Goal: Task Accomplishment & Management: Use online tool/utility

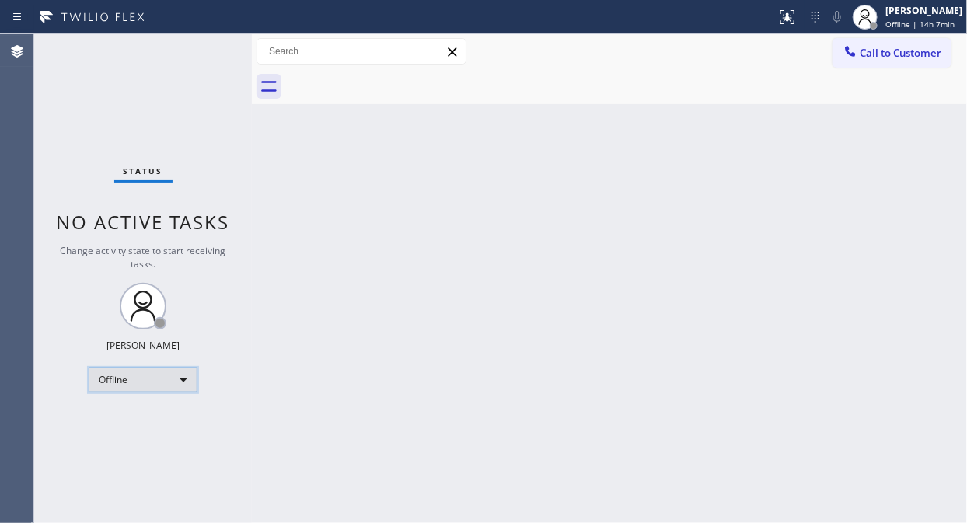
click at [126, 379] on div "Offline" at bounding box center [143, 380] width 109 height 25
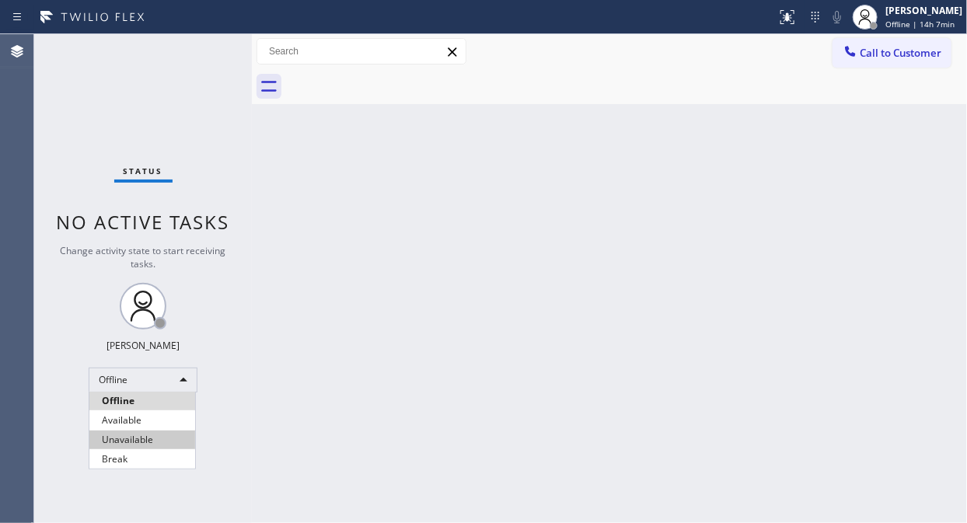
click at [127, 432] on li "Unavailable" at bounding box center [142, 440] width 106 height 19
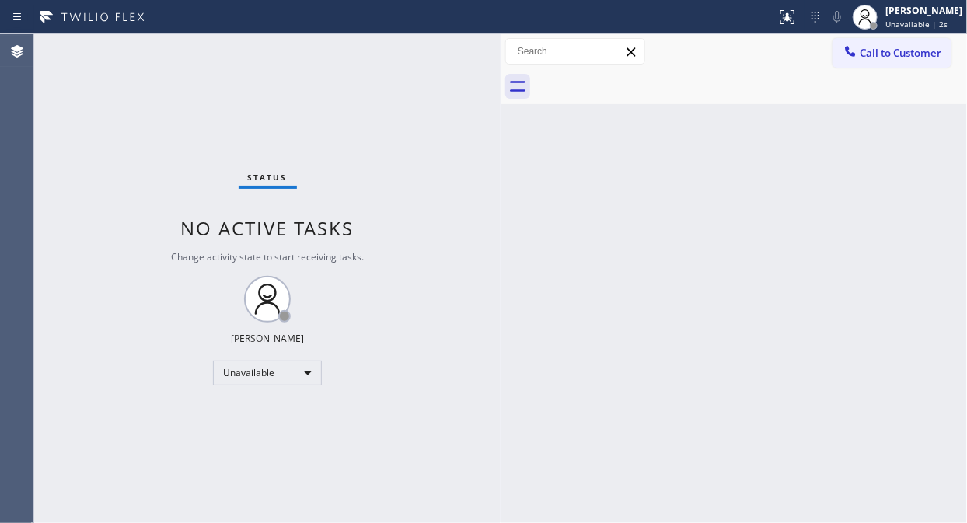
drag, startPoint x: 253, startPoint y: 114, endPoint x: 490, endPoint y: 215, distance: 257.0
click at [501, 211] on div at bounding box center [501, 278] width 0 height 489
drag, startPoint x: 486, startPoint y: 127, endPoint x: 505, endPoint y: 131, distance: 19.7
click at [508, 131] on div at bounding box center [508, 278] width 0 height 489
click at [114, 113] on div "Status No active tasks Change activity state to start receiving tasks. [PERSON_…" at bounding box center [270, 278] width 473 height 489
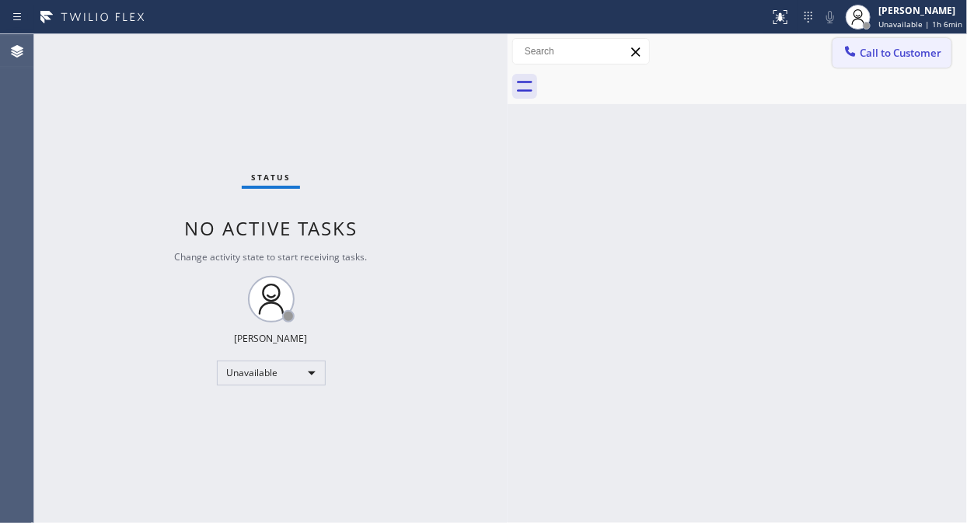
click at [857, 59] on div at bounding box center [850, 53] width 19 height 19
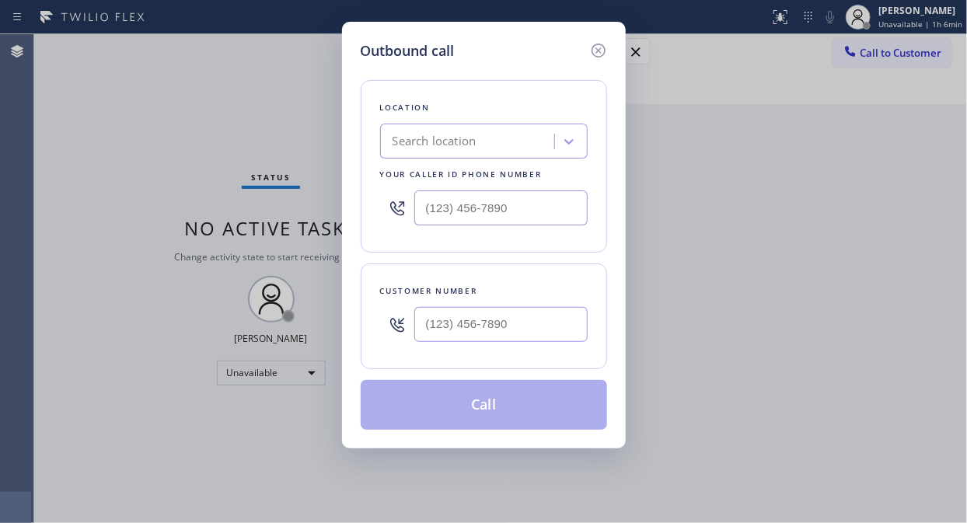
click at [510, 133] on div "Search location" at bounding box center [469, 141] width 169 height 27
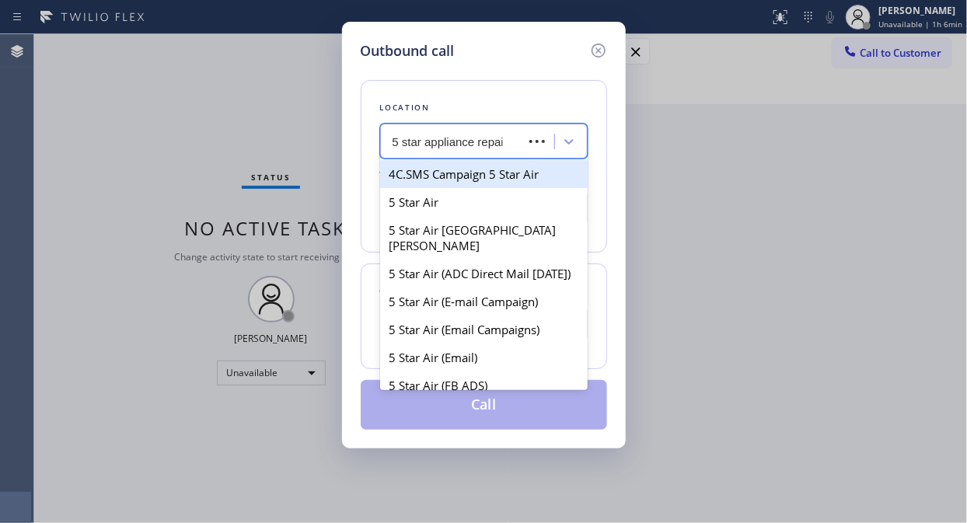
type input "5 star appliance repair"
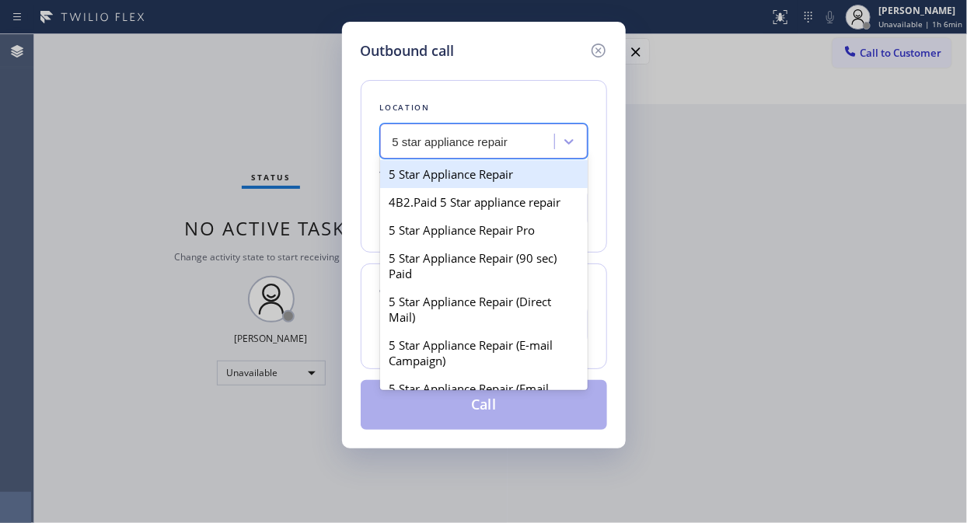
click at [502, 172] on div "5 Star Appliance Repair" at bounding box center [484, 174] width 208 height 28
type input "[PHONE_NUMBER]"
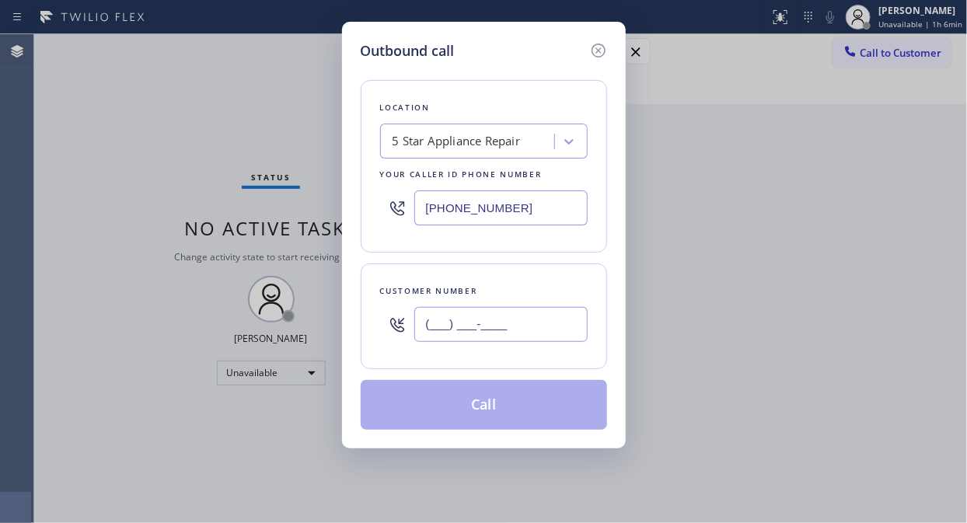
click at [448, 321] on input "(___) ___-____" at bounding box center [500, 324] width 173 height 35
paste input "text"
type input "(___) ___-____"
click at [430, 322] on input "(___) ___-____" at bounding box center [500, 324] width 173 height 35
paste input "646) 703-4179"
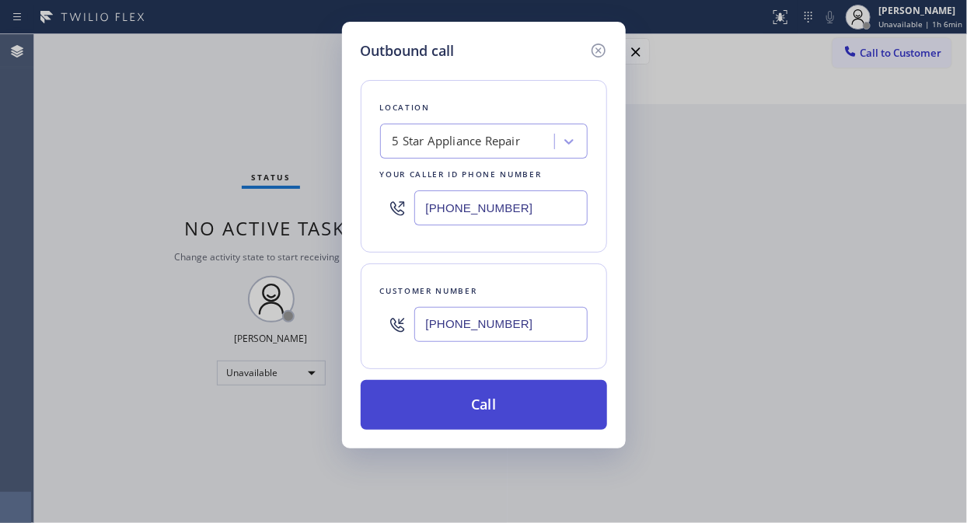
type input "[PHONE_NUMBER]"
click at [522, 402] on button "Call" at bounding box center [484, 405] width 246 height 50
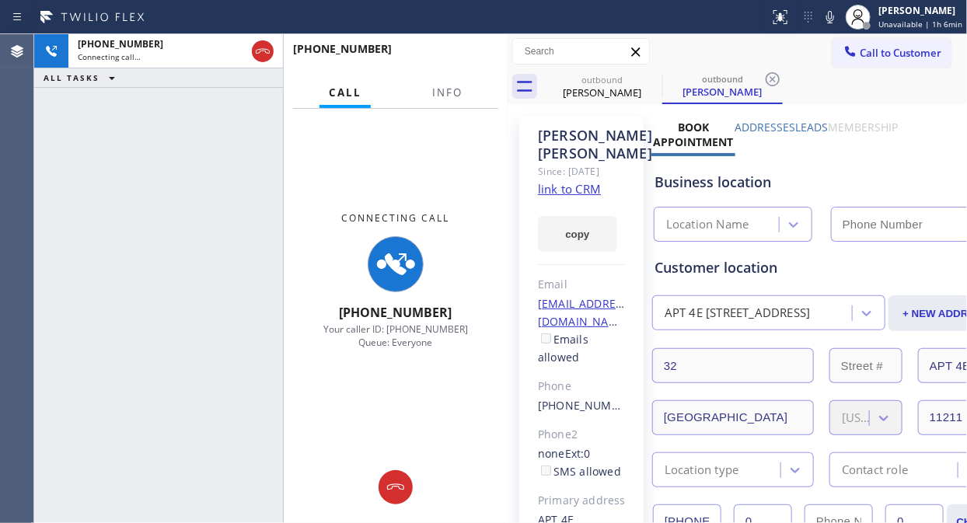
type input "[PHONE_NUMBER]"
drag, startPoint x: 438, startPoint y: 92, endPoint x: 550, endPoint y: 236, distance: 182.7
click at [437, 93] on span "Info" at bounding box center [447, 92] width 30 height 14
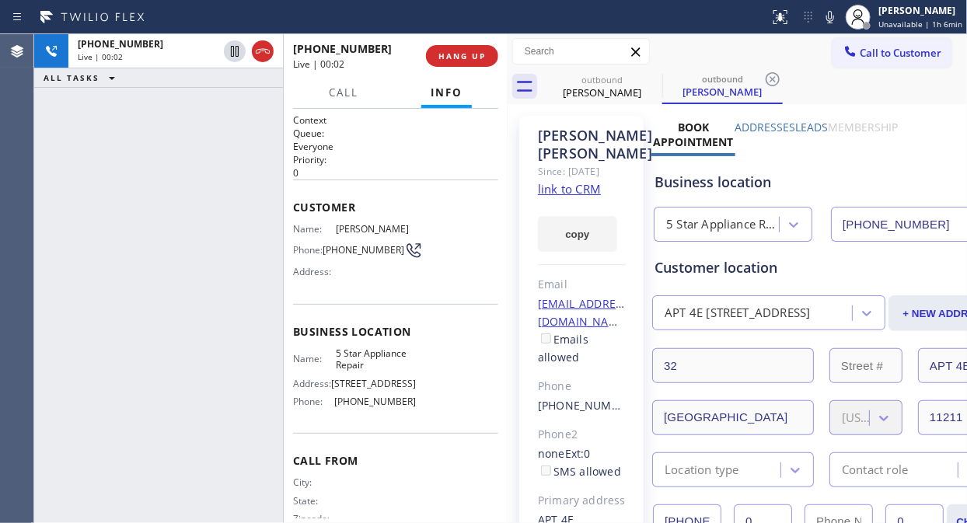
drag, startPoint x: 115, startPoint y: 120, endPoint x: 130, endPoint y: 106, distance: 20.3
click at [115, 120] on div "[PHONE_NUMBER] Live | 00:02 ALL TASKS ALL TASKS ACTIVE TASKS TASKS IN WRAP UP" at bounding box center [158, 278] width 249 height 489
click at [480, 54] on span "HANG UP" at bounding box center [461, 56] width 47 height 11
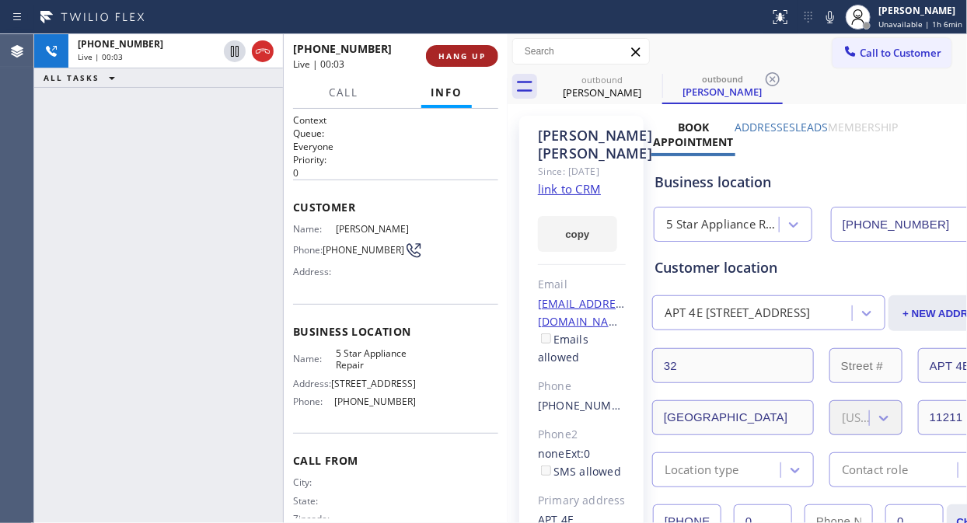
click at [480, 54] on span "HANG UP" at bounding box center [461, 56] width 47 height 11
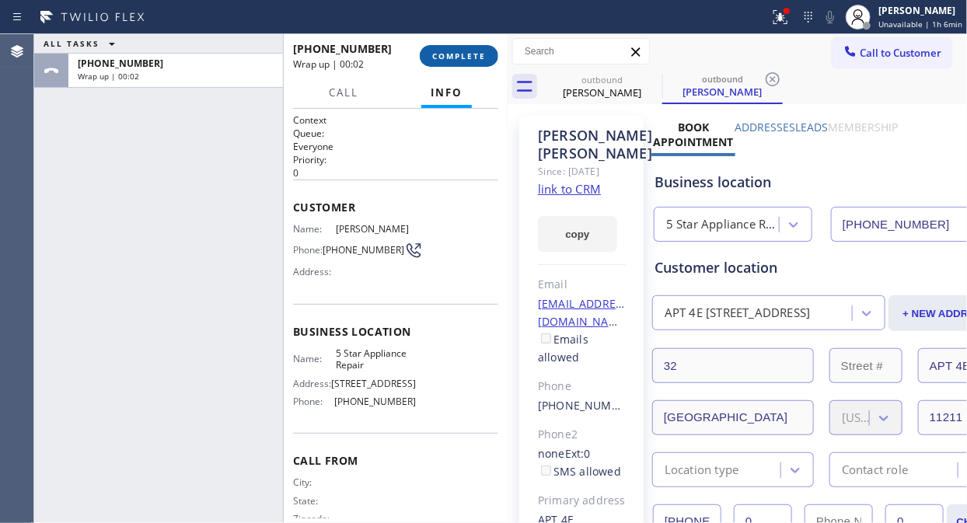
click at [480, 54] on span "COMPLETE" at bounding box center [459, 56] width 54 height 11
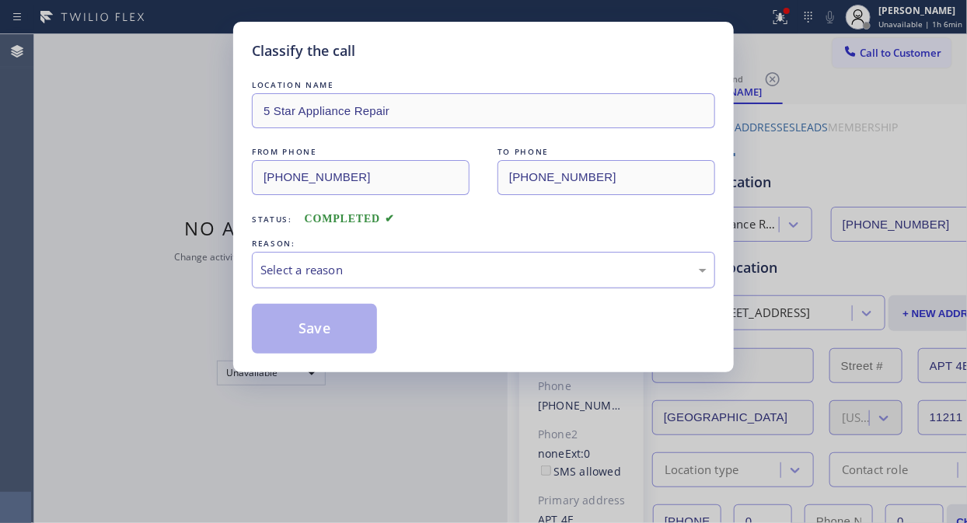
click at [444, 266] on div "Select a reason" at bounding box center [483, 270] width 446 height 18
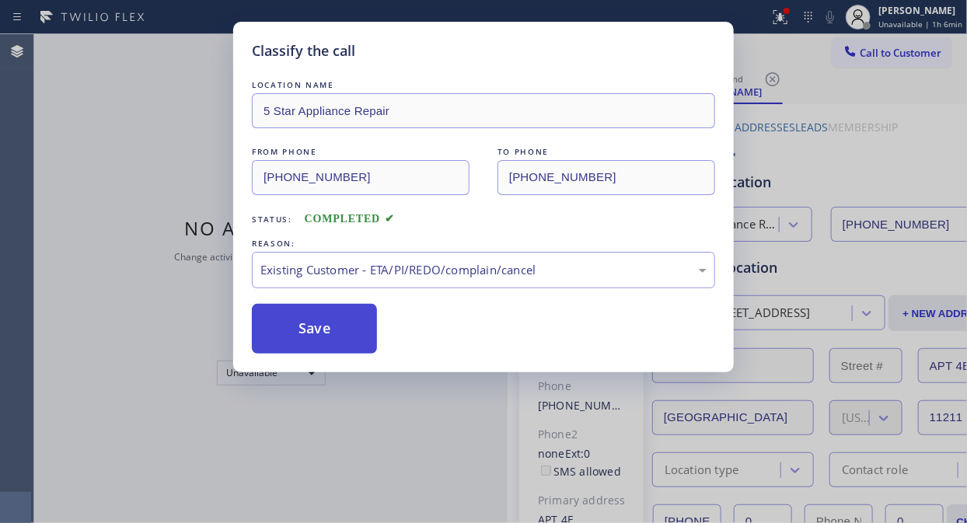
click at [342, 327] on button "Save" at bounding box center [314, 329] width 125 height 50
click at [358, 325] on div "Status No active tasks Change activity state to start receiving tasks. [PERSON_…" at bounding box center [270, 278] width 473 height 489
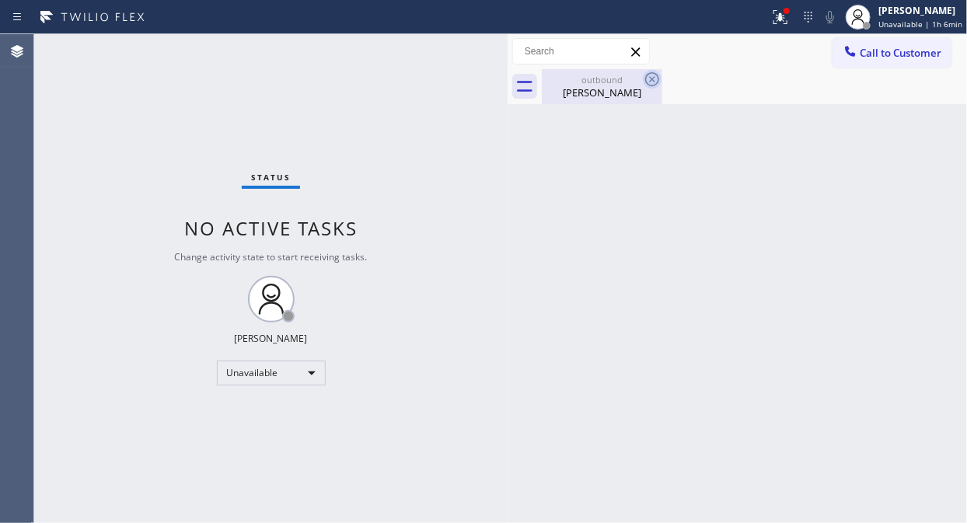
drag, startPoint x: 601, startPoint y: 86, endPoint x: 653, endPoint y: 84, distance: 52.1
click at [605, 86] on div "[PERSON_NAME]" at bounding box center [601, 92] width 117 height 14
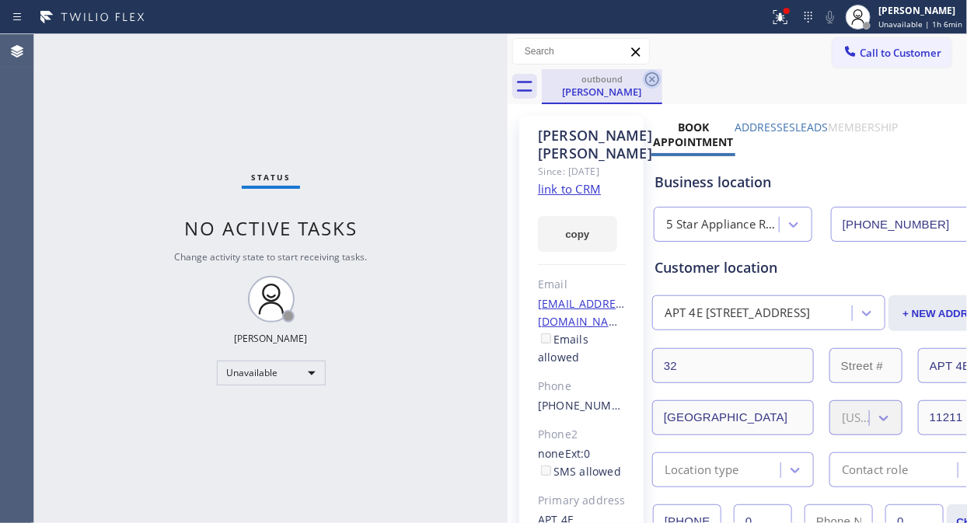
click at [649, 75] on icon at bounding box center [652, 79] width 19 height 19
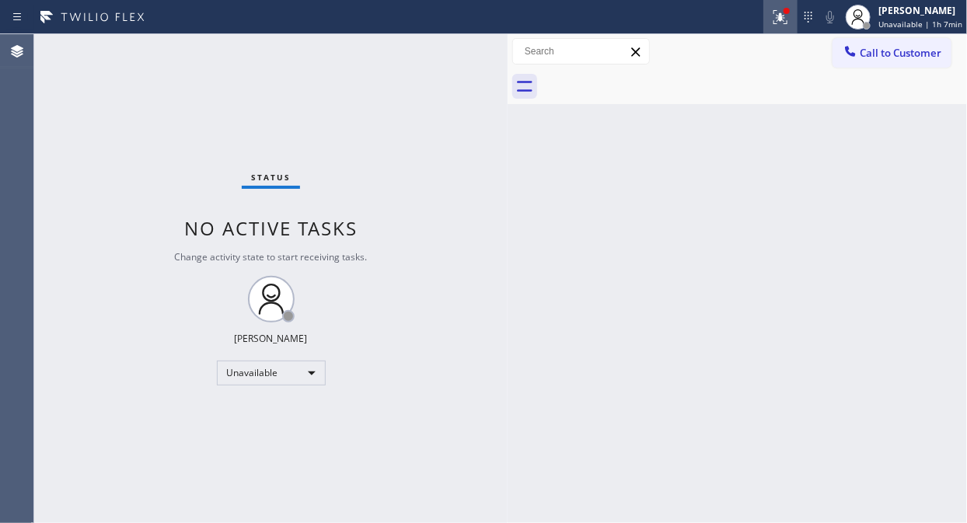
click at [789, 19] on icon at bounding box center [780, 17] width 19 height 19
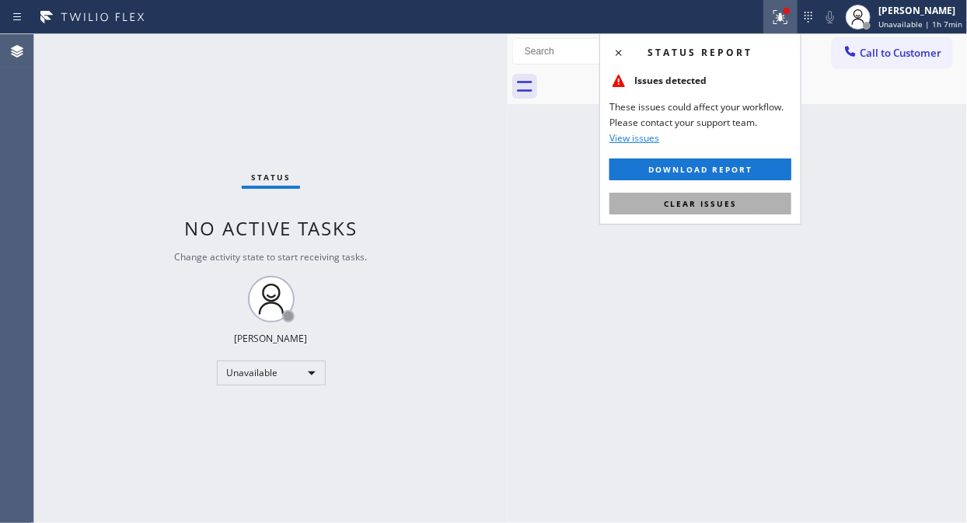
click at [746, 208] on button "Clear issues" at bounding box center [700, 204] width 182 height 22
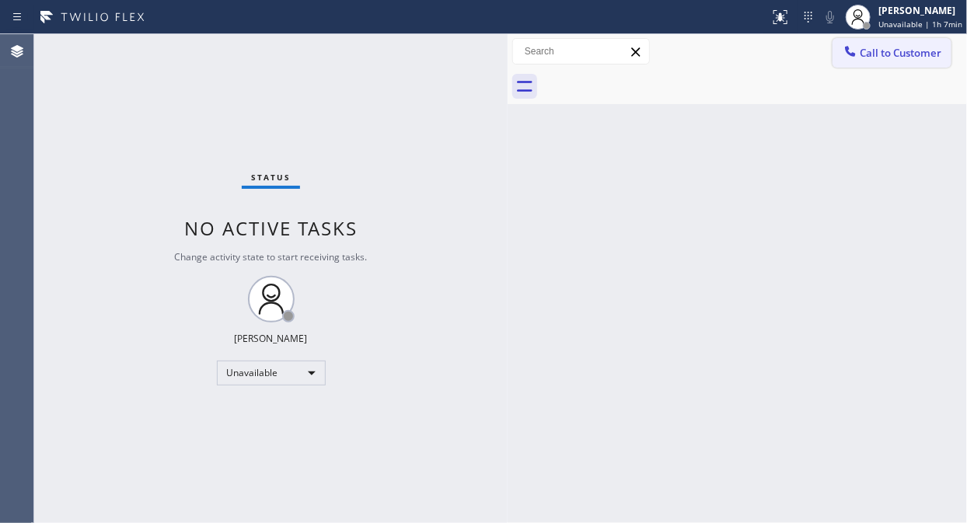
click at [870, 61] on button "Call to Customer" at bounding box center [891, 53] width 119 height 30
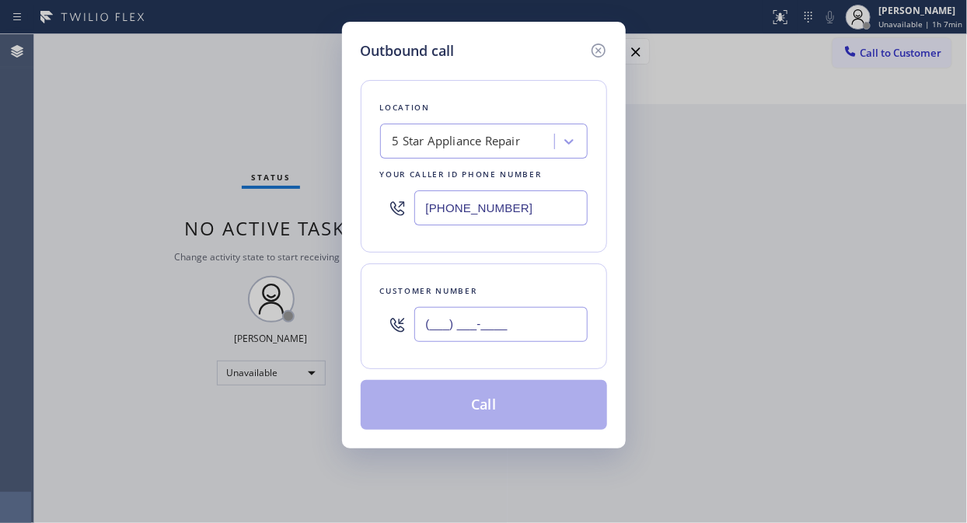
click at [424, 340] on input "(___) ___-____" at bounding box center [500, 324] width 173 height 35
paste input "610) 888-6563"
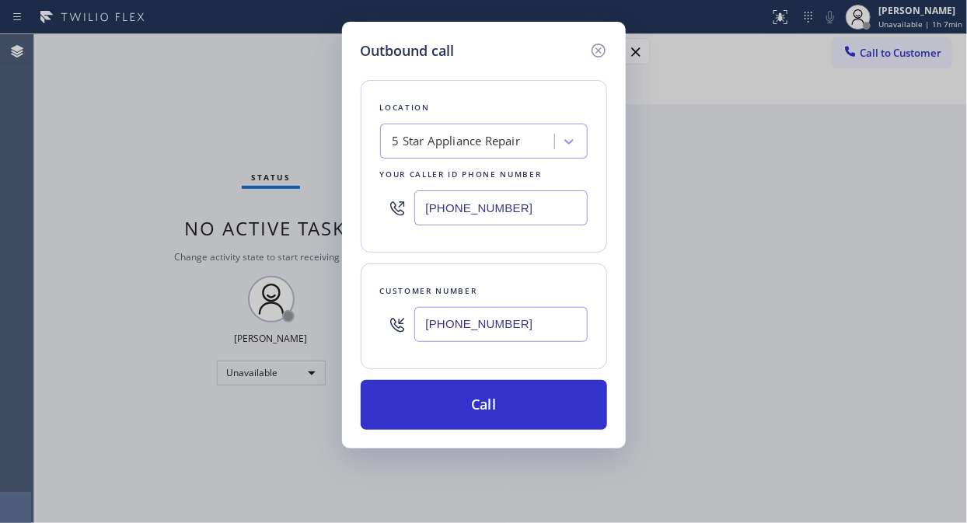
type input "[PHONE_NUMBER]"
click at [522, 270] on div "Customer number [PHONE_NUMBER]" at bounding box center [484, 316] width 246 height 106
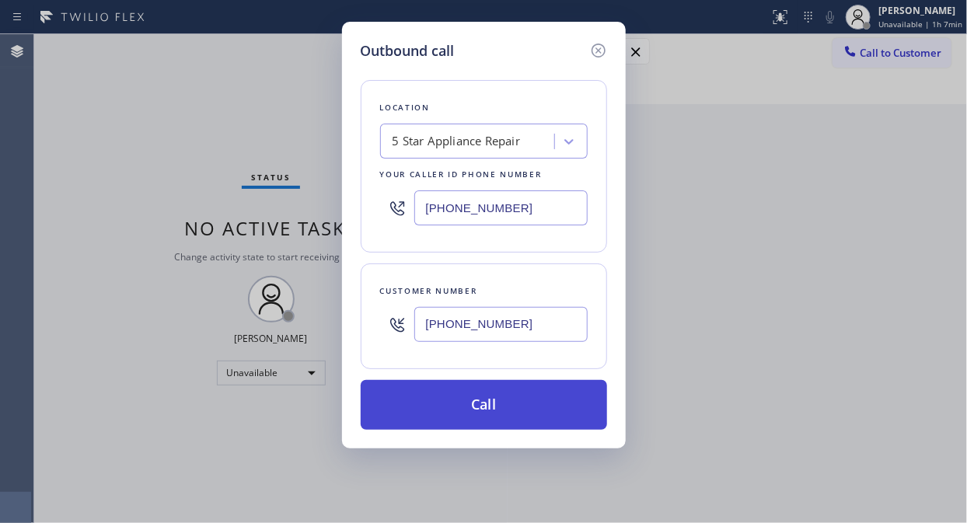
click at [515, 417] on button "Call" at bounding box center [484, 405] width 246 height 50
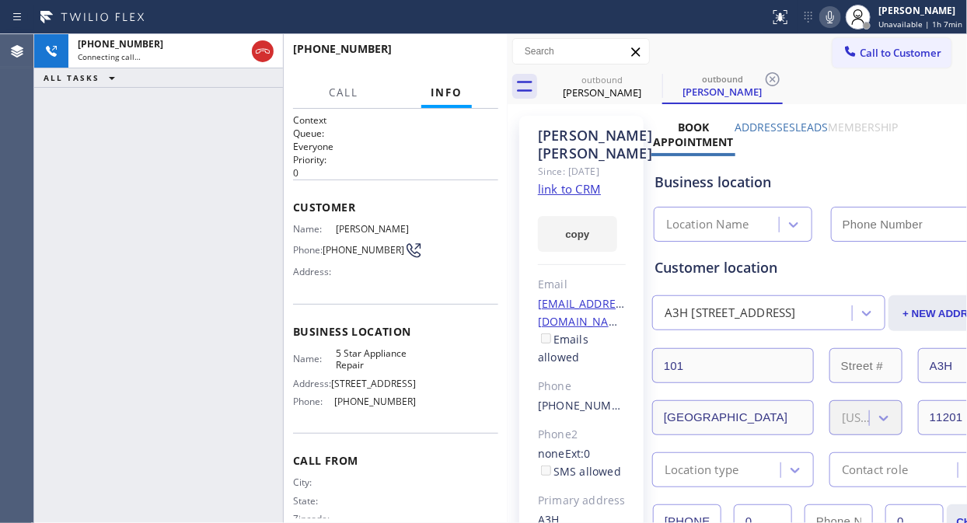
type input "[PHONE_NUMBER]"
click at [833, 17] on icon at bounding box center [830, 17] width 19 height 19
click at [834, 16] on rect at bounding box center [830, 15] width 11 height 11
click at [453, 54] on span "HANG UP" at bounding box center [461, 56] width 47 height 11
click at [457, 54] on span "HANG UP" at bounding box center [461, 56] width 47 height 11
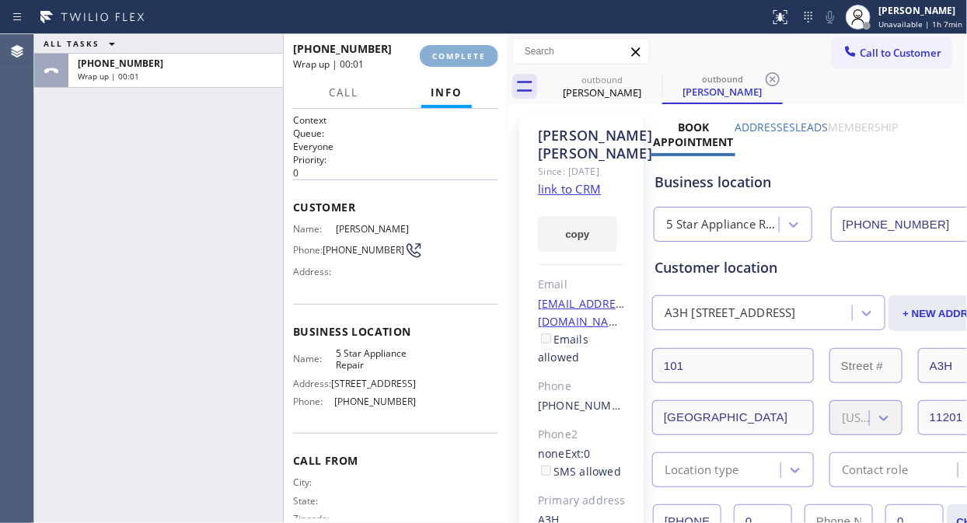
click at [457, 56] on span "COMPLETE" at bounding box center [459, 56] width 54 height 11
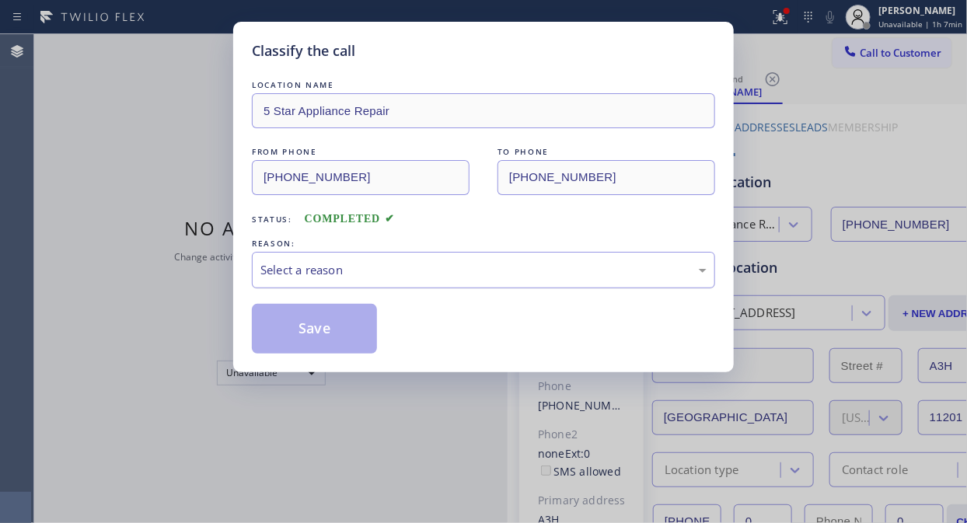
click at [496, 288] on div "Select a reason" at bounding box center [483, 270] width 463 height 37
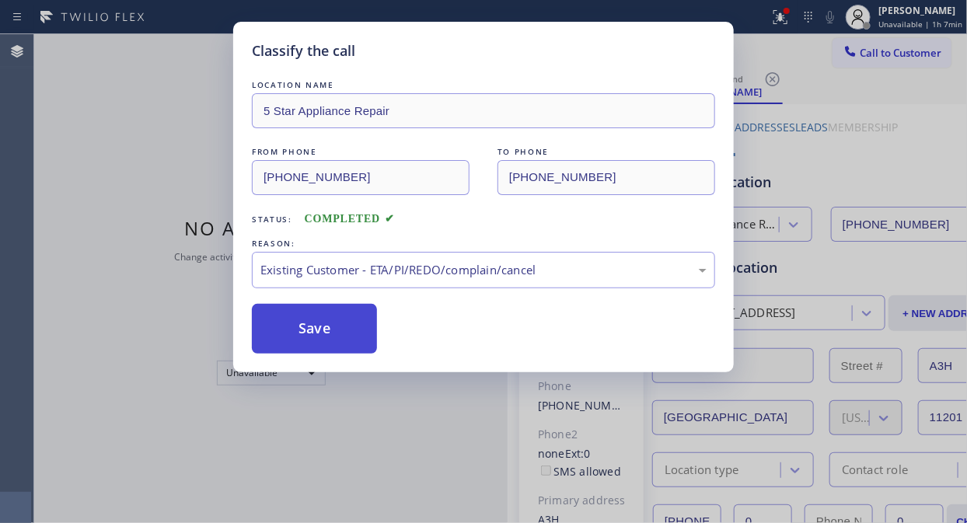
click at [337, 331] on button "Save" at bounding box center [314, 329] width 125 height 50
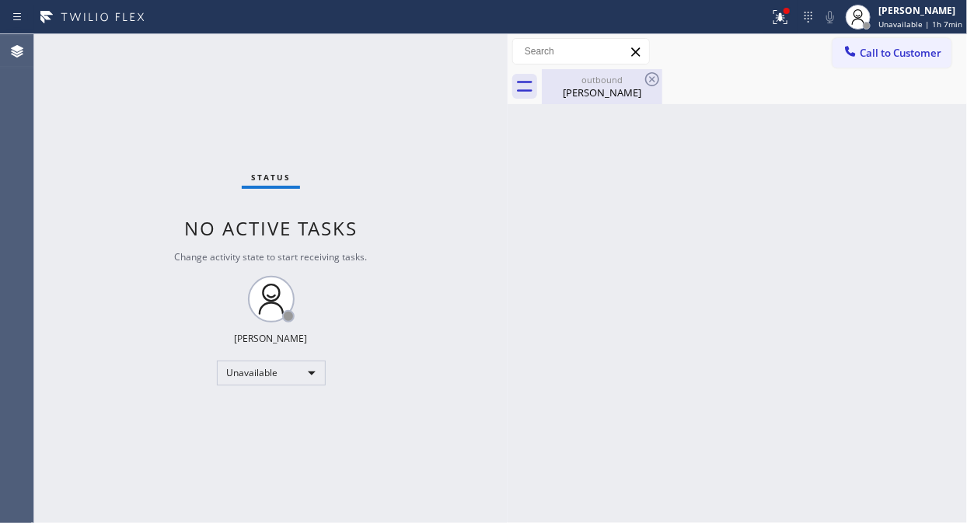
click at [611, 84] on div "outbound" at bounding box center [601, 80] width 117 height 12
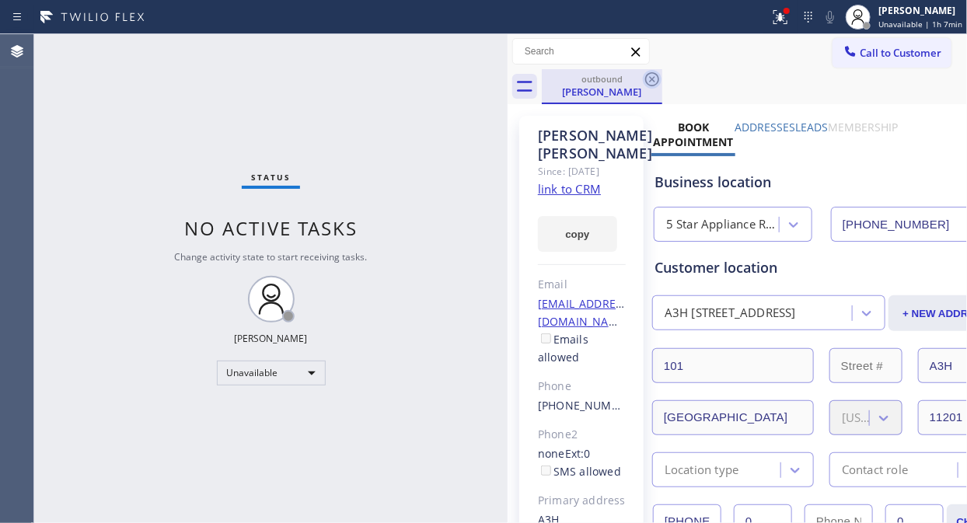
click at [651, 79] on icon at bounding box center [652, 79] width 14 height 14
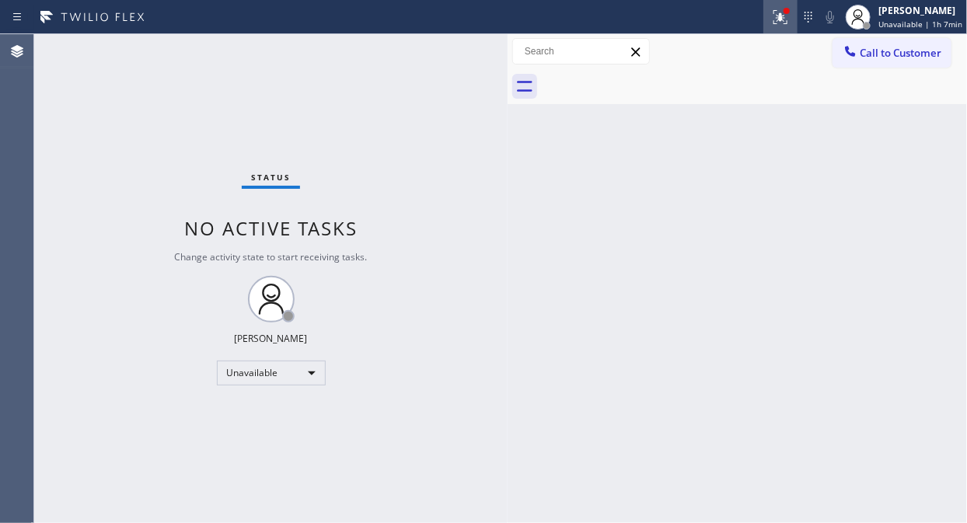
click at [783, 22] on icon at bounding box center [780, 17] width 19 height 19
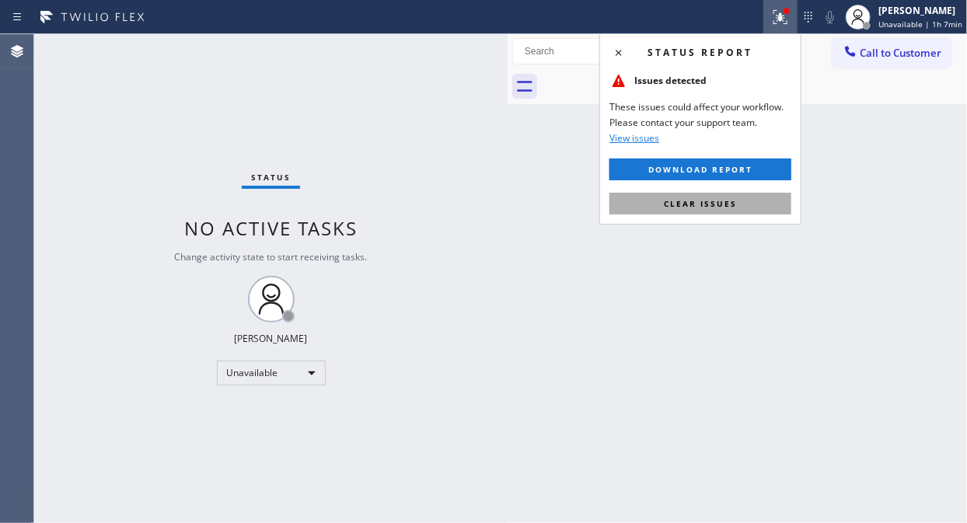
click at [738, 196] on button "Clear issues" at bounding box center [700, 204] width 182 height 22
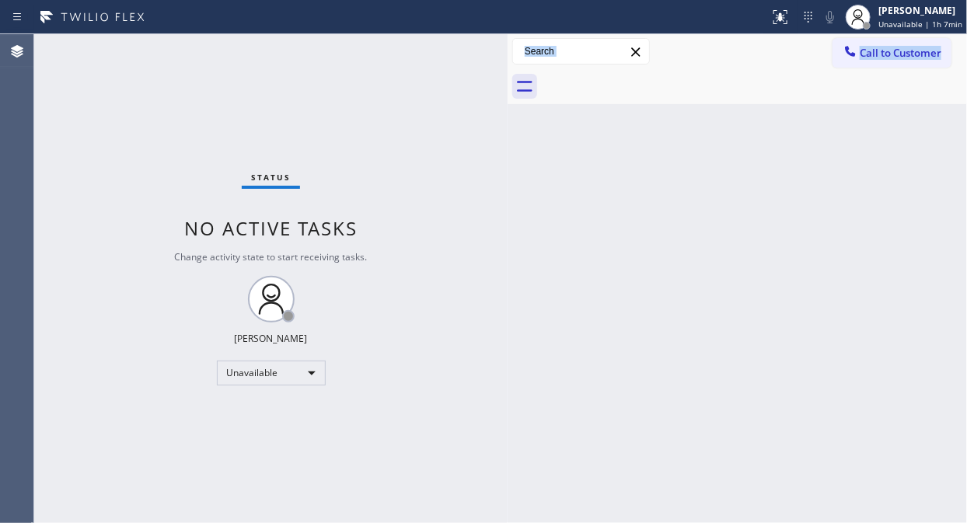
drag, startPoint x: 569, startPoint y: 91, endPoint x: 577, endPoint y: 59, distance: 32.8
click at [577, 62] on div "Call to Customer Outbound call Location 5 Star Appliance Repair Your caller id …" at bounding box center [737, 69] width 459 height 70
drag, startPoint x: 506, startPoint y: 74, endPoint x: 507, endPoint y: 82, distance: 8.6
click at [500, 82] on div at bounding box center [500, 278] width 0 height 489
click at [860, 55] on span "Call to Customer" at bounding box center [901, 53] width 82 height 14
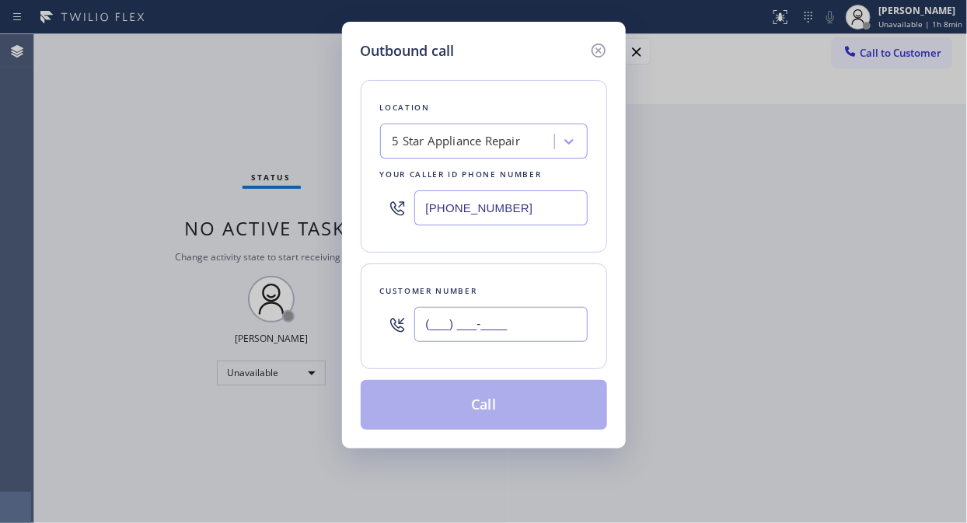
click at [451, 322] on input "(___) ___-____" at bounding box center [500, 324] width 173 height 35
paste input "415) 819-7501"
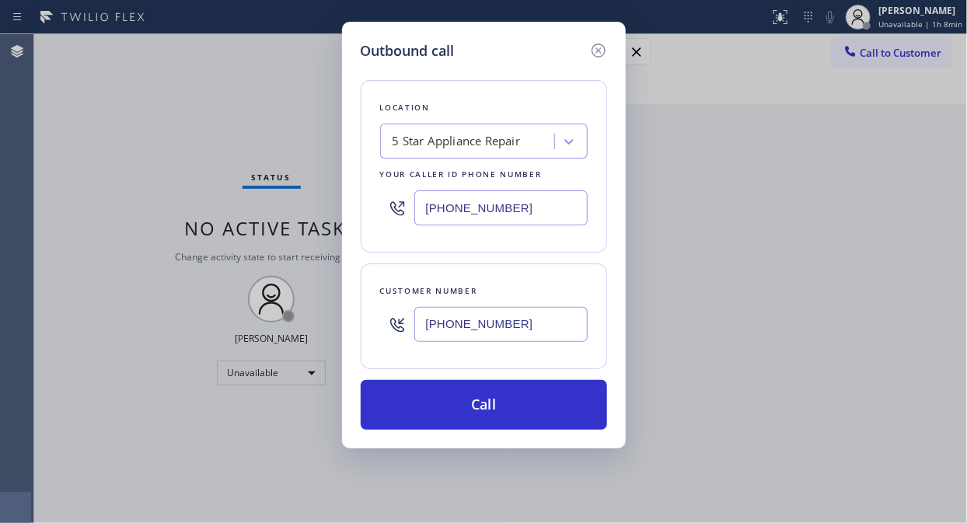
type input "[PHONE_NUMBER]"
click at [565, 289] on div "Customer number" at bounding box center [484, 291] width 208 height 16
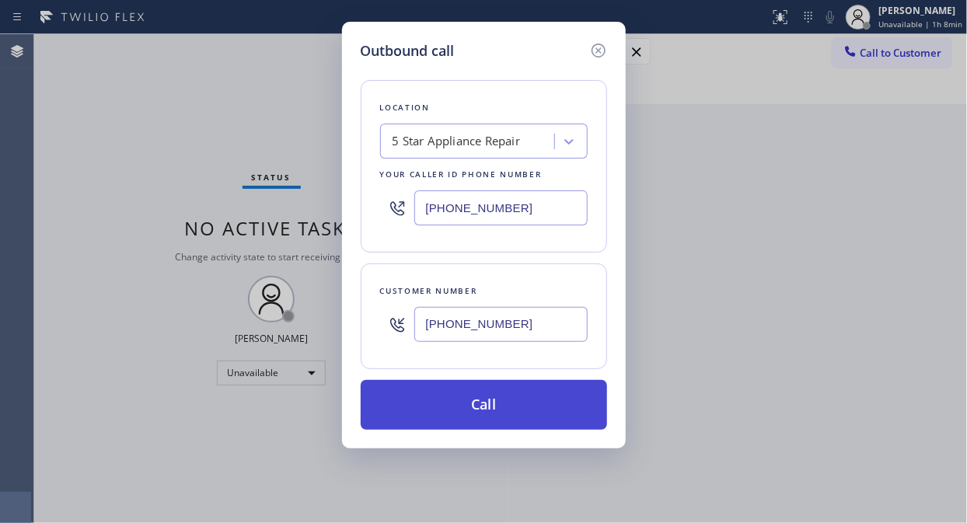
click at [470, 395] on button "Call" at bounding box center [484, 405] width 246 height 50
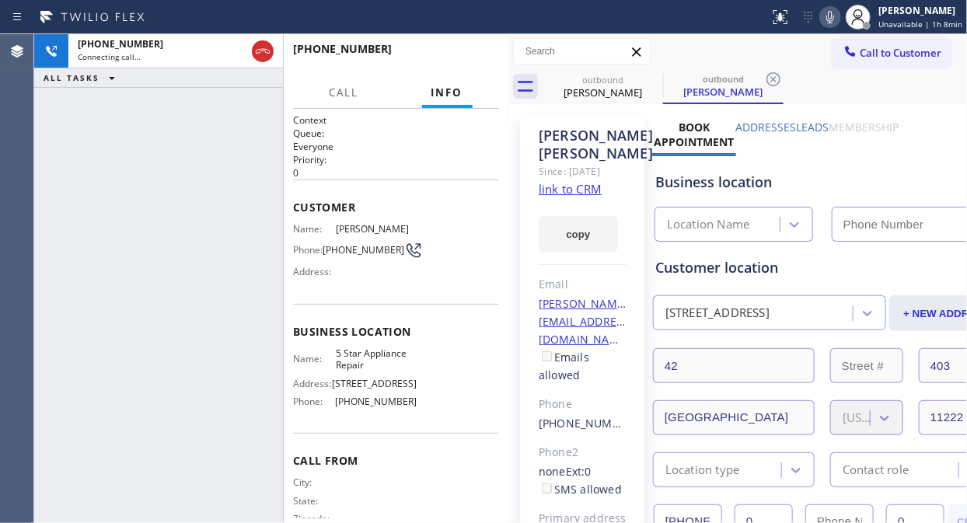
type input "[PHONE_NUMBER]"
click at [836, 18] on icon at bounding box center [830, 17] width 19 height 19
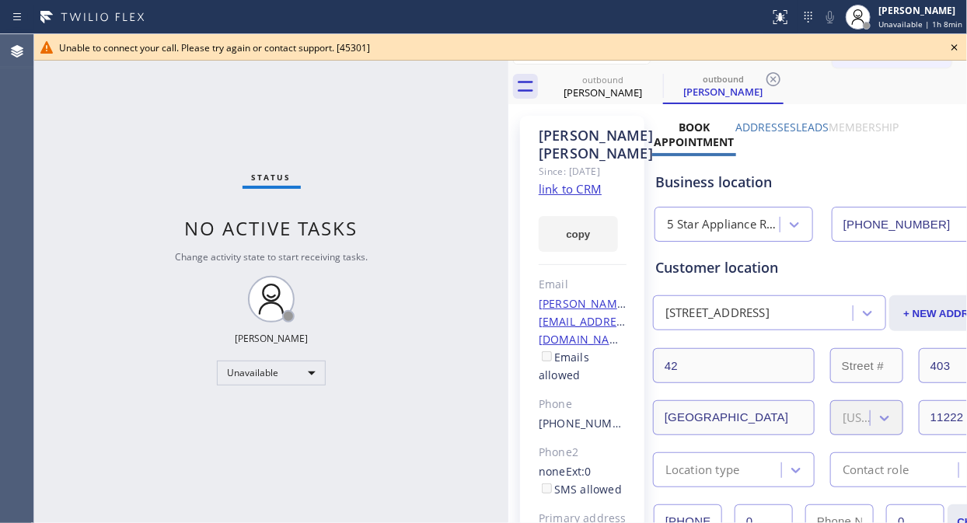
click at [870, 47] on icon at bounding box center [954, 47] width 19 height 19
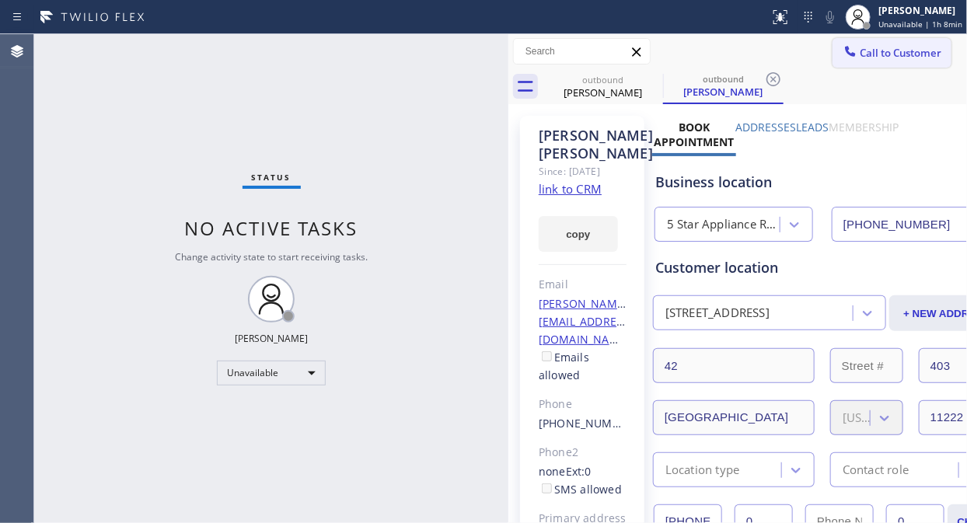
click at [870, 50] on span "Call to Customer" at bounding box center [901, 53] width 82 height 14
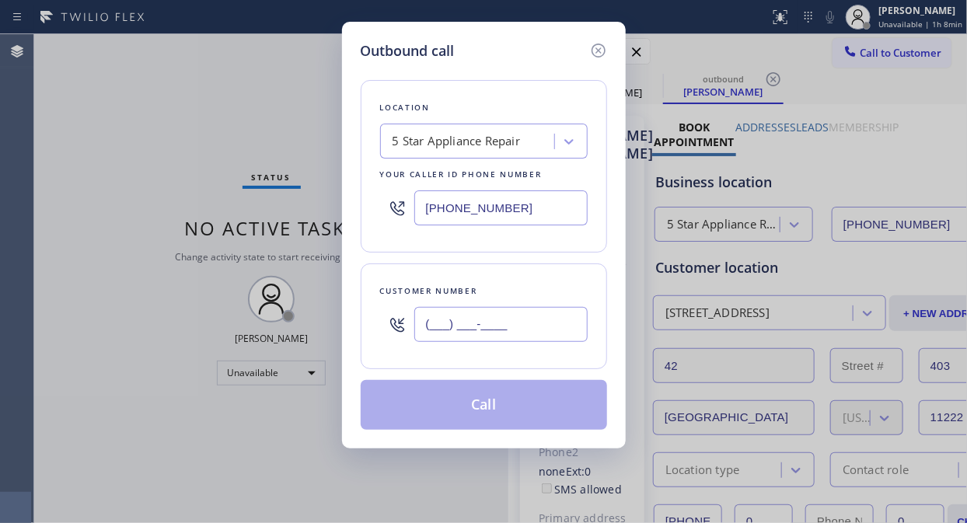
click at [452, 324] on input "(___) ___-____" at bounding box center [500, 324] width 173 height 35
paste input "832) 270-6862"
type input "[PHONE_NUMBER]"
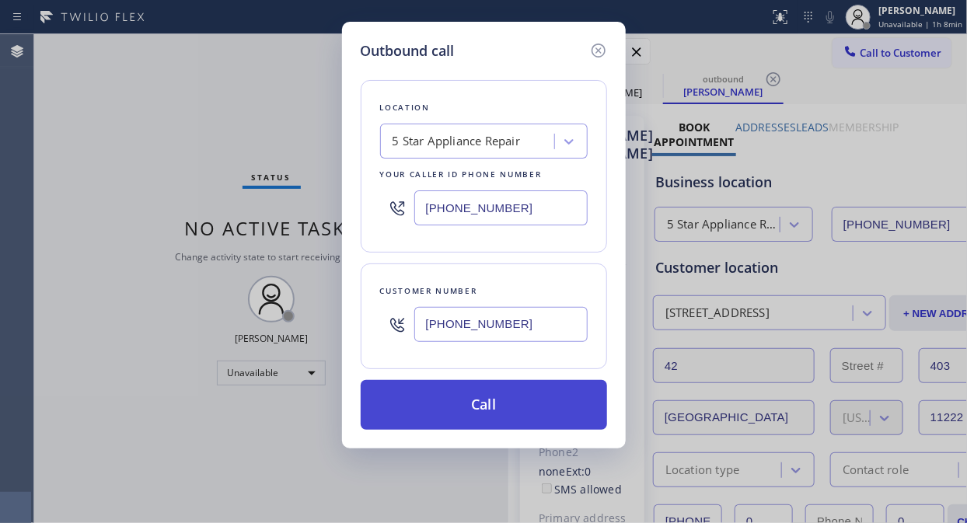
click at [515, 414] on button "Call" at bounding box center [484, 405] width 246 height 50
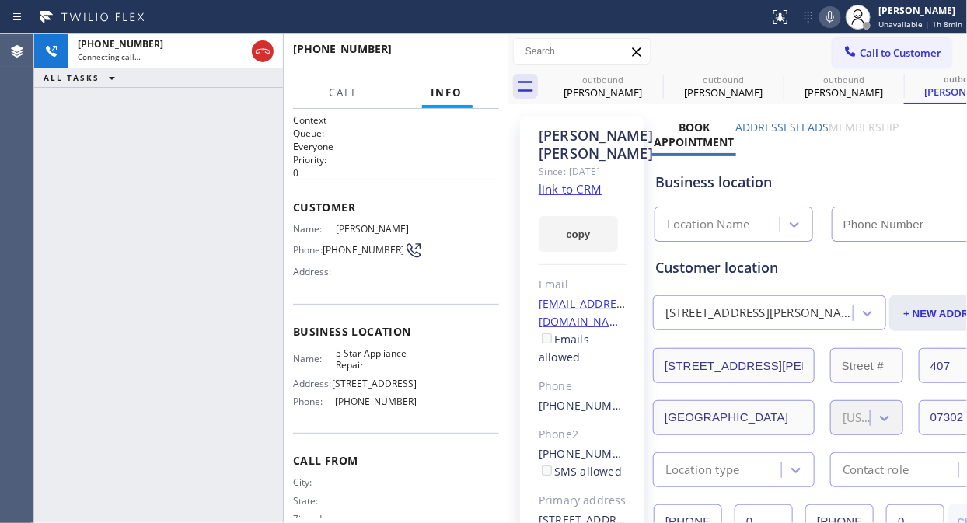
type input "[PHONE_NUMBER]"
click at [832, 24] on icon at bounding box center [830, 17] width 19 height 19
click at [649, 82] on icon at bounding box center [653, 79] width 19 height 19
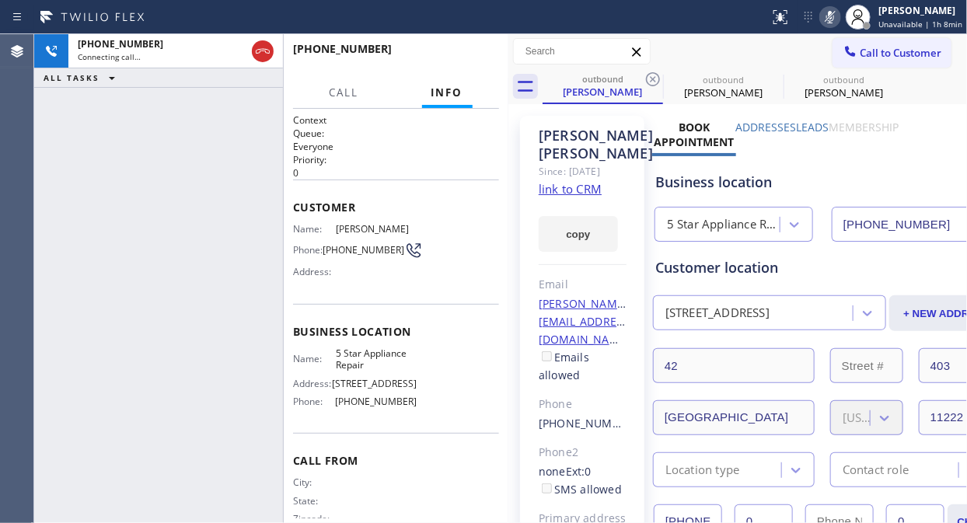
click at [649, 82] on icon at bounding box center [653, 79] width 19 height 19
click at [0, 0] on icon at bounding box center [0, 0] width 0 height 0
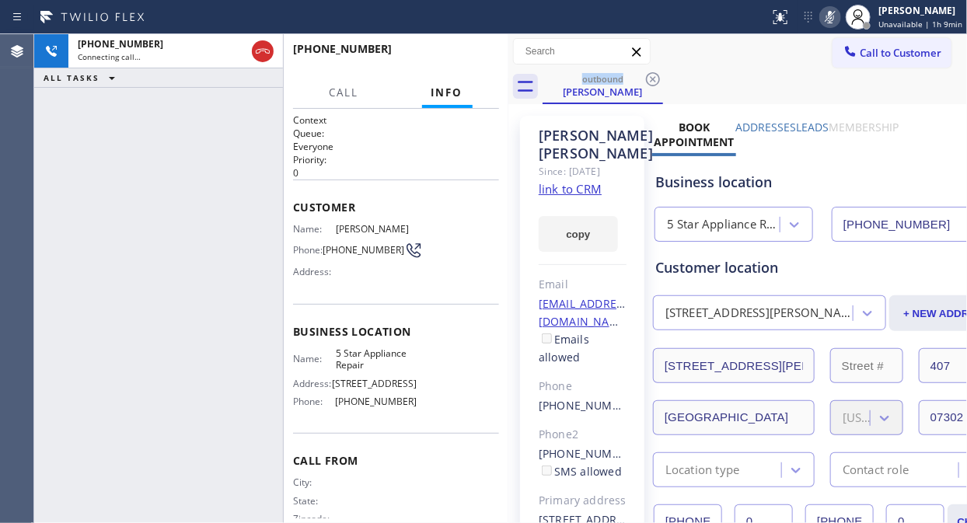
click at [746, 74] on div "outbound [PERSON_NAME]" at bounding box center [755, 86] width 424 height 35
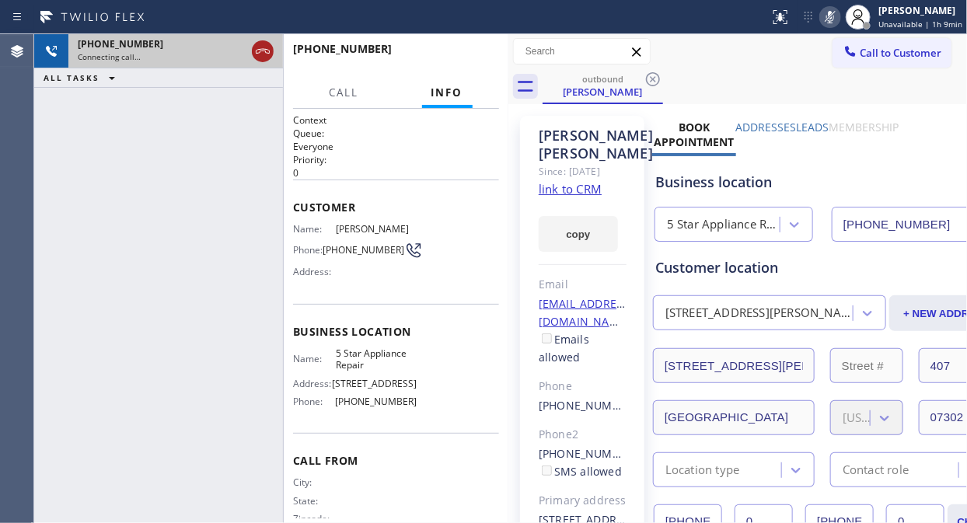
click at [270, 59] on icon at bounding box center [262, 51] width 19 height 19
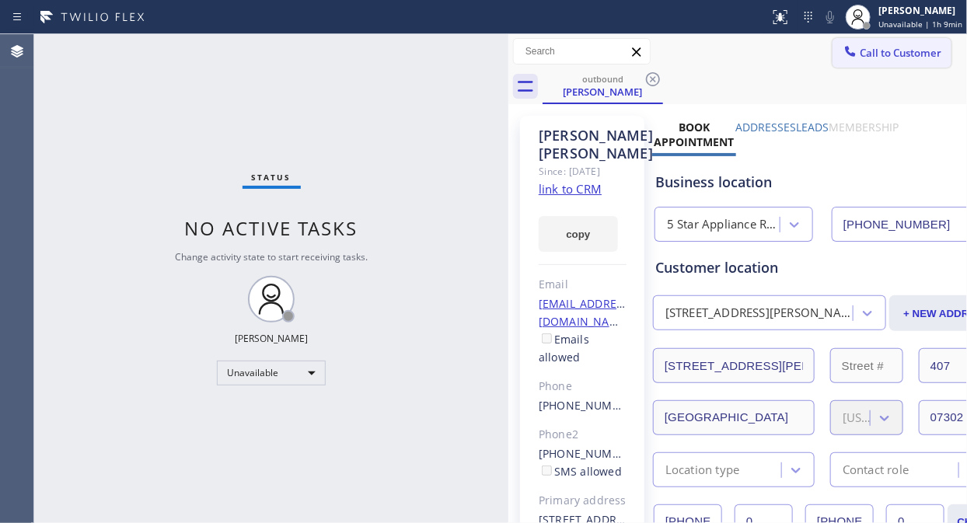
click at [870, 57] on span "Call to Customer" at bounding box center [901, 53] width 82 height 14
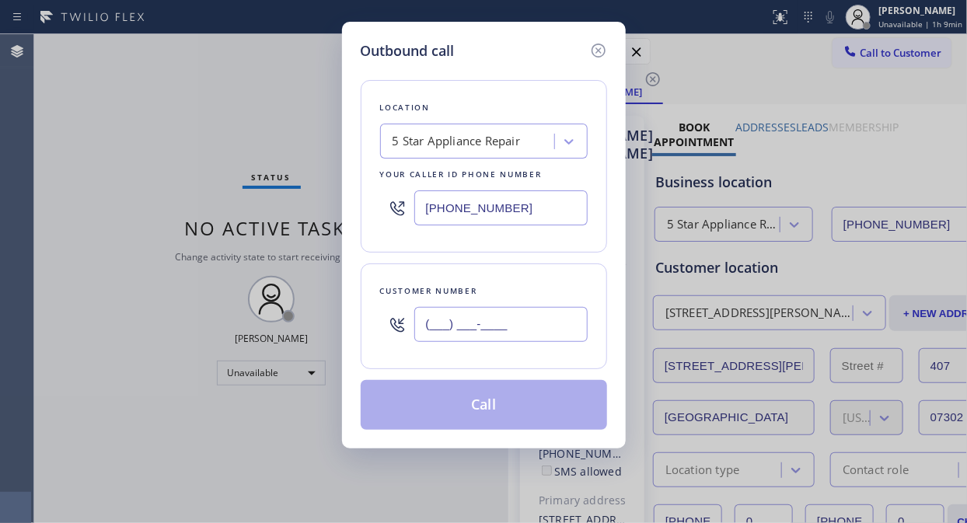
click at [420, 331] on input "(___) ___-____" at bounding box center [500, 324] width 173 height 35
paste input "646) 729-6861"
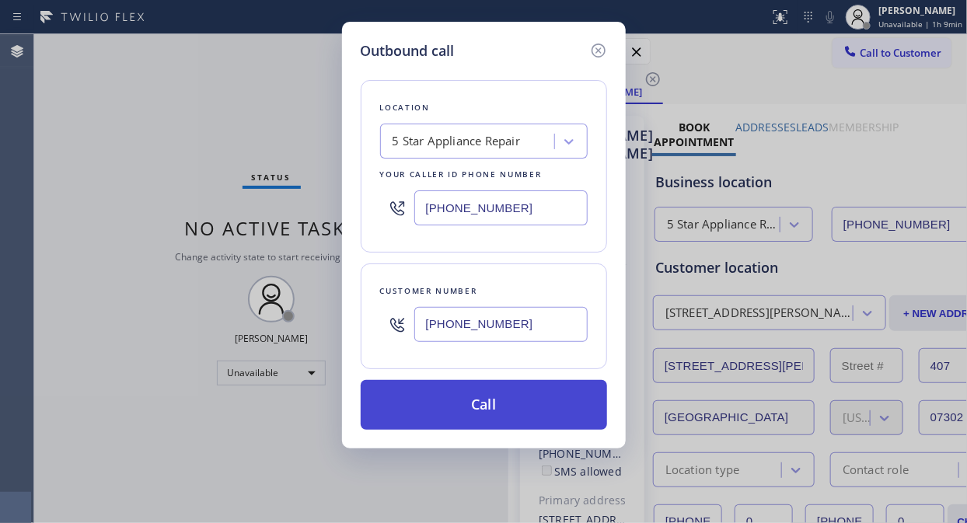
type input "[PHONE_NUMBER]"
click at [487, 405] on button "Call" at bounding box center [484, 405] width 246 height 50
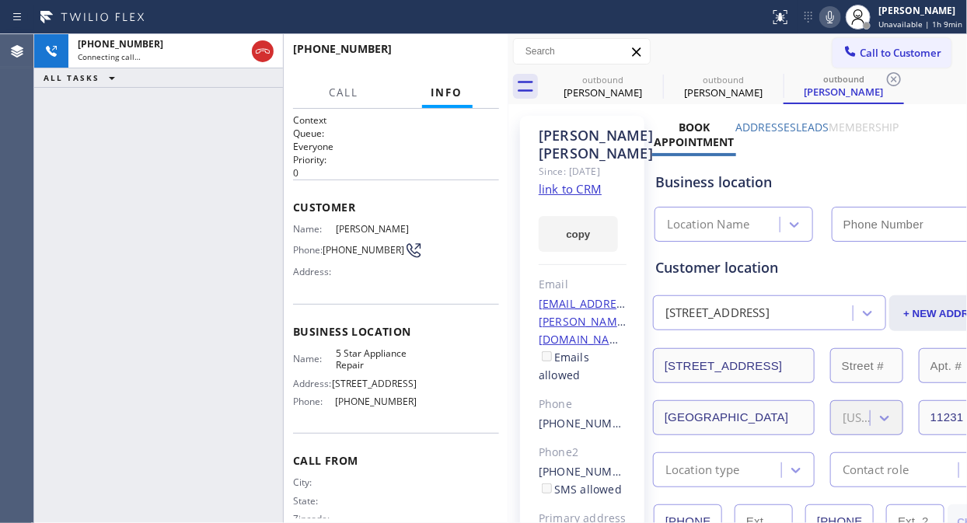
click at [834, 16] on icon at bounding box center [830, 17] width 19 height 19
type input "[PHONE_NUMBER]"
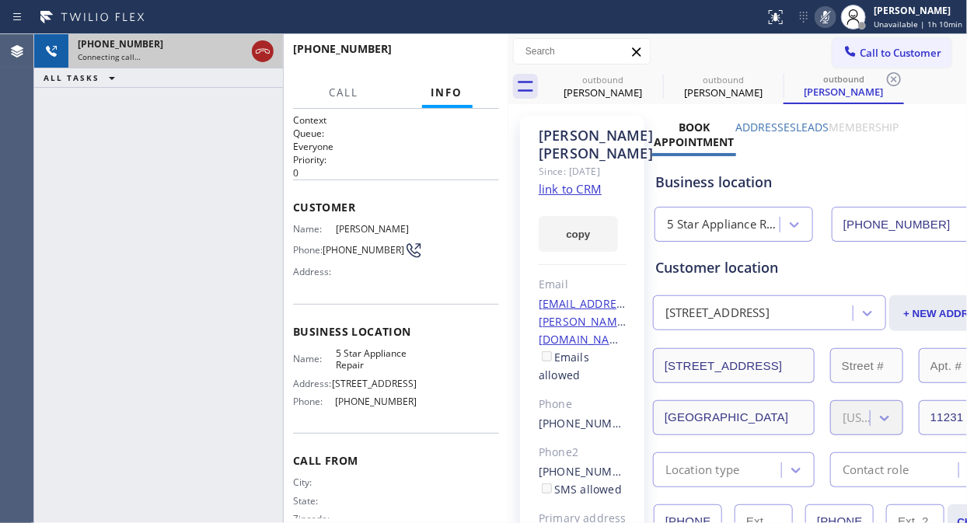
click at [256, 57] on icon at bounding box center [262, 51] width 19 height 19
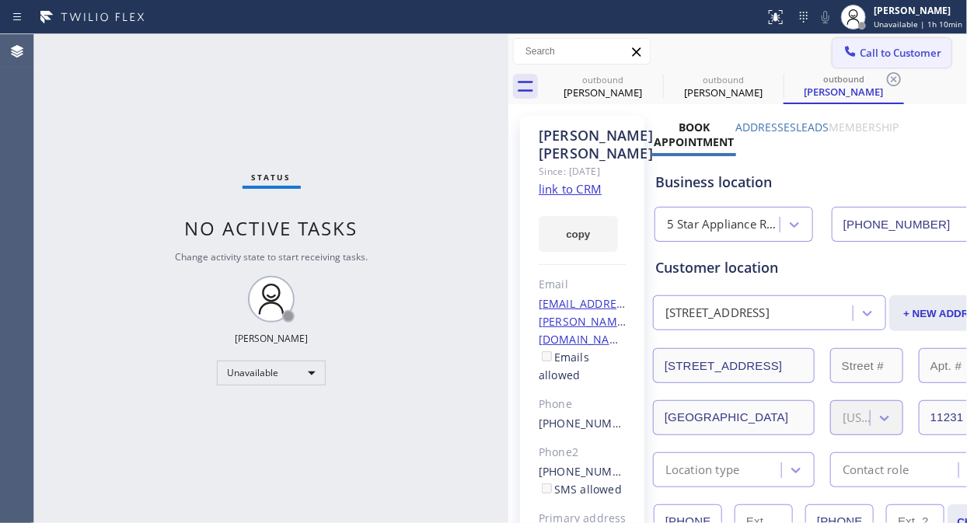
click at [869, 65] on button "Call to Customer" at bounding box center [891, 53] width 119 height 30
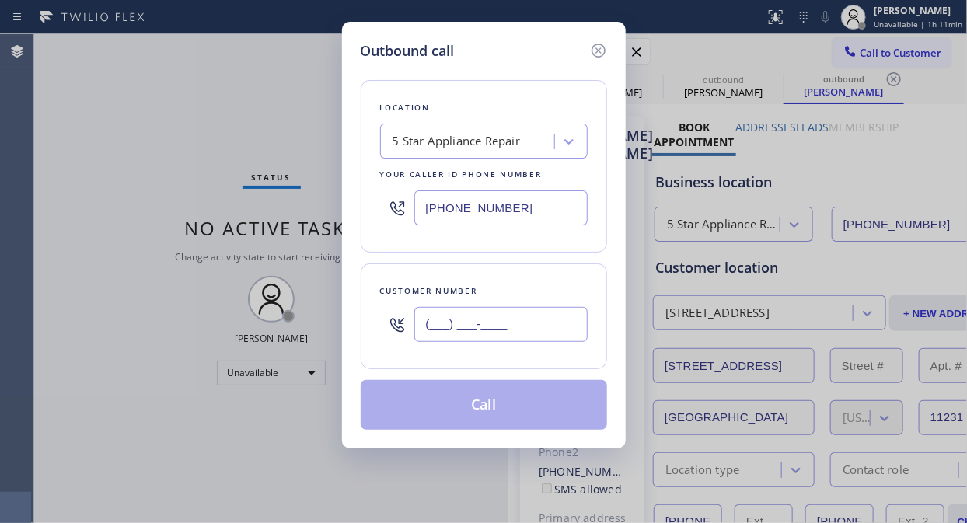
click at [424, 323] on input "(___) ___-____" at bounding box center [500, 324] width 173 height 35
paste input "617) 780-2252"
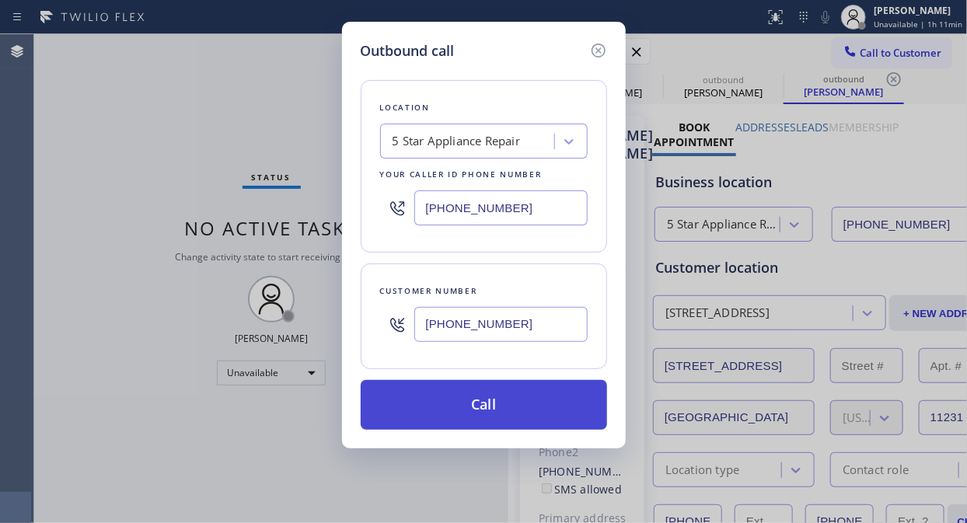
type input "[PHONE_NUMBER]"
click at [487, 412] on button "Call" at bounding box center [484, 405] width 246 height 50
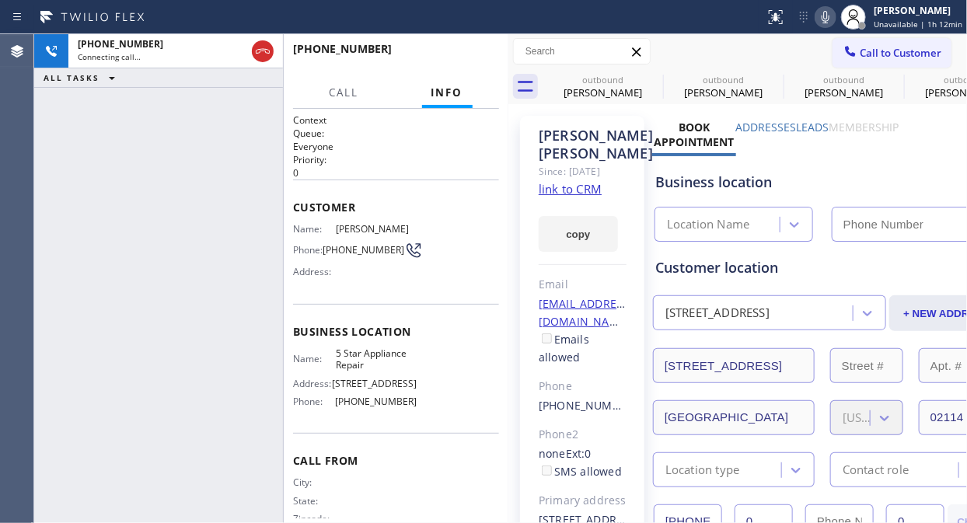
type input "[PHONE_NUMBER]"
click at [829, 18] on icon at bounding box center [826, 17] width 8 height 12
click at [484, 54] on span "HANG UP" at bounding box center [462, 56] width 47 height 11
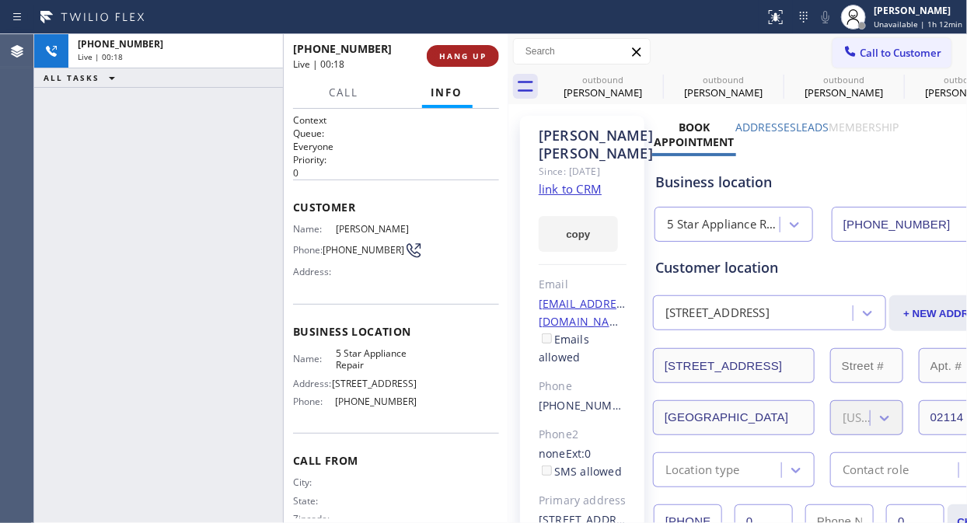
click at [480, 47] on button "HANG UP" at bounding box center [463, 56] width 72 height 22
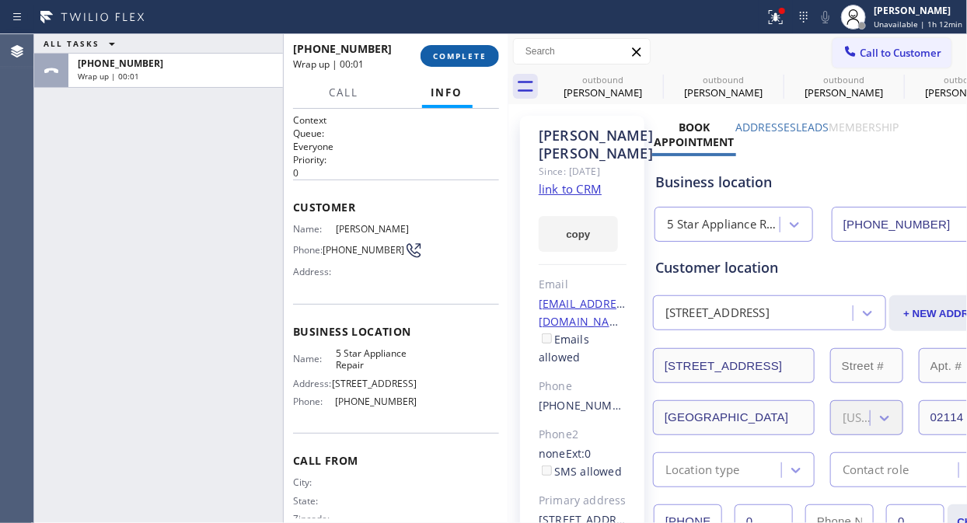
click at [460, 56] on span "COMPLETE" at bounding box center [460, 56] width 54 height 11
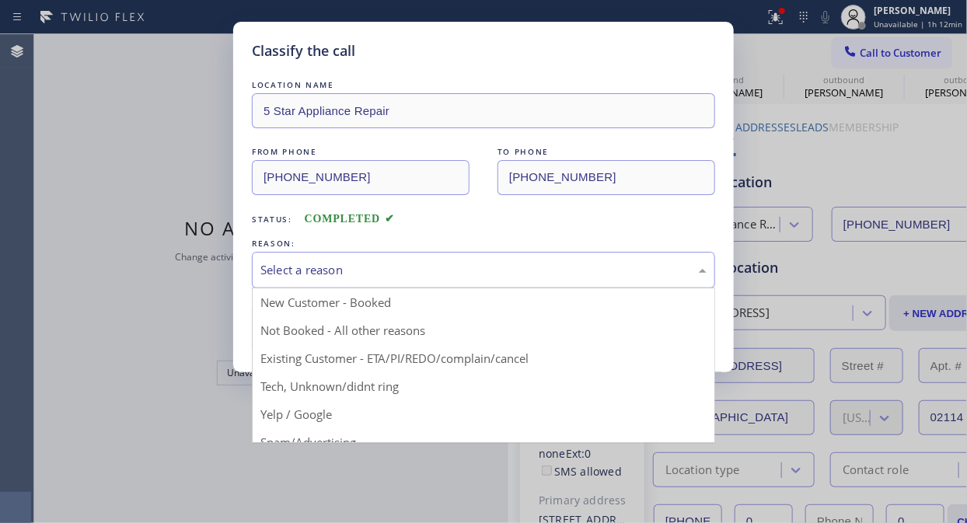
click at [461, 276] on div "Select a reason" at bounding box center [483, 270] width 446 height 18
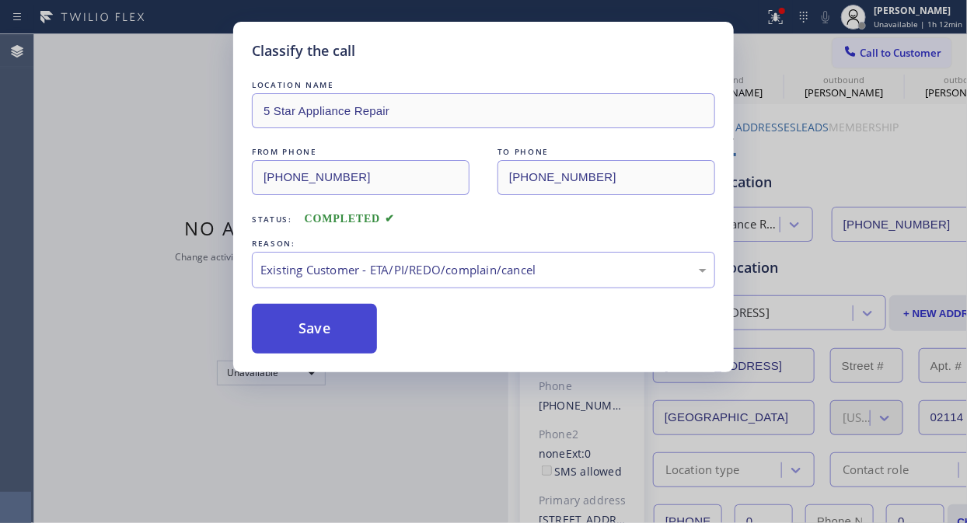
click at [343, 337] on button "Save" at bounding box center [314, 329] width 125 height 50
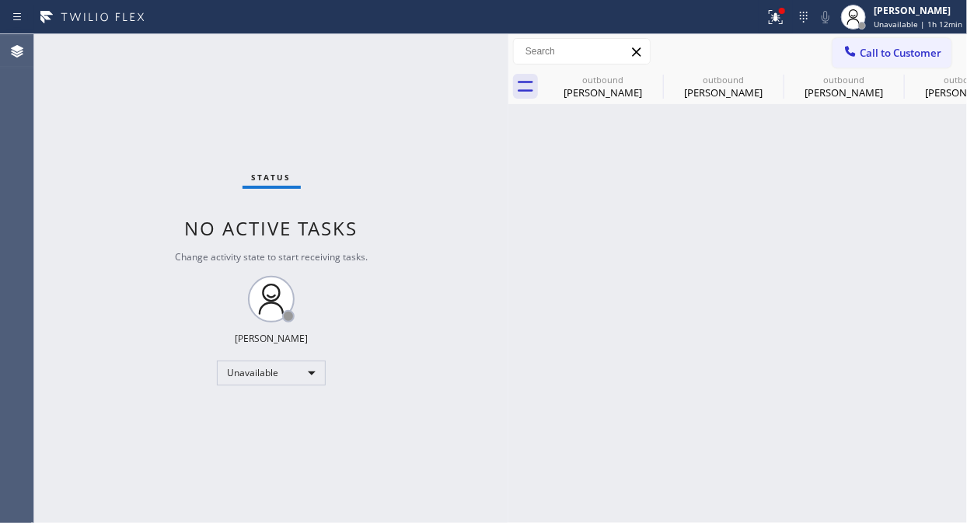
click at [121, 103] on div "Status No active tasks Change activity state to start receiving tasks. [PERSON_…" at bounding box center [271, 278] width 474 height 489
click at [650, 78] on icon at bounding box center [653, 79] width 19 height 19
click at [0, 0] on icon at bounding box center [0, 0] width 0 height 0
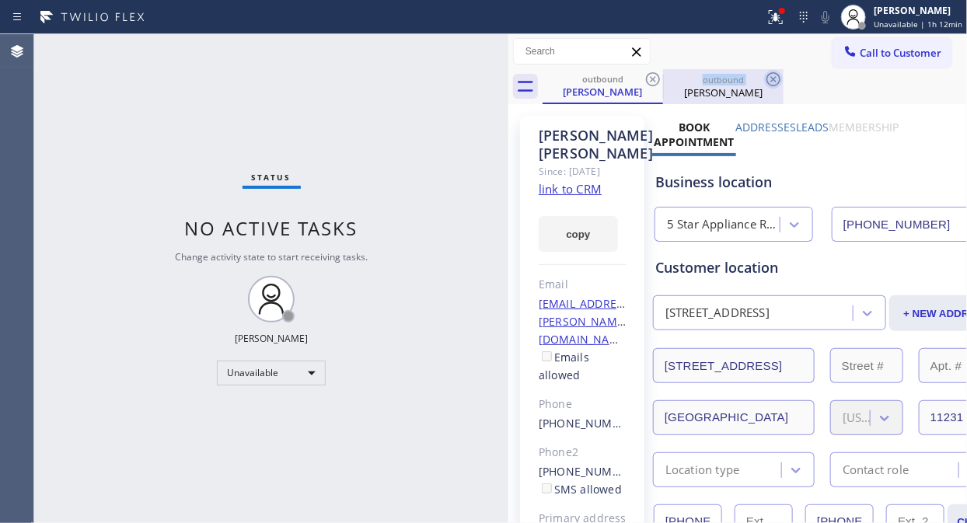
click at [649, 79] on icon at bounding box center [653, 79] width 19 height 19
click at [764, 79] on icon at bounding box center [773, 79] width 19 height 19
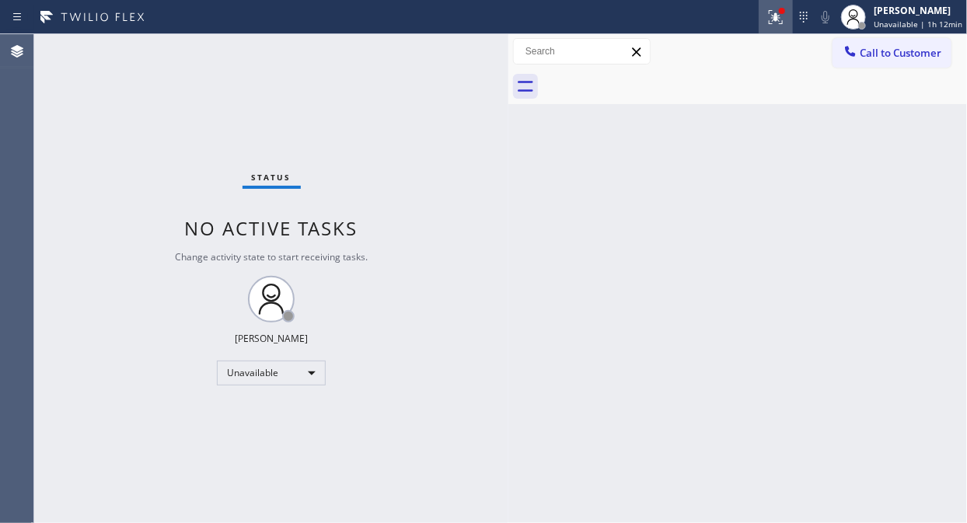
click at [776, 19] on icon at bounding box center [775, 17] width 19 height 19
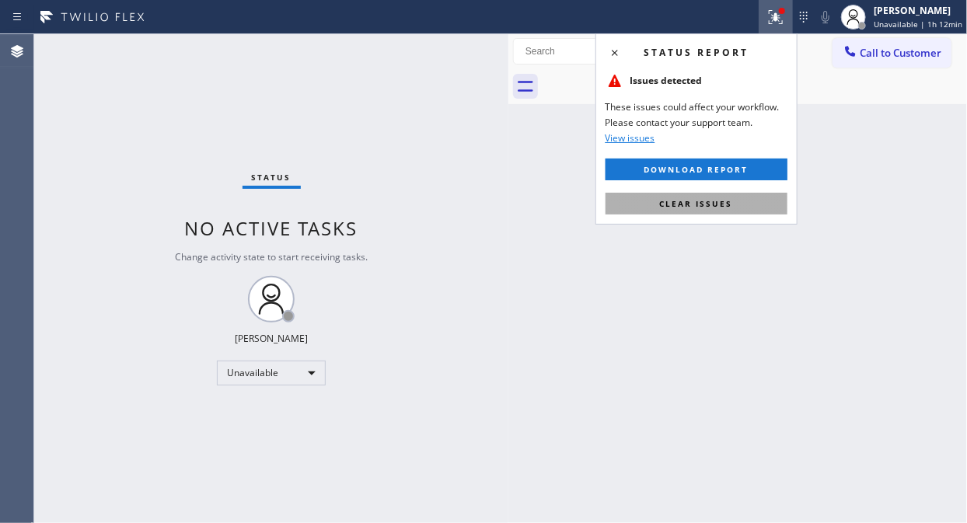
click at [693, 200] on span "Clear issues" at bounding box center [696, 203] width 73 height 11
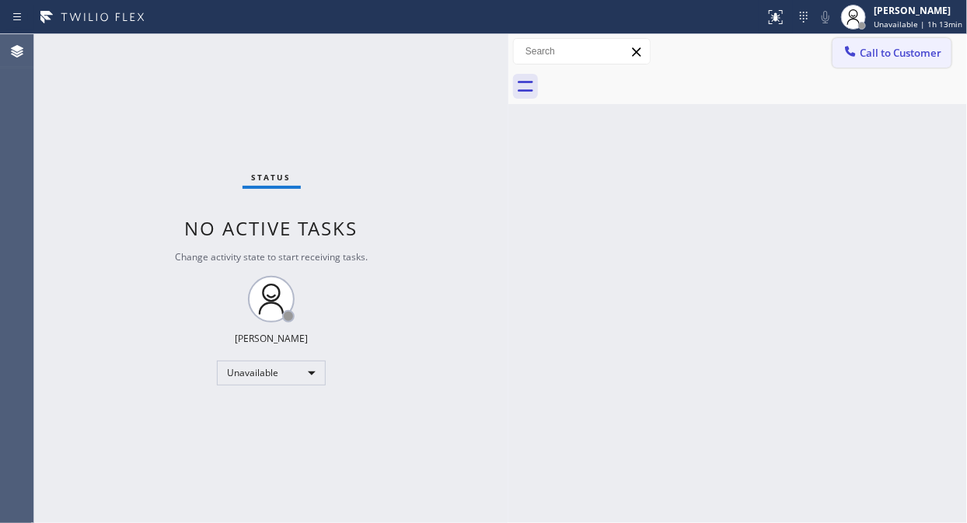
click at [865, 42] on button "Call to Customer" at bounding box center [891, 53] width 119 height 30
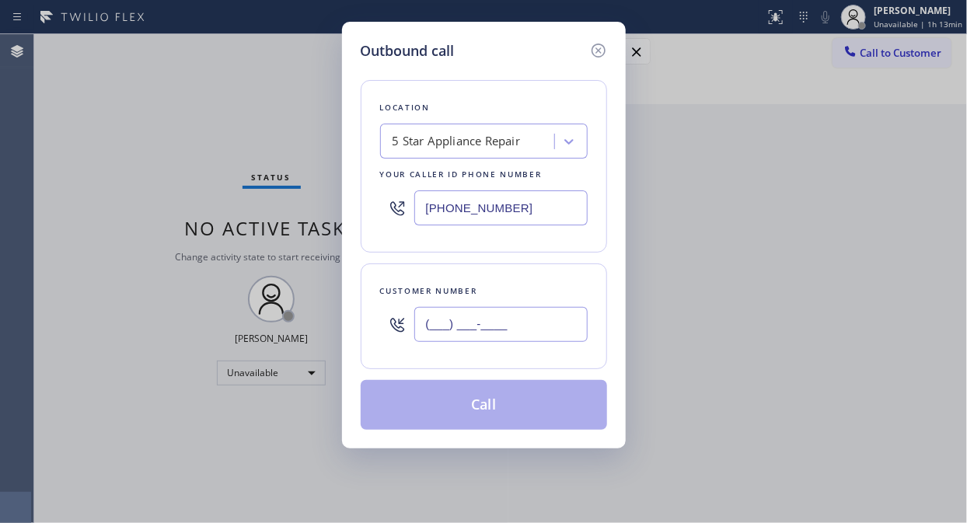
click at [444, 329] on input "(___) ___-____" at bounding box center [500, 324] width 173 height 35
paste input "617) 780-2252"
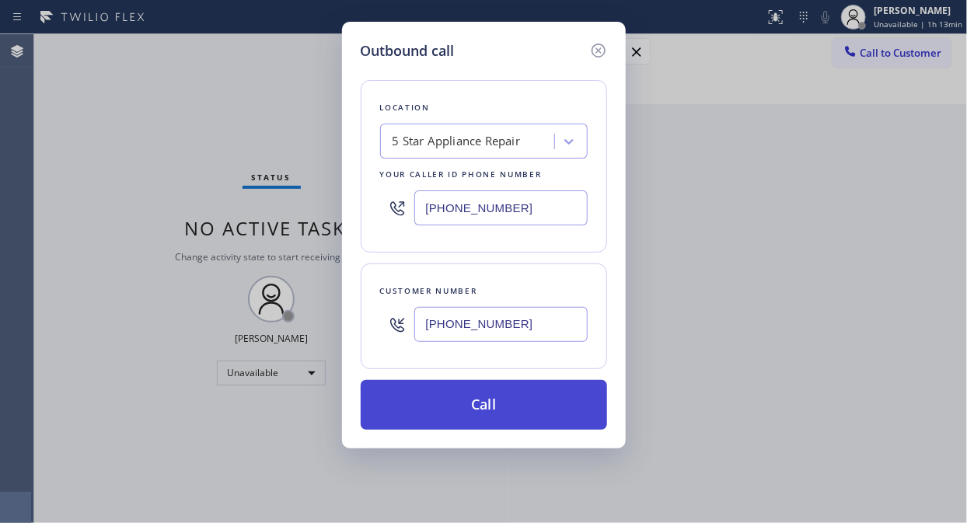
type input "[PHONE_NUMBER]"
click at [504, 394] on button "Call" at bounding box center [484, 405] width 246 height 50
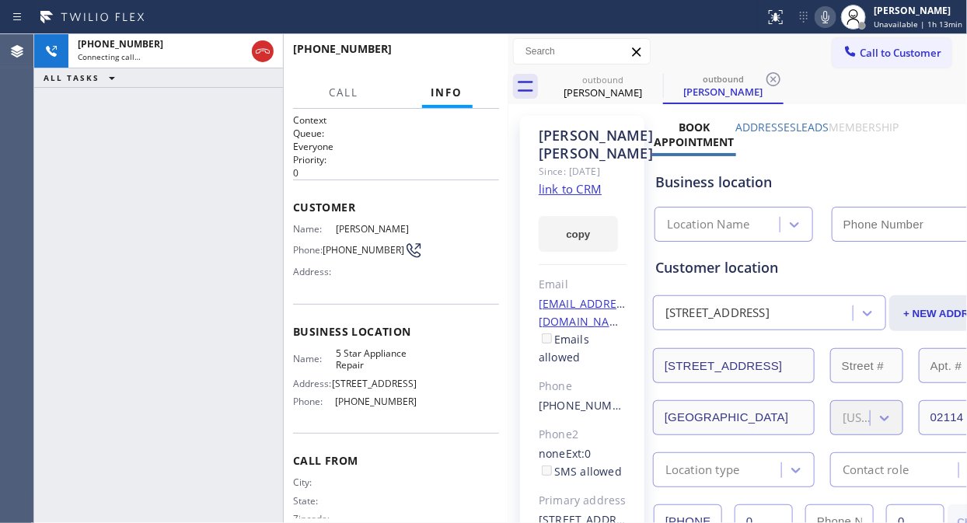
click at [827, 19] on icon at bounding box center [826, 17] width 8 height 12
type input "[PHONE_NUMBER]"
click at [835, 18] on icon at bounding box center [825, 17] width 19 height 19
click at [441, 58] on span "HANG UP" at bounding box center [462, 56] width 47 height 11
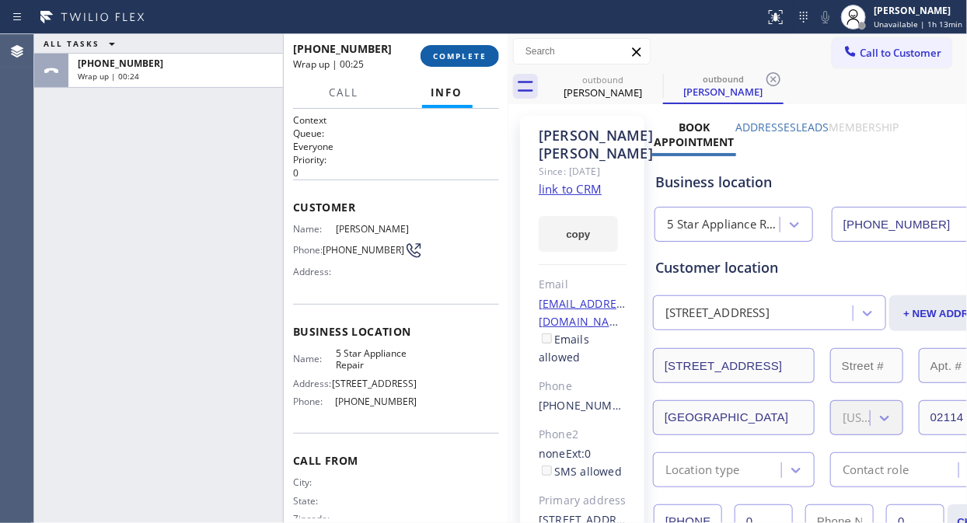
click at [456, 58] on span "COMPLETE" at bounding box center [460, 56] width 54 height 11
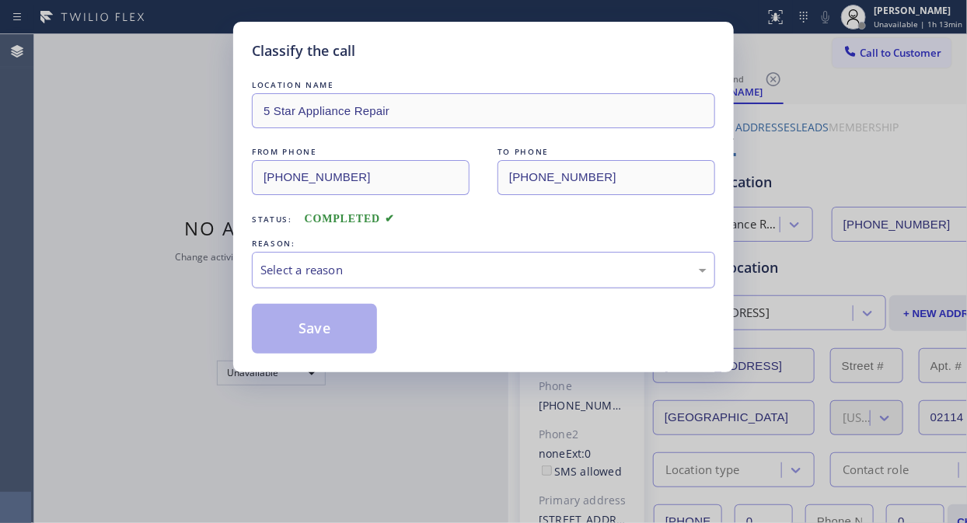
click at [467, 270] on div "Select a reason" at bounding box center [483, 270] width 446 height 18
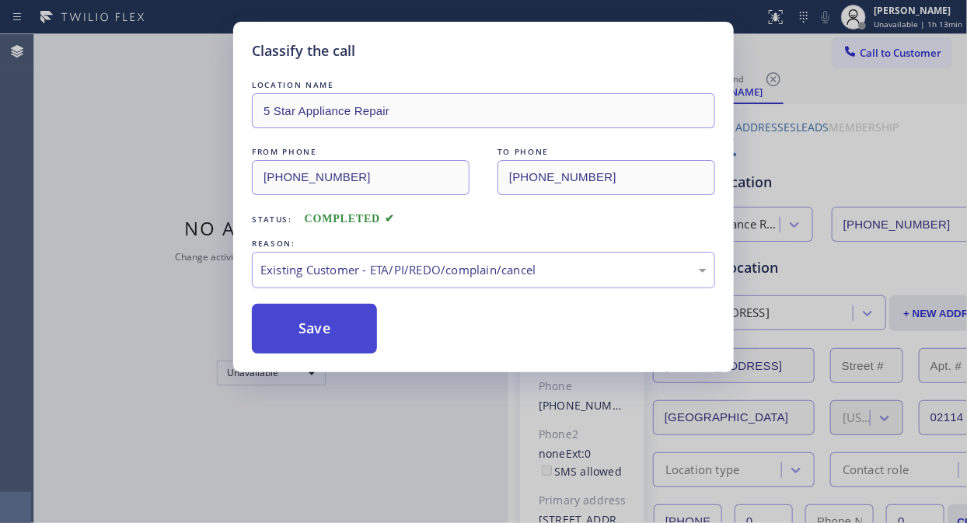
click at [309, 333] on button "Save" at bounding box center [314, 329] width 125 height 50
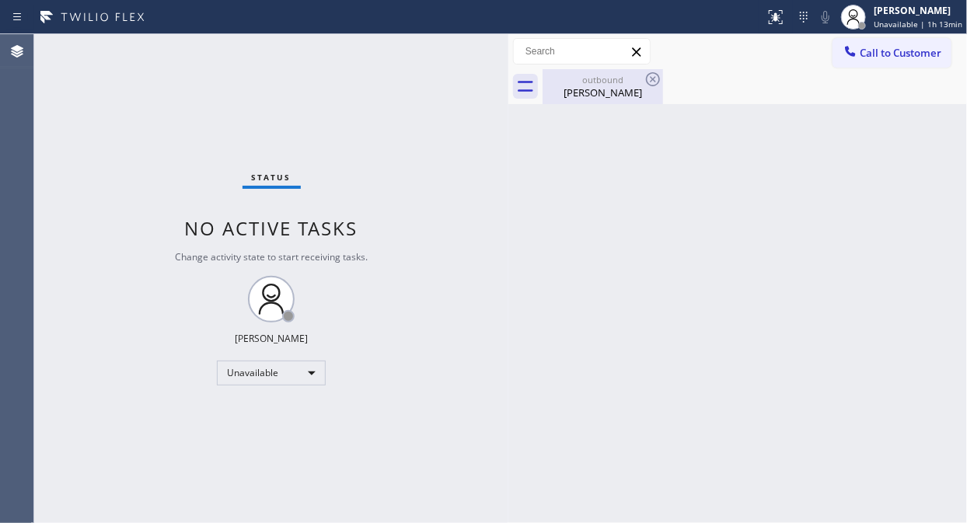
click at [602, 79] on div "outbound" at bounding box center [602, 80] width 117 height 12
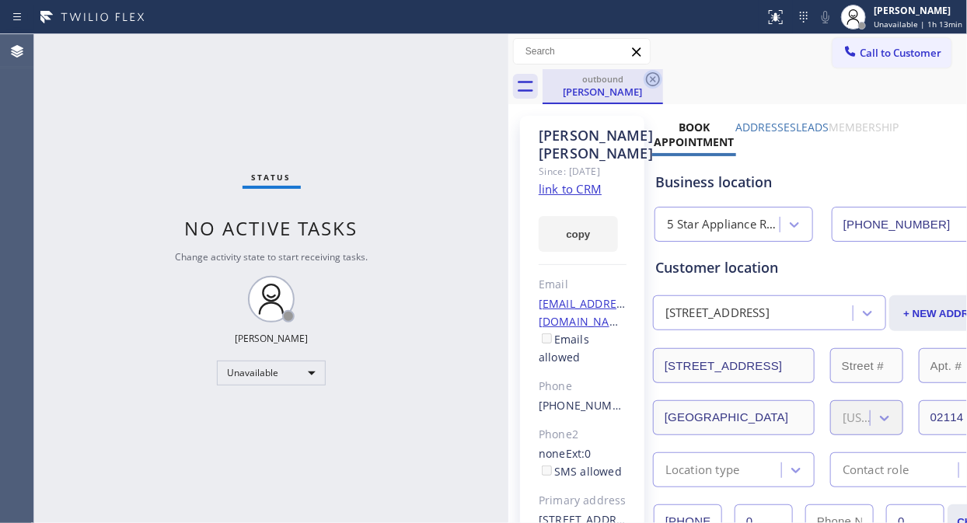
click at [644, 80] on icon at bounding box center [653, 79] width 19 height 19
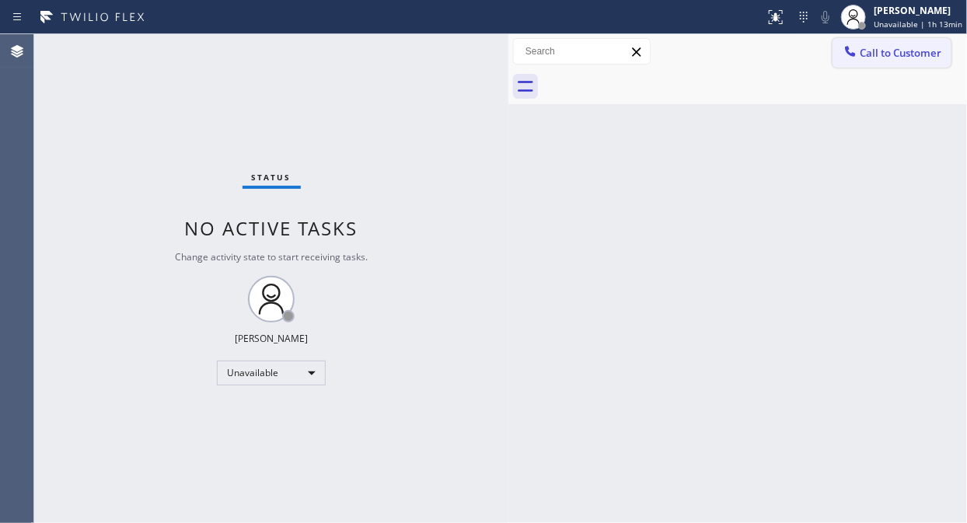
click at [870, 52] on span "Call to Customer" at bounding box center [901, 53] width 82 height 14
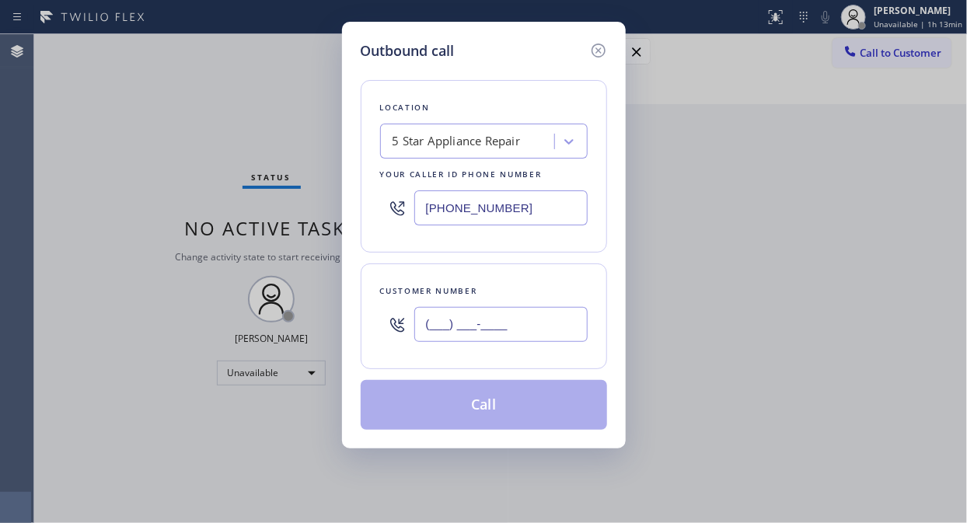
click at [483, 333] on input "(___) ___-____" at bounding box center [500, 324] width 173 height 35
paste input "646) 642-6347"
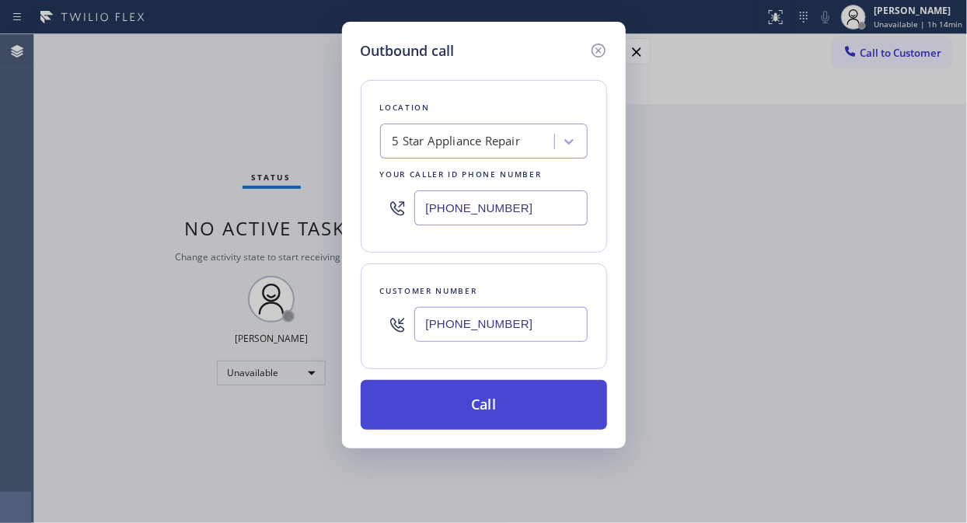
type input "[PHONE_NUMBER]"
click at [530, 404] on button "Call" at bounding box center [484, 405] width 246 height 50
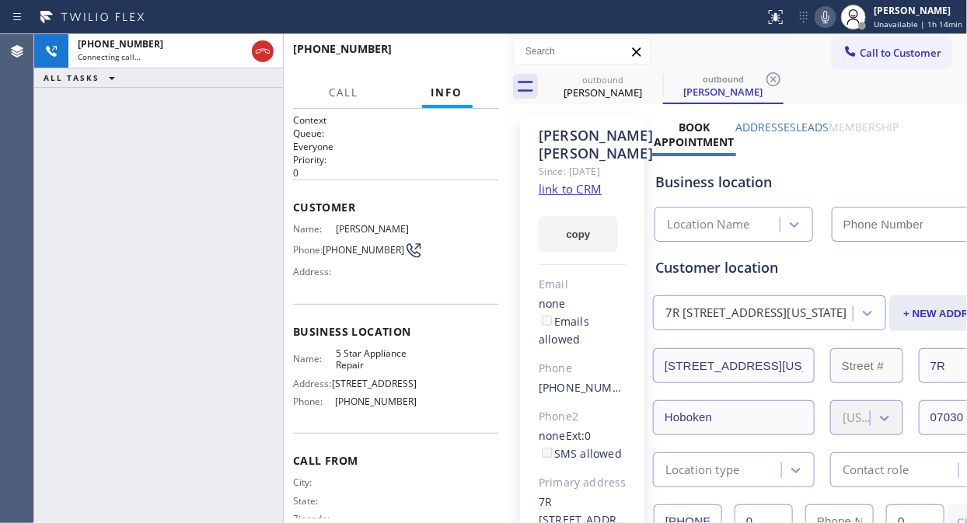
type input "[PHONE_NUMBER]"
click at [836, 18] on div at bounding box center [826, 17] width 22 height 19
click at [467, 56] on span "HANG UP" at bounding box center [462, 56] width 47 height 11
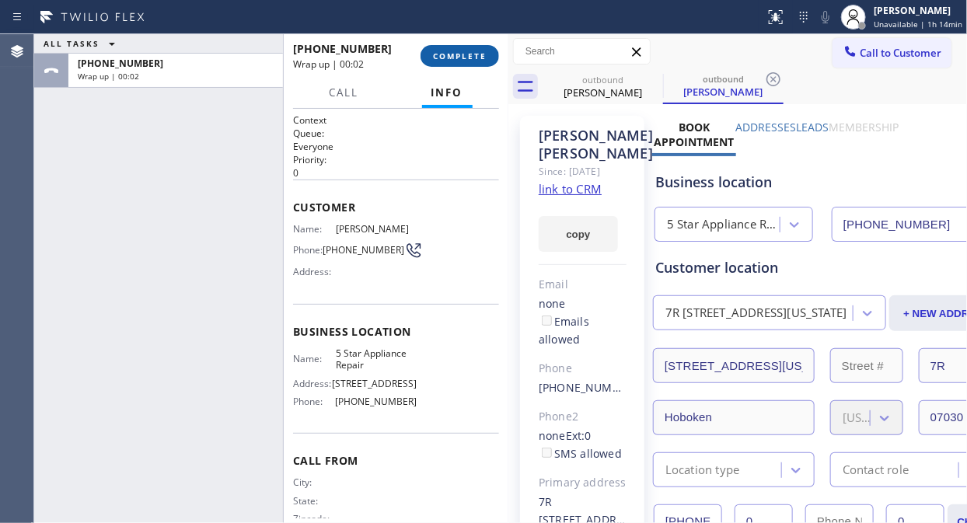
click at [467, 56] on span "COMPLETE" at bounding box center [460, 56] width 54 height 11
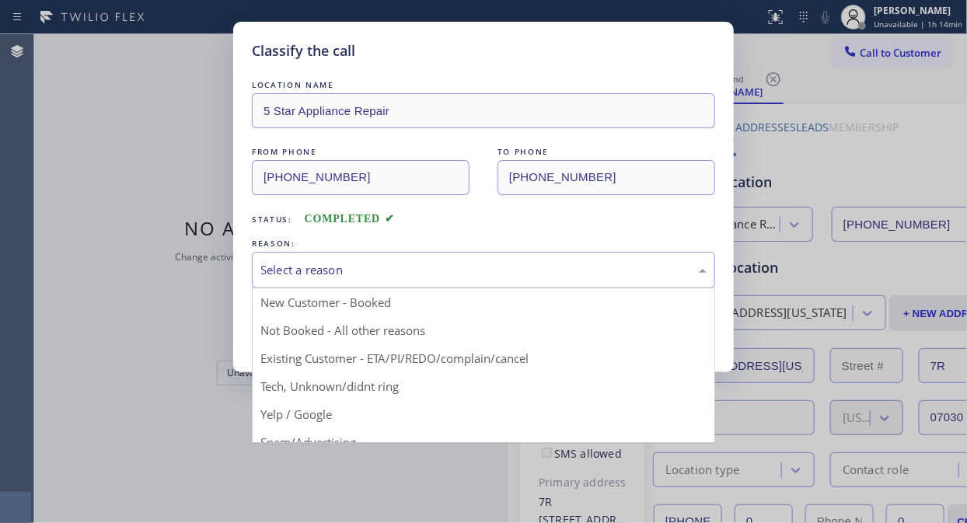
click at [469, 272] on div "Select a reason" at bounding box center [483, 270] width 446 height 18
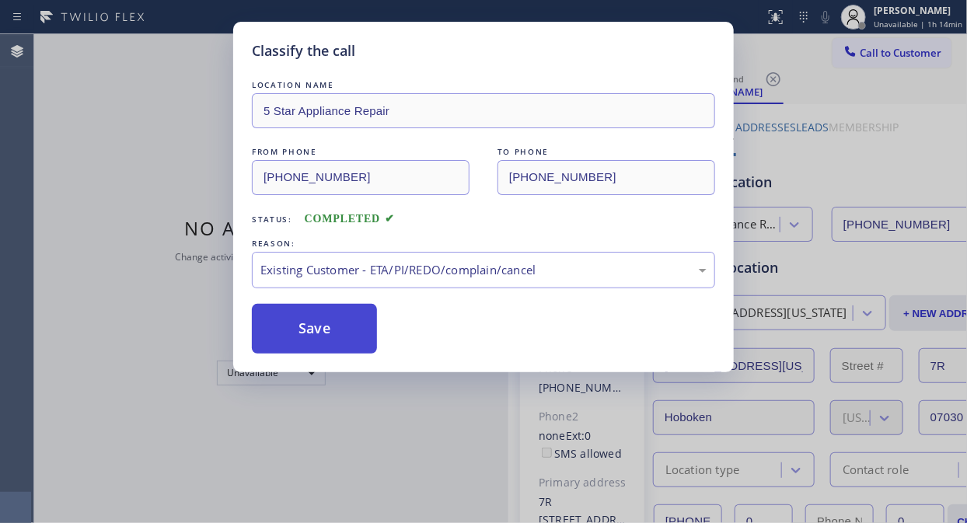
click at [308, 329] on button "Save" at bounding box center [314, 329] width 125 height 50
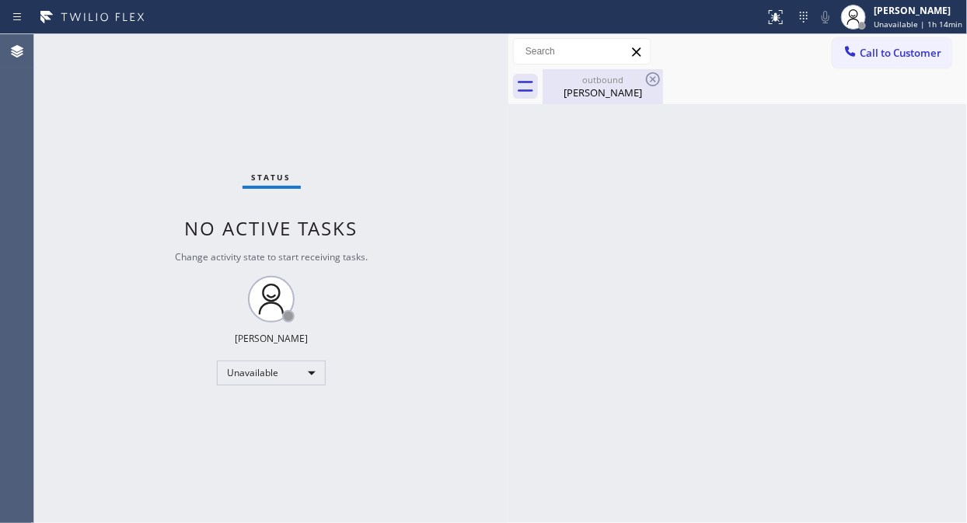
click at [630, 96] on div "[PERSON_NAME]" at bounding box center [602, 92] width 117 height 14
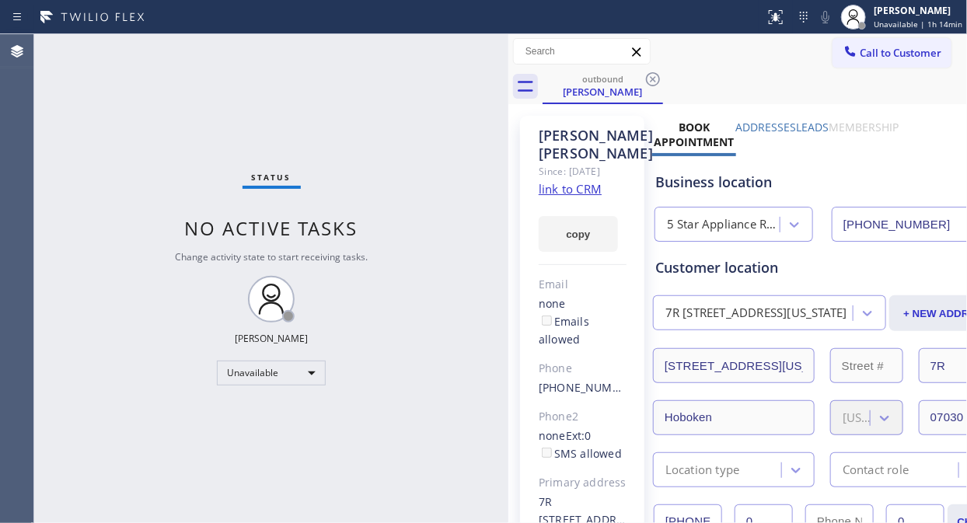
click at [648, 85] on icon at bounding box center [653, 79] width 19 height 19
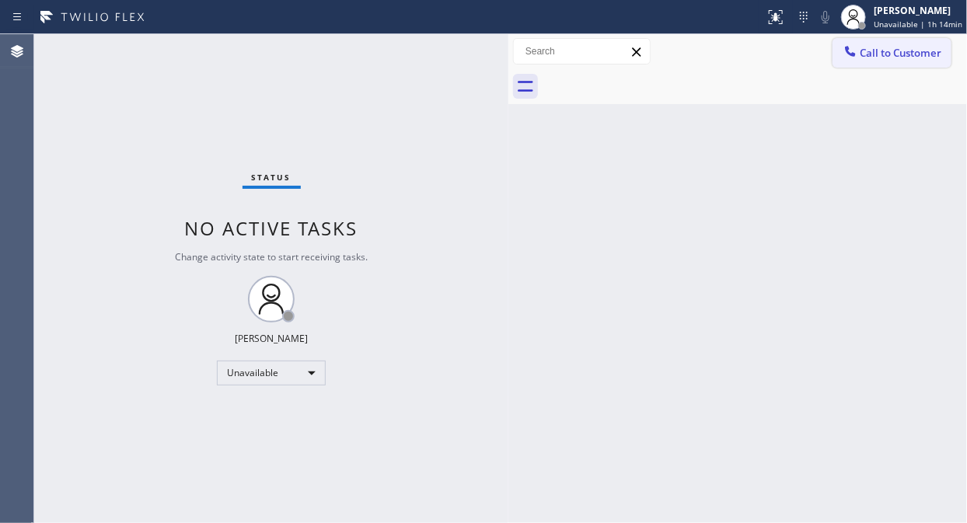
click at [870, 57] on span "Call to Customer" at bounding box center [901, 53] width 82 height 14
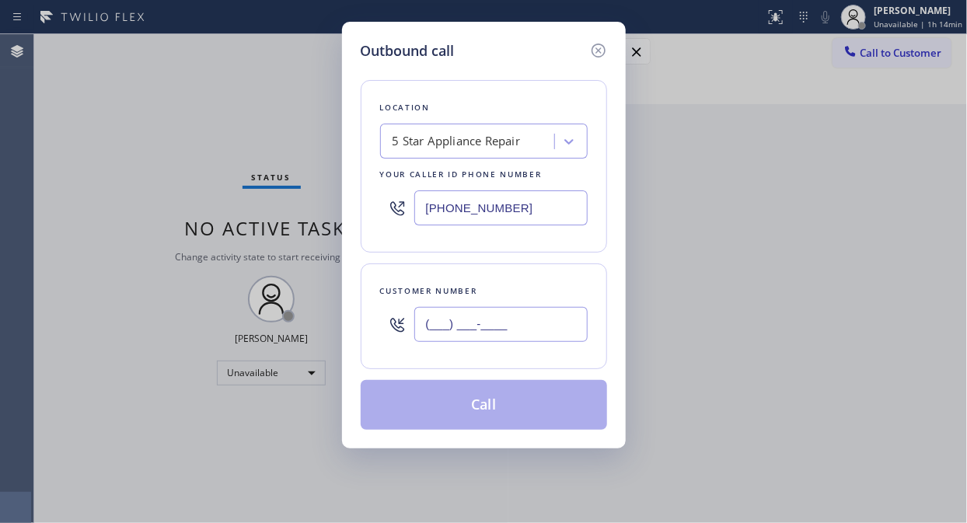
click at [490, 319] on input "(___) ___-____" at bounding box center [500, 324] width 173 height 35
paste input "917) 654-7823"
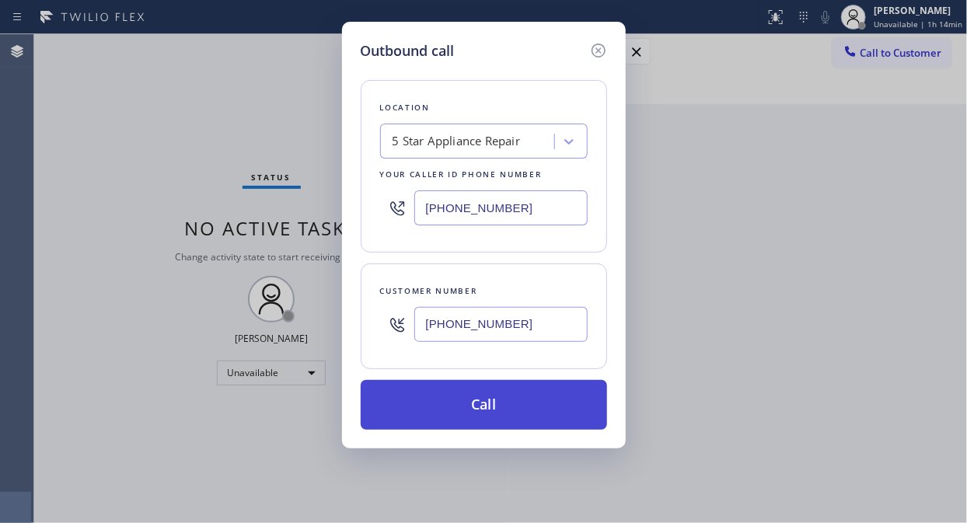
type input "[PHONE_NUMBER]"
click at [507, 402] on button "Call" at bounding box center [484, 405] width 246 height 50
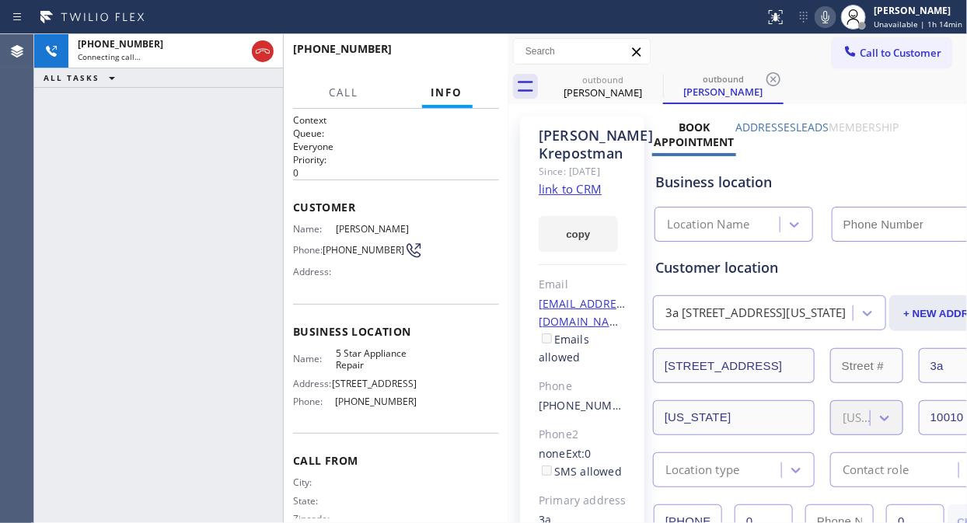
click at [830, 19] on icon at bounding box center [825, 17] width 19 height 19
type input "[PHONE_NUMBER]"
click at [472, 51] on span "HANG UP" at bounding box center [462, 56] width 47 height 11
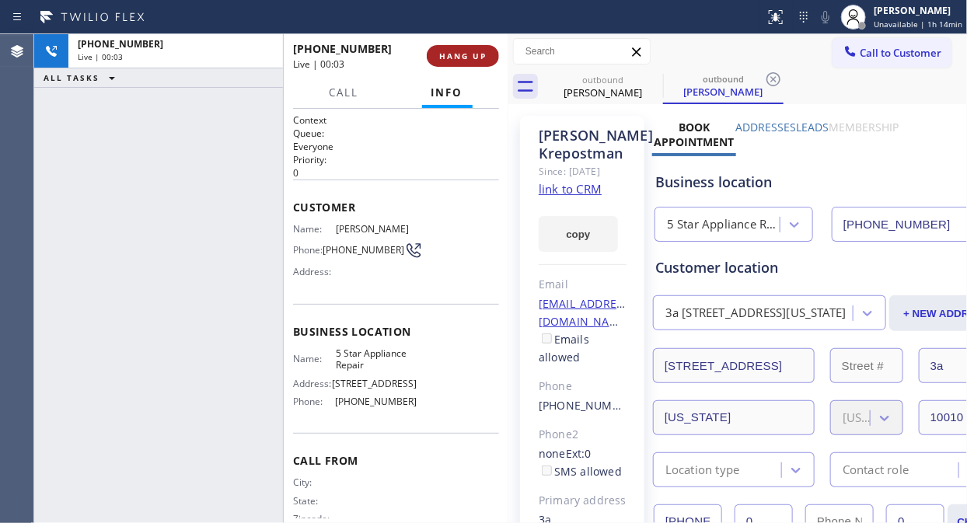
click at [472, 51] on span "HANG UP" at bounding box center [462, 56] width 47 height 11
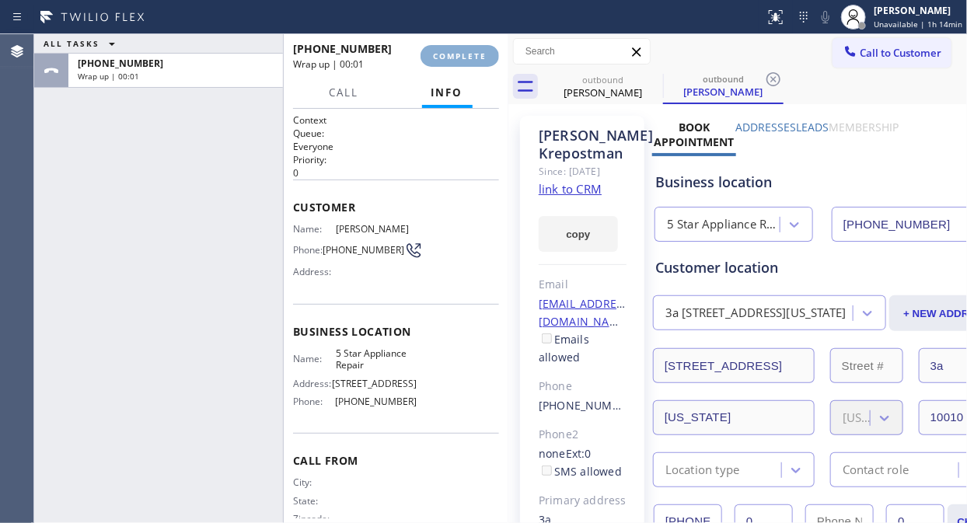
click at [472, 54] on span "COMPLETE" at bounding box center [460, 56] width 54 height 11
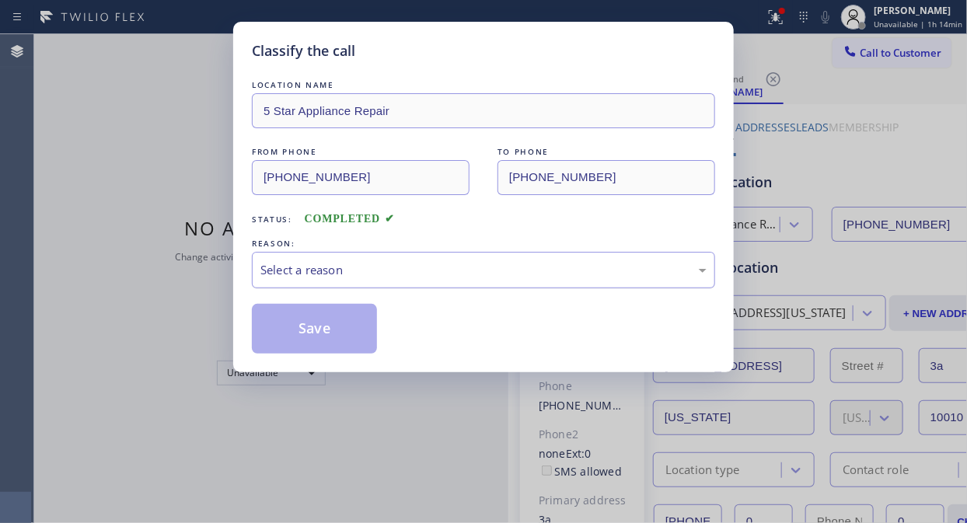
click at [474, 273] on div "Select a reason" at bounding box center [483, 270] width 446 height 18
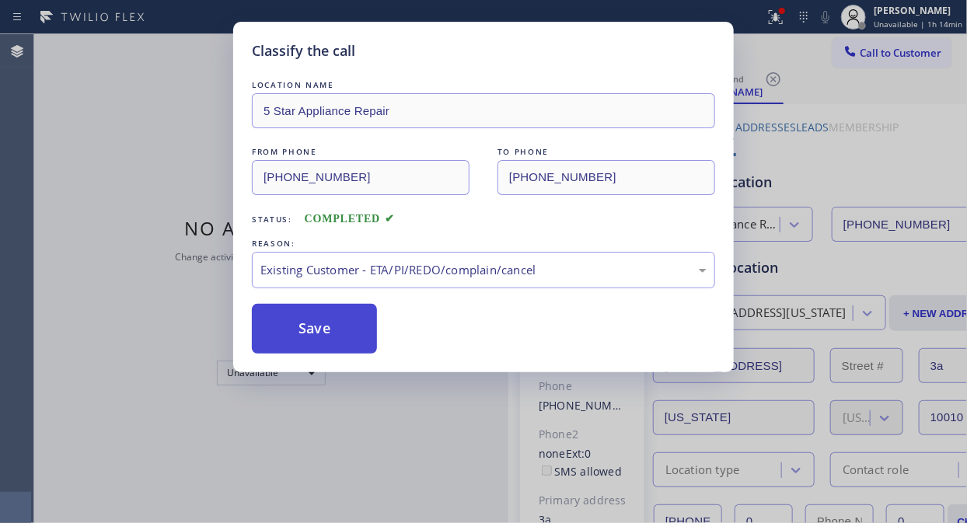
click at [343, 330] on button "Save" at bounding box center [314, 329] width 125 height 50
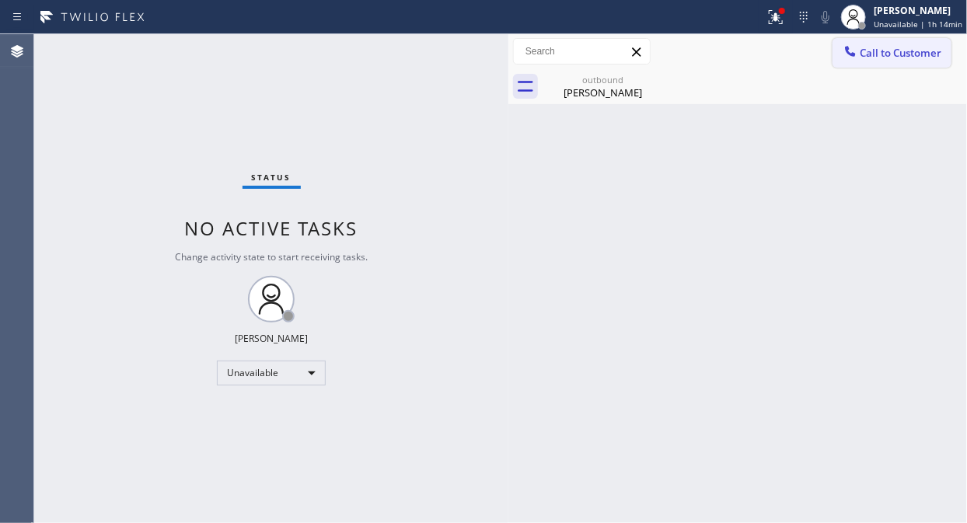
click at [864, 56] on span "Call to Customer" at bounding box center [901, 53] width 82 height 14
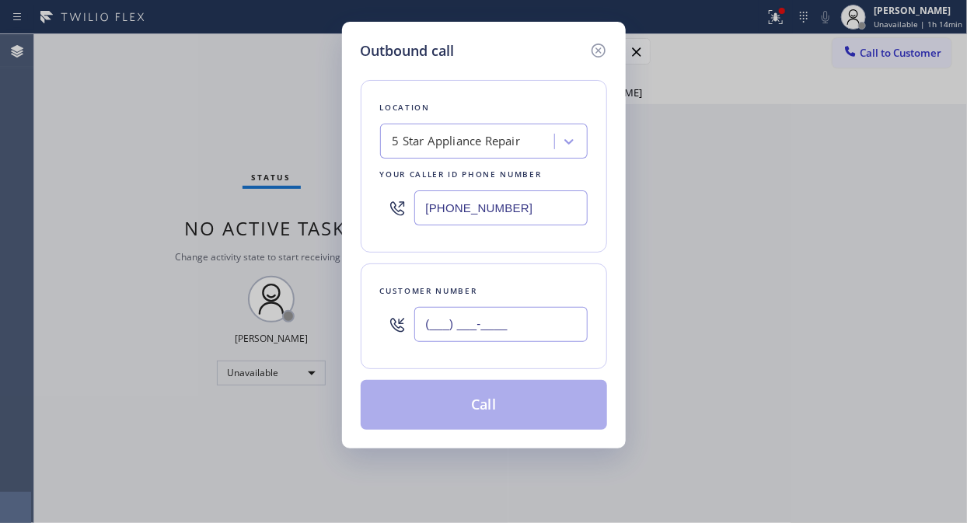
click at [487, 327] on input "(___) ___-____" at bounding box center [500, 324] width 173 height 35
paste input "917) 459-4798"
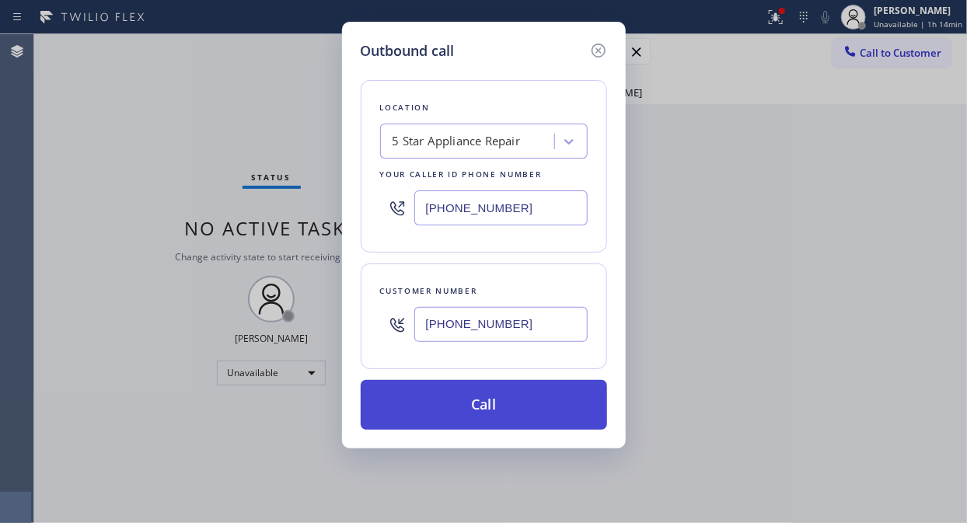
type input "[PHONE_NUMBER]"
click at [519, 410] on button "Call" at bounding box center [484, 405] width 246 height 50
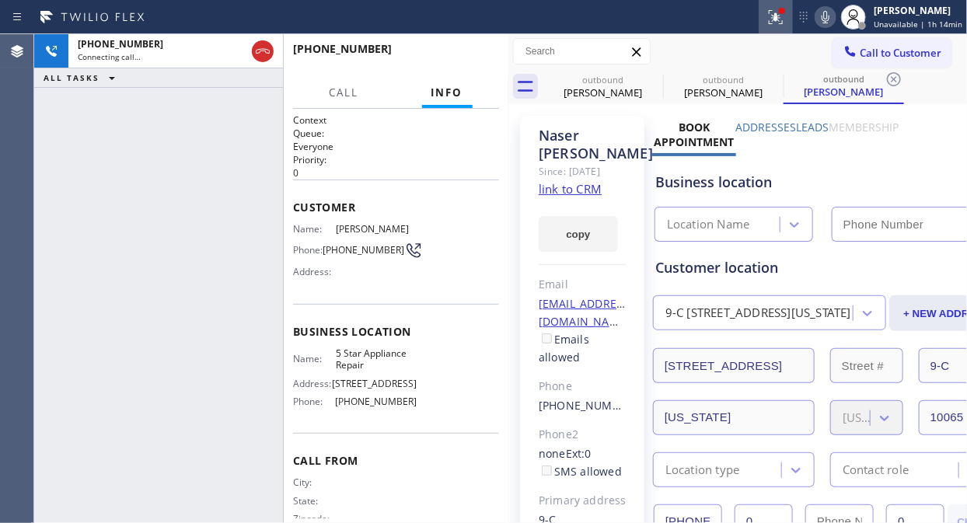
type input "[PHONE_NUMBER]"
click at [773, 18] on icon at bounding box center [775, 17] width 19 height 19
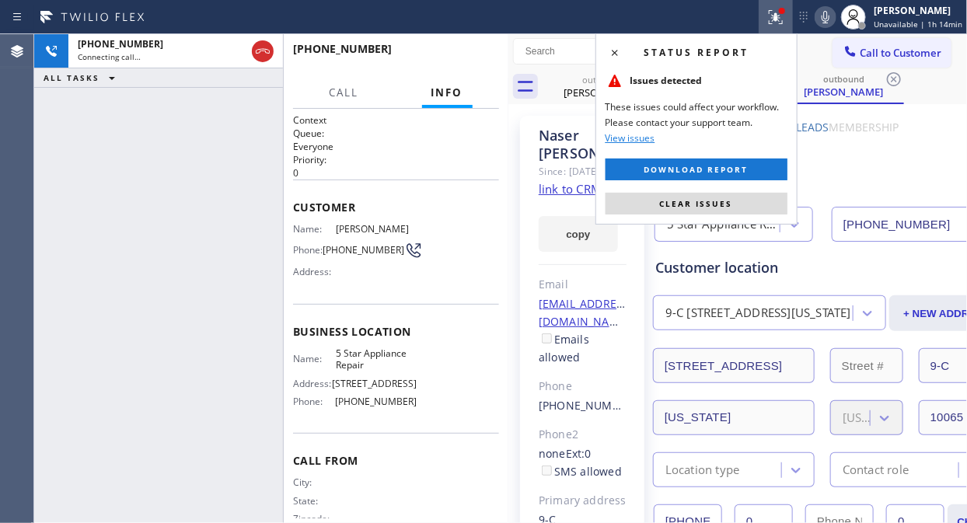
click at [716, 190] on div "Status report Issues detected These issues could affect your workflow. Please c…" at bounding box center [696, 128] width 202 height 191
click at [723, 203] on span "Clear issues" at bounding box center [696, 203] width 73 height 11
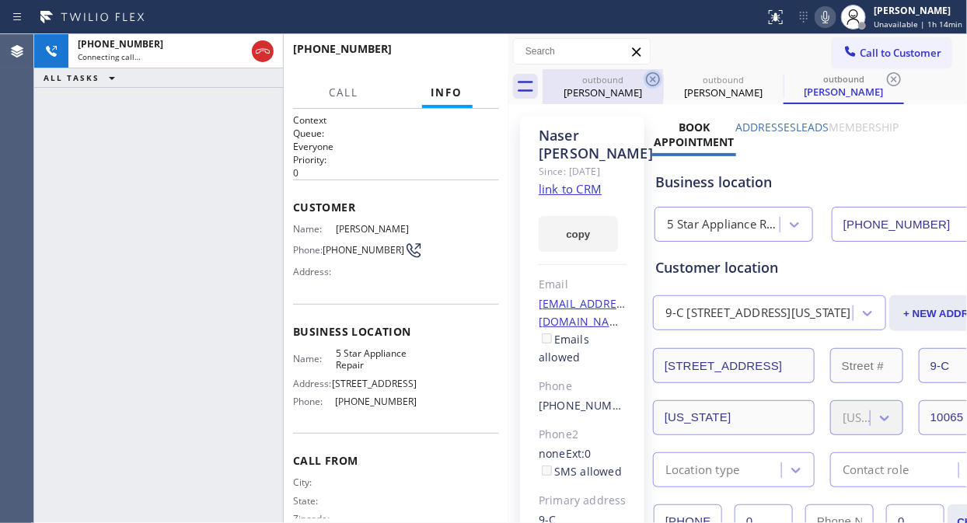
click at [654, 78] on icon at bounding box center [653, 79] width 14 height 14
click at [0, 0] on icon at bounding box center [0, 0] width 0 height 0
click at [870, 78] on icon at bounding box center [894, 79] width 14 height 14
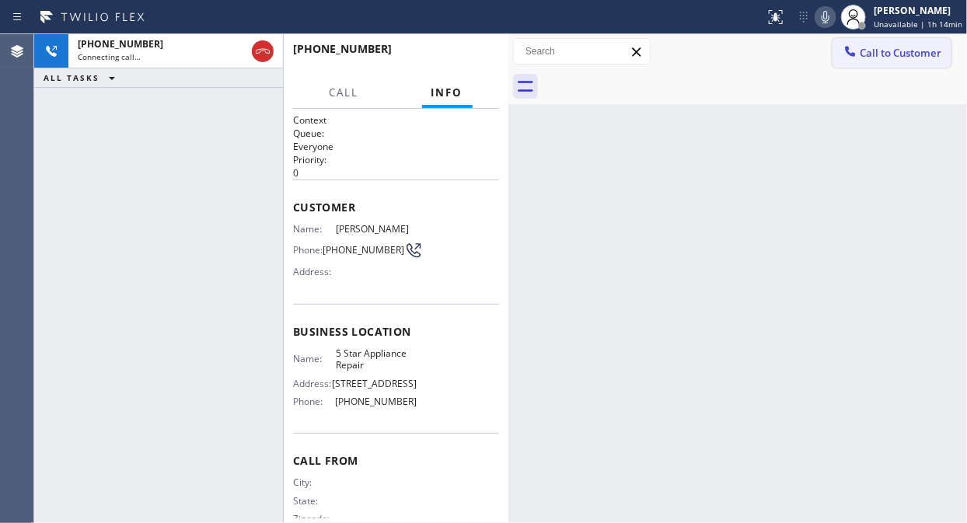
click at [867, 50] on span "Call to Customer" at bounding box center [901, 53] width 82 height 14
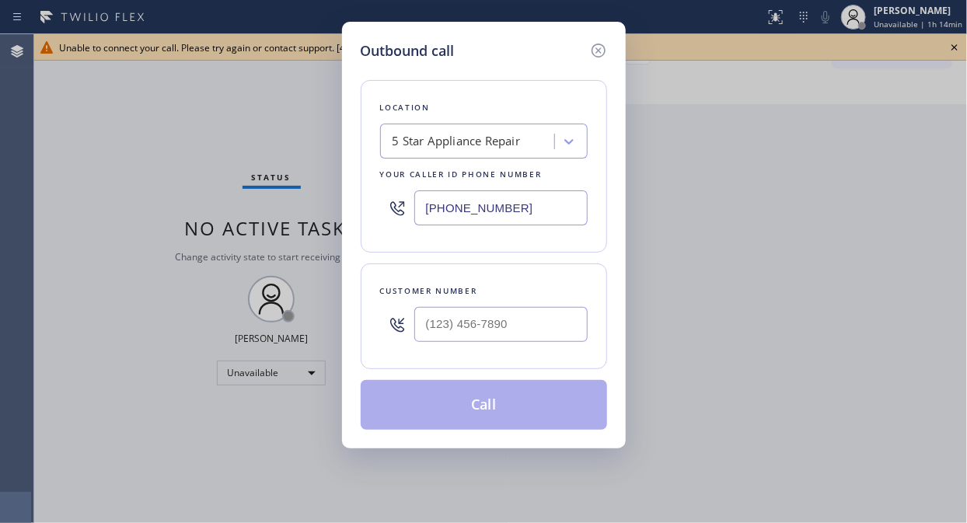
click at [603, 51] on icon at bounding box center [598, 50] width 19 height 19
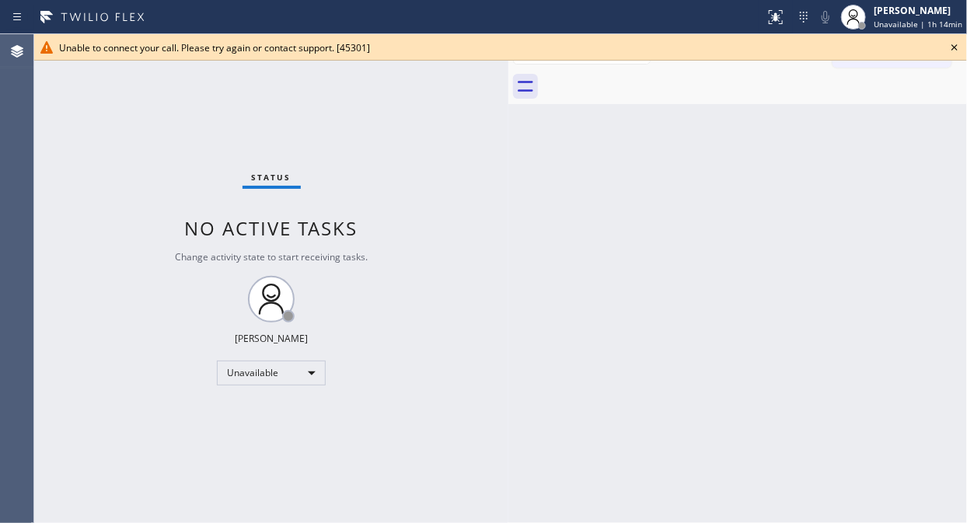
click at [870, 51] on icon at bounding box center [954, 47] width 19 height 19
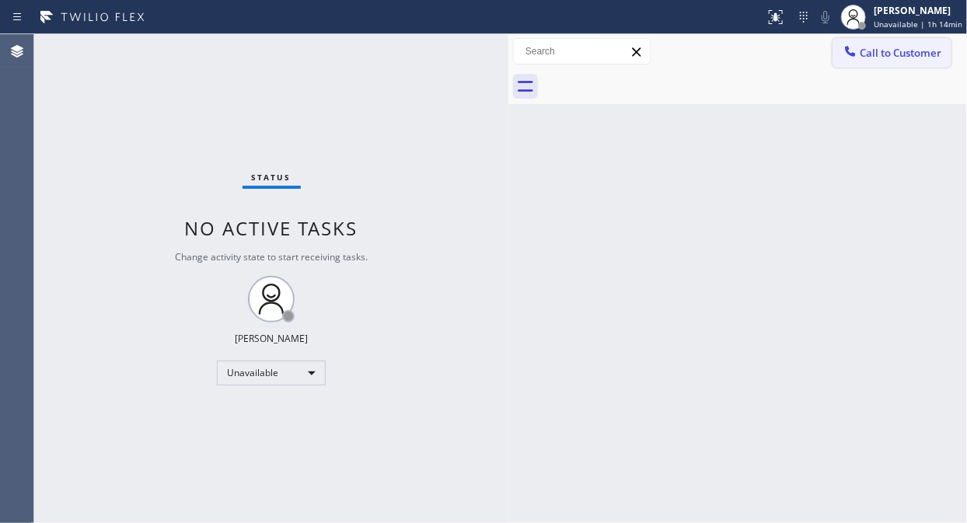
click at [870, 57] on span "Call to Customer" at bounding box center [901, 53] width 82 height 14
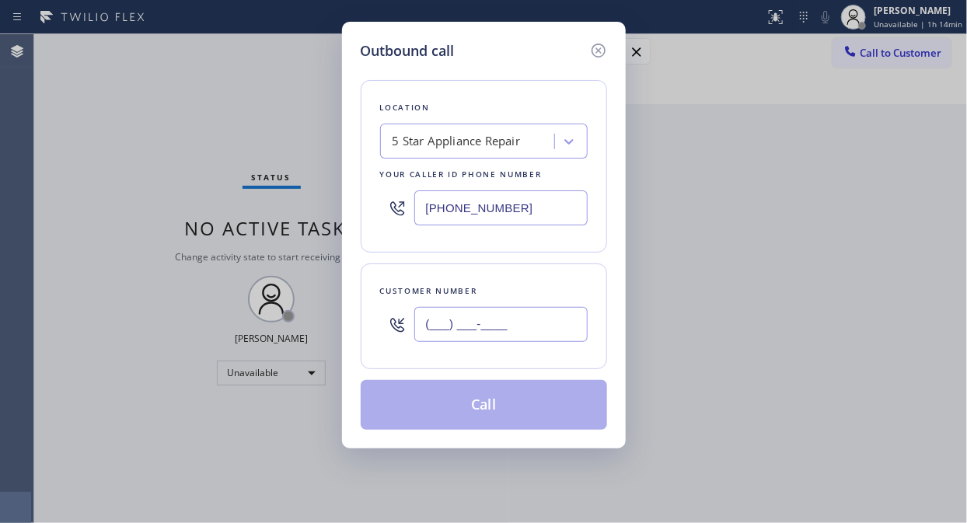
click at [500, 337] on input "(___) ___-____" at bounding box center [500, 324] width 173 height 35
paste input "917) 543-6813"
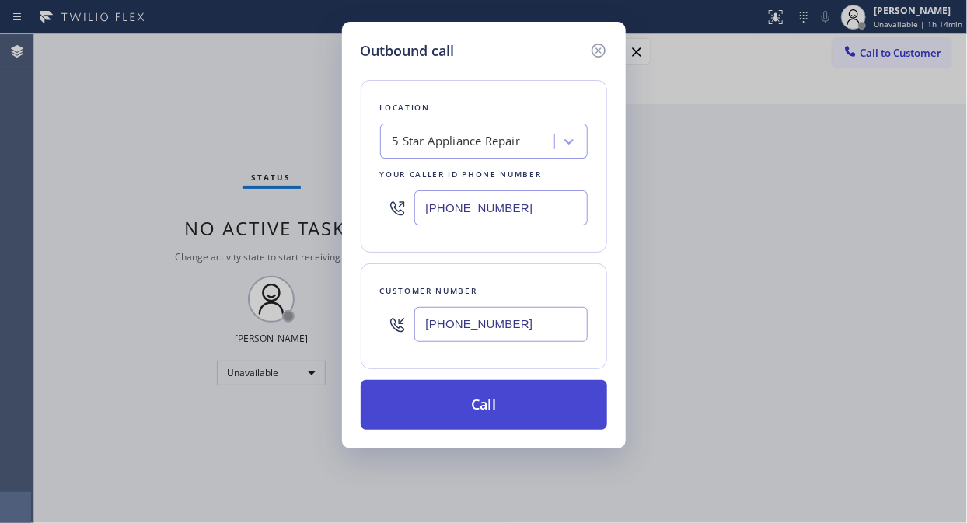
type input "[PHONE_NUMBER]"
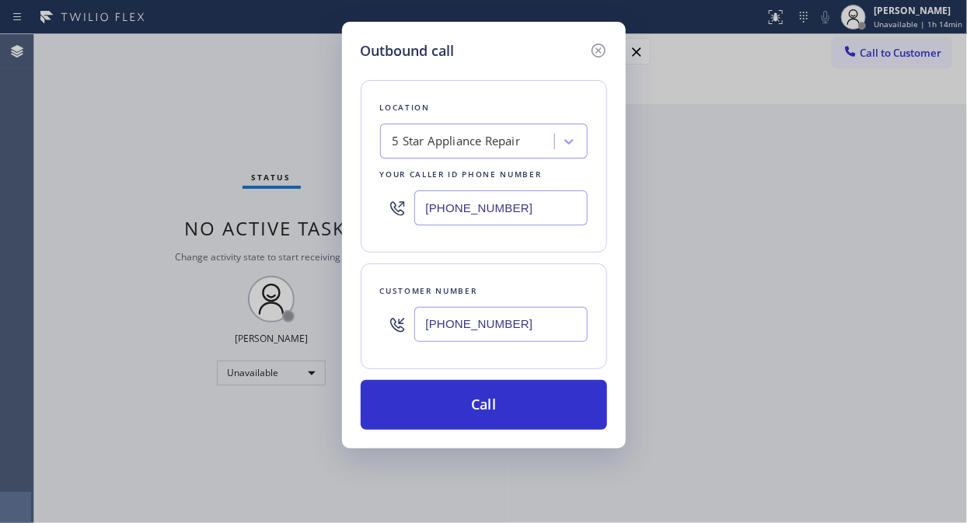
drag, startPoint x: 507, startPoint y: 406, endPoint x: 742, endPoint y: 57, distance: 421.7
click at [508, 406] on button "Call" at bounding box center [484, 405] width 246 height 50
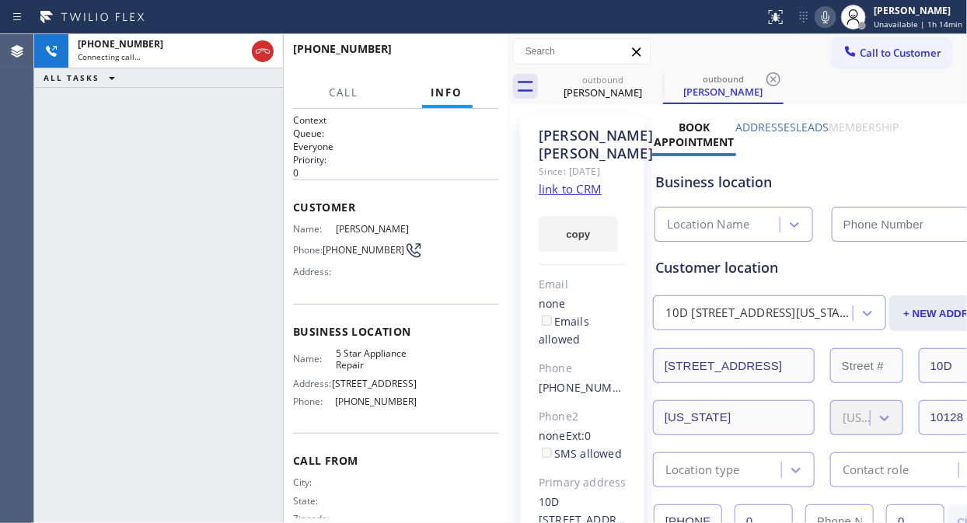
click at [827, 16] on icon at bounding box center [825, 17] width 19 height 19
type input "[PHONE_NUMBER]"
click at [455, 52] on span "HANG UP" at bounding box center [462, 56] width 47 height 11
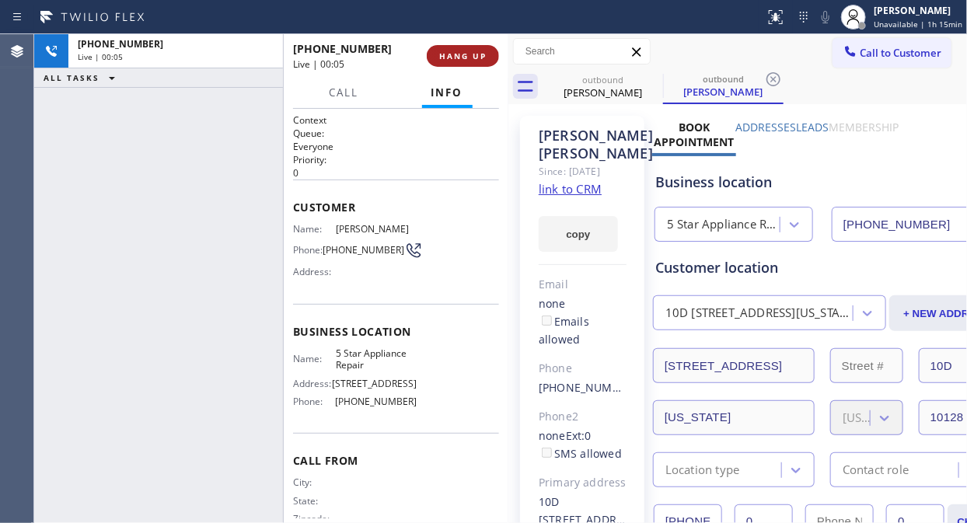
click at [455, 52] on span "HANG UP" at bounding box center [462, 56] width 47 height 11
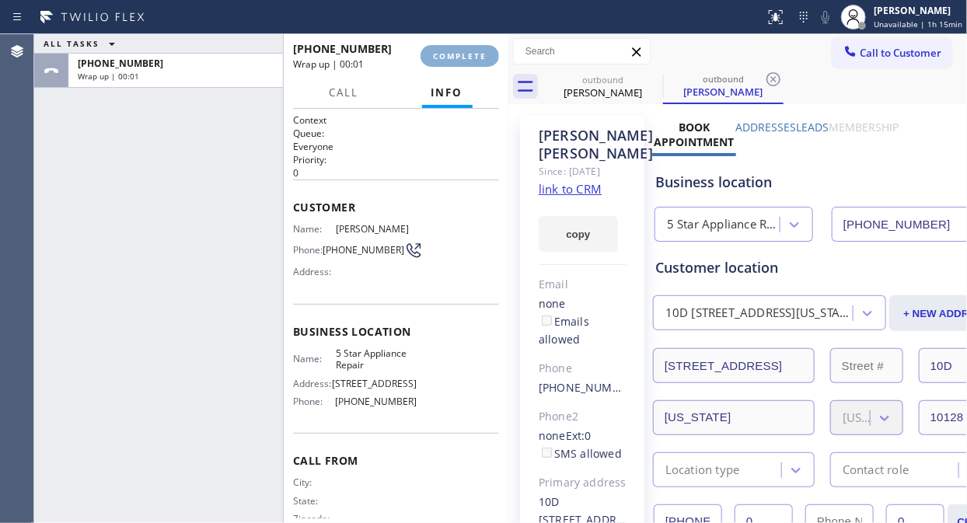
click at [456, 52] on span "COMPLETE" at bounding box center [460, 56] width 54 height 11
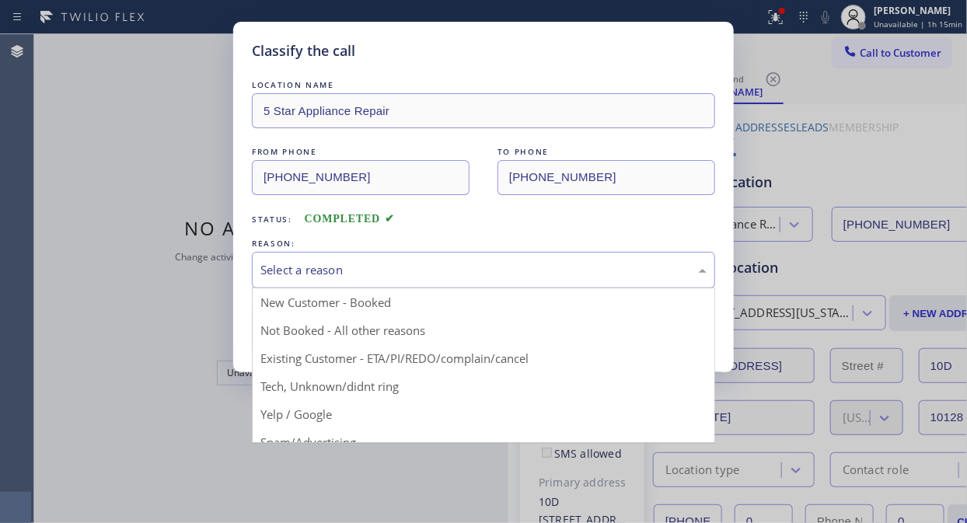
drag, startPoint x: 452, startPoint y: 265, endPoint x: 476, endPoint y: 350, distance: 88.1
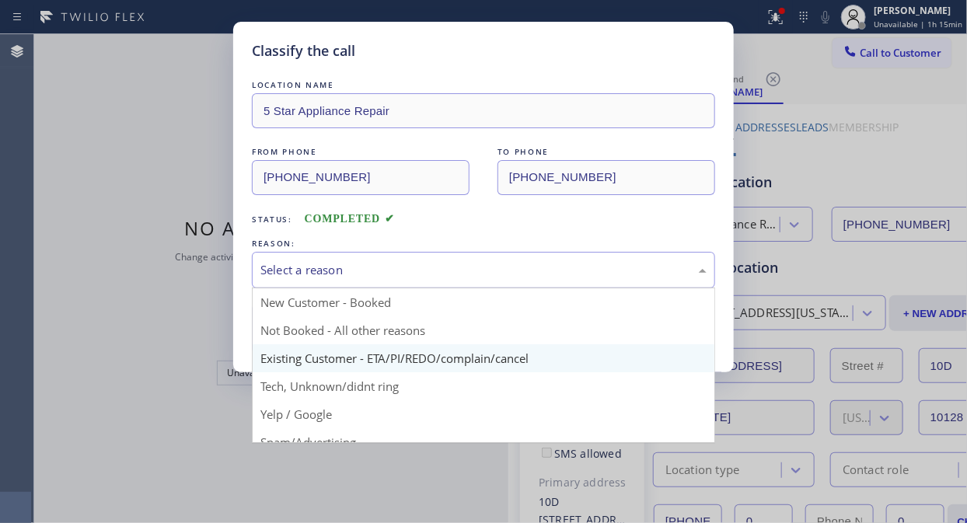
click at [454, 265] on div "Select a reason" at bounding box center [483, 270] width 446 height 18
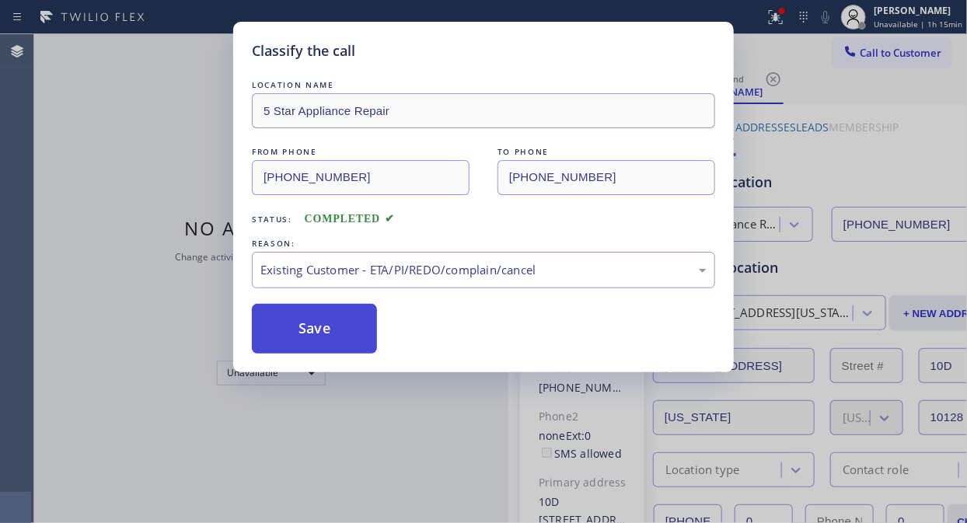
click at [346, 328] on button "Save" at bounding box center [314, 329] width 125 height 50
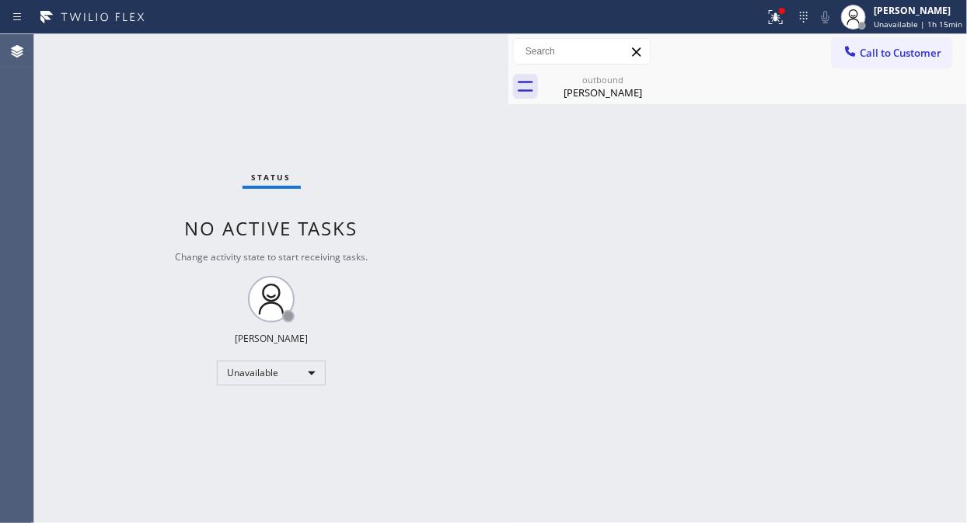
click at [870, 56] on span "Call to Customer" at bounding box center [901, 53] width 82 height 14
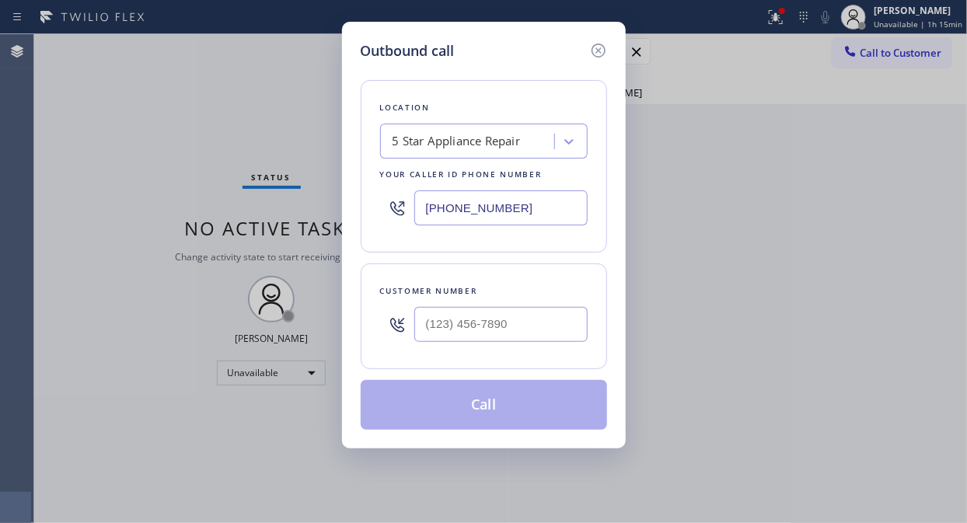
click at [524, 306] on div at bounding box center [500, 324] width 173 height 51
click at [509, 326] on input "(___) ___-____" at bounding box center [500, 324] width 173 height 35
paste input "917) 744-5127"
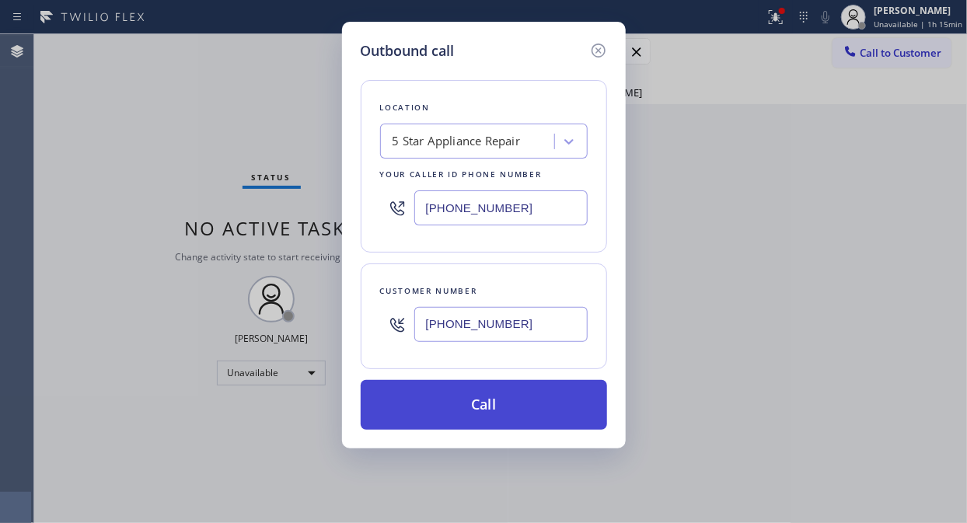
type input "[PHONE_NUMBER]"
click at [523, 397] on button "Call" at bounding box center [484, 405] width 246 height 50
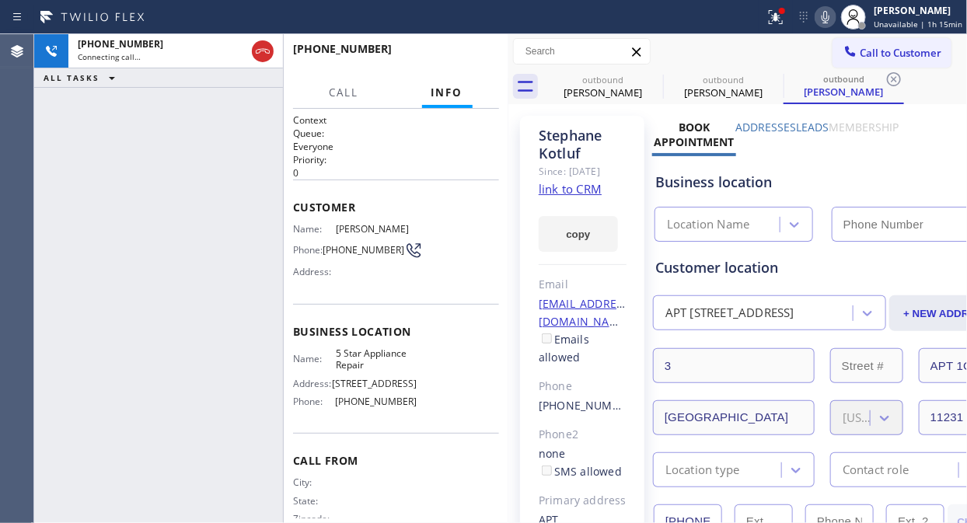
type input "[PHONE_NUMBER]"
drag, startPoint x: 656, startPoint y: 76, endPoint x: 665, endPoint y: 81, distance: 10.4
click at [0, 0] on icon at bounding box center [0, 0] width 0 height 0
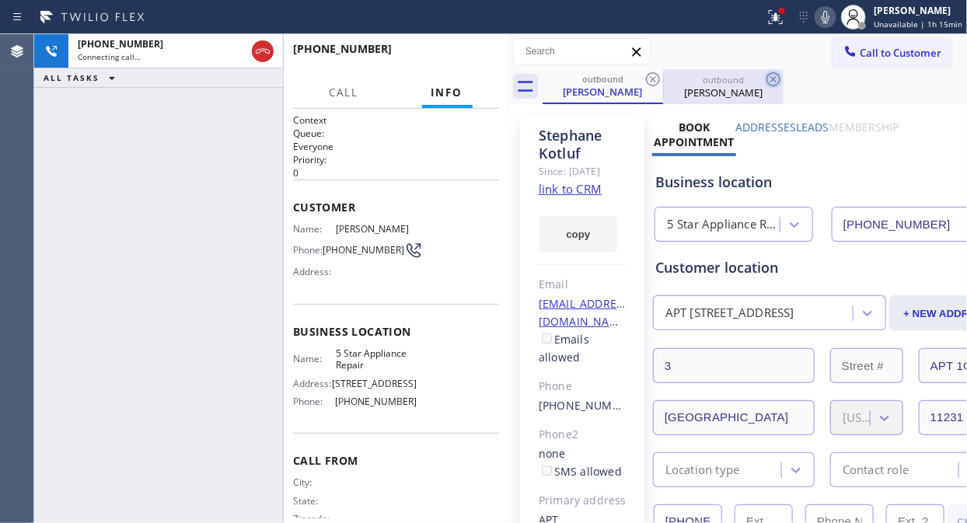
click at [657, 80] on icon at bounding box center [653, 79] width 19 height 19
click at [783, 16] on icon at bounding box center [775, 17] width 19 height 19
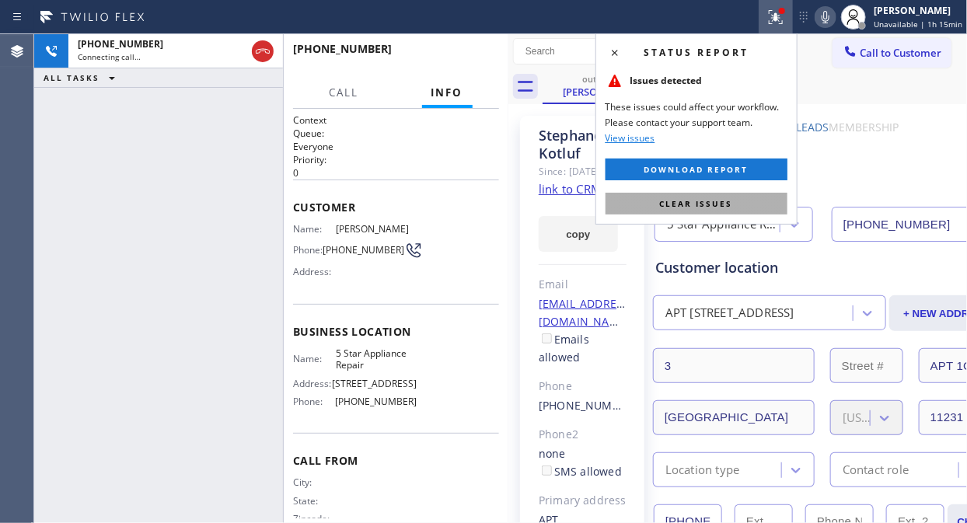
click at [700, 203] on span "Clear issues" at bounding box center [696, 203] width 73 height 11
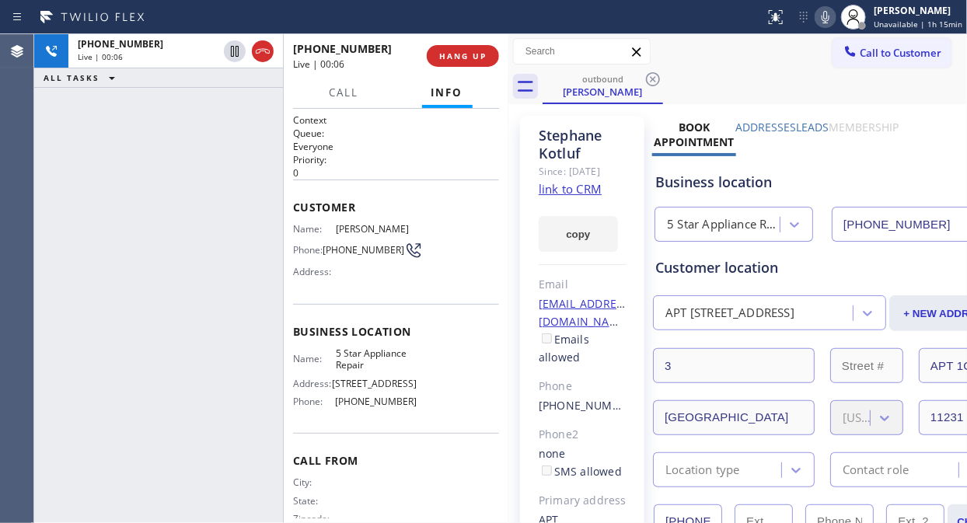
click at [567, 197] on link "link to CRM" at bounding box center [570, 189] width 63 height 16
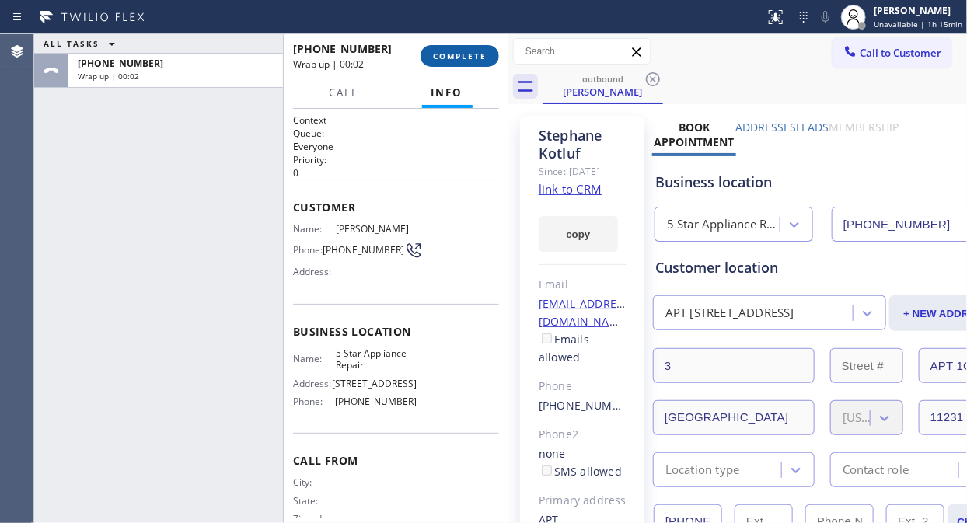
click at [462, 53] on span "COMPLETE" at bounding box center [460, 56] width 54 height 11
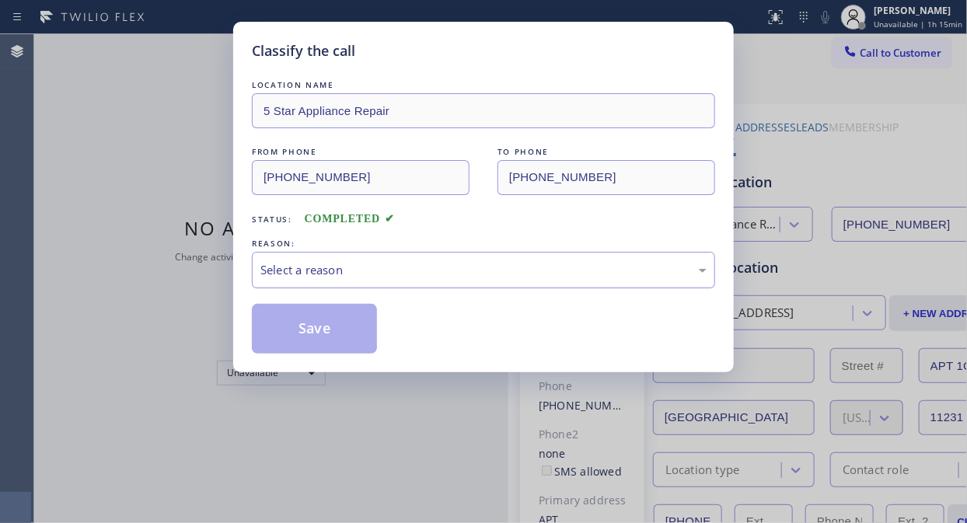
click at [454, 265] on div "Select a reason" at bounding box center [483, 270] width 446 height 18
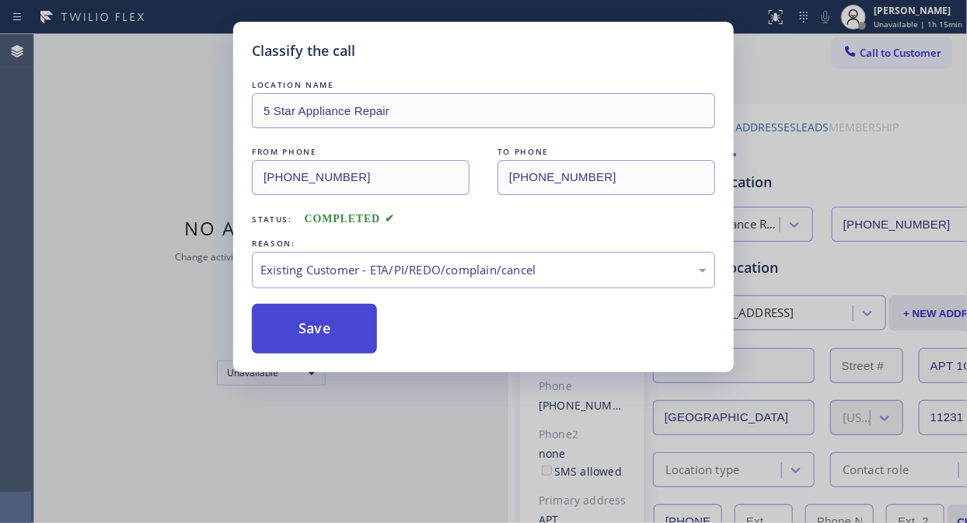
click at [354, 337] on button "Save" at bounding box center [314, 329] width 125 height 50
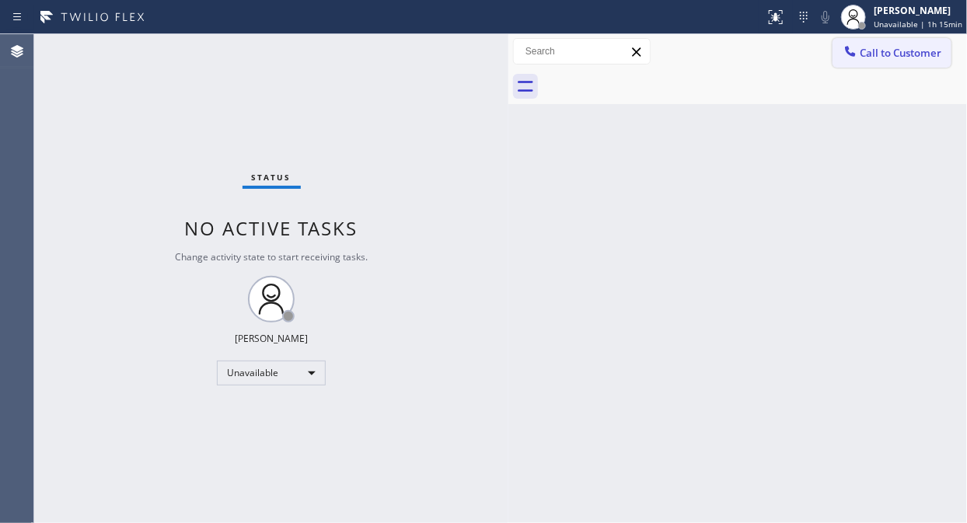
drag, startPoint x: 890, startPoint y: 49, endPoint x: 673, endPoint y: 152, distance: 240.2
click at [870, 50] on span "Call to Customer" at bounding box center [901, 53] width 82 height 14
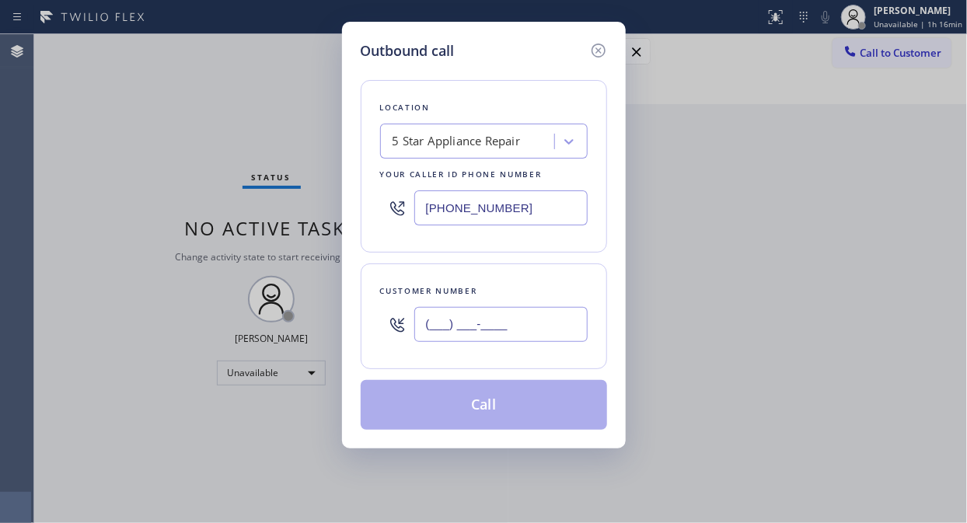
click at [465, 316] on input "(___) ___-____" at bounding box center [500, 324] width 173 height 35
paste input "442) 256-4098"
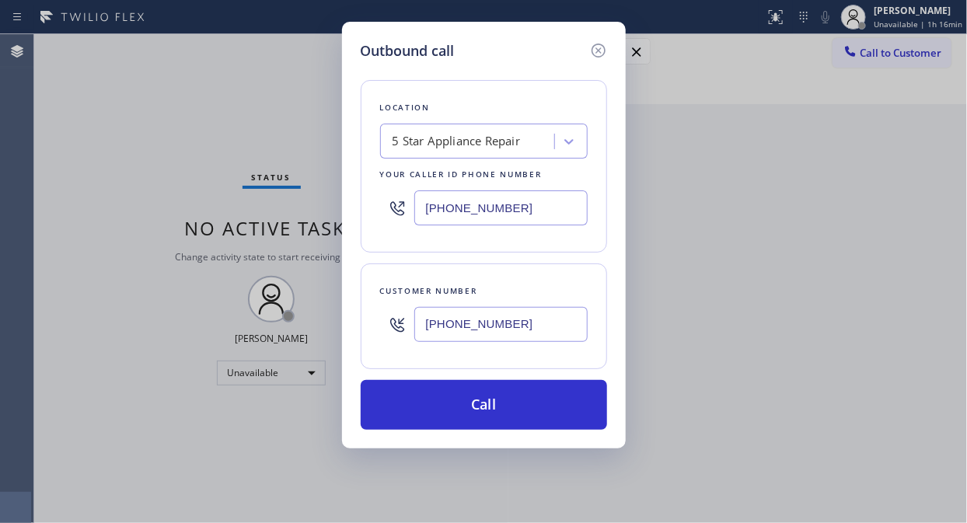
click at [141, 159] on div "Outbound call Location 5 Star Appliance Repair Your caller id phone number [PHO…" at bounding box center [483, 261] width 967 height 523
click at [423, 329] on input "[PHONE_NUMBER]" at bounding box center [500, 324] width 173 height 35
paste input "text"
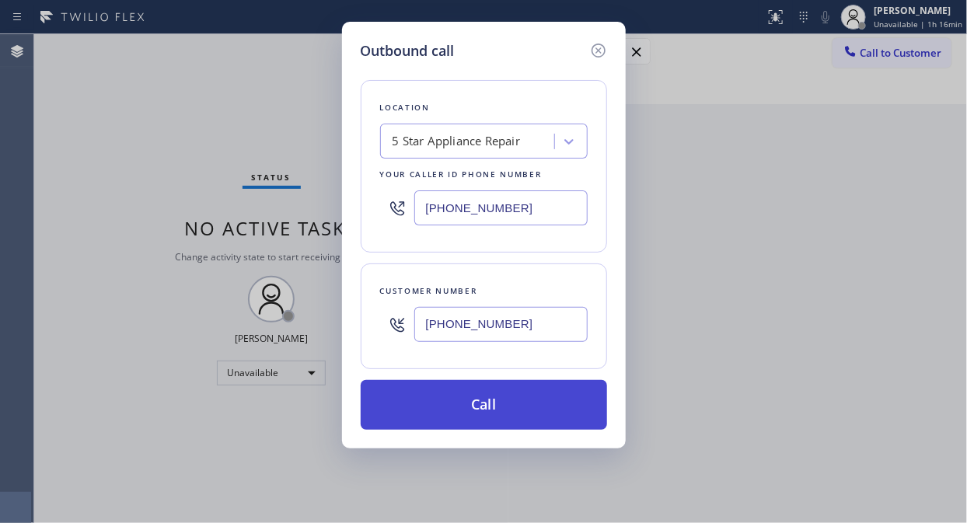
type input "[PHONE_NUMBER]"
click at [505, 400] on button "Call" at bounding box center [484, 405] width 246 height 50
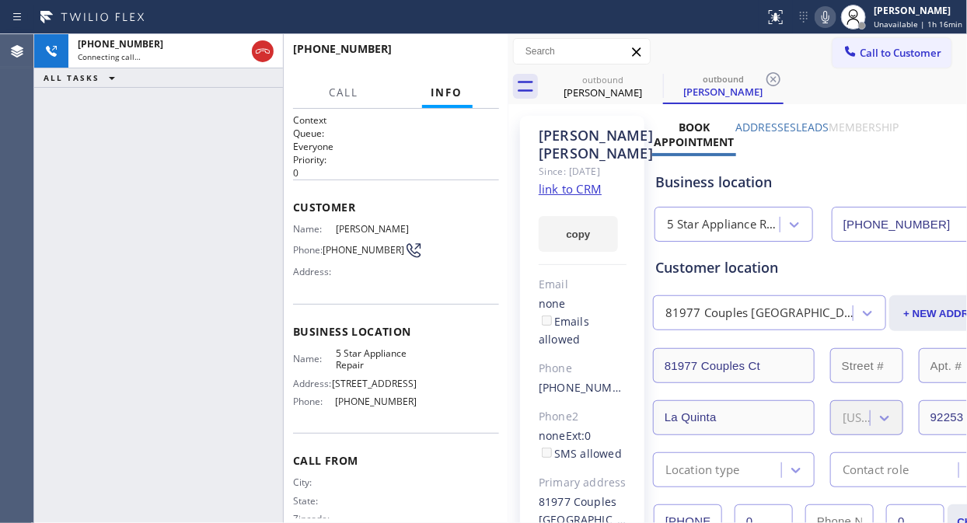
type input "[PHONE_NUMBER]"
click at [654, 76] on icon at bounding box center [653, 79] width 19 height 19
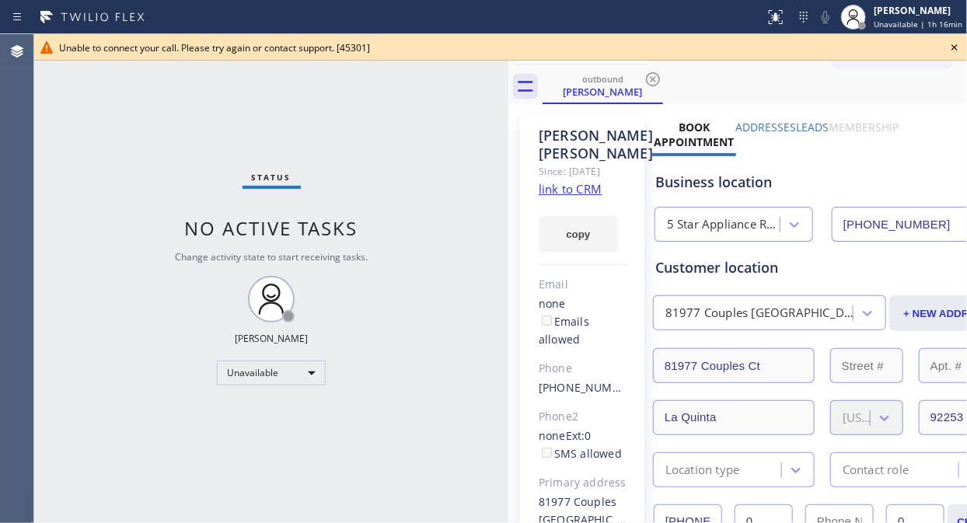
click at [870, 45] on icon at bounding box center [954, 47] width 19 height 19
click at [845, 53] on div at bounding box center [850, 53] width 19 height 19
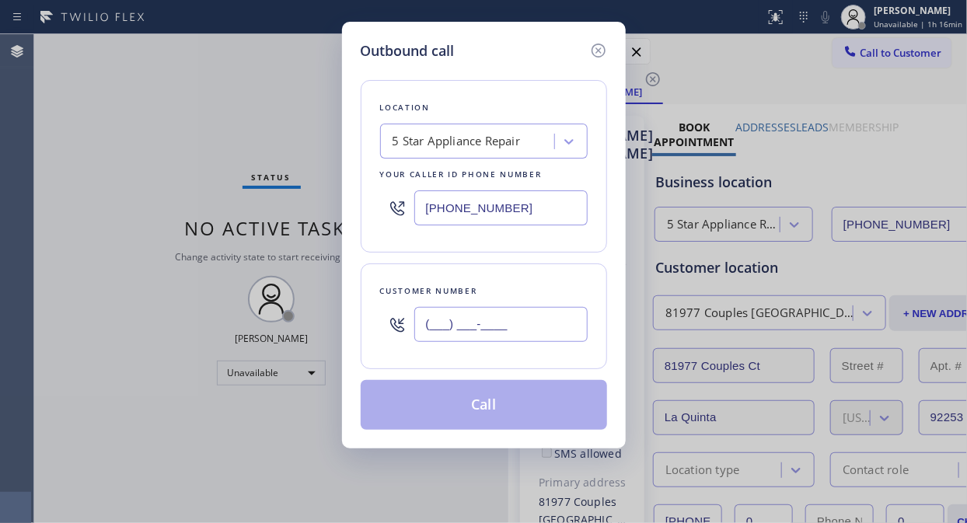
click at [503, 338] on input "(___) ___-____" at bounding box center [500, 324] width 173 height 35
paste input "949) 551-4948"
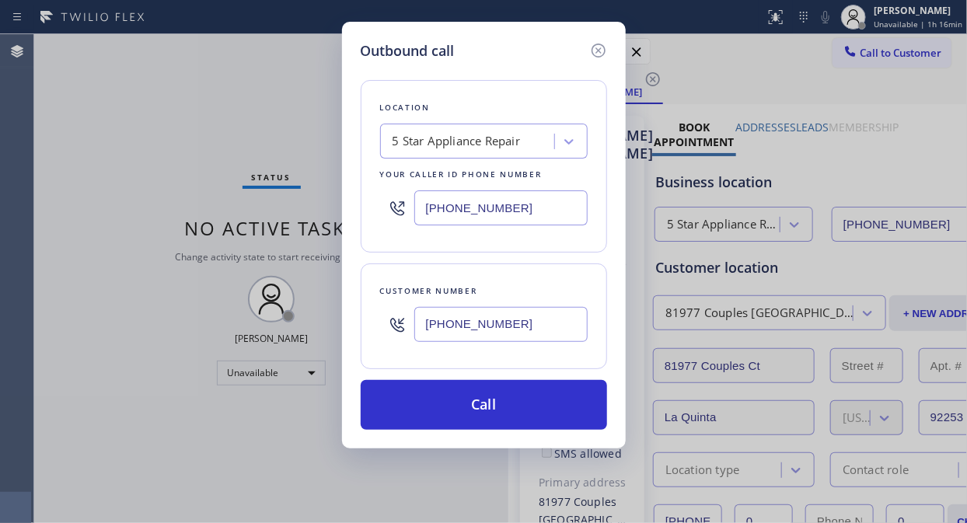
click at [532, 323] on input "[PHONE_NUMBER]" at bounding box center [500, 324] width 173 height 35
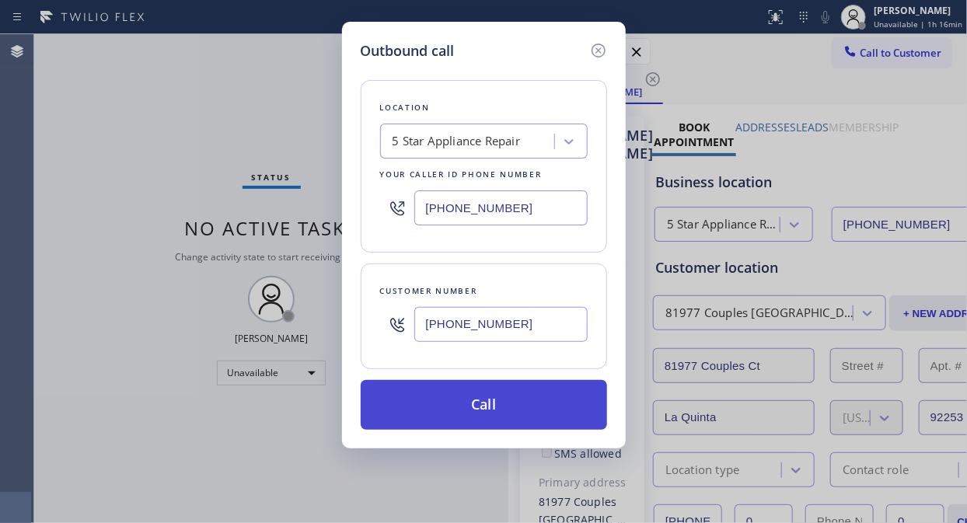
type input "[PHONE_NUMBER]"
click at [527, 408] on button "Call" at bounding box center [484, 405] width 246 height 50
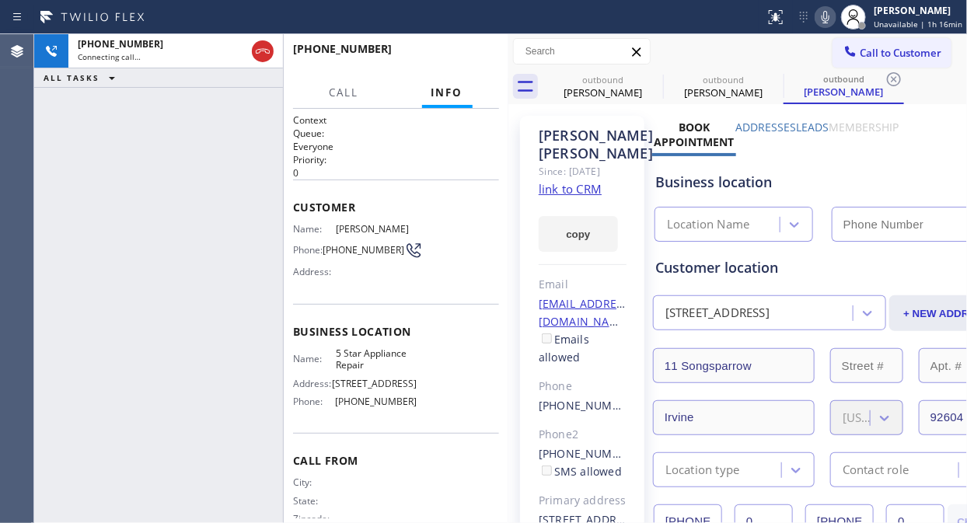
type input "[PHONE_NUMBER]"
drag, startPoint x: 413, startPoint y: 52, endPoint x: 452, endPoint y: 67, distance: 41.6
click at [443, 65] on div "[PHONE_NUMBER] Live | 00:02 HANG UP" at bounding box center [396, 56] width 206 height 40
click at [472, 66] on div "[PHONE_NUMBER] Live | 00:02 HANG UP" at bounding box center [396, 56] width 206 height 40
click at [469, 58] on span "HANG UP" at bounding box center [462, 56] width 47 height 11
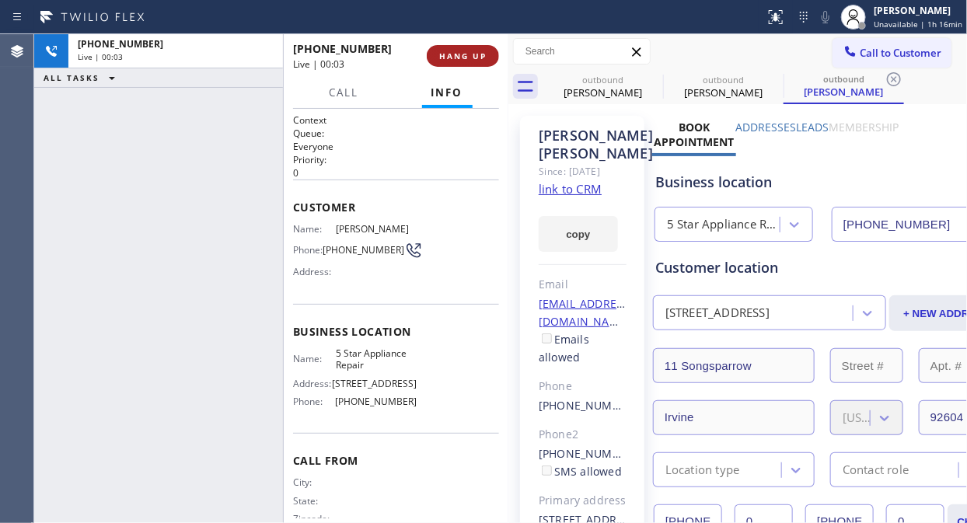
click at [469, 58] on span "HANG UP" at bounding box center [462, 56] width 47 height 11
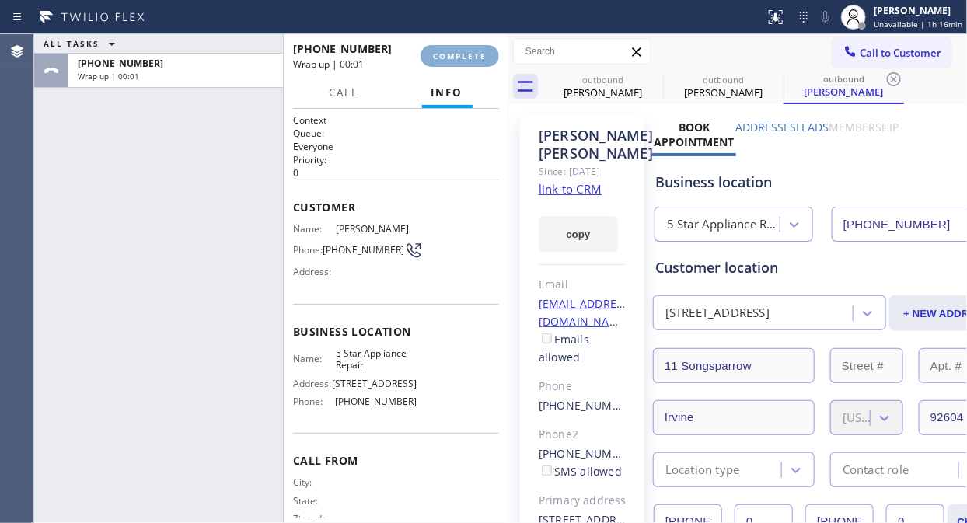
click at [469, 58] on span "COMPLETE" at bounding box center [460, 56] width 54 height 11
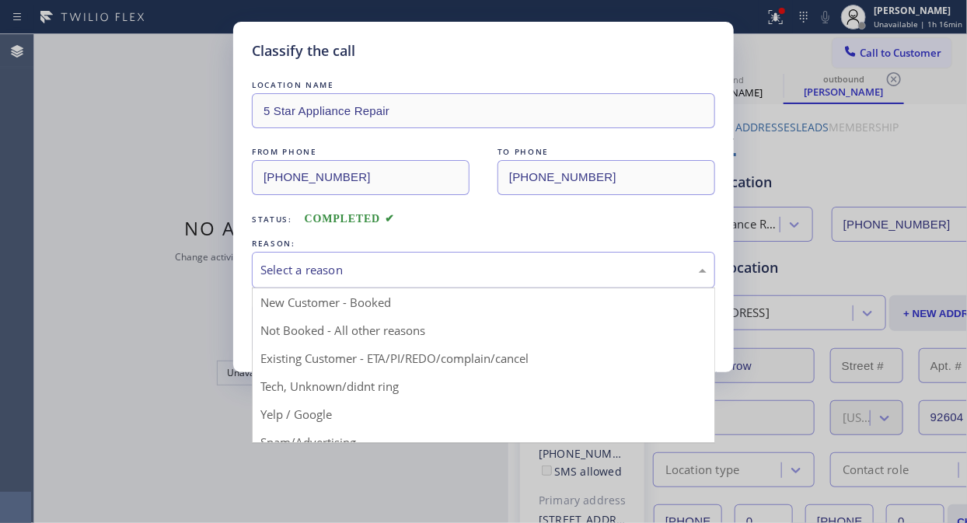
click at [472, 267] on div "Select a reason" at bounding box center [483, 270] width 446 height 18
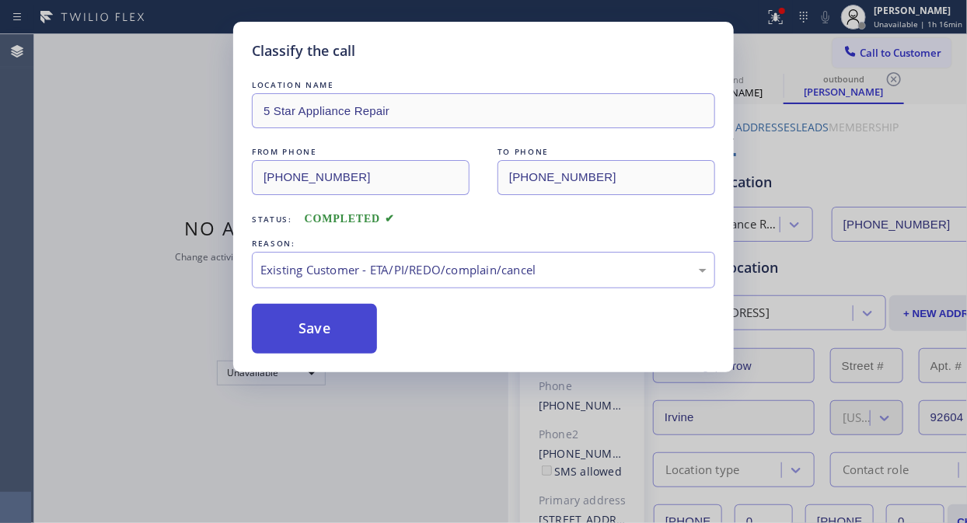
click at [360, 340] on button "Save" at bounding box center [314, 329] width 125 height 50
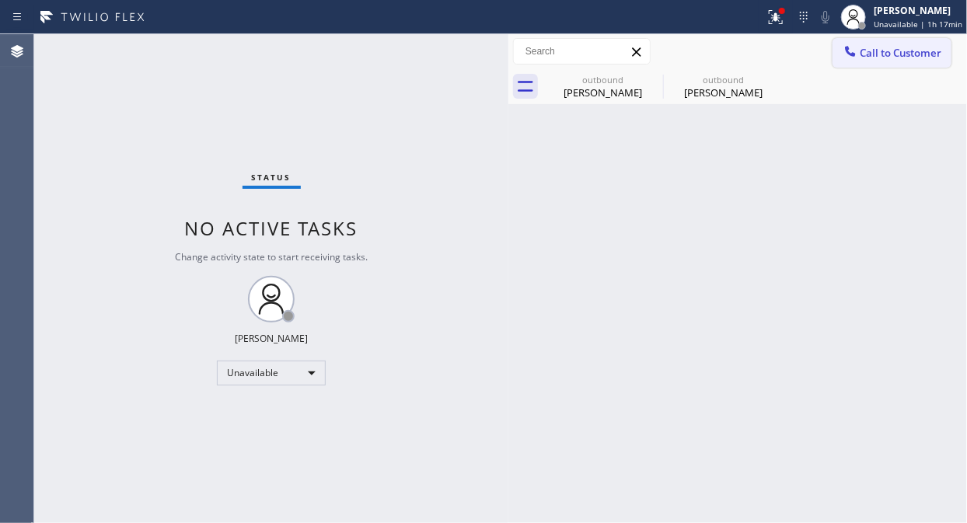
click at [870, 47] on span "Call to Customer" at bounding box center [901, 53] width 82 height 14
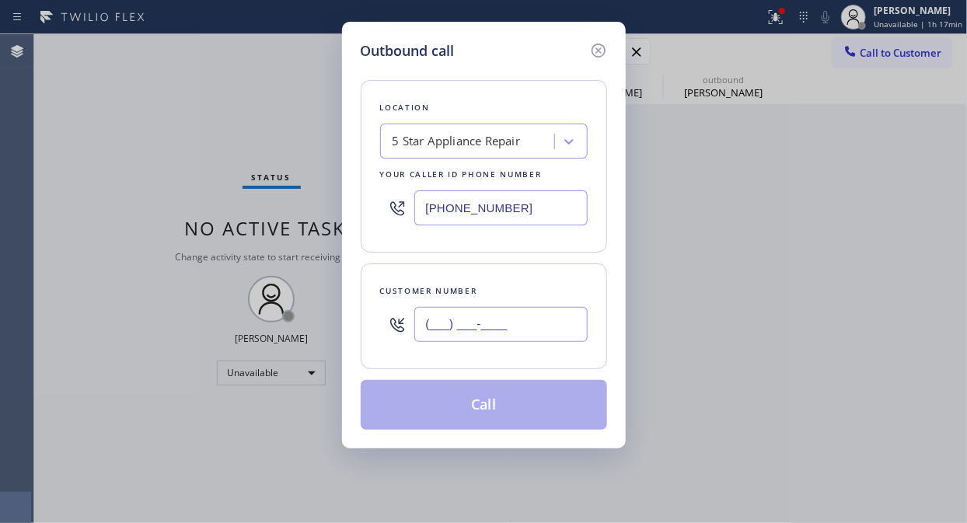
click at [548, 334] on input "(___) ___-____" at bounding box center [500, 324] width 173 height 35
paste input "714) 423-5072"
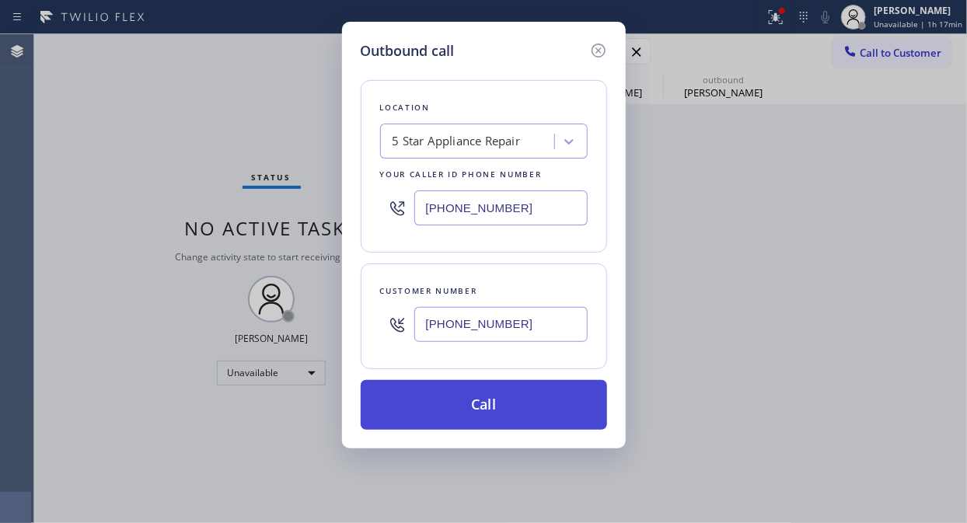
type input "[PHONE_NUMBER]"
click at [553, 423] on button "Call" at bounding box center [484, 405] width 246 height 50
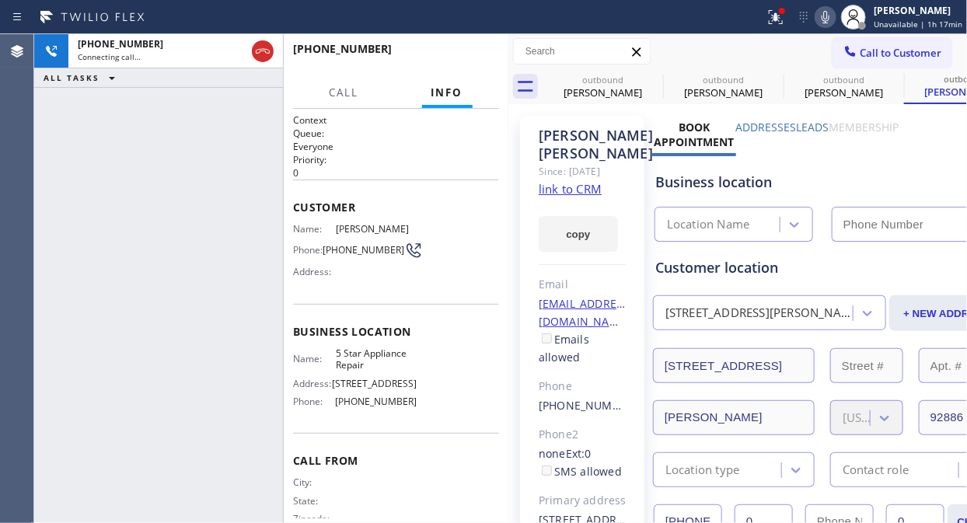
type input "[PHONE_NUMBER]"
click at [770, 23] on icon at bounding box center [775, 17] width 19 height 19
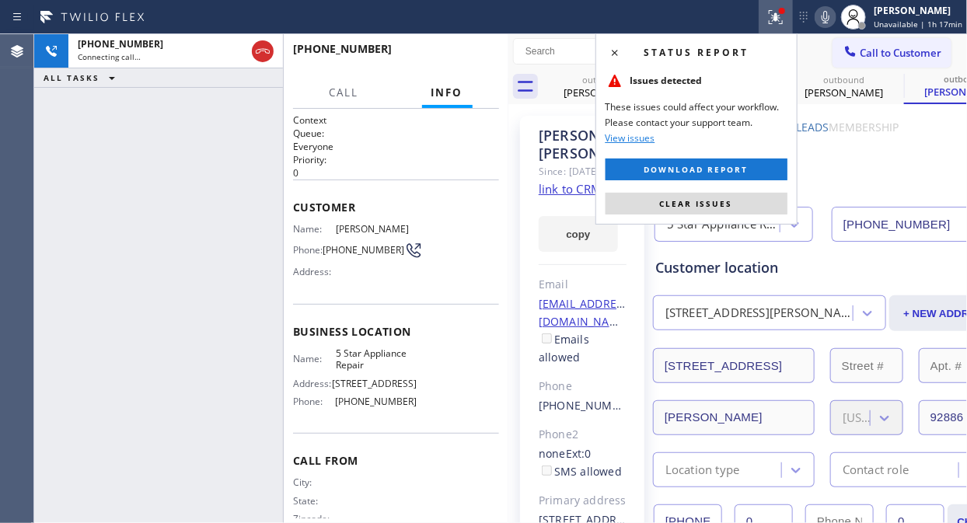
drag, startPoint x: 718, startPoint y: 210, endPoint x: 670, endPoint y: 132, distance: 91.4
click at [719, 210] on button "Clear issues" at bounding box center [696, 204] width 182 height 22
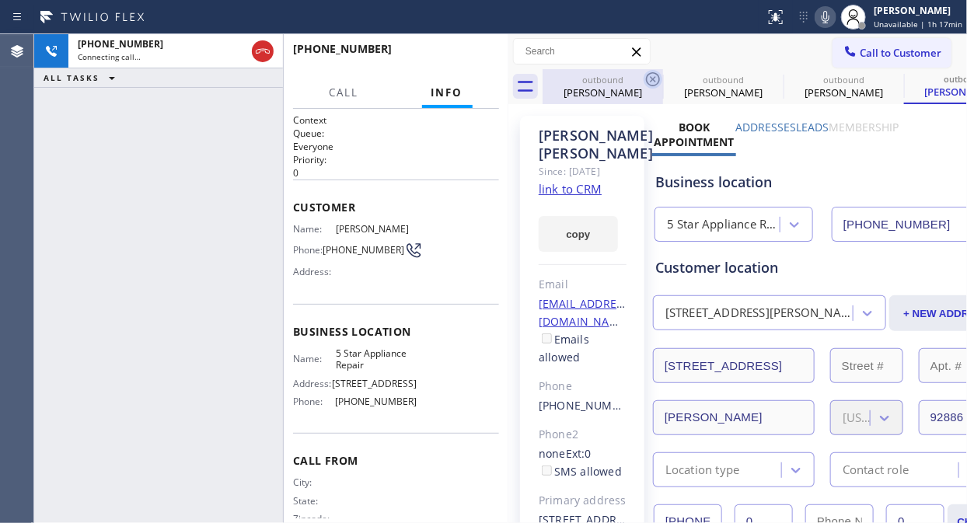
click at [651, 82] on icon at bounding box center [653, 79] width 19 height 19
click at [0, 0] on icon at bounding box center [0, 0] width 0 height 0
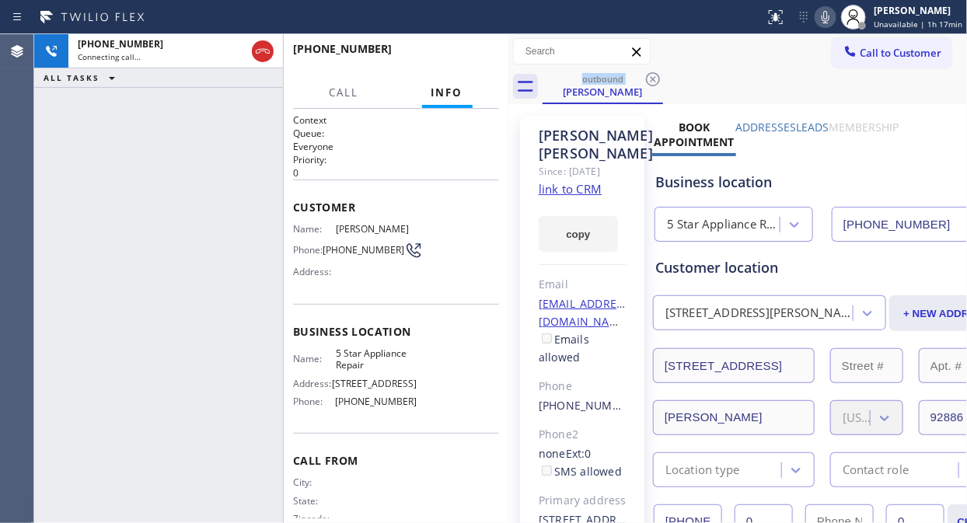
click at [832, 17] on icon at bounding box center [825, 17] width 19 height 19
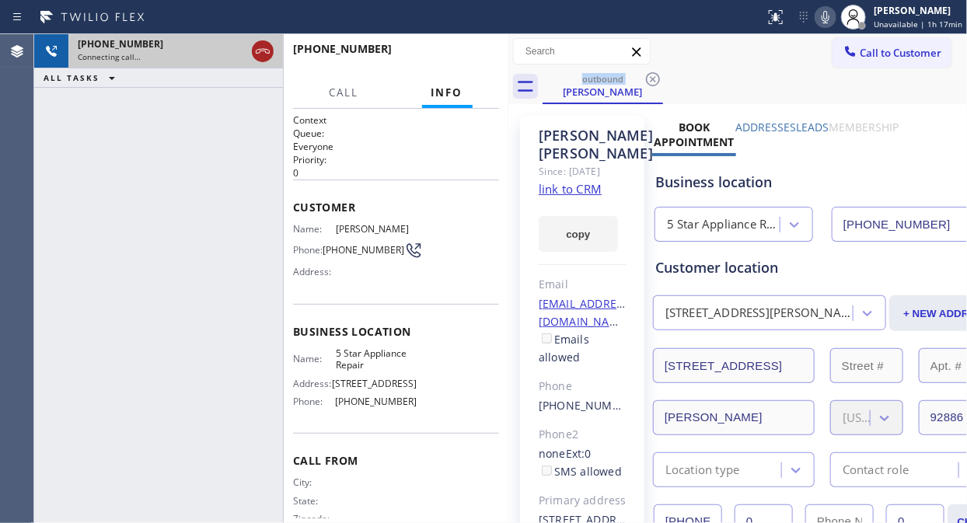
click at [261, 57] on icon at bounding box center [262, 51] width 19 height 19
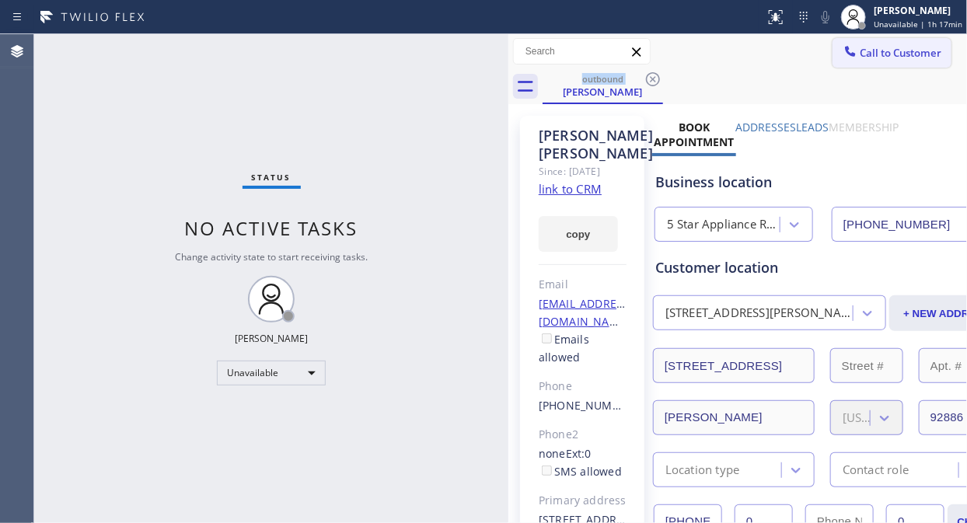
click at [870, 56] on span "Call to Customer" at bounding box center [901, 53] width 82 height 14
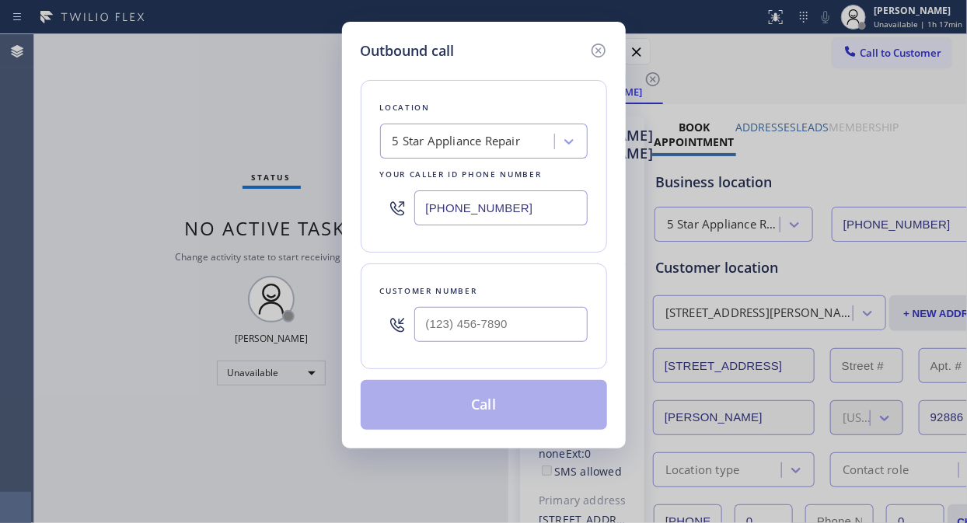
click at [515, 320] on input "text" at bounding box center [500, 324] width 173 height 35
click at [509, 323] on input "(___) ___-____" at bounding box center [500, 324] width 173 height 35
paste input "text"
click at [423, 330] on input "(___) ___-____" at bounding box center [500, 324] width 173 height 35
paste input "805) 415-8533"
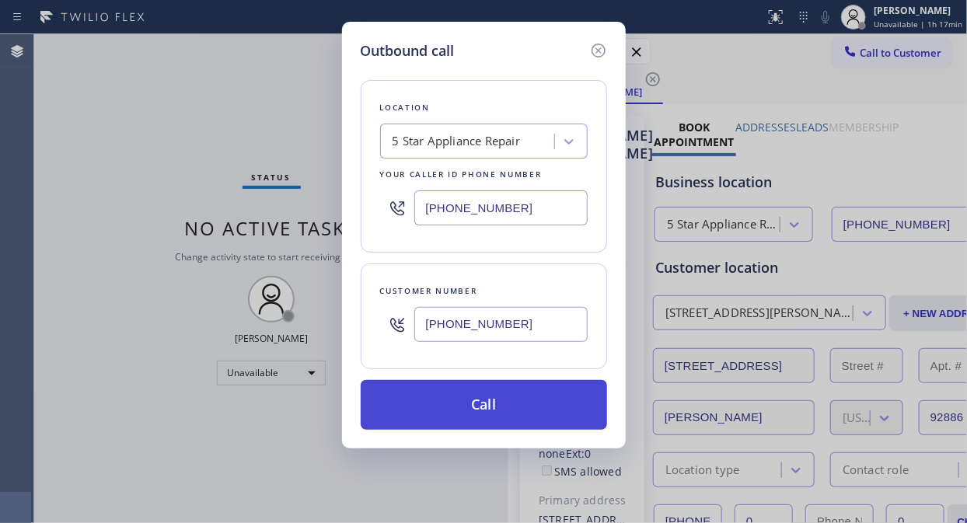
type input "[PHONE_NUMBER]"
click at [515, 400] on button "Call" at bounding box center [484, 405] width 246 height 50
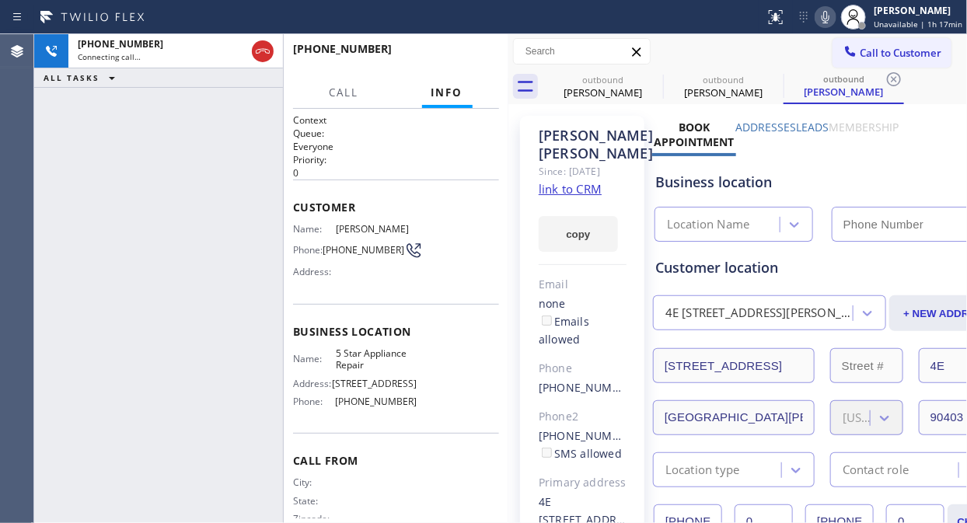
type input "[PHONE_NUMBER]"
click at [821, 13] on icon at bounding box center [825, 17] width 19 height 19
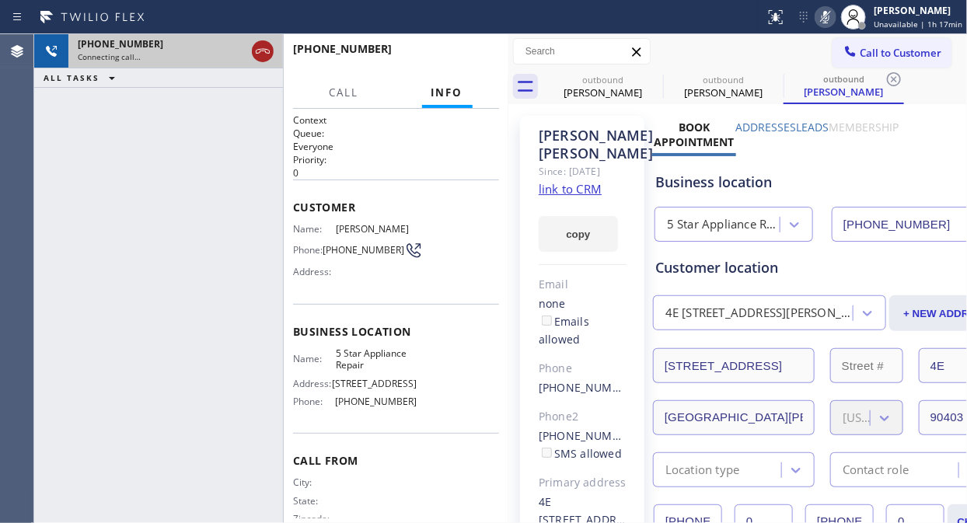
click at [266, 54] on icon at bounding box center [262, 51] width 19 height 19
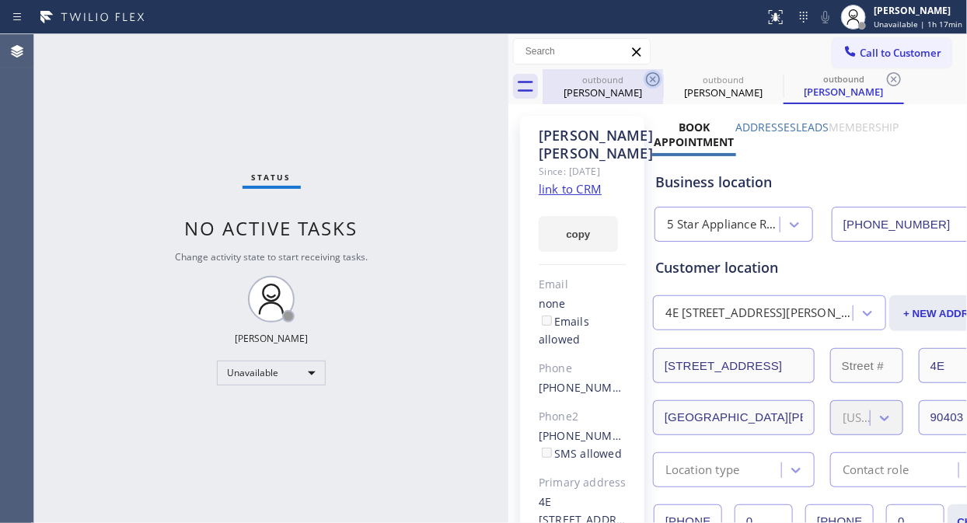
click at [653, 75] on icon at bounding box center [653, 79] width 19 height 19
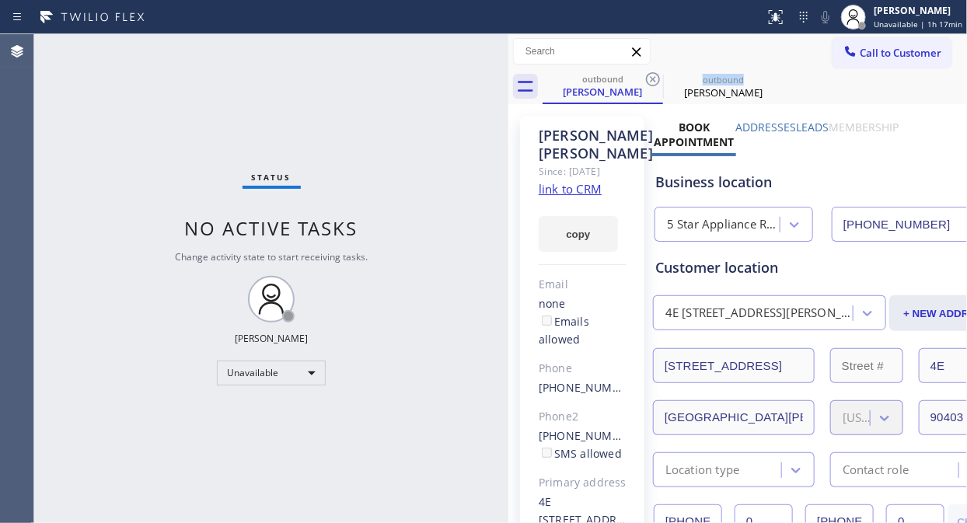
click at [653, 75] on icon at bounding box center [653, 79] width 19 height 19
click at [851, 64] on button "Call to Customer" at bounding box center [891, 53] width 119 height 30
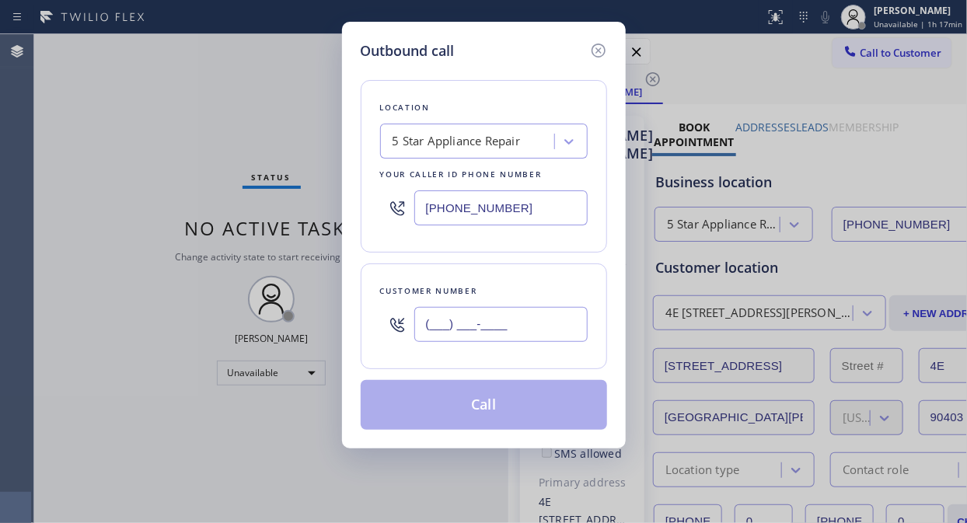
click at [526, 339] on input "(___) ___-____" at bounding box center [500, 324] width 173 height 35
paste input "212) 799-7958"
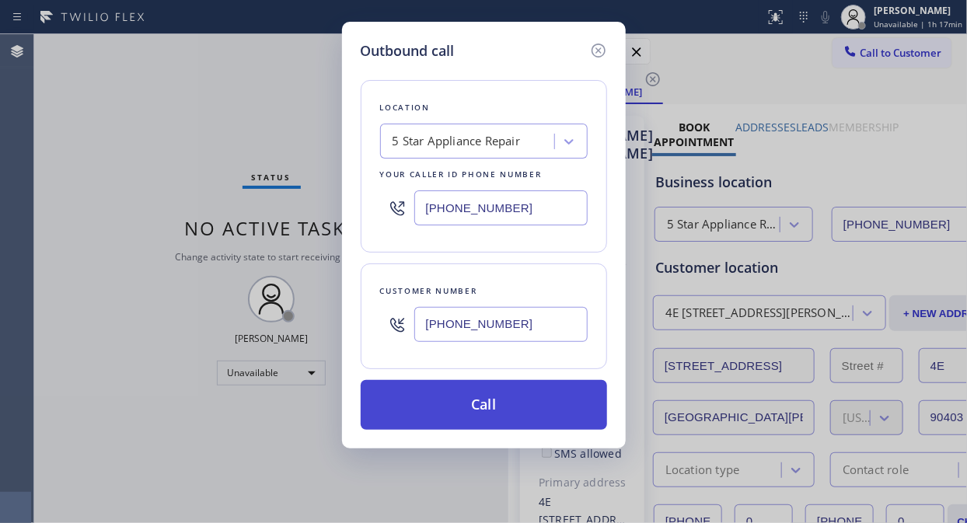
type input "[PHONE_NUMBER]"
click at [526, 406] on button "Call" at bounding box center [484, 405] width 246 height 50
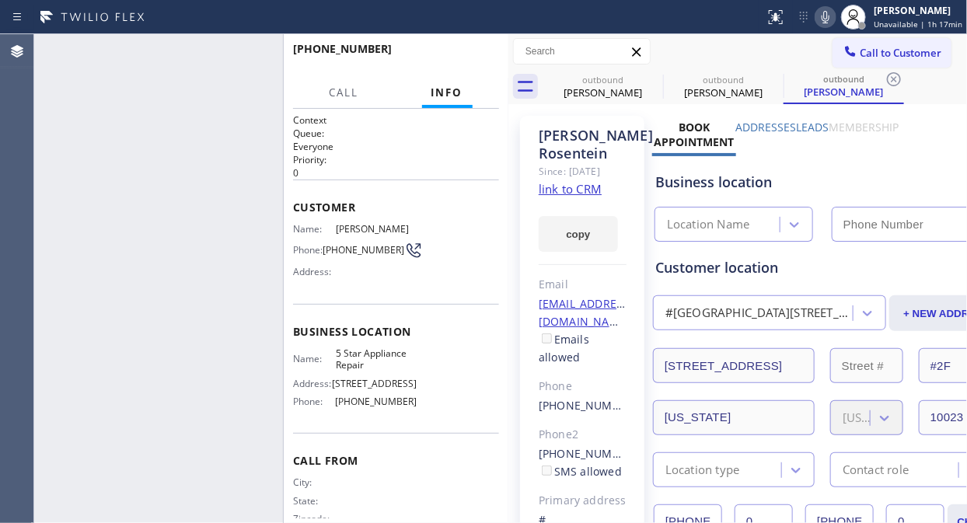
type input "[PHONE_NUMBER]"
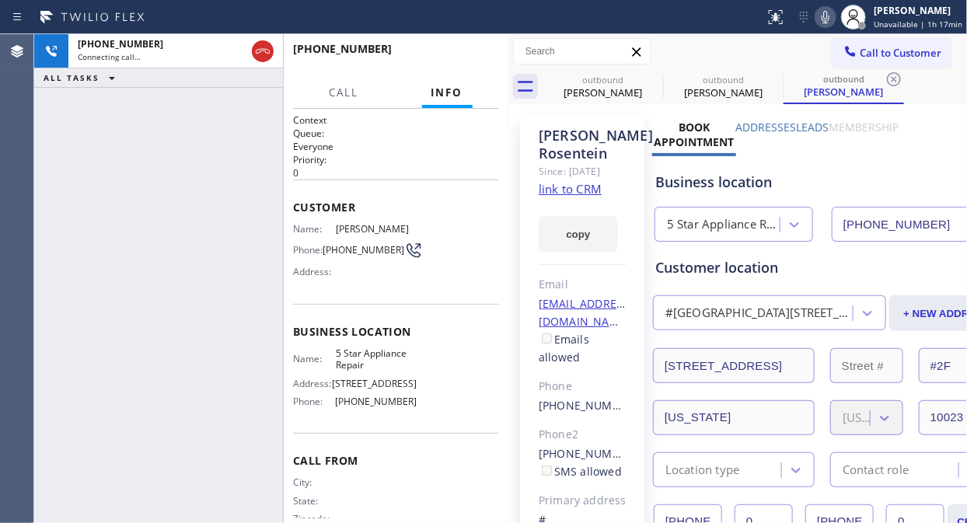
click at [827, 20] on icon at bounding box center [825, 17] width 19 height 19
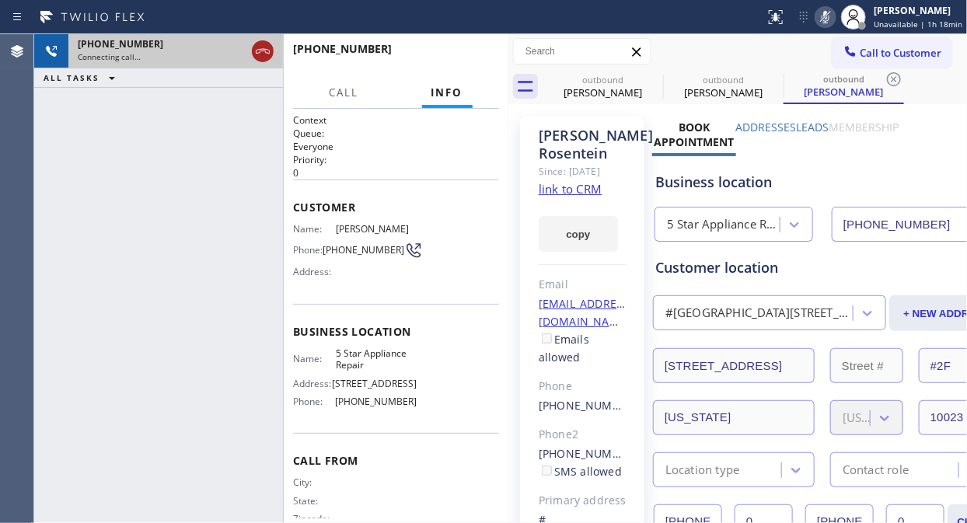
click at [258, 43] on icon at bounding box center [262, 51] width 19 height 19
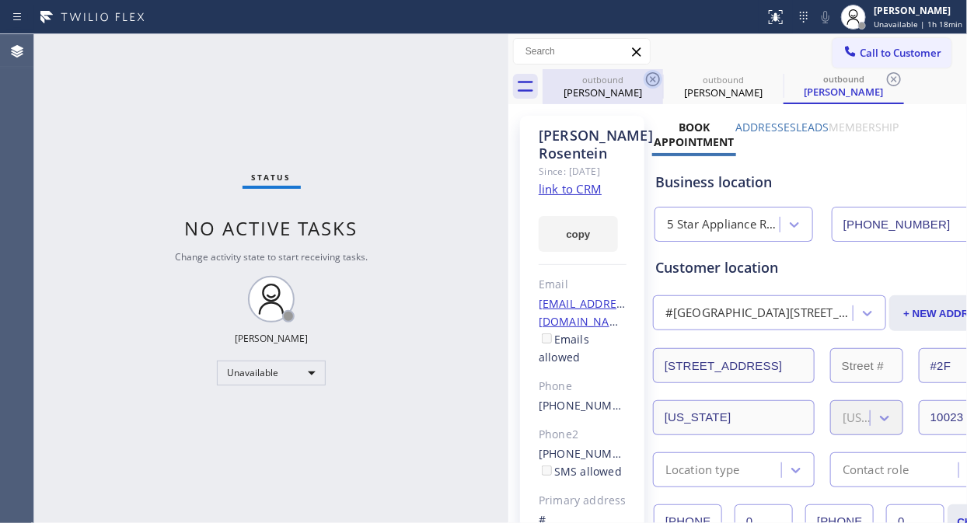
click at [656, 79] on icon at bounding box center [653, 79] width 19 height 19
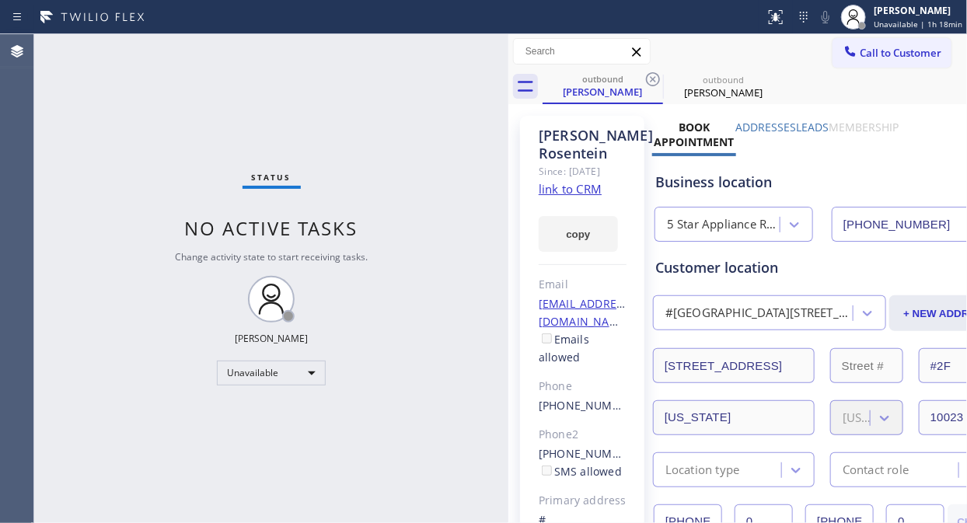
click at [656, 79] on icon at bounding box center [653, 79] width 19 height 19
click at [0, 0] on icon at bounding box center [0, 0] width 0 height 0
drag, startPoint x: 656, startPoint y: 79, endPoint x: 680, endPoint y: 64, distance: 28.7
click at [656, 79] on div "outbound [PERSON_NAME] outbound [PERSON_NAME]" at bounding box center [755, 86] width 424 height 35
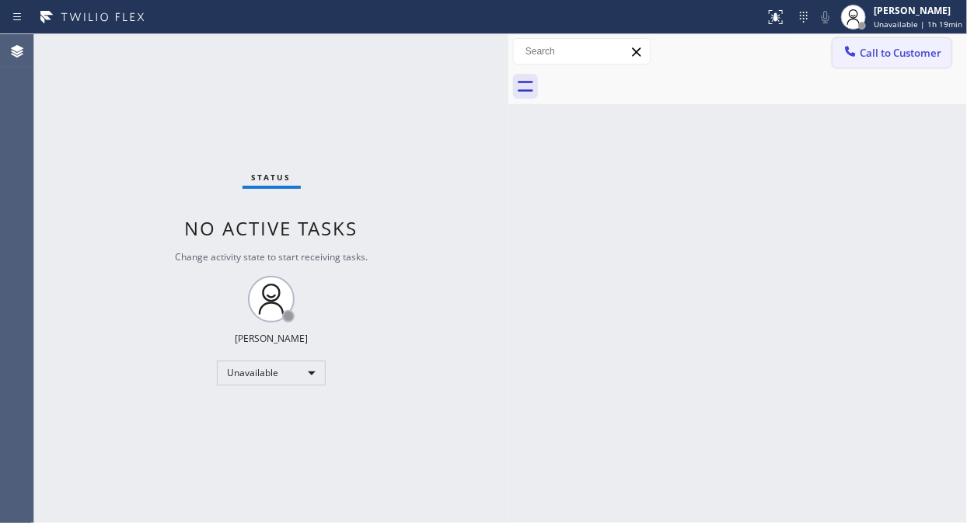
click at [868, 65] on button "Call to Customer" at bounding box center [891, 53] width 119 height 30
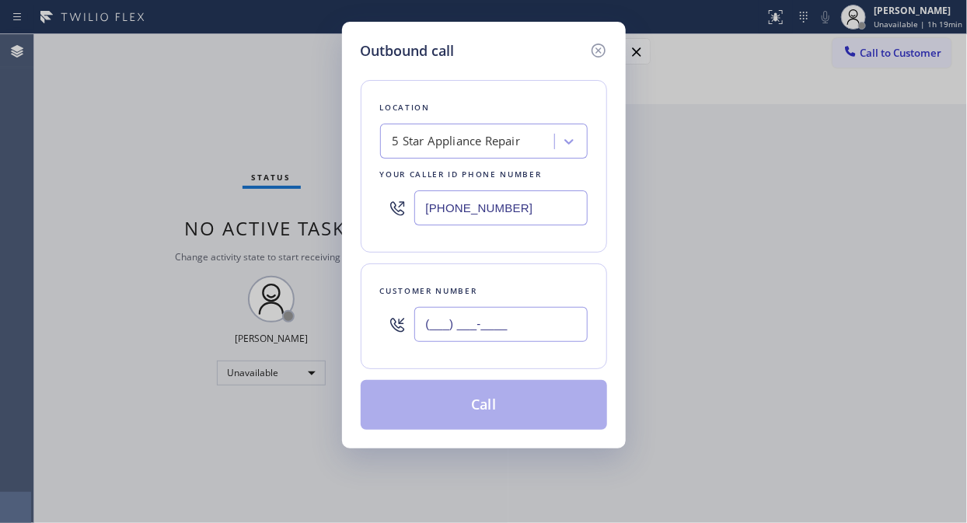
click at [445, 342] on input "(___) ___-____" at bounding box center [500, 324] width 173 height 35
paste input "626) 222-1856"
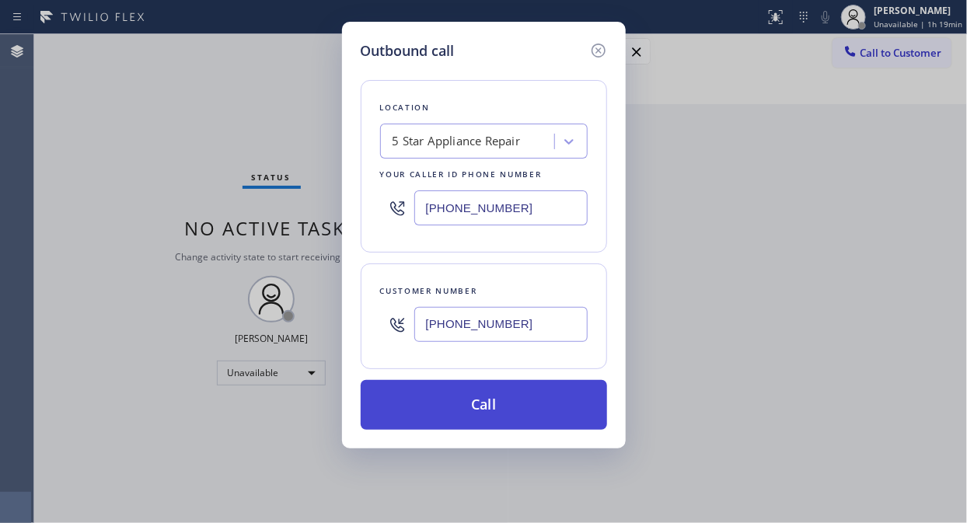
type input "[PHONE_NUMBER]"
click at [508, 399] on button "Call" at bounding box center [484, 405] width 246 height 50
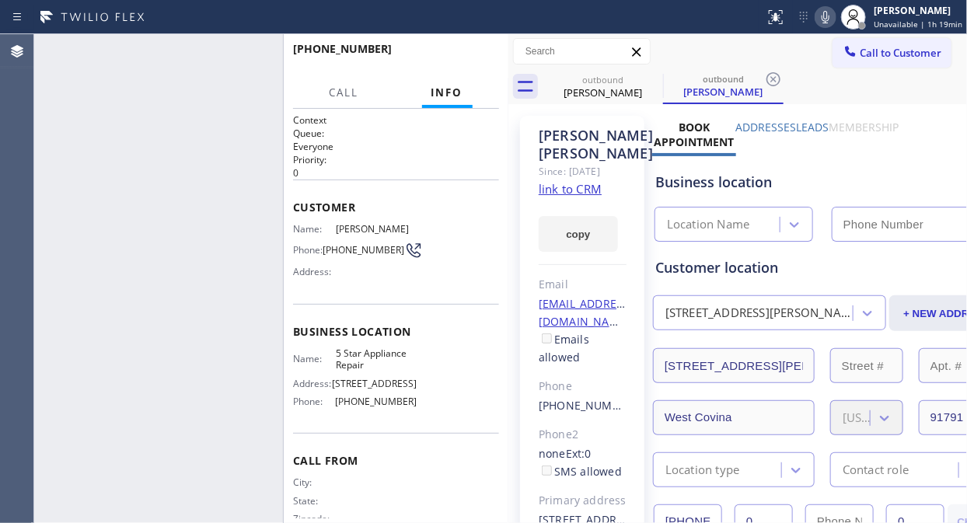
type input "[PHONE_NUMBER]"
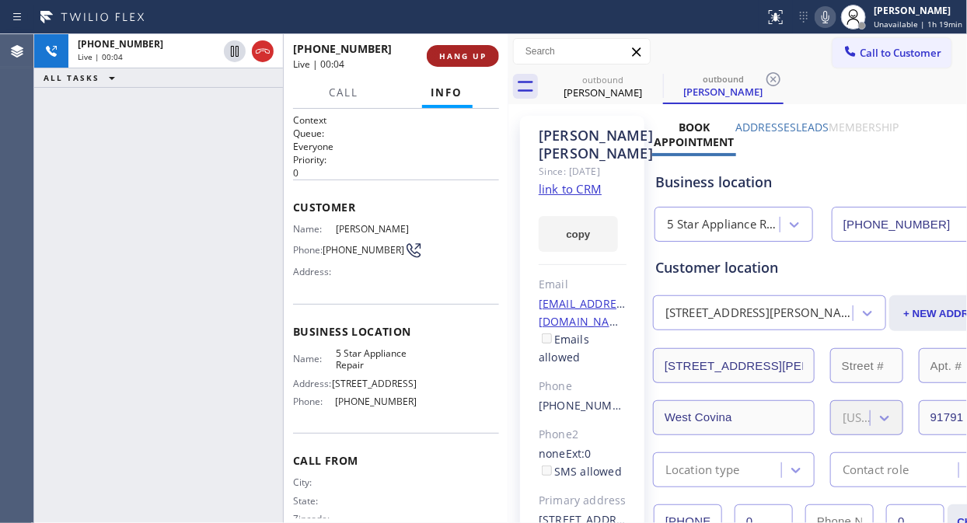
click at [476, 53] on span "HANG UP" at bounding box center [462, 56] width 47 height 11
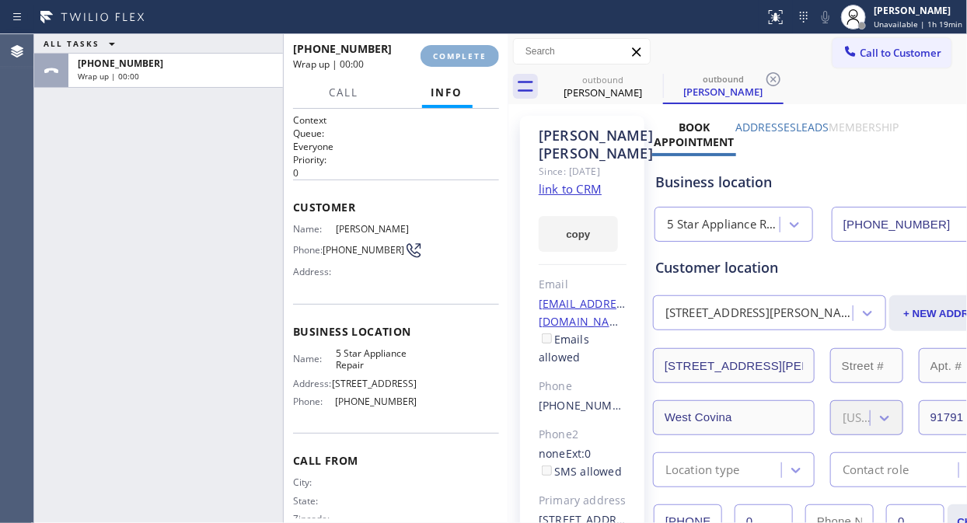
click at [476, 53] on span "COMPLETE" at bounding box center [460, 56] width 54 height 11
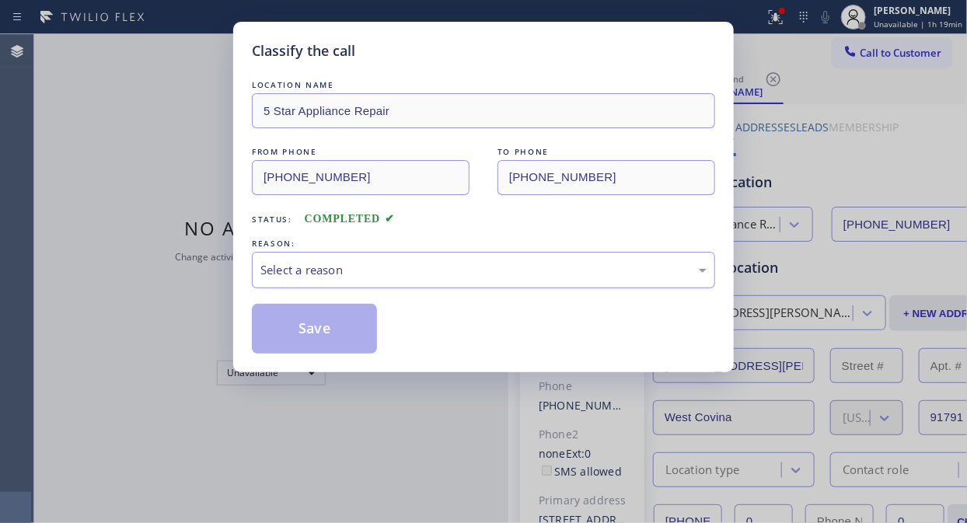
click at [447, 281] on div "Select a reason" at bounding box center [483, 270] width 463 height 37
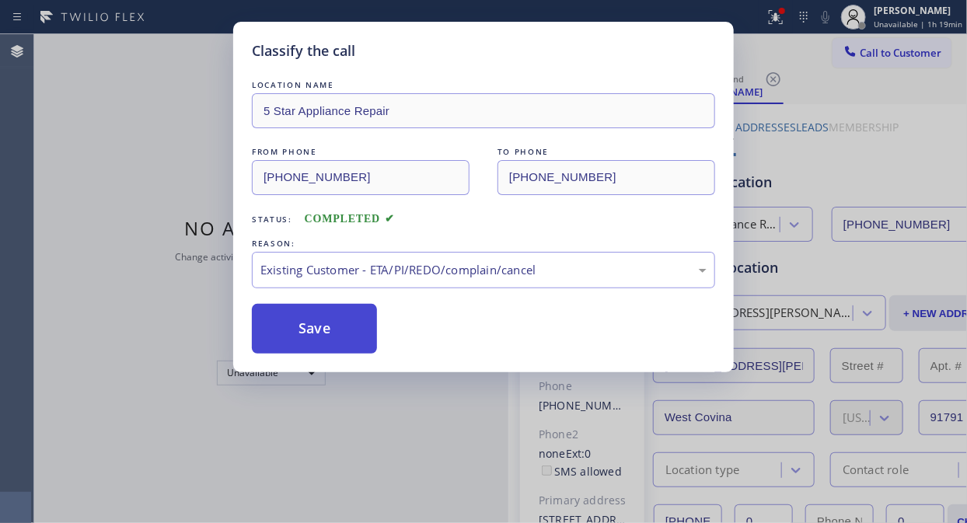
click at [347, 323] on button "Save" at bounding box center [314, 329] width 125 height 50
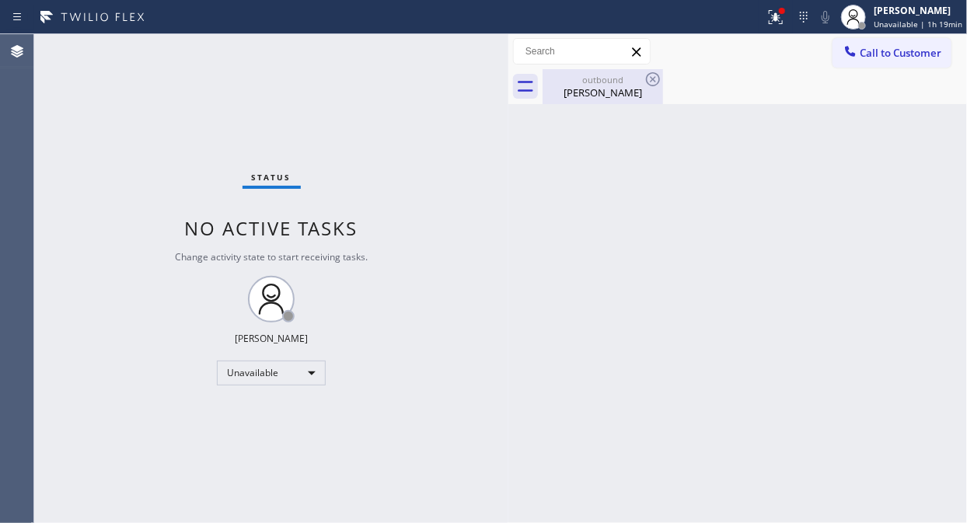
click at [631, 99] on div "outbound [PERSON_NAME]" at bounding box center [602, 86] width 117 height 35
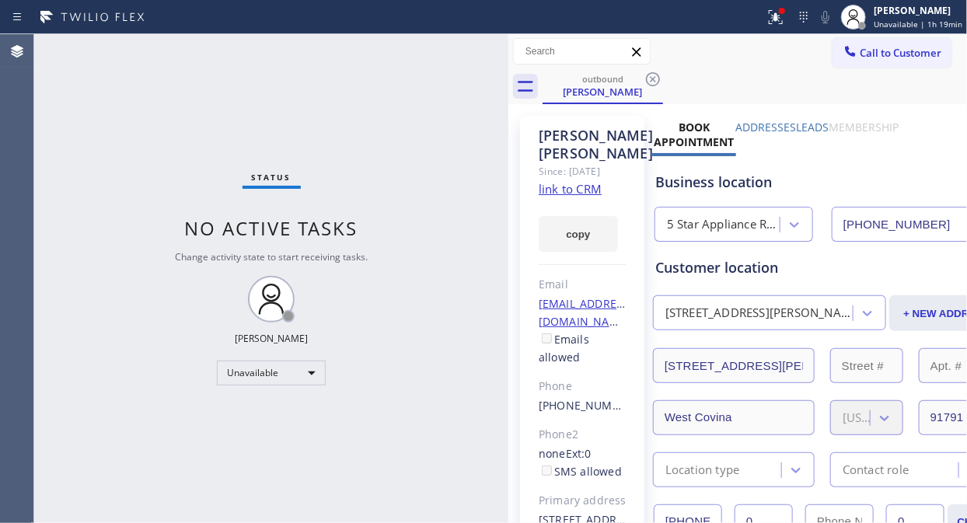
click at [667, 74] on div "outbound [PERSON_NAME]" at bounding box center [755, 86] width 424 height 35
click at [651, 79] on icon at bounding box center [653, 79] width 14 height 14
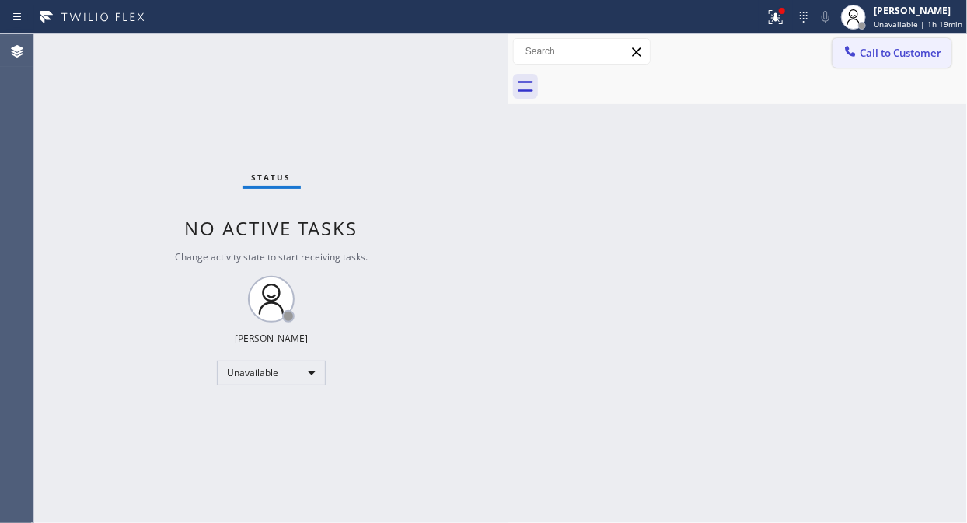
click at [870, 58] on span "Call to Customer" at bounding box center [901, 53] width 82 height 14
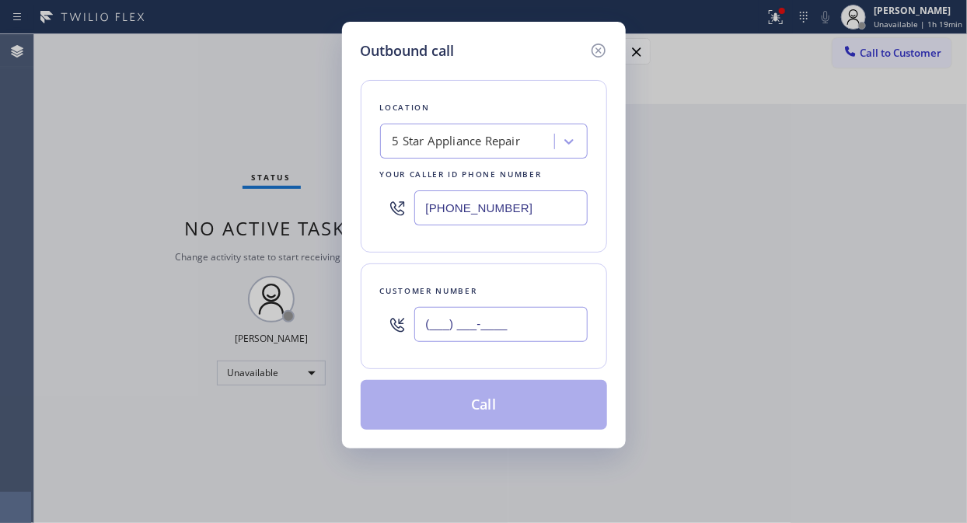
click at [514, 324] on input "(___) ___-____" at bounding box center [500, 324] width 173 height 35
paste input "917) 562-5677"
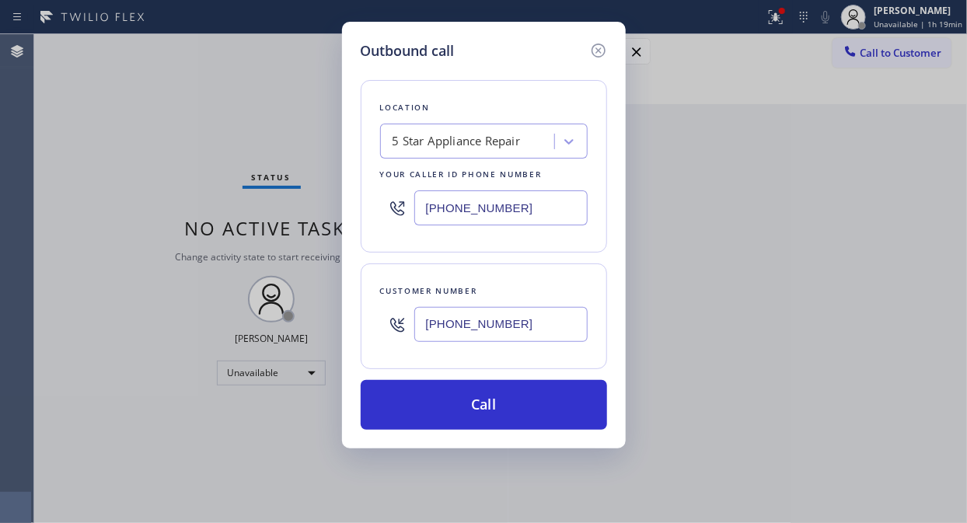
type input "[PHONE_NUMBER]"
drag, startPoint x: 479, startPoint y: 401, endPoint x: 608, endPoint y: 110, distance: 318.0
click at [487, 397] on button "Call" at bounding box center [484, 405] width 246 height 50
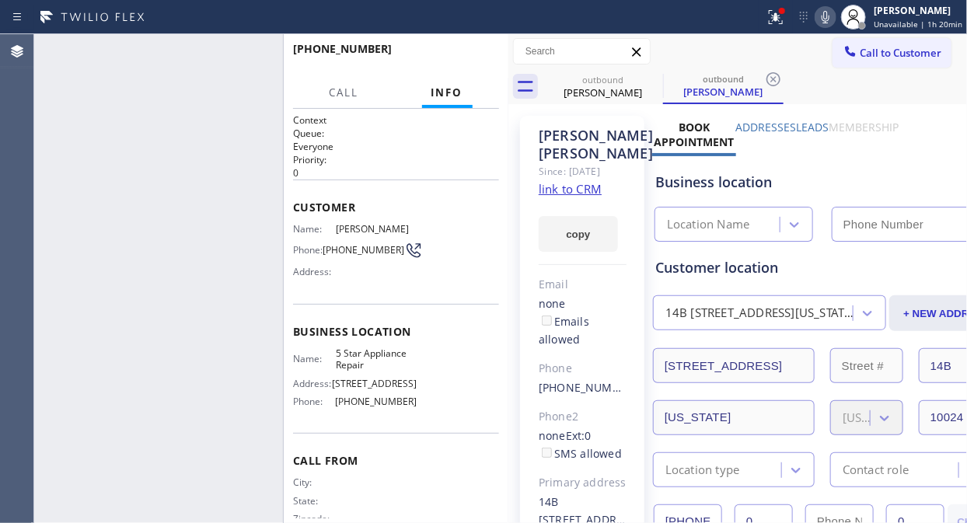
type input "[PHONE_NUMBER]"
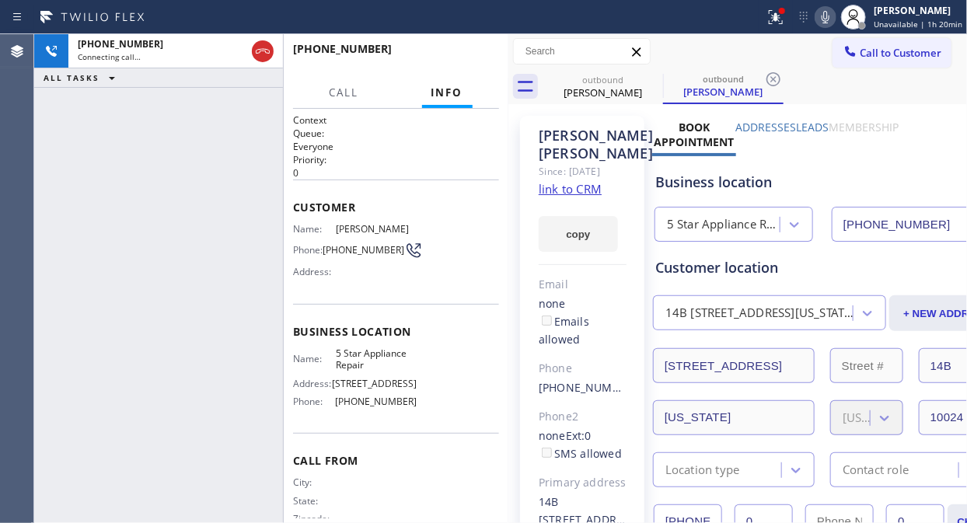
click at [833, 12] on icon at bounding box center [825, 17] width 19 height 19
click at [773, 22] on icon at bounding box center [775, 17] width 19 height 19
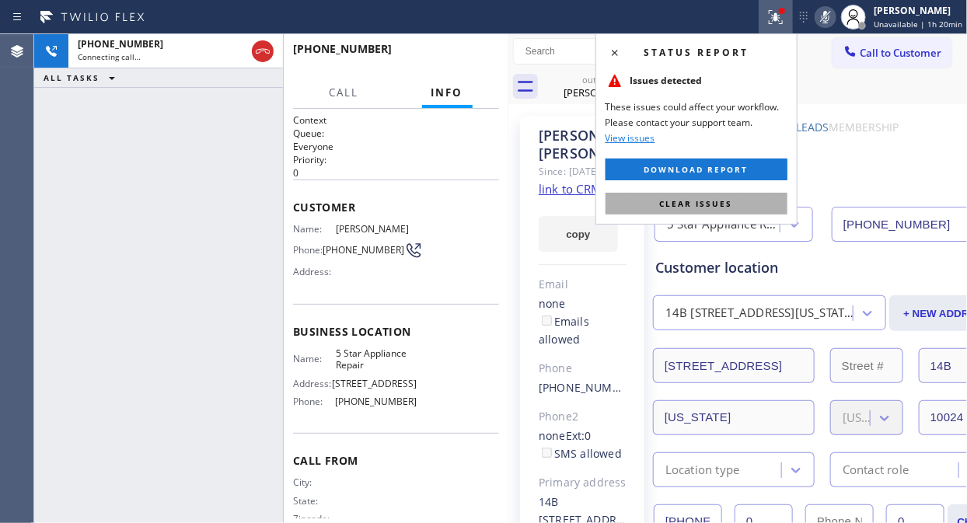
click at [748, 203] on button "Clear issues" at bounding box center [696, 204] width 182 height 22
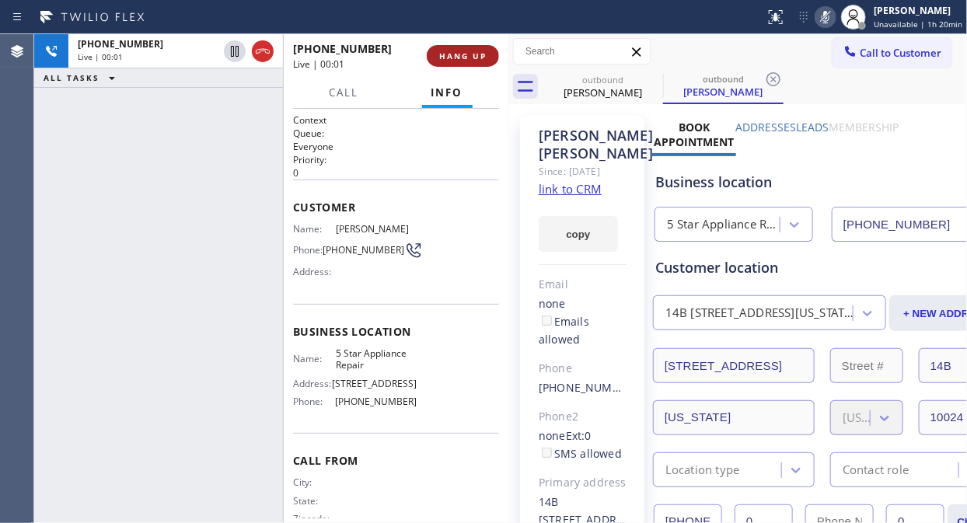
click at [456, 52] on span "HANG UP" at bounding box center [462, 56] width 47 height 11
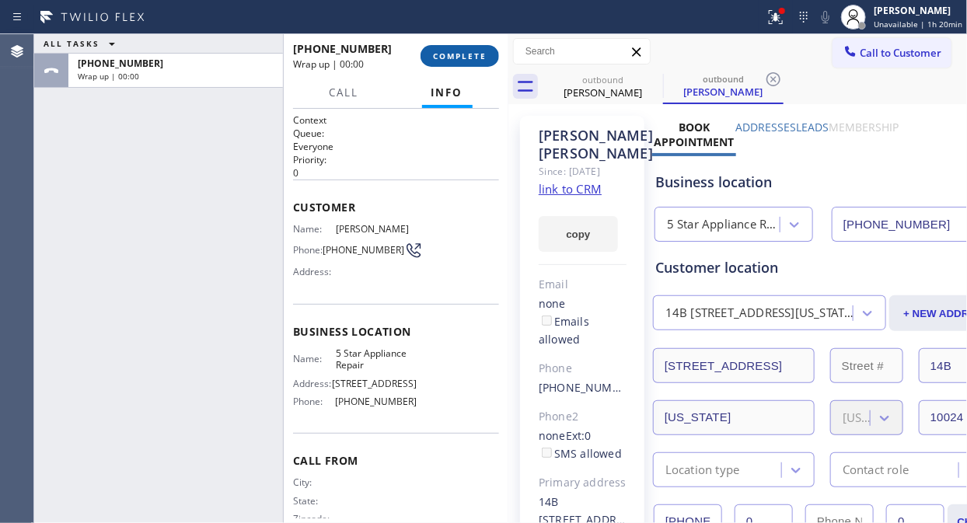
click at [456, 52] on span "COMPLETE" at bounding box center [460, 56] width 54 height 11
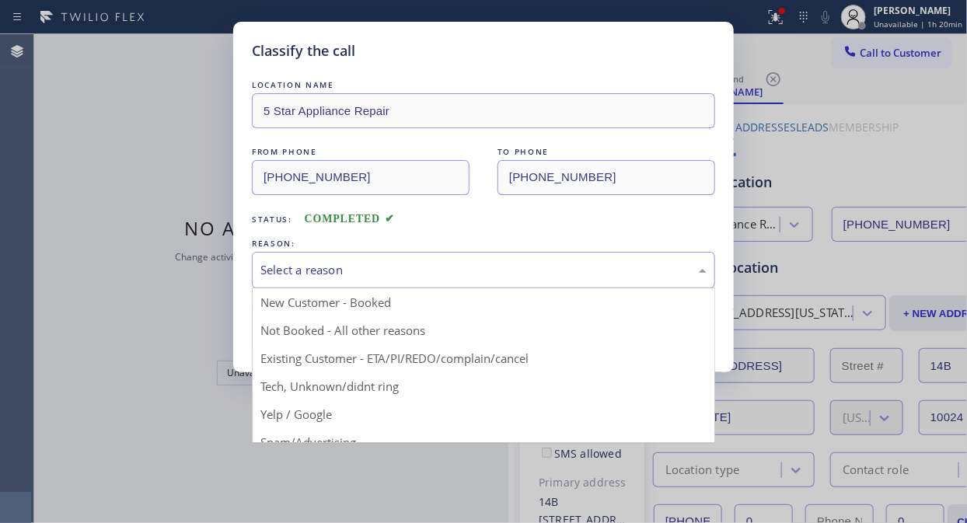
click at [467, 268] on div "Select a reason" at bounding box center [483, 270] width 446 height 18
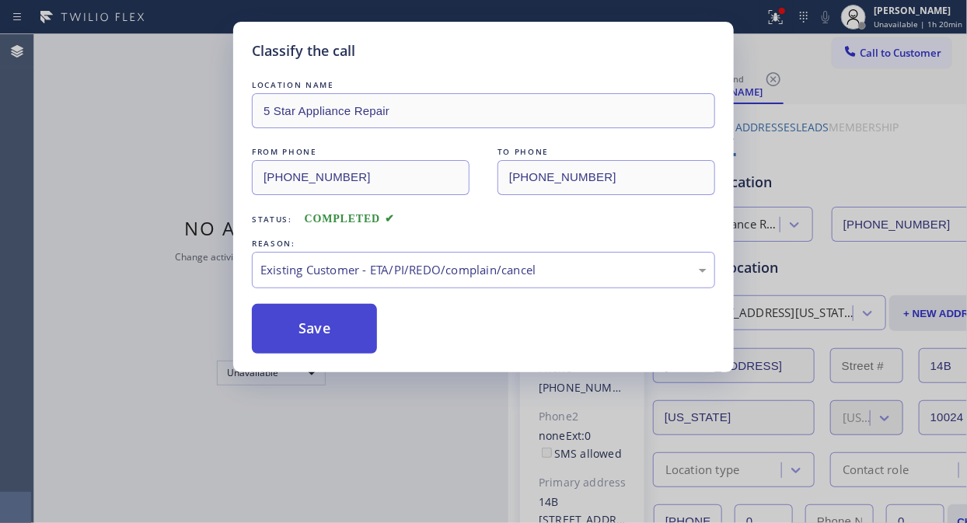
click at [365, 334] on button "Save" at bounding box center [314, 329] width 125 height 50
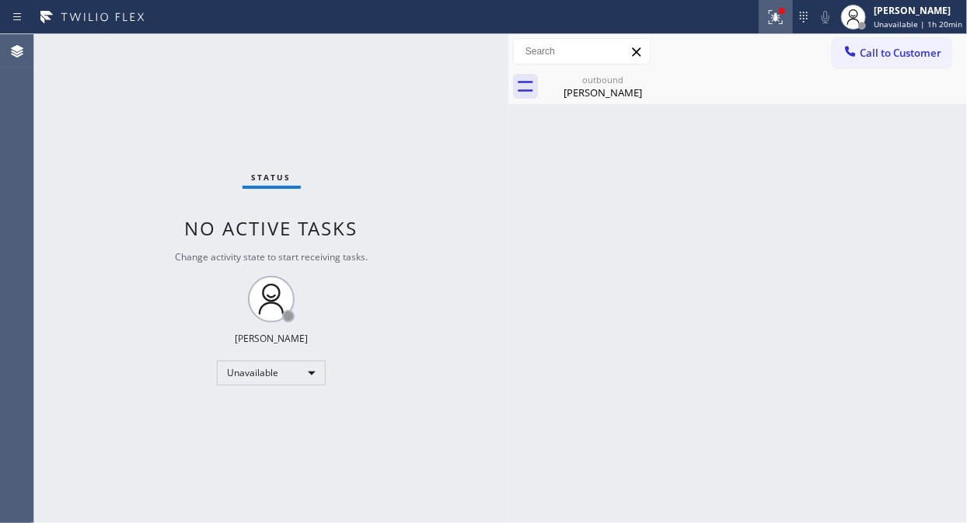
click at [785, 16] on icon at bounding box center [775, 17] width 19 height 19
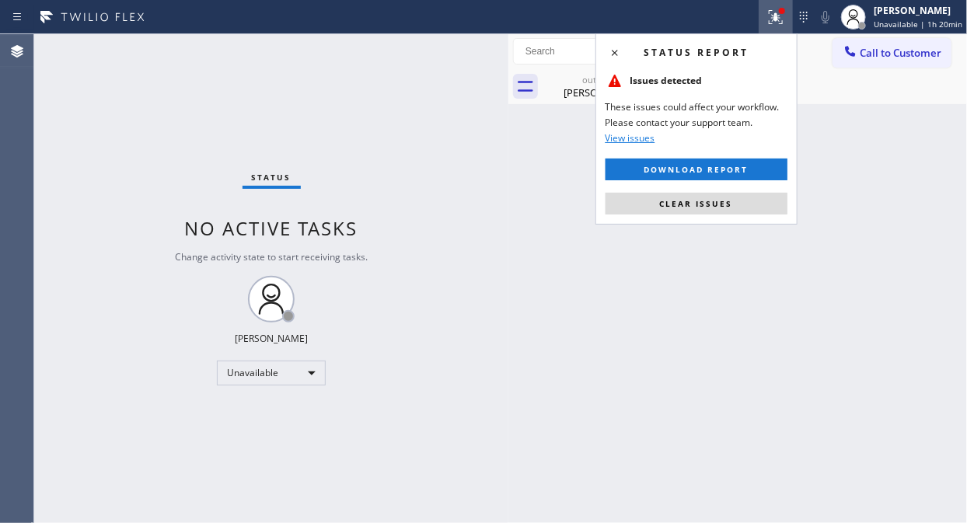
click at [717, 215] on div "Status report Issues detected These issues could affect your workflow. Please c…" at bounding box center [696, 128] width 202 height 191
click at [714, 208] on span "Clear issues" at bounding box center [696, 203] width 73 height 11
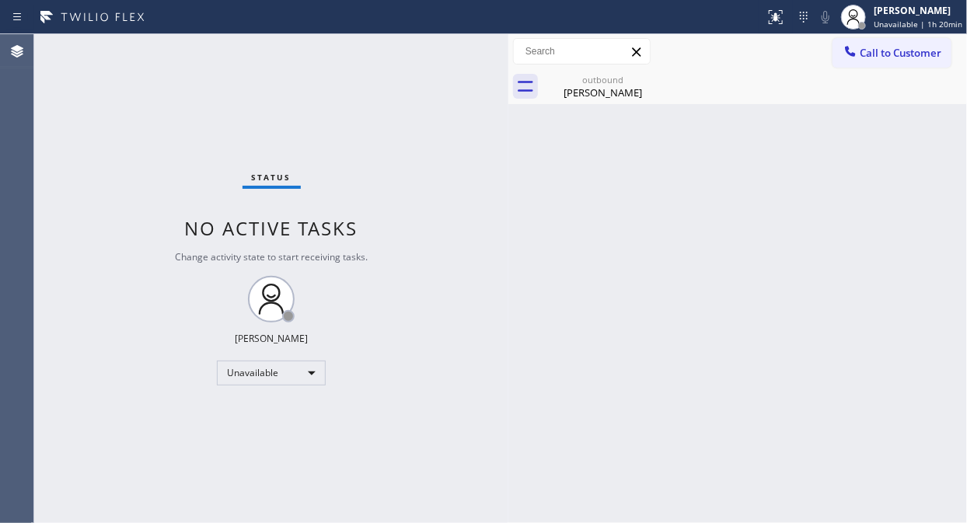
click at [594, 113] on div "Back to Dashboard Change Sender ID Customers Technicians Select a contact Outbo…" at bounding box center [737, 278] width 459 height 489
drag, startPoint x: 597, startPoint y: 106, endPoint x: 612, endPoint y: 94, distance: 19.3
click at [597, 106] on div "Back to Dashboard Change Sender ID Customers Technicians Select a contact Outbo…" at bounding box center [737, 278] width 459 height 489
click at [618, 89] on div "[PERSON_NAME]" at bounding box center [602, 92] width 117 height 14
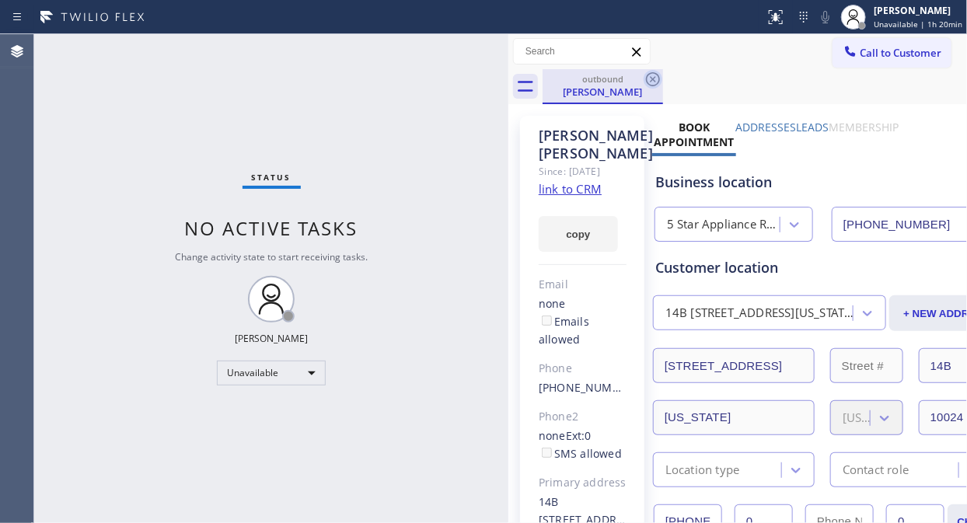
click at [650, 73] on icon at bounding box center [653, 79] width 14 height 14
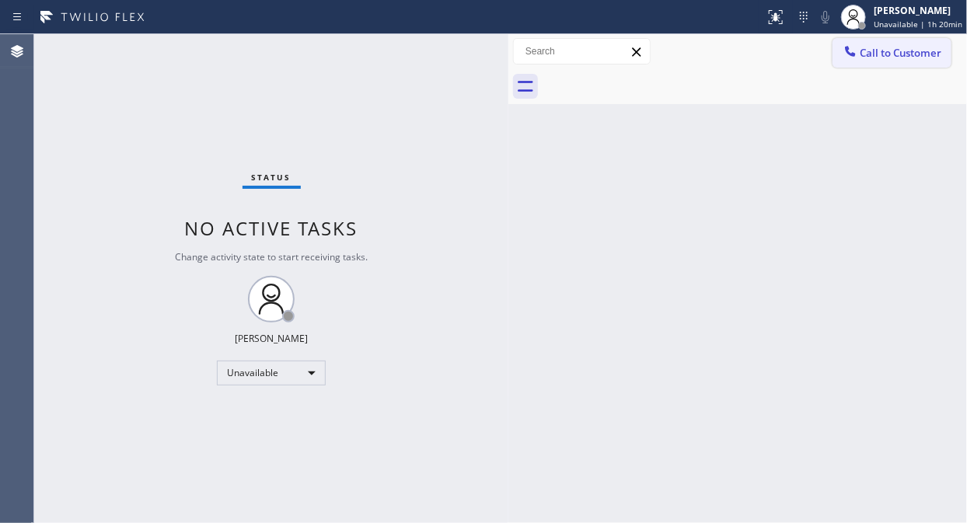
click at [870, 57] on span "Call to Customer" at bounding box center [901, 53] width 82 height 14
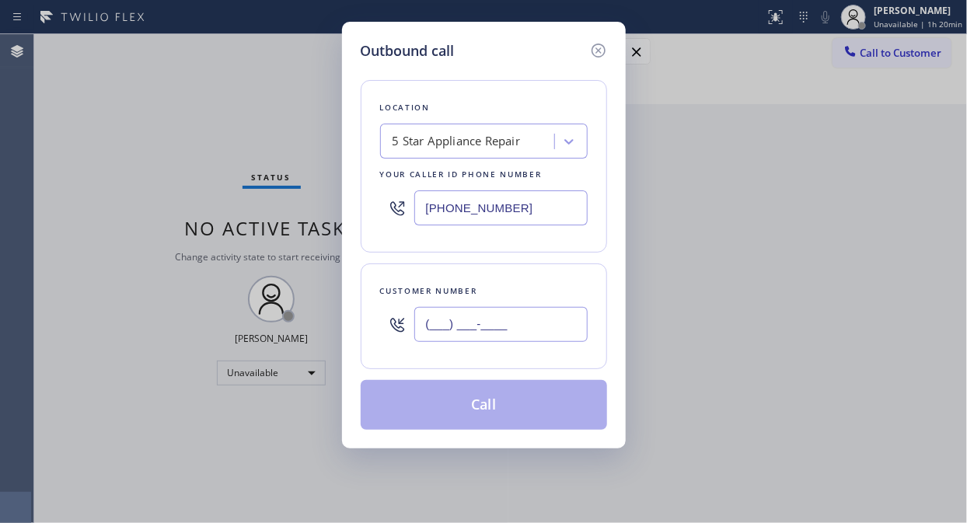
click at [436, 329] on input "(___) ___-____" at bounding box center [500, 324] width 173 height 35
paste input "310) 266-4824"
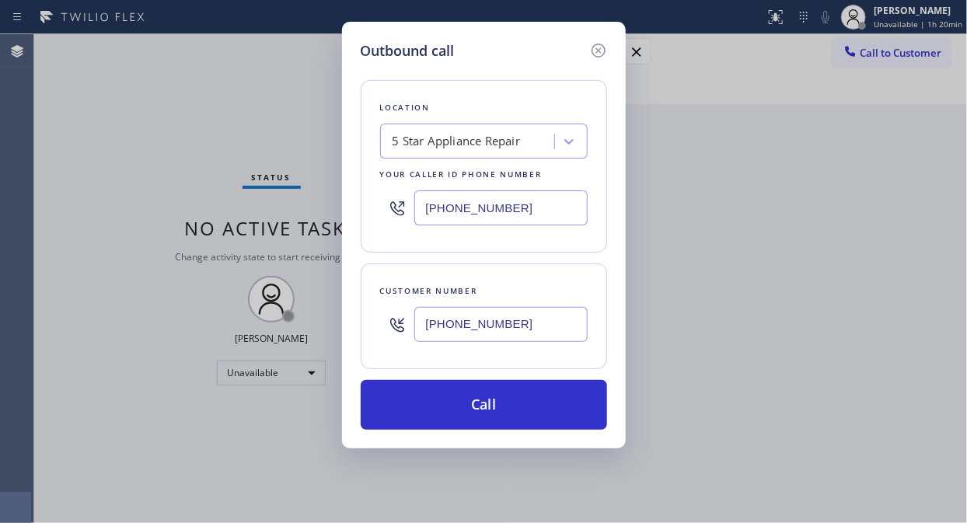
type input "[PHONE_NUMBER]"
click at [75, 128] on div "Outbound call Location 5 Star Appliance Repair Your caller id phone number [PHO…" at bounding box center [483, 261] width 967 height 523
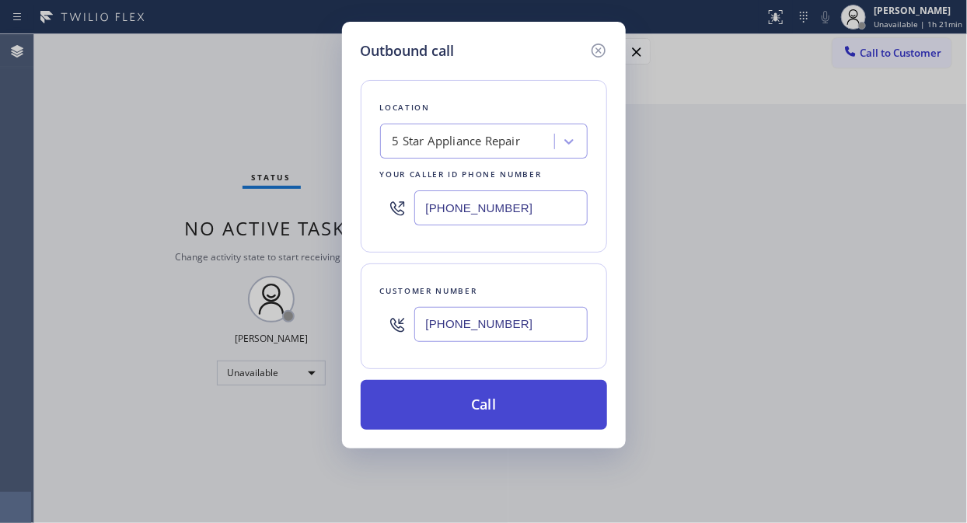
click at [511, 406] on button "Call" at bounding box center [484, 405] width 246 height 50
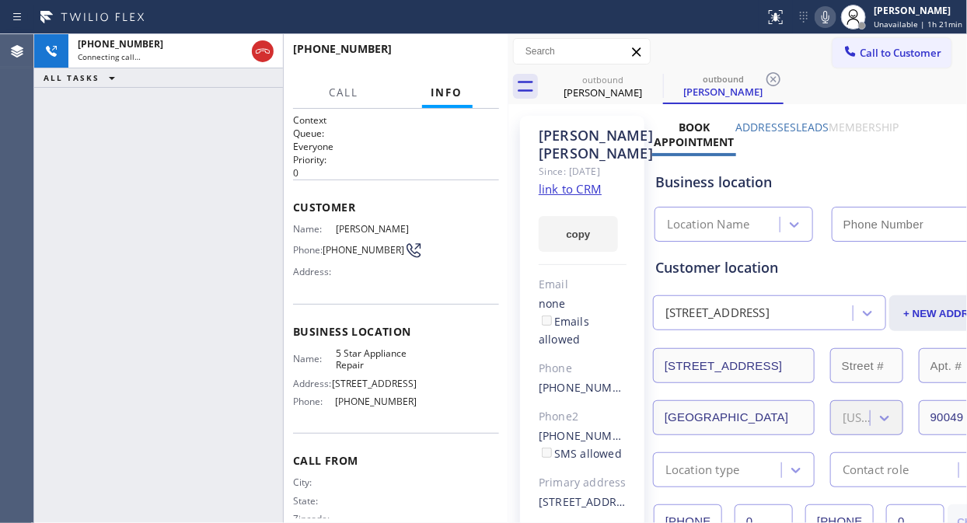
type input "[PHONE_NUMBER]"
click at [653, 76] on icon at bounding box center [653, 79] width 19 height 19
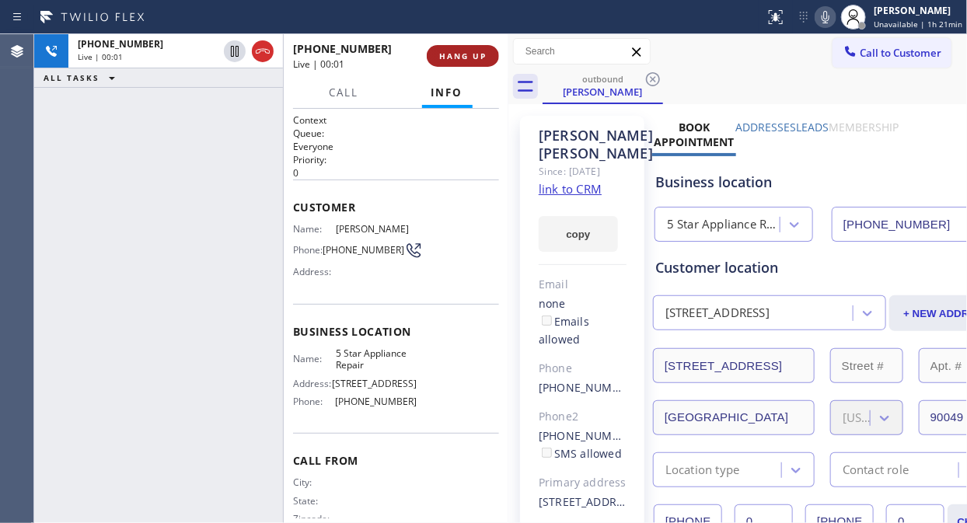
click at [479, 57] on span "HANG UP" at bounding box center [462, 56] width 47 height 11
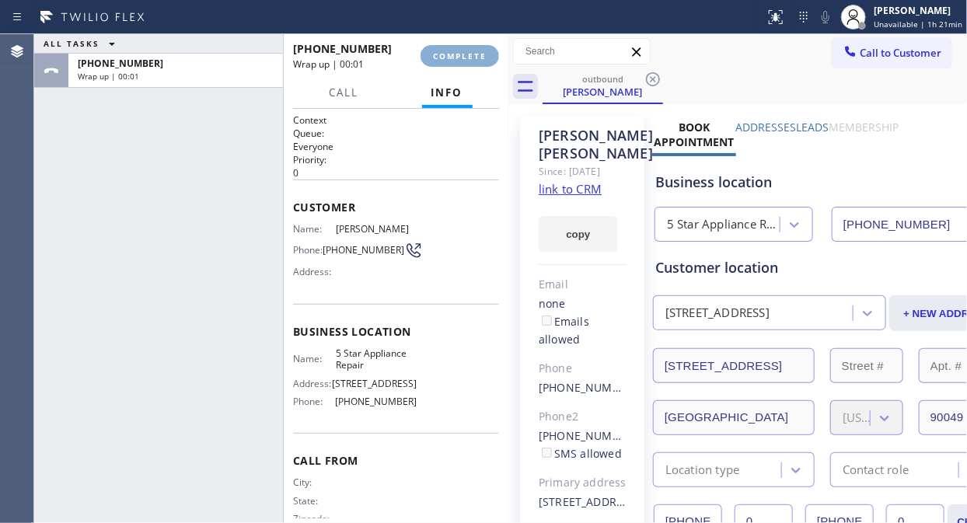
click at [478, 57] on span "COMPLETE" at bounding box center [460, 56] width 54 height 11
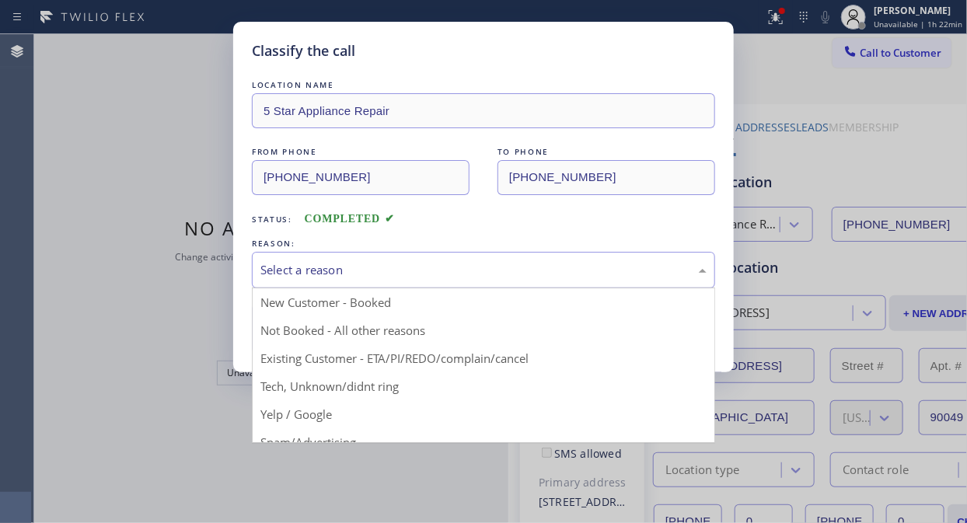
click at [524, 277] on div "Select a reason" at bounding box center [483, 270] width 446 height 18
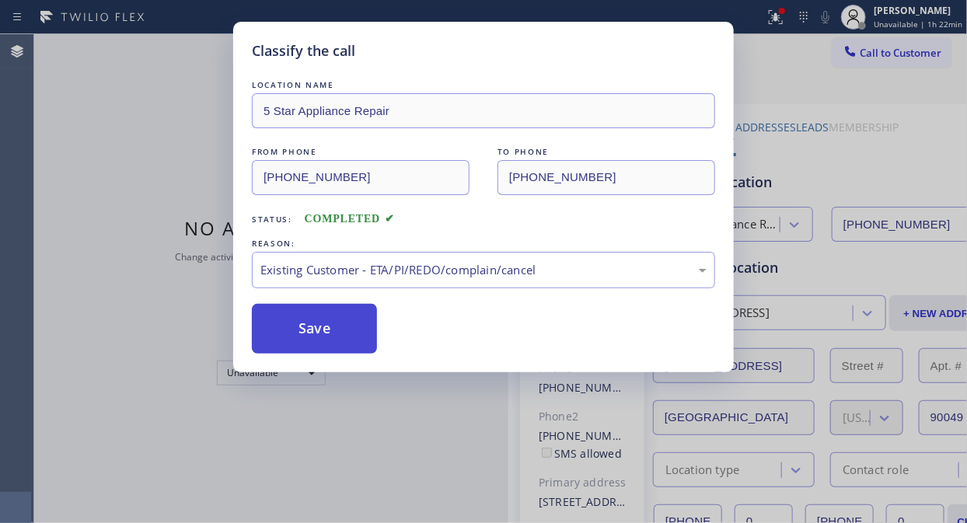
click at [328, 323] on button "Save" at bounding box center [314, 329] width 125 height 50
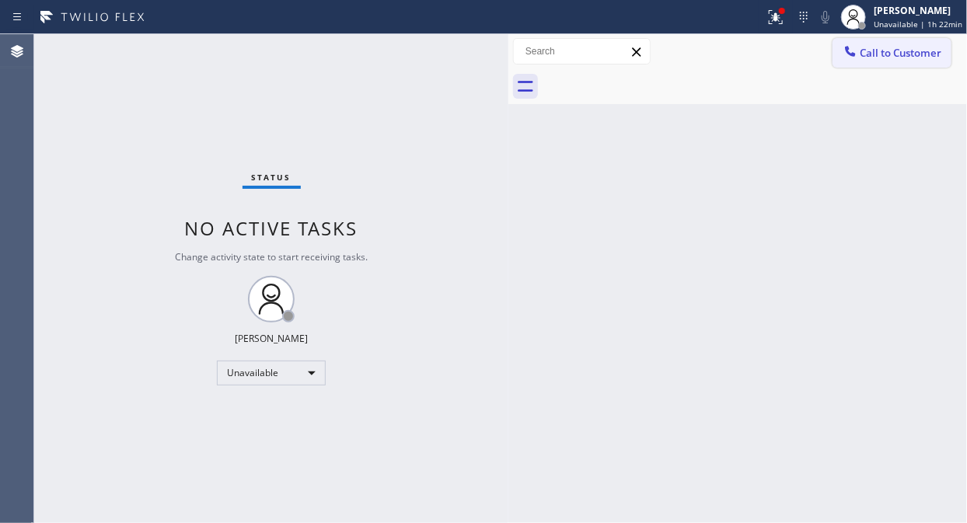
click at [870, 46] on span "Call to Customer" at bounding box center [901, 53] width 82 height 14
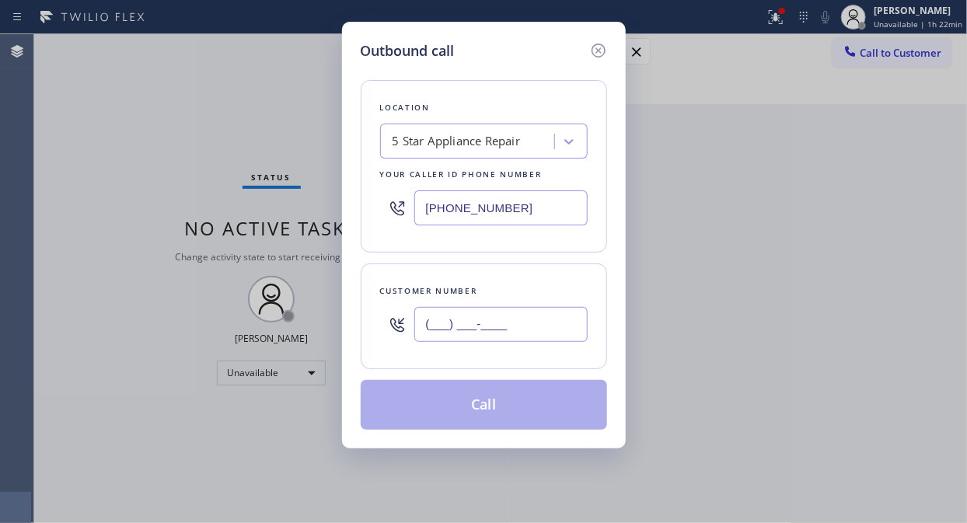
click at [515, 328] on input "(___) ___-____" at bounding box center [500, 324] width 173 height 35
paste input "847) 323-0506"
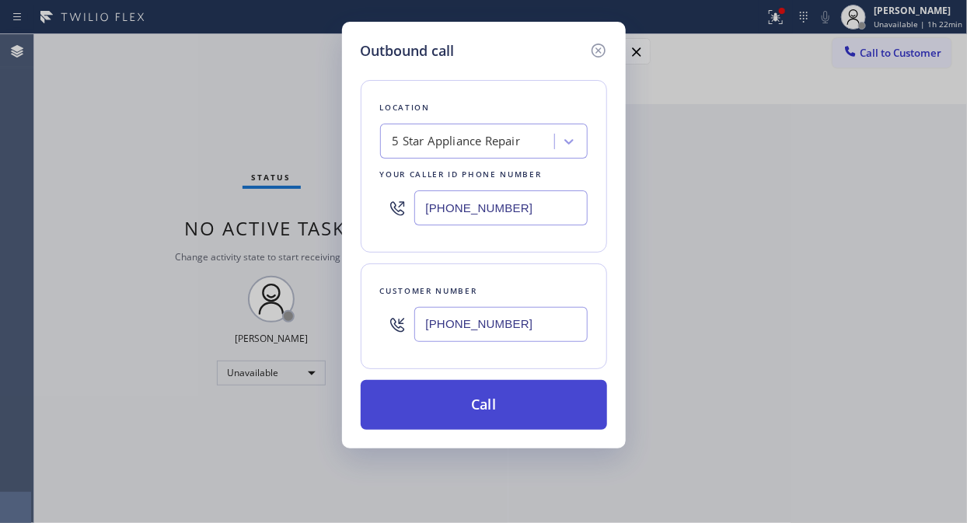
type input "[PHONE_NUMBER]"
click at [518, 405] on button "Call" at bounding box center [484, 405] width 246 height 50
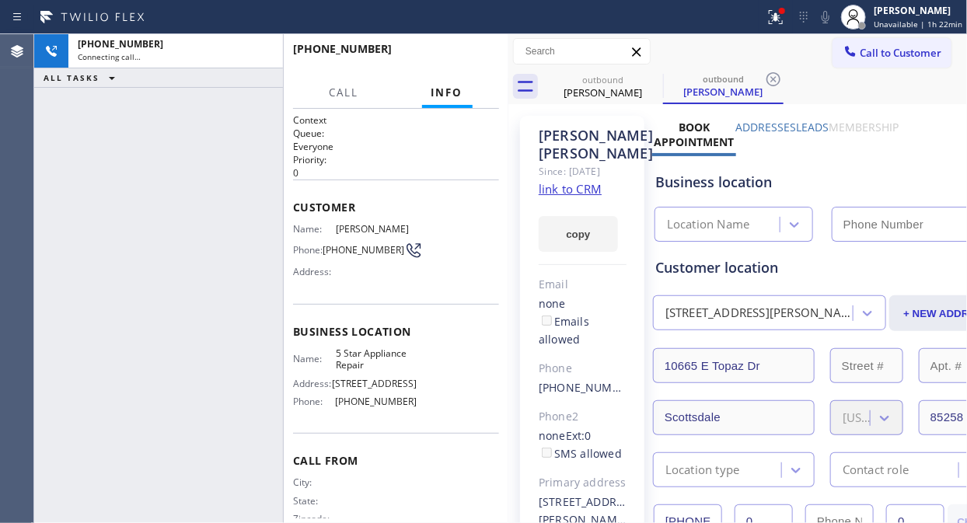
type input "[PHONE_NUMBER]"
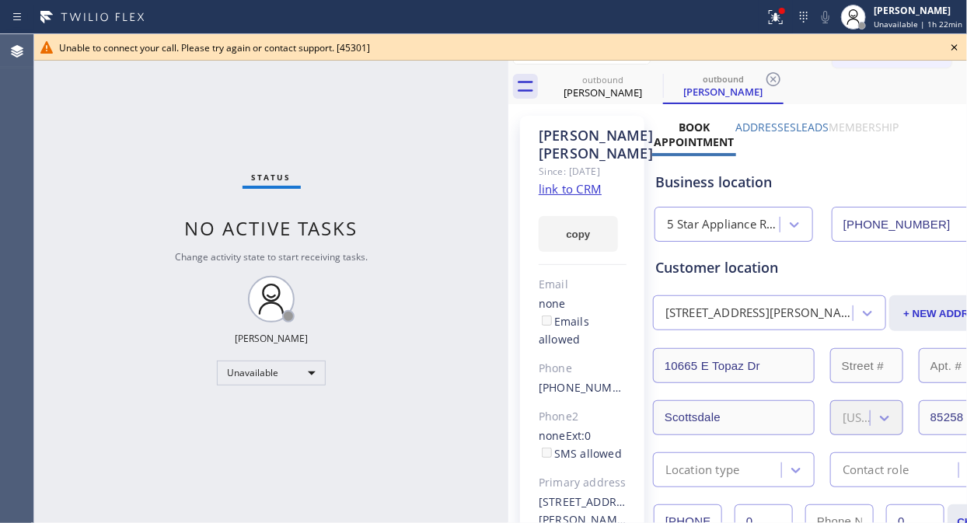
click at [870, 47] on icon at bounding box center [954, 47] width 19 height 19
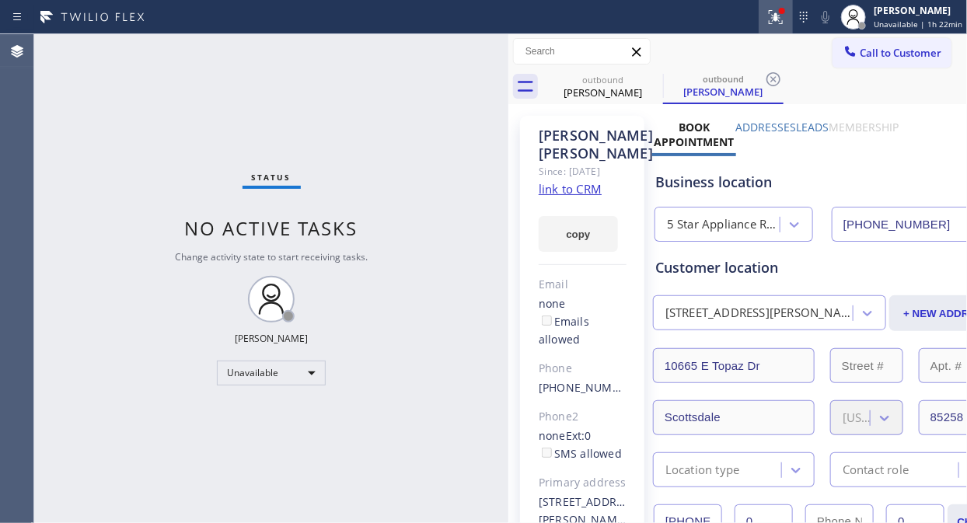
click at [776, 20] on icon at bounding box center [776, 17] width 14 height 14
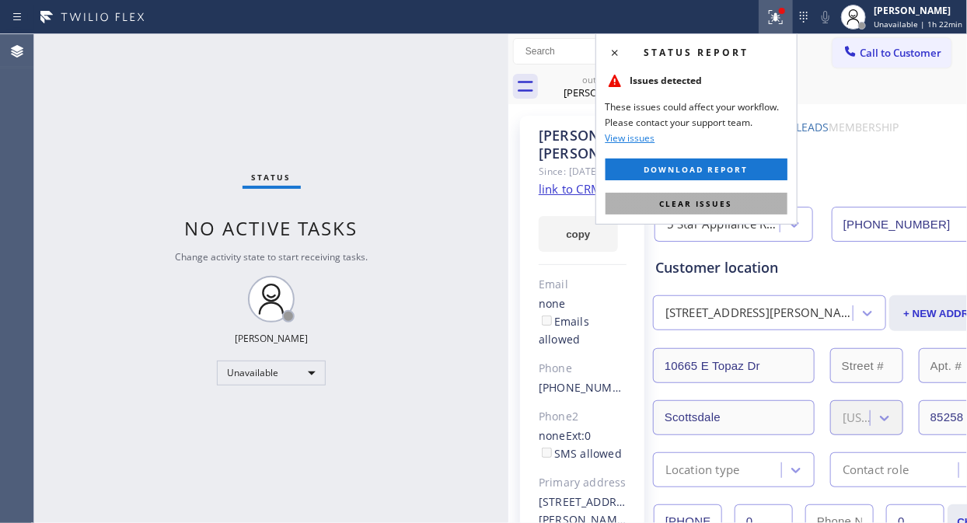
click at [713, 211] on button "Clear issues" at bounding box center [696, 204] width 182 height 22
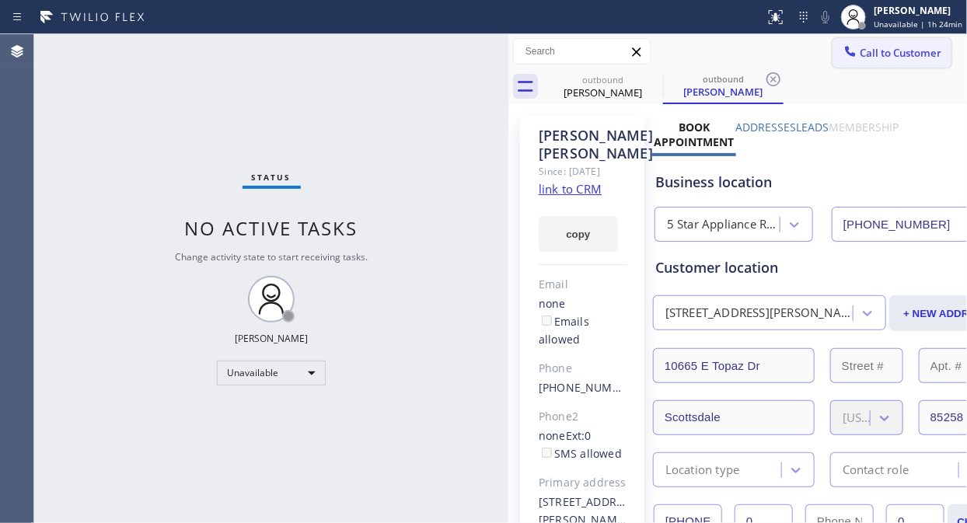
click at [870, 46] on span "Call to Customer" at bounding box center [901, 53] width 82 height 14
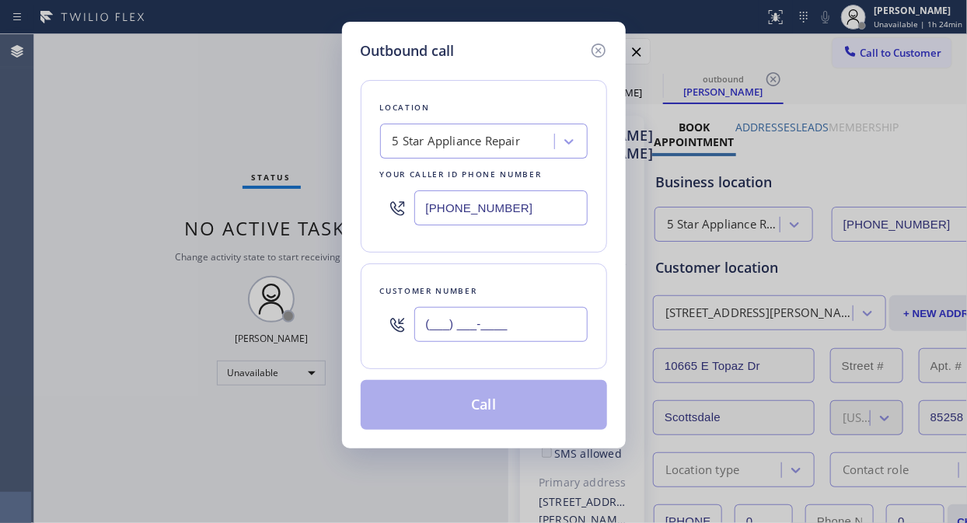
click at [445, 328] on input "(___) ___-____" at bounding box center [500, 324] width 173 height 35
paste input "760) 567-4097"
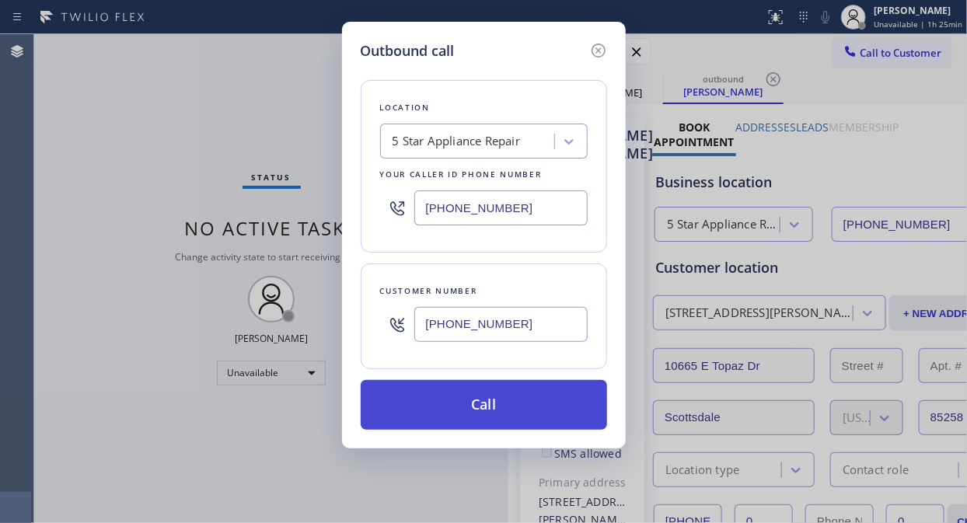
type input "[PHONE_NUMBER]"
click at [470, 403] on button "Call" at bounding box center [484, 405] width 246 height 50
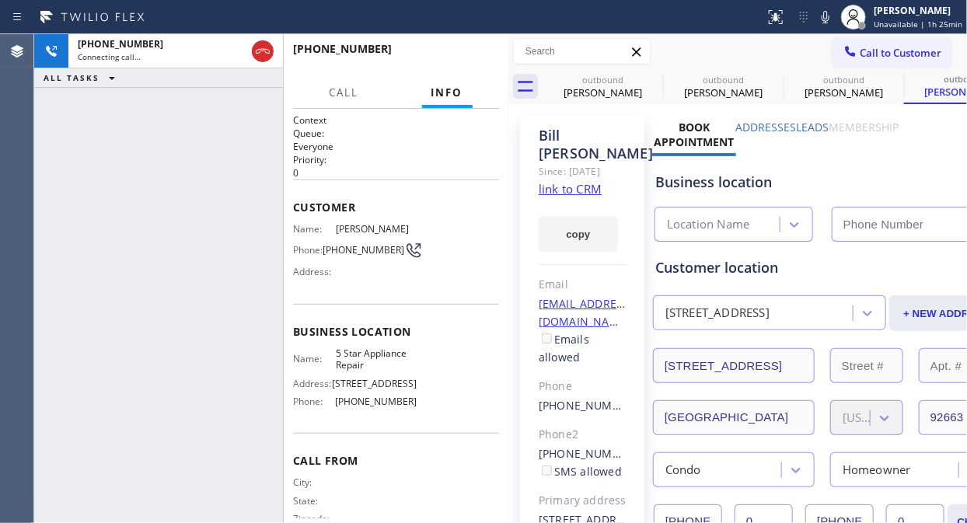
type input "[PHONE_NUMBER]"
click at [119, 159] on div "[PHONE_NUMBER] Live | 00:11 ALL TASKS ALL TASKS ACTIVE TASKS TASKS IN WRAP UP" at bounding box center [158, 278] width 249 height 489
click at [443, 54] on span "HANG UP" at bounding box center [462, 56] width 47 height 11
click at [443, 55] on span "HANG UP" at bounding box center [462, 56] width 47 height 11
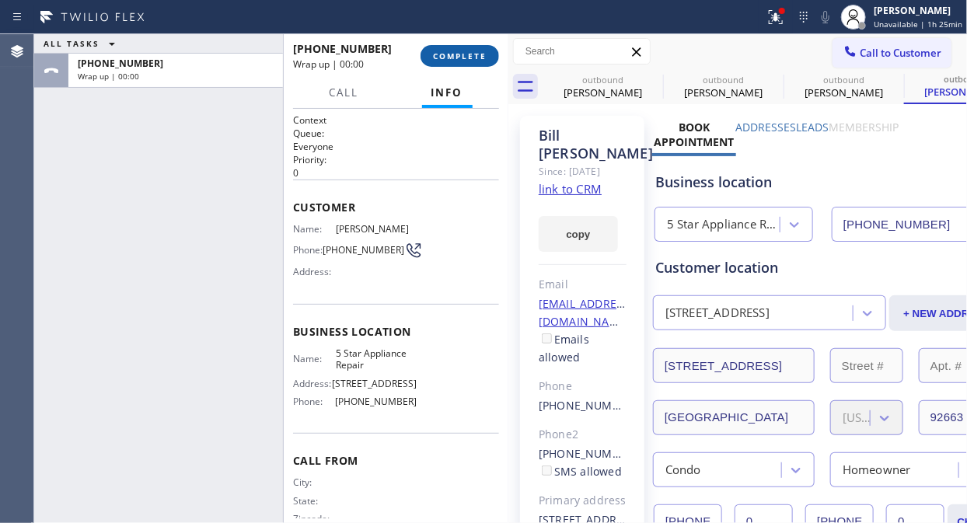
click at [443, 55] on span "COMPLETE" at bounding box center [460, 56] width 54 height 11
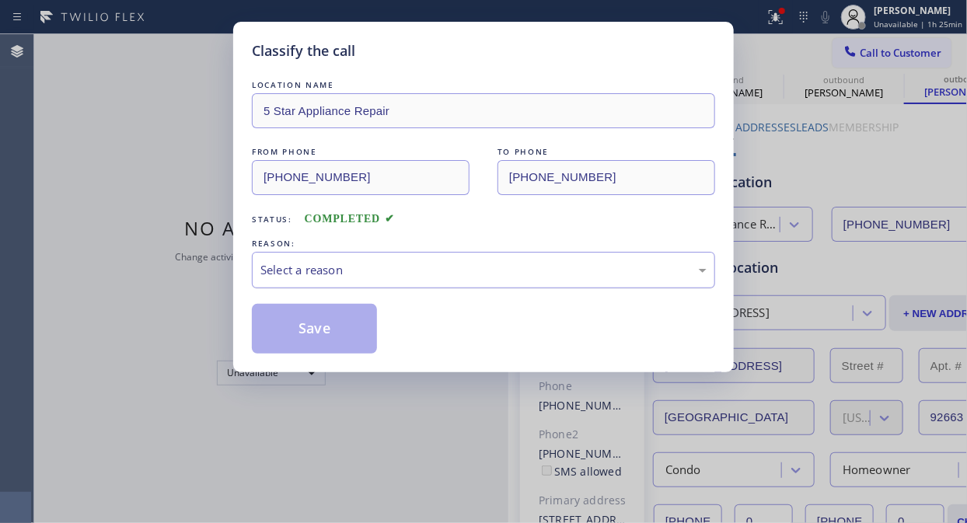
click at [471, 267] on div "Select a reason" at bounding box center [483, 270] width 446 height 18
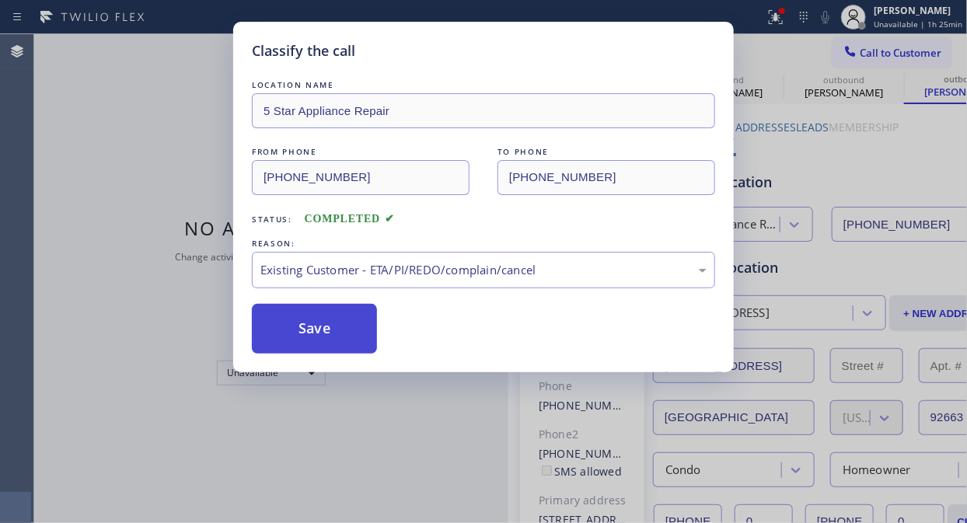
click at [339, 337] on button "Save" at bounding box center [314, 329] width 125 height 50
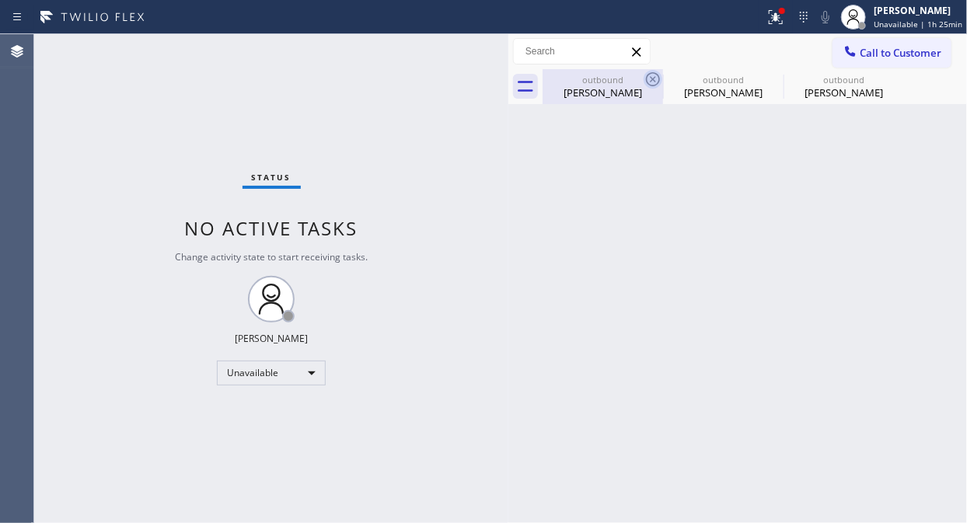
click at [655, 79] on icon at bounding box center [653, 79] width 19 height 19
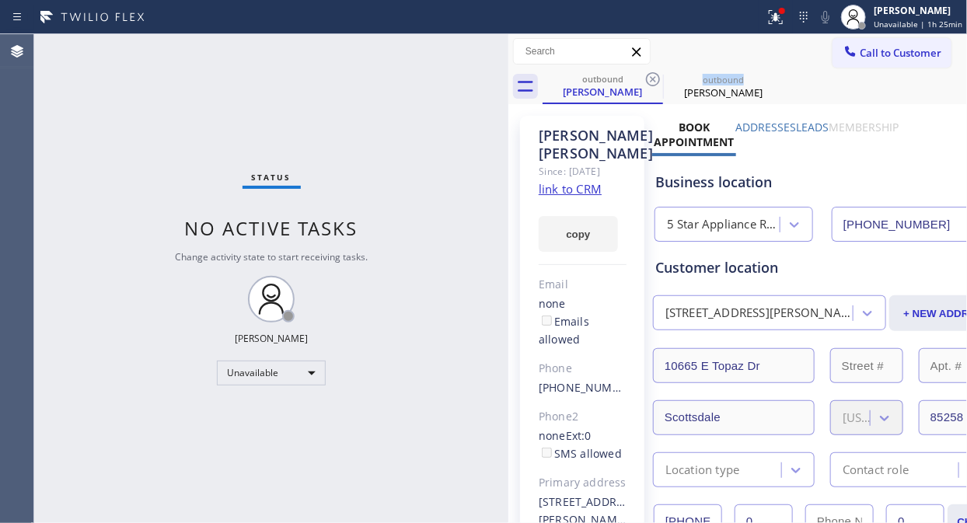
click at [655, 79] on icon at bounding box center [653, 79] width 19 height 19
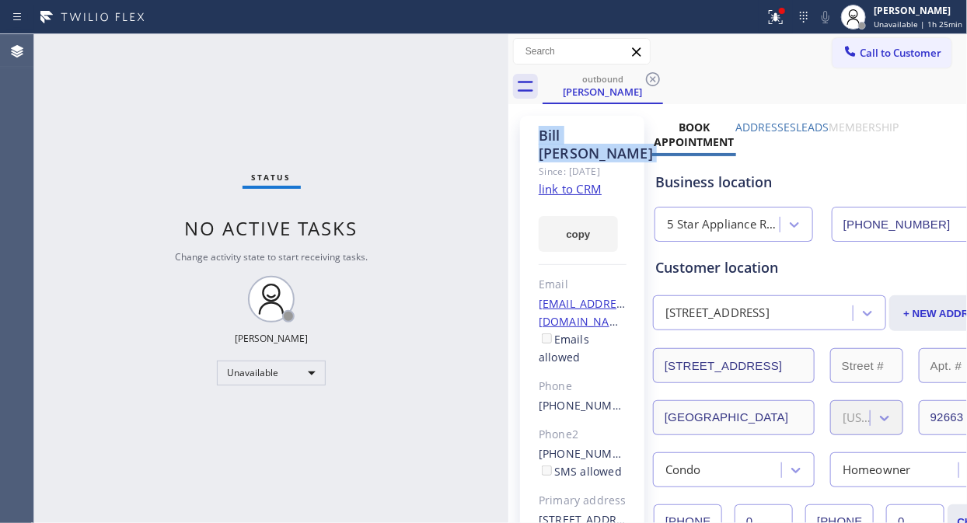
click at [655, 79] on icon at bounding box center [653, 79] width 19 height 19
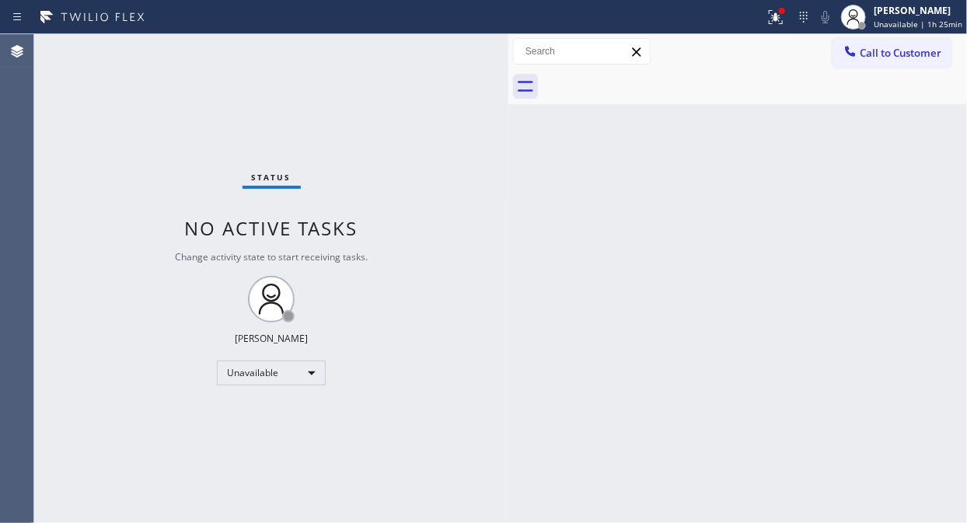
click at [655, 79] on div at bounding box center [755, 86] width 424 height 35
click at [785, 18] on icon at bounding box center [775, 17] width 19 height 19
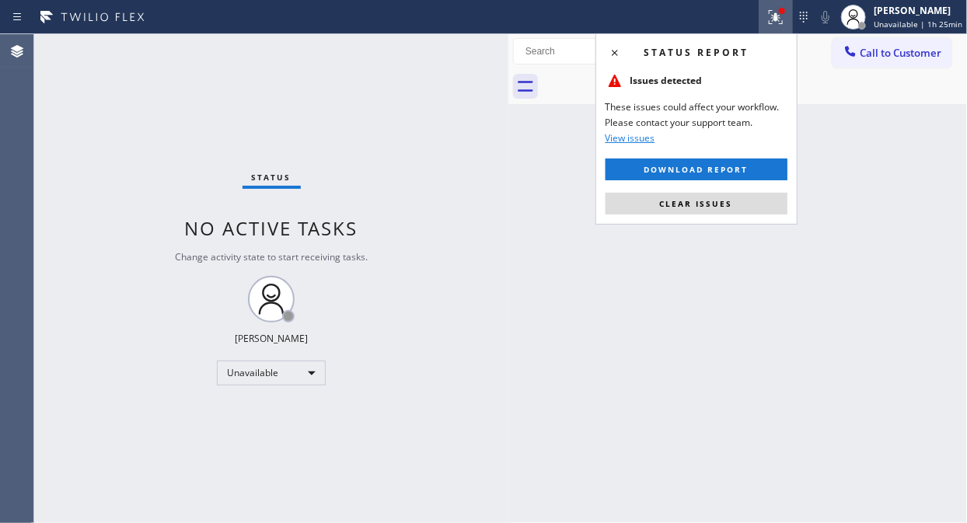
drag, startPoint x: 677, startPoint y: 203, endPoint x: 679, endPoint y: 190, distance: 13.4
click at [678, 202] on span "Clear issues" at bounding box center [696, 203] width 73 height 11
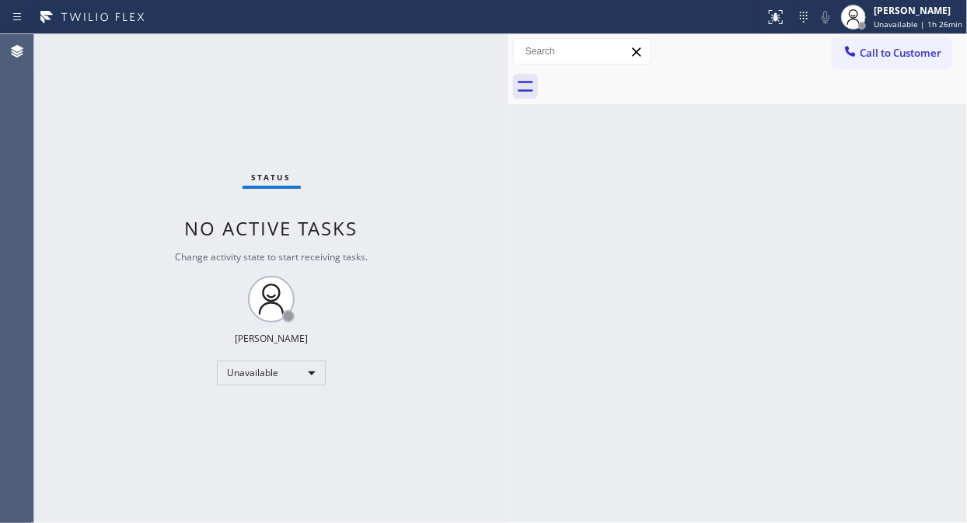
drag, startPoint x: 895, startPoint y: 57, endPoint x: 758, endPoint y: 98, distance: 143.6
click at [870, 56] on span "Call to Customer" at bounding box center [901, 53] width 82 height 14
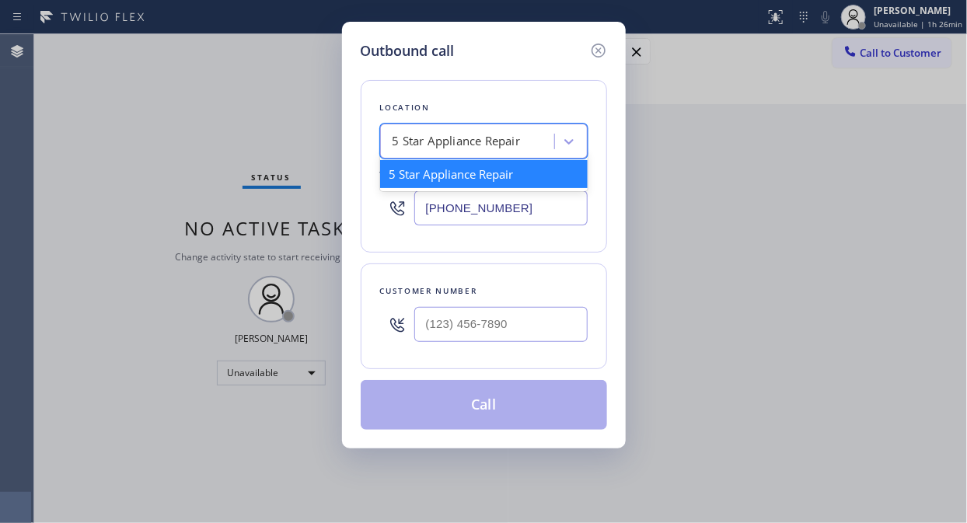
click at [389, 152] on div "5 Star Appliance Repair" at bounding box center [469, 141] width 169 height 27
paste input "Mr [PERSON_NAME] Fixer"
type input "Mr [PERSON_NAME] Fixer"
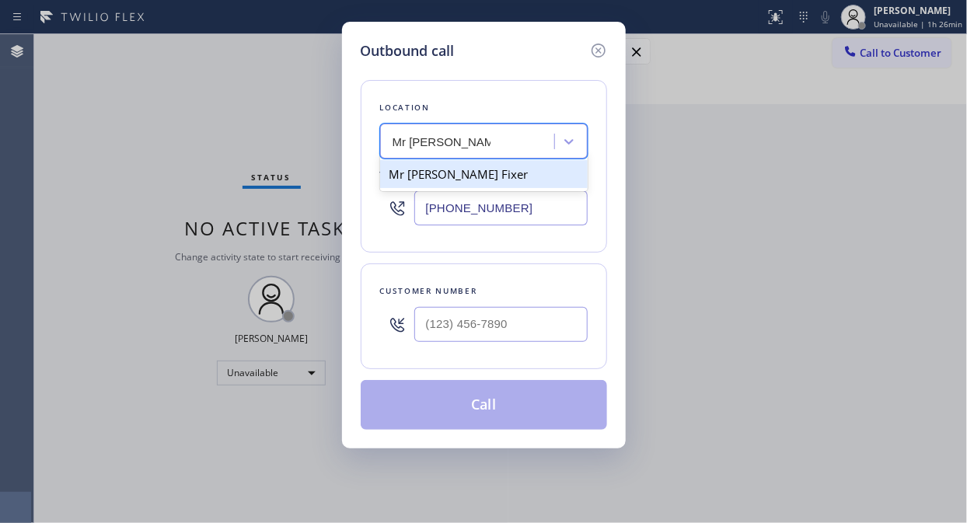
click at [445, 180] on div "Mr [PERSON_NAME] Fixer" at bounding box center [484, 174] width 208 height 28
type input "[PHONE_NUMBER]"
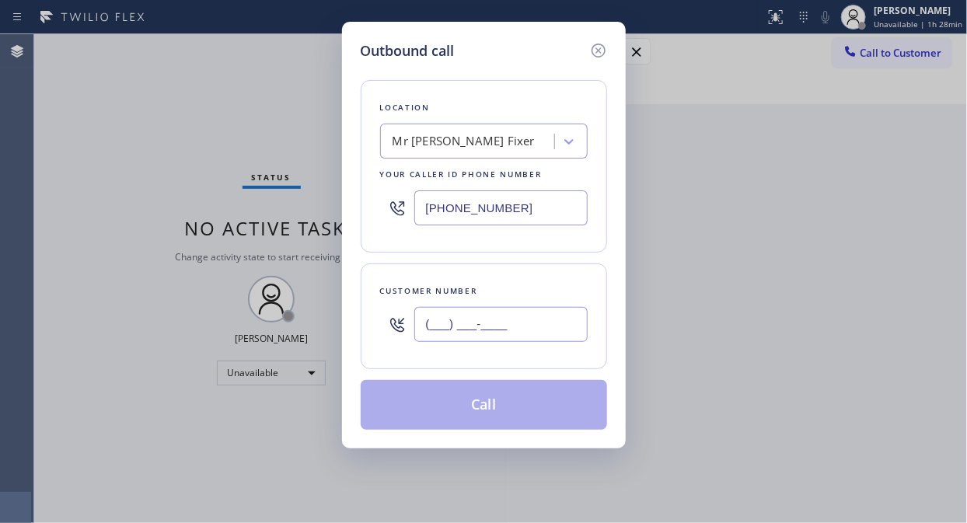
click at [424, 325] on input "(___) ___-____" at bounding box center [500, 324] width 173 height 35
paste input "text"
click at [426, 329] on input "(___) ___-____" at bounding box center [500, 324] width 173 height 35
type input "(___) ___-____"
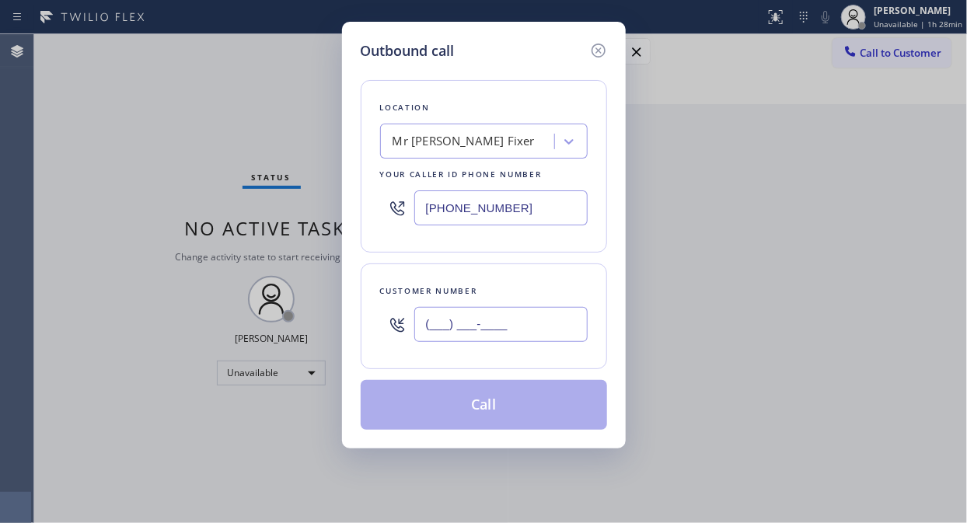
click at [425, 331] on input "(___) ___-____" at bounding box center [500, 324] width 173 height 35
paste input "510) 890-9232"
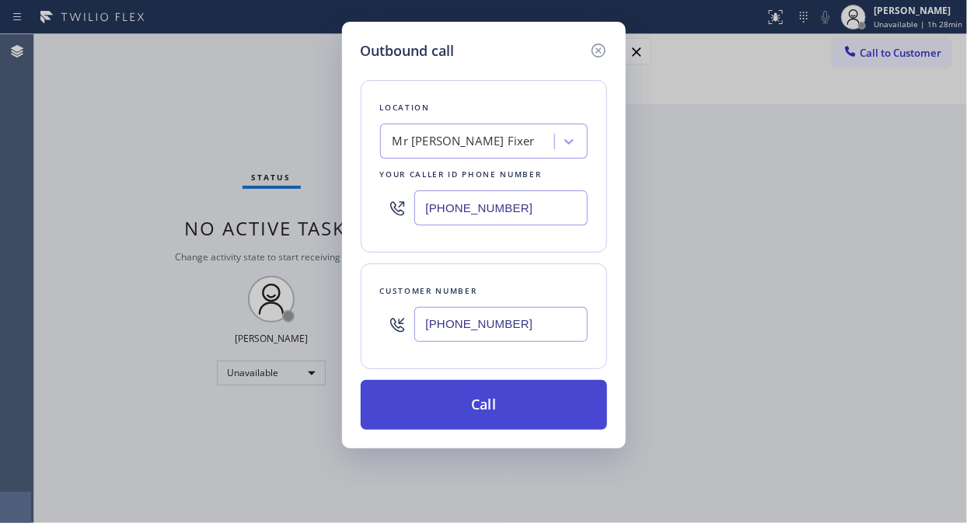
type input "[PHONE_NUMBER]"
click at [480, 400] on button "Call" at bounding box center [484, 405] width 246 height 50
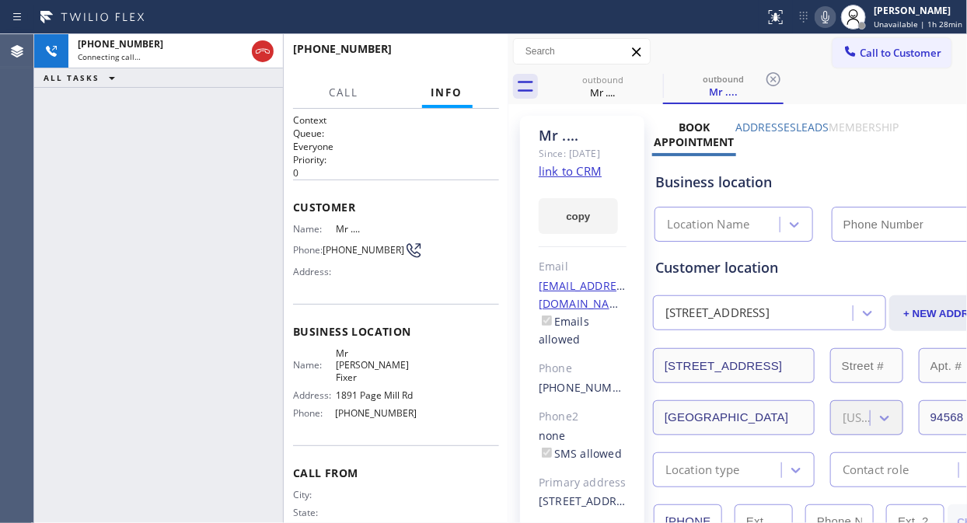
type input "[PHONE_NUMBER]"
click at [828, 18] on icon at bounding box center [826, 17] width 8 height 12
click at [828, 18] on icon at bounding box center [825, 17] width 19 height 19
click at [828, 18] on icon at bounding box center [826, 17] width 8 height 12
click at [828, 18] on icon at bounding box center [825, 17] width 19 height 19
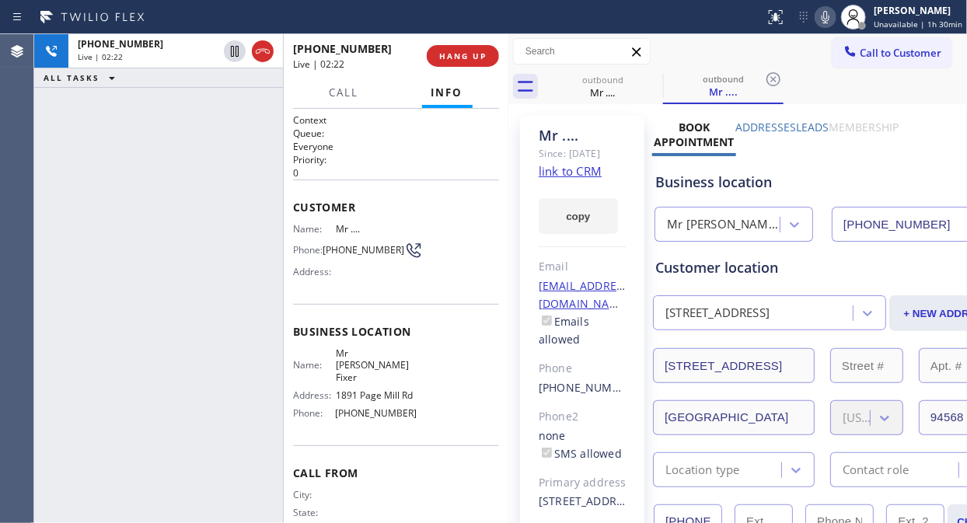
click at [824, 12] on icon at bounding box center [825, 17] width 19 height 19
click at [825, 20] on icon at bounding box center [825, 17] width 19 height 19
click at [467, 60] on span "HANG UP" at bounding box center [462, 56] width 47 height 11
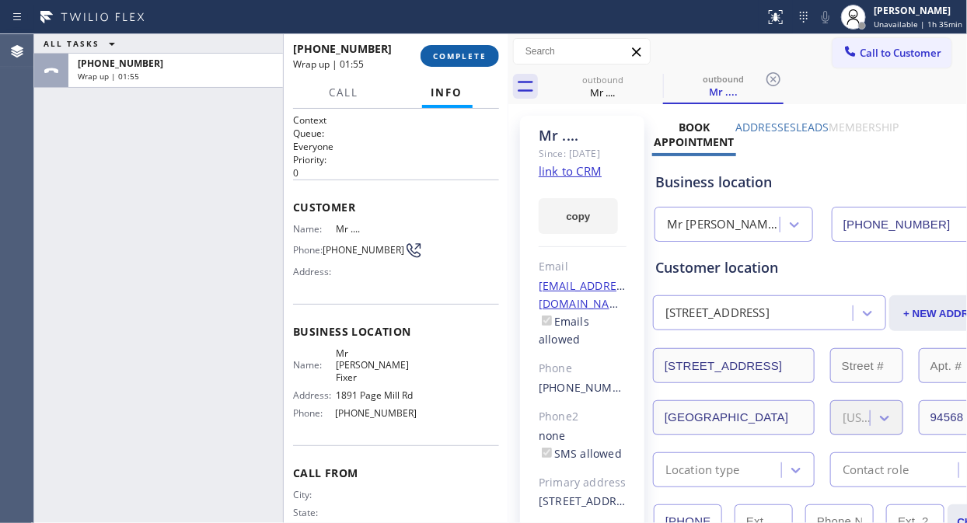
click at [451, 59] on span "COMPLETE" at bounding box center [460, 56] width 54 height 11
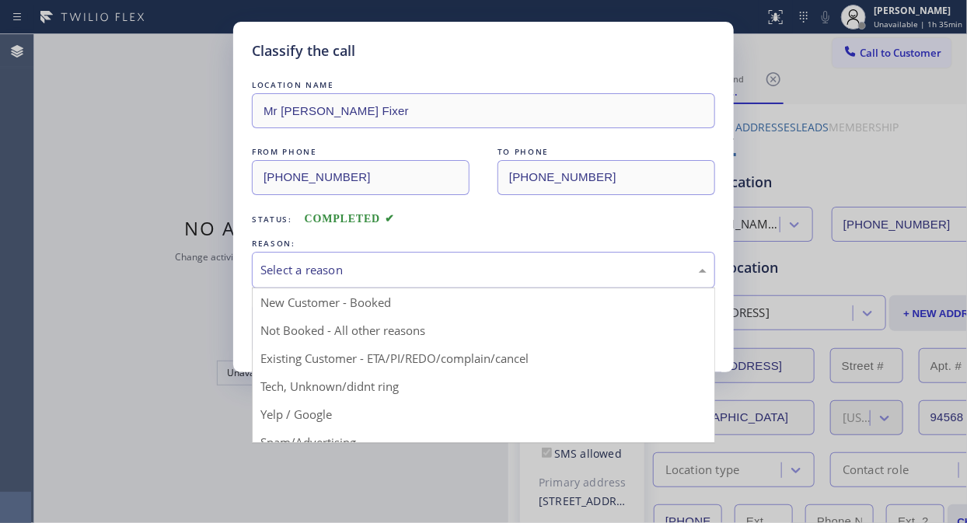
click at [403, 269] on div "Select a reason" at bounding box center [483, 270] width 446 height 18
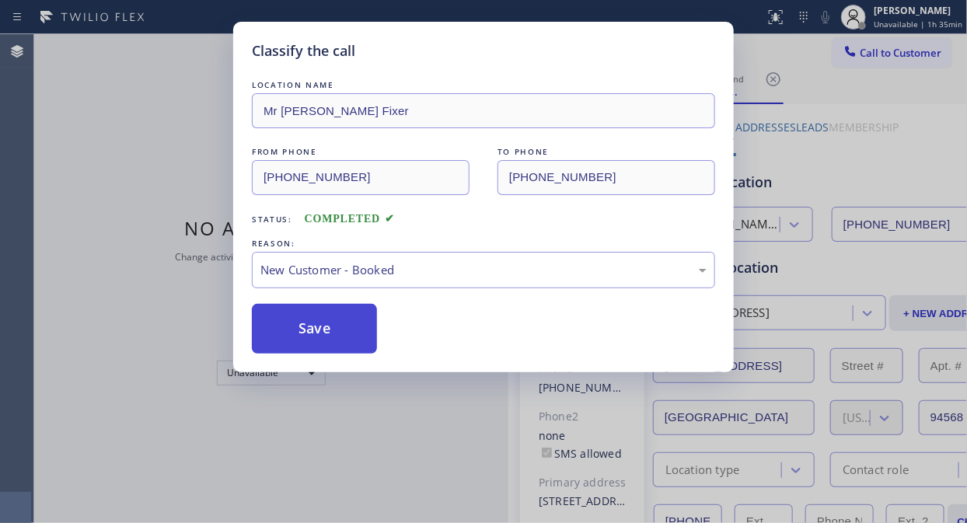
click at [340, 337] on button "Save" at bounding box center [314, 329] width 125 height 50
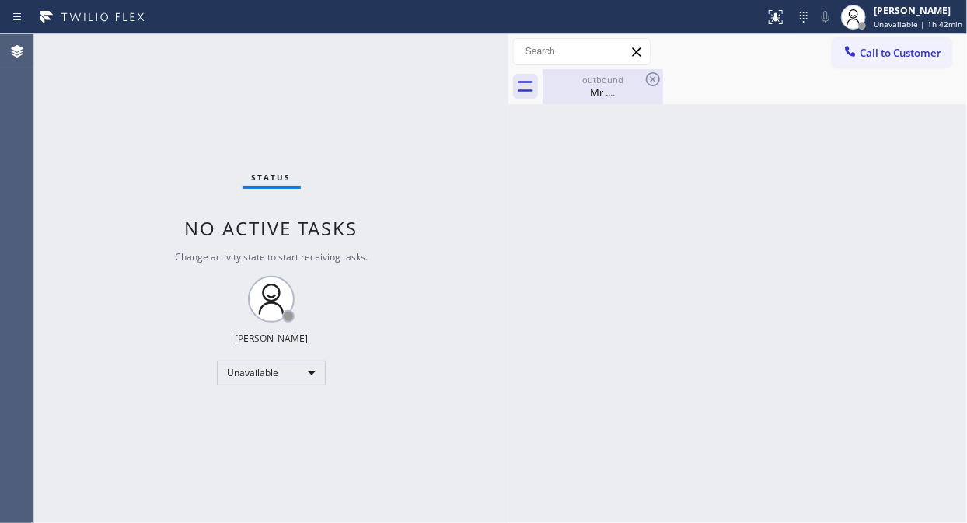
click at [609, 91] on div "Mr ...." at bounding box center [602, 92] width 117 height 14
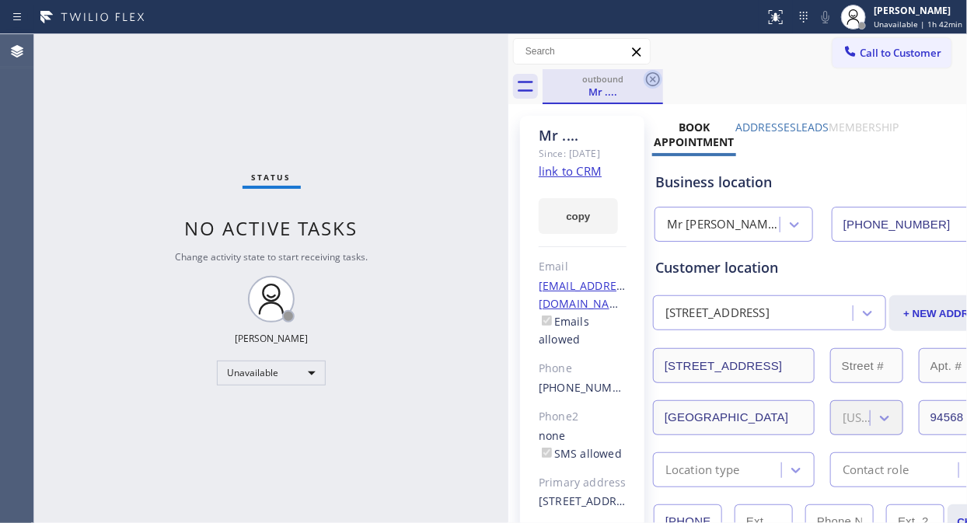
click at [653, 72] on icon at bounding box center [653, 79] width 19 height 19
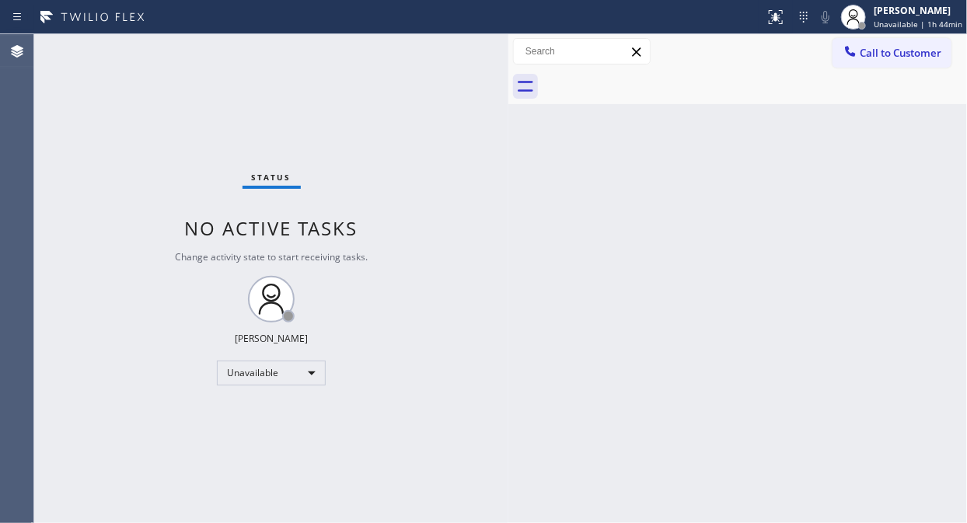
click at [72, 93] on div "Status No active tasks Change activity state to start receiving tasks. [PERSON_…" at bounding box center [271, 278] width 474 height 489
click at [870, 65] on button "Call to Customer" at bounding box center [891, 53] width 119 height 30
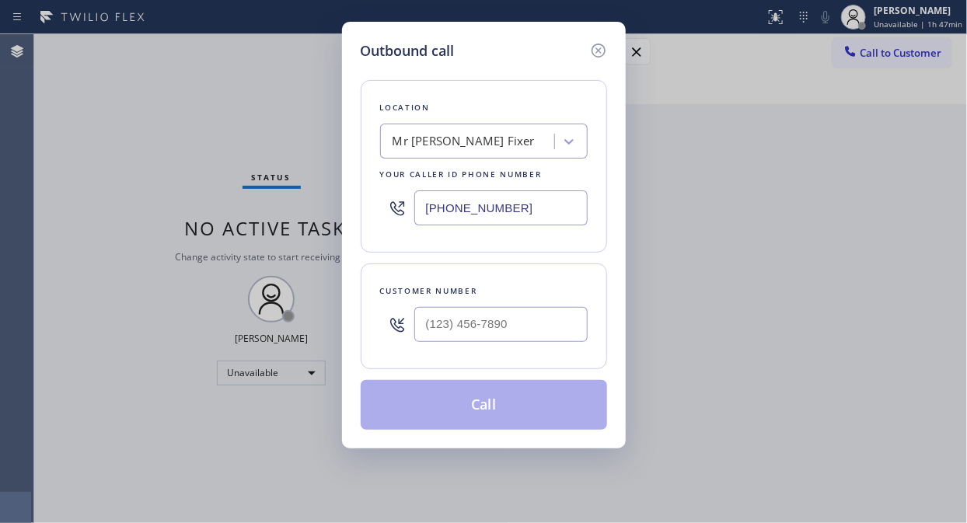
click at [433, 208] on input "[PHONE_NUMBER]" at bounding box center [500, 207] width 173 height 35
paste input "60) 269-179"
click at [424, 208] on input "[PHONE_NUMBER]" at bounding box center [500, 207] width 173 height 35
paste input "02) 691-798"
click at [120, 112] on div "Outbound call Location Search location Your caller id phone number [PHONE_NUMBE…" at bounding box center [483, 261] width 967 height 523
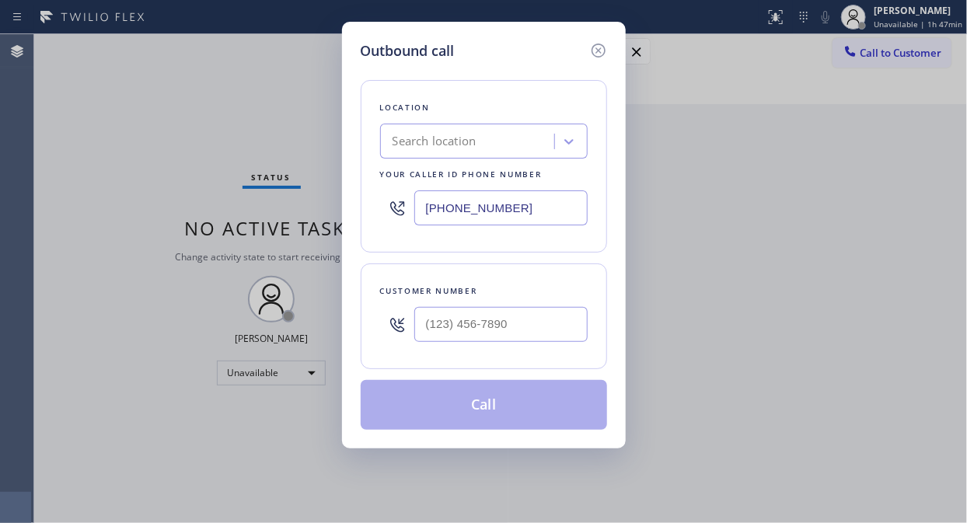
click at [416, 205] on input "[PHONE_NUMBER]" at bounding box center [500, 207] width 173 height 35
paste input "02) 691-7"
type input "[PHONE_NUMBER]"
click at [140, 142] on div "Outbound call Location 4B2.Paid Subzero Repair Professionals Your caller id pho…" at bounding box center [483, 261] width 967 height 523
click at [431, 330] on input "(___) ___-____" at bounding box center [500, 324] width 173 height 35
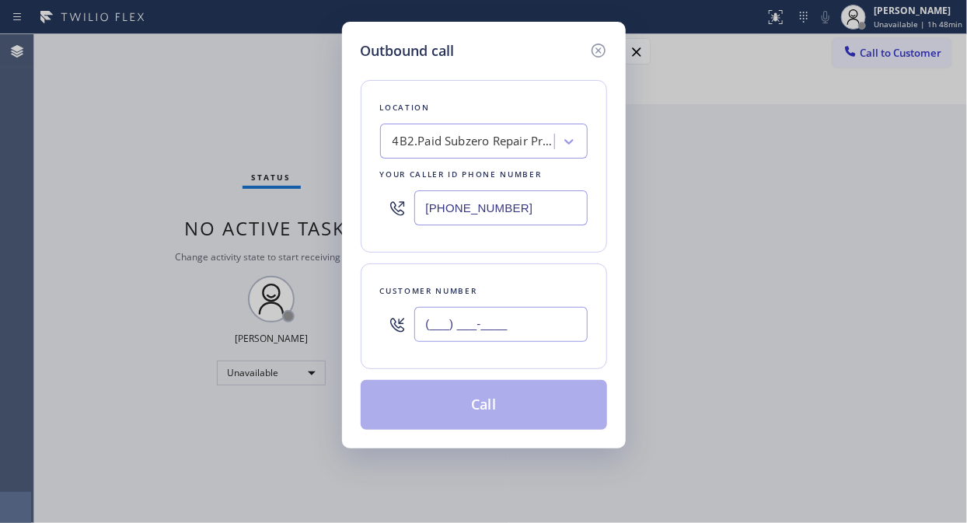
paste input "480) 560-0677"
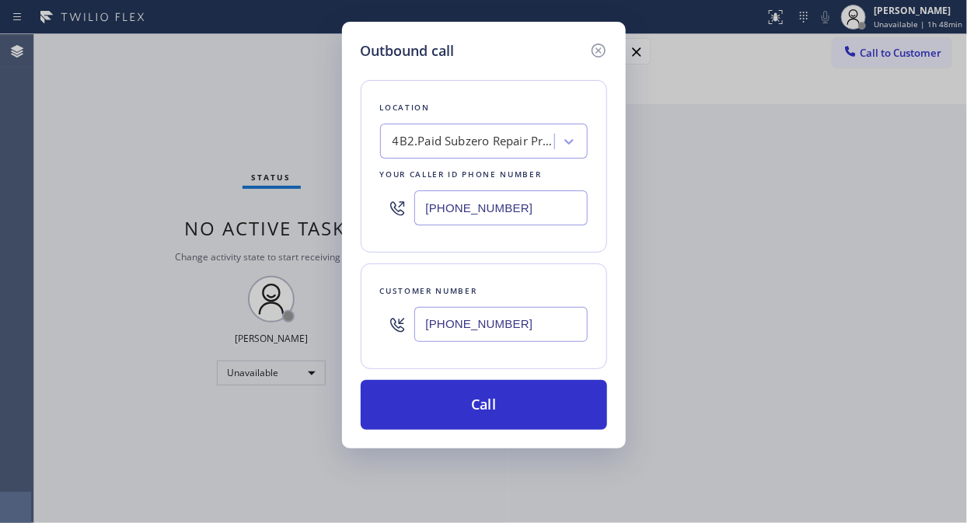
type input "[PHONE_NUMBER]"
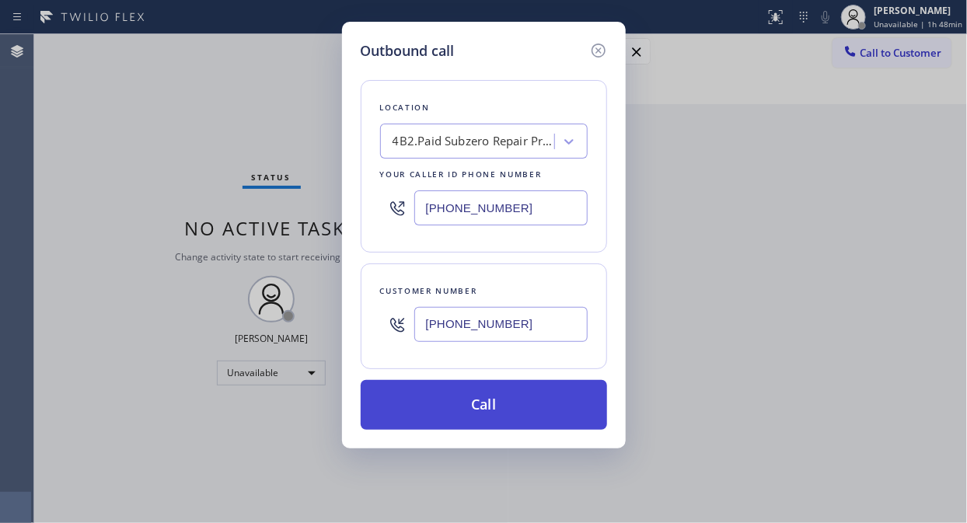
click at [491, 407] on button "Call" at bounding box center [484, 405] width 246 height 50
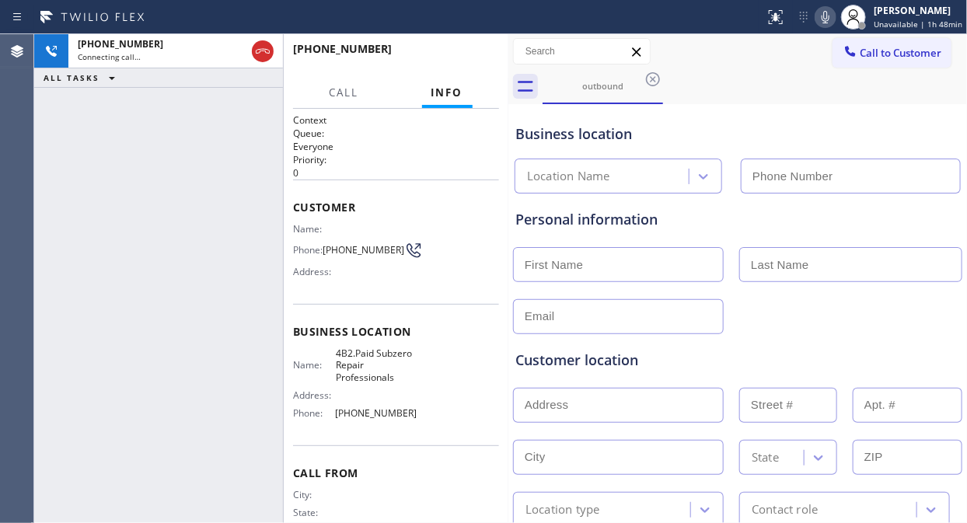
type input "[PHONE_NUMBER]"
click at [129, 212] on div "[PHONE_NUMBER] Connecting call… ALL TASKS ALL TASKS ACTIVE TASKS TASKS IN WRAP …" at bounding box center [158, 278] width 249 height 489
click at [135, 151] on div "[PHONE_NUMBER] Connecting call… ALL TASKS ALL TASKS ACTIVE TASKS TASKS IN WRAP …" at bounding box center [158, 278] width 249 height 489
click at [99, 145] on div "[PHONE_NUMBER] Live | 00:15 ALL TASKS ALL TASKS ACTIVE TASKS TASKS IN WRAP UP" at bounding box center [158, 278] width 249 height 489
click at [452, 58] on span "HANG UP" at bounding box center [462, 56] width 47 height 11
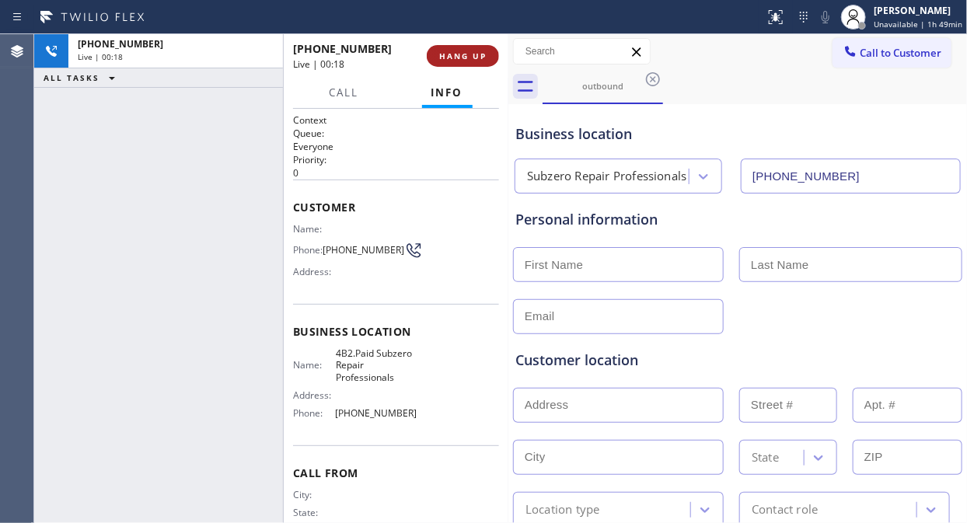
click at [452, 58] on span "HANG UP" at bounding box center [462, 56] width 47 height 11
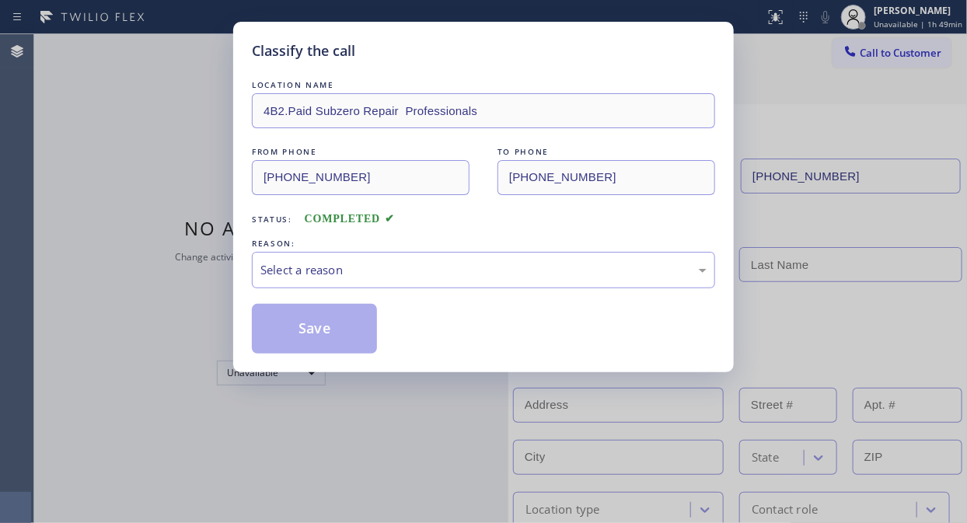
click at [452, 58] on div "Classify the call" at bounding box center [483, 50] width 463 height 21
click at [478, 272] on div "Select a reason" at bounding box center [483, 270] width 446 height 18
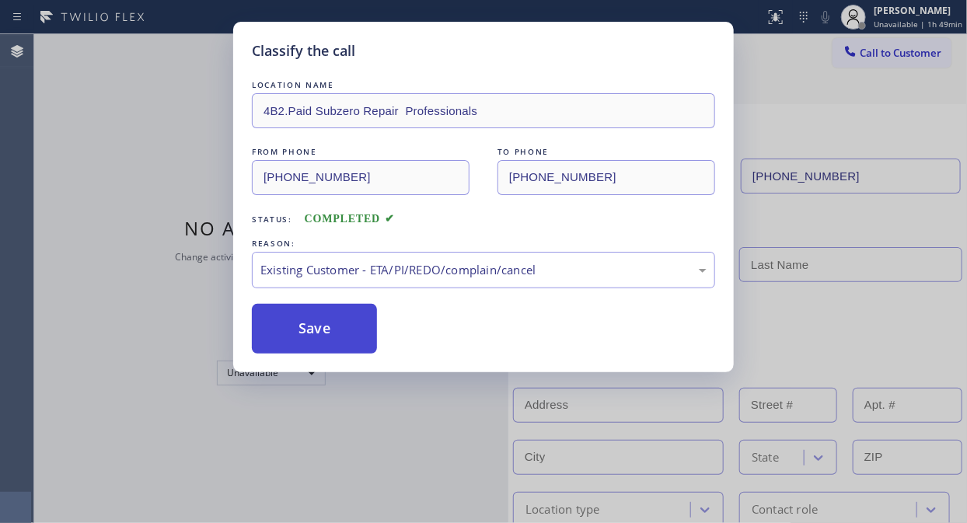
click at [328, 328] on button "Save" at bounding box center [314, 329] width 125 height 50
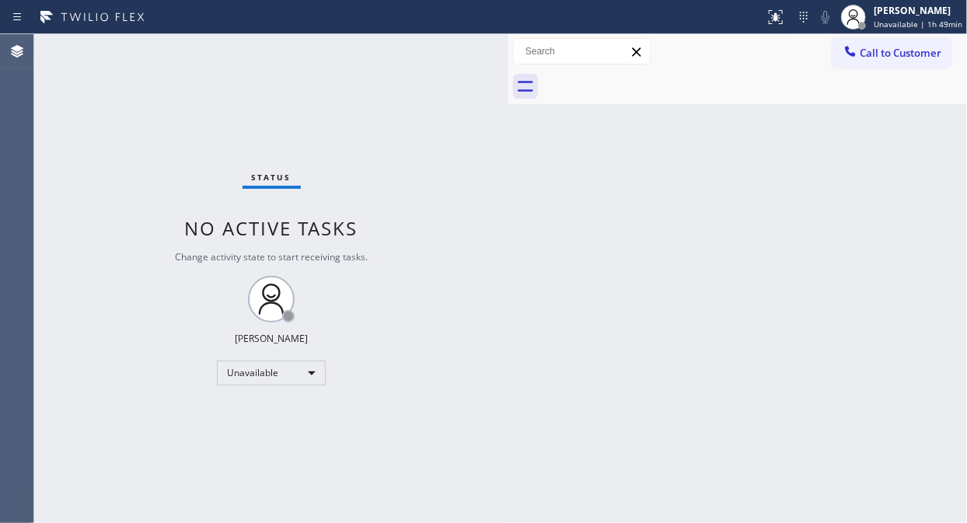
drag, startPoint x: 91, startPoint y: 141, endPoint x: 173, endPoint y: 133, distance: 82.0
click at [91, 141] on div "Status No active tasks Change activity state to start receiving tasks. [PERSON_…" at bounding box center [271, 278] width 474 height 489
drag, startPoint x: 898, startPoint y: 57, endPoint x: 844, endPoint y: 95, distance: 65.8
click at [870, 58] on span "Call to Customer" at bounding box center [901, 53] width 82 height 14
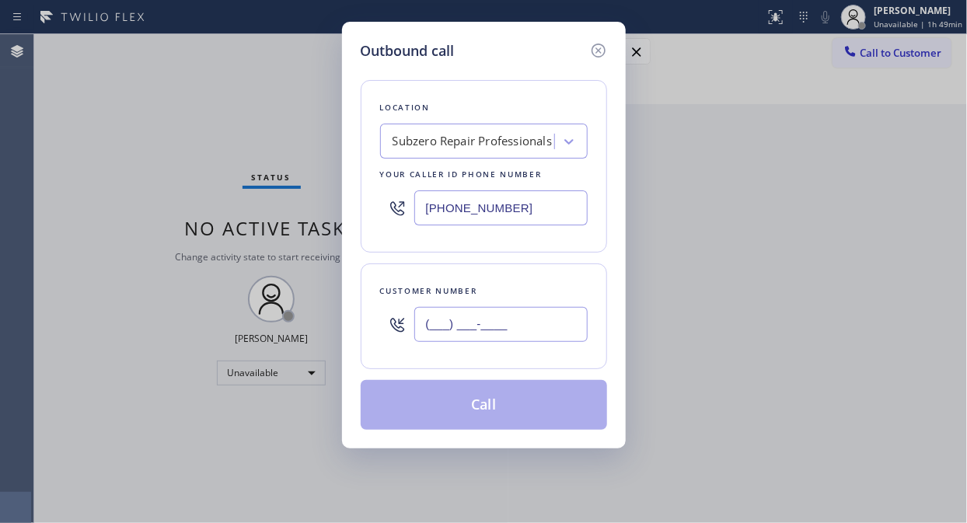
click at [427, 331] on input "(___) ___-____" at bounding box center [500, 324] width 173 height 35
paste input "480) 560-0677"
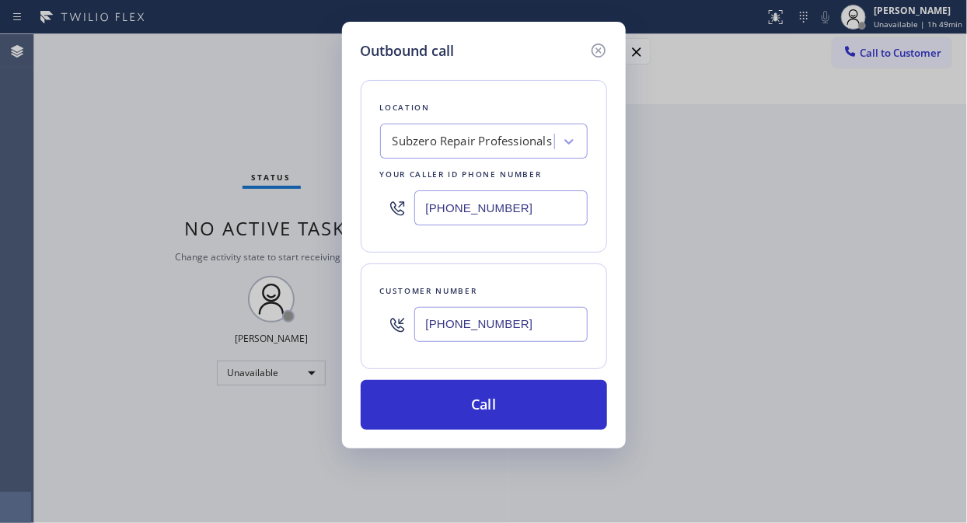
type input "[PHONE_NUMBER]"
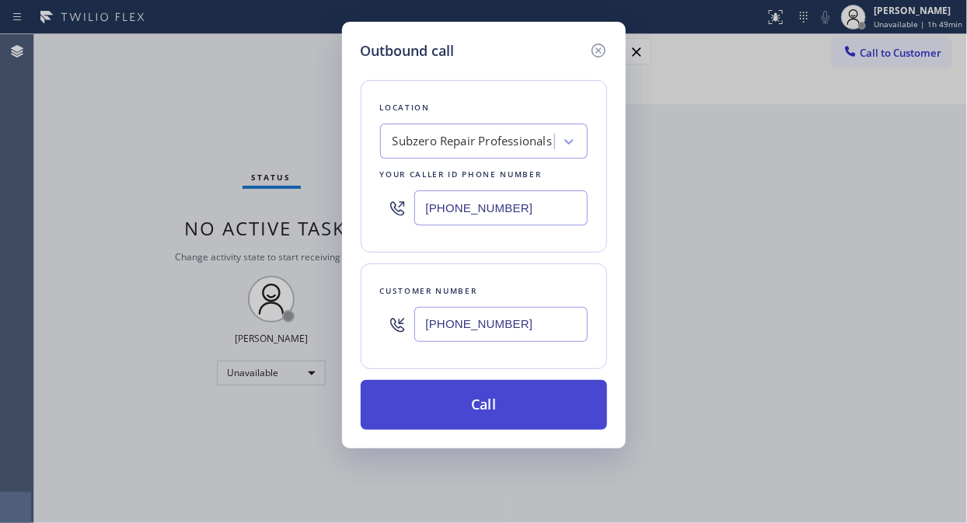
click at [563, 393] on button "Call" at bounding box center [484, 405] width 246 height 50
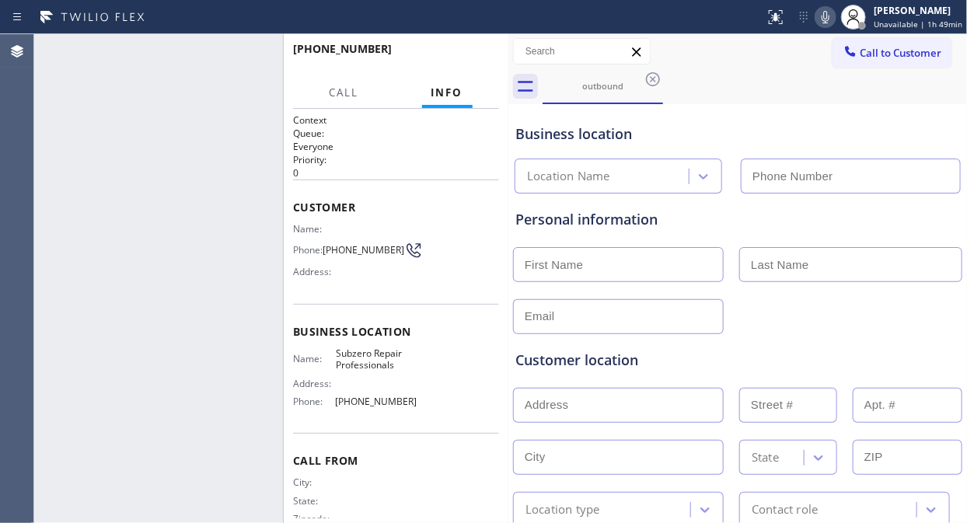
type input "[PHONE_NUMBER]"
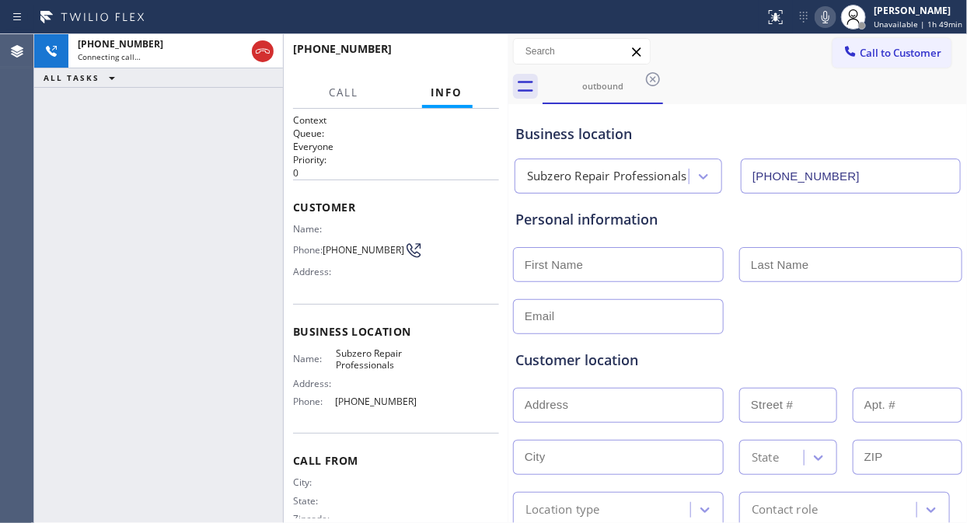
click at [825, 20] on icon at bounding box center [825, 17] width 19 height 19
click at [825, 20] on rect at bounding box center [825, 15] width 11 height 11
click at [106, 157] on div "[PHONE_NUMBER] Live | 00:18 ALL TASKS ALL TASKS ACTIVE TASKS TASKS IN WRAP UP" at bounding box center [158, 278] width 249 height 489
click at [469, 55] on span "HANG UP" at bounding box center [462, 56] width 47 height 11
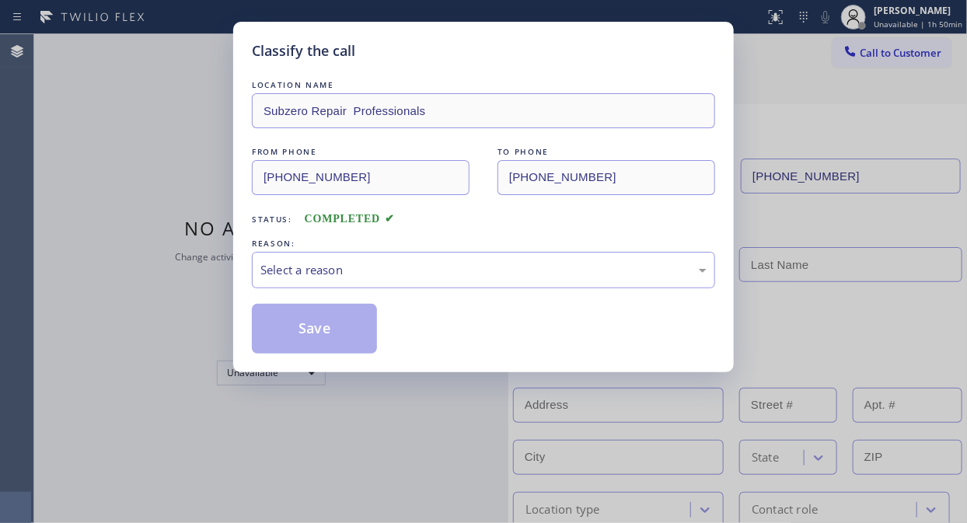
click at [469, 56] on div "Classify the call" at bounding box center [483, 50] width 463 height 21
click at [511, 277] on div "Select a reason" at bounding box center [483, 270] width 446 height 18
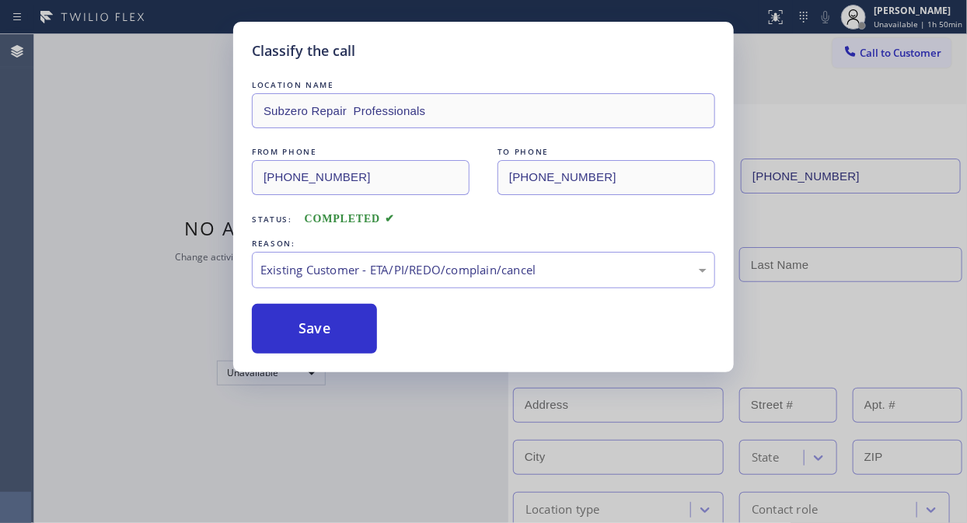
drag, startPoint x: 480, startPoint y: 355, endPoint x: 303, endPoint y: 303, distance: 184.7
drag, startPoint x: 304, startPoint y: 329, endPoint x: 356, endPoint y: 242, distance: 100.8
click at [305, 329] on button "Save" at bounding box center [314, 329] width 125 height 50
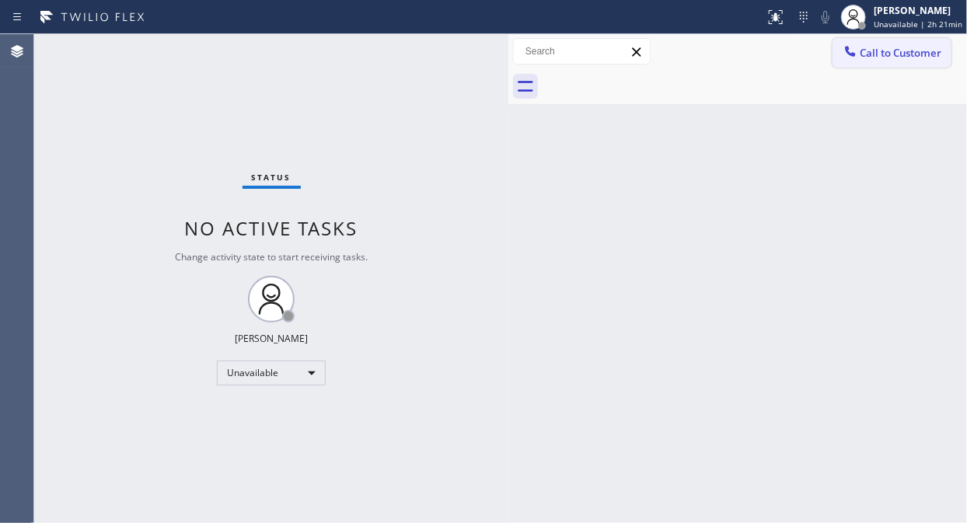
drag, startPoint x: 889, startPoint y: 47, endPoint x: 631, endPoint y: 156, distance: 280.0
click at [870, 47] on span "Call to Customer" at bounding box center [901, 53] width 82 height 14
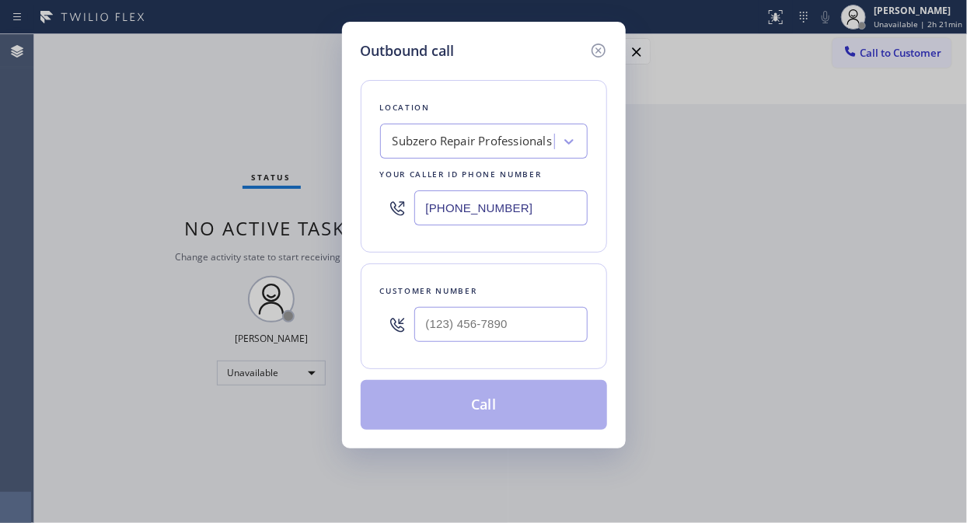
click at [424, 208] on input "[PHONE_NUMBER]" at bounding box center [500, 207] width 173 height 35
paste input "text"
type input "[PHONE_NUMBER]"
click at [161, 160] on div "Outbound call Location 4B2.Paid Subzero Repair Professionals Your caller id pho…" at bounding box center [483, 261] width 967 height 523
click at [415, 324] on input "(___) ___-____" at bounding box center [500, 324] width 173 height 35
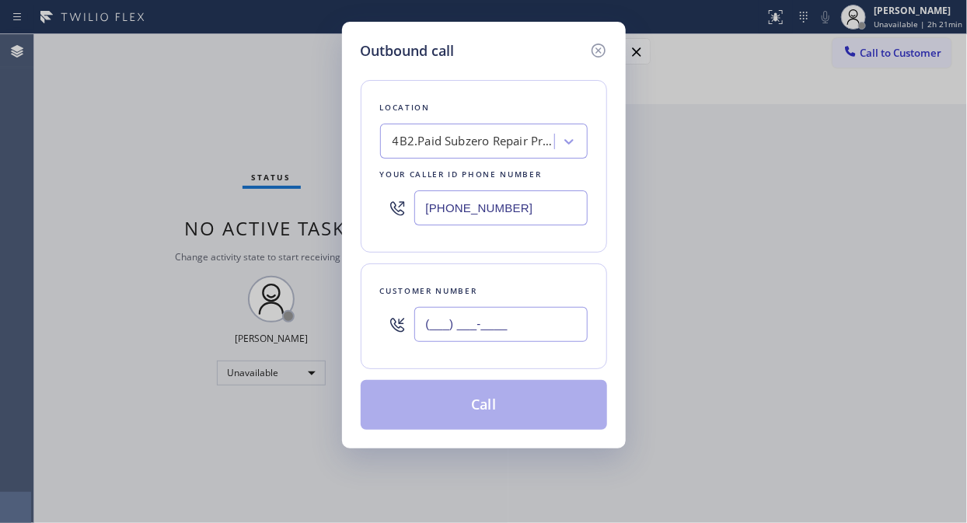
paste input "480) 560-0677"
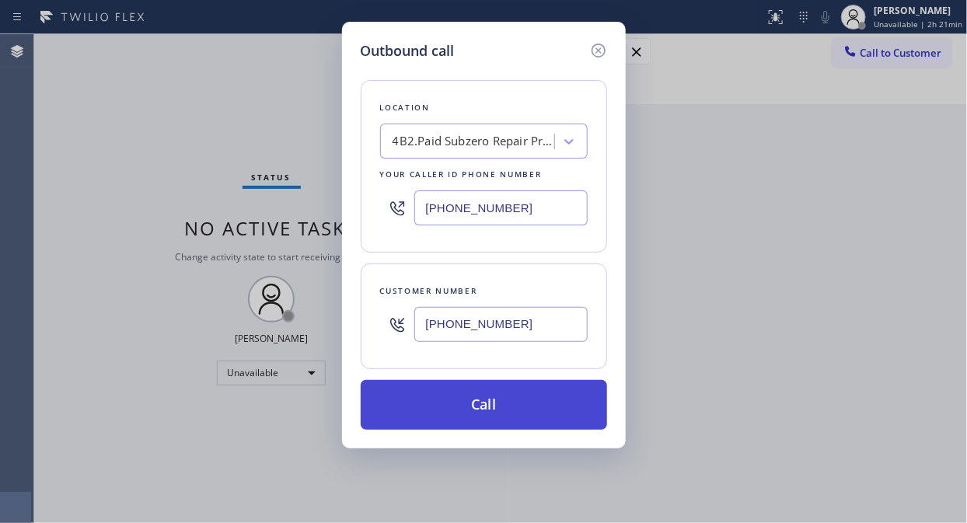
type input "[PHONE_NUMBER]"
click at [469, 399] on button "Call" at bounding box center [484, 405] width 246 height 50
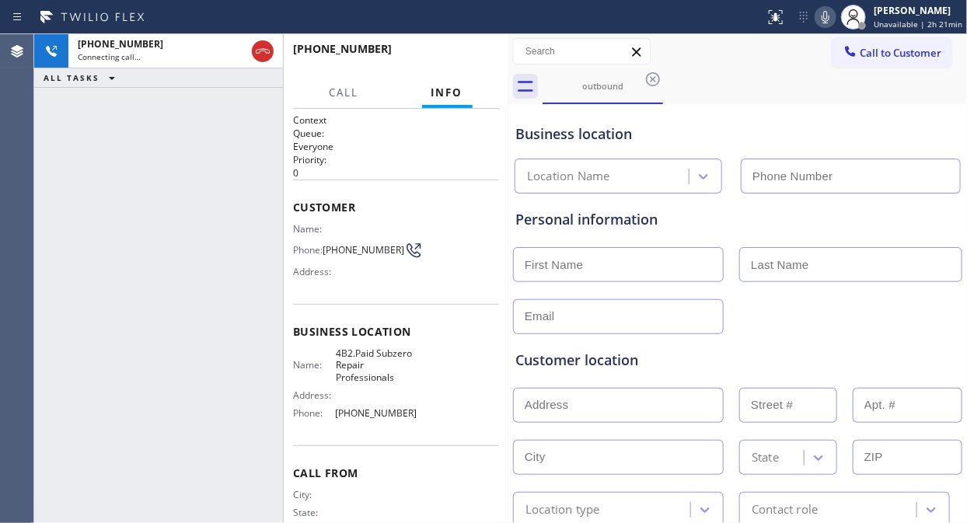
type input "[PHONE_NUMBER]"
click at [143, 210] on div "[PHONE_NUMBER] Live | 00:02 ALL TASKS ALL TASKS ACTIVE TASKS TASKS IN WRAP UP" at bounding box center [158, 278] width 249 height 489
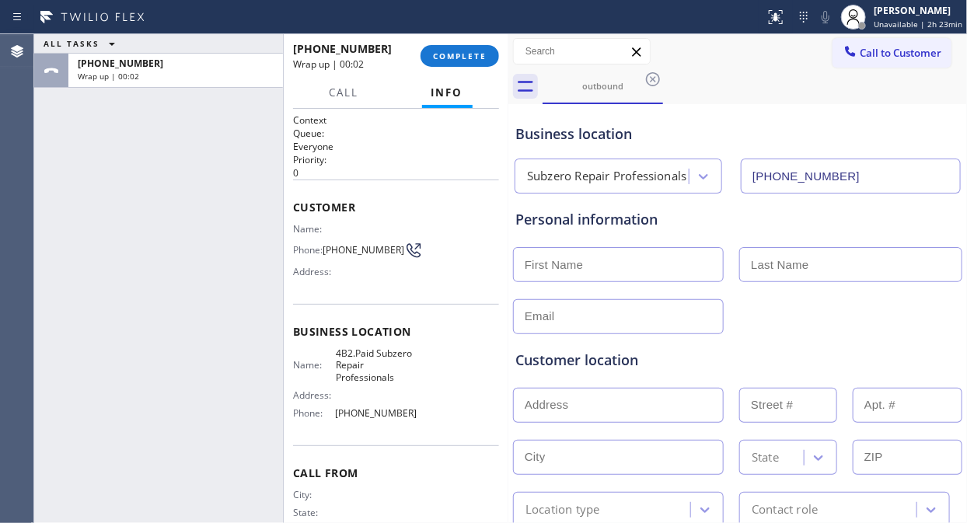
click at [102, 148] on div "ALL TASKS ALL TASKS ACTIVE TASKS TASKS IN WRAP UP [PHONE_NUMBER] Wrap up | 00:02" at bounding box center [158, 278] width 249 height 489
click at [462, 53] on span "COMPLETE" at bounding box center [460, 56] width 54 height 11
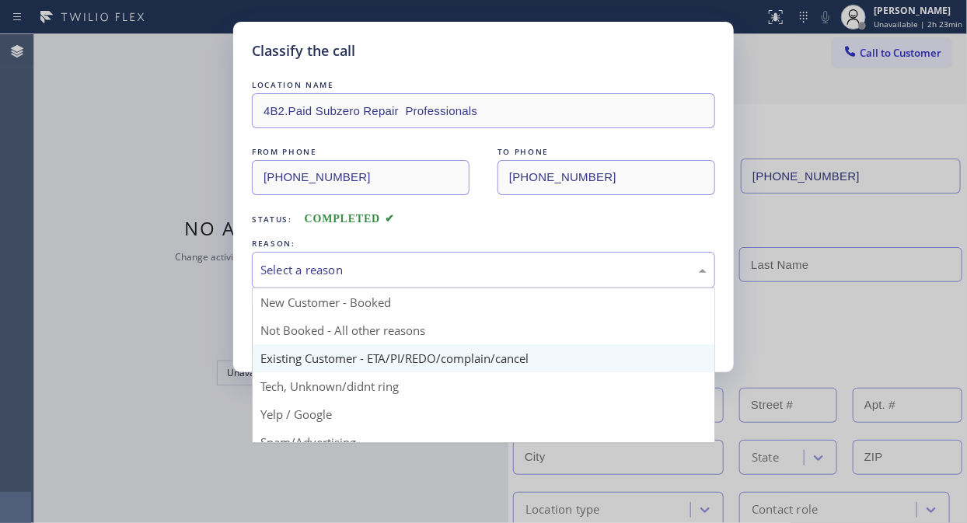
drag, startPoint x: 441, startPoint y: 274, endPoint x: 480, endPoint y: 365, distance: 98.6
click at [443, 276] on div "Select a reason" at bounding box center [483, 270] width 446 height 18
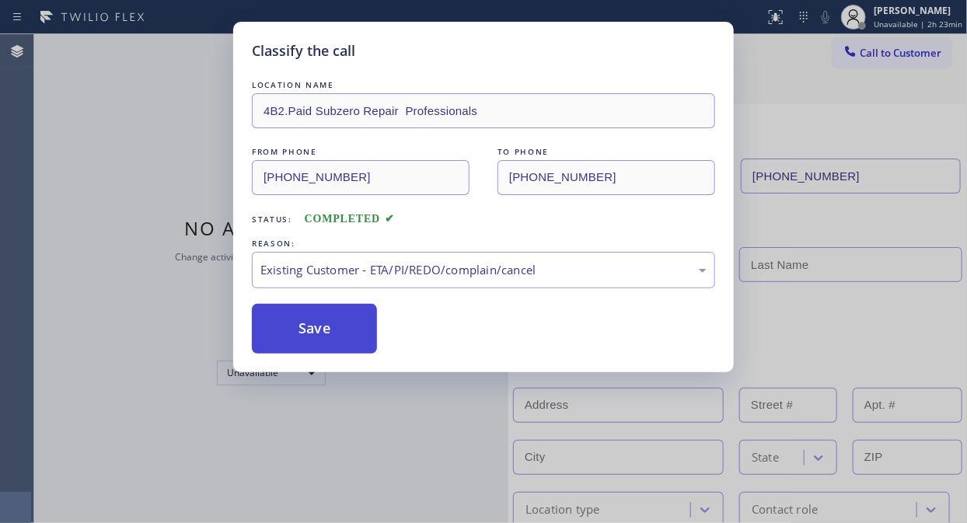
click at [336, 333] on button "Save" at bounding box center [314, 329] width 125 height 50
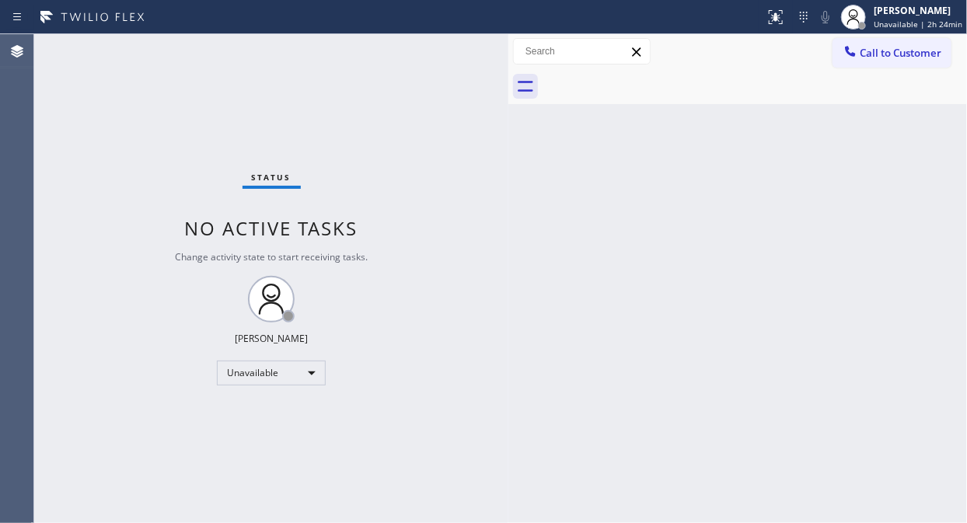
click at [870, 102] on div at bounding box center [755, 86] width 424 height 35
drag, startPoint x: 919, startPoint y: 53, endPoint x: 865, endPoint y: 92, distance: 66.2
click at [870, 53] on span "Call to Customer" at bounding box center [901, 53] width 82 height 14
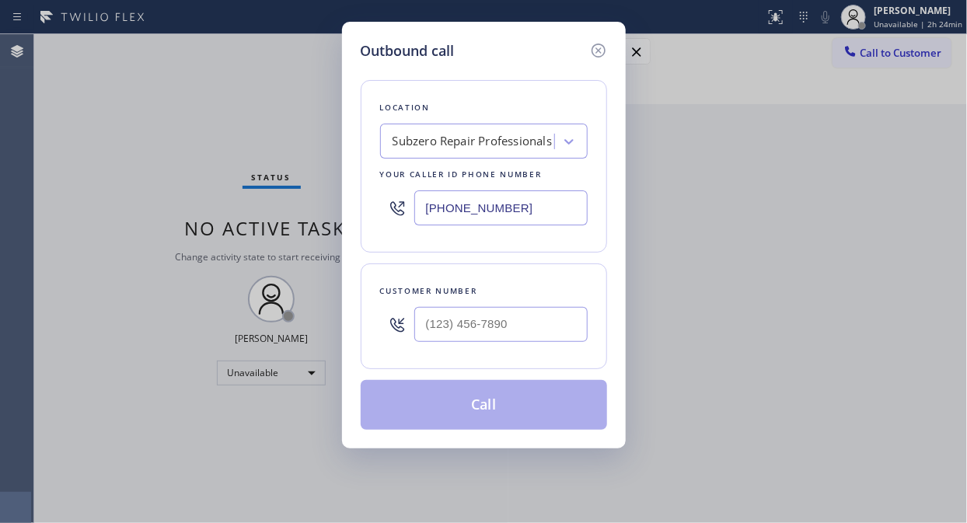
click at [425, 347] on div at bounding box center [500, 324] width 173 height 51
click at [426, 330] on input "(___) ___-____" at bounding box center [500, 324] width 173 height 35
paste input "480) 560-0677"
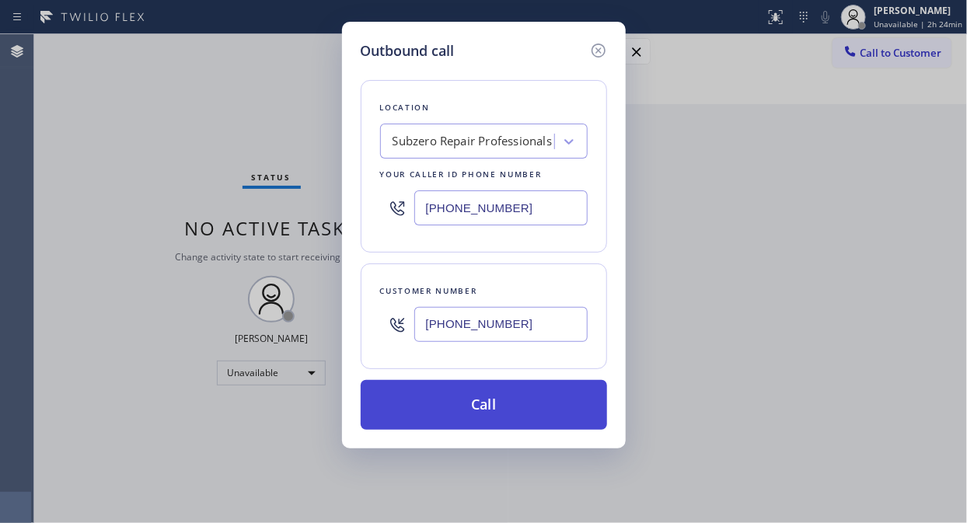
type input "[PHONE_NUMBER]"
click at [483, 409] on button "Call" at bounding box center [484, 405] width 246 height 50
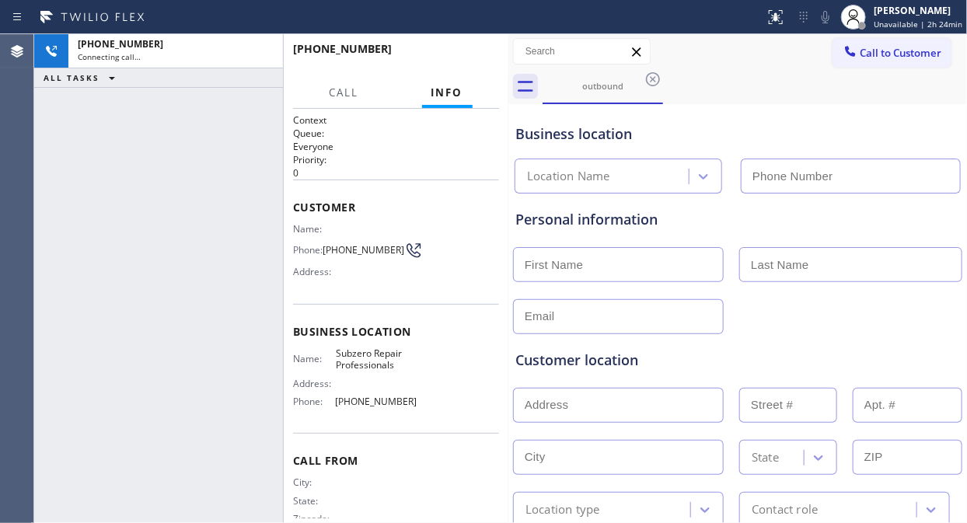
type input "[PHONE_NUMBER]"
click at [164, 189] on div "[PHONE_NUMBER] Connecting call… ALL TASKS ALL TASKS ACTIVE TASKS TASKS IN WRAP …" at bounding box center [158, 278] width 249 height 489
click at [789, 118] on div "Business location Subzero Repair Professionals [PHONE_NUMBER]" at bounding box center [737, 150] width 451 height 85
click at [710, 119] on div "Business location Subzero Repair Professionals [PHONE_NUMBER]" at bounding box center [737, 150] width 451 height 85
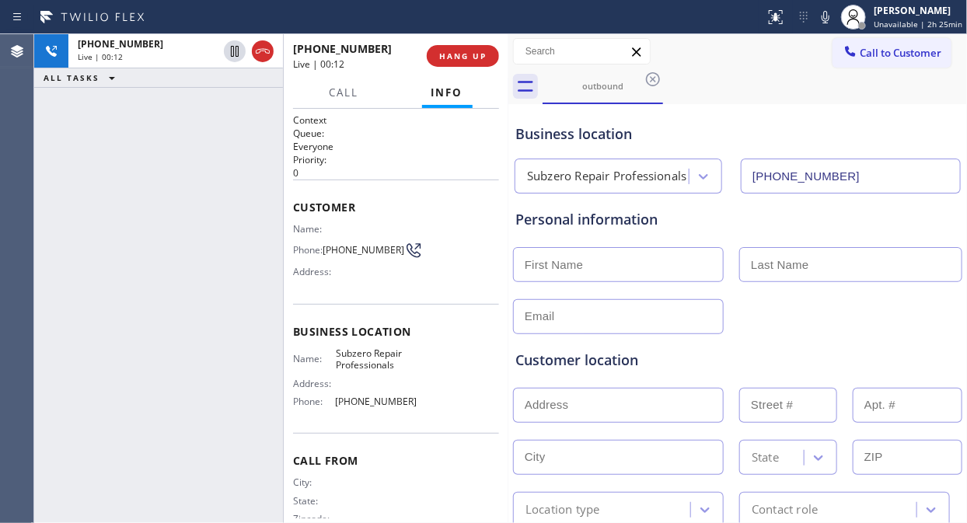
click at [140, 144] on div "[PHONE_NUMBER] Live | 00:12 ALL TASKS ALL TASKS ACTIVE TASKS TASKS IN WRAP UP" at bounding box center [158, 278] width 249 height 489
click at [459, 47] on button "HANG UP" at bounding box center [463, 56] width 72 height 22
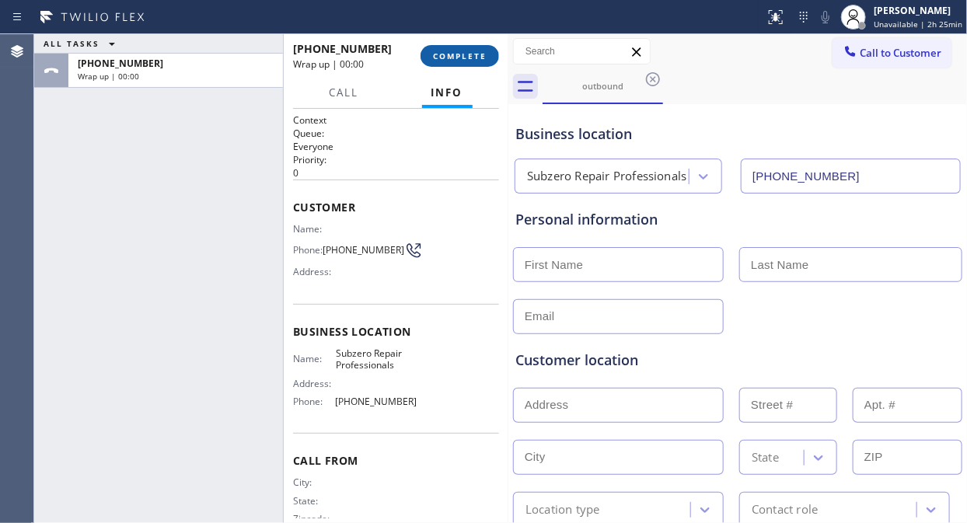
click at [457, 51] on span "COMPLETE" at bounding box center [460, 56] width 54 height 11
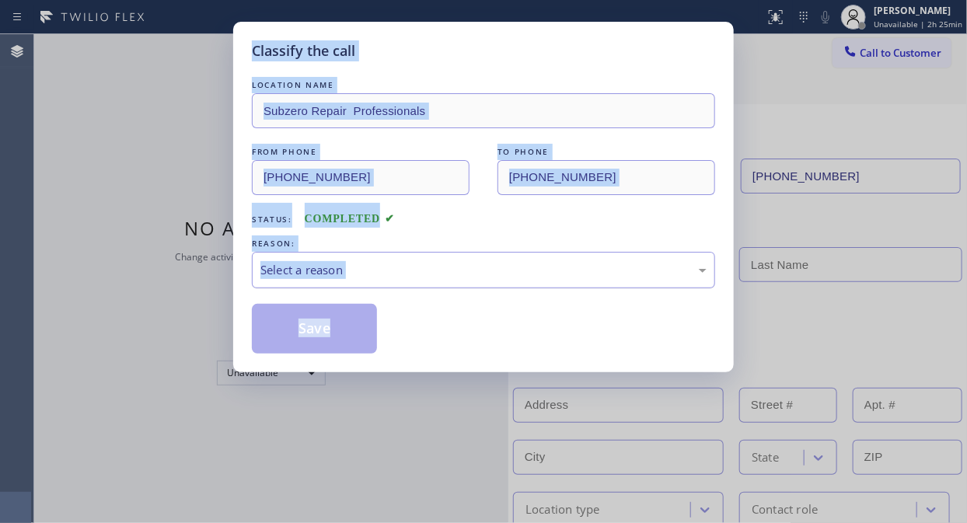
click at [474, 267] on div "Select a reason" at bounding box center [483, 270] width 446 height 18
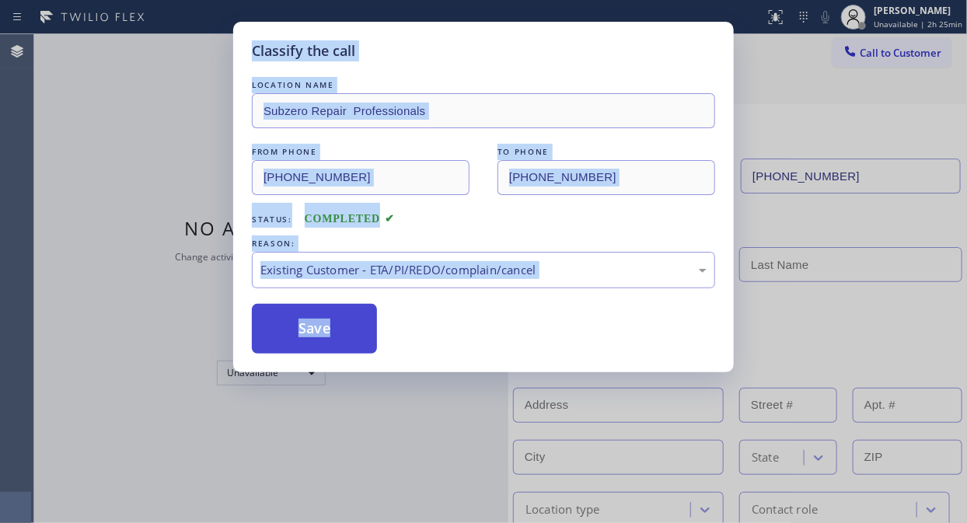
click at [323, 330] on button "Save" at bounding box center [314, 329] width 125 height 50
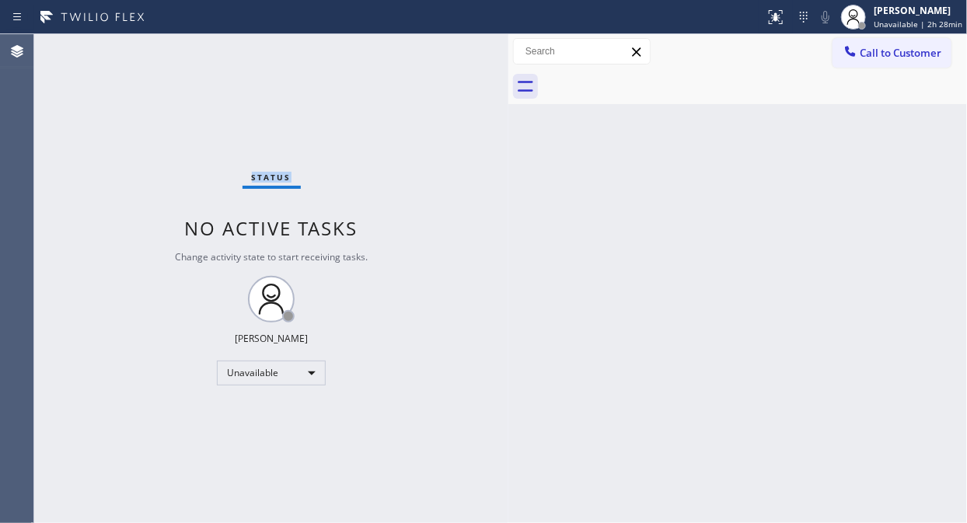
drag, startPoint x: 135, startPoint y: 106, endPoint x: 568, endPoint y: 98, distance: 433.0
click at [137, 106] on div "Status No active tasks Change activity state to start receiving tasks. [PERSON_…" at bounding box center [271, 278] width 474 height 489
click at [864, 55] on span "Call to Customer" at bounding box center [901, 53] width 82 height 14
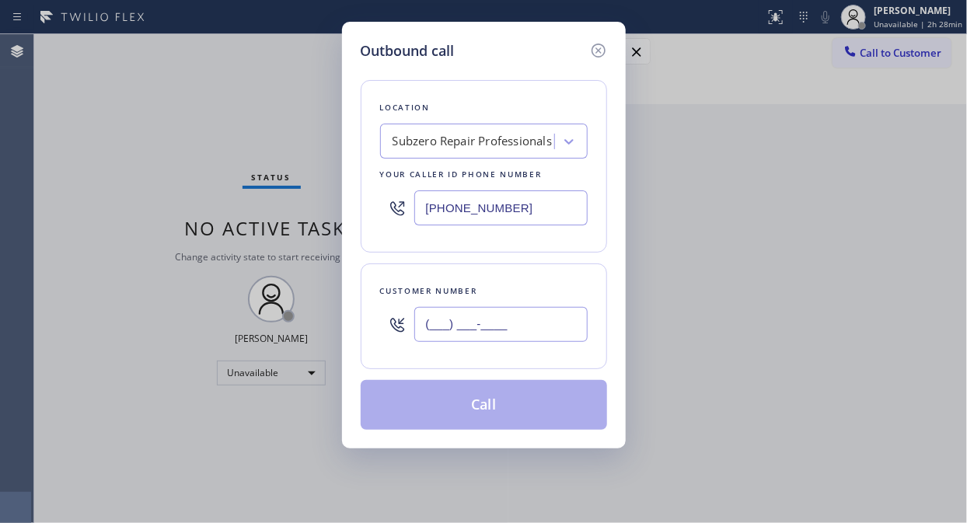
click at [478, 325] on input "(___) ___-____" at bounding box center [500, 324] width 173 height 35
paste input "480) 560-0677"
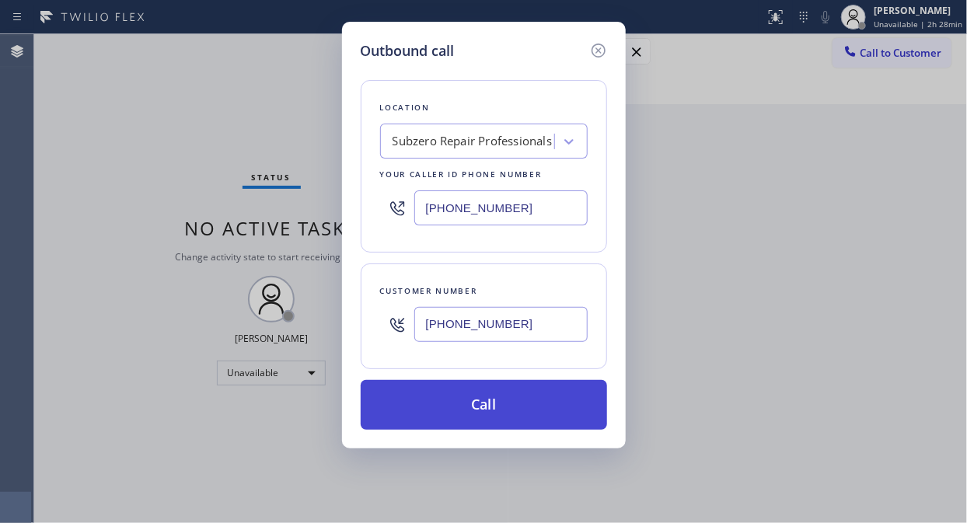
type input "[PHONE_NUMBER]"
click at [500, 417] on button "Call" at bounding box center [484, 405] width 246 height 50
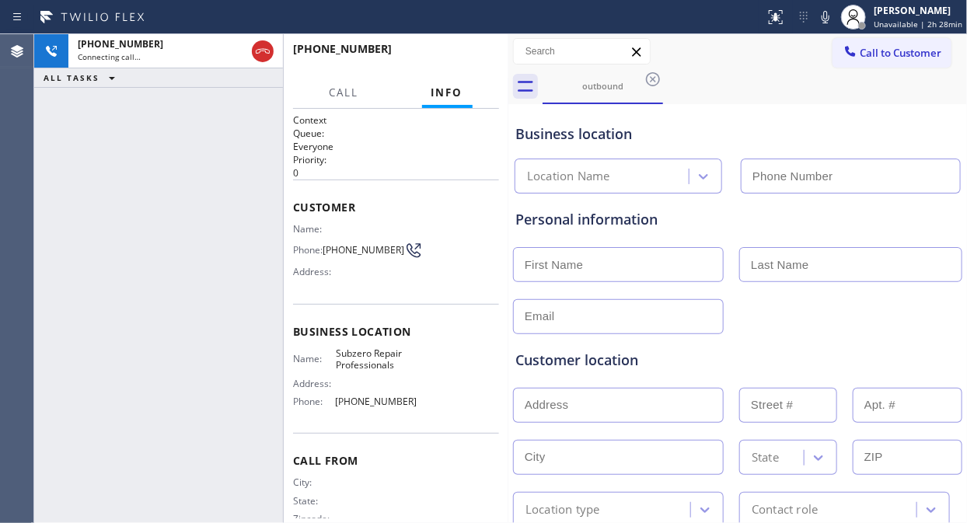
type input "[PHONE_NUMBER]"
click at [467, 51] on span "HANG UP" at bounding box center [462, 56] width 47 height 11
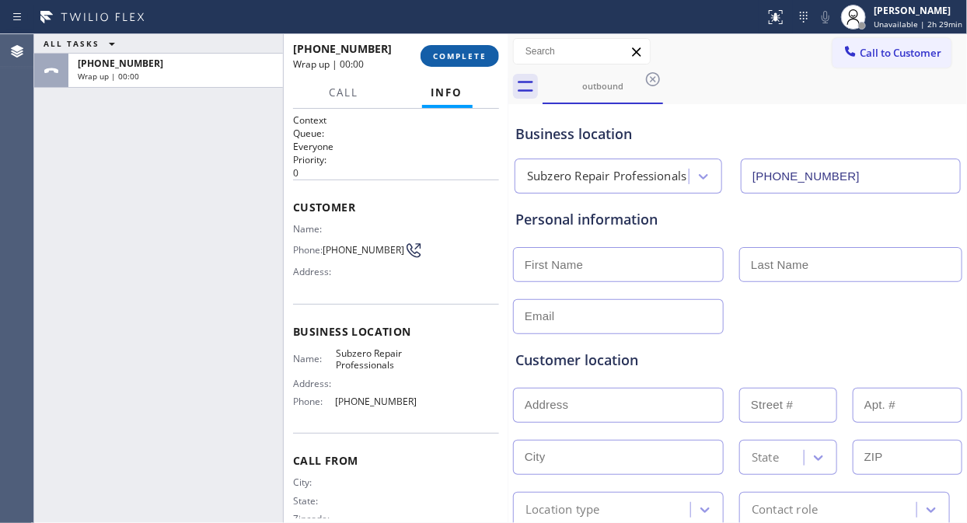
click at [468, 51] on span "COMPLETE" at bounding box center [460, 56] width 54 height 11
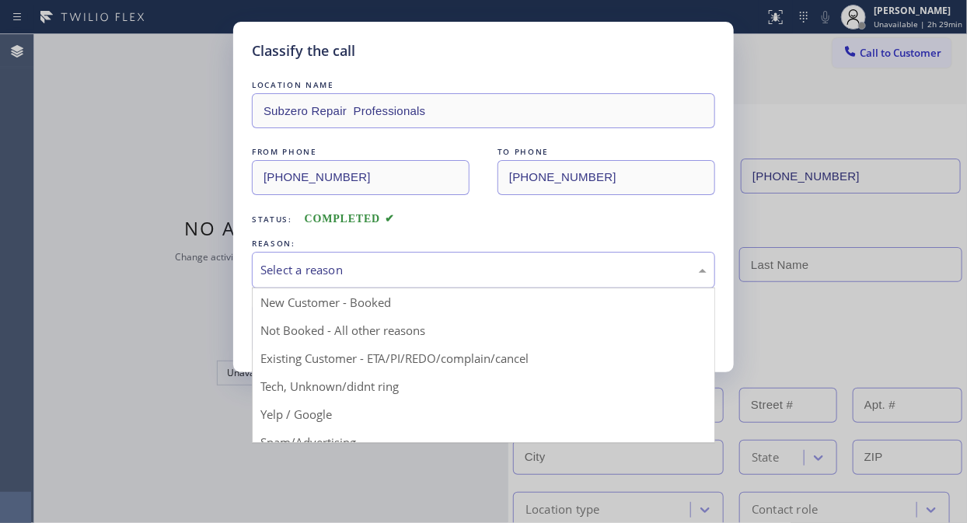
click at [515, 260] on div "Select a reason" at bounding box center [483, 270] width 463 height 37
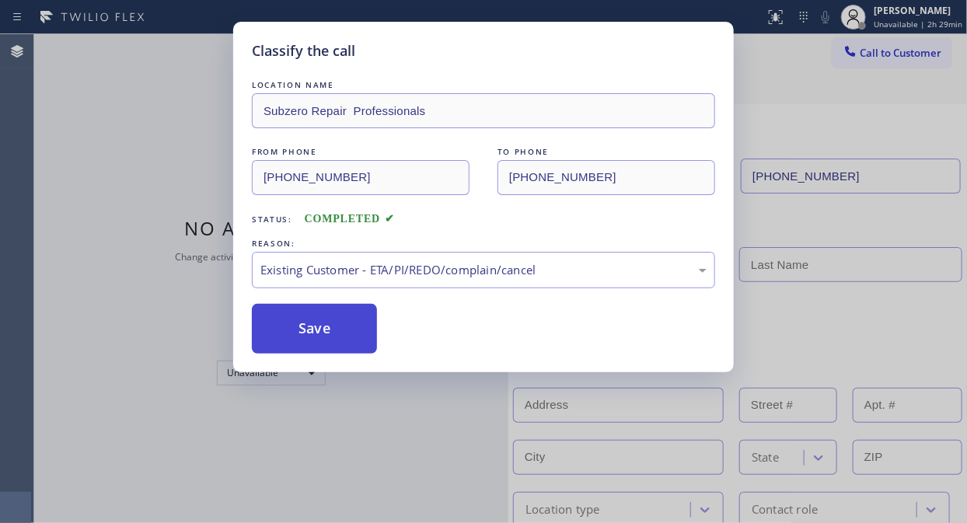
click at [344, 329] on button "Save" at bounding box center [314, 329] width 125 height 50
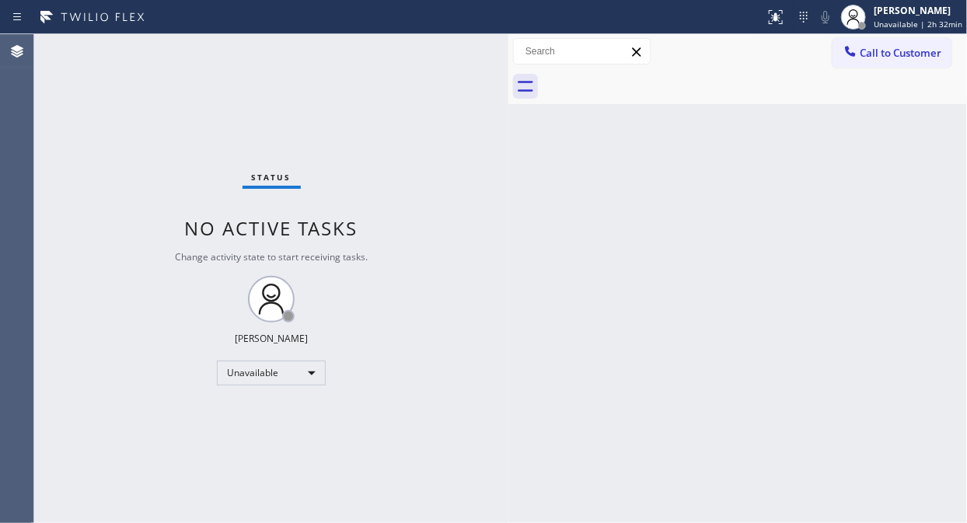
drag, startPoint x: 122, startPoint y: 194, endPoint x: 138, endPoint y: 195, distance: 15.6
click at [122, 194] on div "Status No active tasks Change activity state to start receiving tasks. [PERSON_…" at bounding box center [271, 278] width 474 height 489
click at [870, 66] on button "Call to Customer" at bounding box center [891, 53] width 119 height 30
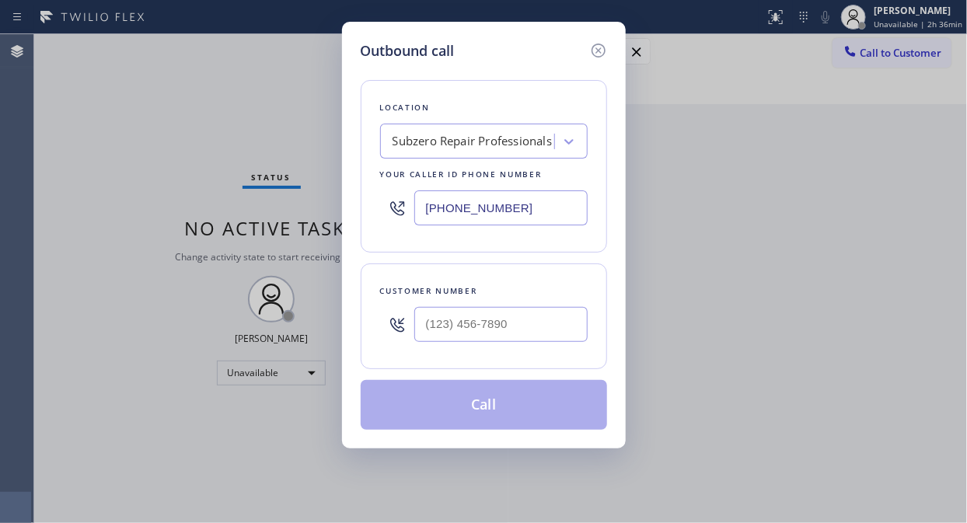
click at [416, 142] on div "Subzero Repair Professionals" at bounding box center [473, 142] width 160 height 18
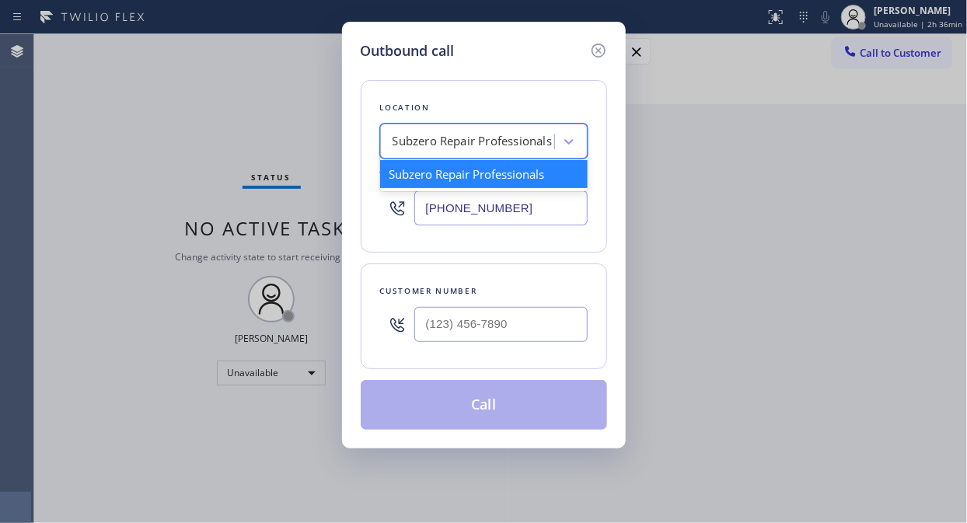
paste input "Mr [PERSON_NAME] Fixer"
type input "Mr [PERSON_NAME] Fixer"
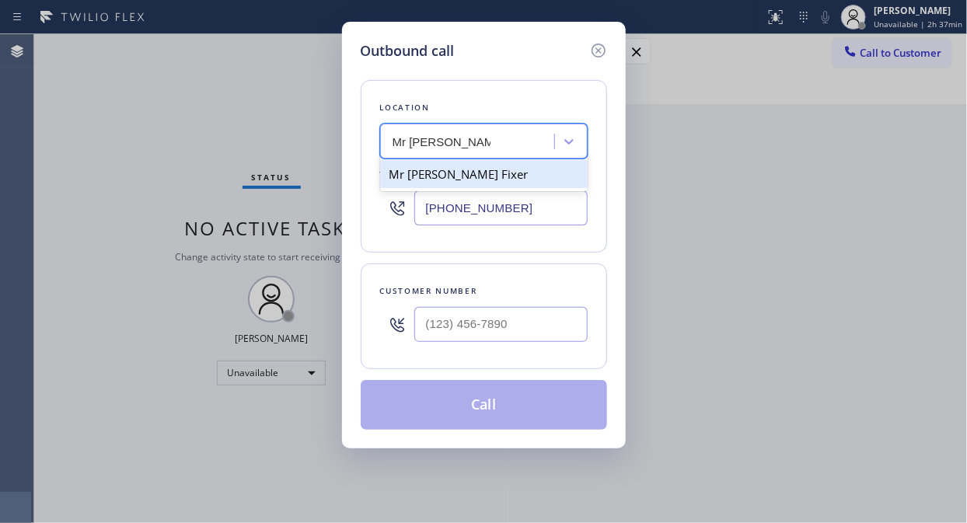
click at [429, 176] on div "Mr [PERSON_NAME] Fixer" at bounding box center [484, 174] width 208 height 28
type input "[PHONE_NUMBER]"
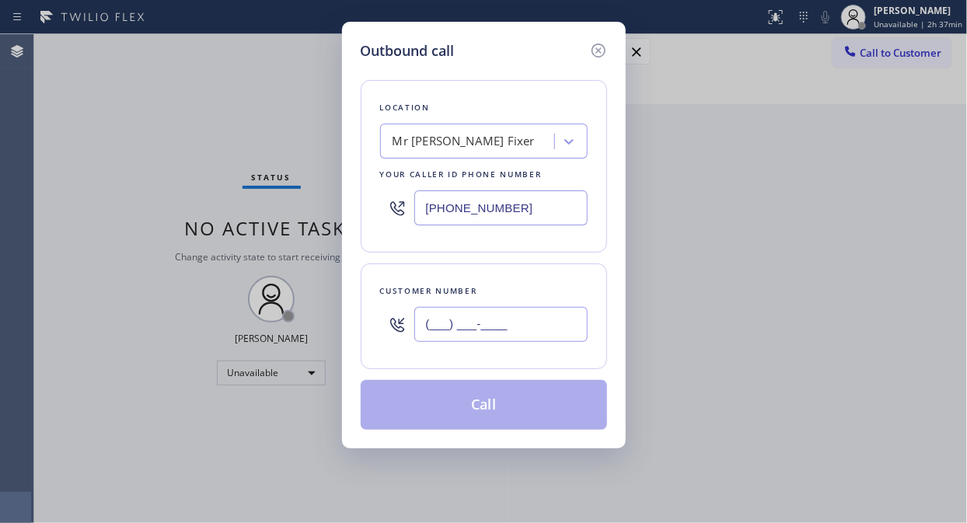
click at [423, 326] on input "(___) ___-____" at bounding box center [500, 324] width 173 height 35
paste input "510) 890-9232"
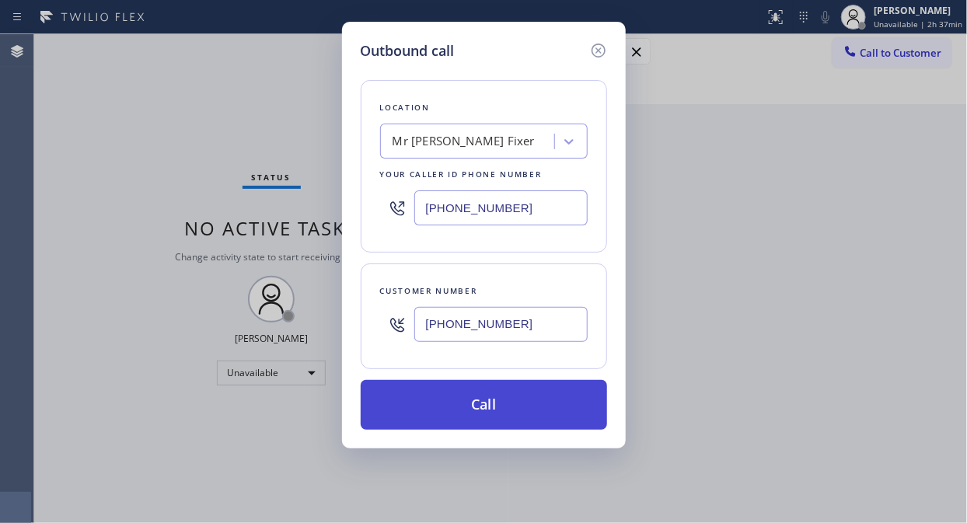
type input "[PHONE_NUMBER]"
click at [485, 399] on button "Call" at bounding box center [484, 405] width 246 height 50
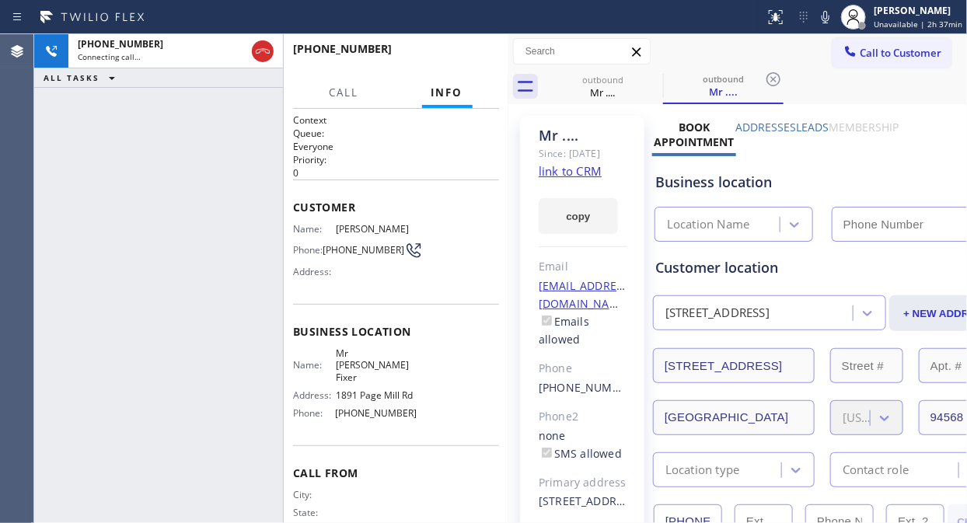
type input "[PHONE_NUMBER]"
click at [154, 192] on div "[PHONE_NUMBER] Live | 00:02 ALL TASKS ALL TASKS ACTIVE TASKS TASKS IN WRAP UP" at bounding box center [158, 278] width 249 height 489
click at [853, 89] on div "outbound Mr .... outbound Mr ...." at bounding box center [755, 86] width 424 height 35
click at [804, 167] on div "Business location Mr [PERSON_NAME] [PHONE_NUMBER]" at bounding box center [828, 198] width 353 height 85
click at [464, 55] on span "HANG UP" at bounding box center [462, 56] width 47 height 11
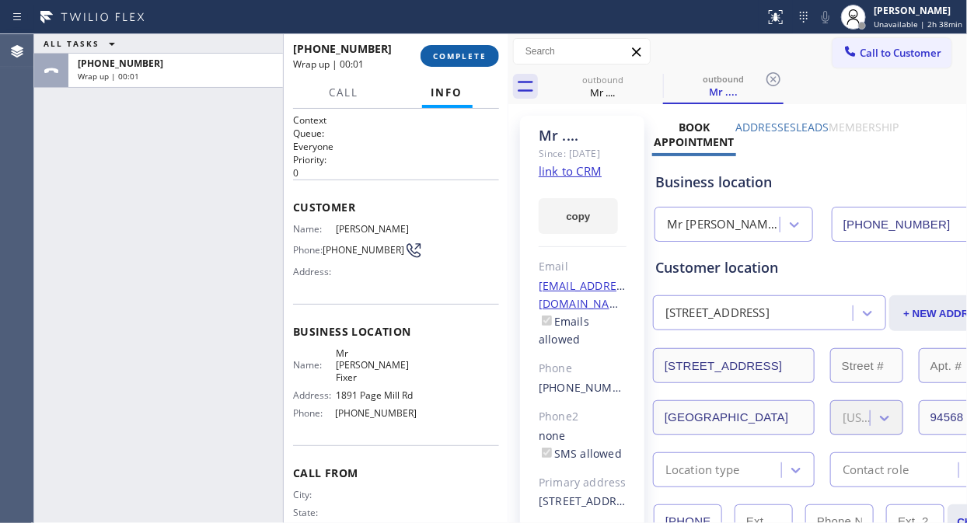
click at [471, 54] on span "COMPLETE" at bounding box center [460, 56] width 54 height 11
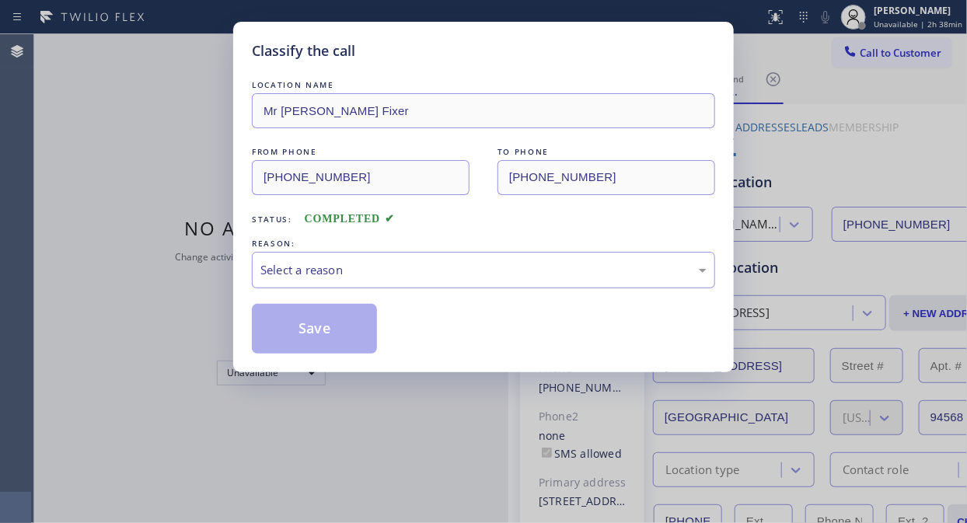
click at [480, 267] on div "Select a reason" at bounding box center [483, 270] width 446 height 18
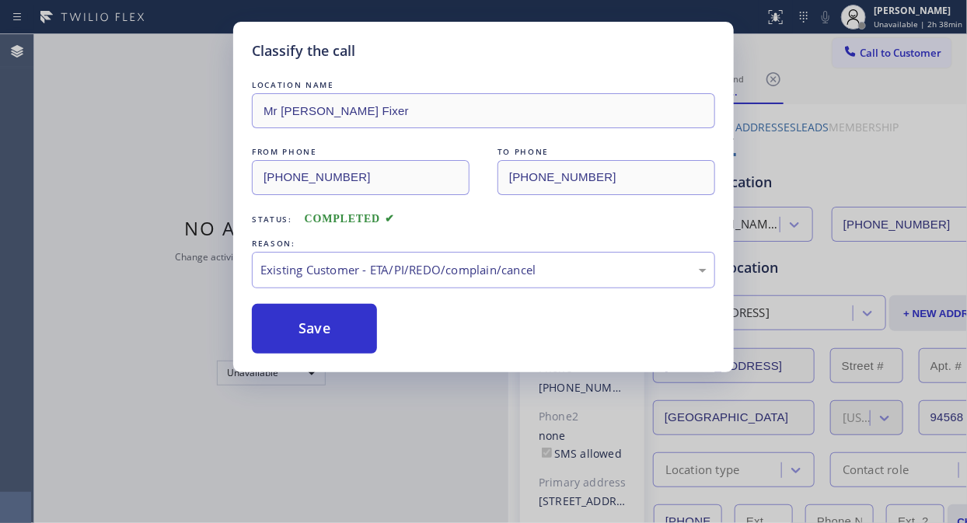
click at [333, 340] on button "Save" at bounding box center [314, 329] width 125 height 50
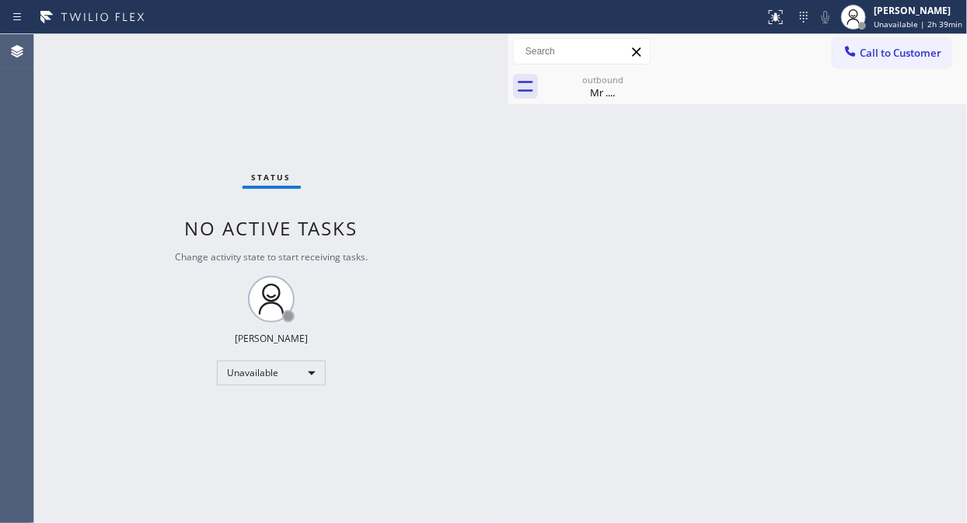
click at [82, 89] on div "Status No active tasks Change activity state to start receiving tasks. [PERSON_…" at bounding box center [271, 278] width 474 height 489
click at [860, 48] on span "Call to Customer" at bounding box center [901, 53] width 82 height 14
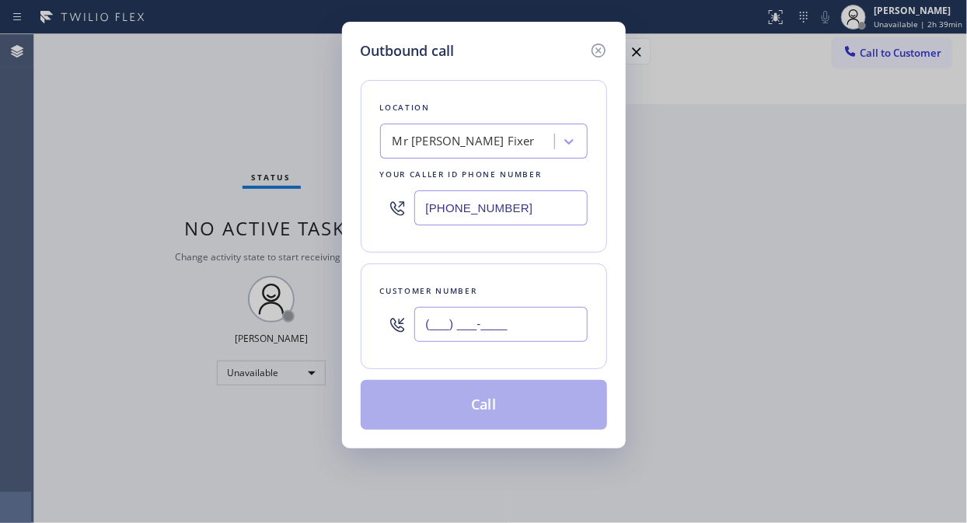
click at [435, 309] on input "(___) ___-____" at bounding box center [500, 324] width 173 height 35
paste input "480) 560-0677"
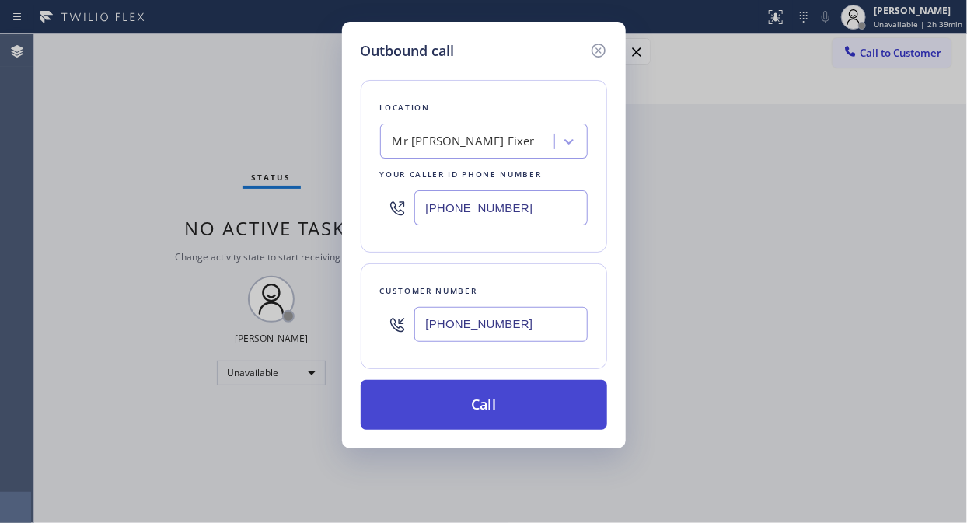
type input "[PHONE_NUMBER]"
click at [500, 409] on button "Call" at bounding box center [484, 405] width 246 height 50
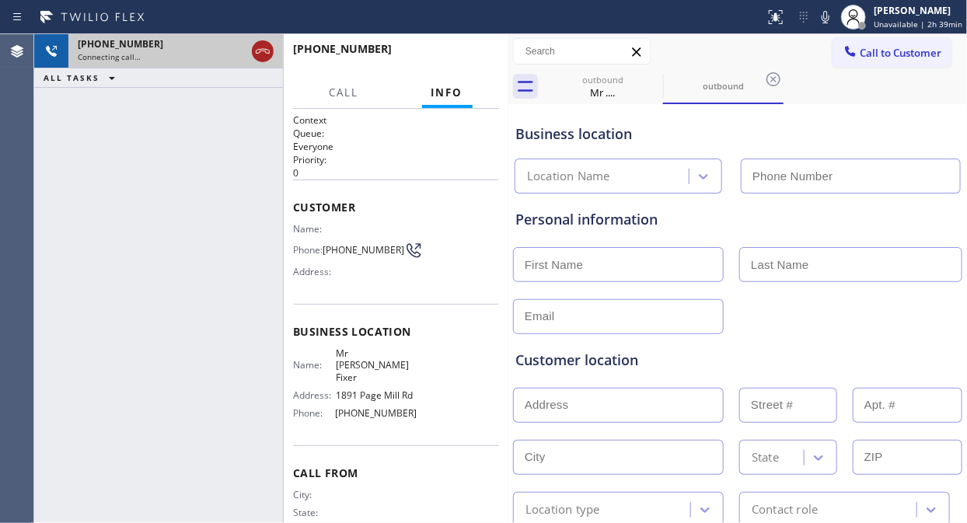
click at [253, 49] on icon at bounding box center [262, 51] width 19 height 19
type input "[PHONE_NUMBER]"
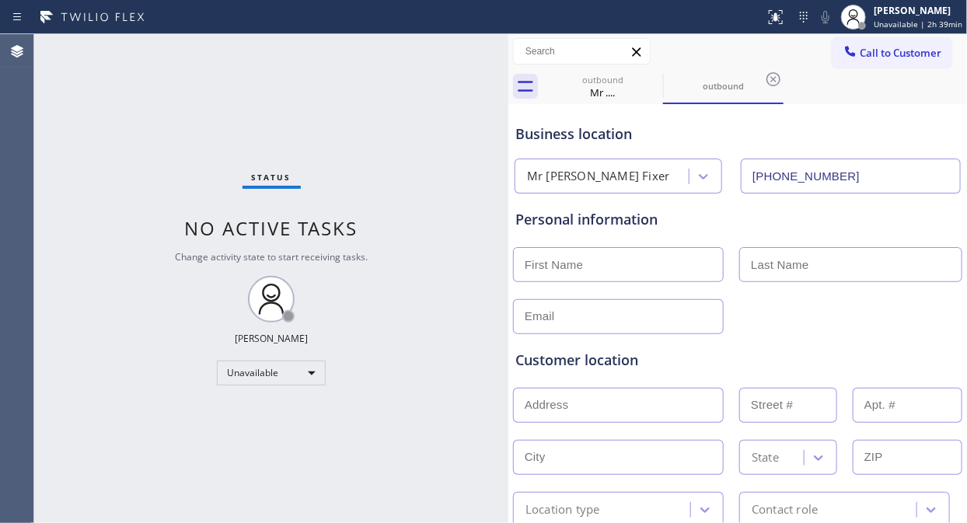
click at [148, 162] on div "Status No active tasks Change activity state to start receiving tasks. [PERSON_…" at bounding box center [271, 278] width 474 height 489
click at [870, 52] on span "Call to Customer" at bounding box center [901, 53] width 82 height 14
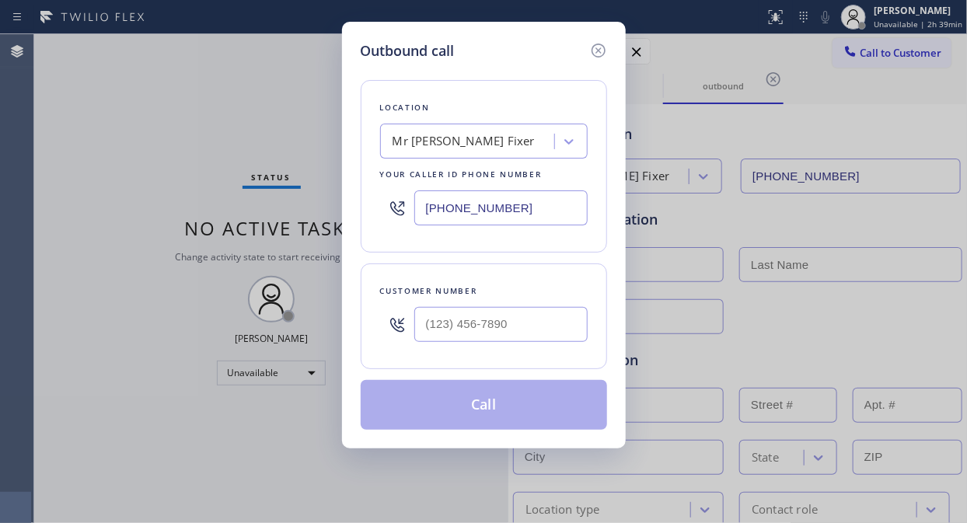
click at [428, 204] on input "[PHONE_NUMBER]" at bounding box center [500, 207] width 173 height 35
paste input "02) 691-7"
type input "[PHONE_NUMBER]"
click at [115, 131] on div "Outbound call Location 4B2.Paid Subzero Repair Professionals Your caller id pho…" at bounding box center [483, 261] width 967 height 523
click at [426, 328] on input "(___) ___-____" at bounding box center [500, 324] width 173 height 35
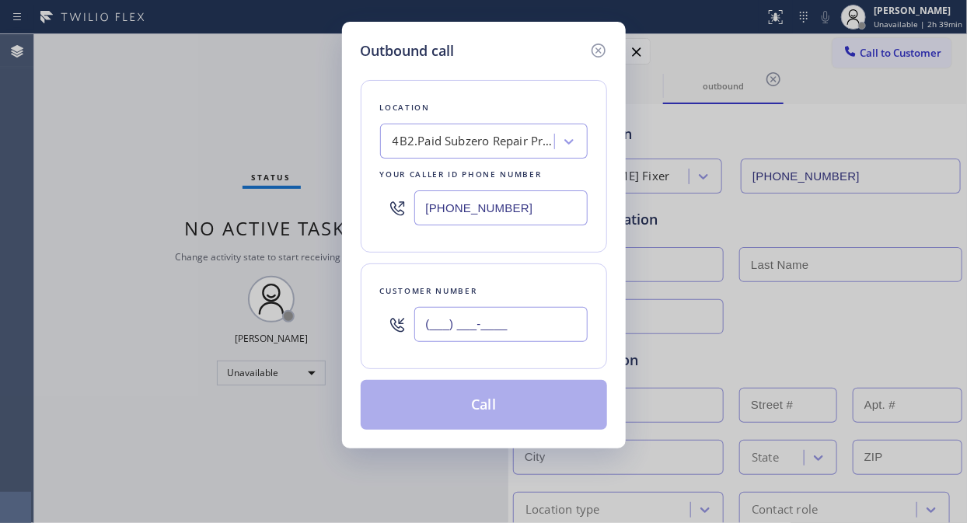
paste input "480) 560-0677"
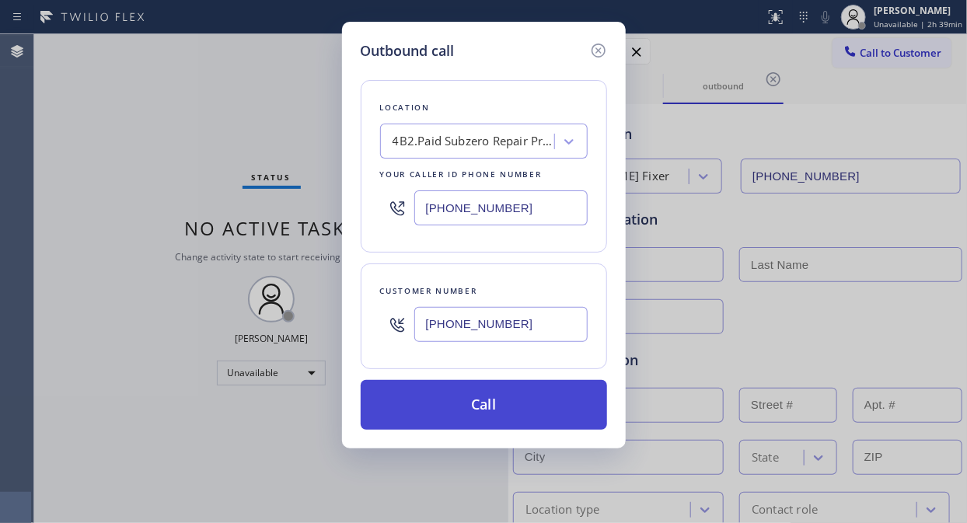
type input "[PHONE_NUMBER]"
click at [508, 410] on button "Call" at bounding box center [484, 405] width 246 height 50
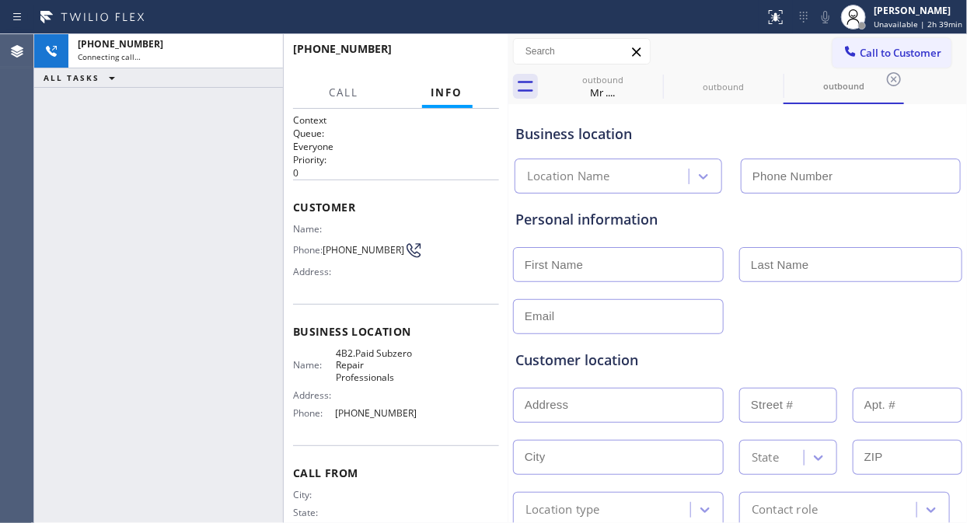
type input "[PHONE_NUMBER]"
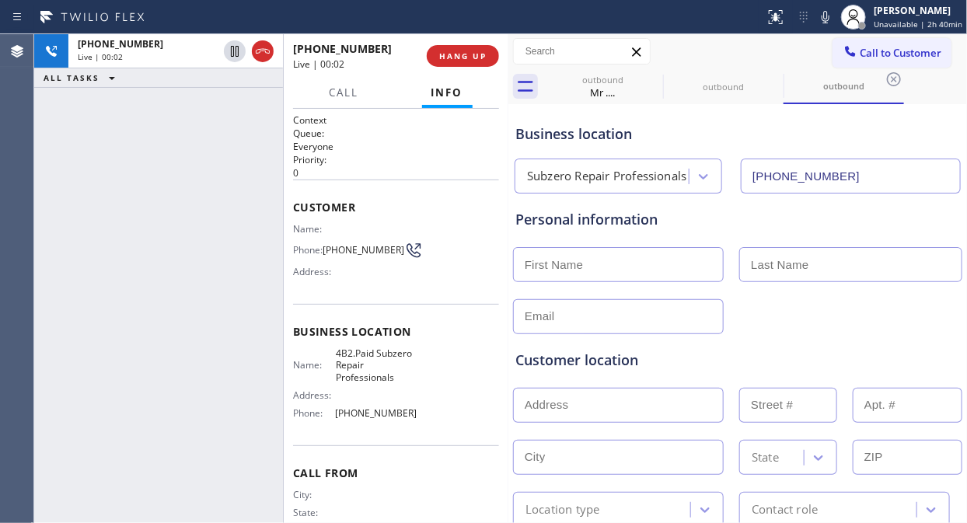
click at [120, 136] on div "[PHONE_NUMBER] Live | 00:02 ALL TASKS ALL TASKS ACTIVE TASKS TASKS IN WRAP UP" at bounding box center [158, 278] width 249 height 489
click at [471, 59] on span "HANG UP" at bounding box center [462, 56] width 47 height 11
click at [472, 59] on span "HANG UP" at bounding box center [462, 56] width 47 height 11
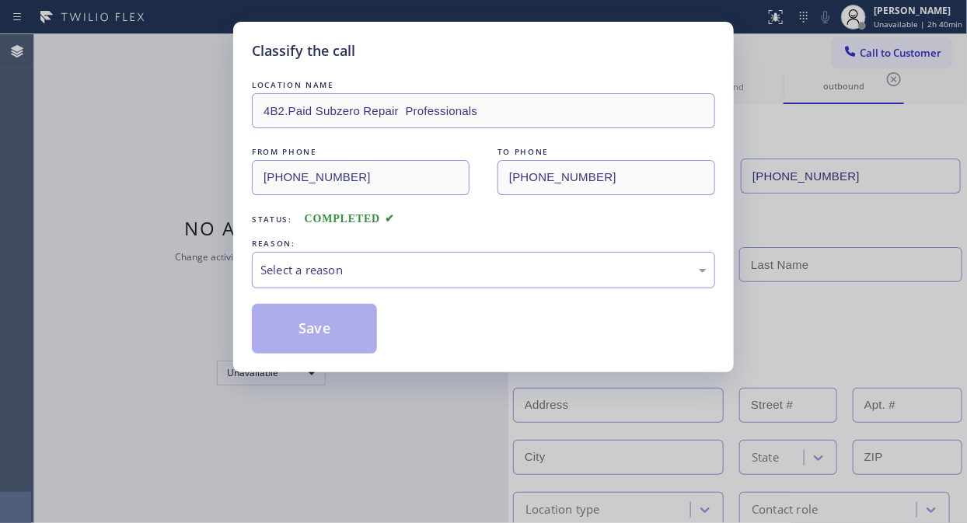
click at [511, 275] on div "Select a reason" at bounding box center [483, 270] width 446 height 18
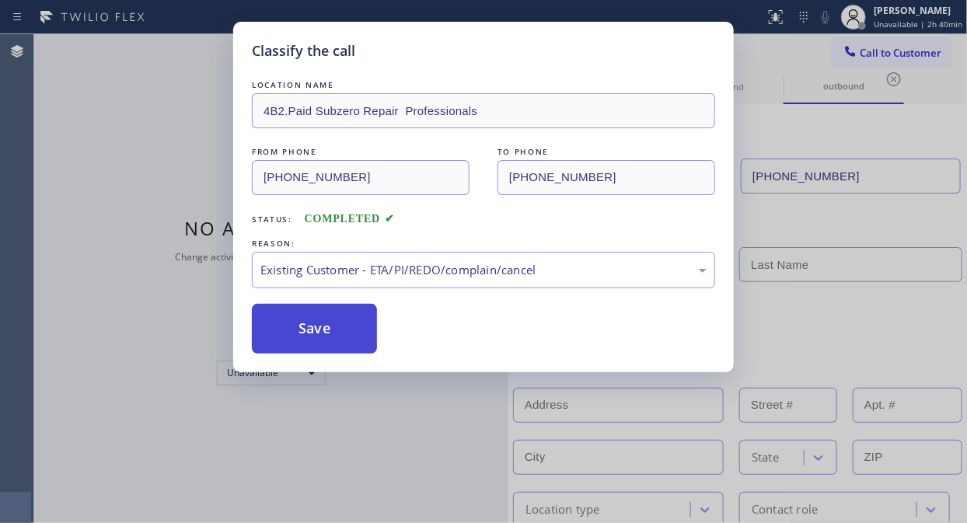
click at [313, 315] on button "Save" at bounding box center [314, 329] width 125 height 50
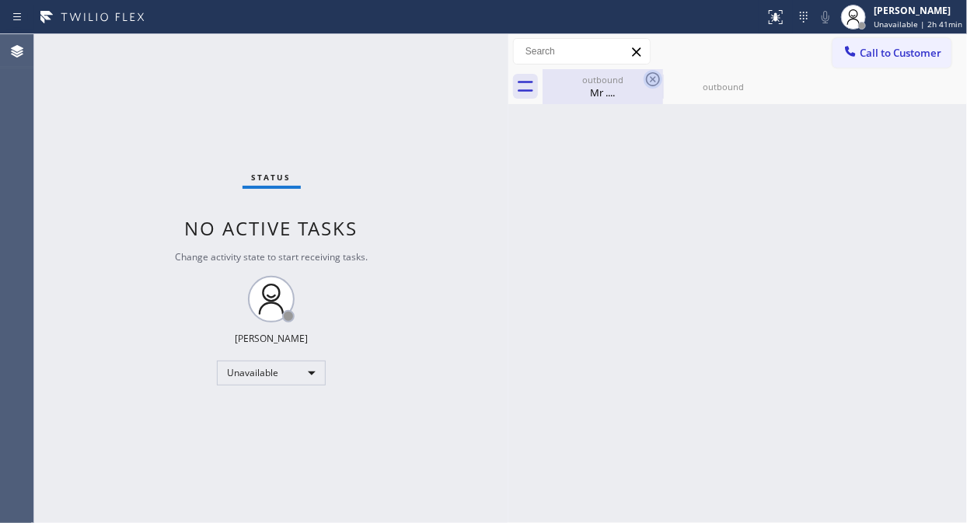
click at [655, 75] on icon at bounding box center [653, 79] width 19 height 19
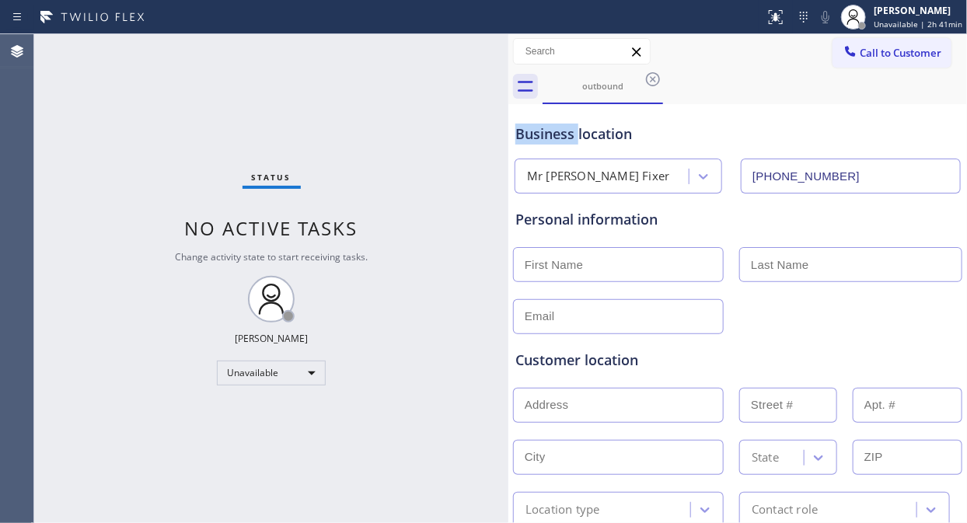
click at [655, 75] on icon at bounding box center [653, 79] width 19 height 19
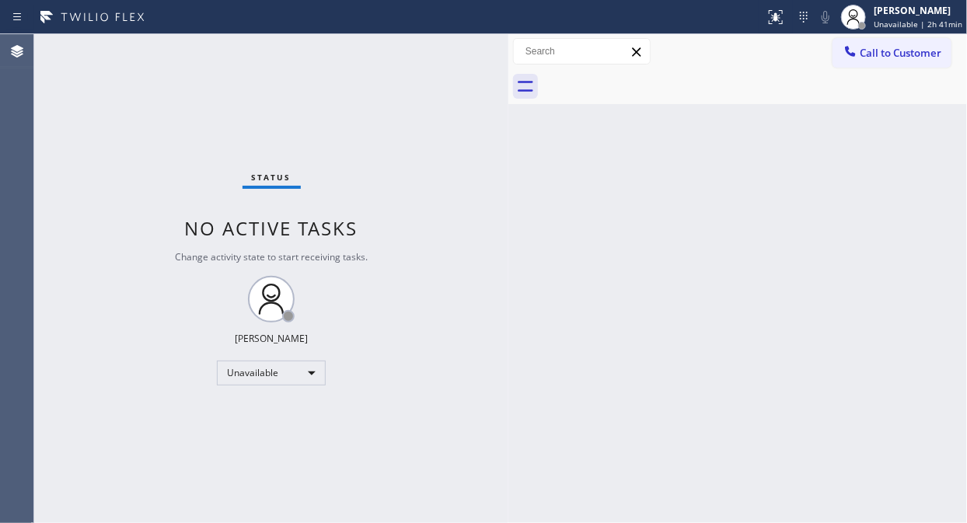
click at [655, 75] on div at bounding box center [755, 86] width 424 height 35
click at [141, 150] on div "Status No active tasks Change activity state to start receiving tasks. [PERSON_…" at bounding box center [271, 278] width 474 height 489
drag, startPoint x: 905, startPoint y: 44, endPoint x: 737, endPoint y: 110, distance: 180.7
click at [870, 44] on button "Call to Customer" at bounding box center [891, 53] width 119 height 30
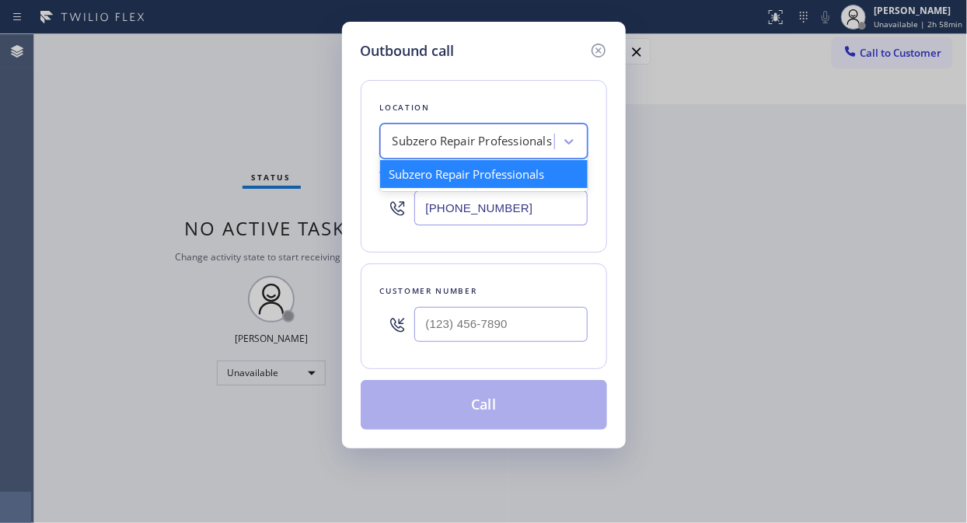
click at [540, 131] on div "Subzero Repair Professionals" at bounding box center [469, 141] width 169 height 27
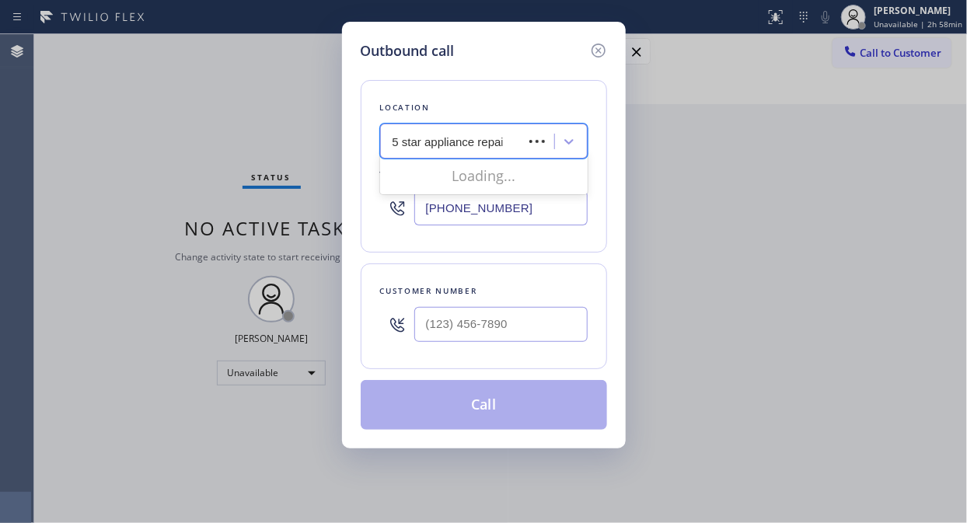
type input "5 star appliance repair"
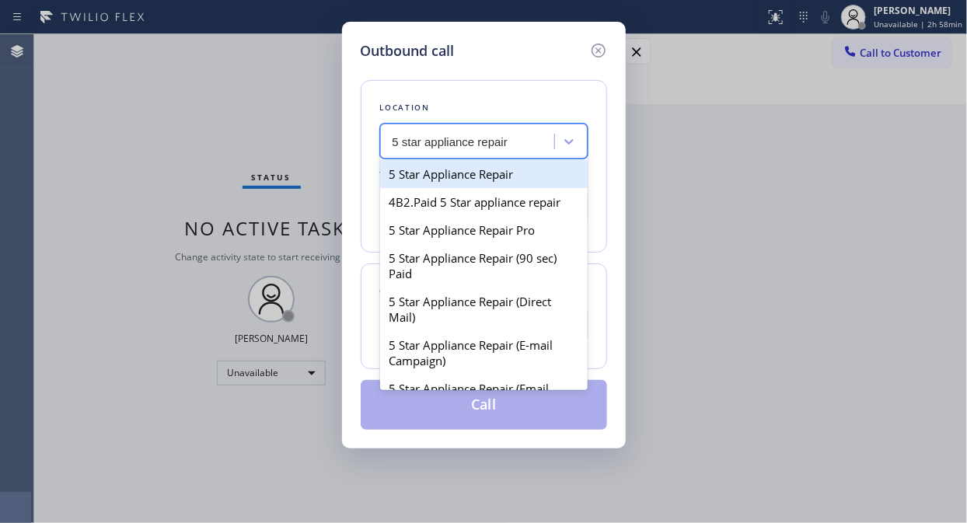
click at [499, 176] on div "5 Star Appliance Repair" at bounding box center [484, 174] width 208 height 28
type input "[PHONE_NUMBER]"
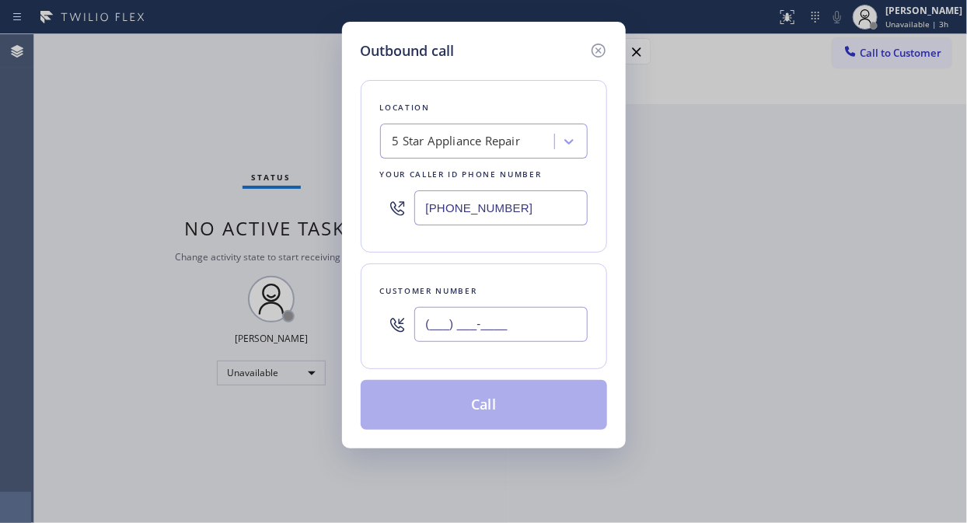
click at [431, 328] on input "(___) ___-____" at bounding box center [500, 324] width 173 height 35
paste input "516) 236-1260"
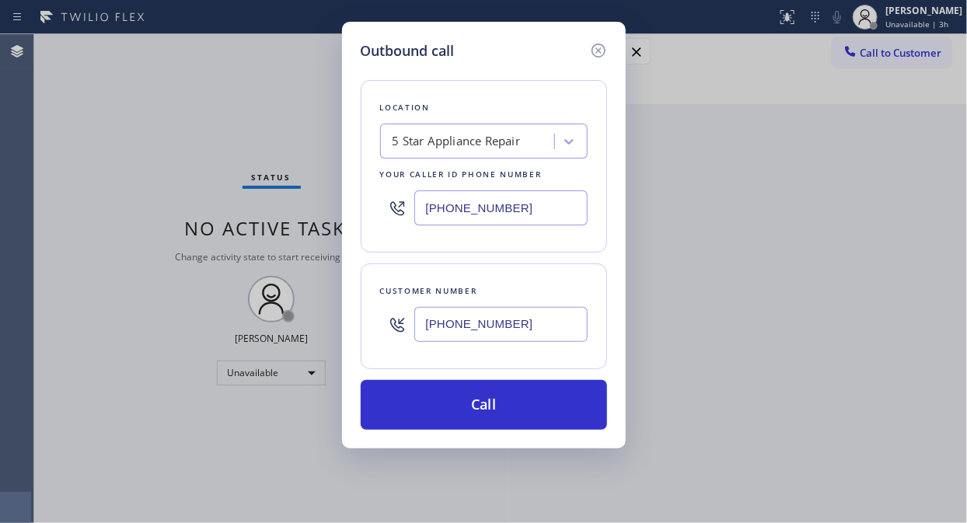
type input "[PHONE_NUMBER]"
click at [425, 210] on input "[PHONE_NUMBER]" at bounding box center [500, 207] width 173 height 35
paste input "646) 798-9293"
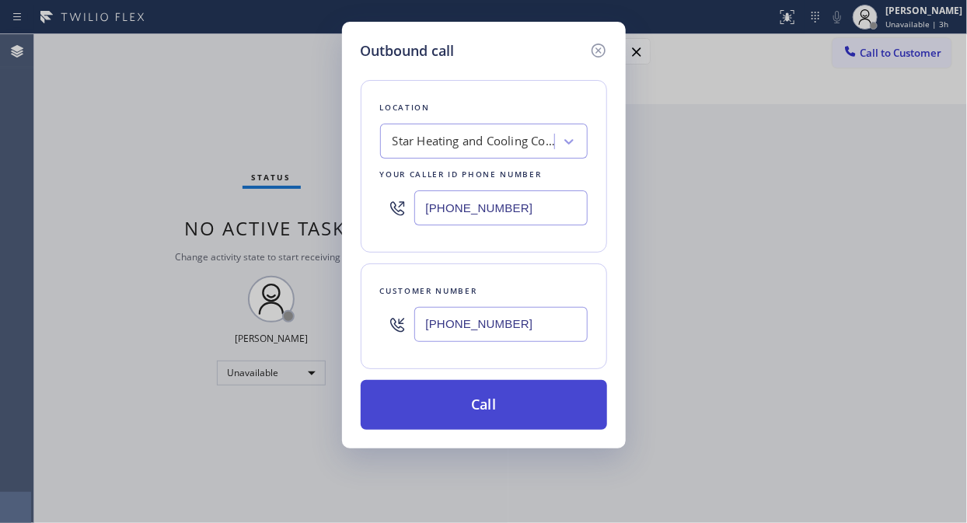
type input "[PHONE_NUMBER]"
click at [488, 412] on button "Call" at bounding box center [484, 405] width 246 height 50
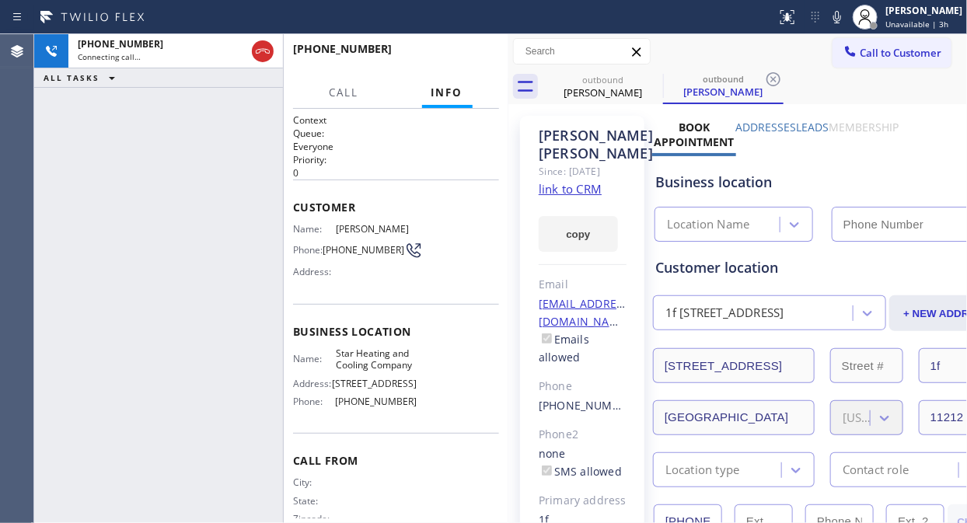
type input "[PHONE_NUMBER]"
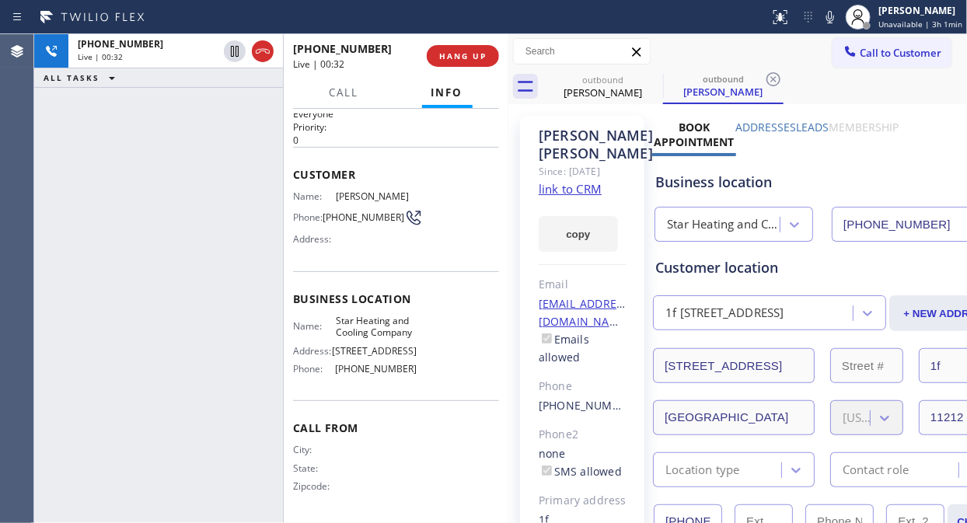
scroll to position [48, 0]
click at [476, 57] on span "HANG UP" at bounding box center [462, 56] width 47 height 11
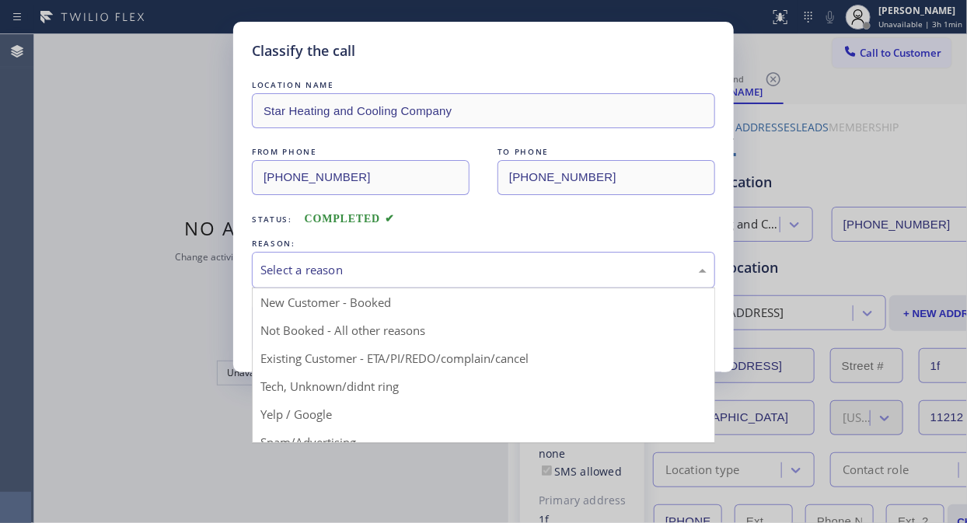
click at [472, 266] on div "Select a reason" at bounding box center [483, 270] width 446 height 18
drag, startPoint x: 468, startPoint y: 358, endPoint x: 392, endPoint y: 315, distance: 87.7
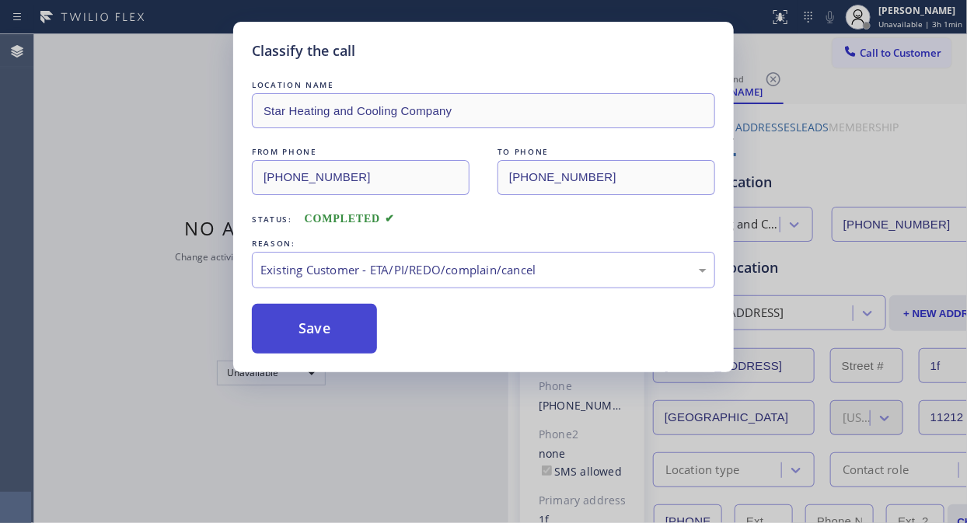
click at [312, 309] on button "Save" at bounding box center [314, 329] width 125 height 50
click at [314, 321] on button "Save" at bounding box center [314, 329] width 125 height 50
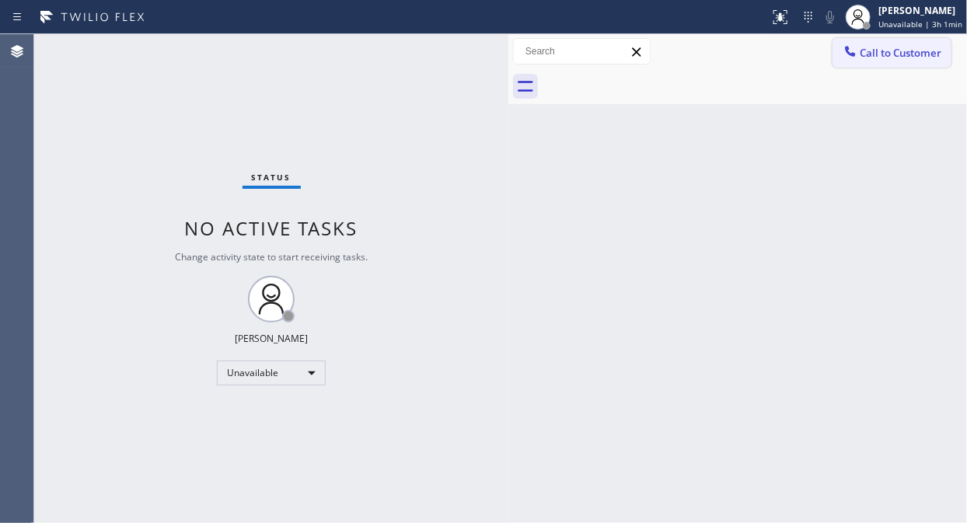
click at [870, 60] on button "Call to Customer" at bounding box center [891, 53] width 119 height 30
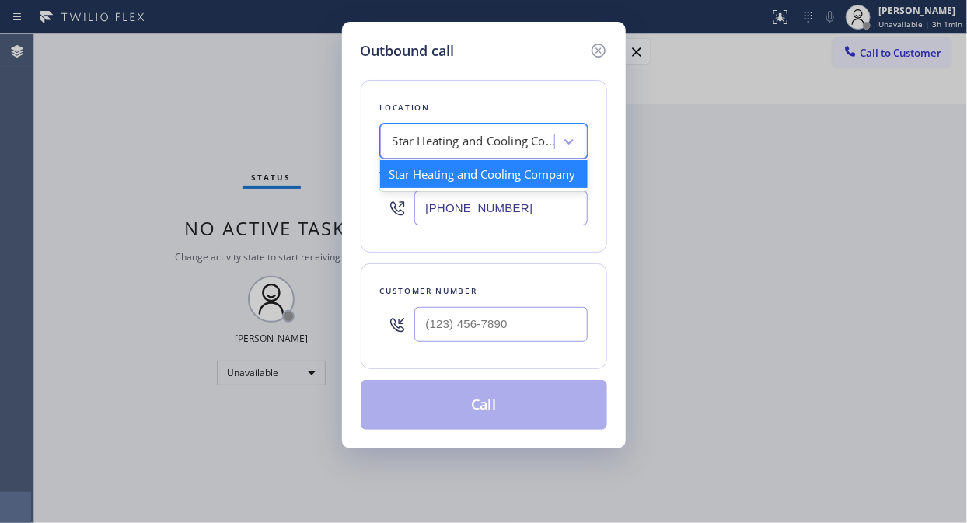
click at [474, 133] on div "Star Heating and Cooling Company" at bounding box center [474, 142] width 163 height 18
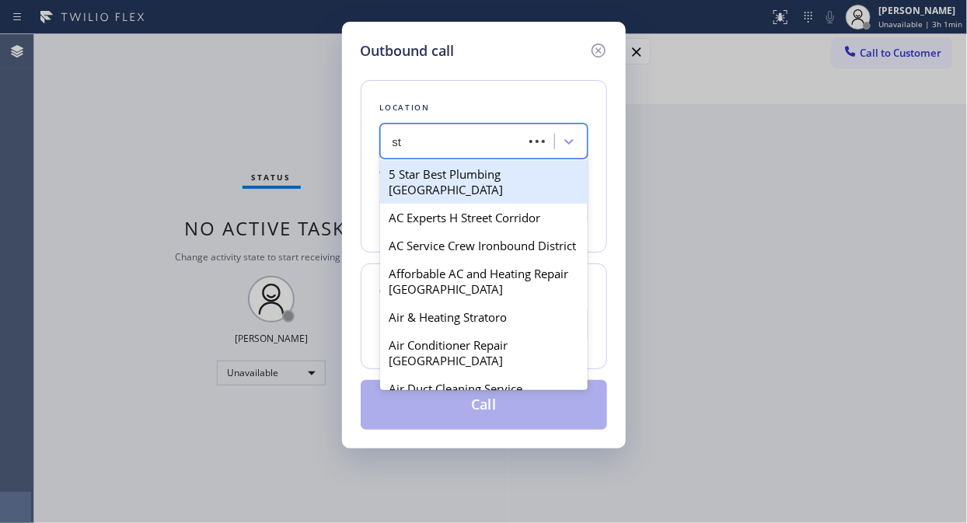
type input "s"
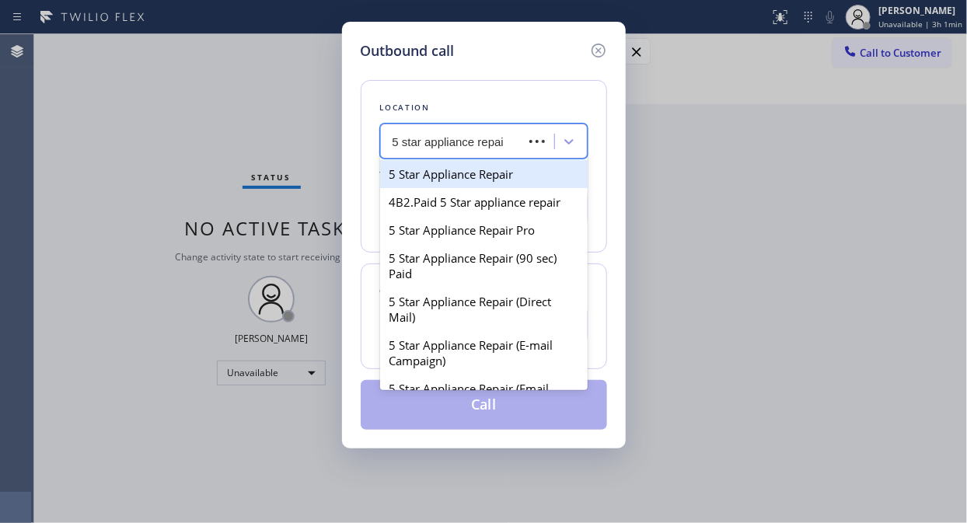
type input "5 star appliance repair"
click at [484, 168] on div "5 Star Appliance Repair" at bounding box center [484, 174] width 208 height 28
type input "[PHONE_NUMBER]"
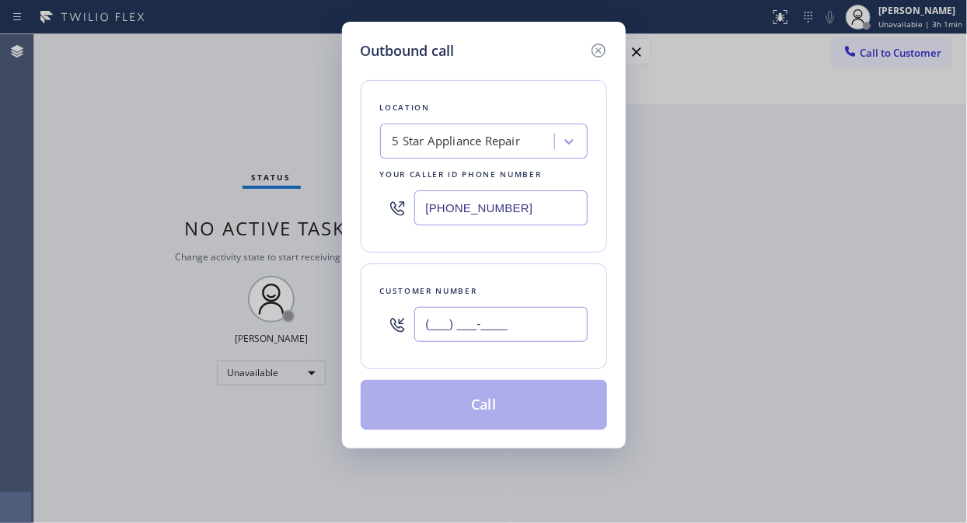
click at [423, 326] on input "(___) ___-____" at bounding box center [500, 324] width 173 height 35
paste input "408) 239-6929"
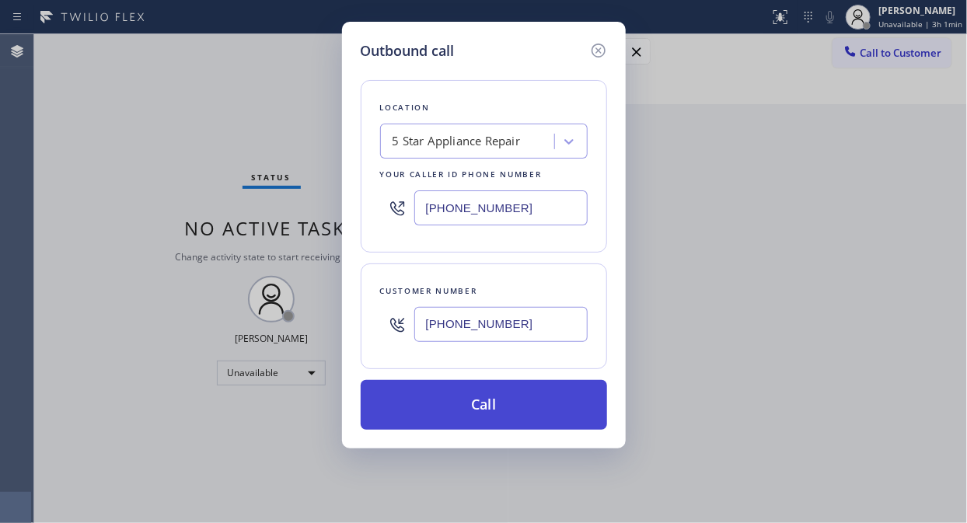
type input "[PHONE_NUMBER]"
click at [491, 418] on button "Call" at bounding box center [484, 405] width 246 height 50
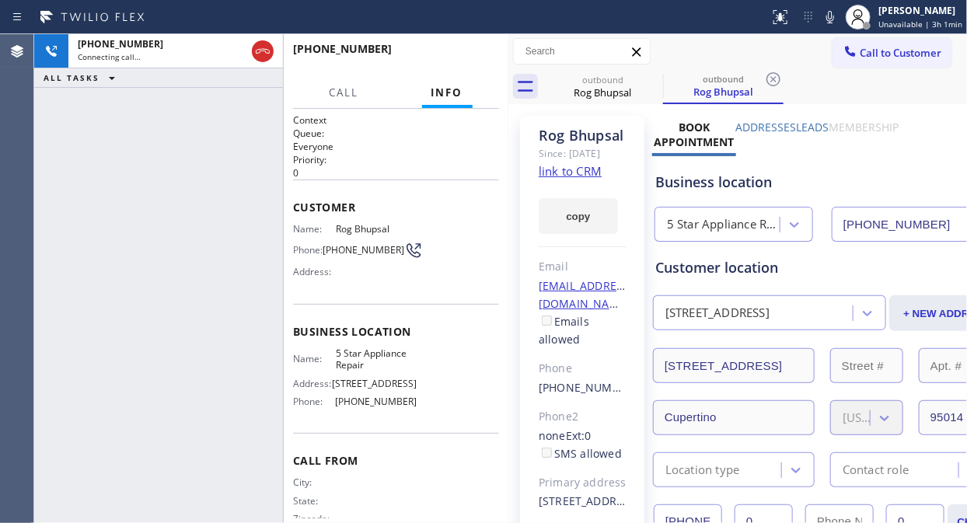
type input "[PHONE_NUMBER]"
click at [60, 146] on div "[PHONE_NUMBER] Live | 00:01 ALL TASKS ALL TASKS ACTIVE TASKS TASKS IN WRAP UP" at bounding box center [158, 278] width 249 height 489
drag, startPoint x: 430, startPoint y: 47, endPoint x: 464, endPoint y: 53, distance: 34.6
click at [438, 50] on div "[PHONE_NUMBER] Live | 00:02 HANG UP" at bounding box center [396, 56] width 206 height 40
click at [466, 54] on span "HANG UP" at bounding box center [462, 56] width 47 height 11
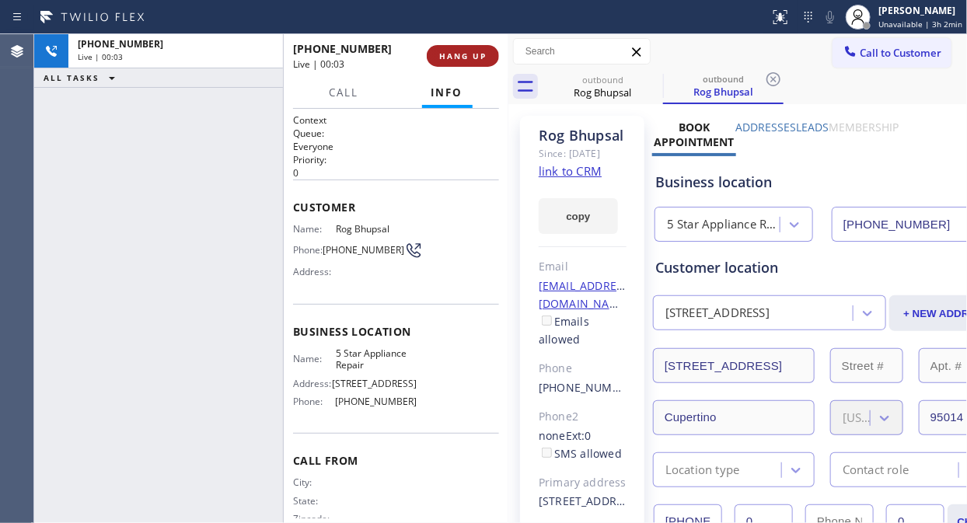
click at [466, 54] on span "HANG UP" at bounding box center [462, 56] width 47 height 11
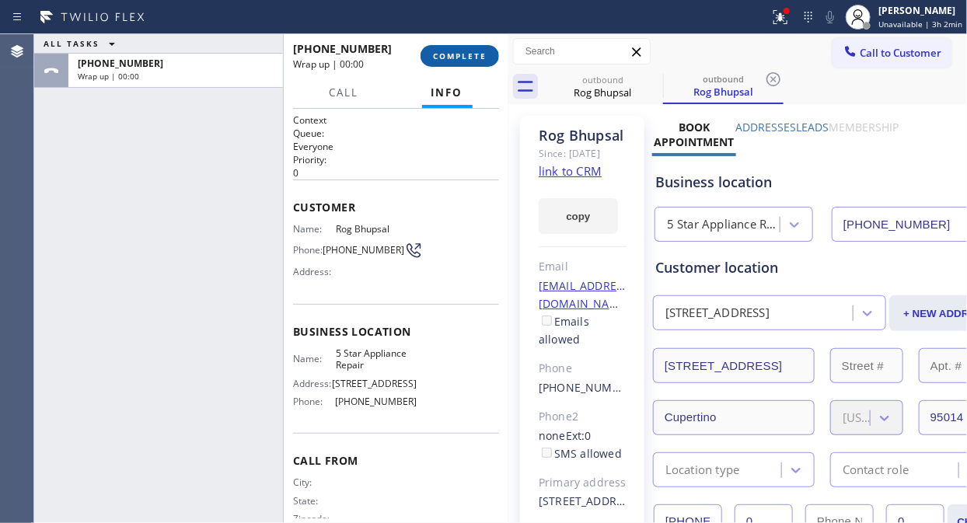
click at [466, 54] on span "COMPLETE" at bounding box center [460, 56] width 54 height 11
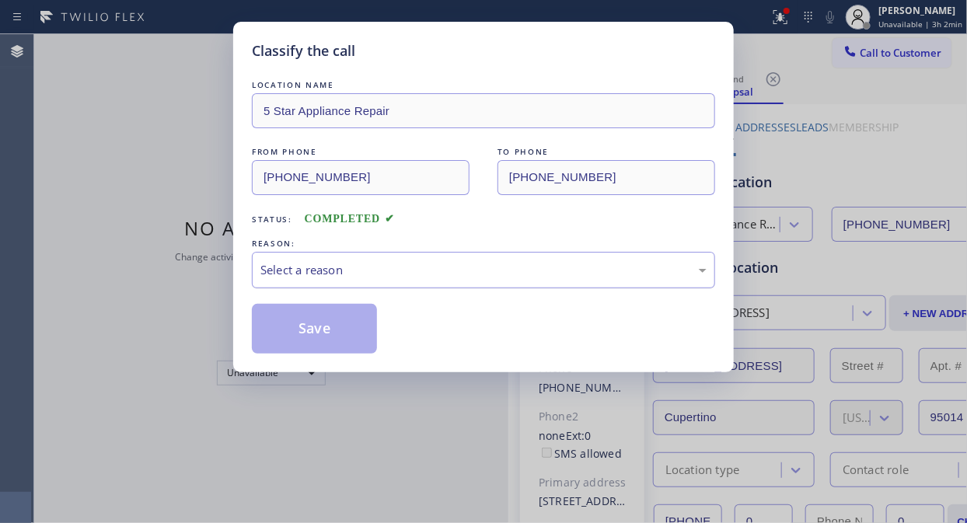
click at [441, 266] on div "Select a reason" at bounding box center [483, 270] width 446 height 18
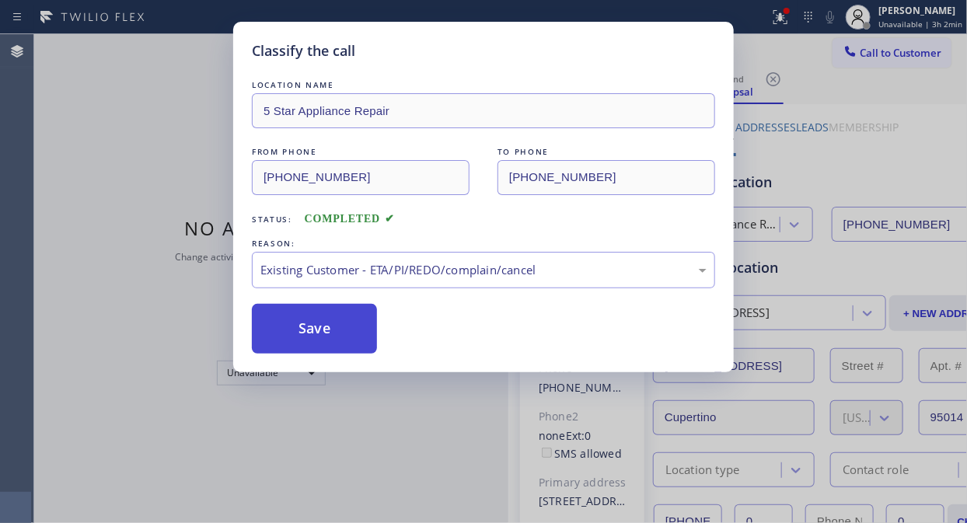
click at [337, 331] on button "Save" at bounding box center [314, 329] width 125 height 50
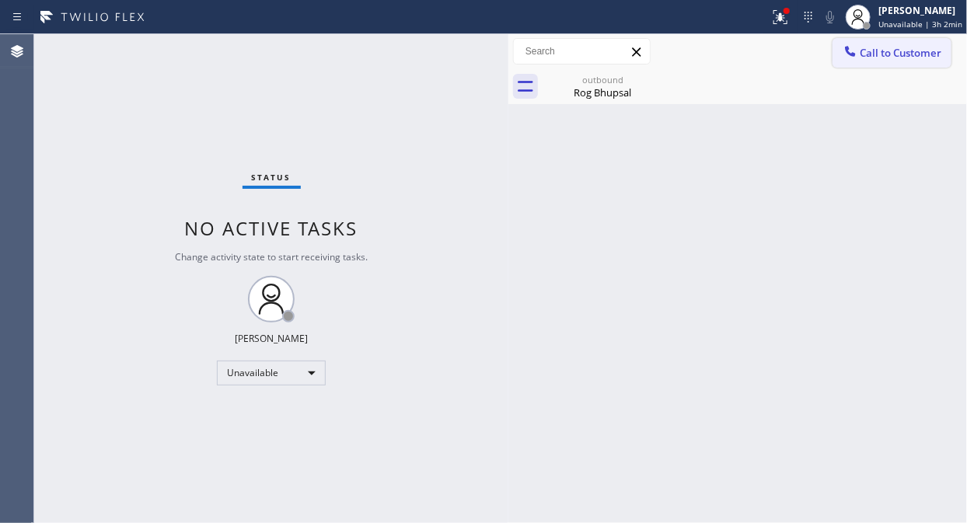
click at [866, 51] on span "Call to Customer" at bounding box center [901, 53] width 82 height 14
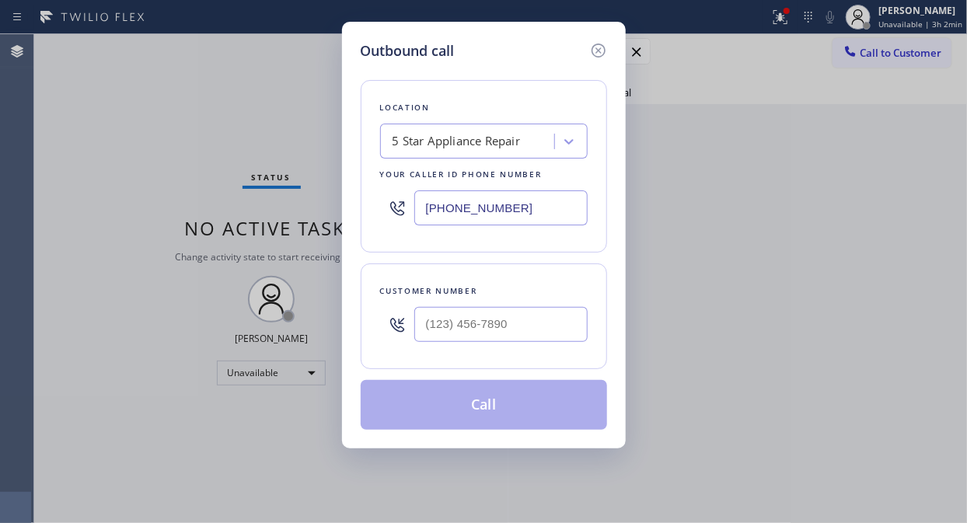
click at [516, 308] on div at bounding box center [500, 324] width 173 height 51
click at [513, 316] on input "(___) ___-____" at bounding box center [500, 324] width 173 height 35
paste input "212) 564-2897"
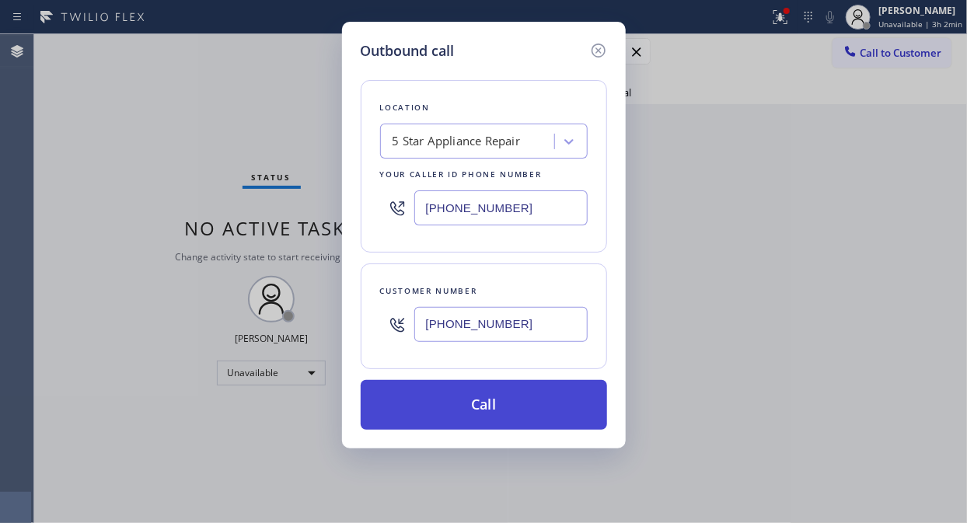
type input "[PHONE_NUMBER]"
click at [540, 403] on button "Call" at bounding box center [484, 405] width 246 height 50
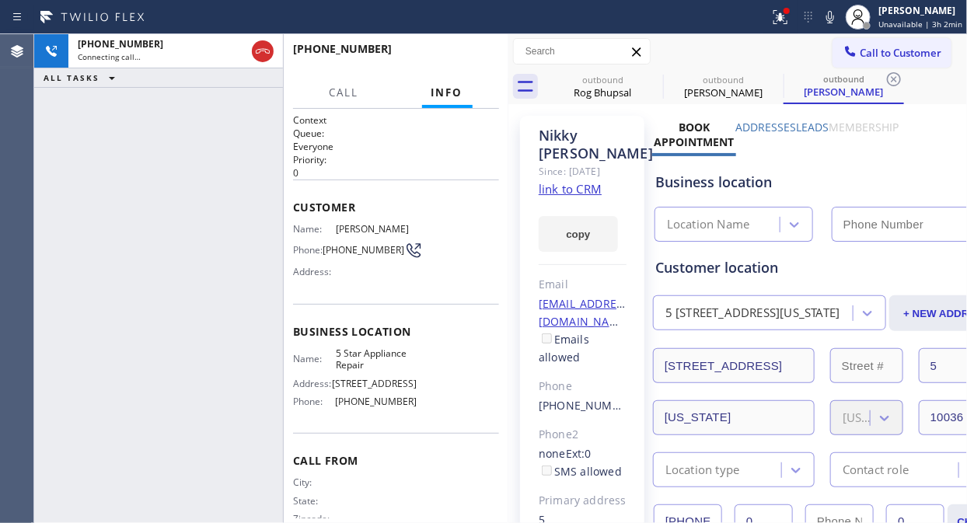
type input "[PHONE_NUMBER]"
click at [655, 79] on icon at bounding box center [653, 79] width 19 height 19
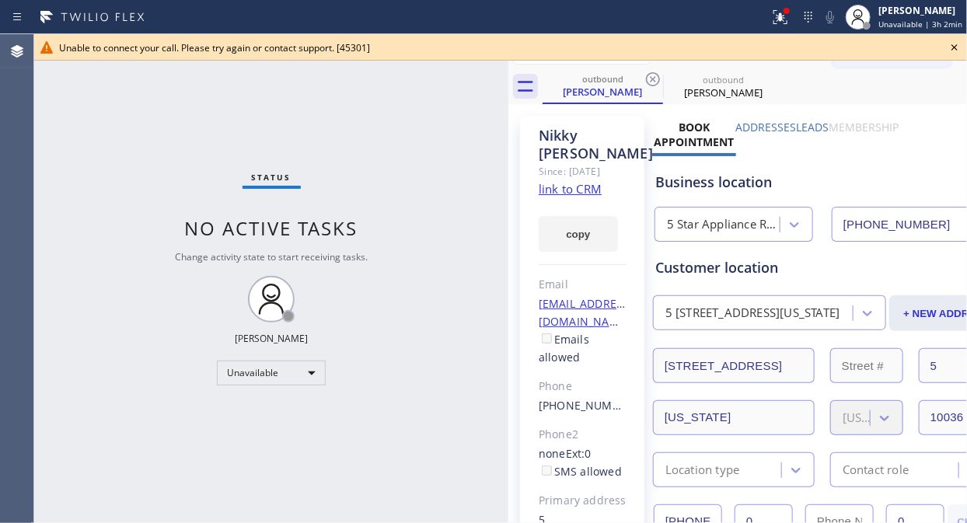
click at [655, 79] on icon at bounding box center [653, 79] width 19 height 19
click at [870, 47] on icon at bounding box center [954, 47] width 6 height 6
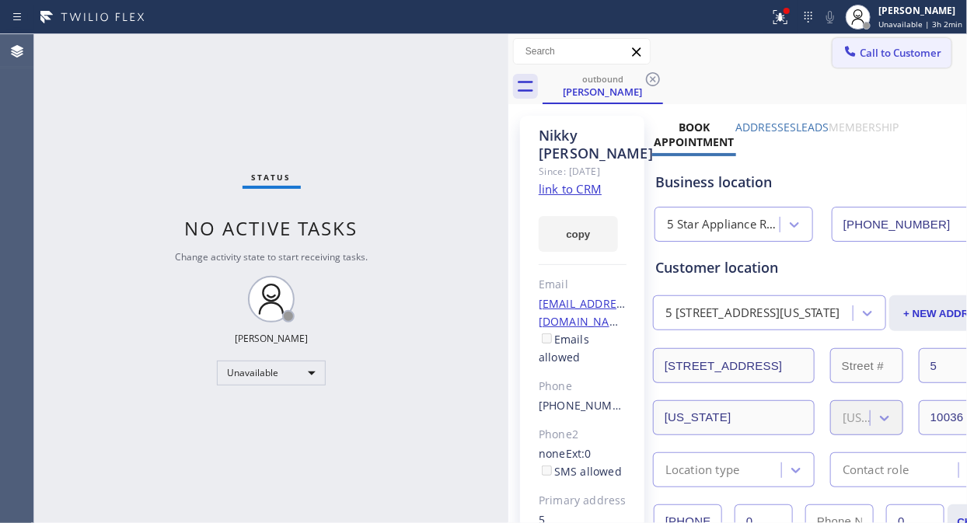
click at [870, 58] on span "Call to Customer" at bounding box center [901, 53] width 82 height 14
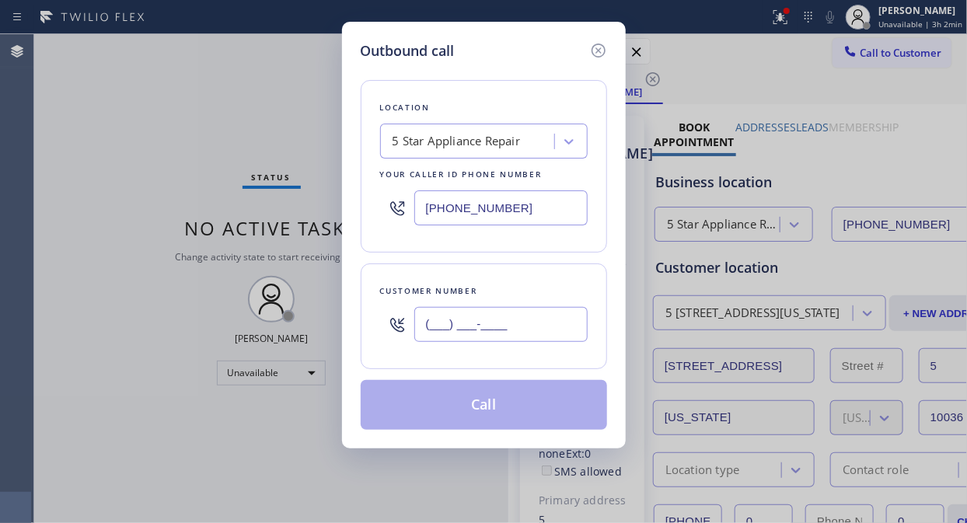
click at [483, 324] on input "(___) ___-____" at bounding box center [500, 324] width 173 height 35
paste input "917) 439-5781"
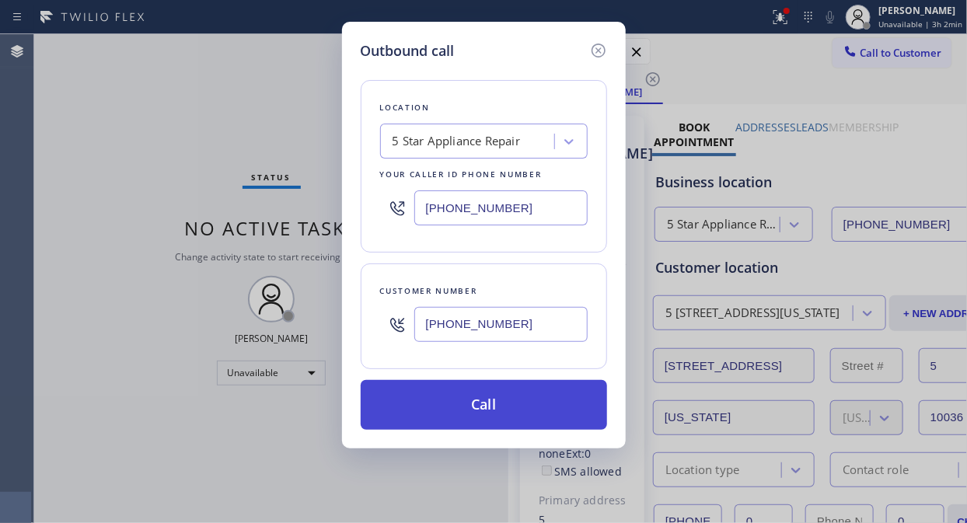
type input "[PHONE_NUMBER]"
click at [507, 406] on button "Call" at bounding box center [484, 405] width 246 height 50
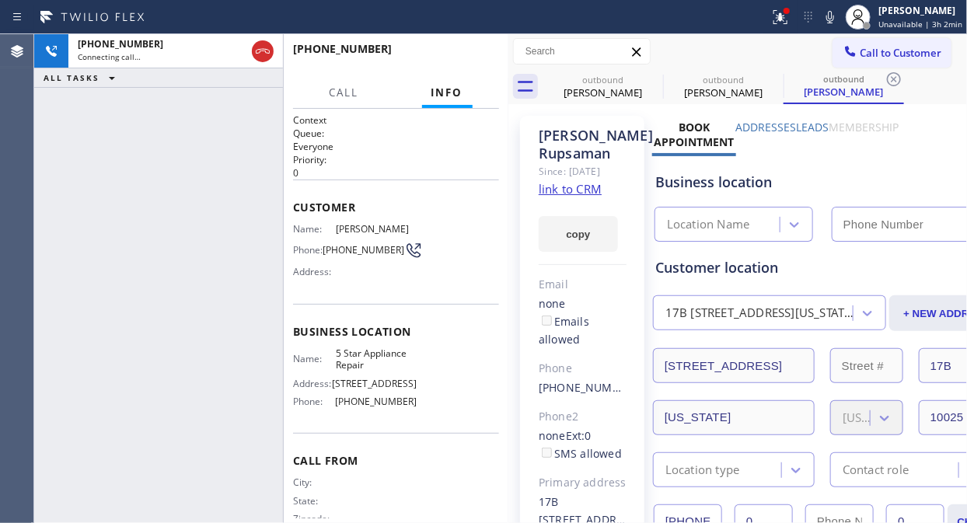
type input "[PHONE_NUMBER]"
click at [777, 22] on icon at bounding box center [780, 17] width 19 height 19
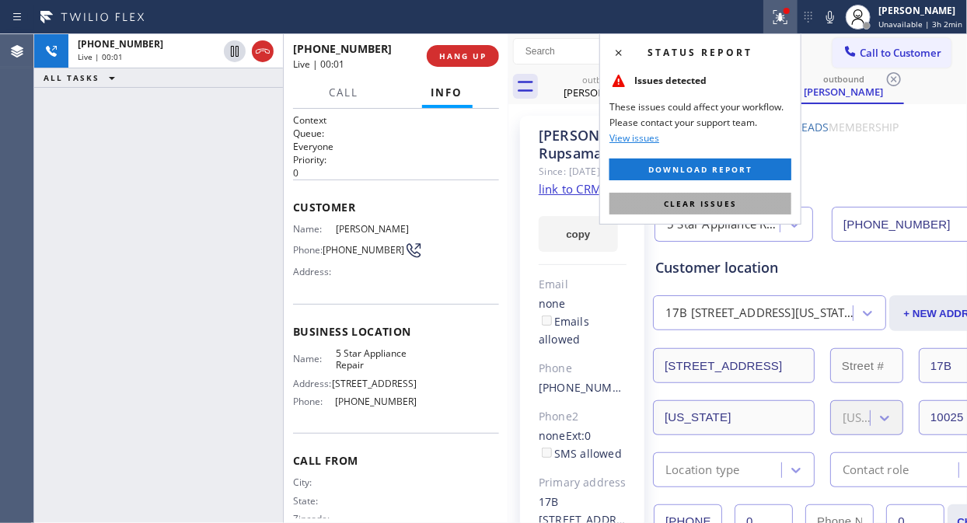
click at [718, 201] on span "Clear issues" at bounding box center [700, 203] width 73 height 11
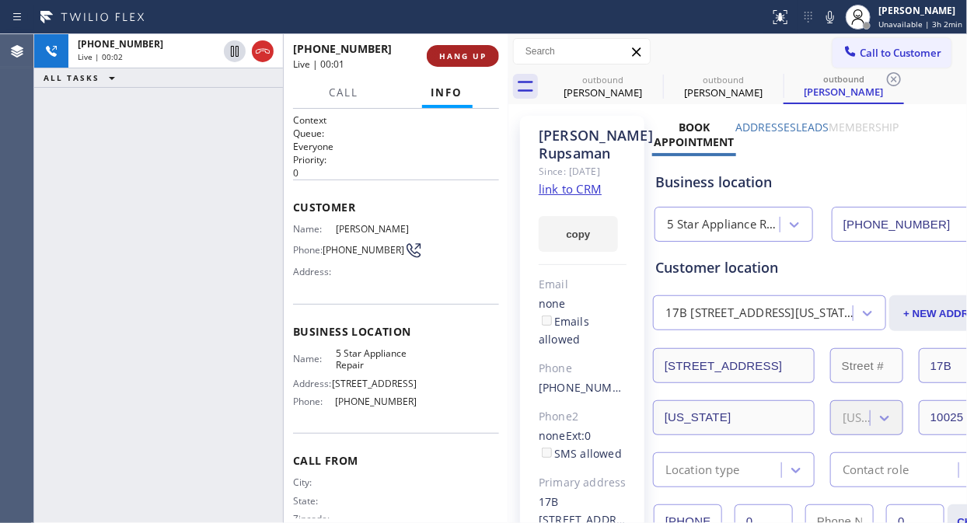
click at [449, 58] on span "HANG UP" at bounding box center [462, 56] width 47 height 11
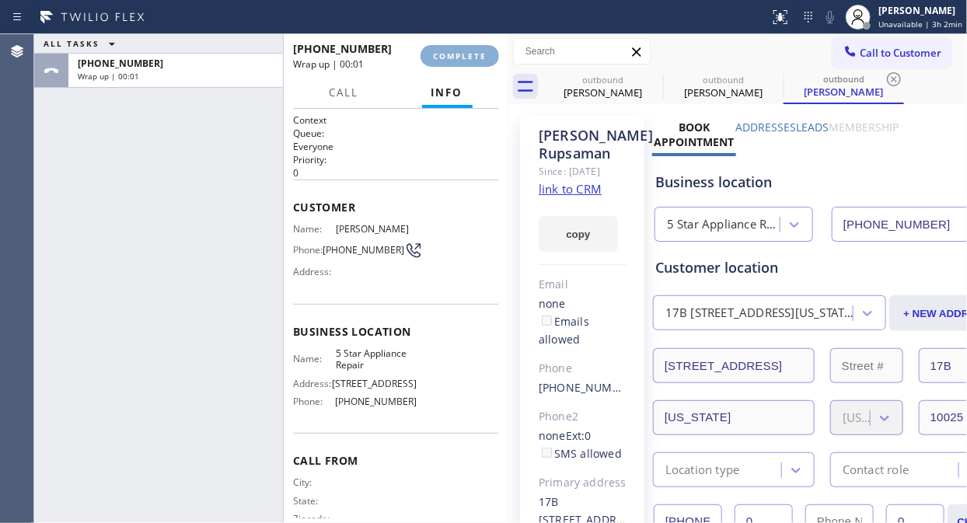
click at [449, 58] on span "COMPLETE" at bounding box center [460, 56] width 54 height 11
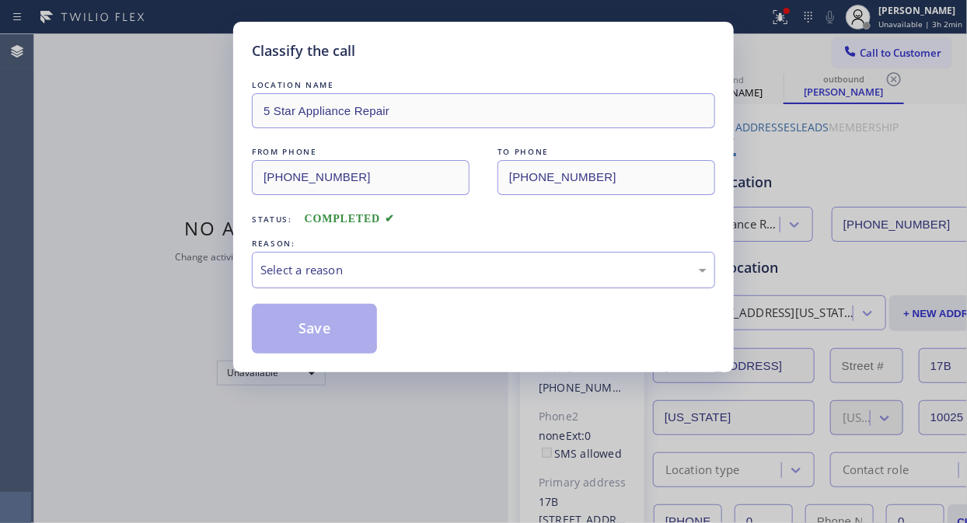
click at [437, 274] on div "Select a reason" at bounding box center [483, 270] width 446 height 18
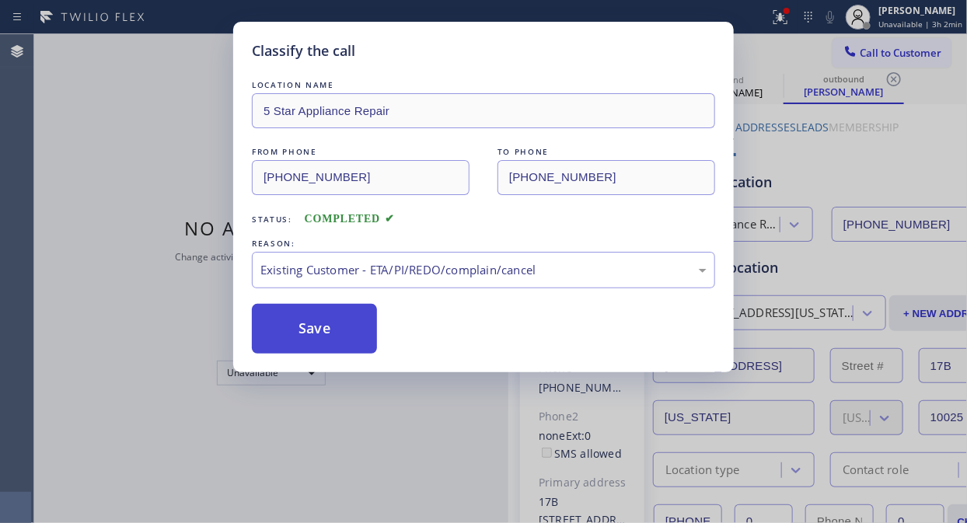
click at [356, 328] on button "Save" at bounding box center [314, 329] width 125 height 50
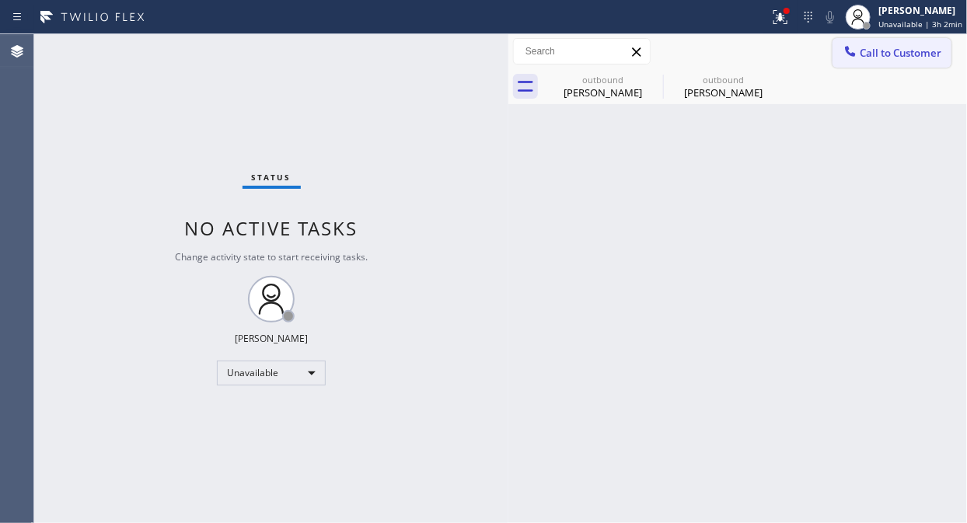
click at [870, 50] on span "Call to Customer" at bounding box center [901, 53] width 82 height 14
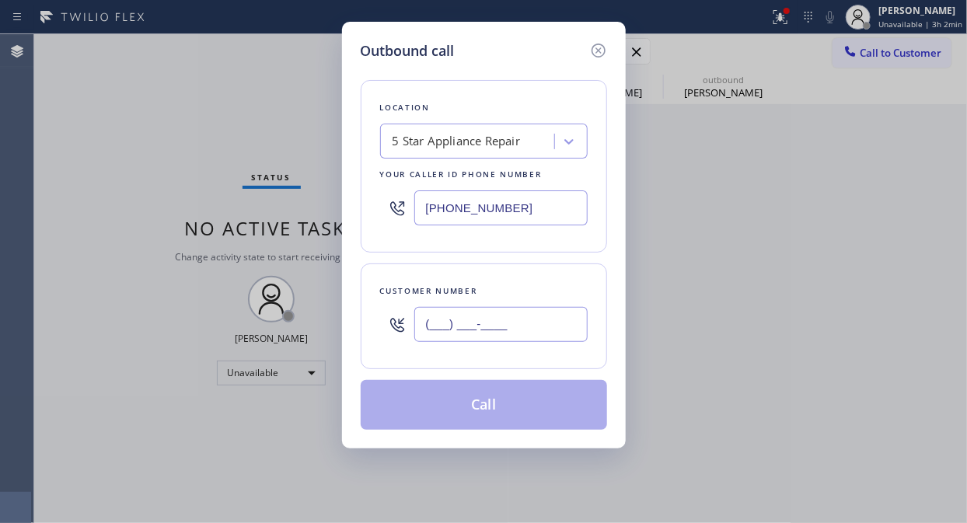
click at [497, 323] on input "(___) ___-____" at bounding box center [500, 324] width 173 height 35
paste input "347) 882-8021"
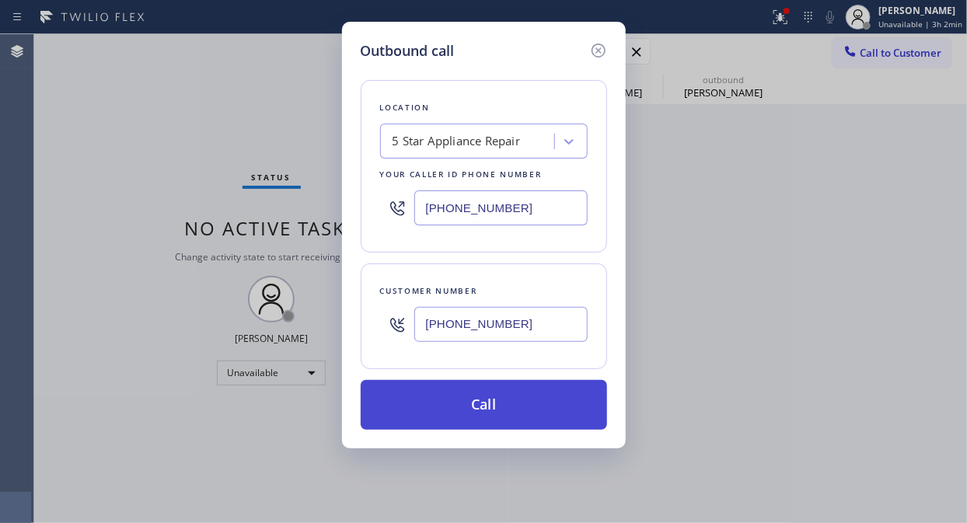
type input "[PHONE_NUMBER]"
click at [500, 394] on button "Call" at bounding box center [484, 405] width 246 height 50
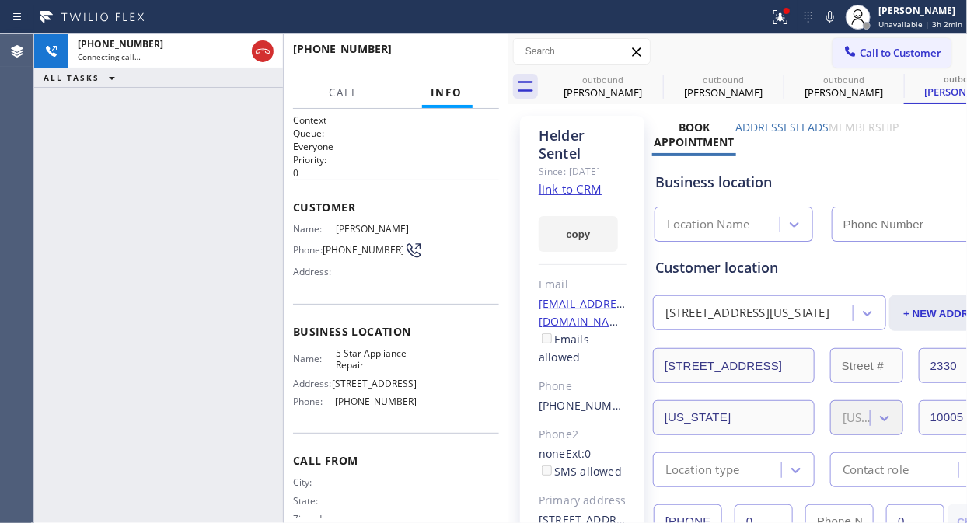
type input "[PHONE_NUMBER]"
click at [452, 57] on span "HANG UP" at bounding box center [462, 56] width 47 height 11
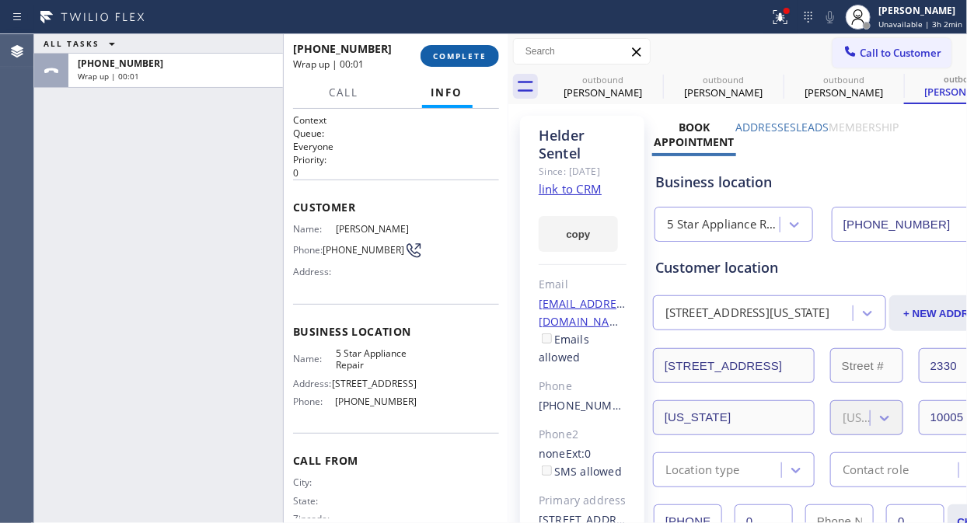
click at [452, 57] on span "COMPLETE" at bounding box center [460, 56] width 54 height 11
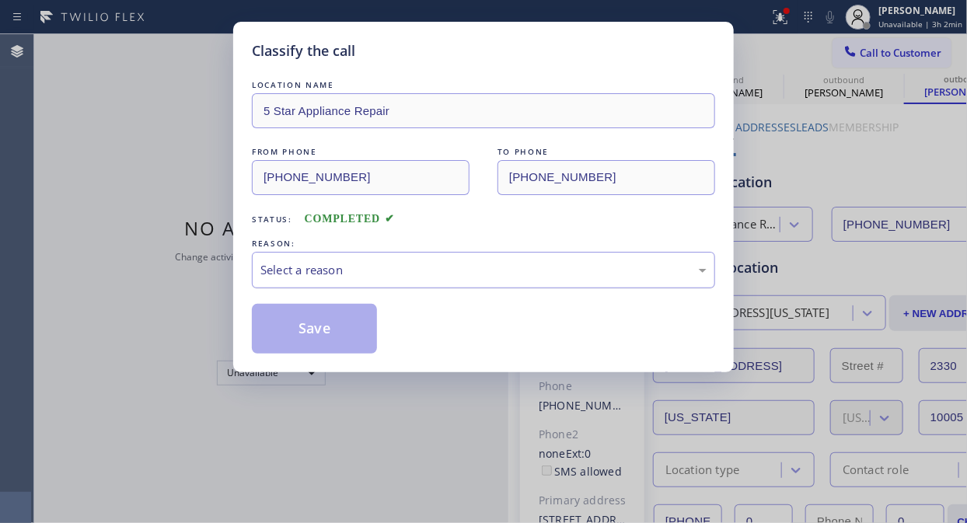
click at [448, 266] on div "Select a reason" at bounding box center [483, 270] width 446 height 18
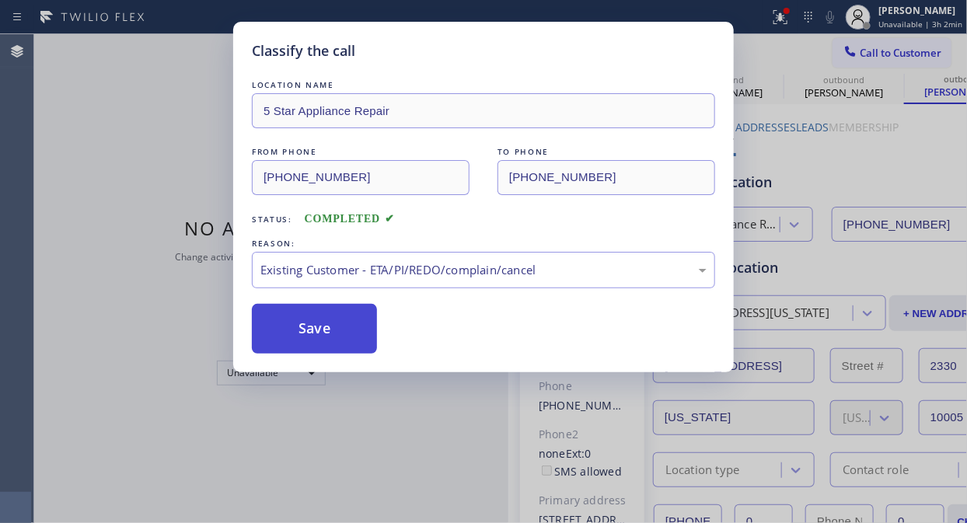
click at [355, 335] on button "Save" at bounding box center [314, 329] width 125 height 50
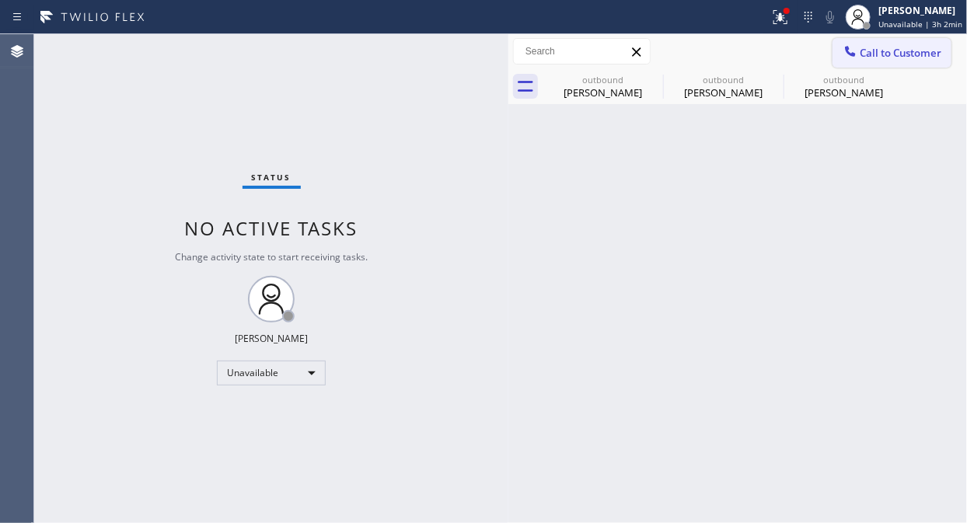
click at [870, 49] on span "Call to Customer" at bounding box center [901, 53] width 82 height 14
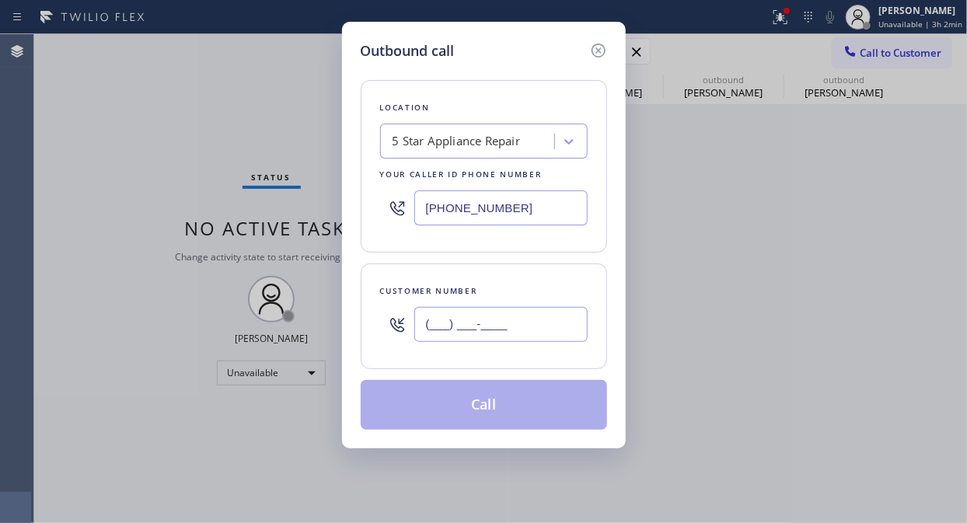
click at [515, 315] on input "(___) ___-____" at bounding box center [500, 324] width 173 height 35
paste input "914) 263-0927"
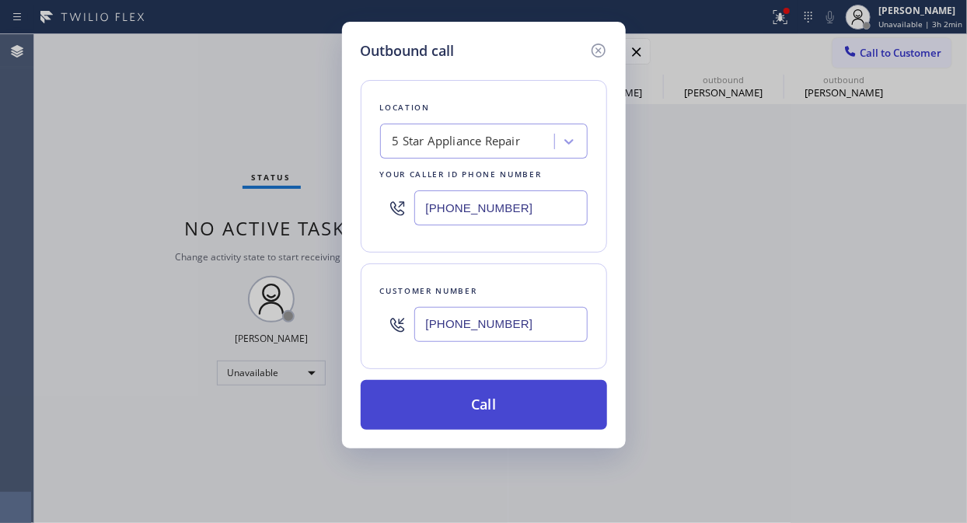
type input "[PHONE_NUMBER]"
click at [518, 413] on button "Call" at bounding box center [484, 405] width 246 height 50
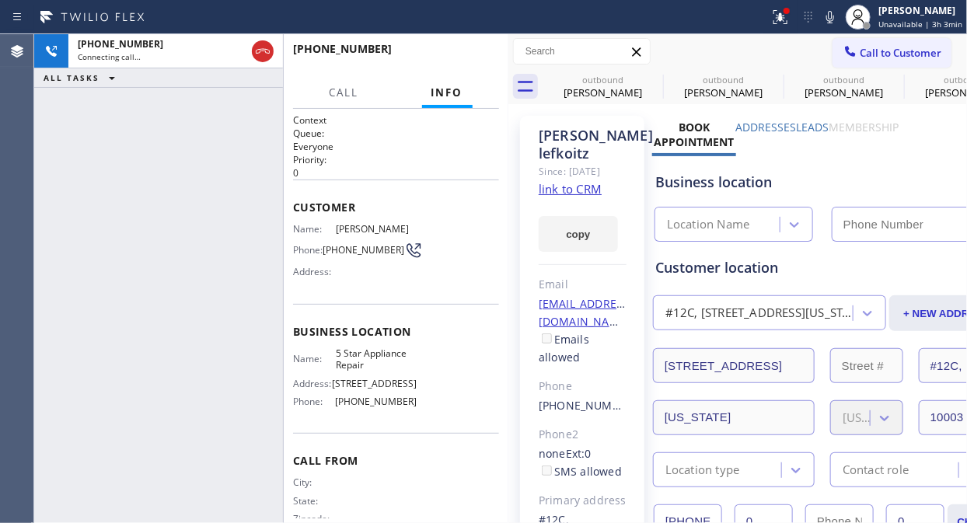
type input "[PHONE_NUMBER]"
click at [480, 59] on span "HANG UP" at bounding box center [462, 56] width 47 height 11
click at [480, 58] on span "HANG UP" at bounding box center [462, 56] width 47 height 11
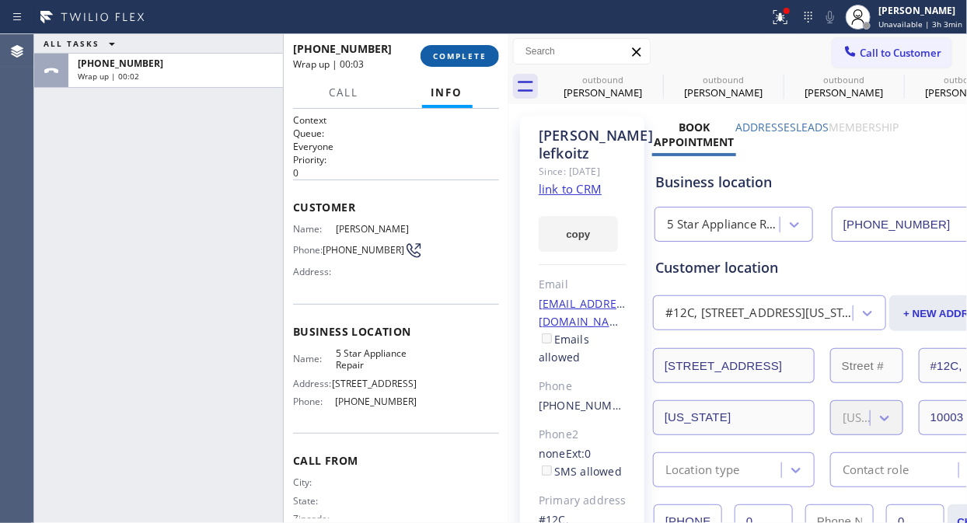
click at [467, 55] on span "COMPLETE" at bounding box center [460, 56] width 54 height 11
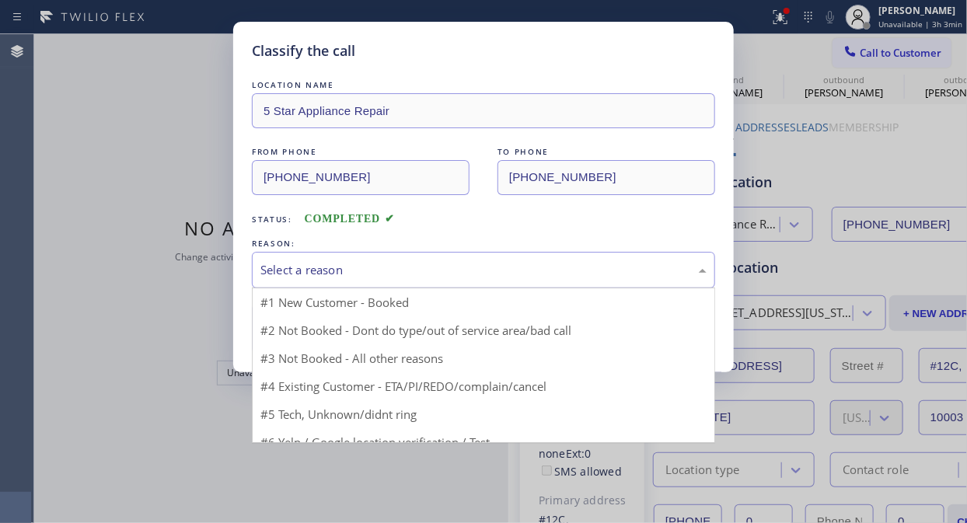
click at [469, 270] on div "Select a reason" at bounding box center [483, 270] width 446 height 18
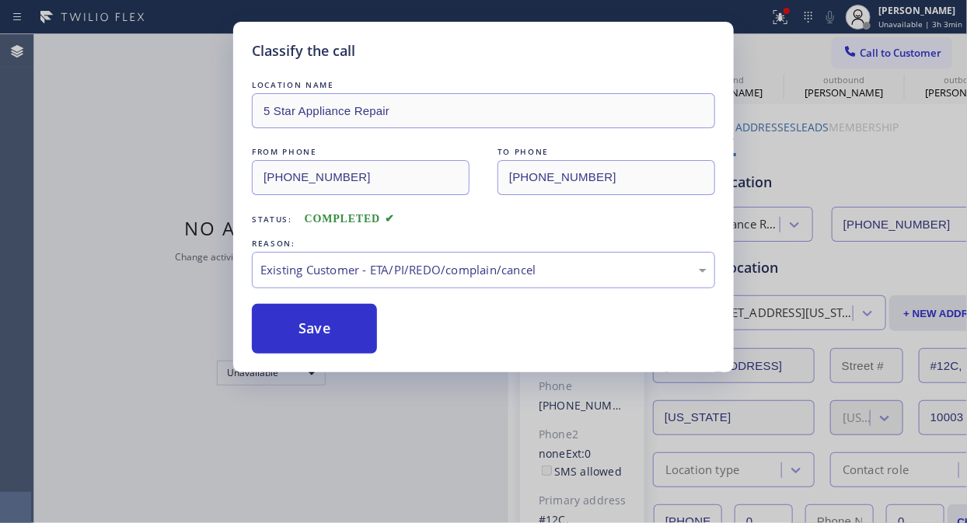
drag, startPoint x: 449, startPoint y: 350, endPoint x: 347, endPoint y: 340, distance: 103.0
click at [344, 340] on button "Save" at bounding box center [314, 329] width 125 height 50
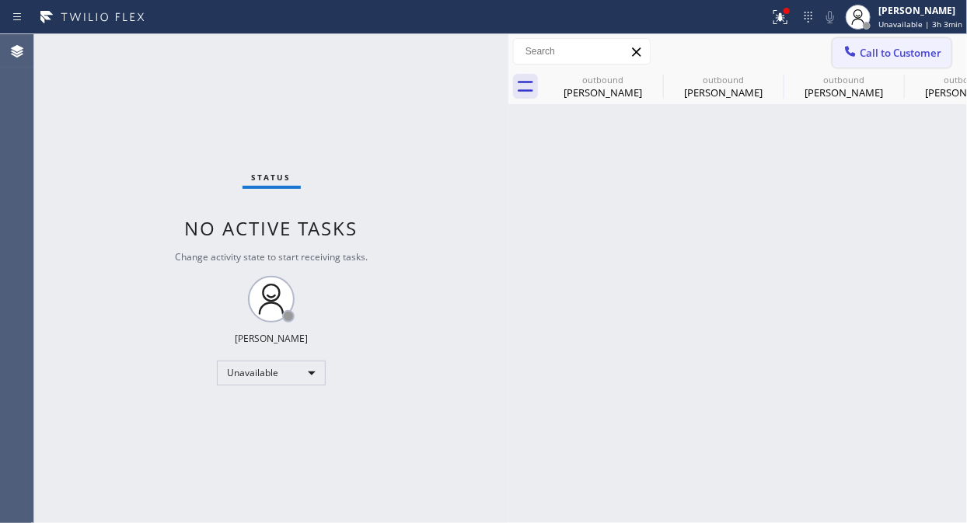
click at [870, 53] on span "Call to Customer" at bounding box center [901, 53] width 82 height 14
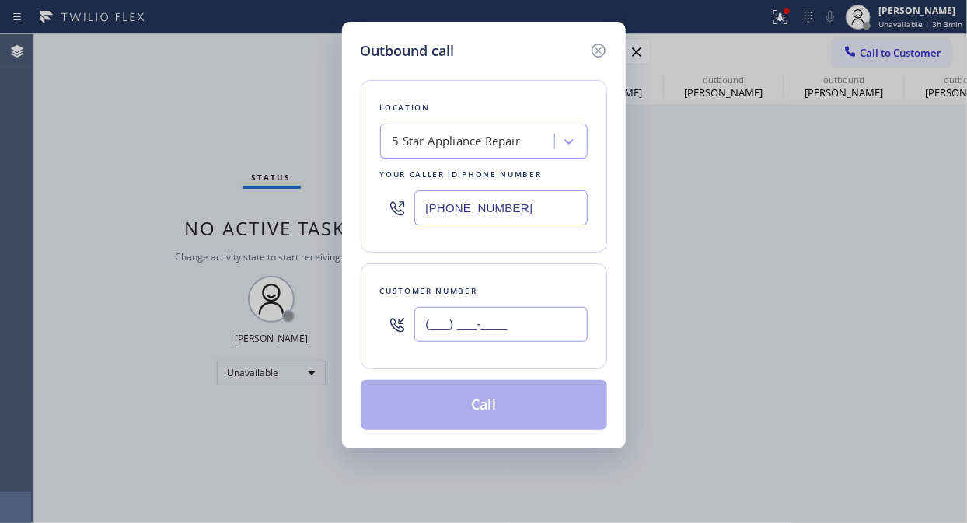
click at [508, 328] on input "(___) ___-____" at bounding box center [500, 324] width 173 height 35
paste input "571) 201-0489"
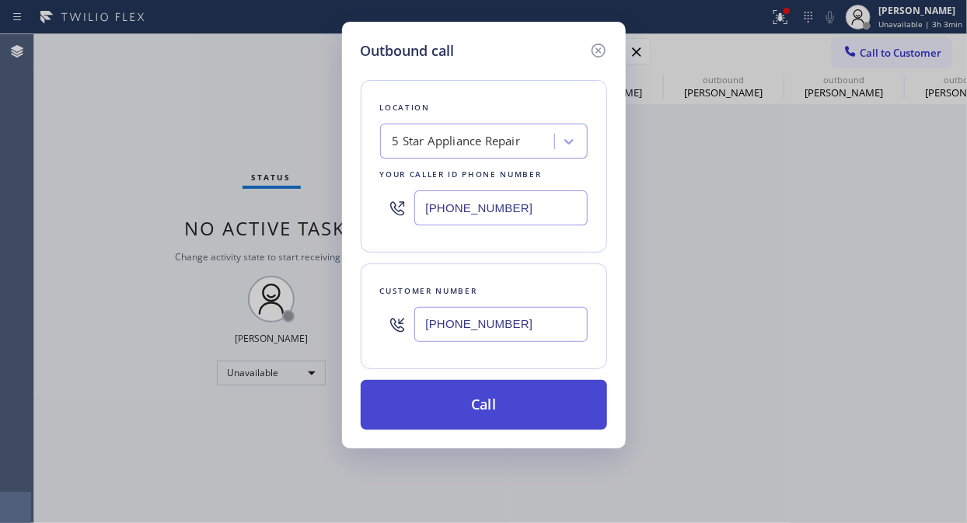
type input "[PHONE_NUMBER]"
click at [479, 407] on button "Call" at bounding box center [484, 405] width 246 height 50
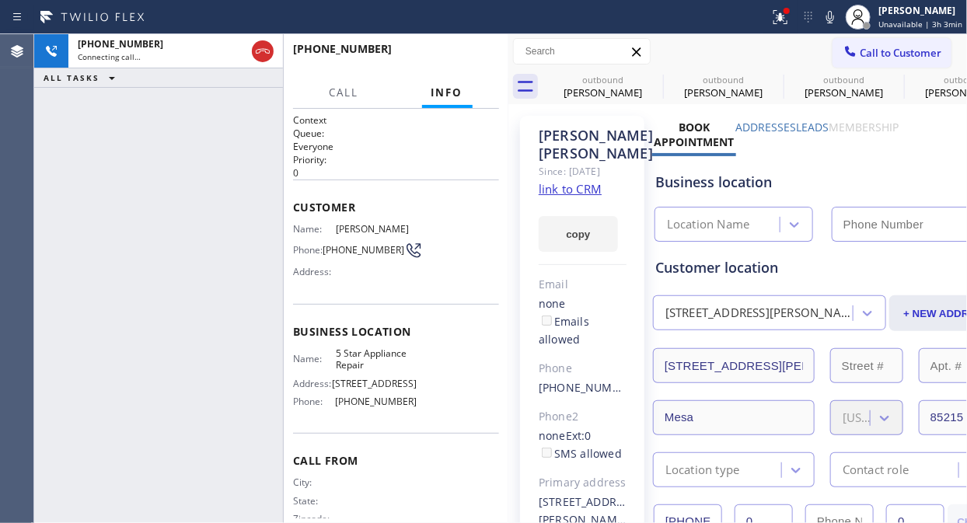
type input "[PHONE_NUMBER]"
click at [783, 18] on icon at bounding box center [777, 15] width 9 height 11
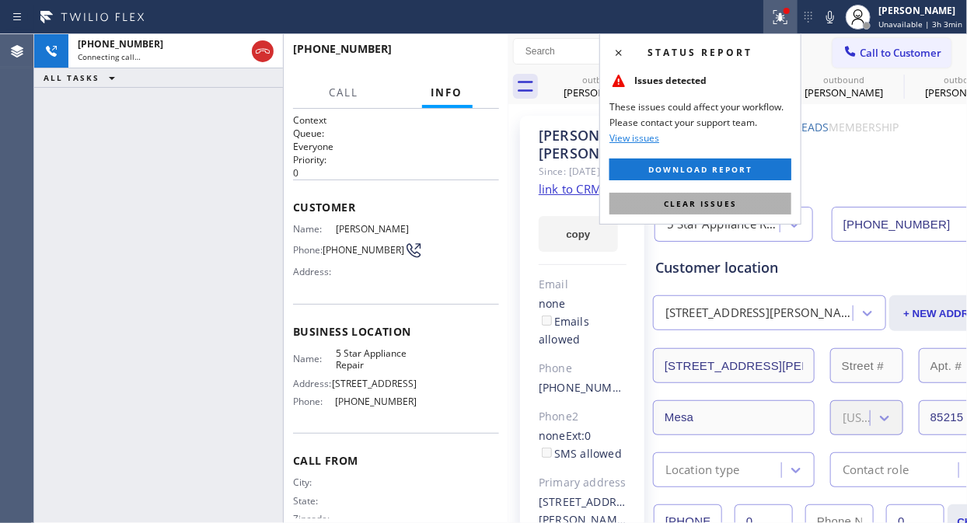
click at [746, 203] on button "Clear issues" at bounding box center [700, 204] width 182 height 22
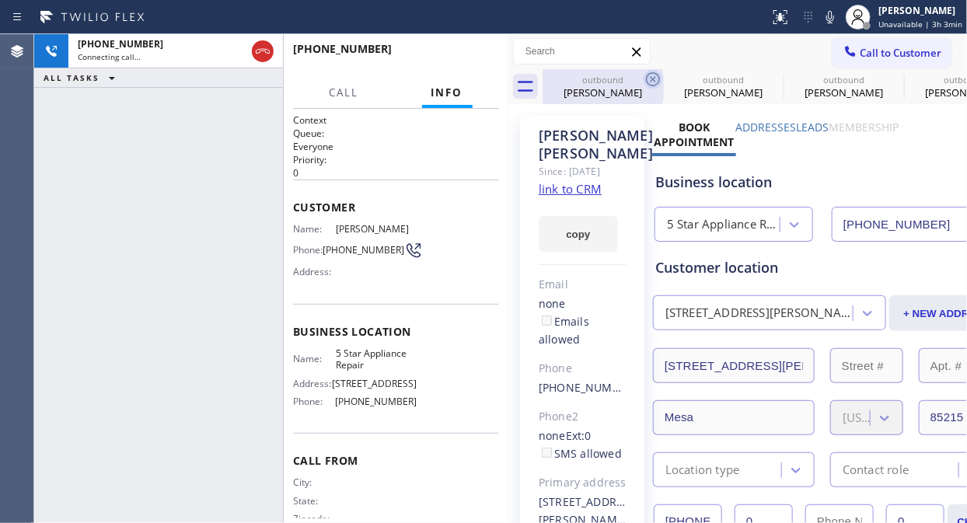
click at [651, 74] on icon at bounding box center [653, 79] width 19 height 19
click at [0, 0] on icon at bounding box center [0, 0] width 0 height 0
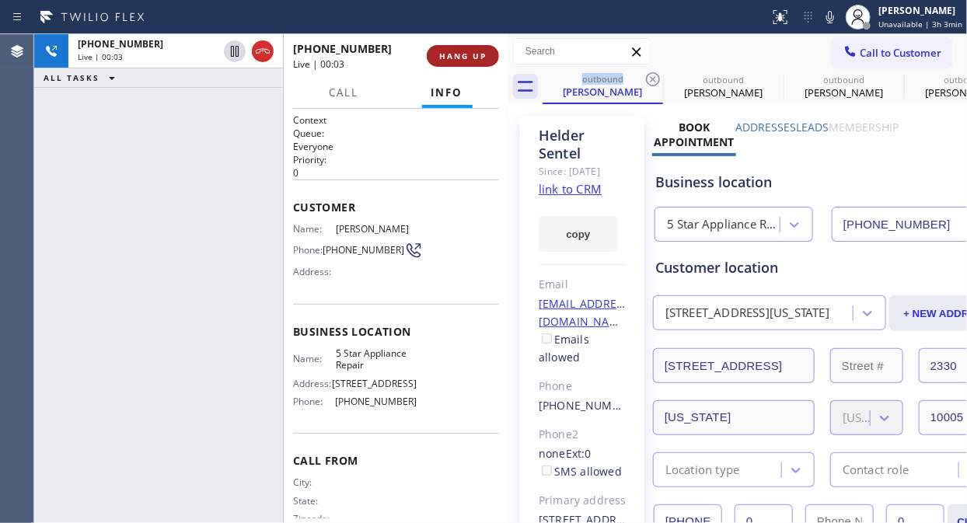
click at [475, 53] on span "HANG UP" at bounding box center [462, 56] width 47 height 11
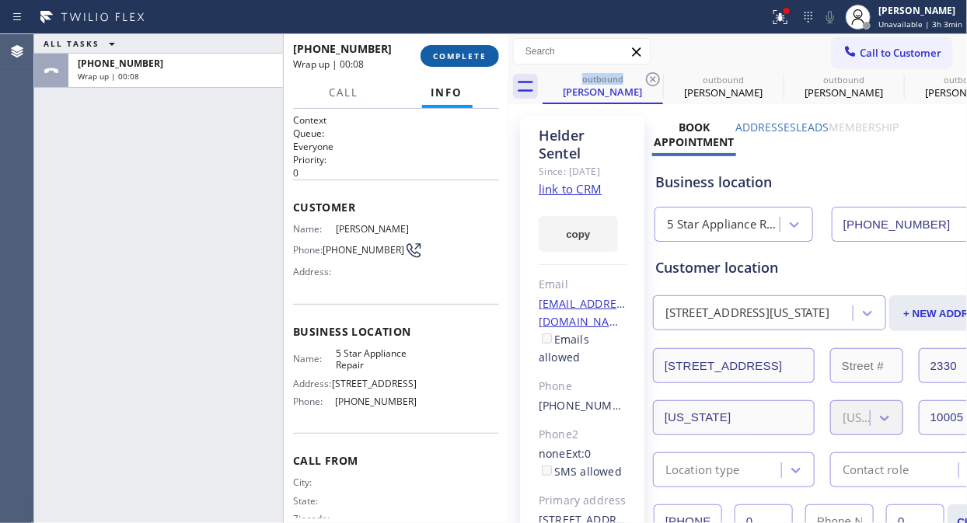
click at [429, 45] on button "COMPLETE" at bounding box center [459, 56] width 79 height 22
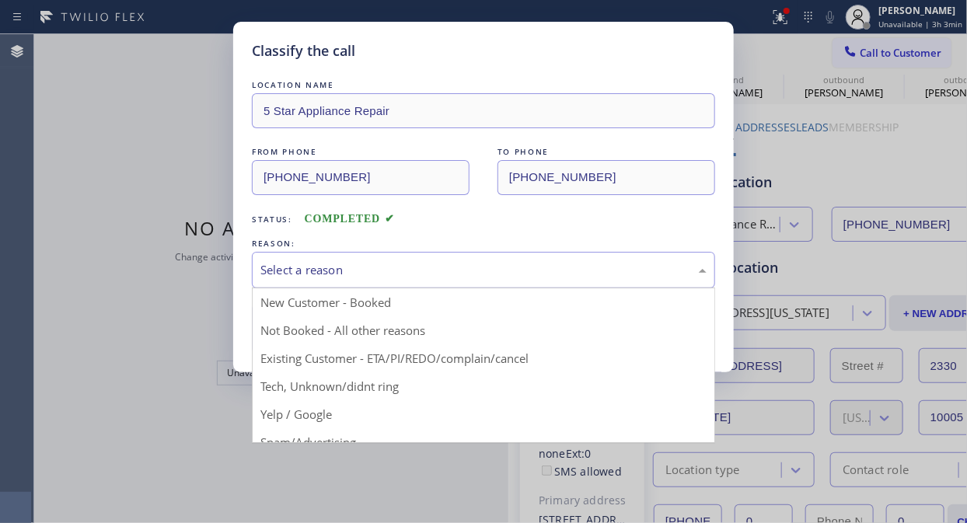
drag, startPoint x: 459, startPoint y: 267, endPoint x: 467, endPoint y: 333, distance: 65.8
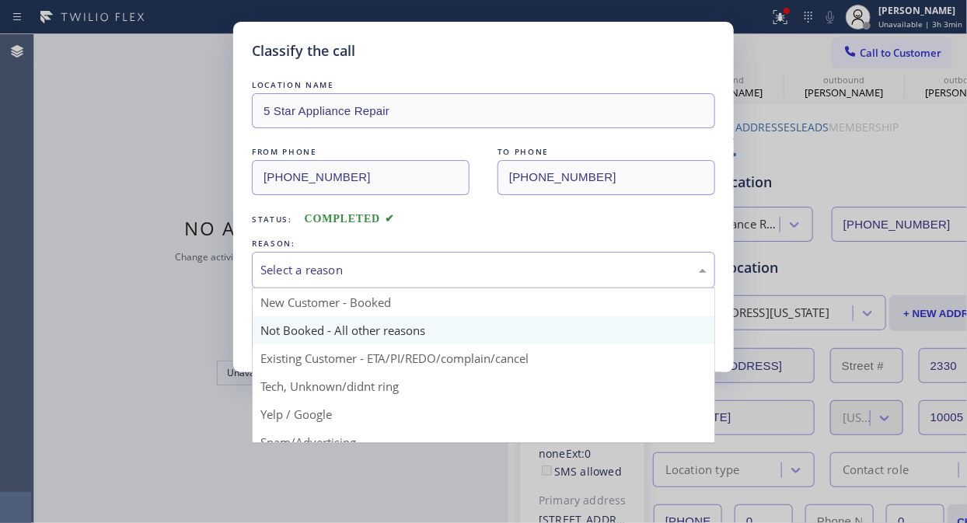
click at [459, 267] on div "Select a reason" at bounding box center [483, 270] width 446 height 18
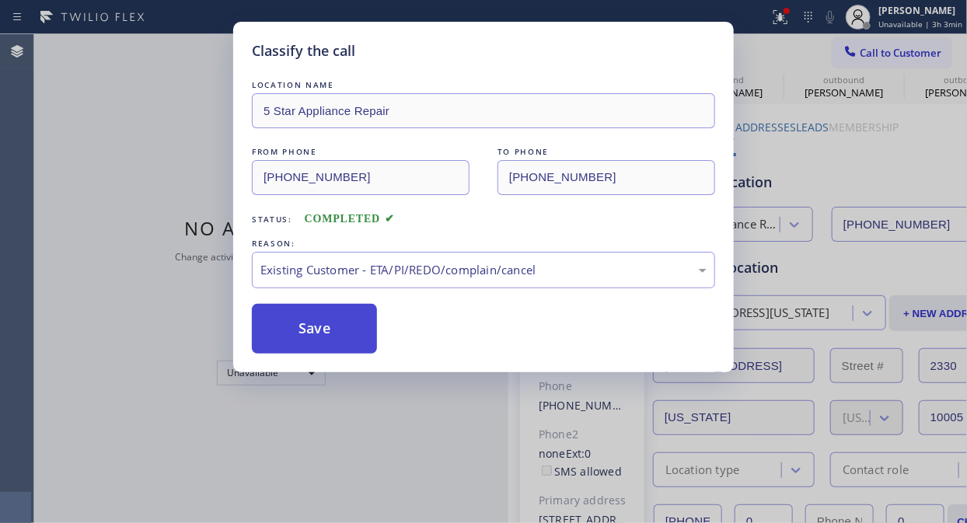
click at [319, 330] on button "Save" at bounding box center [314, 329] width 125 height 50
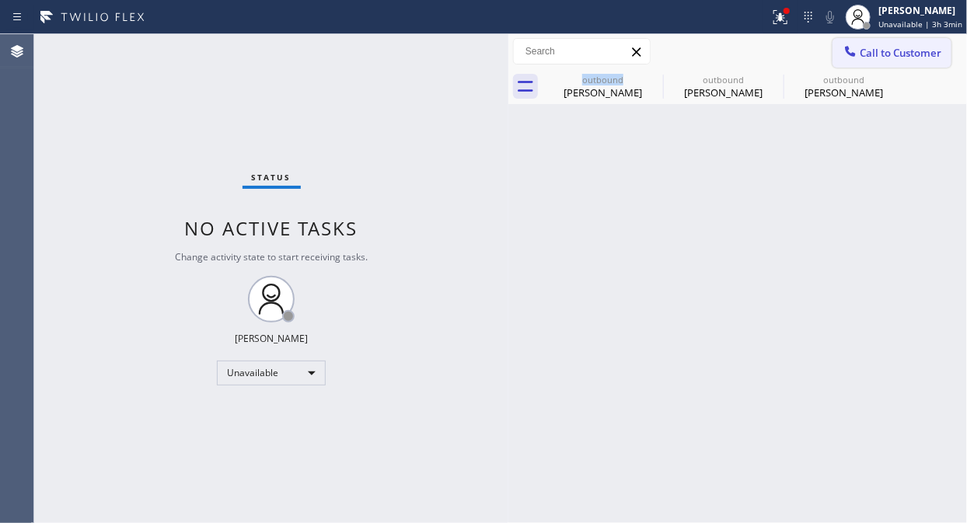
click at [856, 47] on icon at bounding box center [851, 52] width 16 height 16
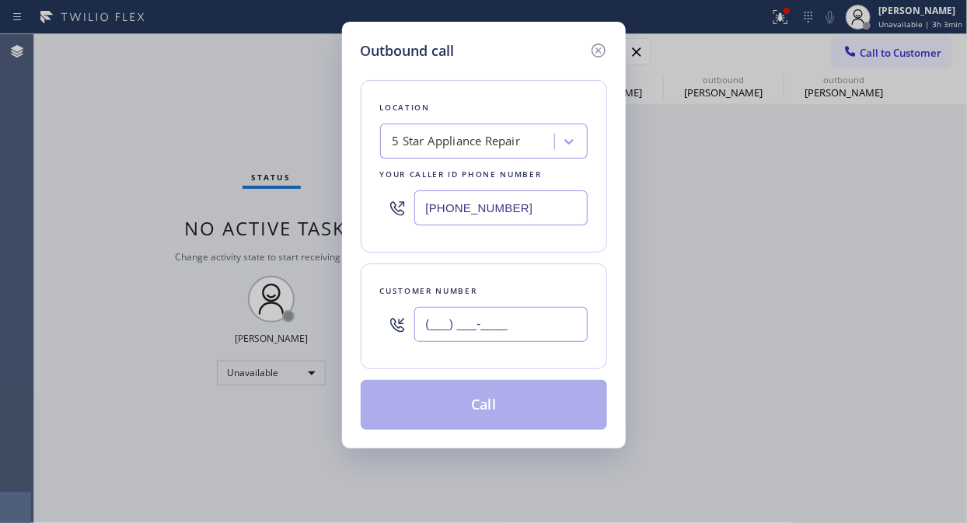
click at [527, 330] on input "(___) ___-____" at bounding box center [500, 324] width 173 height 35
paste input "415) 272-8669"
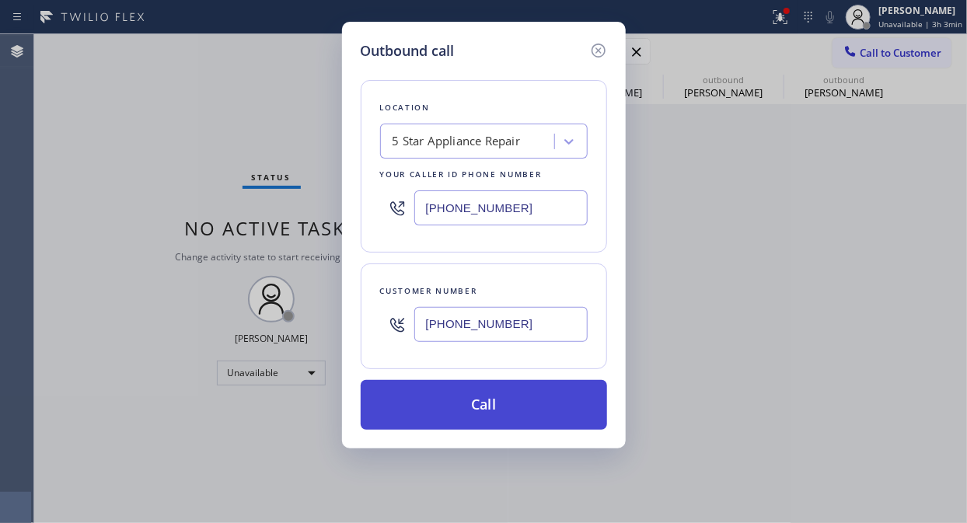
type input "[PHONE_NUMBER]"
click at [546, 406] on button "Call" at bounding box center [484, 405] width 246 height 50
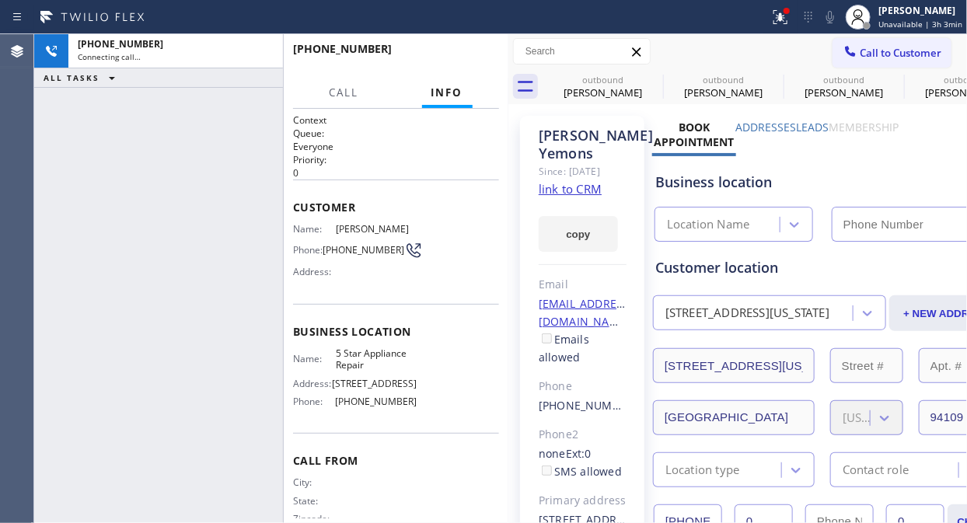
type input "[PHONE_NUMBER]"
click at [779, 12] on icon at bounding box center [780, 17] width 19 height 19
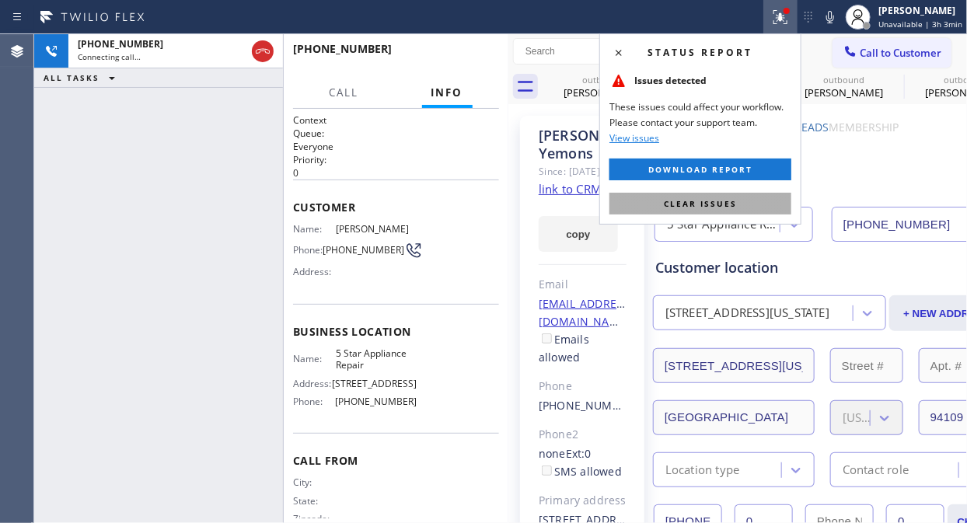
click at [738, 206] on button "Clear issues" at bounding box center [700, 204] width 182 height 22
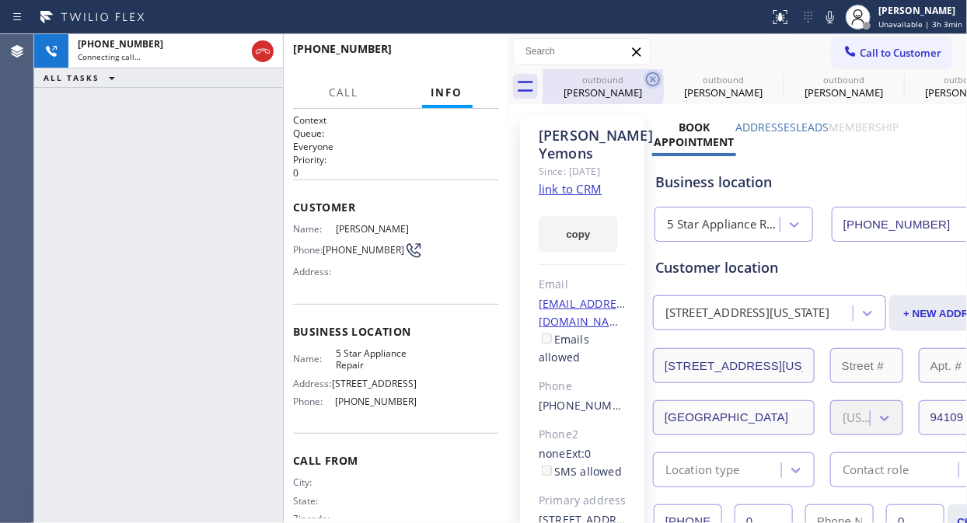
click at [653, 75] on icon at bounding box center [653, 79] width 19 height 19
click at [0, 0] on icon at bounding box center [0, 0] width 0 height 0
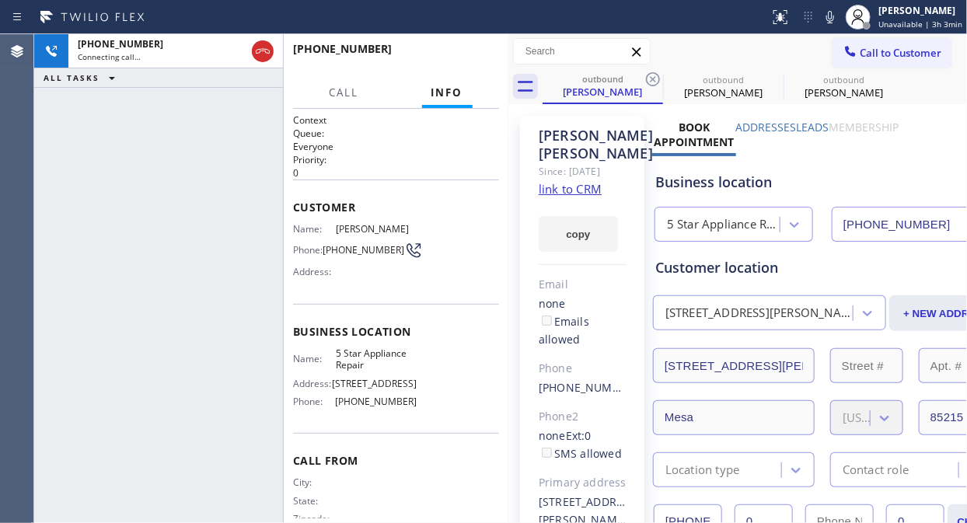
click at [653, 75] on icon at bounding box center [653, 79] width 19 height 19
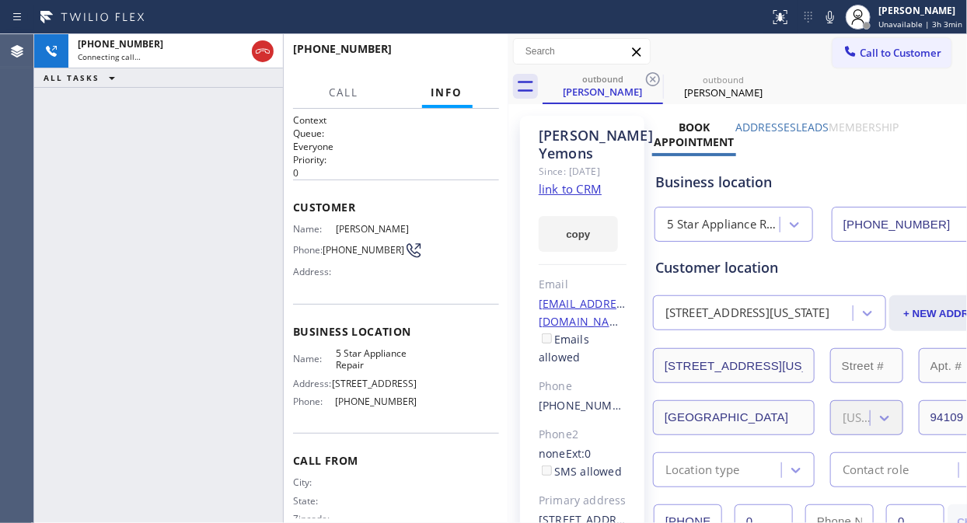
click at [653, 75] on icon at bounding box center [653, 79] width 19 height 19
drag, startPoint x: 115, startPoint y: 130, endPoint x: 146, endPoint y: 120, distance: 32.5
click at [115, 130] on div "[PHONE_NUMBER] Connecting call… ALL TASKS ALL TASKS ACTIVE TASKS TASKS IN WRAP …" at bounding box center [158, 278] width 249 height 489
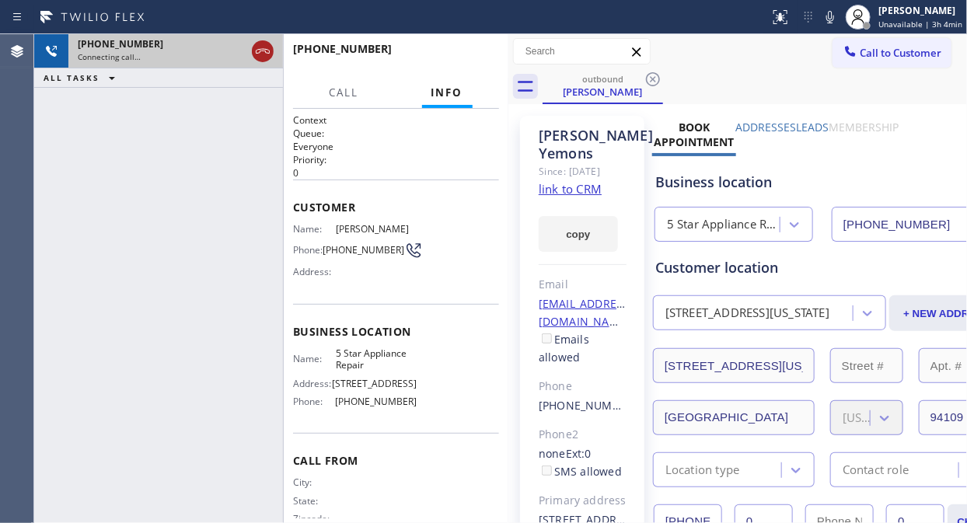
click at [263, 47] on icon at bounding box center [262, 51] width 19 height 19
click at [860, 52] on span "Call to Customer" at bounding box center [901, 53] width 82 height 14
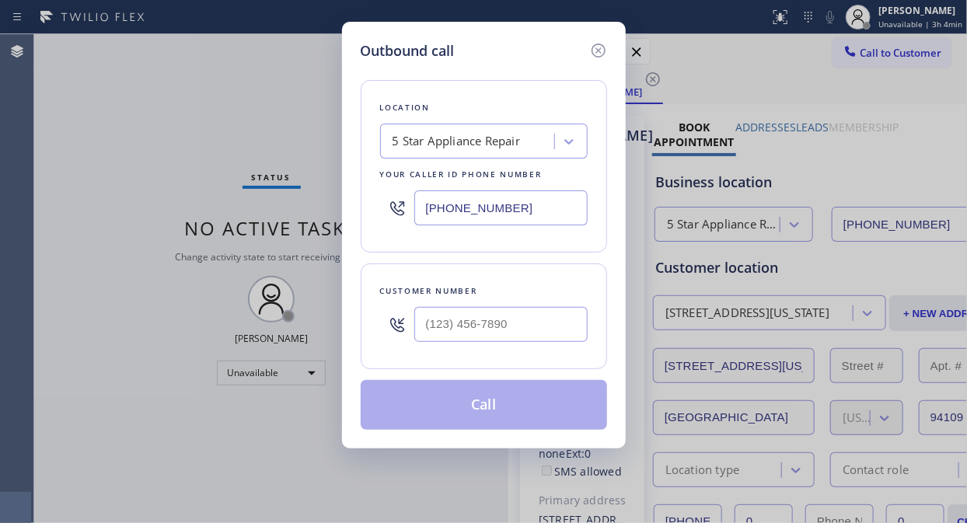
click at [532, 330] on input "text" at bounding box center [500, 324] width 173 height 35
paste input "818) 486-1763"
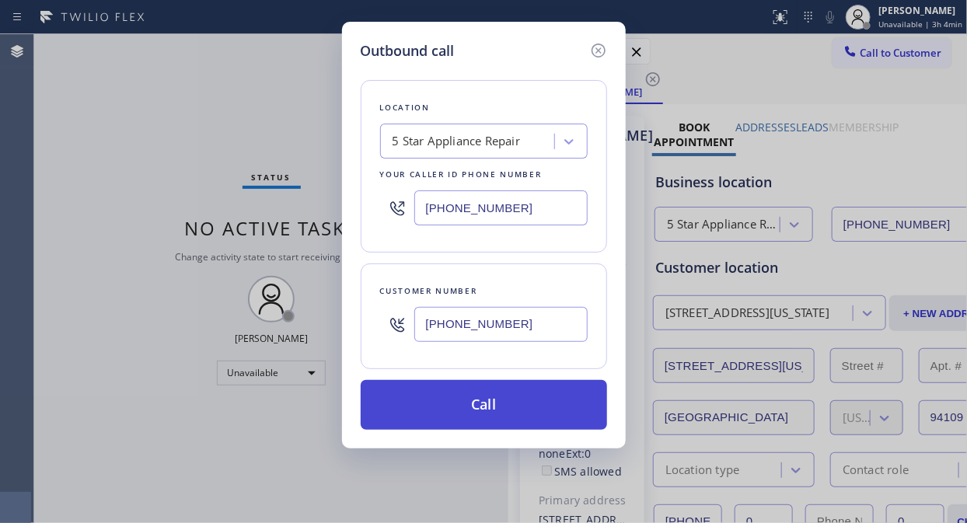
type input "[PHONE_NUMBER]"
click at [549, 400] on button "Call" at bounding box center [484, 405] width 246 height 50
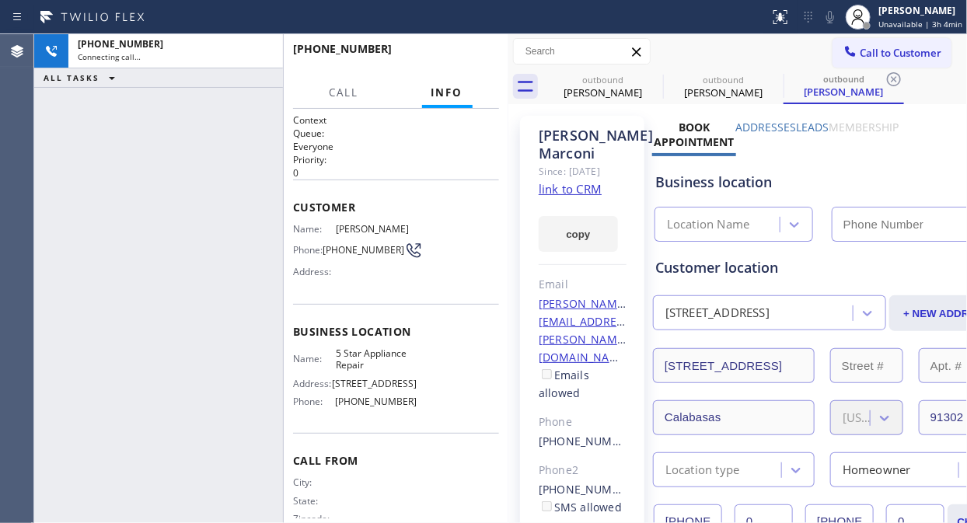
type input "[PHONE_NUMBER]"
click at [651, 76] on icon at bounding box center [653, 79] width 19 height 19
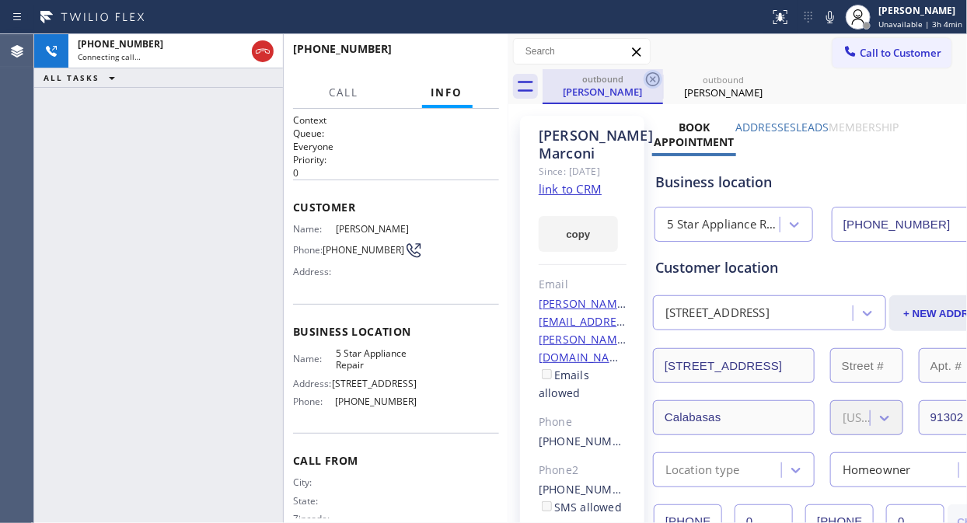
click at [651, 78] on icon at bounding box center [653, 79] width 14 height 14
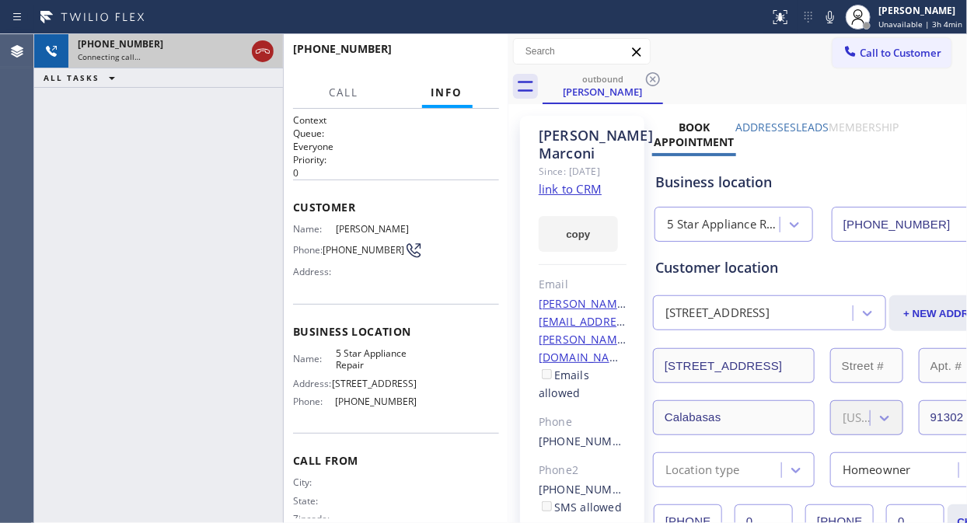
click at [262, 49] on icon at bounding box center [263, 51] width 14 height 5
click at [870, 51] on span "Call to Customer" at bounding box center [901, 53] width 82 height 14
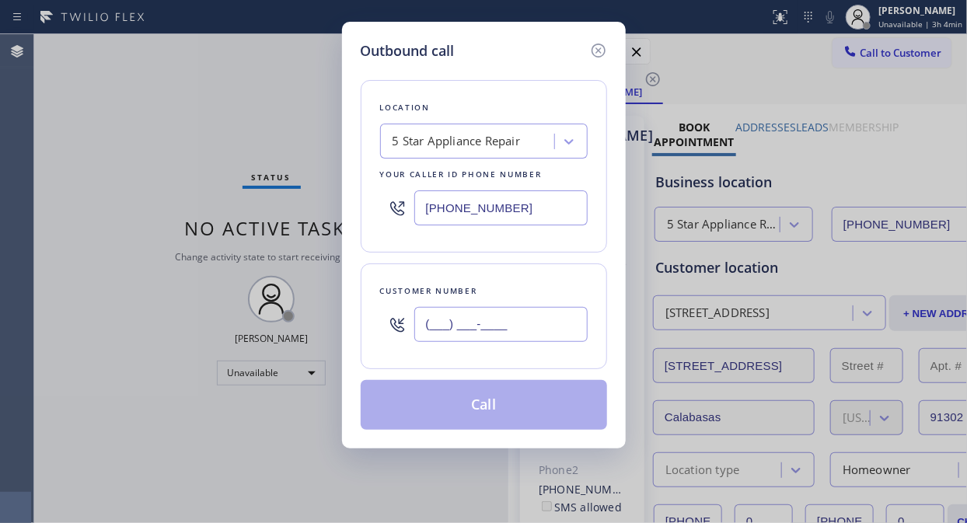
click at [427, 324] on input "(___) ___-____" at bounding box center [500, 324] width 173 height 35
paste input "714) 273-8354"
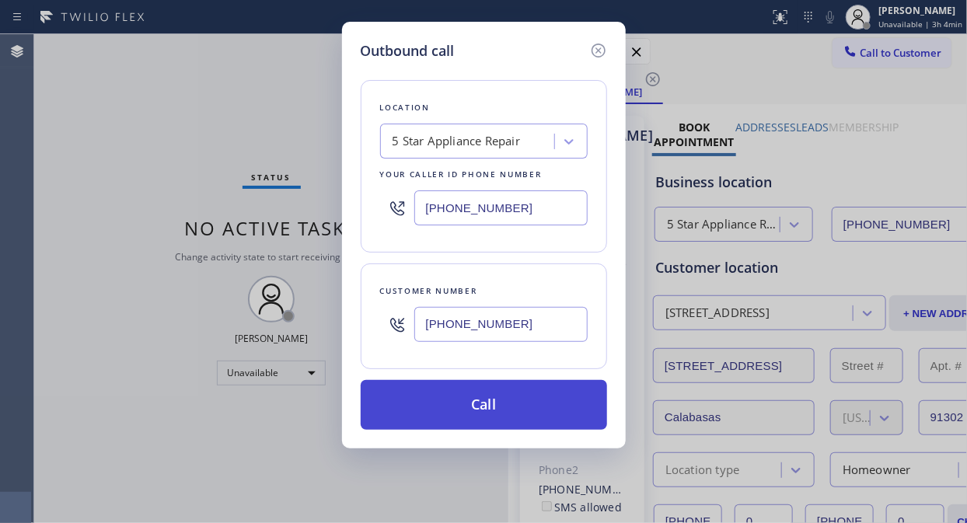
type input "[PHONE_NUMBER]"
click at [522, 404] on button "Call" at bounding box center [484, 405] width 246 height 50
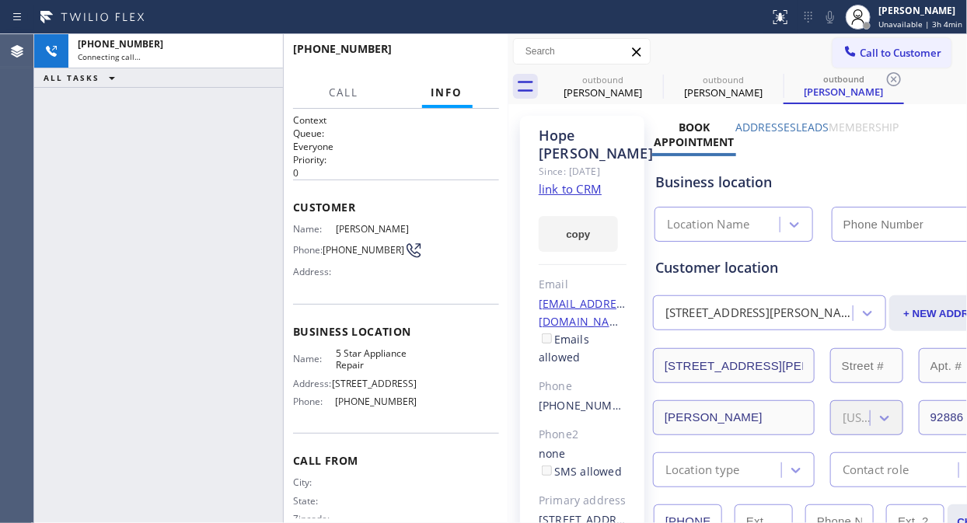
type input "[PHONE_NUMBER]"
click at [651, 79] on icon at bounding box center [653, 79] width 14 height 14
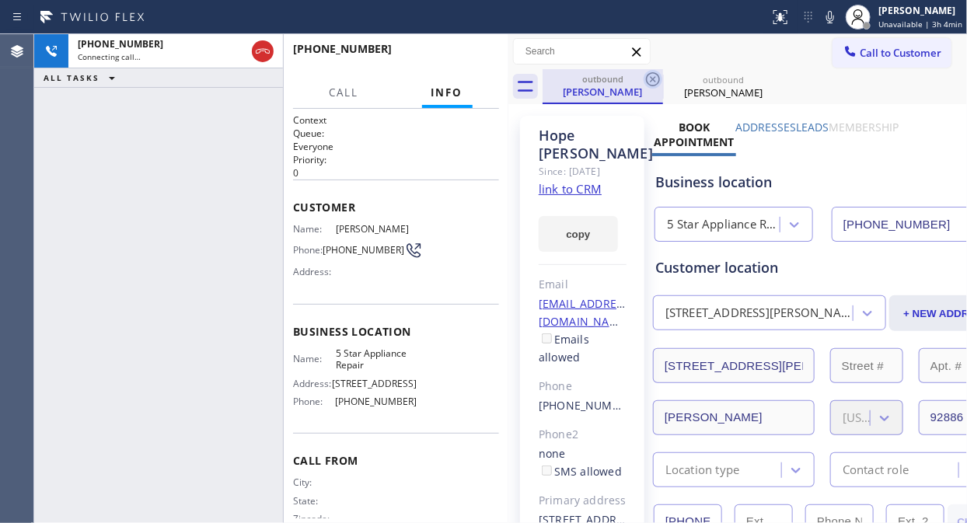
click at [651, 75] on icon at bounding box center [653, 79] width 19 height 19
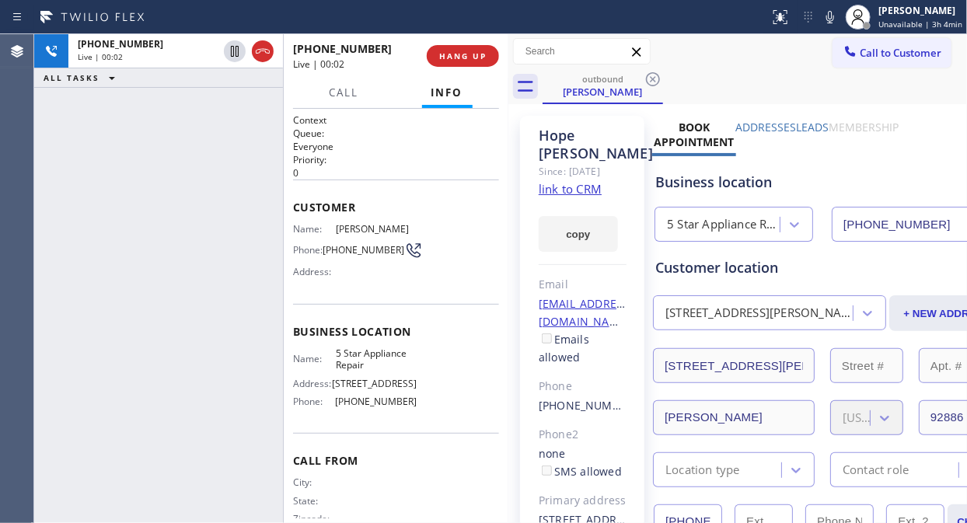
click at [127, 177] on div "[PHONE_NUMBER] Live | 00:02 ALL TASKS ALL TASKS ACTIVE TASKS TASKS IN WRAP UP" at bounding box center [158, 278] width 249 height 489
click at [455, 55] on span "HANG UP" at bounding box center [462, 56] width 47 height 11
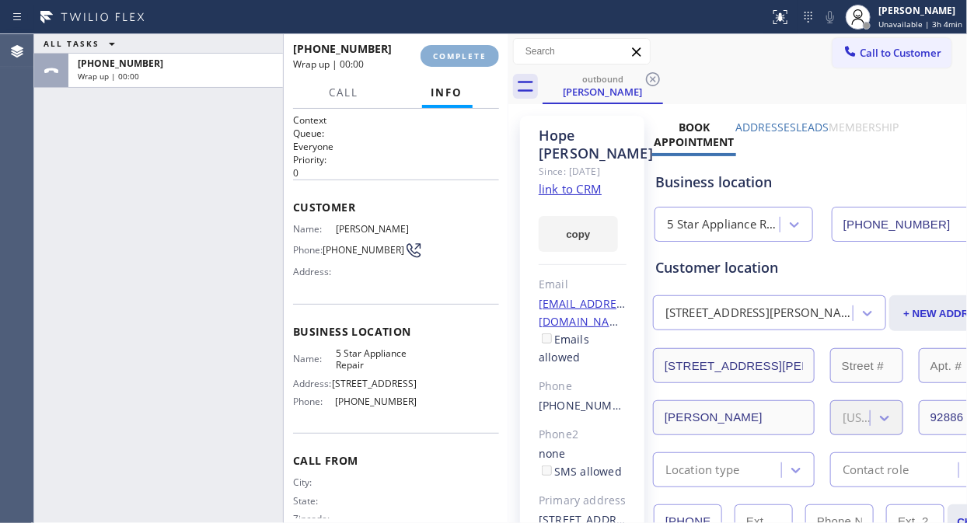
click at [456, 55] on span "COMPLETE" at bounding box center [460, 56] width 54 height 11
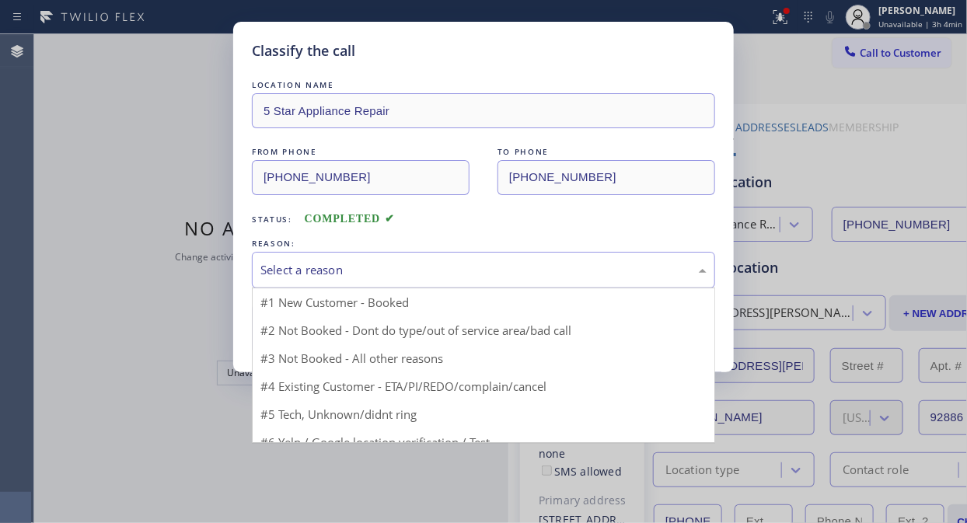
click at [484, 275] on div "Select a reason" at bounding box center [483, 270] width 446 height 18
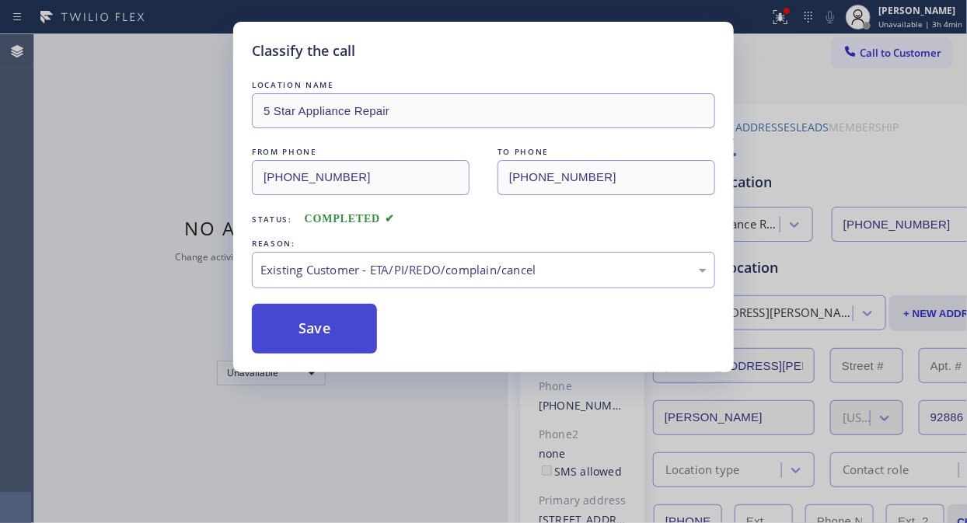
click at [340, 329] on button "Save" at bounding box center [314, 329] width 125 height 50
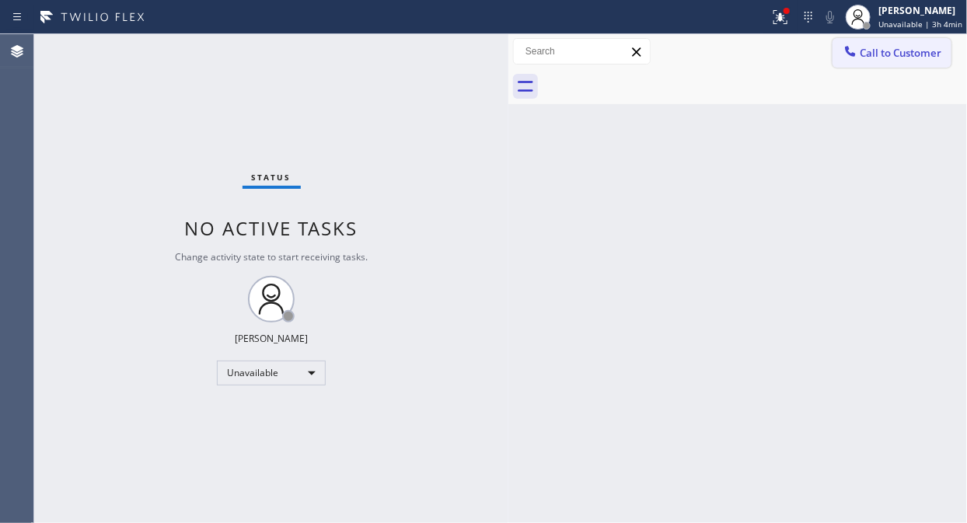
click at [870, 53] on span "Call to Customer" at bounding box center [901, 53] width 82 height 14
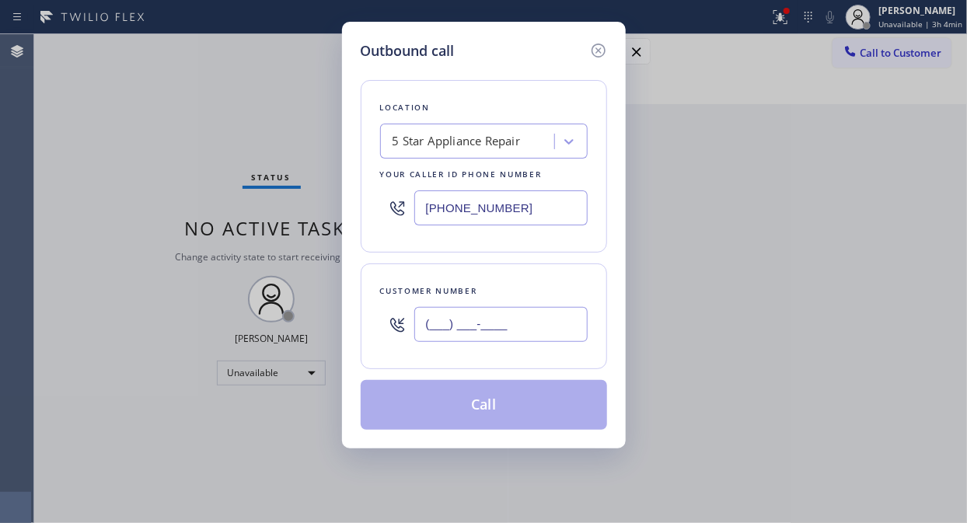
click at [480, 334] on input "(___) ___-____" at bounding box center [500, 324] width 173 height 35
paste input "408) 313-4041"
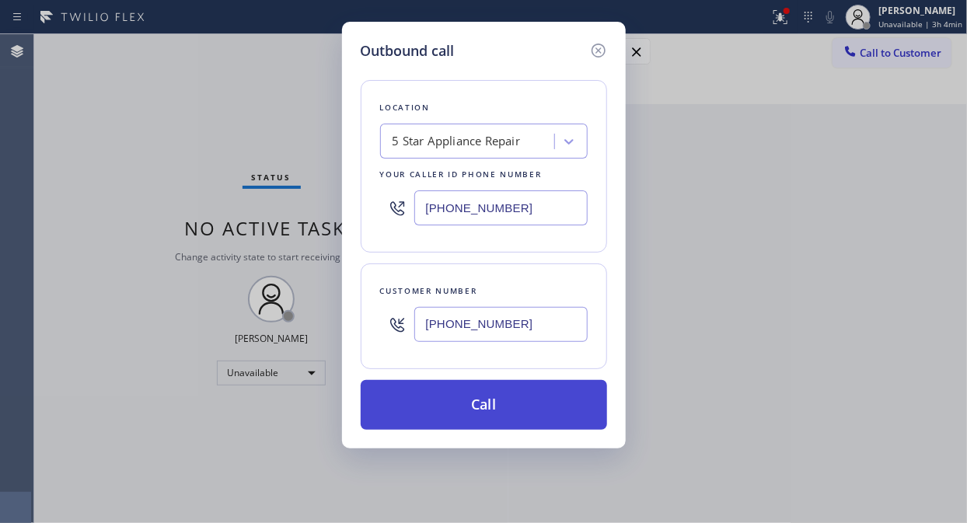
type input "[PHONE_NUMBER]"
click at [483, 402] on button "Call" at bounding box center [484, 405] width 246 height 50
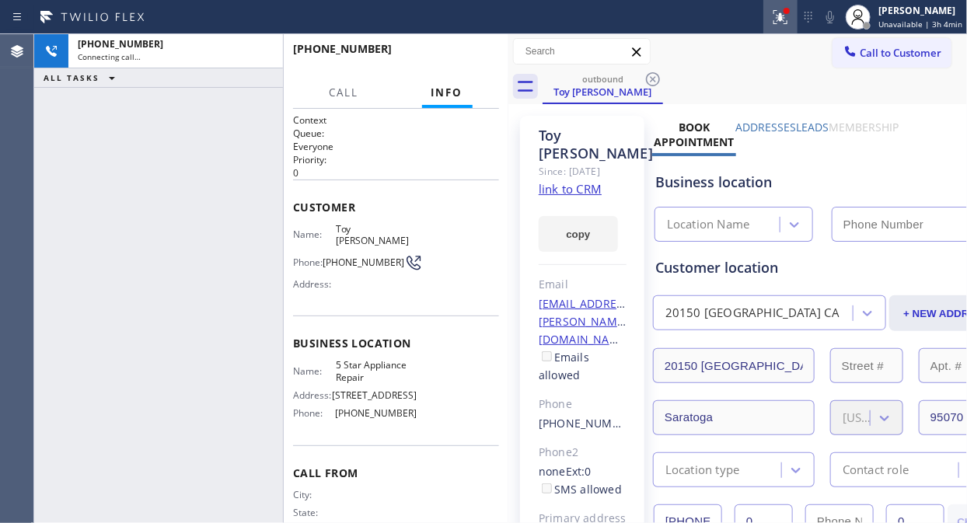
click at [787, 23] on icon at bounding box center [780, 17] width 19 height 19
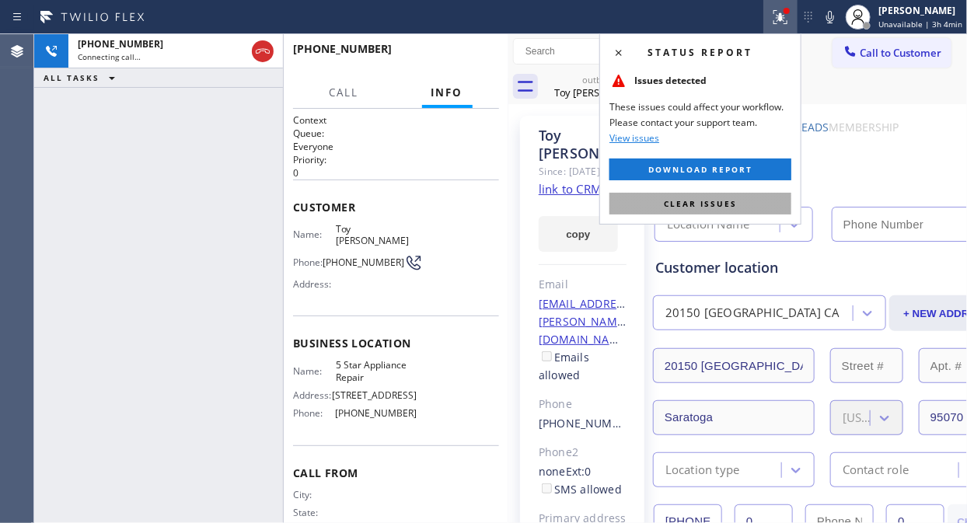
click at [723, 202] on span "Clear issues" at bounding box center [700, 203] width 73 height 11
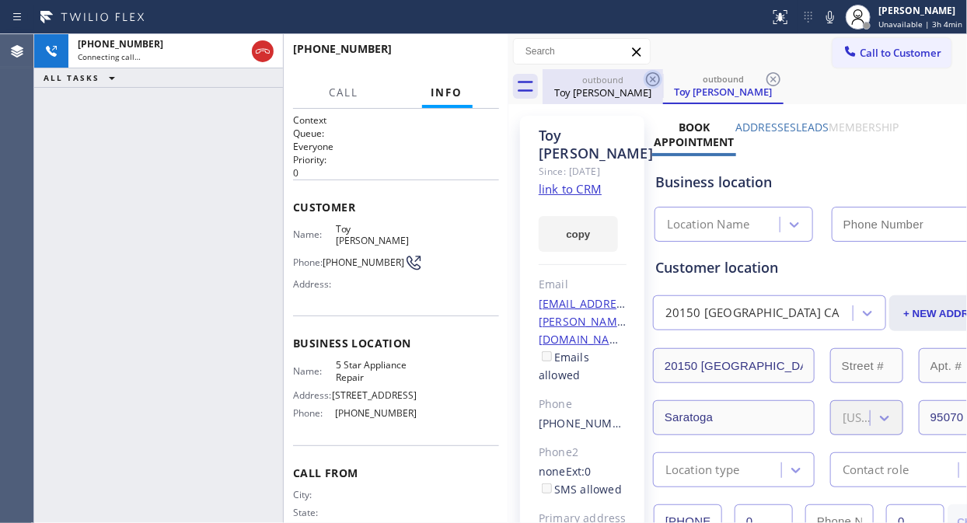
click at [658, 75] on icon at bounding box center [653, 79] width 14 height 14
type input "[PHONE_NUMBER]"
click at [654, 79] on icon at bounding box center [653, 79] width 14 height 14
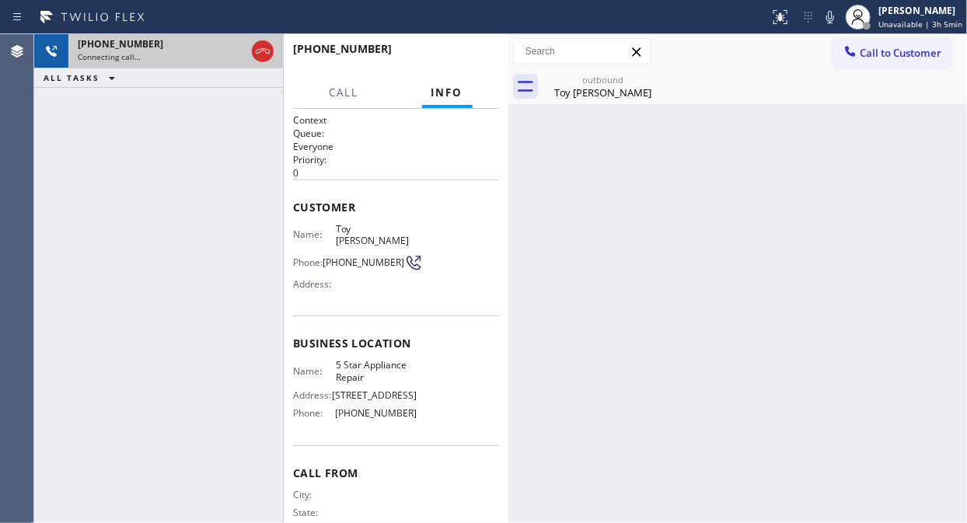
click at [173, 58] on div "Connecting call…" at bounding box center [162, 56] width 168 height 11
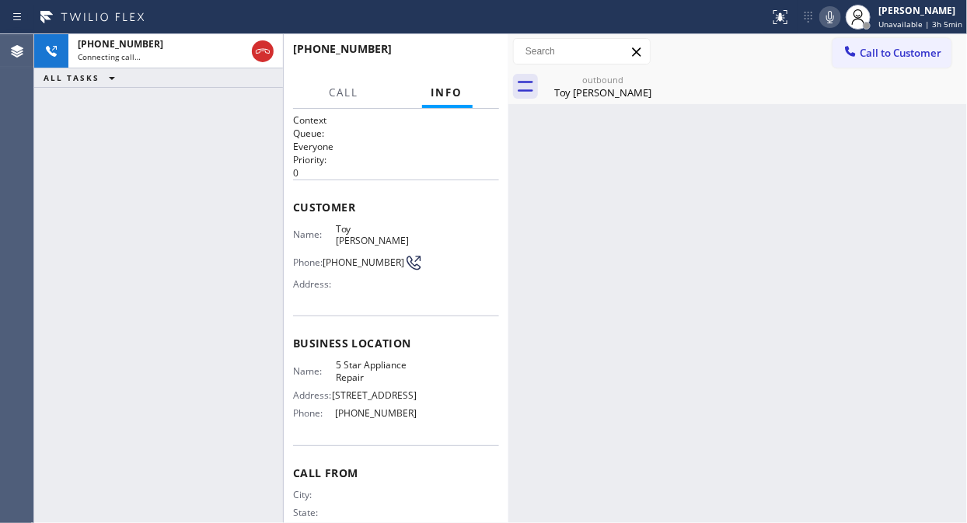
click at [829, 9] on icon at bounding box center [830, 17] width 19 height 19
click at [468, 57] on span "HANG UP" at bounding box center [462, 56] width 47 height 11
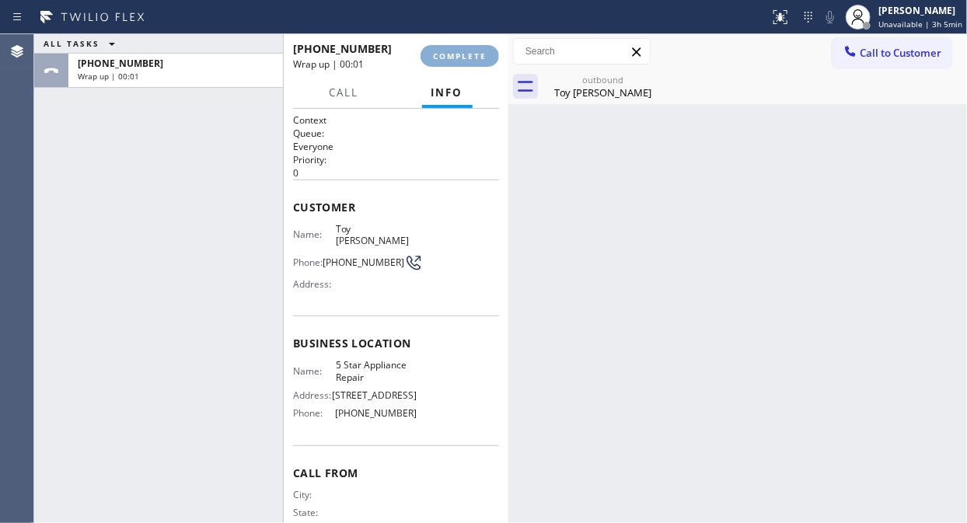
click at [468, 57] on span "COMPLETE" at bounding box center [460, 56] width 54 height 11
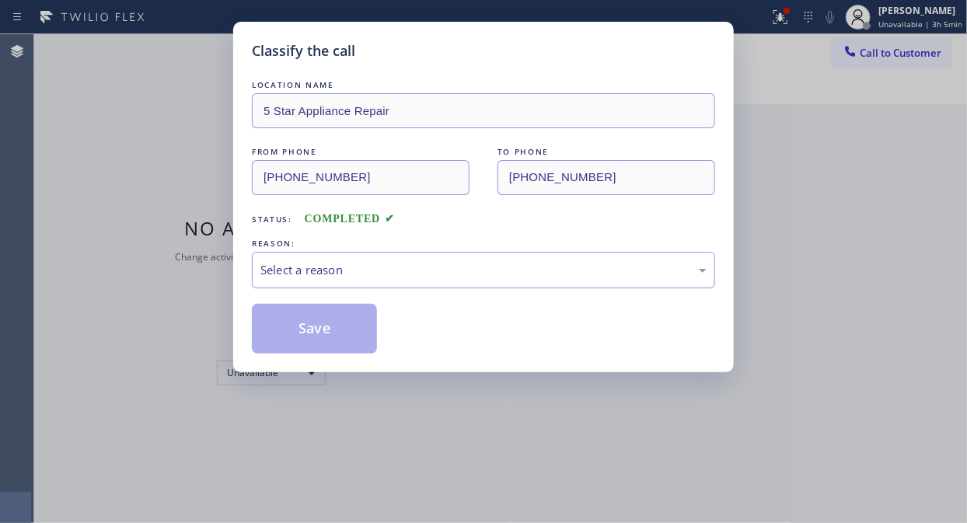
click at [499, 282] on div "Select a reason" at bounding box center [483, 270] width 463 height 37
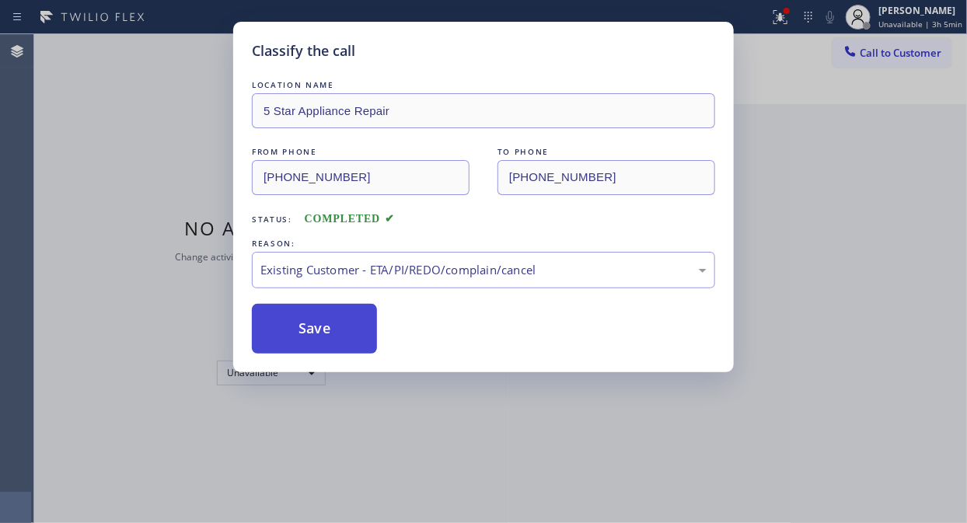
click at [332, 329] on button "Save" at bounding box center [314, 329] width 125 height 50
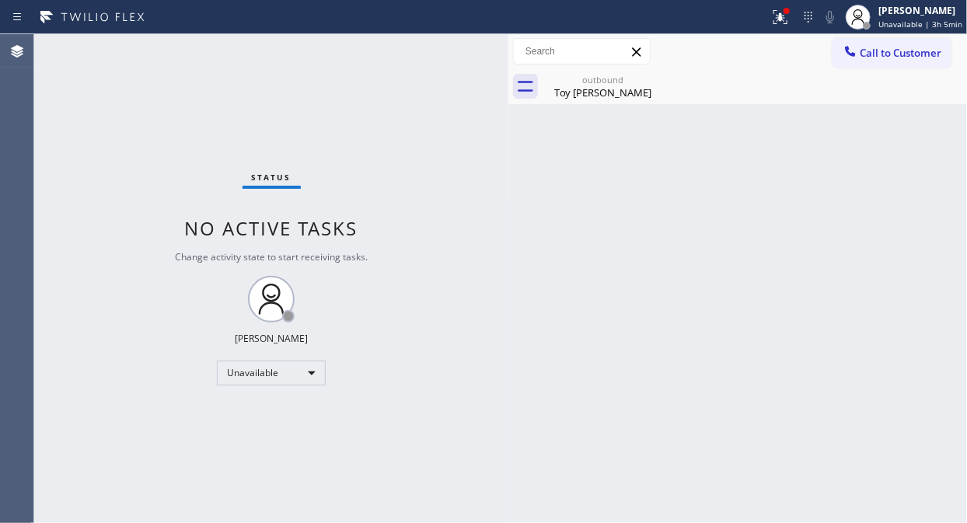
drag, startPoint x: 869, startPoint y: 51, endPoint x: 756, endPoint y: 148, distance: 149.3
click at [869, 52] on span "Call to Customer" at bounding box center [901, 53] width 82 height 14
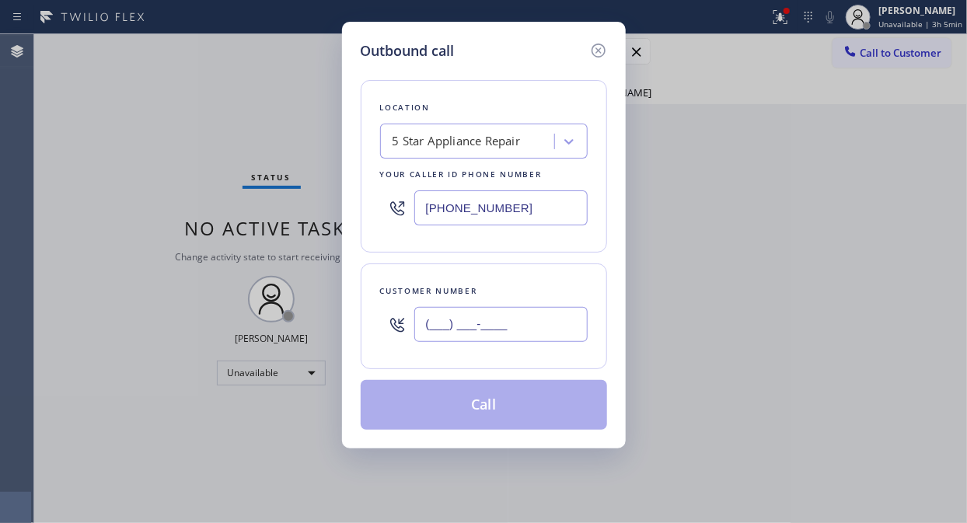
click at [494, 327] on input "(___) ___-____" at bounding box center [500, 324] width 173 height 35
paste input "408) 313-4041"
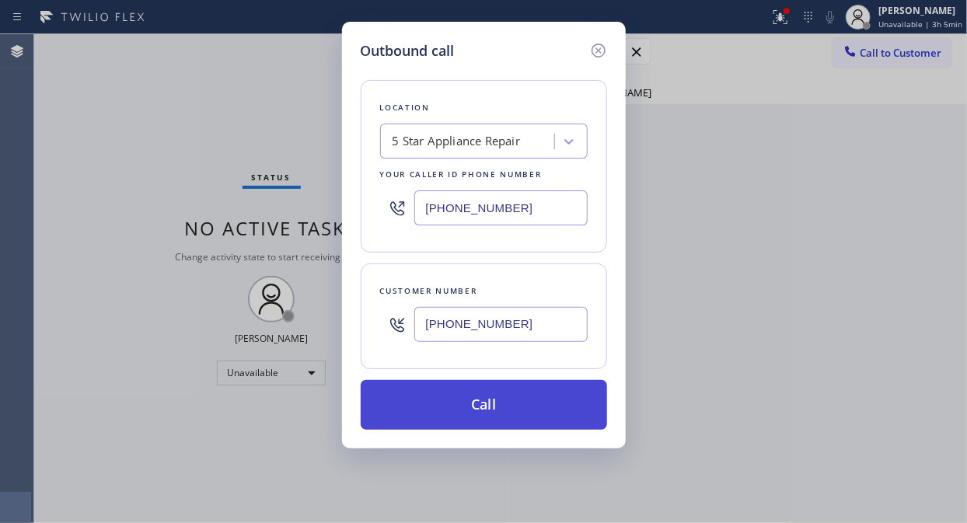
type input "[PHONE_NUMBER]"
click at [511, 409] on button "Call" at bounding box center [484, 405] width 246 height 50
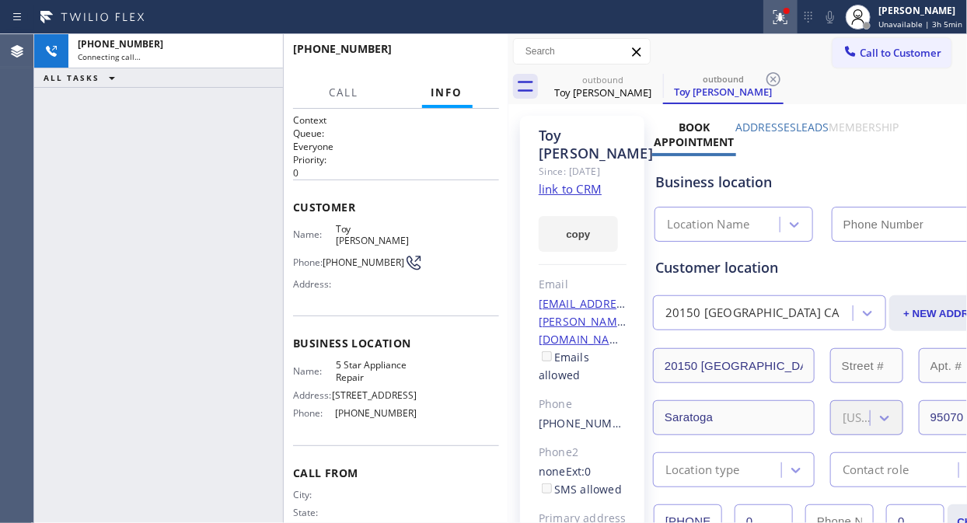
type input "[PHONE_NUMBER]"
click at [790, 17] on icon at bounding box center [780, 17] width 19 height 19
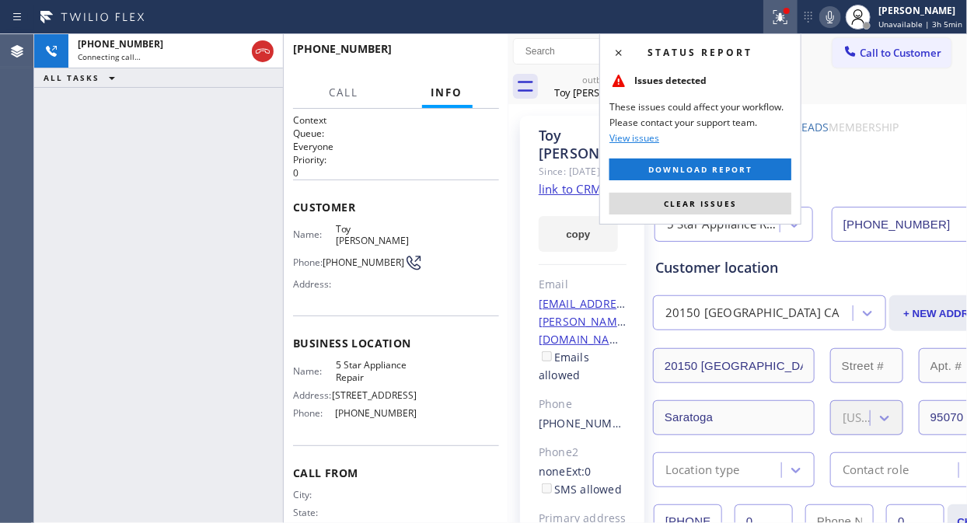
click at [740, 201] on button "Clear issues" at bounding box center [700, 204] width 182 height 22
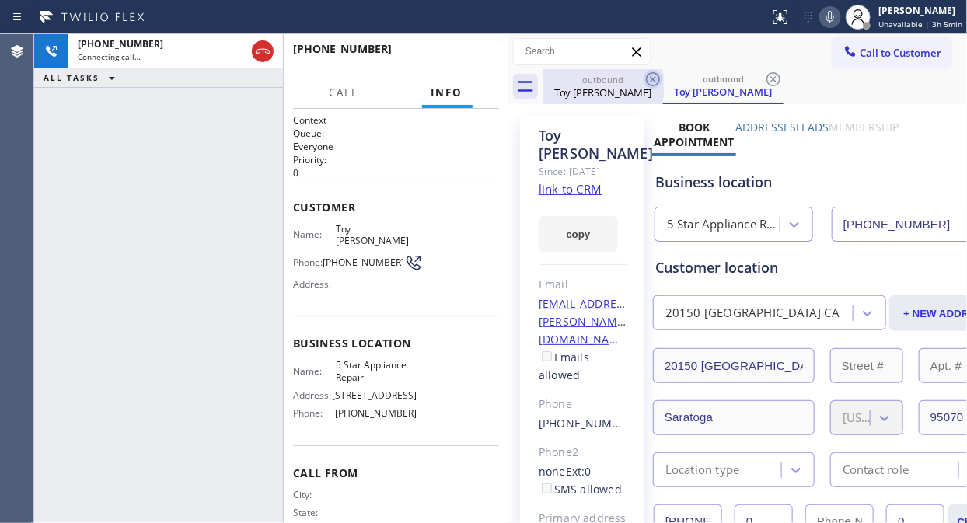
click at [657, 75] on icon at bounding box center [653, 79] width 14 height 14
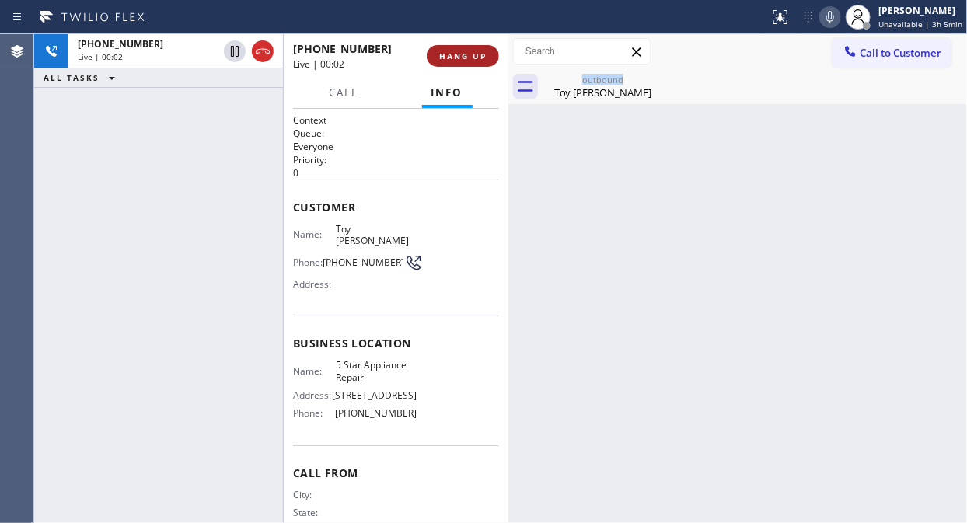
click at [472, 60] on span "HANG UP" at bounding box center [462, 56] width 47 height 11
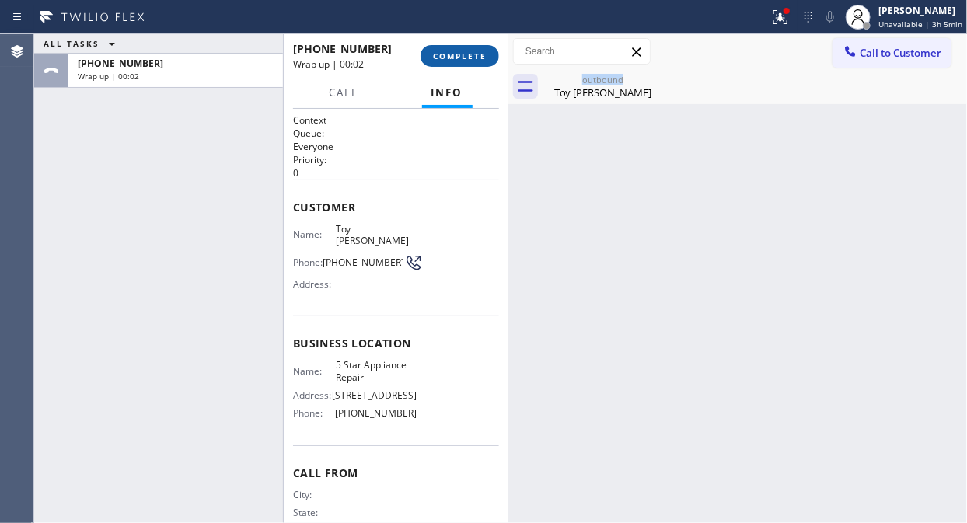
click at [472, 60] on span "COMPLETE" at bounding box center [460, 56] width 54 height 11
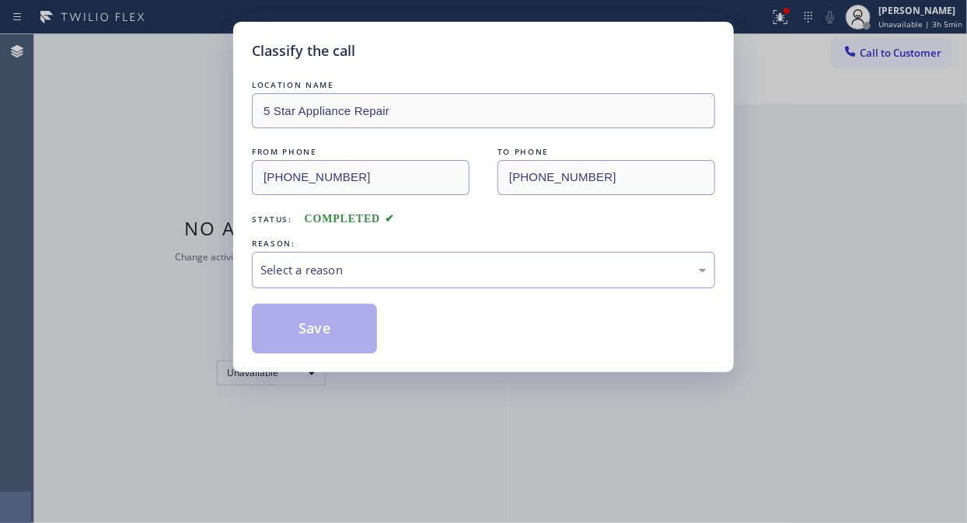
click at [496, 280] on div "Select a reason" at bounding box center [483, 270] width 463 height 37
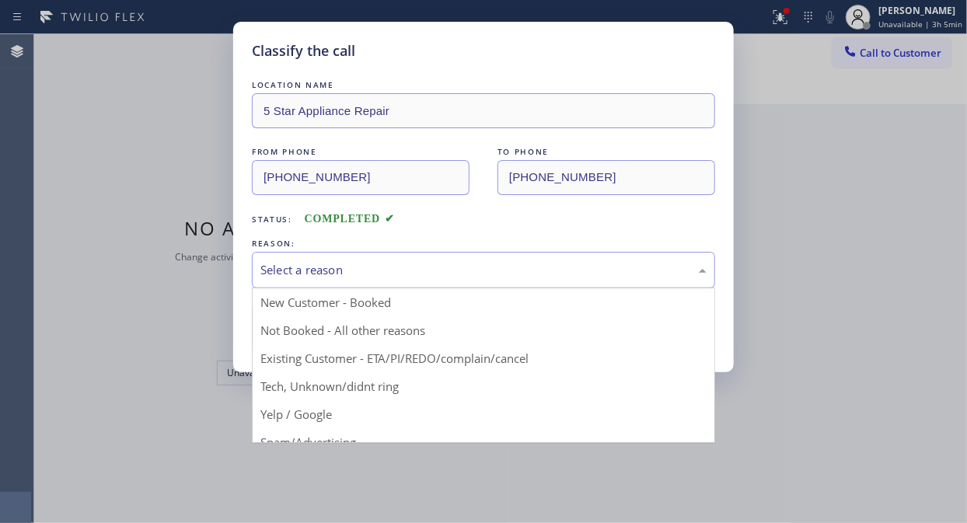
drag, startPoint x: 500, startPoint y: 358, endPoint x: 420, endPoint y: 335, distance: 83.2
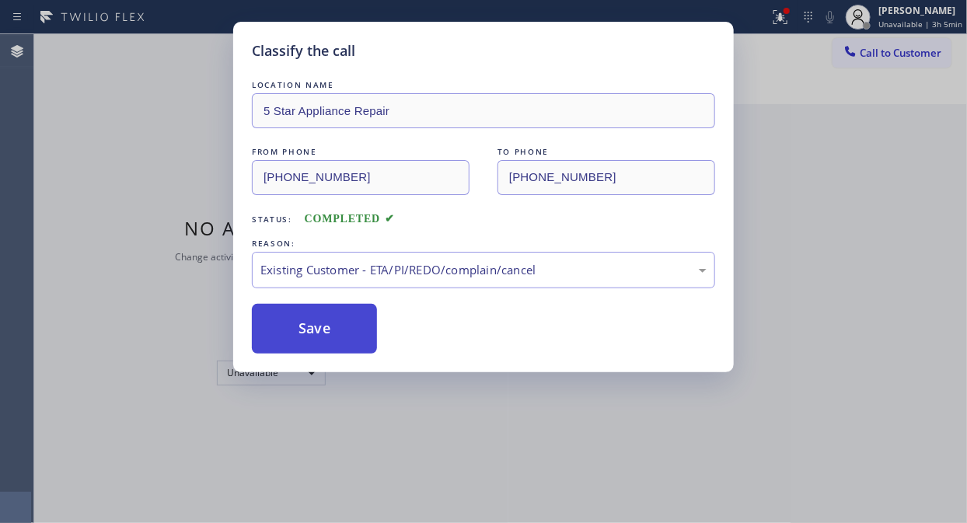
click at [343, 324] on button "Save" at bounding box center [314, 329] width 125 height 50
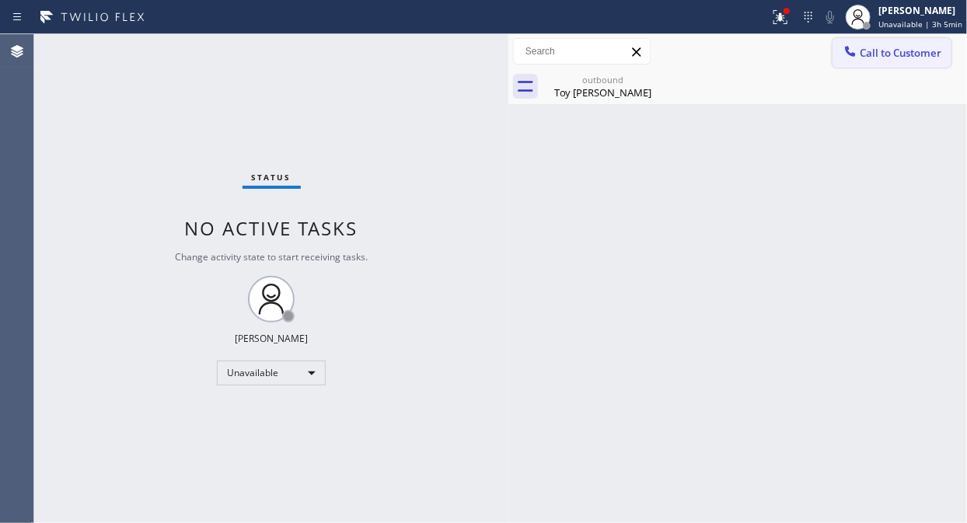
click at [870, 47] on span "Call to Customer" at bounding box center [901, 53] width 82 height 14
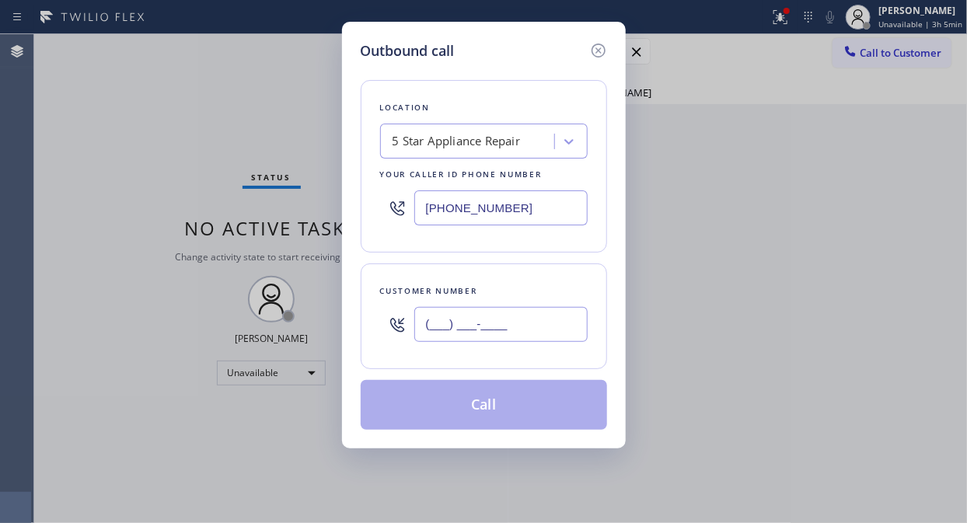
click at [460, 313] on input "(___) ___-____" at bounding box center [500, 324] width 173 height 35
click at [426, 334] on input "(___) ___-____" at bounding box center [500, 324] width 173 height 35
paste input "805) 612-6977"
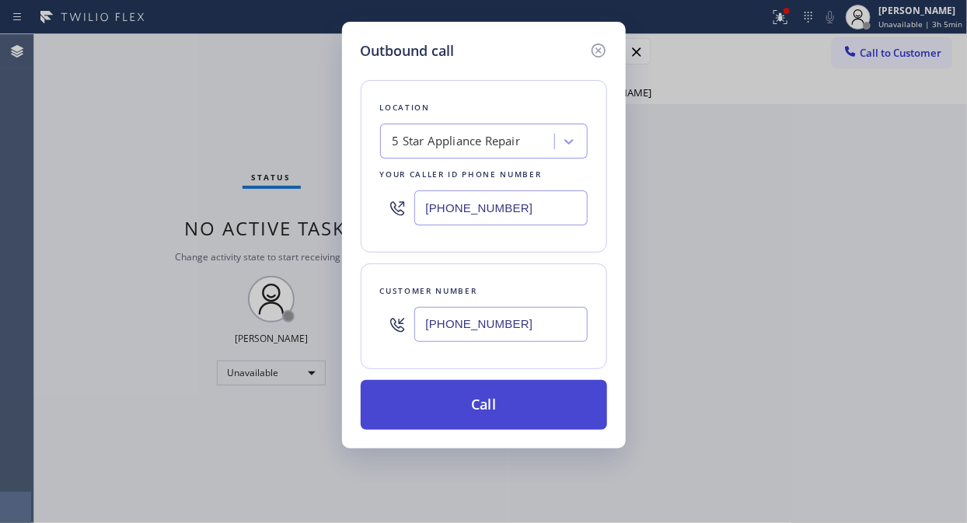
type input "[PHONE_NUMBER]"
click at [513, 428] on button "Call" at bounding box center [484, 405] width 246 height 50
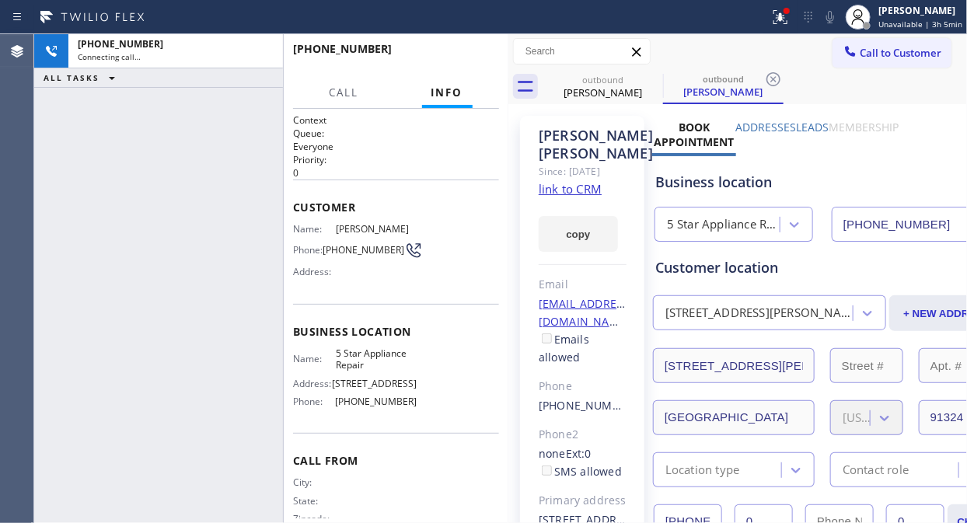
type input "[PHONE_NUMBER]"
click at [776, 14] on icon at bounding box center [780, 17] width 19 height 19
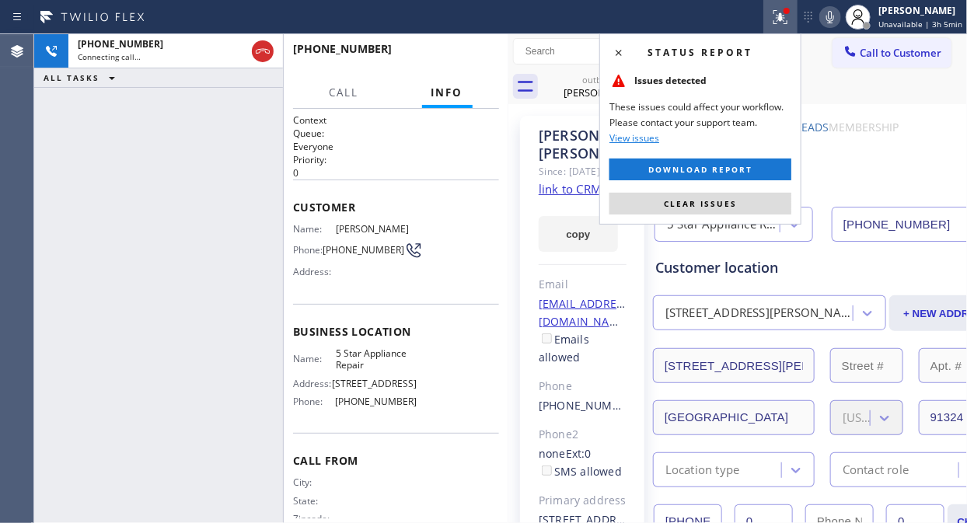
drag, startPoint x: 707, startPoint y: 208, endPoint x: 695, endPoint y: 161, distance: 48.3
click at [708, 208] on span "Clear issues" at bounding box center [700, 203] width 73 height 11
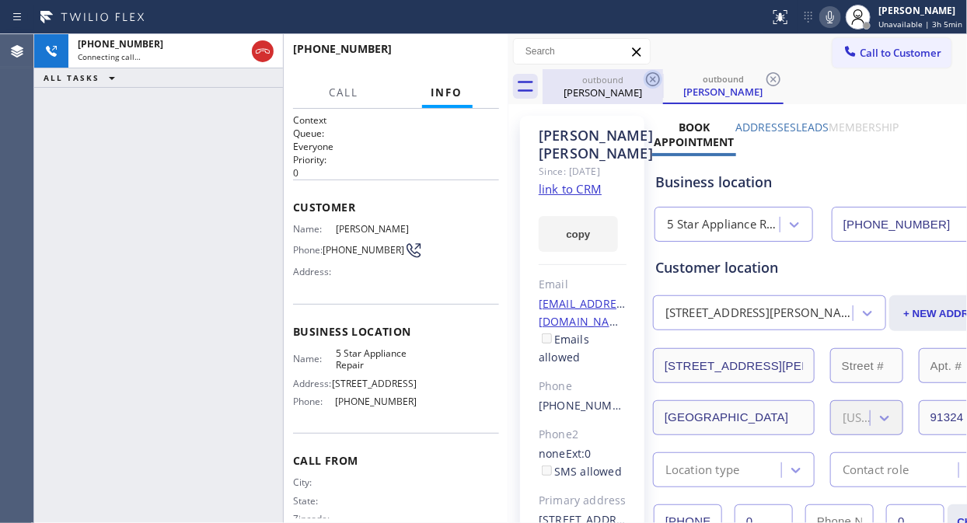
click at [651, 81] on icon at bounding box center [653, 79] width 19 height 19
click at [80, 169] on div "[PHONE_NUMBER] Connecting call… ALL TASKS ALL TASKS ACTIVE TASKS TASKS IN WRAP …" at bounding box center [158, 278] width 249 height 489
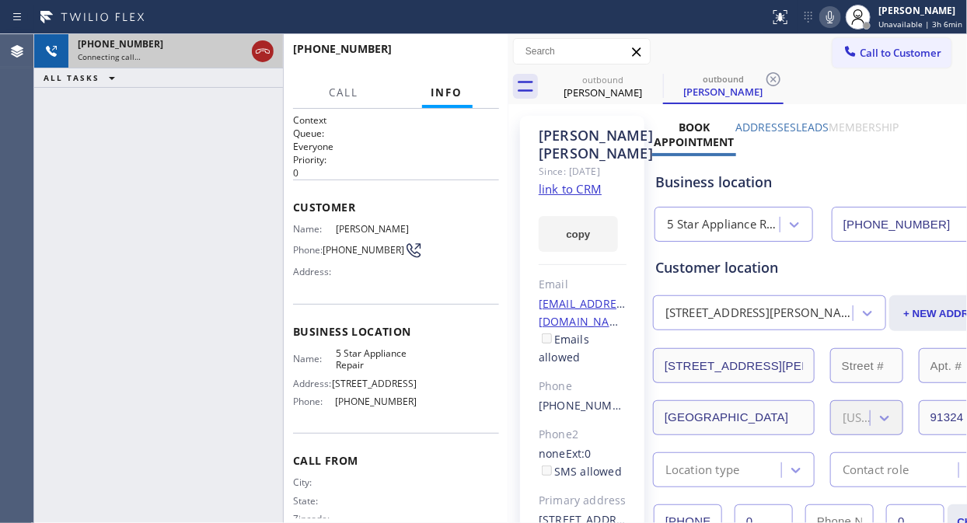
click at [259, 43] on icon at bounding box center [262, 51] width 19 height 19
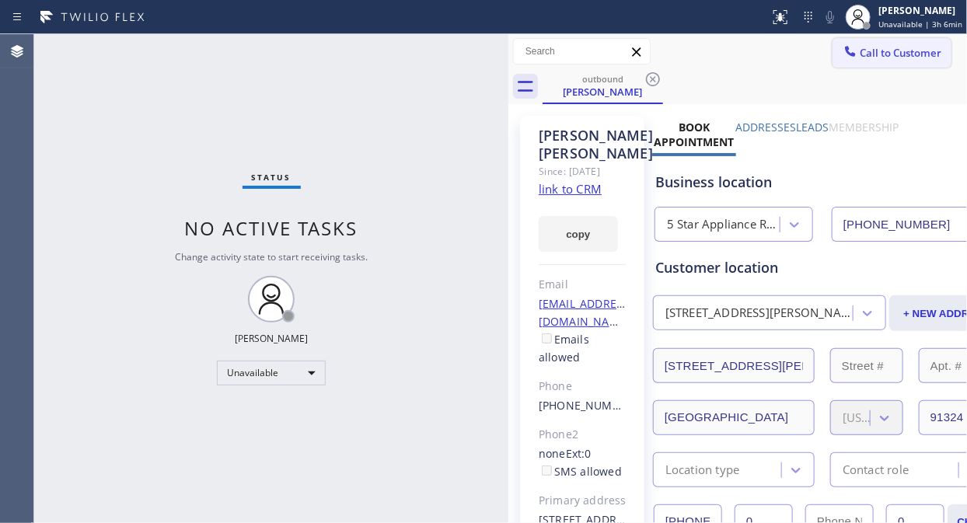
click at [870, 53] on span "Call to Customer" at bounding box center [901, 53] width 82 height 14
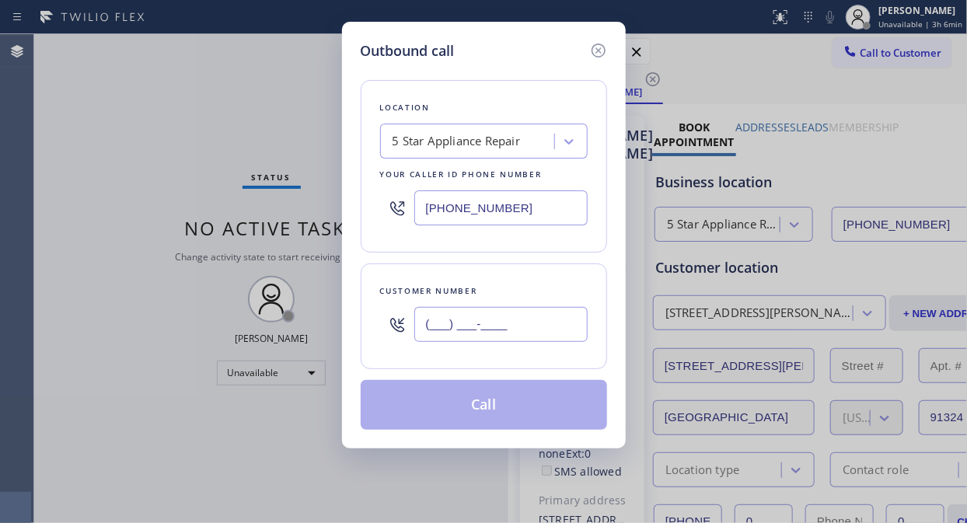
click at [468, 330] on input "(___) ___-____" at bounding box center [500, 324] width 173 height 35
paste input "858) 353-9911"
type input "[PHONE_NUMBER]"
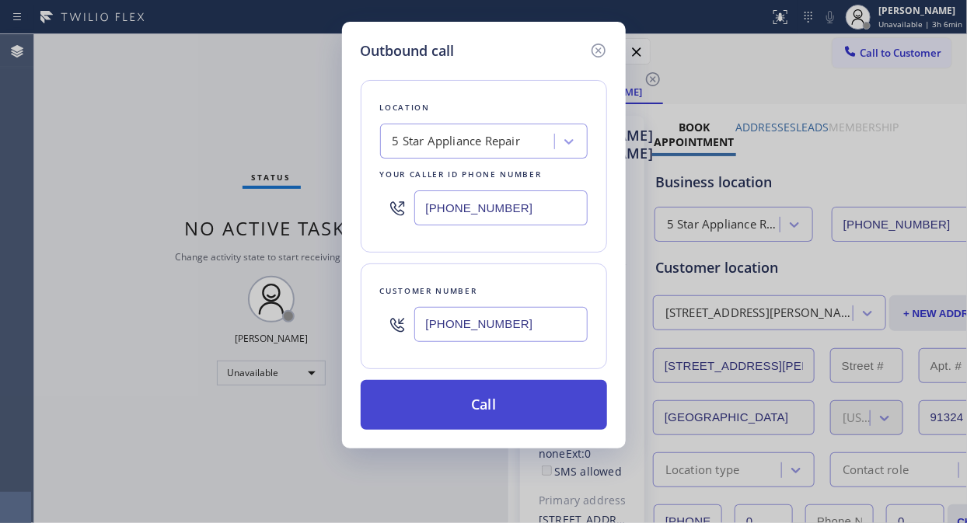
click at [525, 410] on button "Call" at bounding box center [484, 405] width 246 height 50
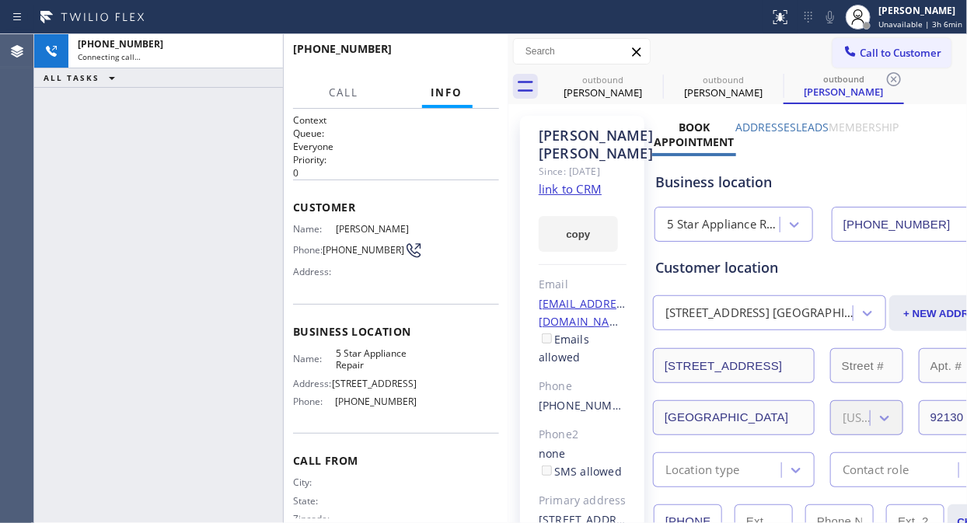
type input "[PHONE_NUMBER]"
click at [460, 58] on span "HANG UP" at bounding box center [462, 56] width 47 height 11
click at [461, 58] on span "HANG UP" at bounding box center [462, 56] width 47 height 11
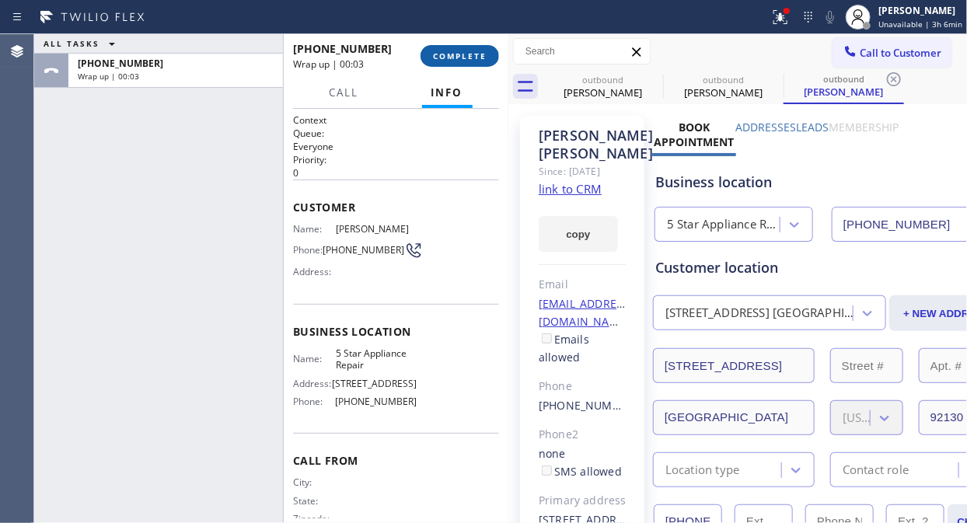
click at [454, 51] on span "COMPLETE" at bounding box center [460, 56] width 54 height 11
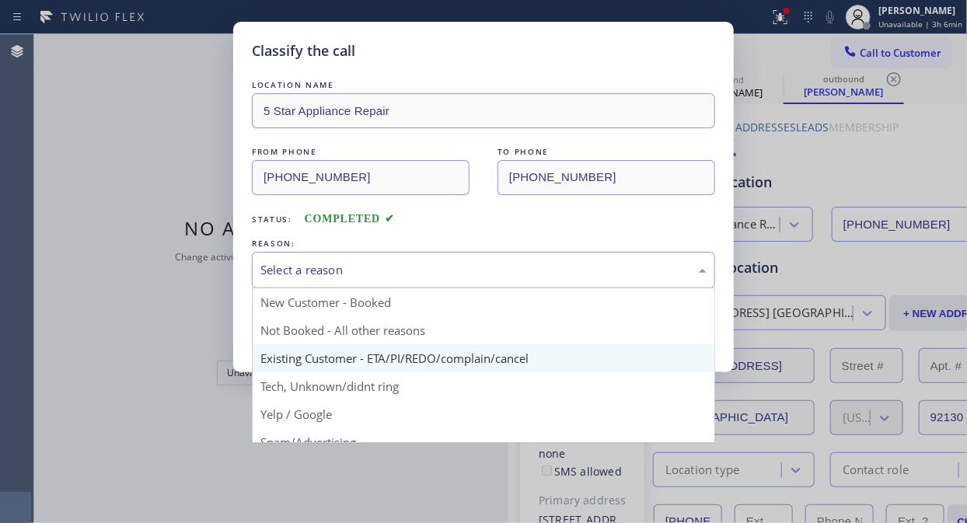
drag, startPoint x: 497, startPoint y: 267, endPoint x: 491, endPoint y: 352, distance: 84.9
click at [498, 267] on div "Select a reason" at bounding box center [483, 270] width 446 height 18
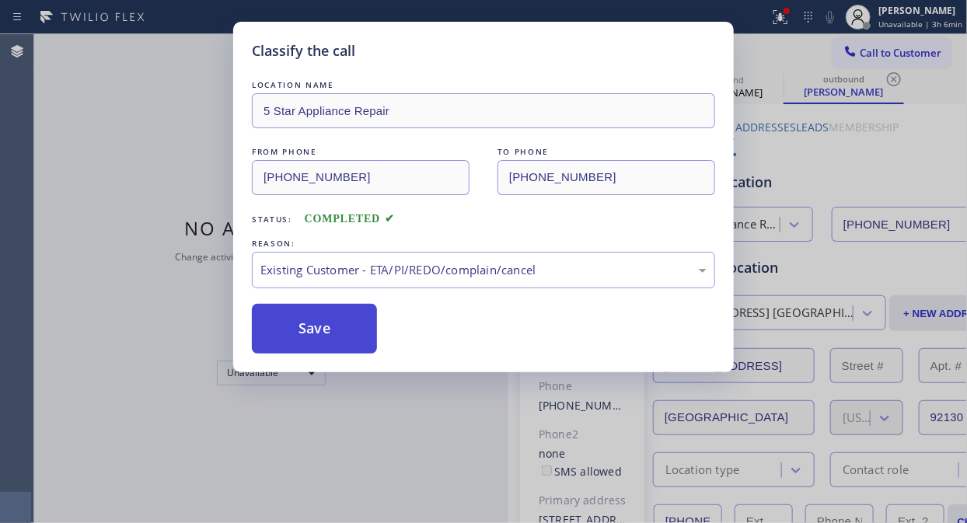
click at [355, 344] on button "Save" at bounding box center [314, 329] width 125 height 50
click at [329, 331] on button "Save" at bounding box center [314, 329] width 125 height 50
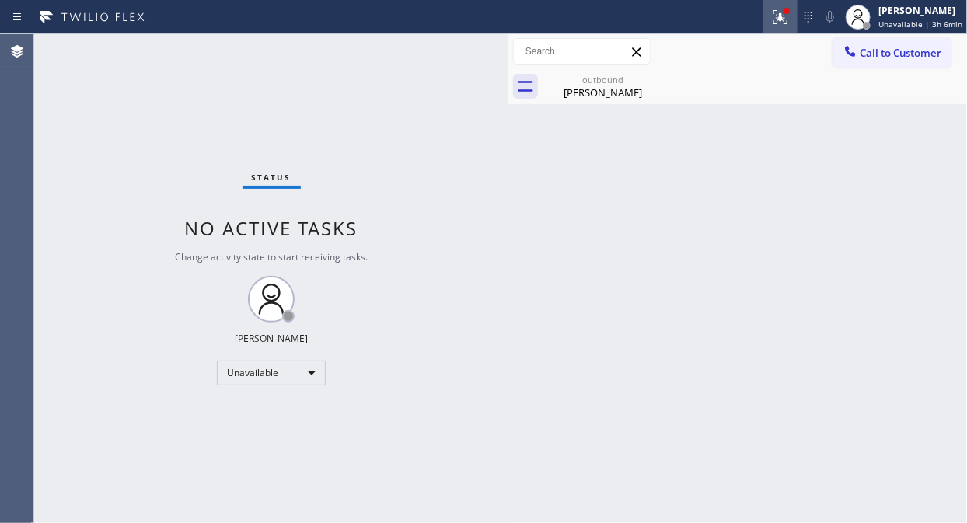
click at [788, 20] on icon at bounding box center [780, 17] width 19 height 19
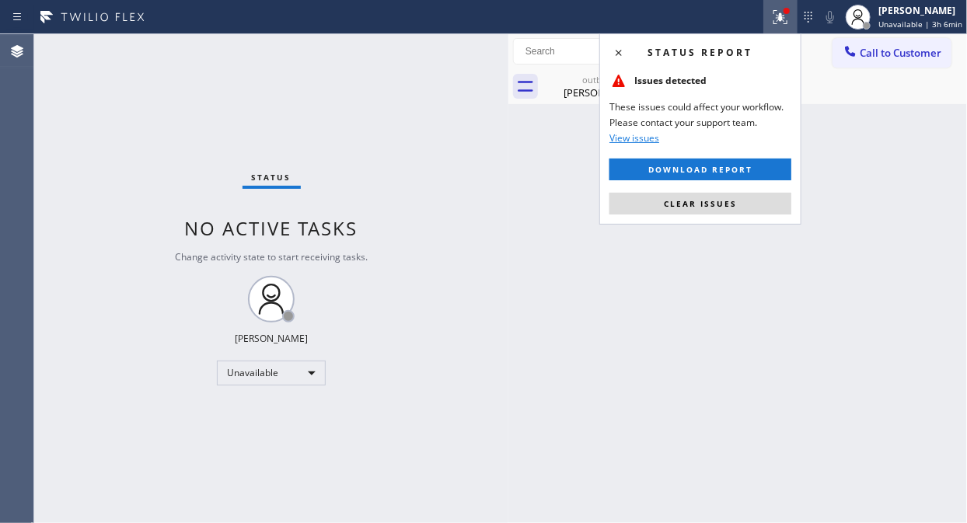
click at [707, 198] on span "Clear issues" at bounding box center [700, 203] width 73 height 11
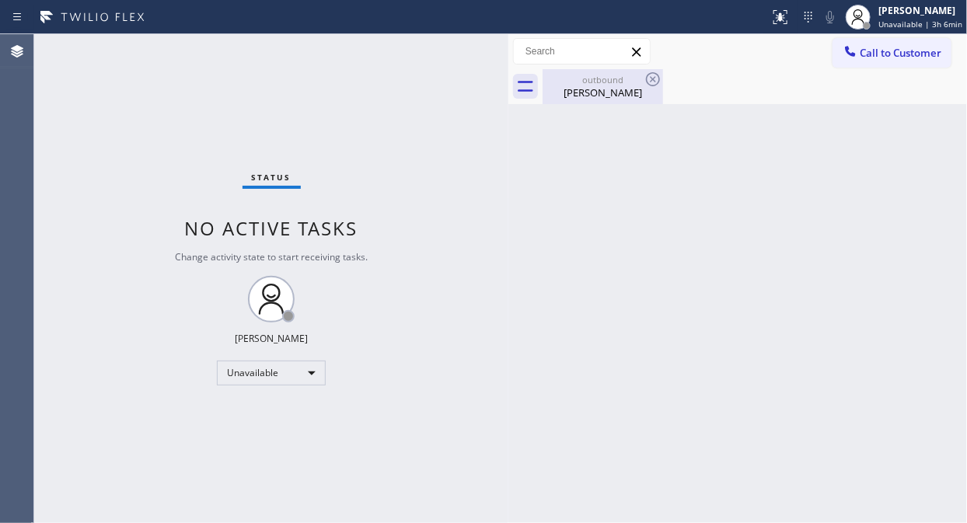
click at [620, 82] on div "outbound" at bounding box center [602, 80] width 117 height 12
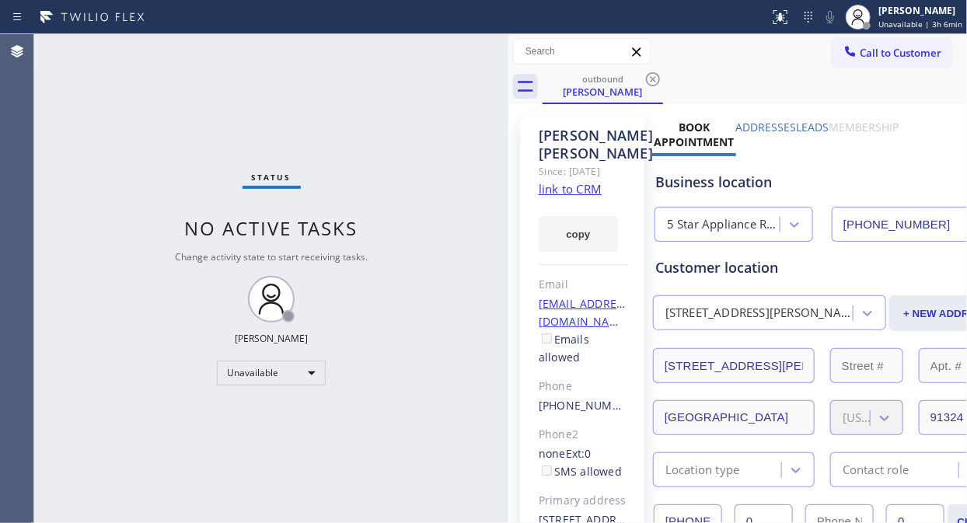
click at [661, 78] on icon at bounding box center [653, 79] width 19 height 19
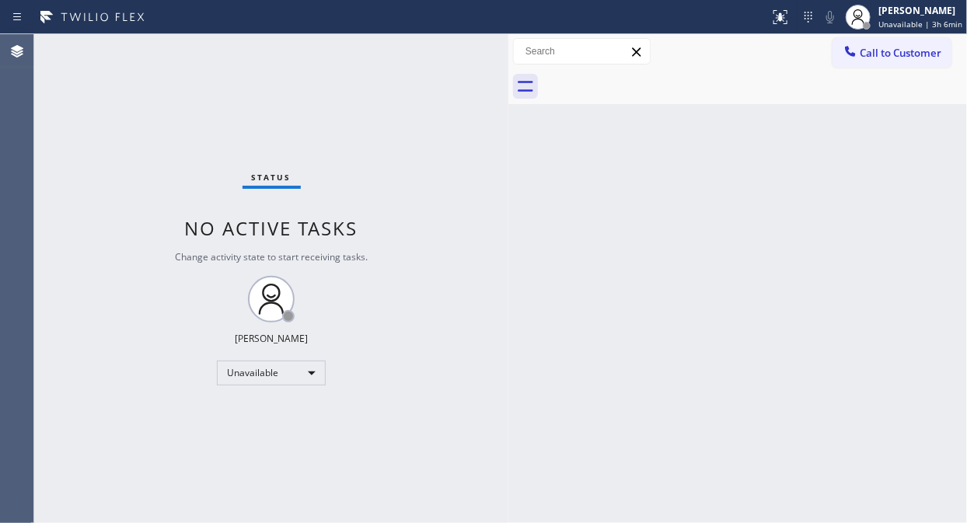
drag, startPoint x: 872, startPoint y: 49, endPoint x: 681, endPoint y: 208, distance: 248.9
click at [870, 50] on span "Call to Customer" at bounding box center [901, 53] width 82 height 14
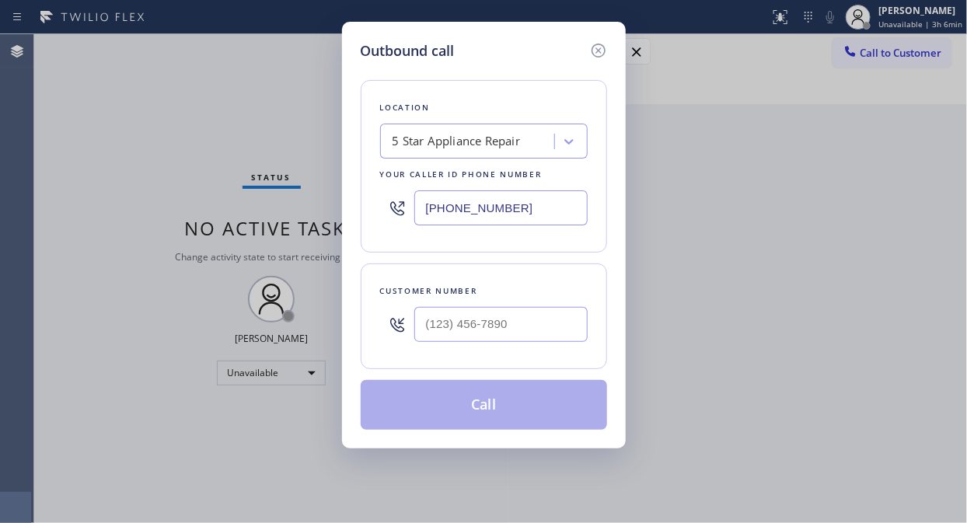
drag, startPoint x: 508, startPoint y: 344, endPoint x: 495, endPoint y: 327, distance: 21.1
click at [506, 344] on div at bounding box center [500, 324] width 173 height 51
click at [495, 319] on input "(___) ___-____" at bounding box center [500, 324] width 173 height 35
paste input "617) 510-4091"
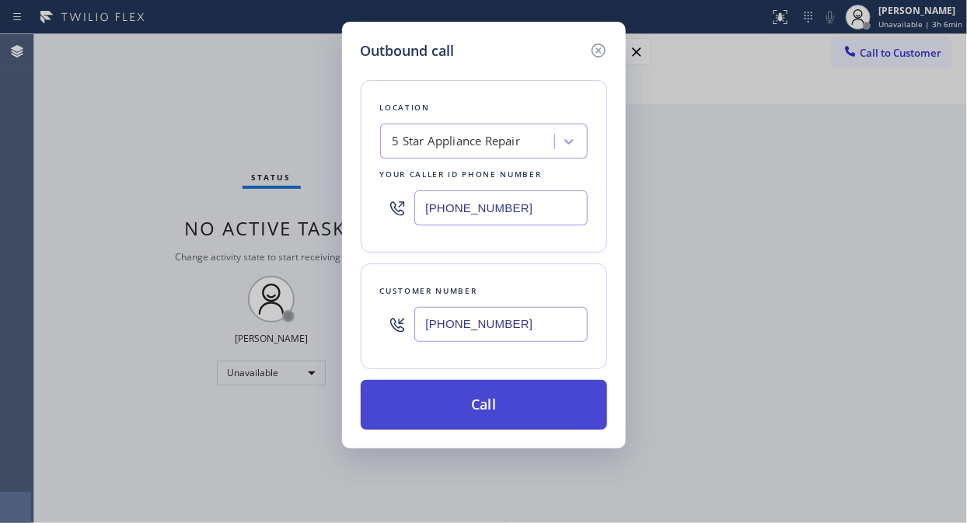
type input "[PHONE_NUMBER]"
click at [514, 400] on button "Call" at bounding box center [484, 405] width 246 height 50
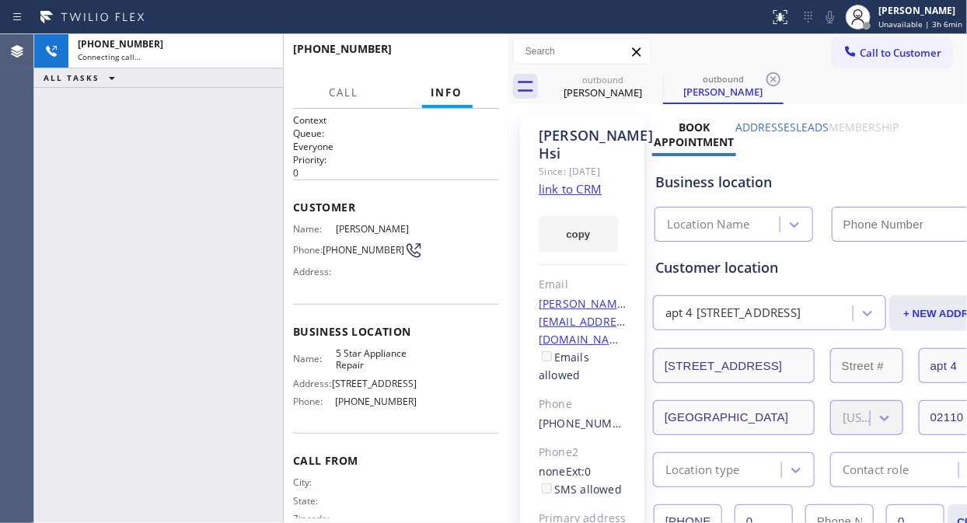
type input "[PHONE_NUMBER]"
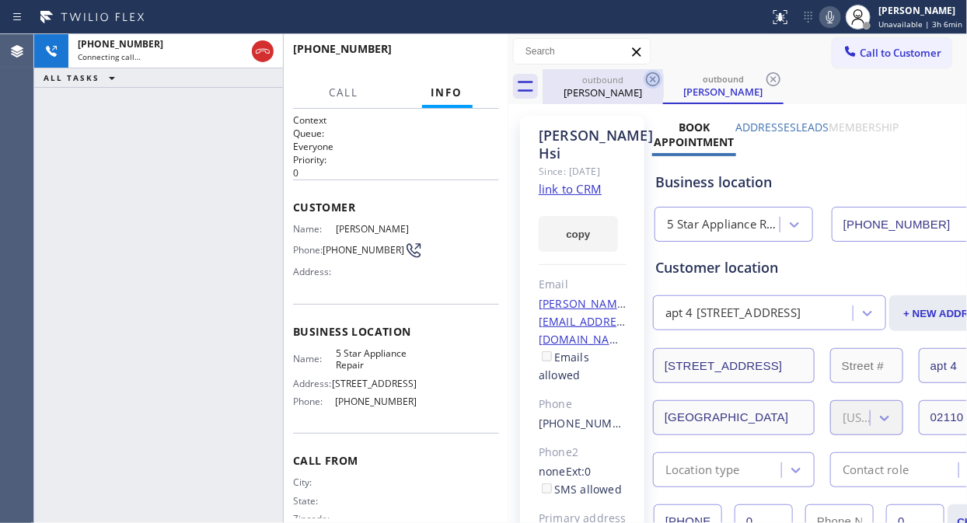
click at [646, 76] on icon at bounding box center [653, 79] width 19 height 19
click at [135, 162] on div "[PHONE_NUMBER] Connecting call… ALL TASKS ALL TASKS ACTIVE TASKS TASKS IN WRAP …" at bounding box center [158, 278] width 249 height 489
drag, startPoint x: 258, startPoint y: 51, endPoint x: 280, endPoint y: 55, distance: 22.3
click at [258, 51] on icon at bounding box center [262, 51] width 19 height 19
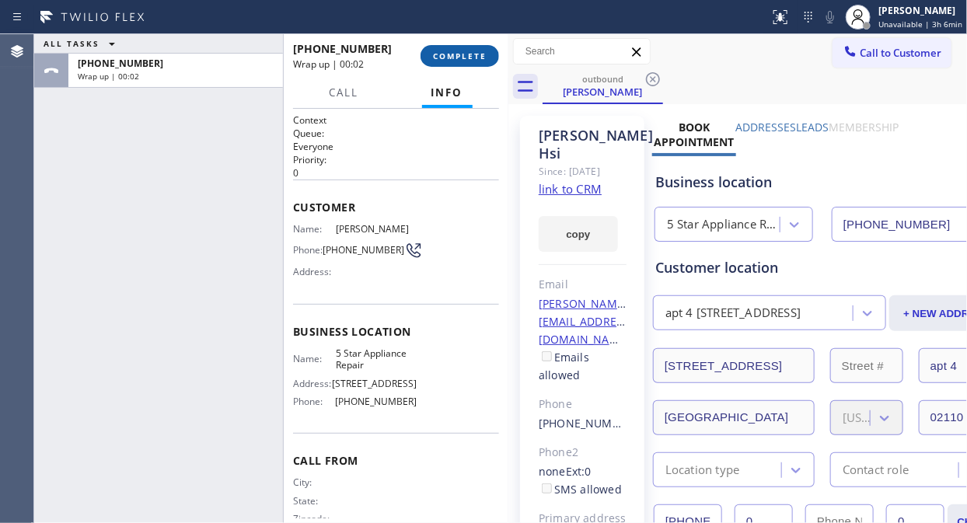
click at [308, 68] on span "Wrap up | 00:02" at bounding box center [328, 64] width 71 height 13
click at [452, 60] on span "COMPLETE" at bounding box center [460, 56] width 54 height 11
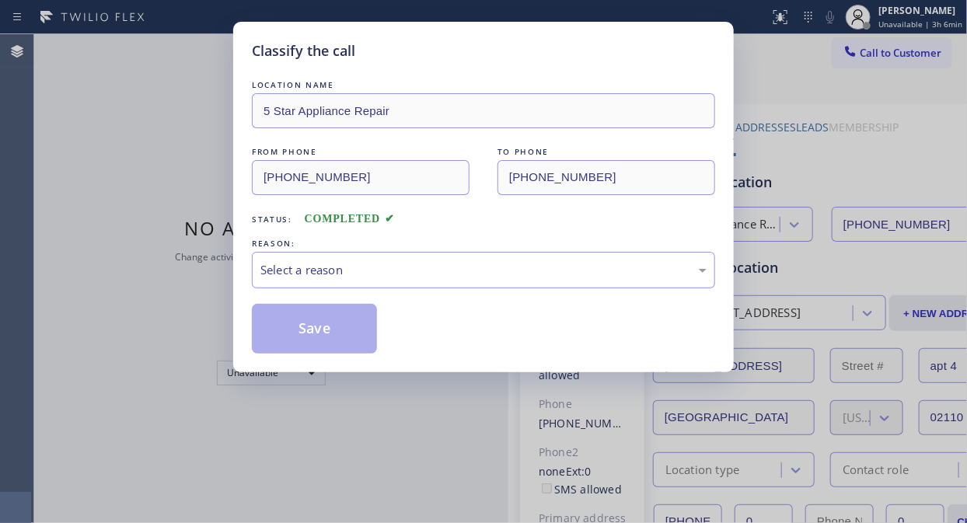
click at [434, 275] on div "Select a reason" at bounding box center [483, 270] width 446 height 18
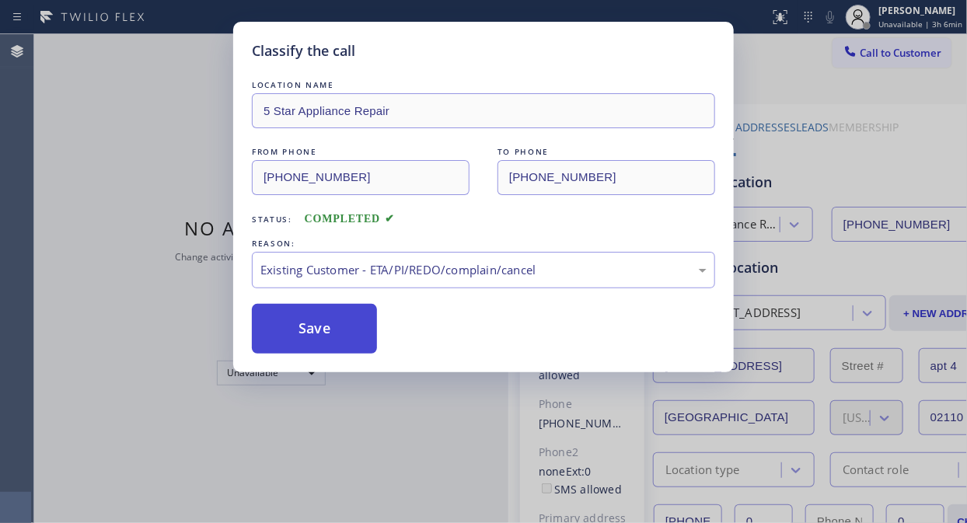
click at [374, 331] on button "Save" at bounding box center [314, 329] width 125 height 50
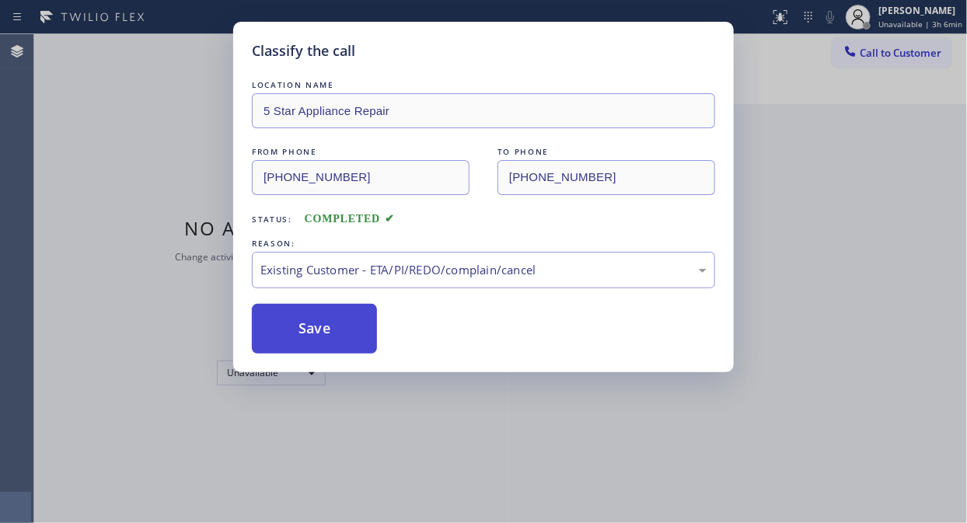
click at [360, 331] on button "Save" at bounding box center [314, 329] width 125 height 50
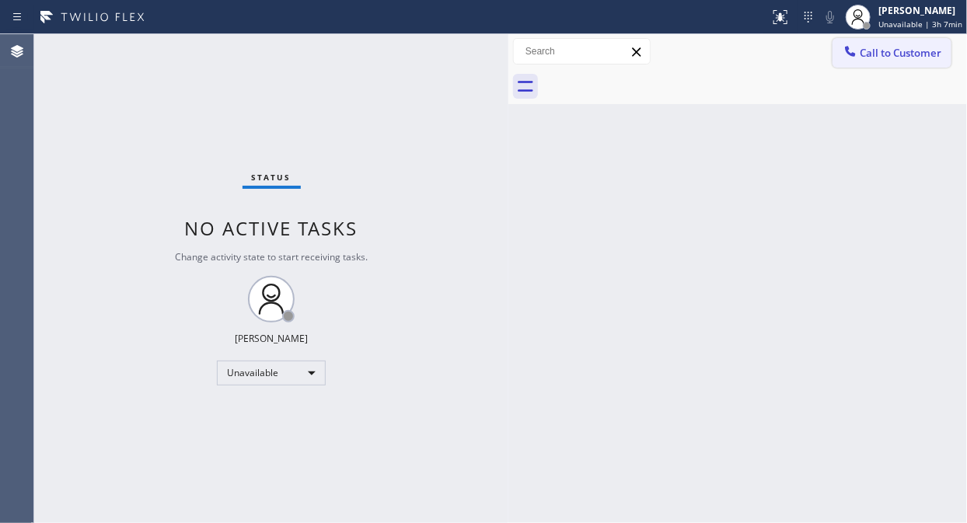
click at [870, 47] on span "Call to Customer" at bounding box center [901, 53] width 82 height 14
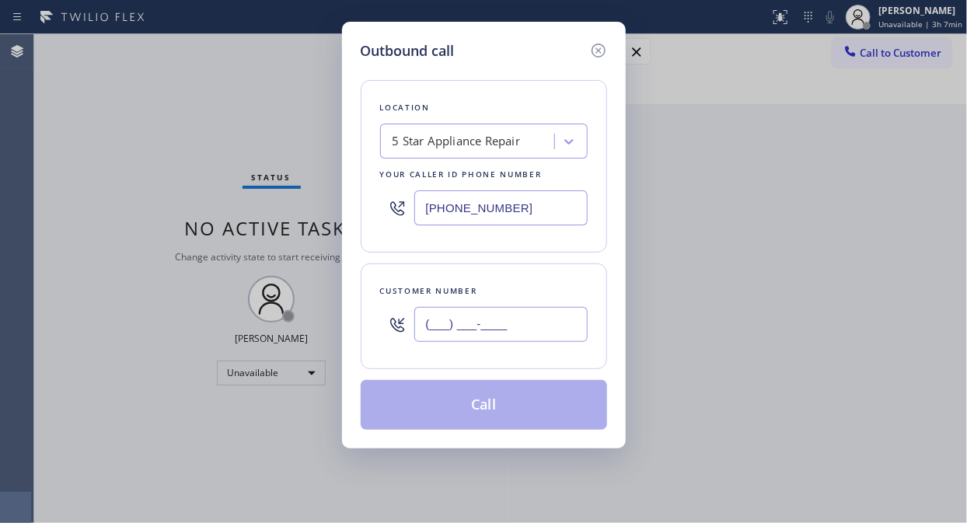
click at [452, 332] on input "(___) ___-____" at bounding box center [500, 324] width 173 height 35
paste input "267) 679-0646"
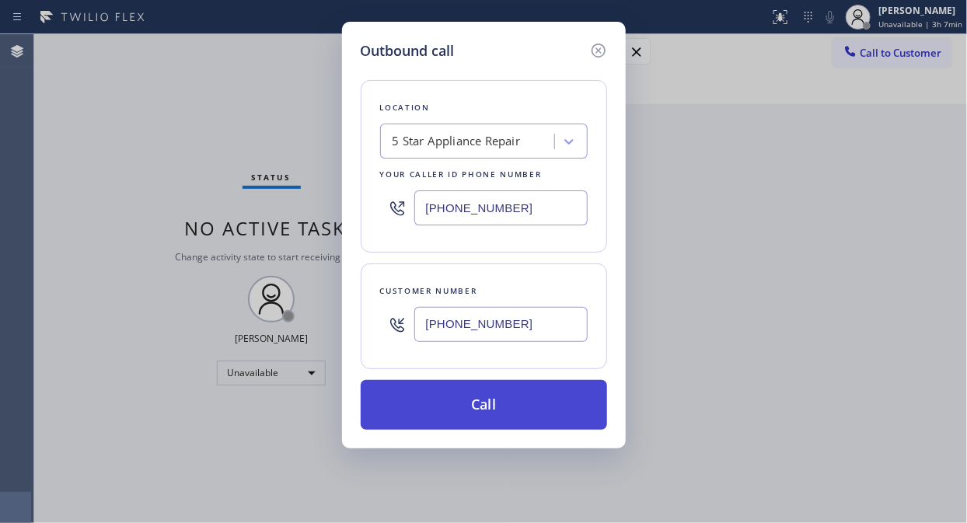
type input "[PHONE_NUMBER]"
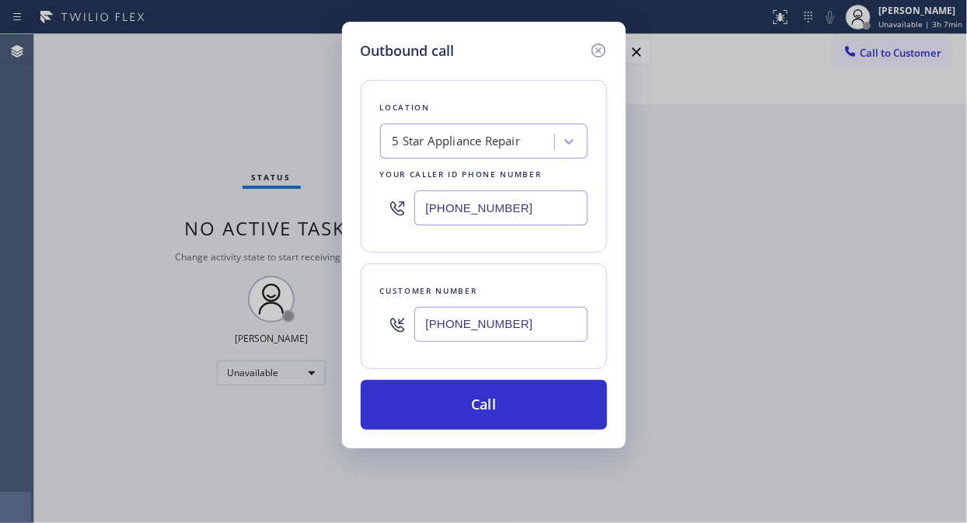
drag, startPoint x: 503, startPoint y: 406, endPoint x: 580, endPoint y: 214, distance: 207.5
click at [504, 407] on button "Call" at bounding box center [484, 405] width 246 height 50
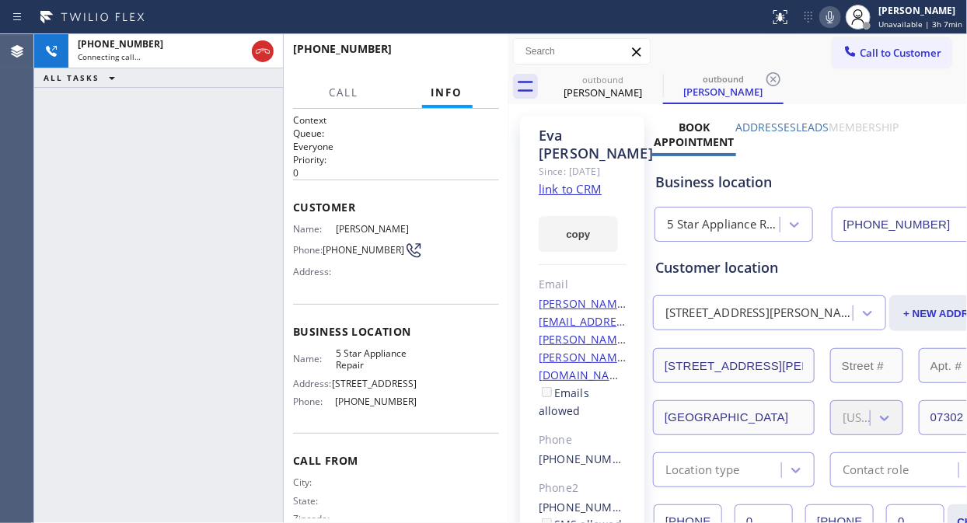
type input "[PHONE_NUMBER]"
click at [651, 75] on icon at bounding box center [653, 79] width 19 height 19
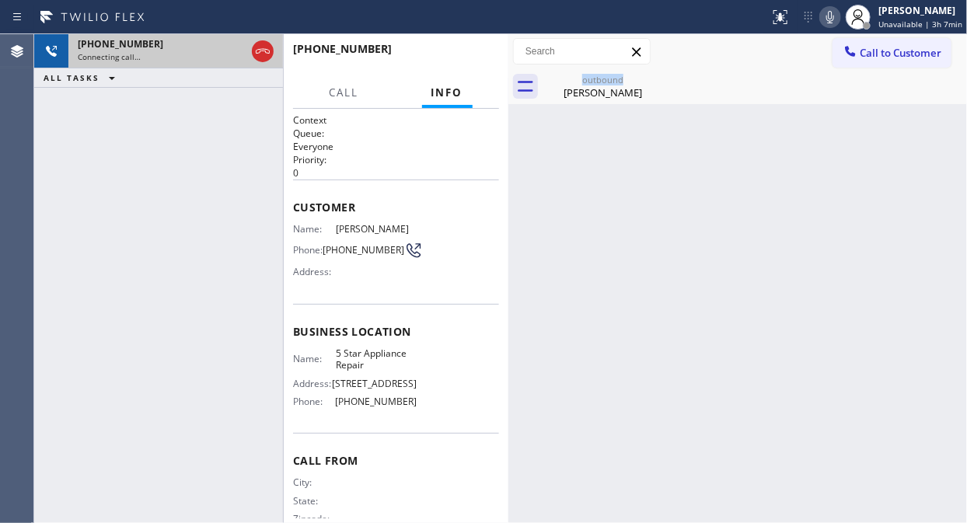
click at [194, 57] on div "Connecting call…" at bounding box center [162, 56] width 168 height 11
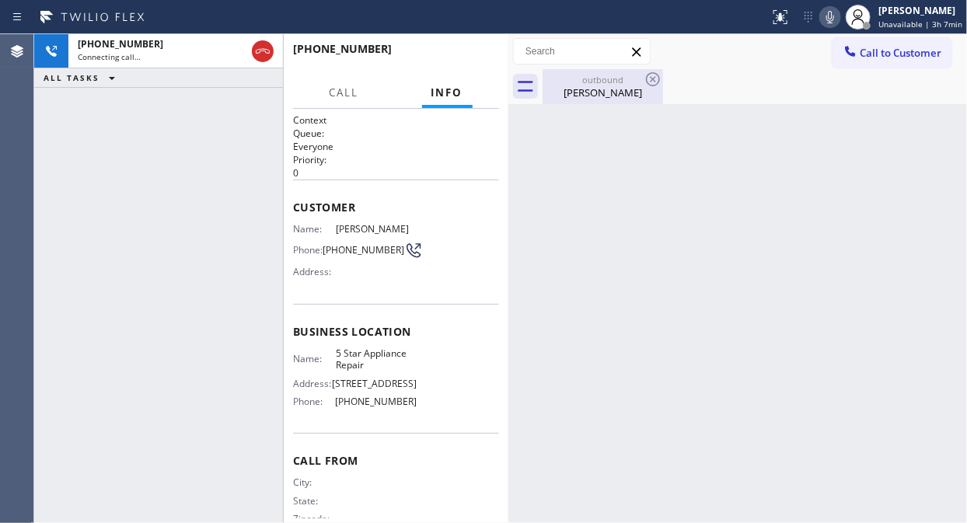
click at [619, 88] on div "[PERSON_NAME]" at bounding box center [602, 92] width 117 height 14
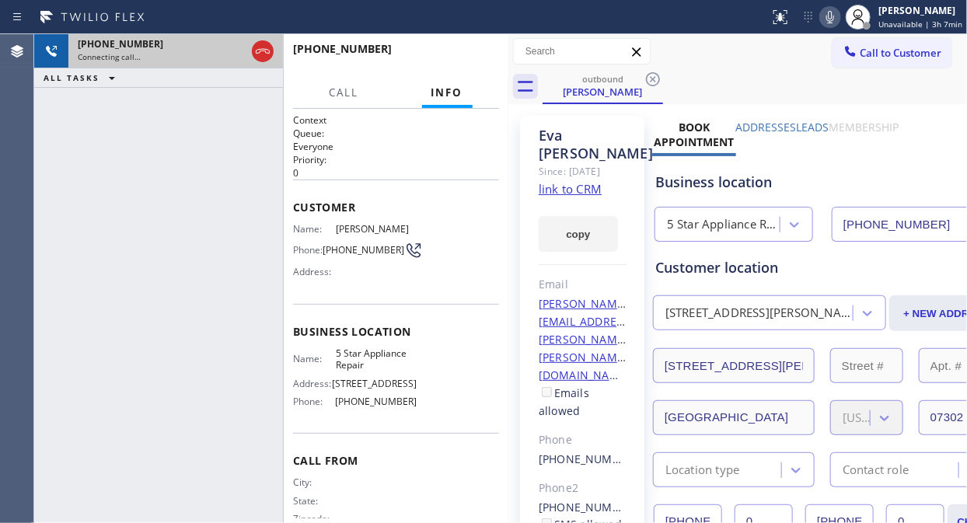
click at [219, 51] on div "Connecting call…" at bounding box center [162, 56] width 168 height 11
click at [266, 56] on icon at bounding box center [262, 51] width 19 height 19
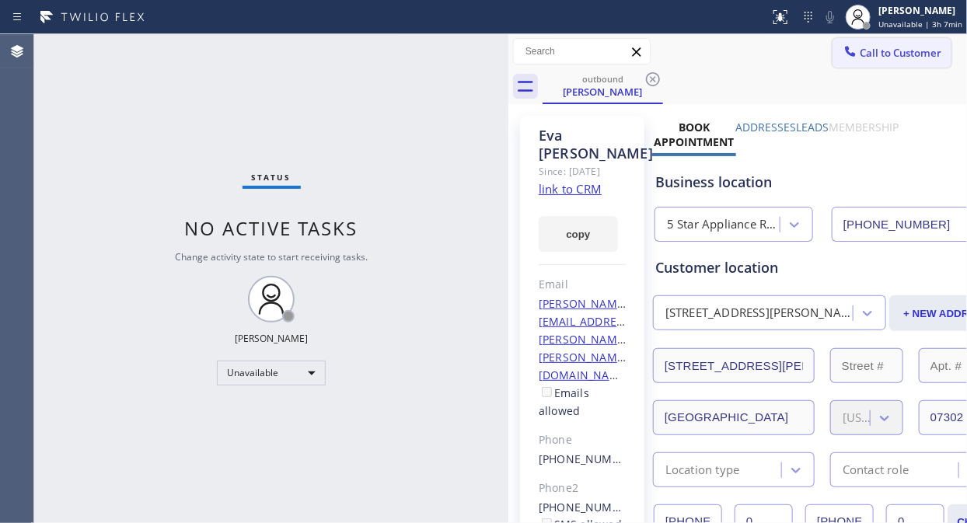
click at [870, 55] on span "Call to Customer" at bounding box center [901, 53] width 82 height 14
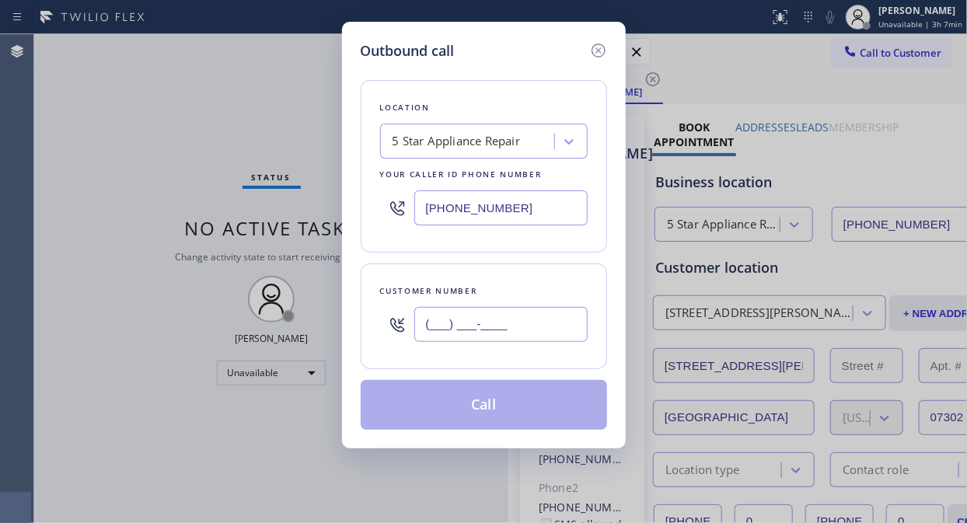
click at [420, 323] on input "(___) ___-____" at bounding box center [500, 324] width 173 height 35
paste input "206) 476-1182"
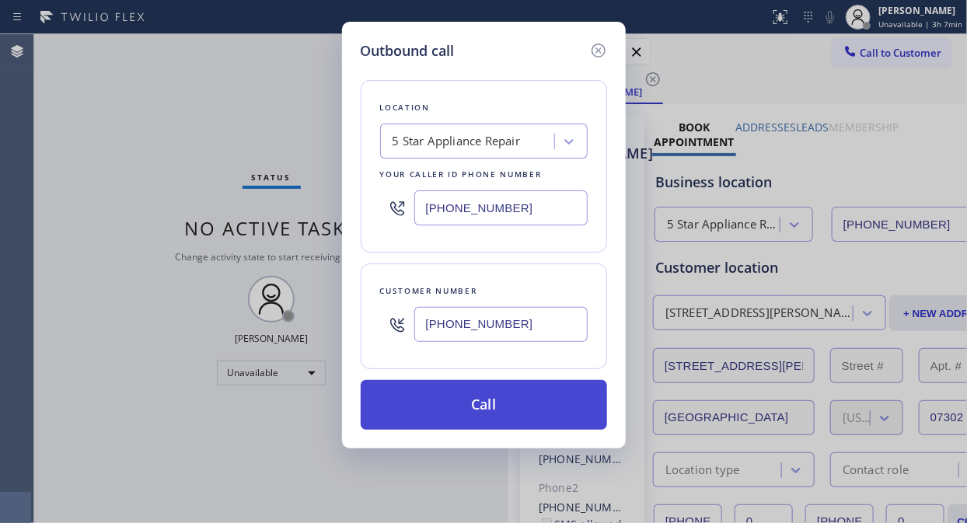
type input "[PHONE_NUMBER]"
click at [507, 404] on button "Call" at bounding box center [484, 405] width 246 height 50
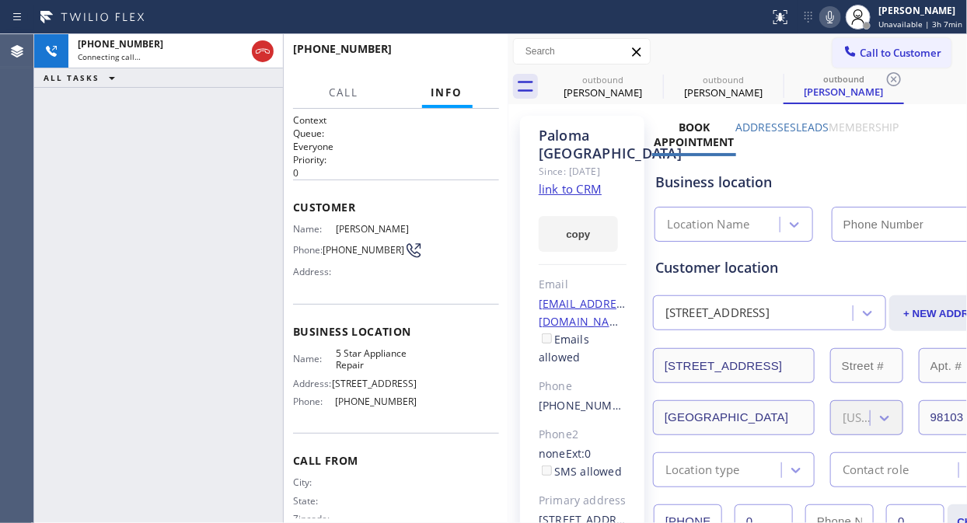
type input "[PHONE_NUMBER]"
click at [120, 153] on div "[PHONE_NUMBER] Live | 00:02 ALL TASKS ALL TASKS ACTIVE TASKS TASKS IN WRAP UP" at bounding box center [158, 278] width 249 height 489
click at [589, 197] on link "link to CRM" at bounding box center [570, 189] width 63 height 16
click at [461, 61] on span "HANG UP" at bounding box center [462, 56] width 47 height 11
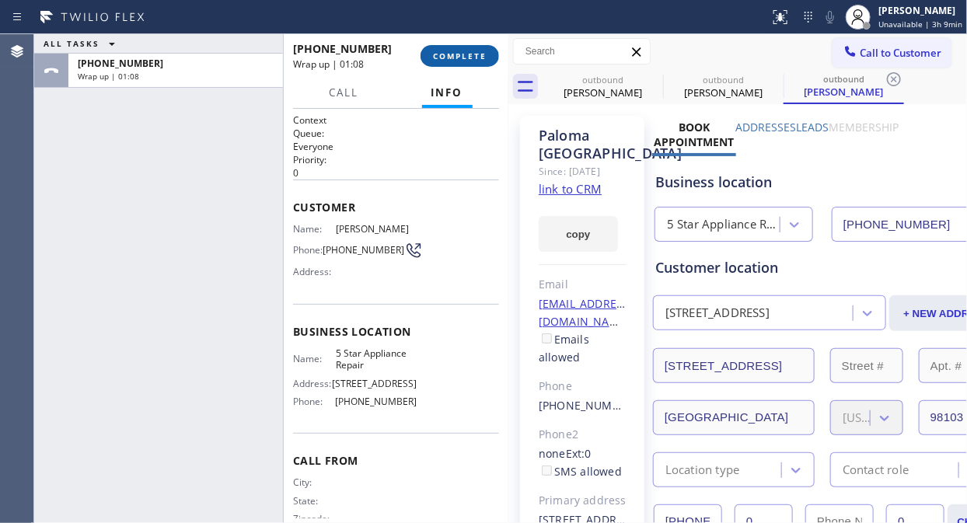
click at [469, 58] on span "COMPLETE" at bounding box center [460, 56] width 54 height 11
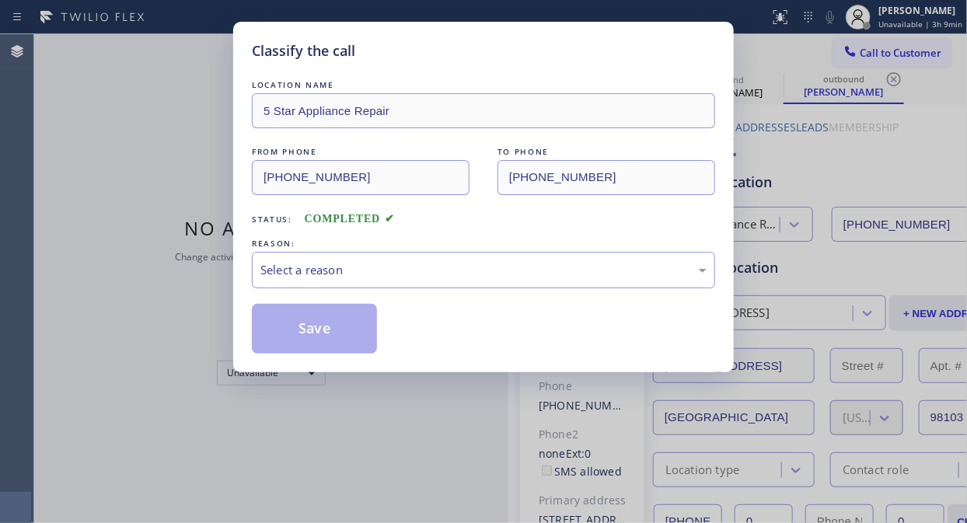
click at [436, 283] on div "Select a reason" at bounding box center [483, 270] width 463 height 37
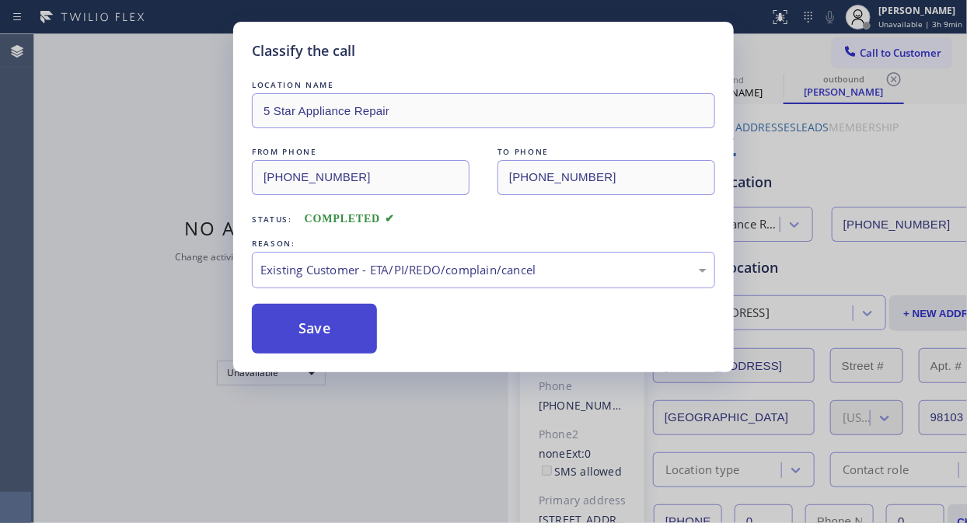
click at [308, 335] on button "Save" at bounding box center [314, 329] width 125 height 50
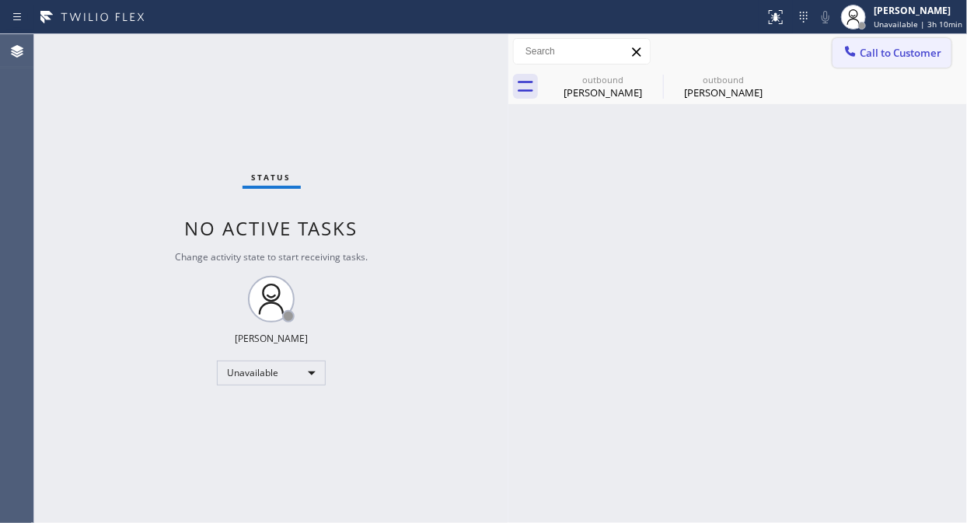
click at [870, 58] on span "Call to Customer" at bounding box center [901, 53] width 82 height 14
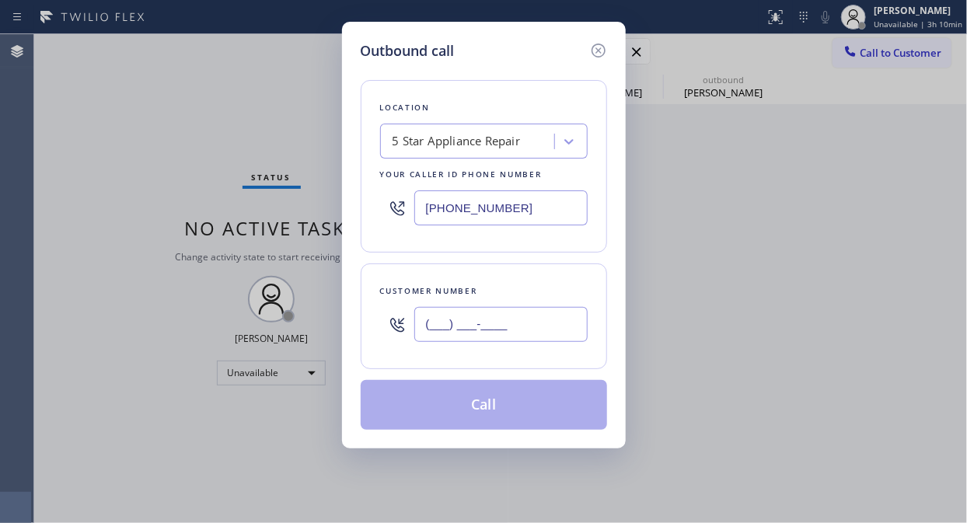
click at [441, 322] on input "(___) ___-____" at bounding box center [500, 324] width 173 height 35
paste input "917) 293-7469"
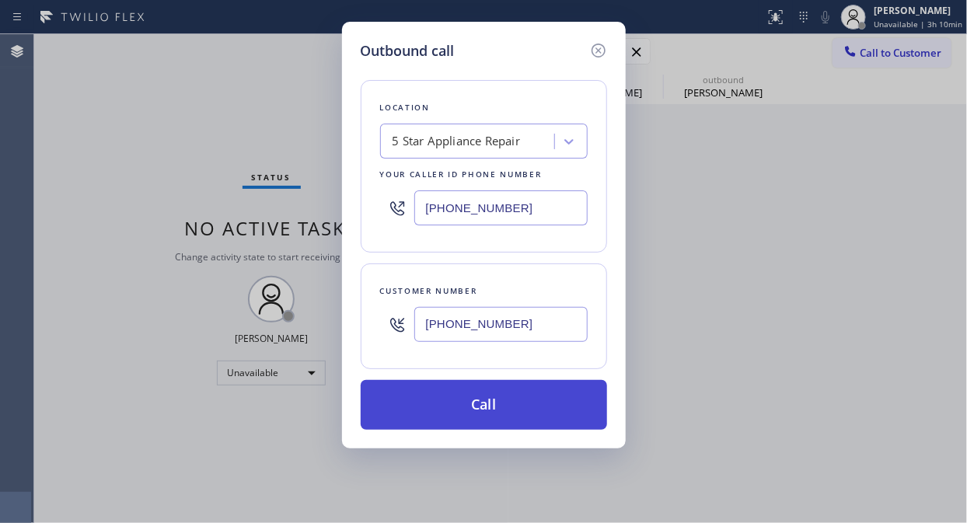
type input "[PHONE_NUMBER]"
click at [462, 394] on button "Call" at bounding box center [484, 405] width 246 height 50
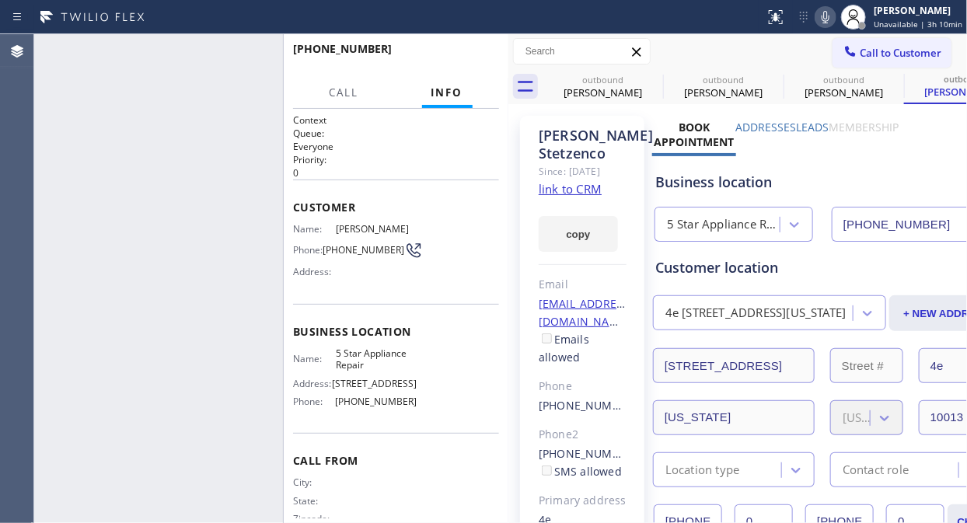
type input "[PHONE_NUMBER]"
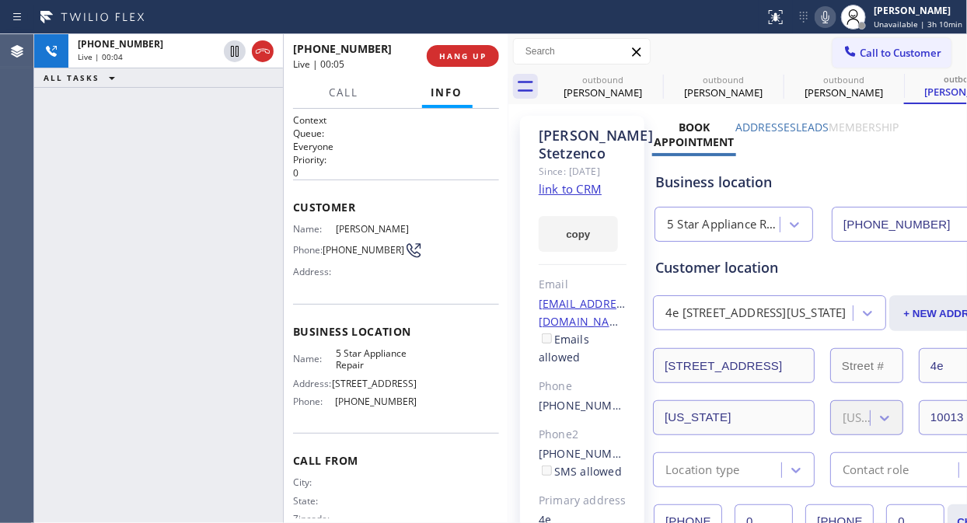
click at [127, 179] on div "[PHONE_NUMBER] Live | 00:04 ALL TASKS ALL TASKS ACTIVE TASKS TASKS IN WRAP UP" at bounding box center [158, 278] width 249 height 489
click at [478, 58] on span "HANG UP" at bounding box center [462, 56] width 47 height 11
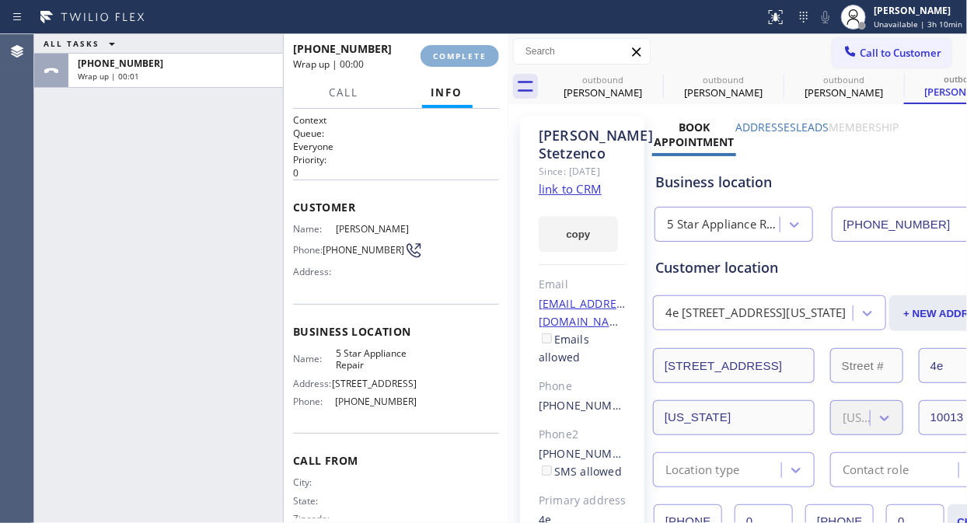
click at [478, 58] on span "COMPLETE" at bounding box center [460, 56] width 54 height 11
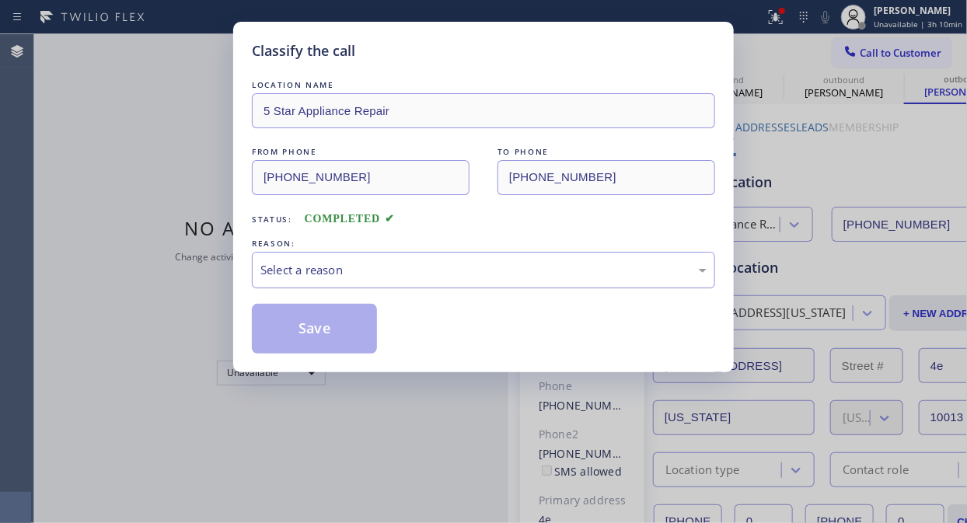
click at [462, 273] on div "Select a reason" at bounding box center [483, 270] width 446 height 18
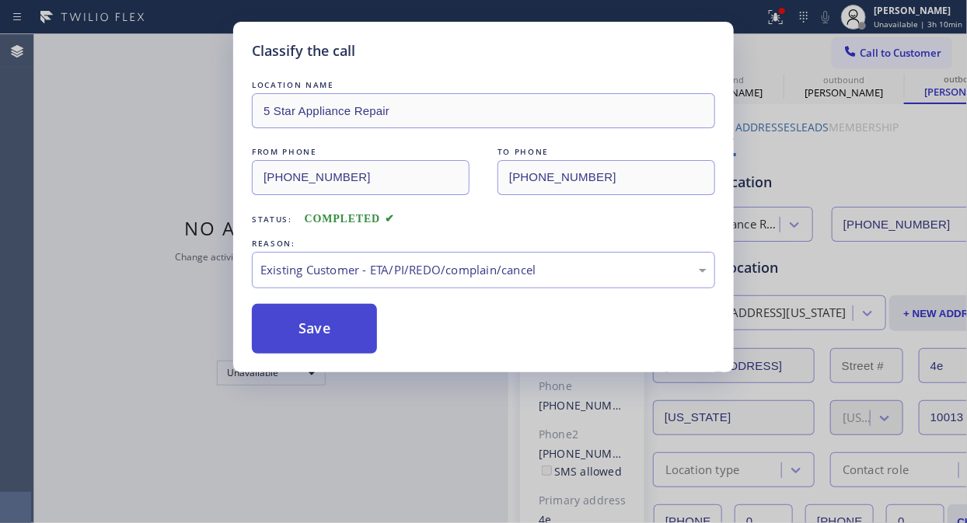
click at [302, 333] on button "Save" at bounding box center [314, 329] width 125 height 50
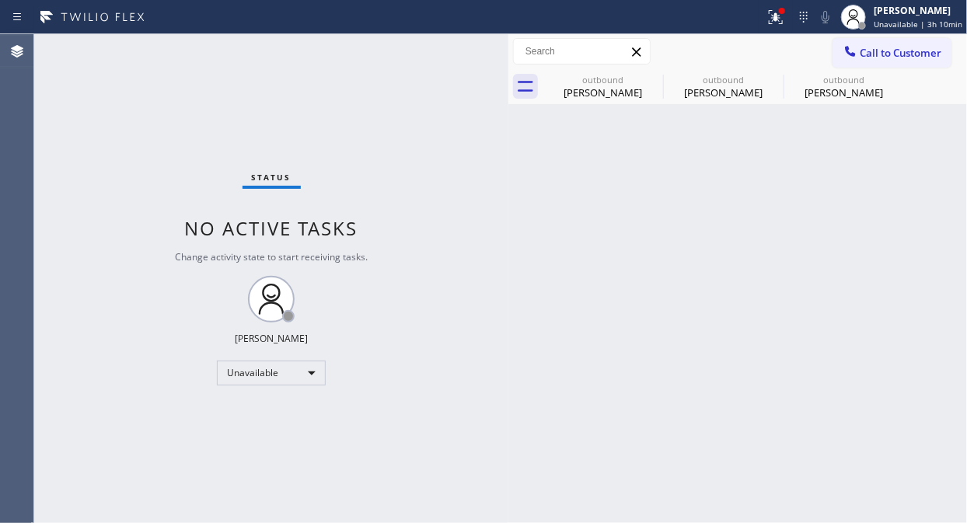
click at [857, 54] on icon at bounding box center [851, 52] width 16 height 16
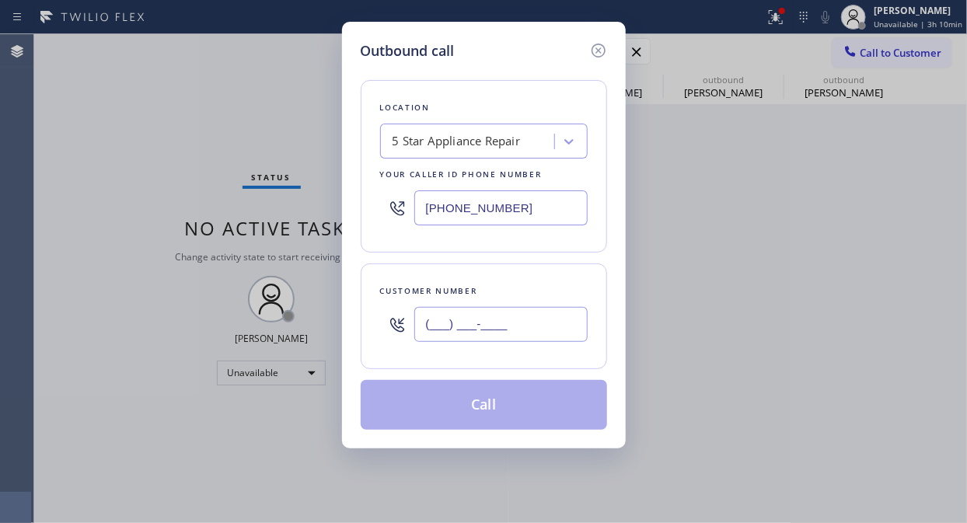
click at [466, 330] on input "(___) ___-____" at bounding box center [500, 324] width 173 height 35
paste input "212) 317-0860"
type input "[PHONE_NUMBER]"
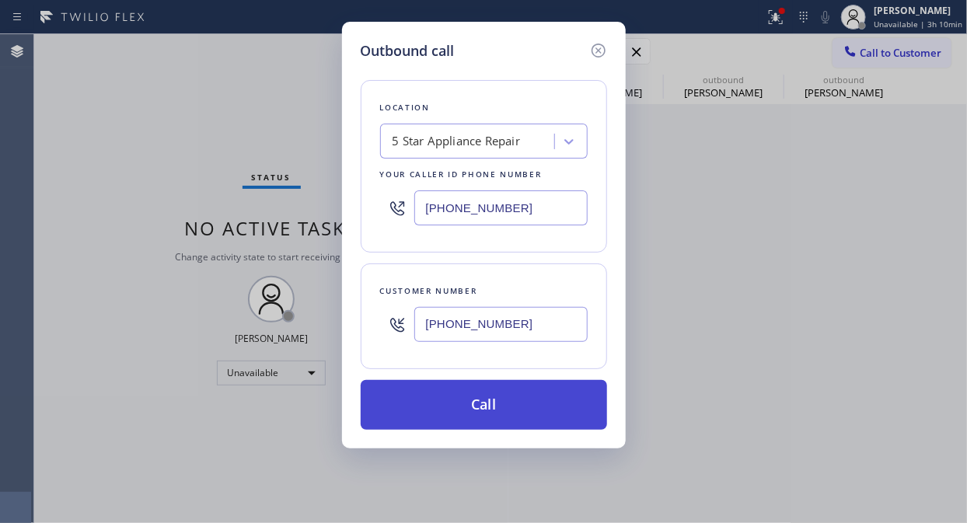
drag, startPoint x: 483, startPoint y: 402, endPoint x: 496, endPoint y: 389, distance: 17.6
click at [485, 403] on button "Call" at bounding box center [484, 405] width 246 height 50
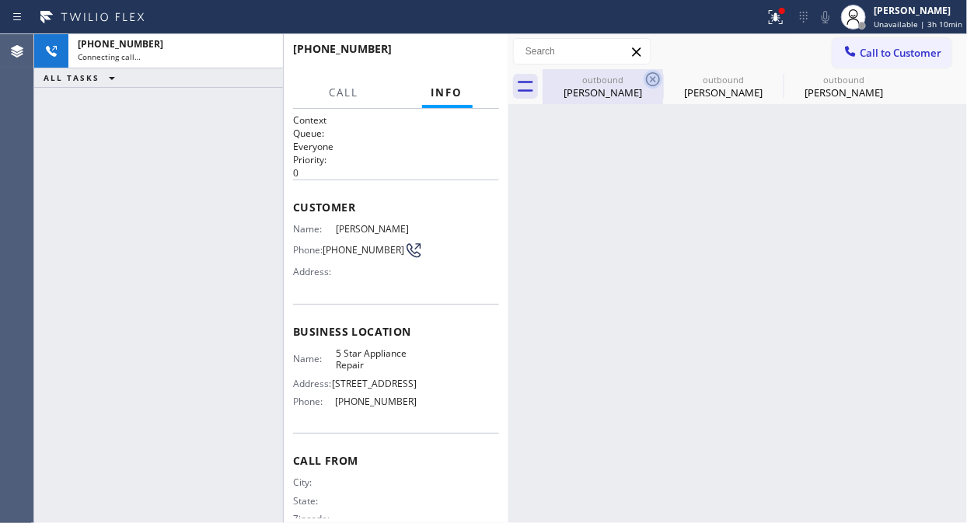
click at [654, 76] on icon at bounding box center [653, 79] width 14 height 14
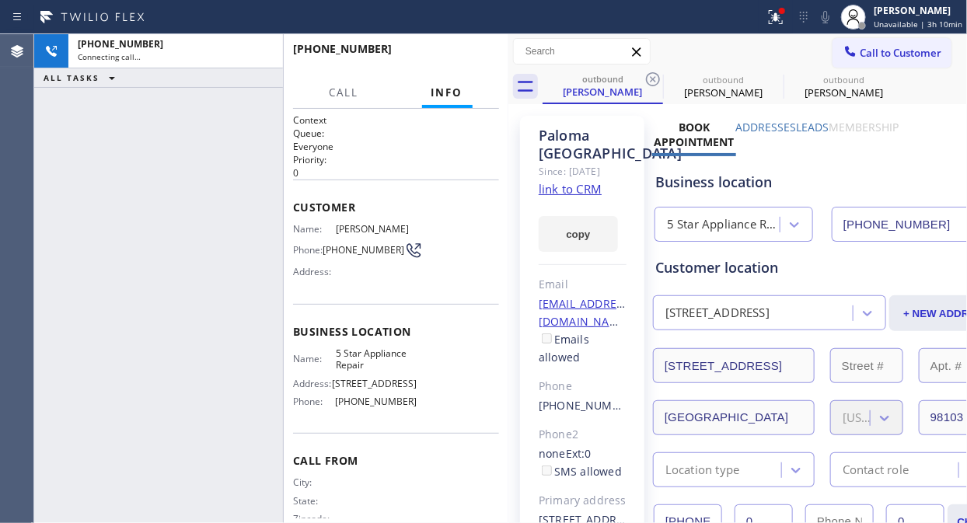
click at [654, 76] on icon at bounding box center [653, 79] width 14 height 14
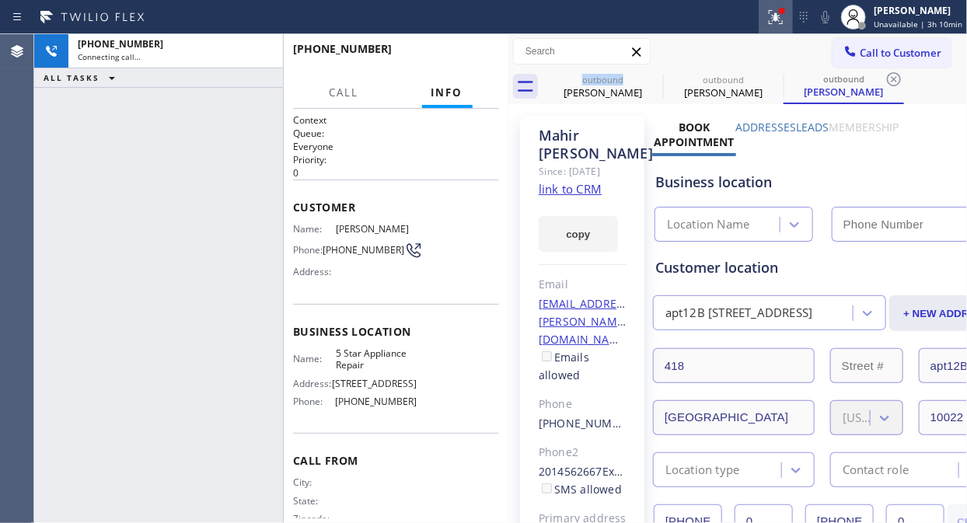
click at [779, 13] on icon at bounding box center [775, 14] width 9 height 5
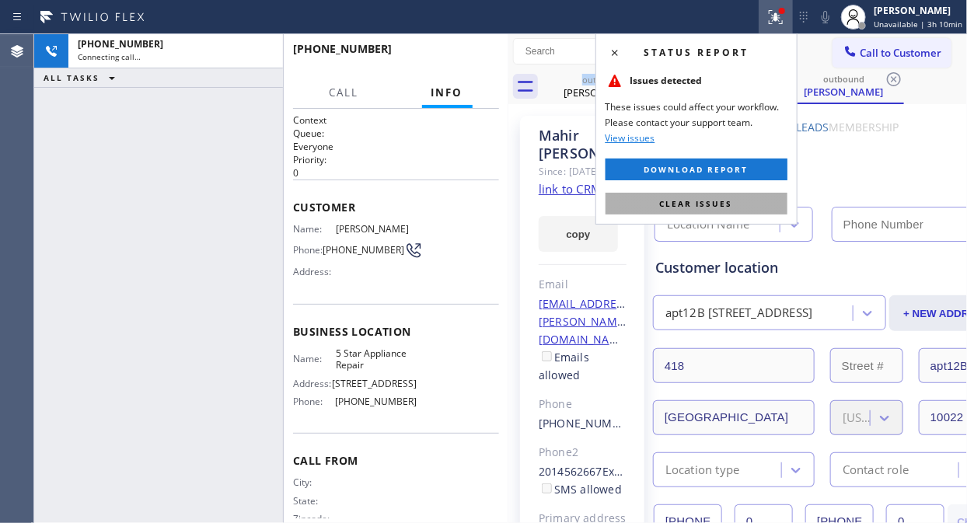
click at [720, 204] on span "Clear issues" at bounding box center [696, 203] width 73 height 11
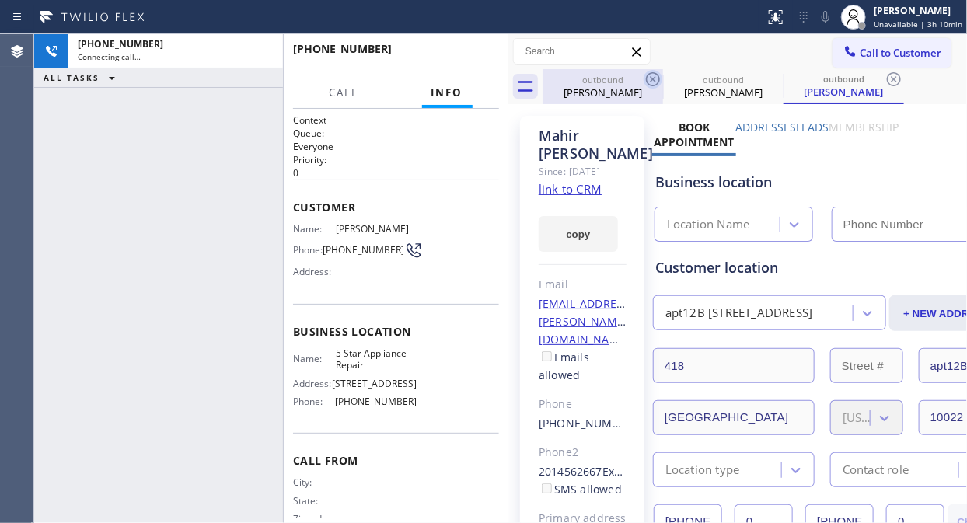
click at [656, 79] on icon at bounding box center [653, 79] width 19 height 19
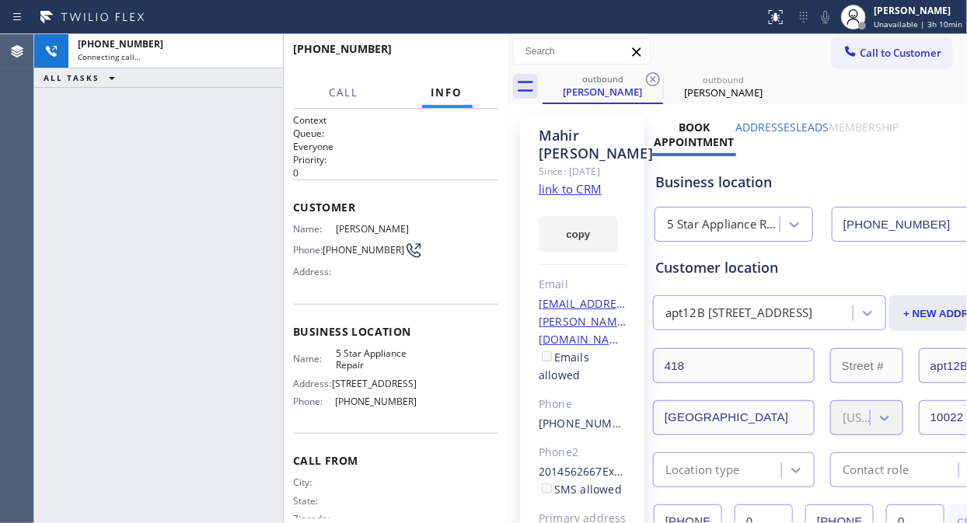
type input "[PHONE_NUMBER]"
click at [650, 79] on icon at bounding box center [653, 79] width 19 height 19
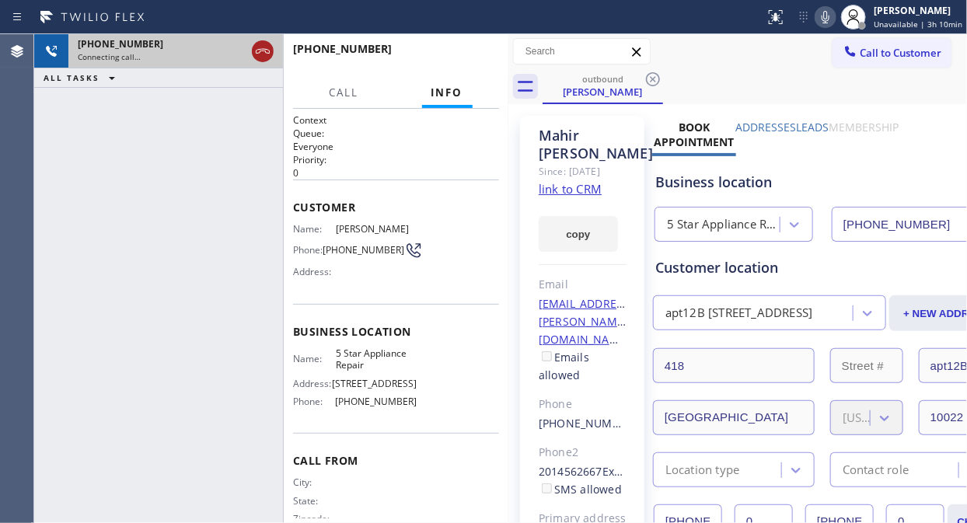
click at [266, 51] on icon at bounding box center [262, 51] width 19 height 19
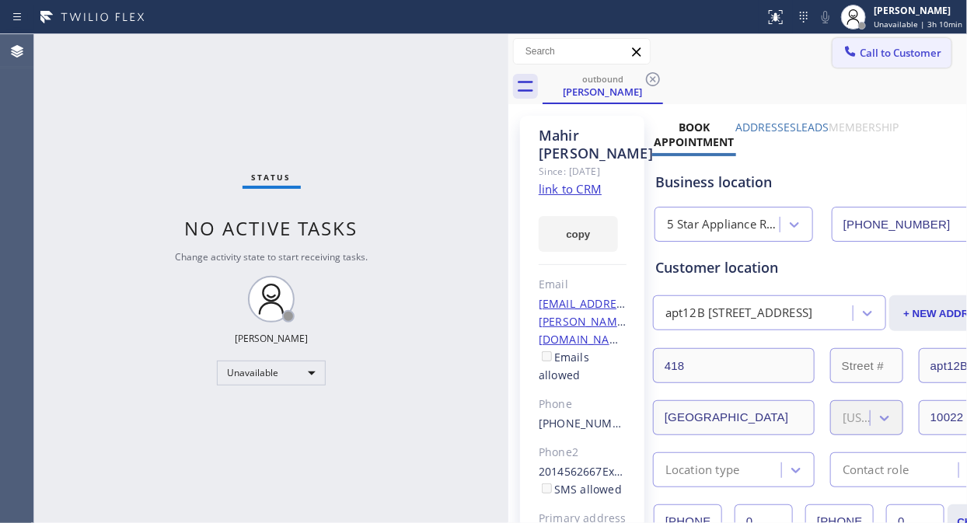
click at [870, 54] on span "Call to Customer" at bounding box center [901, 53] width 82 height 14
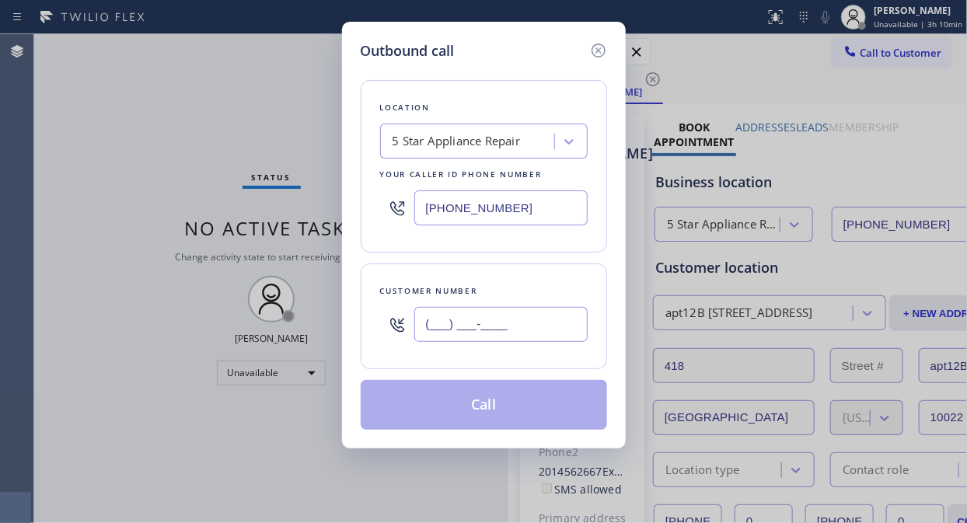
click at [427, 329] on input "(___) ___-____" at bounding box center [500, 324] width 173 height 35
paste input "212) 317-0860"
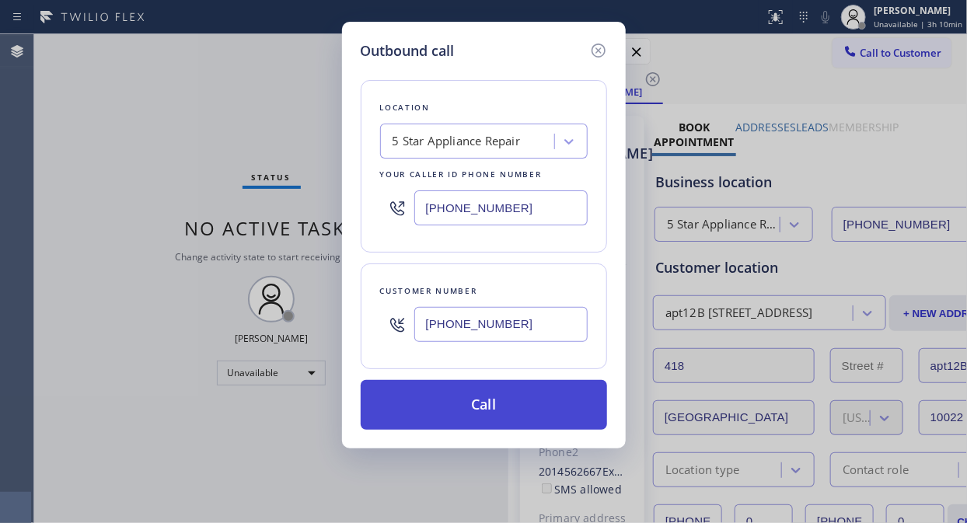
type input "[PHONE_NUMBER]"
click at [511, 415] on button "Call" at bounding box center [484, 405] width 246 height 50
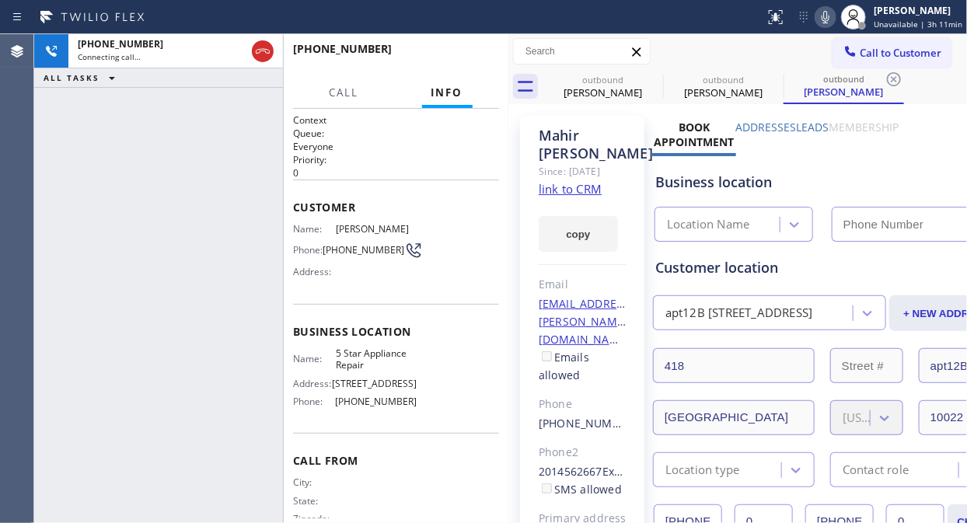
type input "[PHONE_NUMBER]"
click at [649, 79] on icon at bounding box center [653, 79] width 19 height 19
click at [0, 0] on icon at bounding box center [0, 0] width 0 height 0
click at [870, 79] on icon at bounding box center [893, 79] width 19 height 19
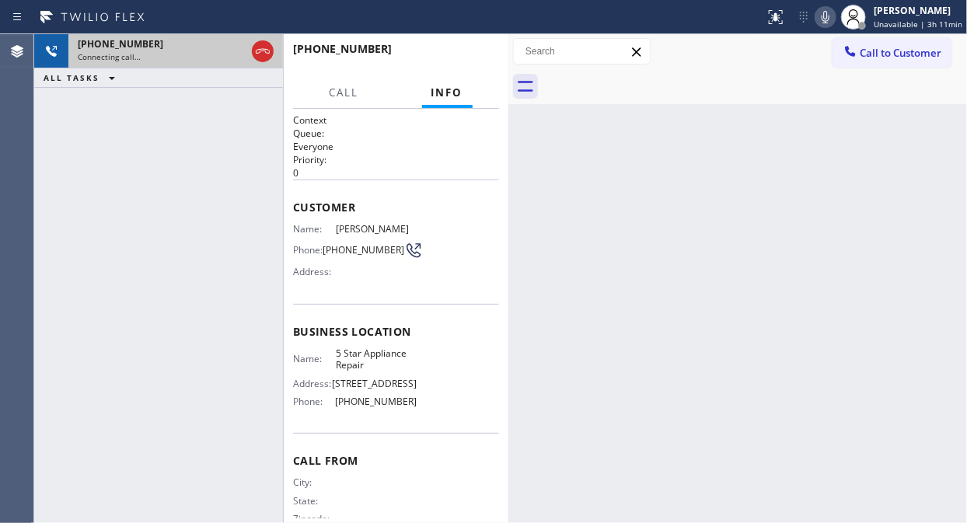
click at [176, 54] on div "Connecting call…" at bounding box center [162, 56] width 168 height 11
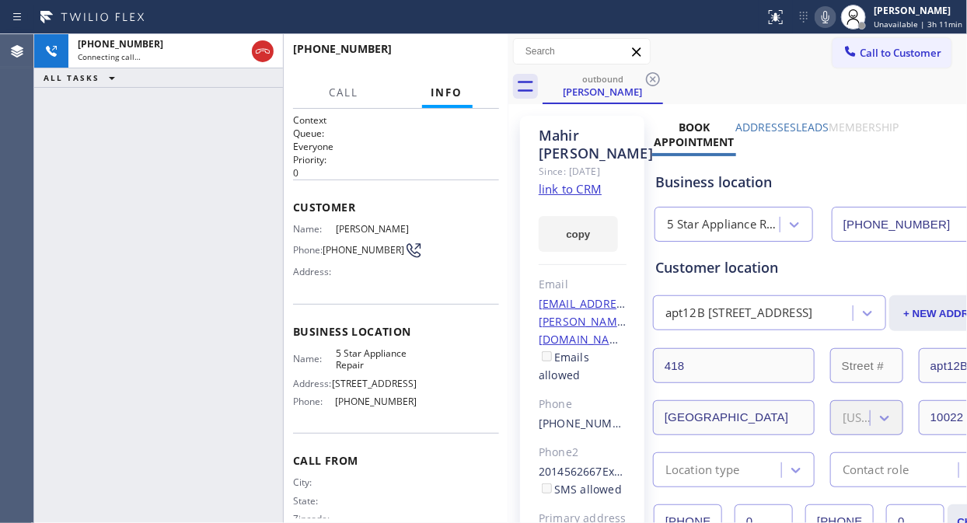
type input "[PHONE_NUMBER]"
click at [159, 188] on div "[PHONE_NUMBER] Connecting call… ALL TASKS ALL TASKS ACTIVE TASKS TASKS IN WRAP …" at bounding box center [158, 278] width 249 height 489
click at [822, 16] on icon at bounding box center [825, 17] width 19 height 19
click at [828, 17] on rect at bounding box center [825, 15] width 11 height 11
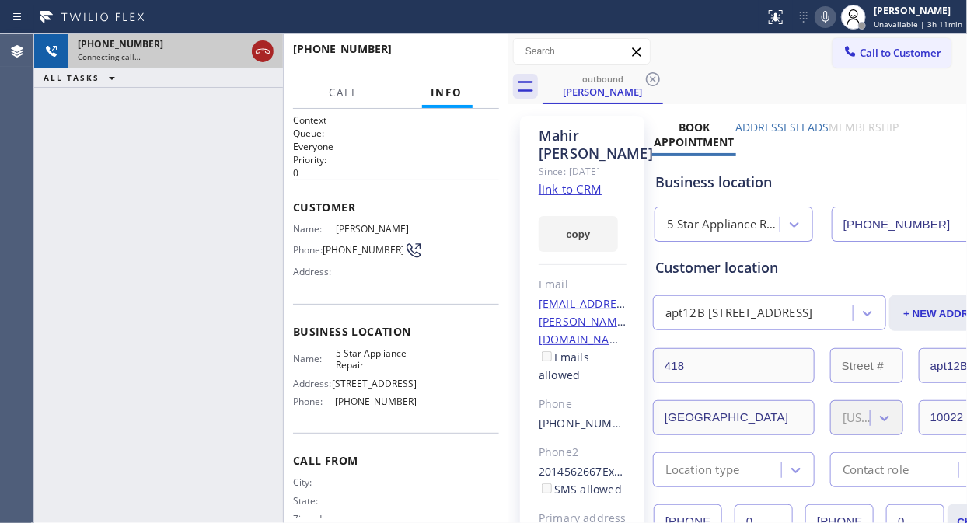
click at [264, 47] on icon at bounding box center [262, 51] width 19 height 19
click at [870, 53] on span "Call to Customer" at bounding box center [901, 53] width 82 height 14
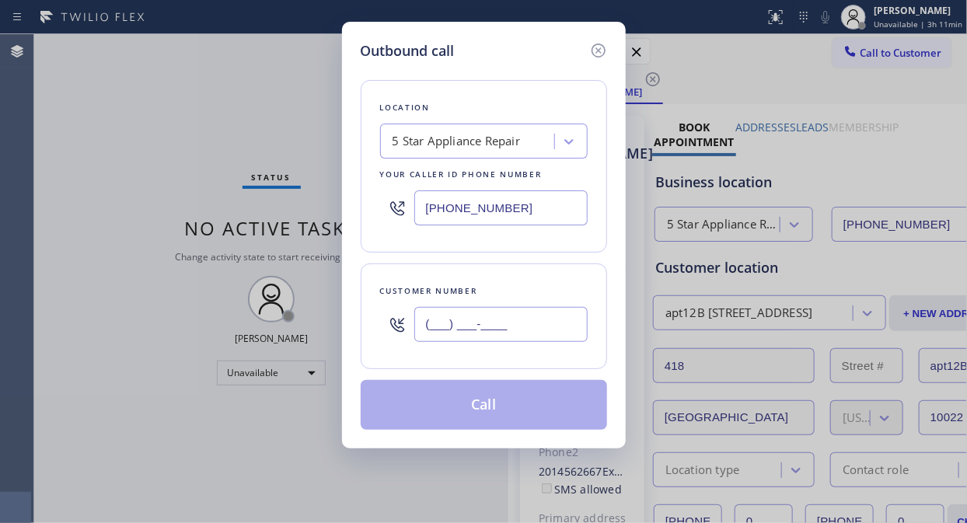
paste input "text"
click at [511, 329] on input "(___) ___-____" at bounding box center [500, 324] width 173 height 35
type input "(___) ___-____"
click at [487, 358] on div "Customer number (___) ___-____" at bounding box center [484, 316] width 246 height 106
click at [453, 327] on input "(___) ___-____" at bounding box center [500, 324] width 173 height 35
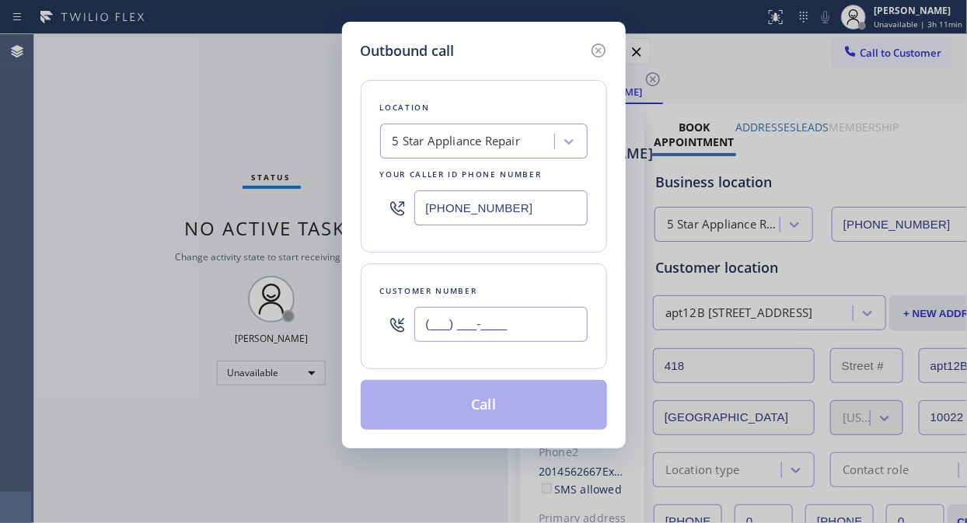
paste input "858) 248-5091"
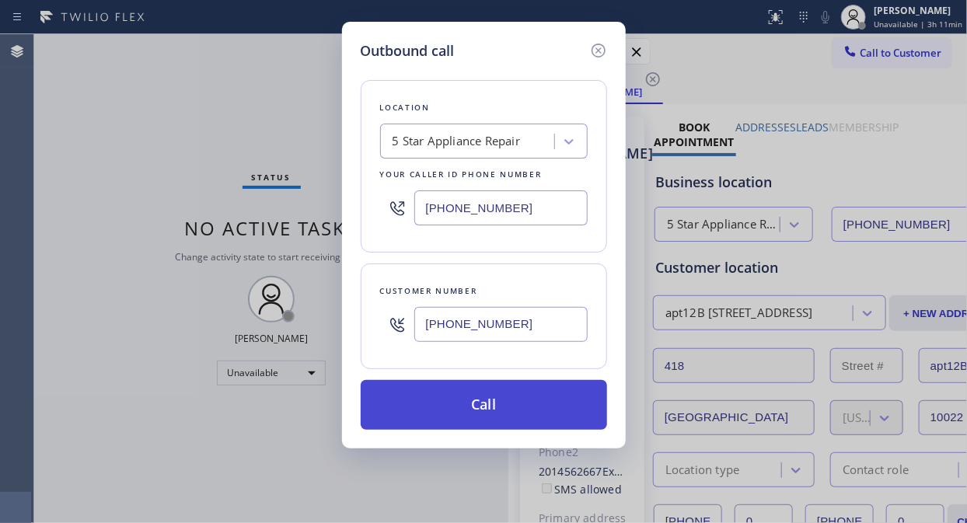
type input "[PHONE_NUMBER]"
click at [521, 410] on button "Call" at bounding box center [484, 405] width 246 height 50
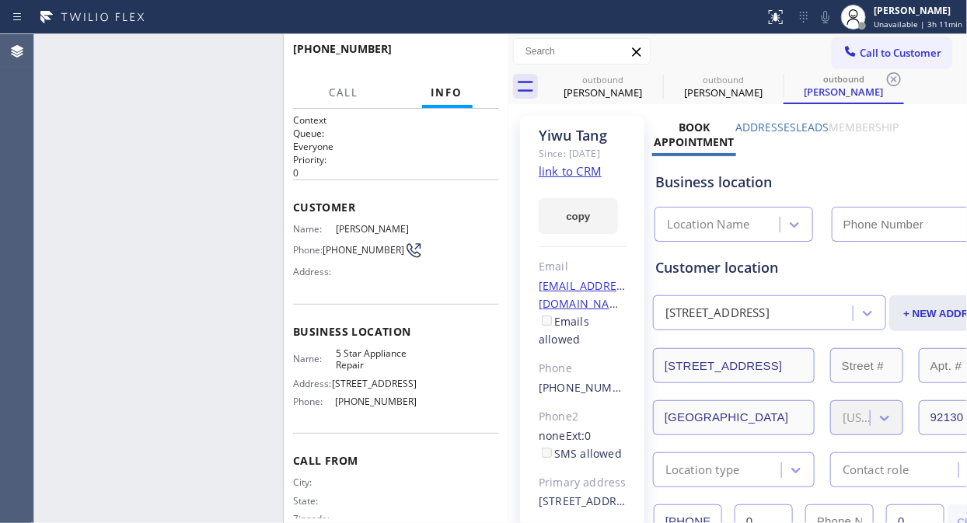
type input "[PHONE_NUMBER]"
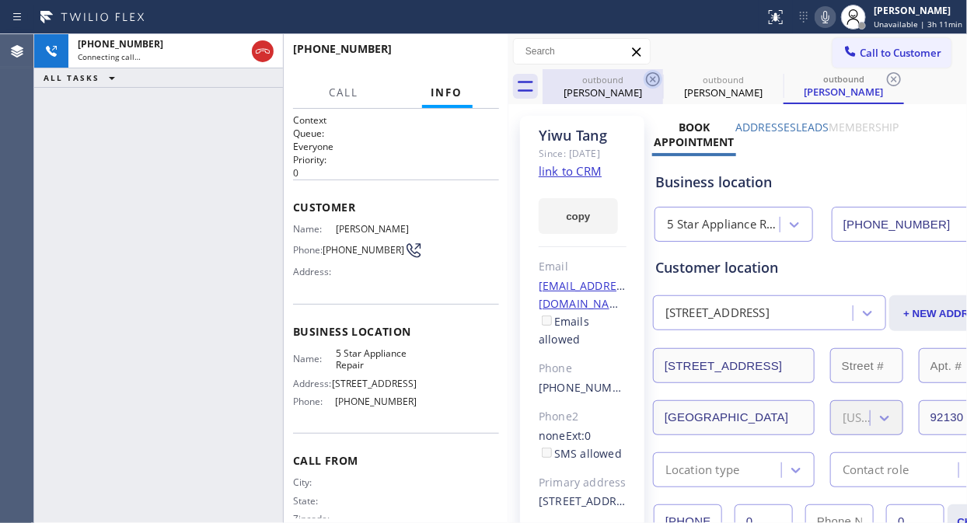
click at [655, 79] on icon at bounding box center [653, 79] width 19 height 19
click at [0, 0] on icon at bounding box center [0, 0] width 0 height 0
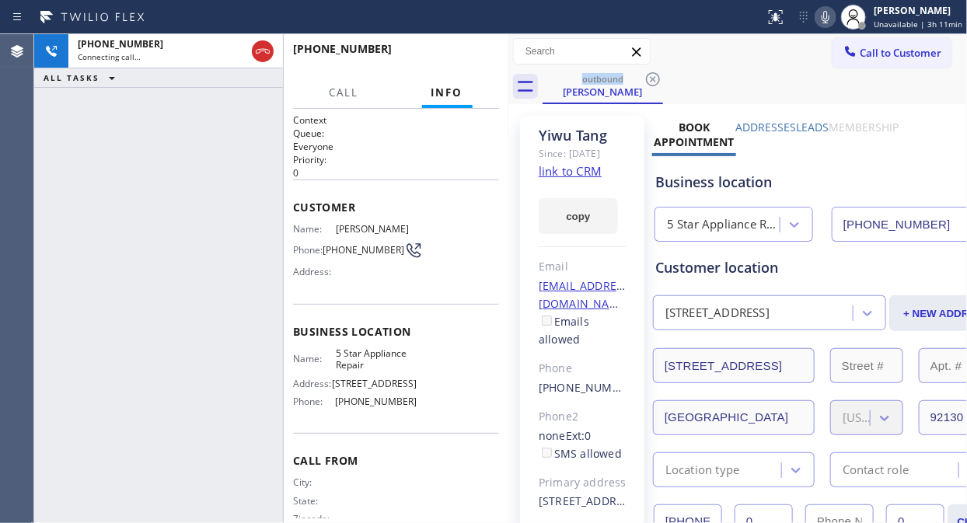
click at [826, 16] on icon at bounding box center [826, 17] width 8 height 12
click at [445, 51] on span "HANG UP" at bounding box center [462, 56] width 47 height 11
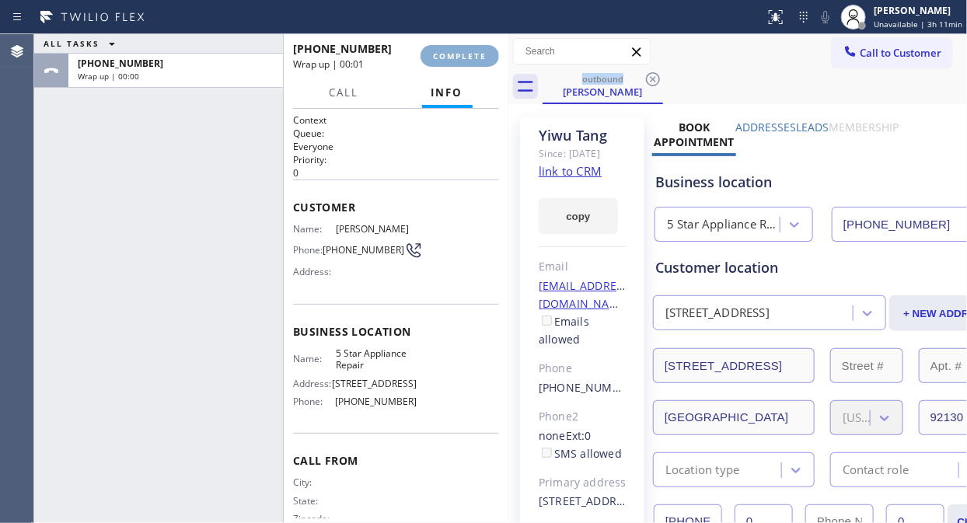
click at [445, 51] on span "COMPLETE" at bounding box center [460, 56] width 54 height 11
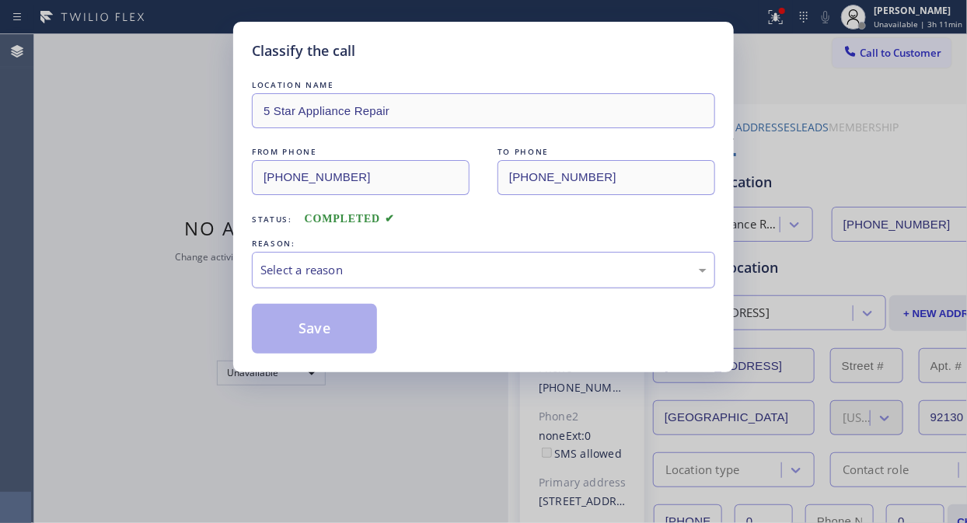
click at [465, 268] on div "Select a reason" at bounding box center [483, 270] width 446 height 18
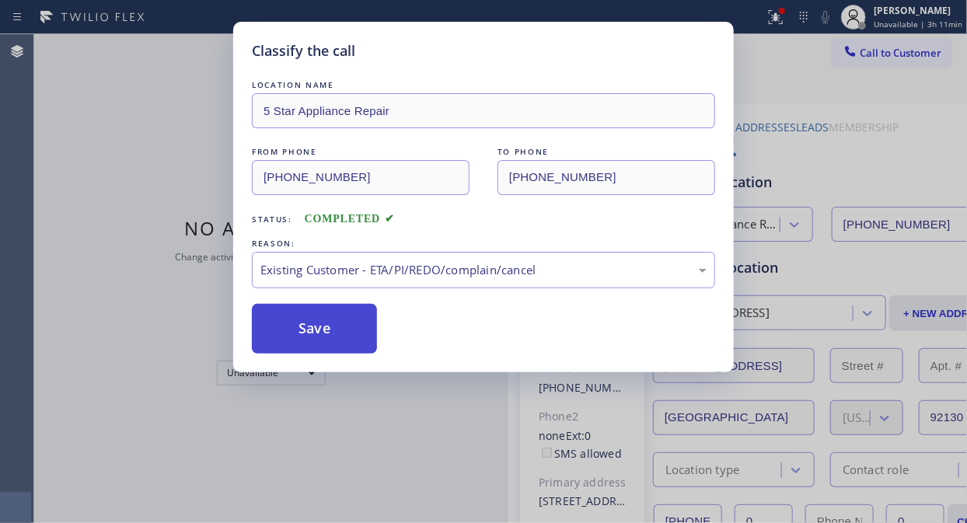
click at [286, 338] on button "Save" at bounding box center [314, 329] width 125 height 50
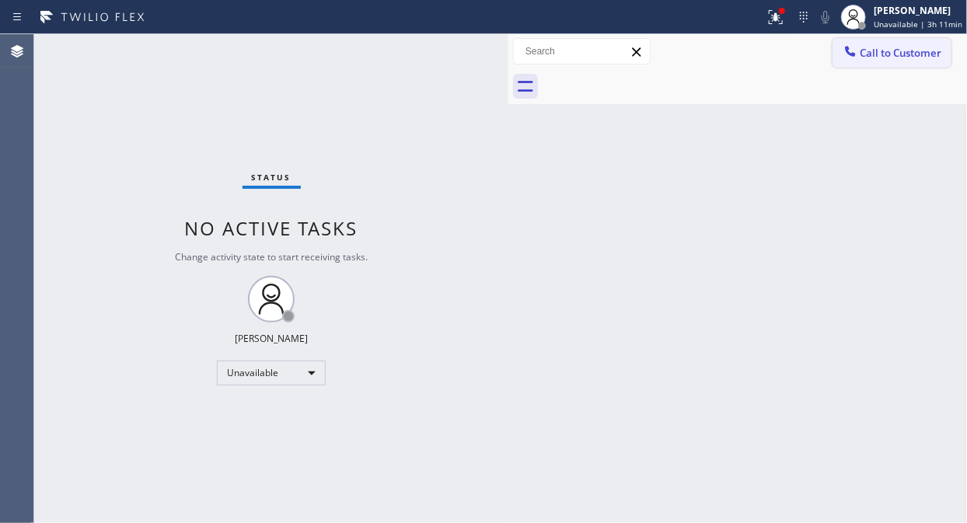
click at [870, 57] on span "Call to Customer" at bounding box center [901, 53] width 82 height 14
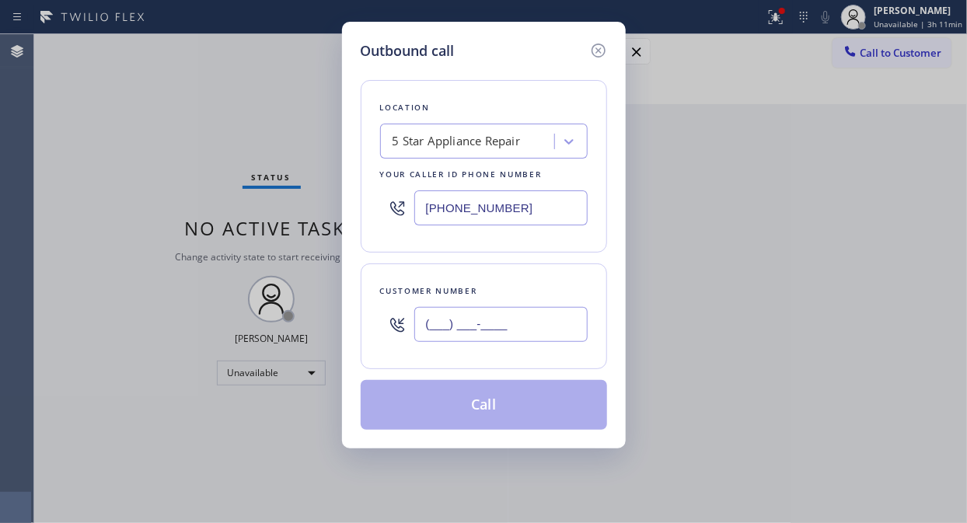
click at [439, 313] on input "(___) ___-____" at bounding box center [500, 324] width 173 height 35
paste input "917) 539-7341"
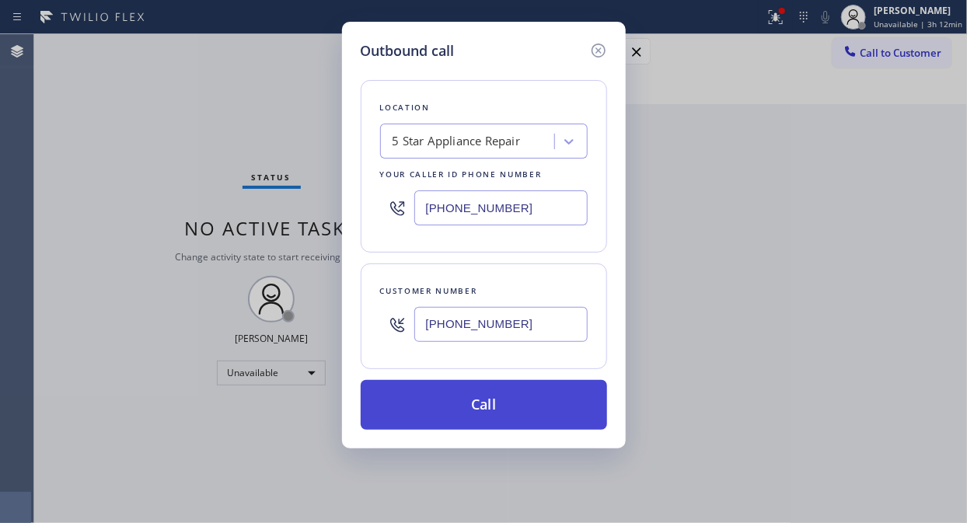
type input "[PHONE_NUMBER]"
click at [511, 403] on button "Call" at bounding box center [484, 405] width 246 height 50
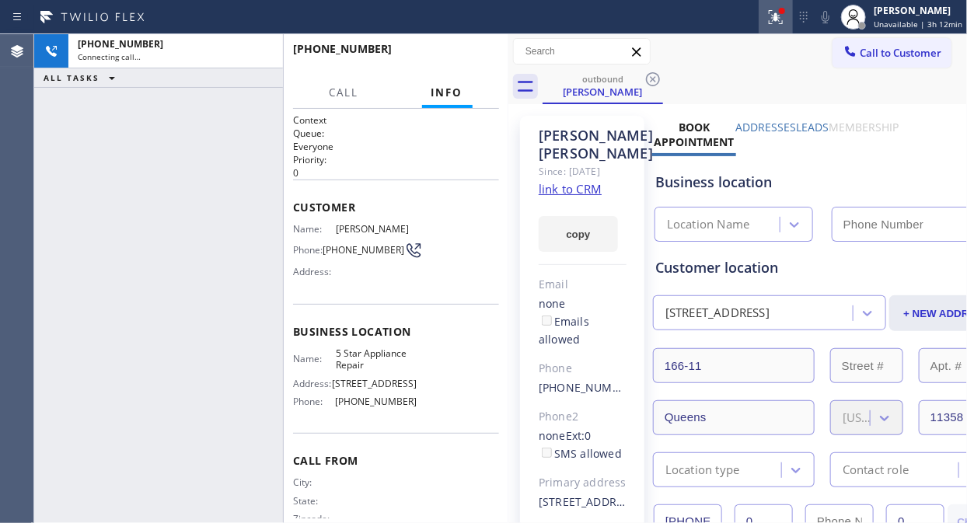
click at [775, 18] on icon at bounding box center [775, 17] width 19 height 19
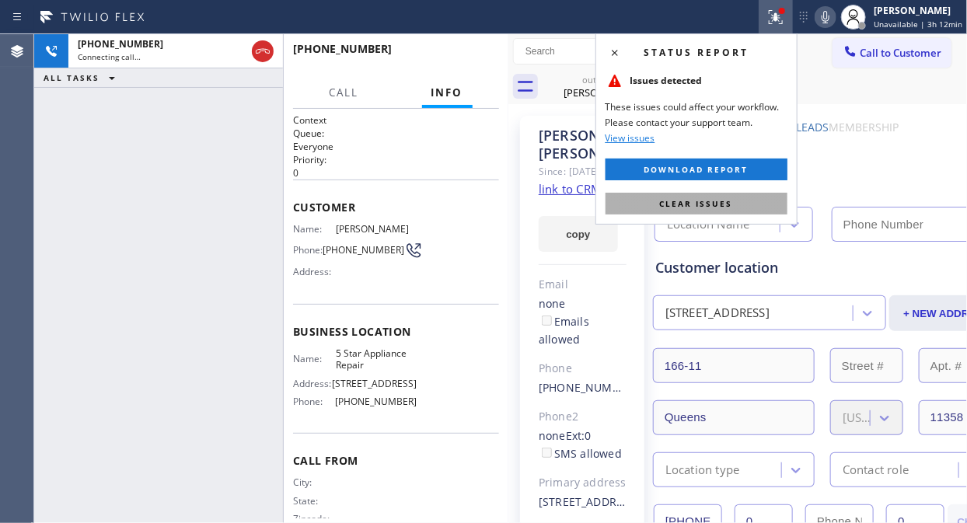
click at [731, 201] on span "Clear issues" at bounding box center [696, 203] width 73 height 11
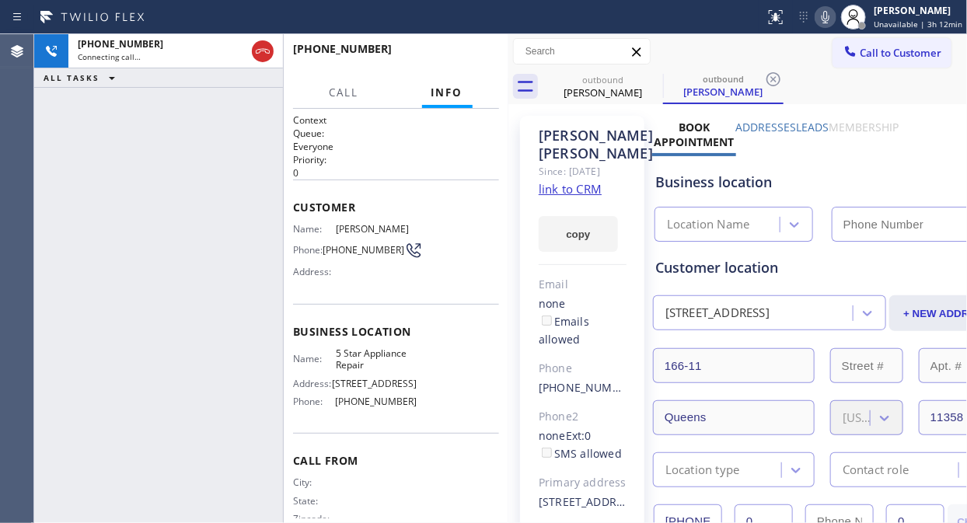
type input "[PHONE_NUMBER]"
click at [829, 19] on icon at bounding box center [825, 17] width 19 height 19
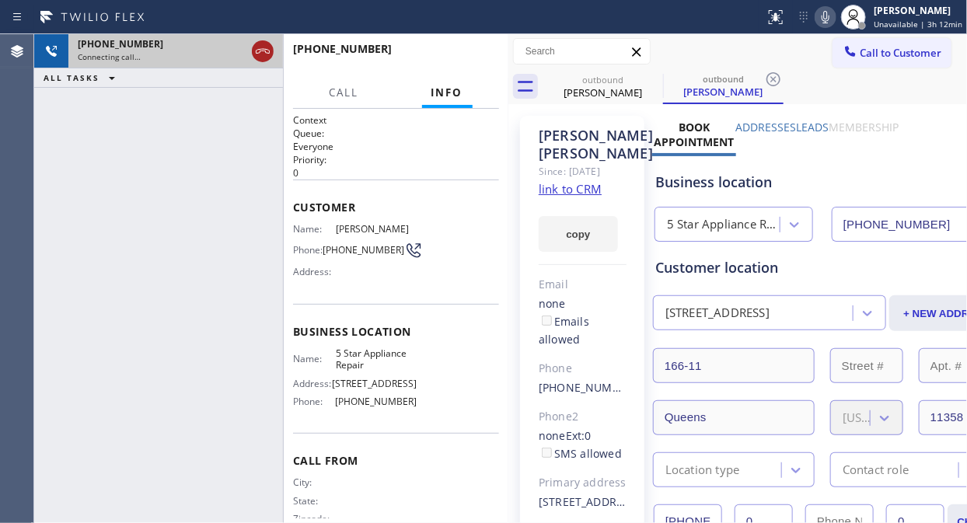
click at [258, 47] on icon at bounding box center [262, 51] width 19 height 19
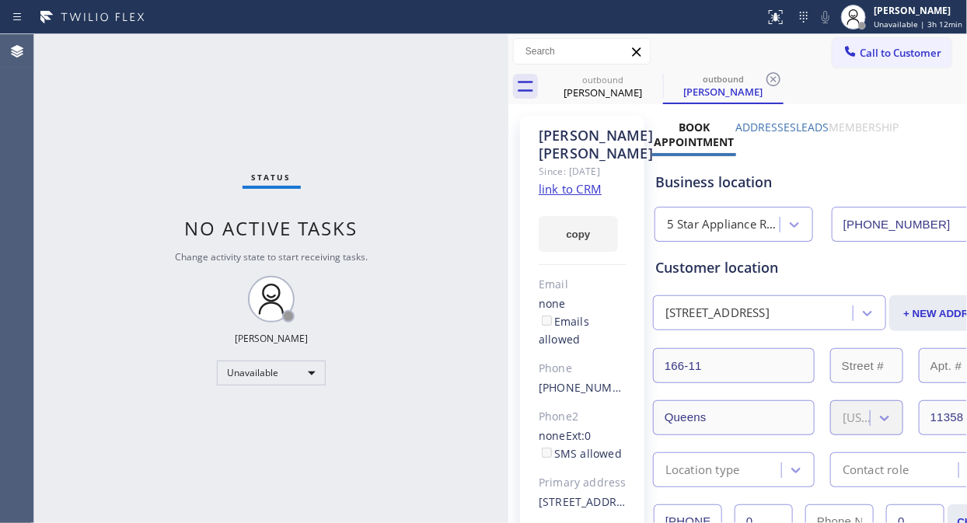
click at [850, 43] on button "Call to Customer" at bounding box center [891, 53] width 119 height 30
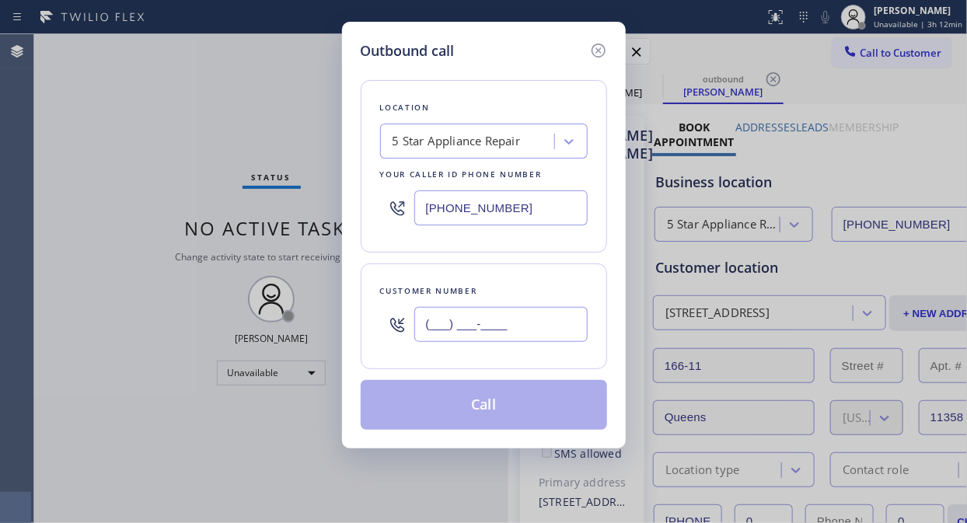
click at [429, 330] on input "(___) ___-____" at bounding box center [500, 324] width 173 height 35
paste input "206) 938-2551"
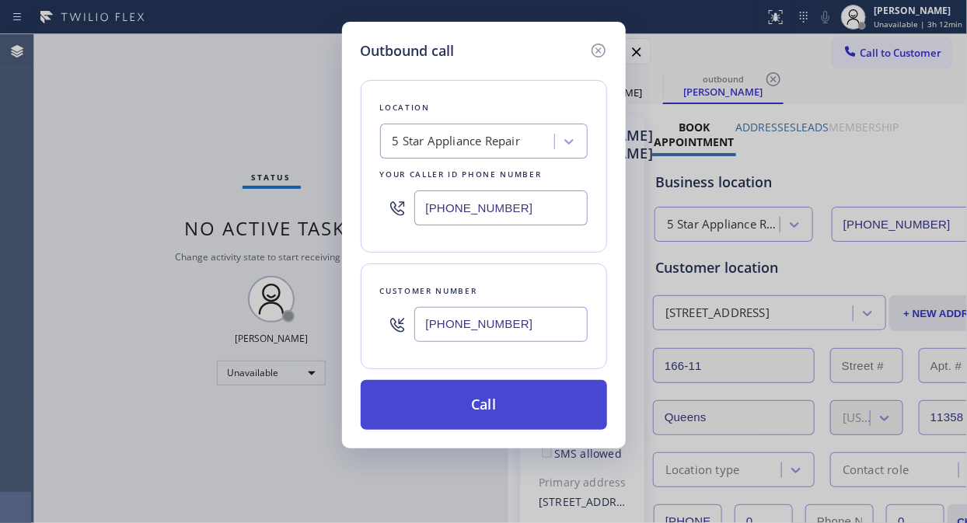
type input "[PHONE_NUMBER]"
click at [490, 410] on button "Call" at bounding box center [484, 405] width 246 height 50
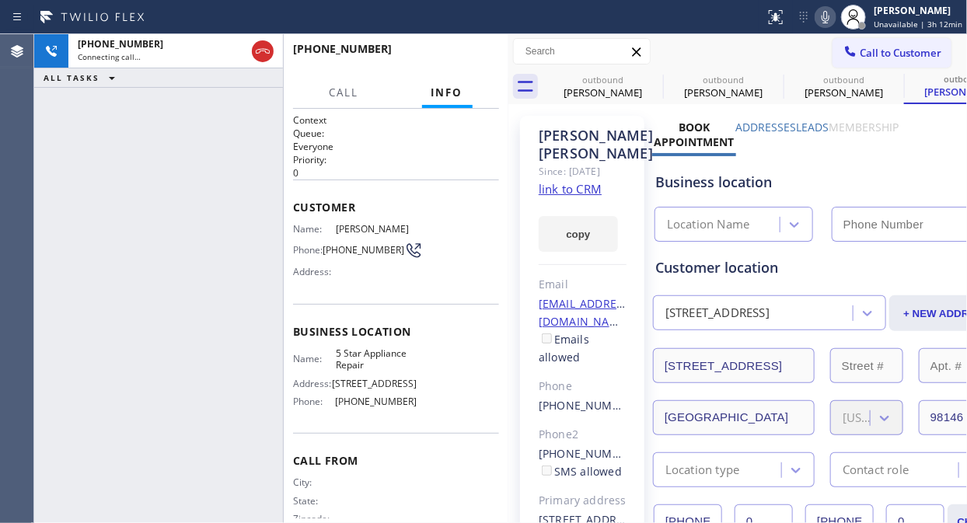
type input "[PHONE_NUMBER]"
click at [832, 16] on icon at bounding box center [825, 17] width 19 height 19
click at [647, 74] on icon at bounding box center [653, 79] width 19 height 19
click at [0, 0] on icon at bounding box center [0, 0] width 0 height 0
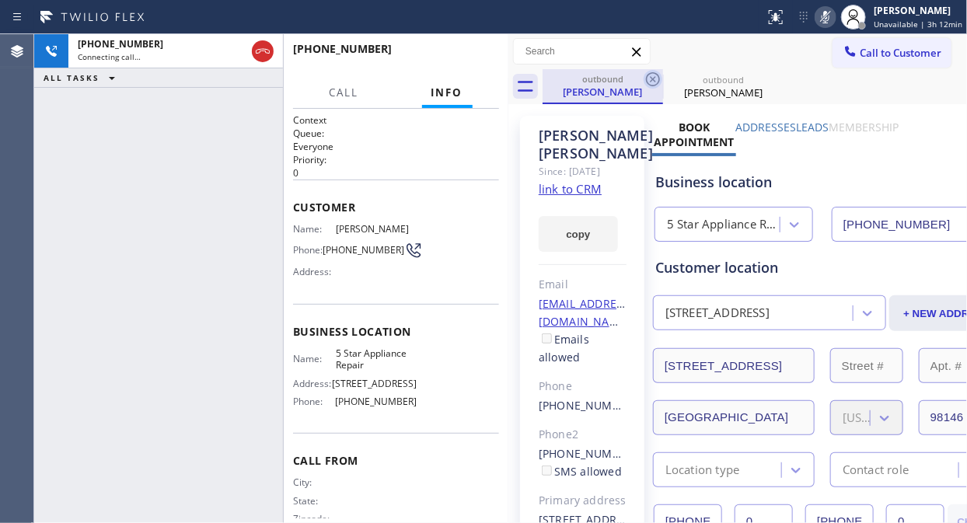
click at [649, 80] on icon at bounding box center [653, 79] width 19 height 19
click at [121, 153] on div "[PHONE_NUMBER] Connecting call… ALL TASKS ALL TASKS ACTIVE TASKS TASKS IN WRAP …" at bounding box center [158, 278] width 249 height 489
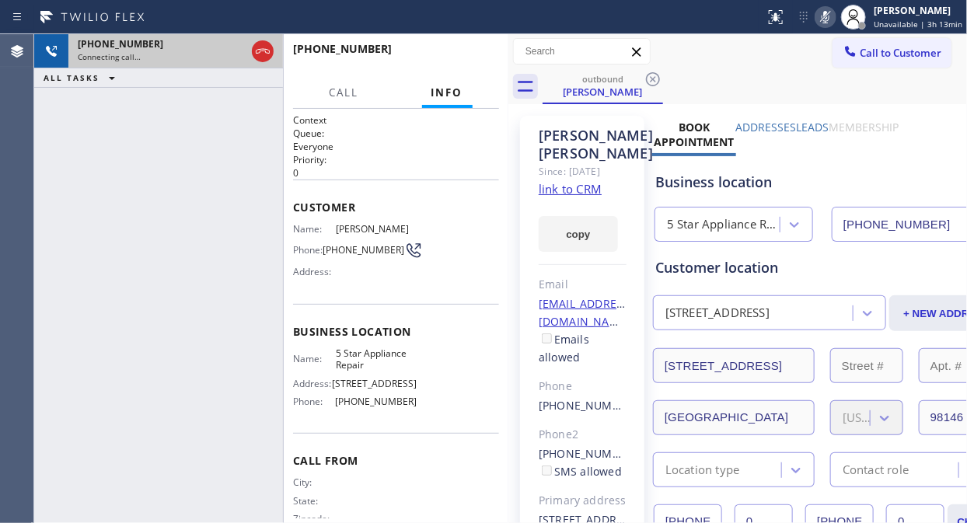
click at [274, 41] on div at bounding box center [263, 51] width 28 height 34
click at [260, 50] on icon at bounding box center [262, 51] width 19 height 19
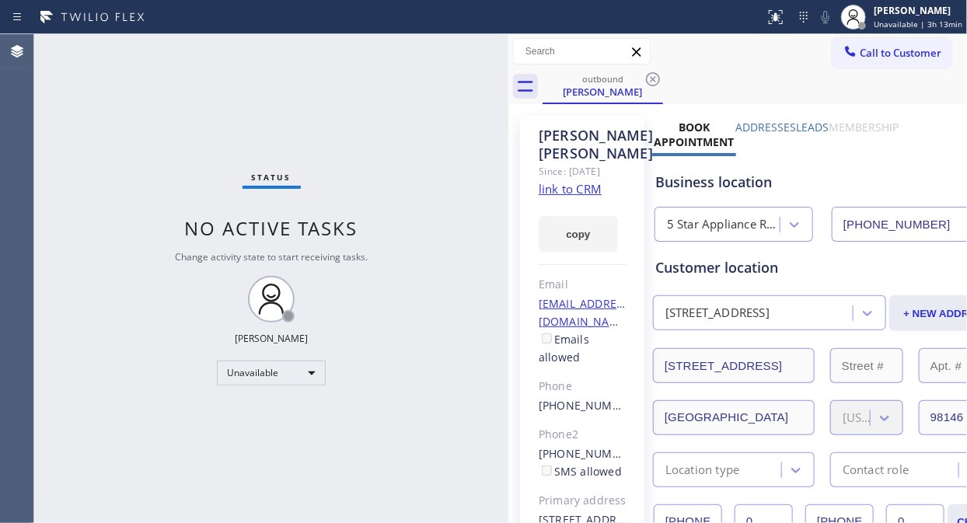
click at [138, 129] on div "Status No active tasks Change activity state to start receiving tasks. [PERSON_…" at bounding box center [271, 278] width 474 height 489
click at [864, 51] on span "Call to Customer" at bounding box center [901, 53] width 82 height 14
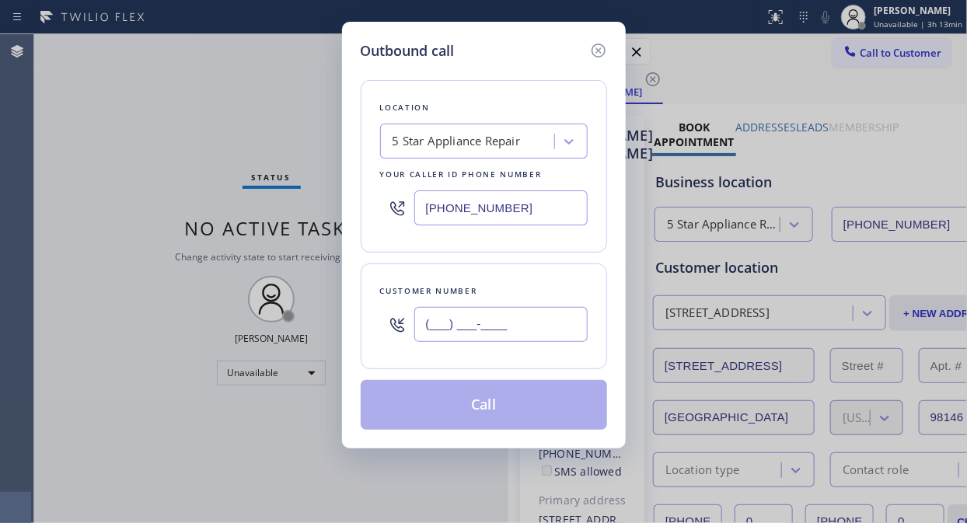
click at [513, 329] on input "(___) ___-____" at bounding box center [500, 324] width 173 height 35
paste input "949) 903-5057"
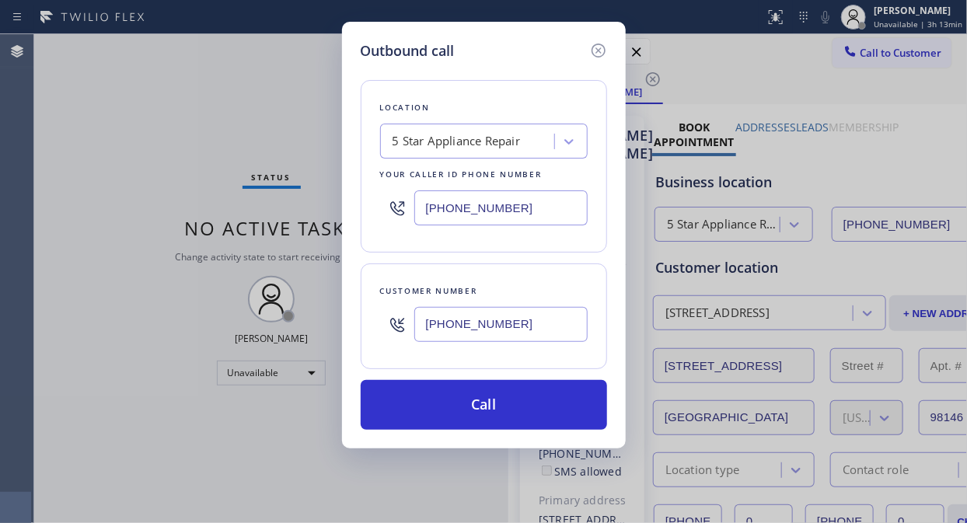
type input "[PHONE_NUMBER]"
click at [547, 403] on button "Call" at bounding box center [484, 405] width 246 height 50
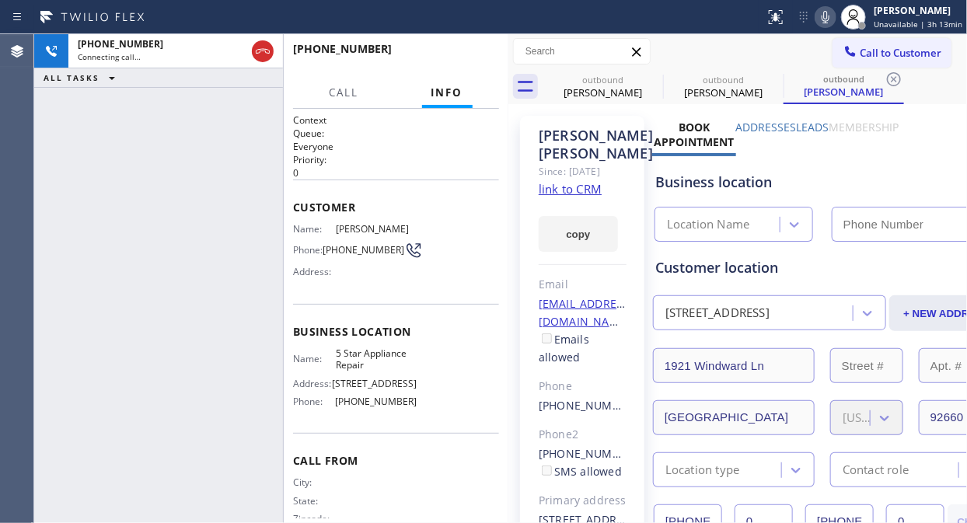
type input "[PHONE_NUMBER]"
click at [472, 53] on span "HANG UP" at bounding box center [462, 56] width 47 height 11
click at [473, 54] on span "HANG UP" at bounding box center [462, 56] width 47 height 11
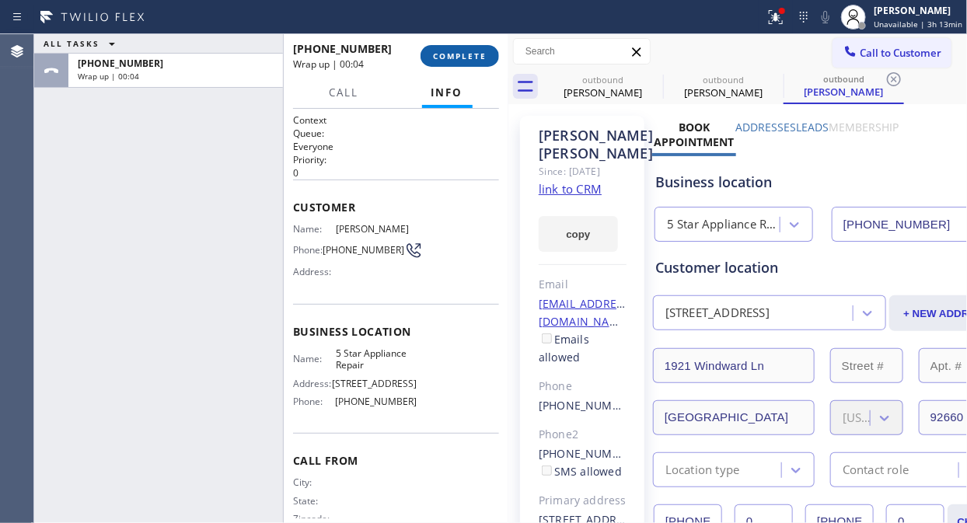
click at [471, 47] on button "COMPLETE" at bounding box center [459, 56] width 79 height 22
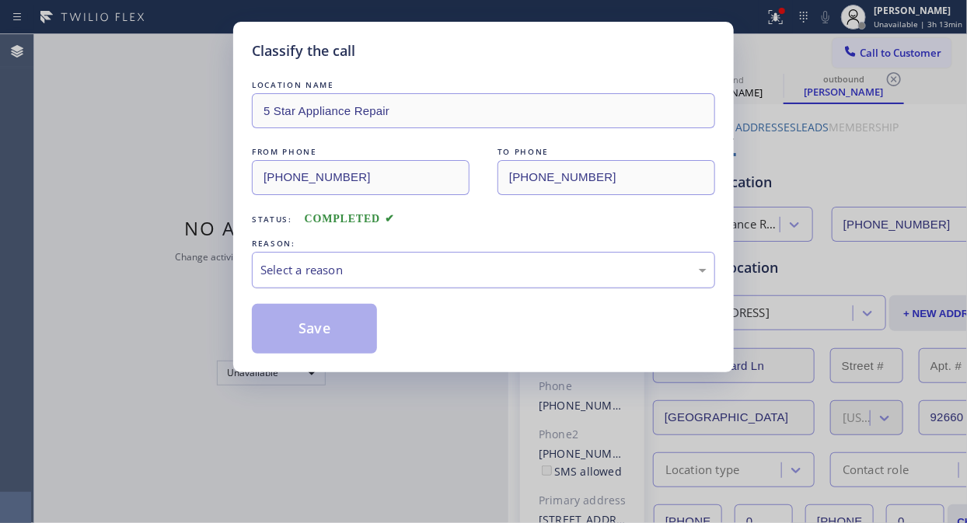
drag, startPoint x: 461, startPoint y: 264, endPoint x: 462, endPoint y: 282, distance: 17.9
click at [461, 267] on div "Select a reason" at bounding box center [483, 270] width 446 height 18
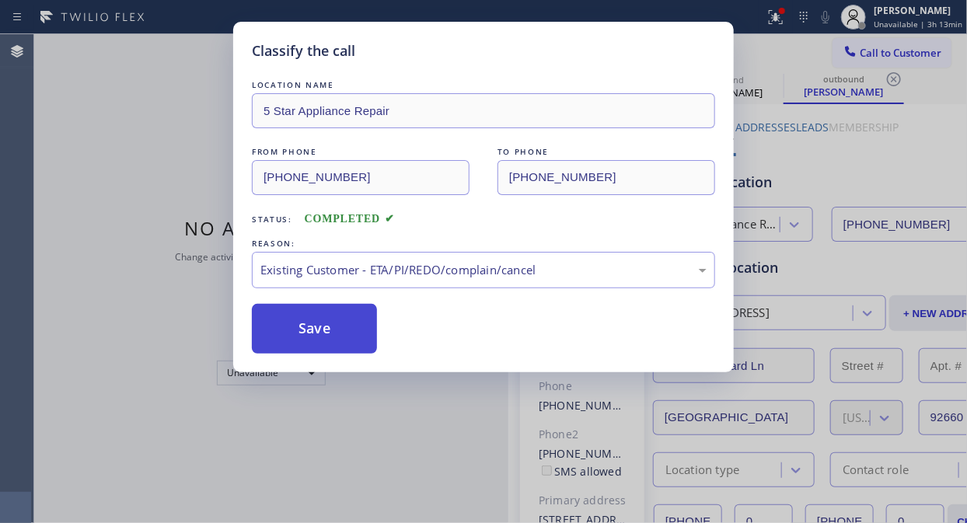
click at [356, 346] on button "Save" at bounding box center [314, 329] width 125 height 50
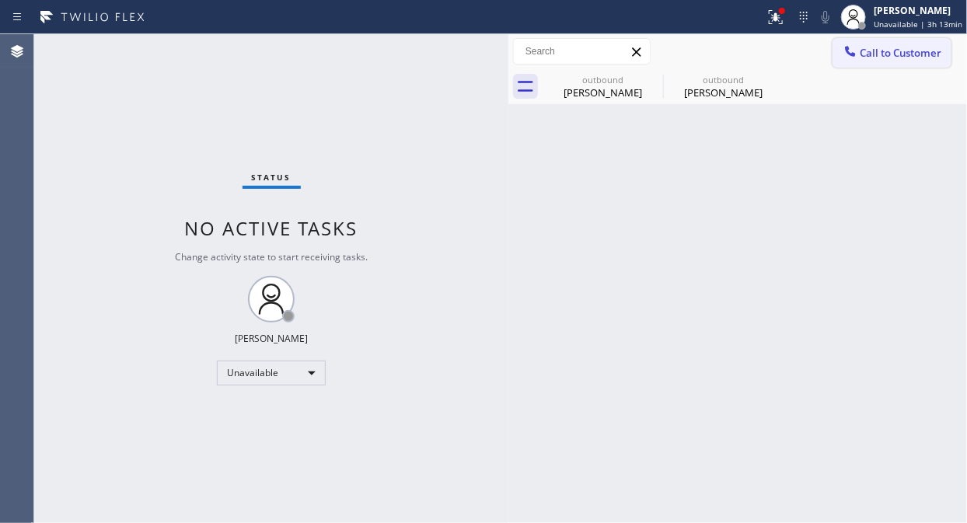
click at [870, 51] on span "Call to Customer" at bounding box center [901, 53] width 82 height 14
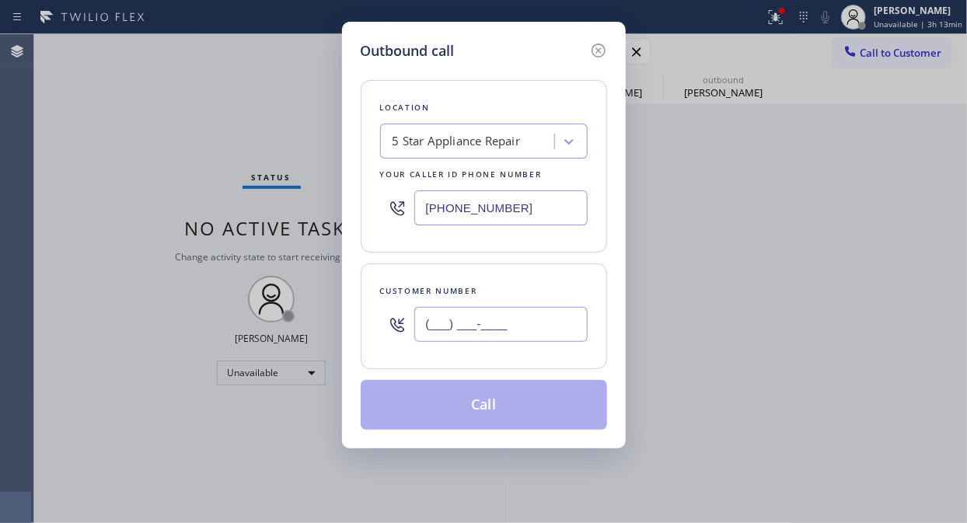
click at [554, 315] on input "(___) ___-____" at bounding box center [500, 324] width 173 height 35
paste input "818) 363-2975"
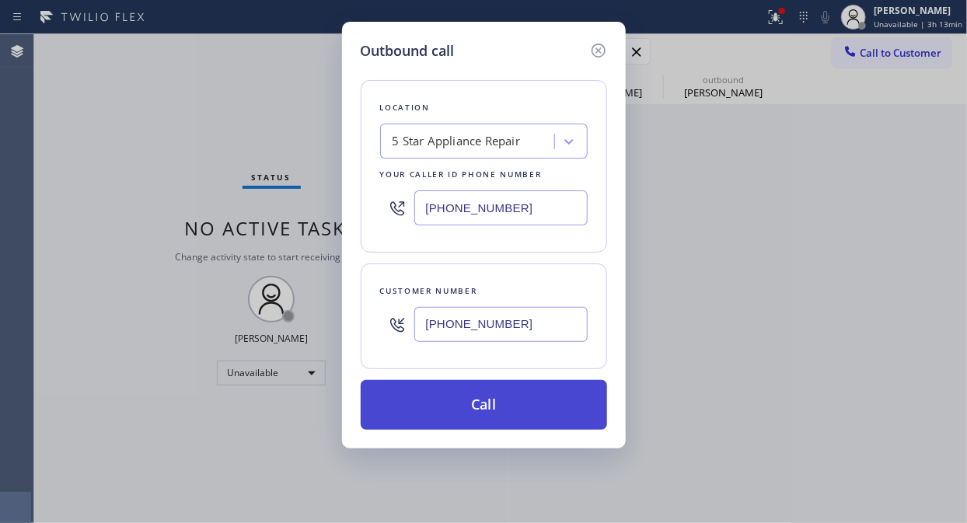
type input "[PHONE_NUMBER]"
click at [565, 397] on button "Call" at bounding box center [484, 405] width 246 height 50
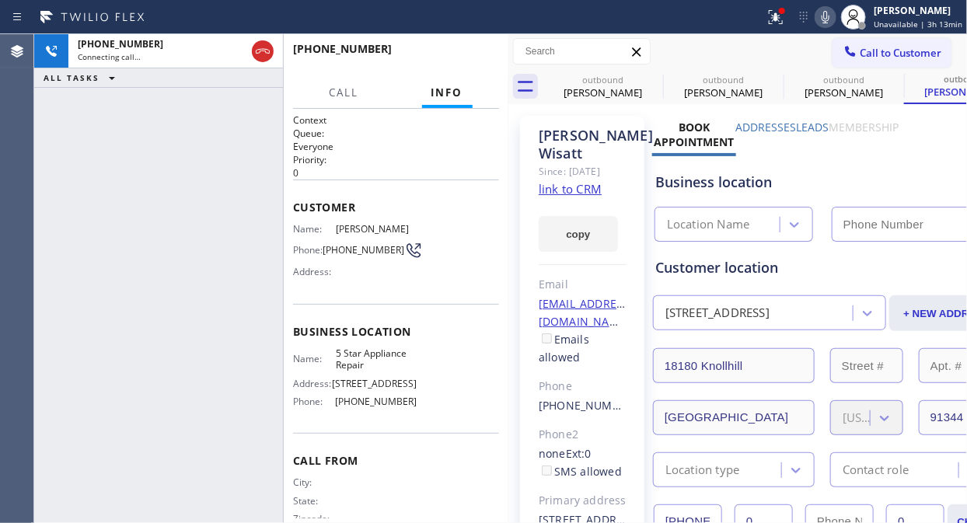
type input "[PHONE_NUMBER]"
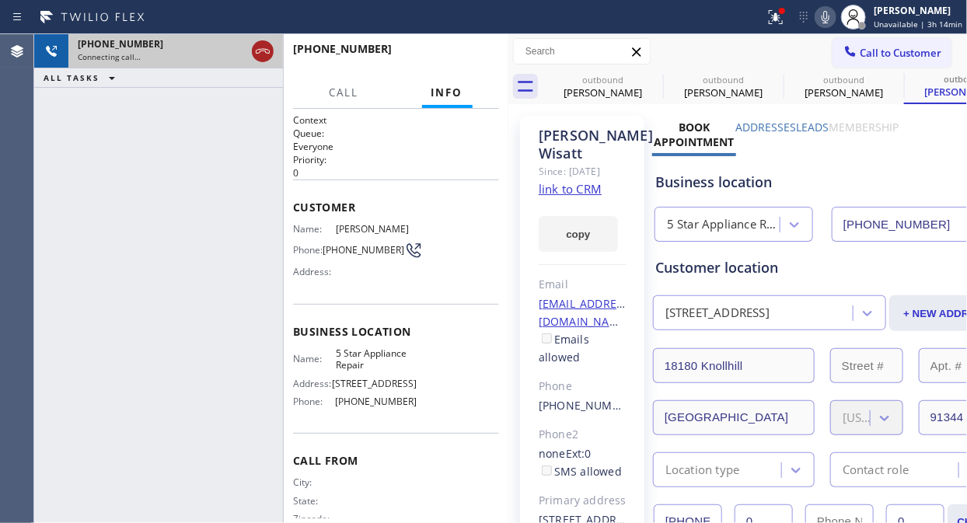
click at [262, 55] on icon at bounding box center [262, 51] width 19 height 19
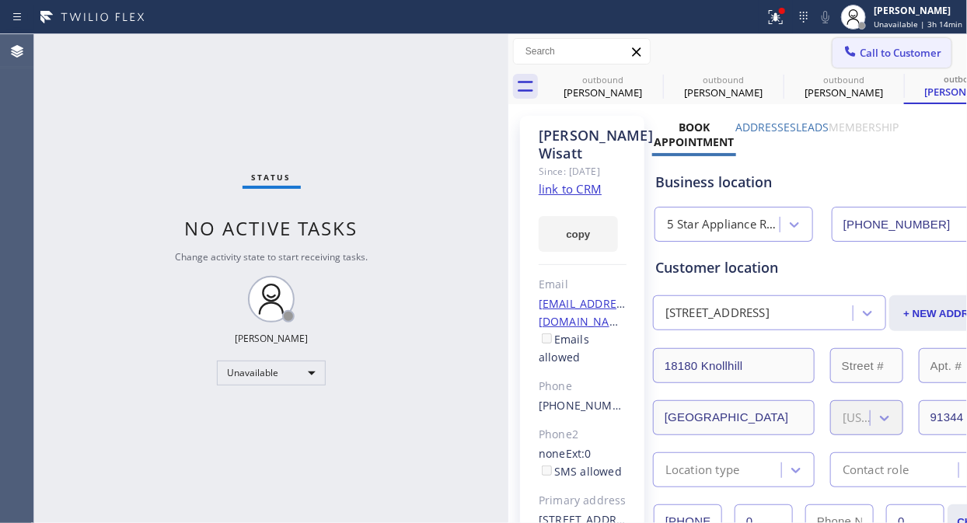
click at [870, 47] on span "Call to Customer" at bounding box center [901, 53] width 82 height 14
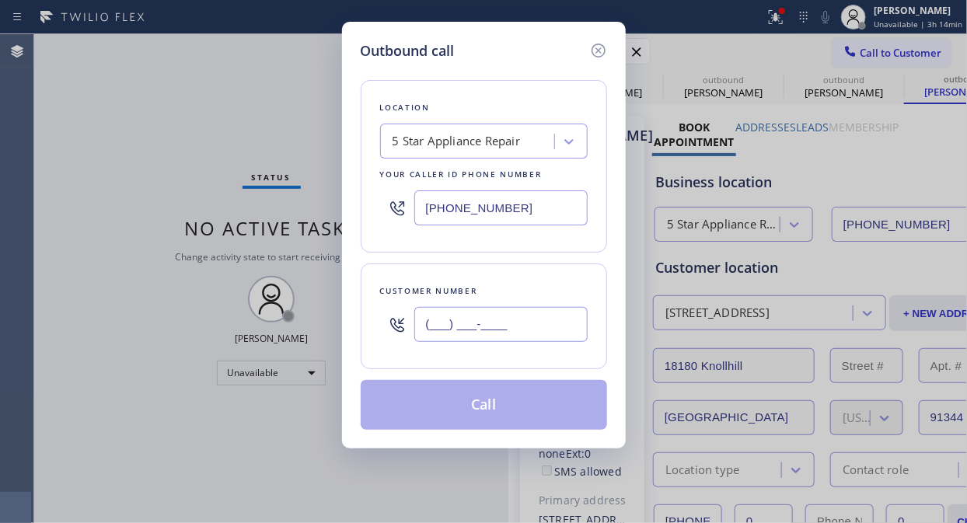
click at [437, 330] on input "(___) ___-____" at bounding box center [500, 324] width 173 height 35
paste input "818) 591-2420"
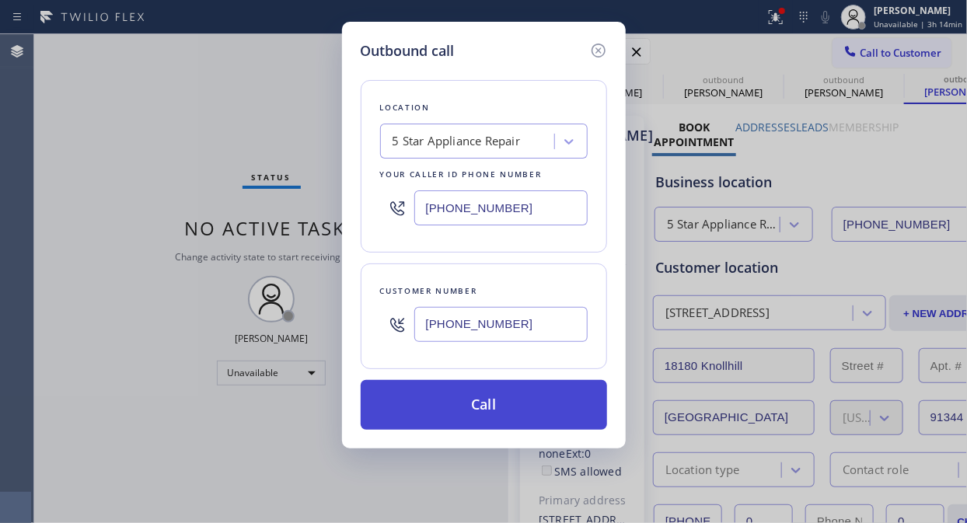
type input "[PHONE_NUMBER]"
click at [516, 408] on button "Call" at bounding box center [484, 405] width 246 height 50
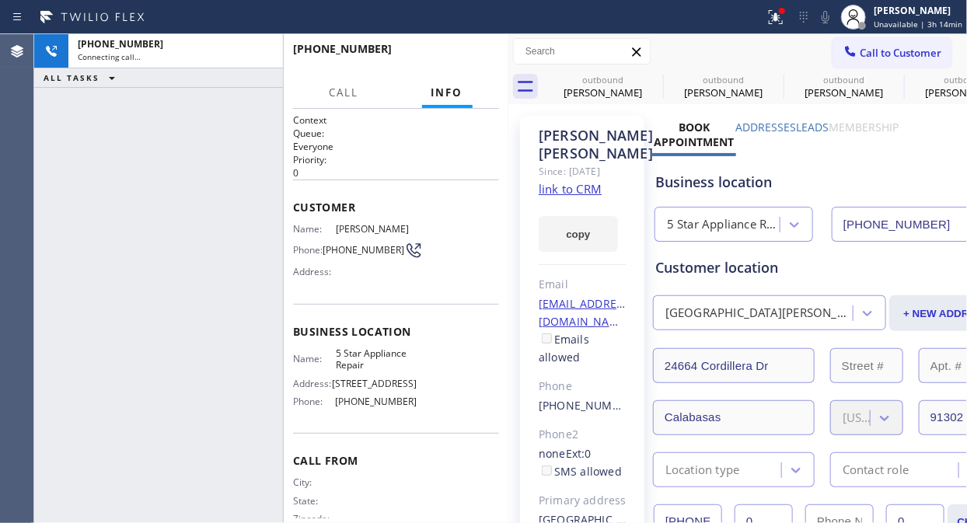
type input "[PHONE_NUMBER]"
drag, startPoint x: 254, startPoint y: 56, endPoint x: 249, endPoint y: 68, distance: 12.9
click at [255, 54] on icon at bounding box center [262, 51] width 19 height 19
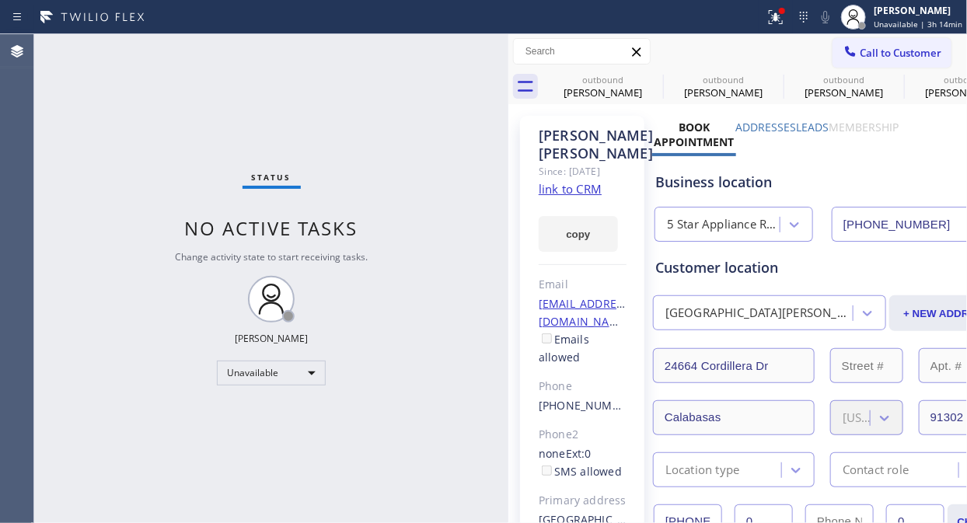
click at [870, 53] on span "Call to Customer" at bounding box center [901, 53] width 82 height 14
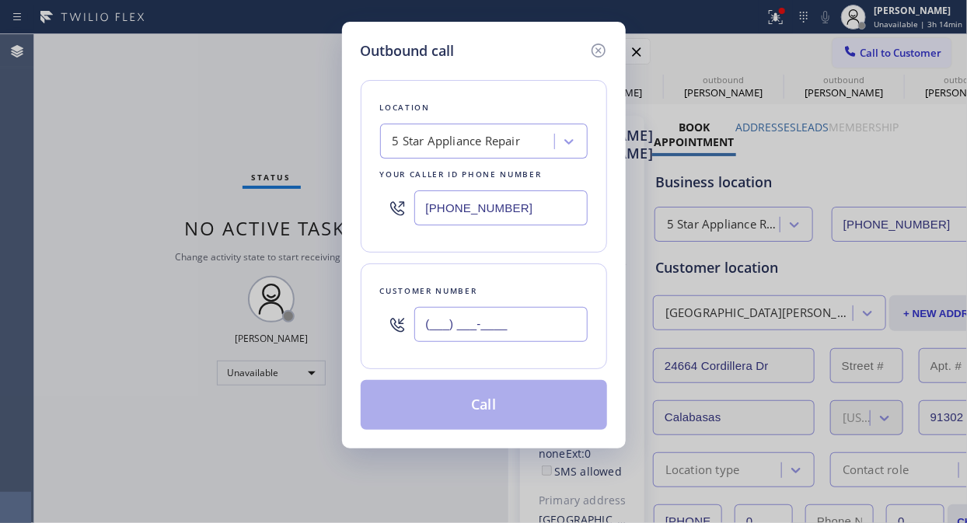
click at [437, 329] on input "(___) ___-____" at bounding box center [500, 324] width 173 height 35
paste input "818) 591-2420"
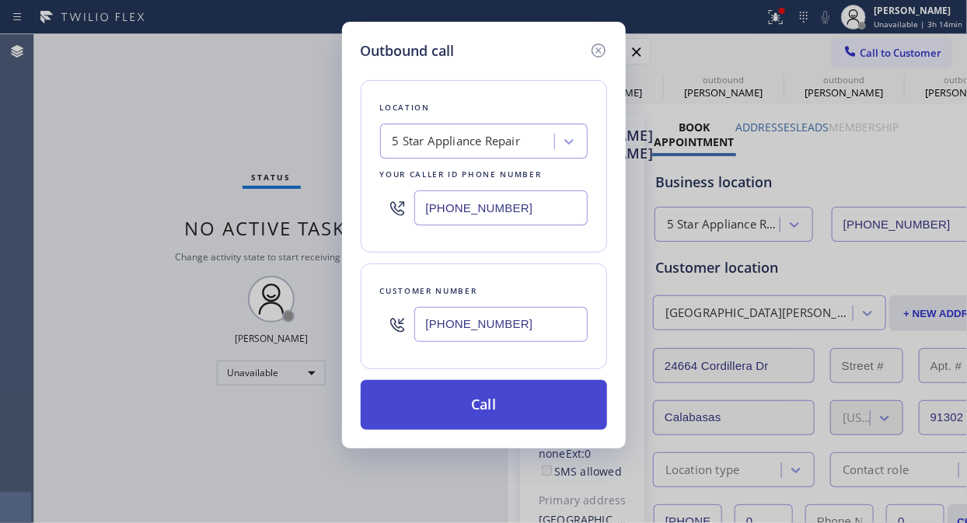
type input "[PHONE_NUMBER]"
click at [519, 412] on button "Call" at bounding box center [484, 405] width 246 height 50
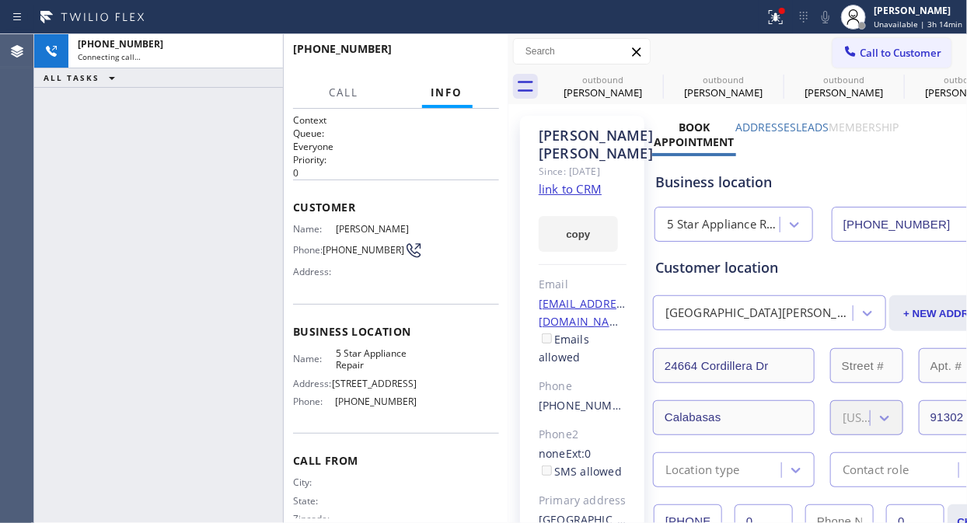
type input "[PHONE_NUMBER]"
click at [778, 16] on icon at bounding box center [773, 15] width 9 height 11
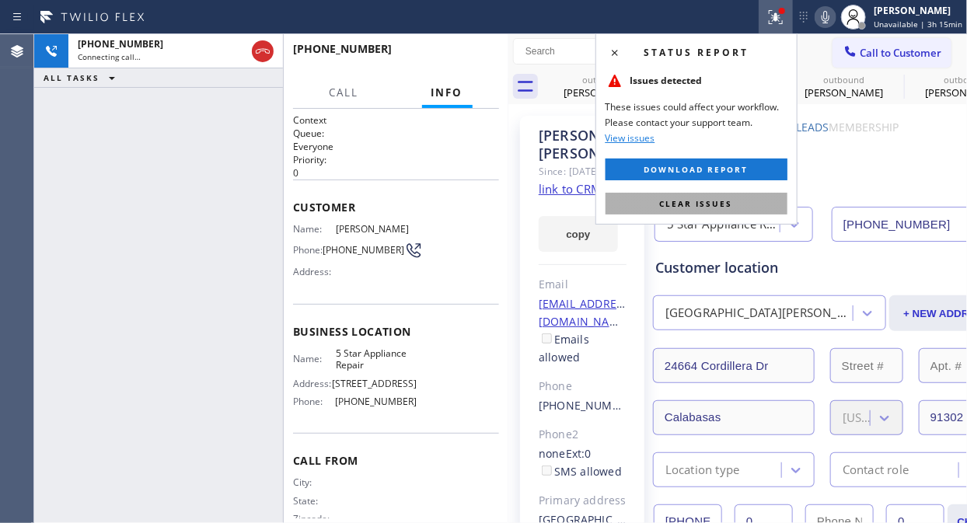
click at [720, 198] on span "Clear issues" at bounding box center [696, 203] width 73 height 11
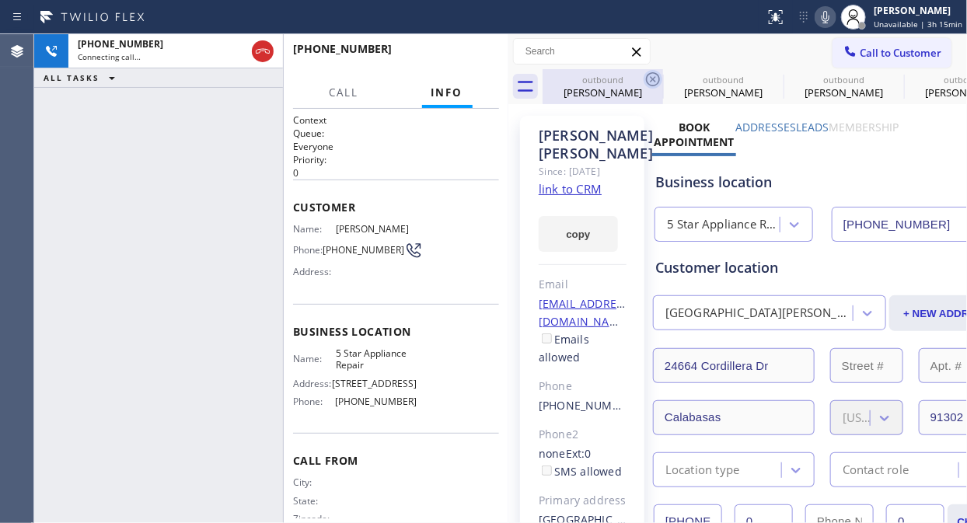
click at [654, 80] on icon at bounding box center [653, 79] width 14 height 14
click at [0, 0] on icon at bounding box center [0, 0] width 0 height 0
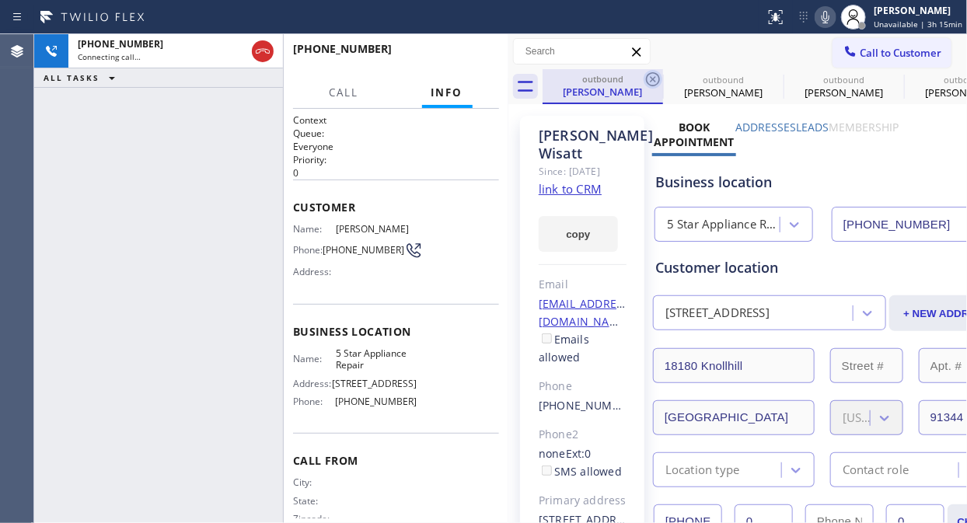
click at [653, 80] on icon at bounding box center [653, 79] width 19 height 19
click at [0, 0] on icon at bounding box center [0, 0] width 0 height 0
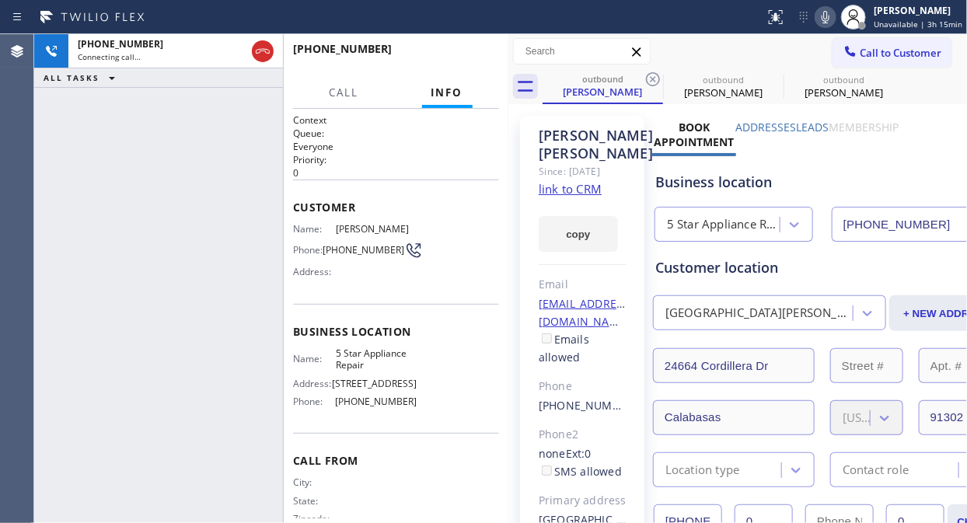
click at [653, 80] on icon at bounding box center [653, 79] width 19 height 19
click at [764, 80] on icon at bounding box center [773, 79] width 19 height 19
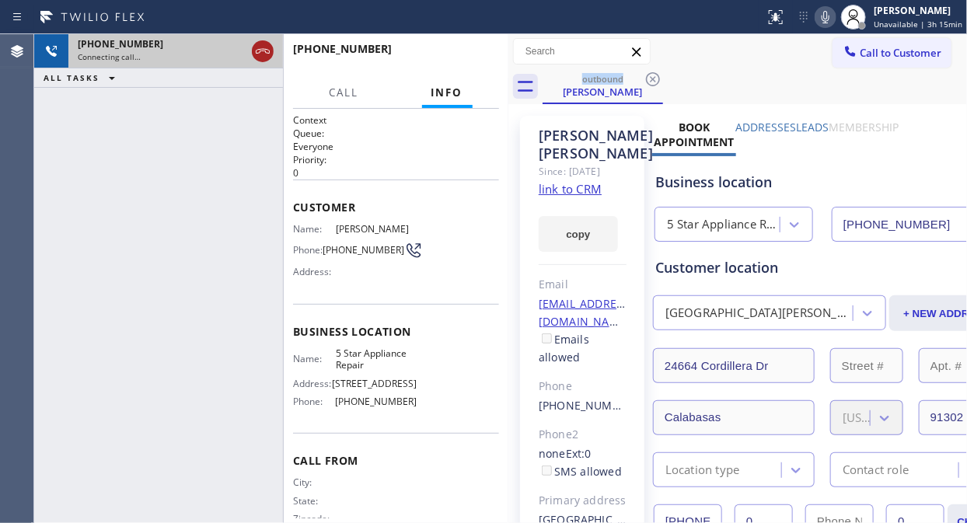
click at [269, 54] on icon at bounding box center [262, 51] width 19 height 19
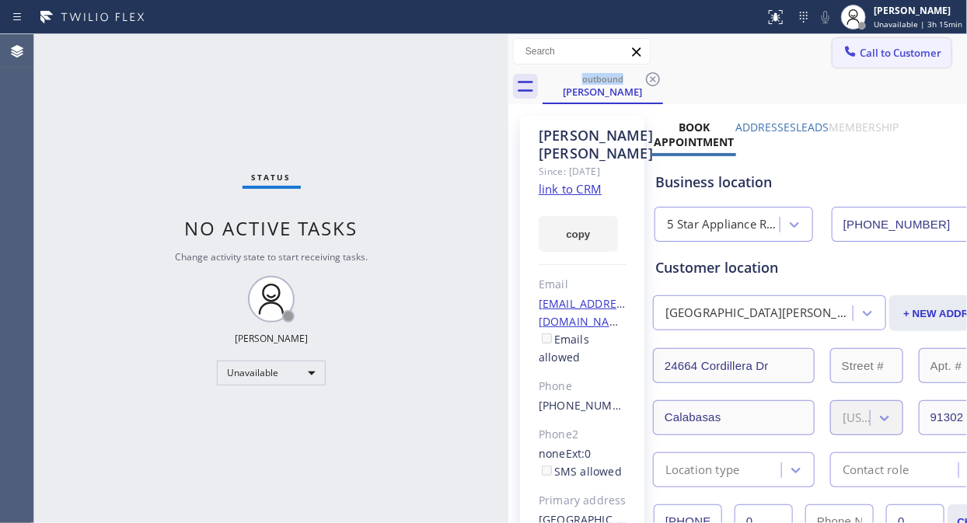
click at [870, 58] on span "Call to Customer" at bounding box center [901, 53] width 82 height 14
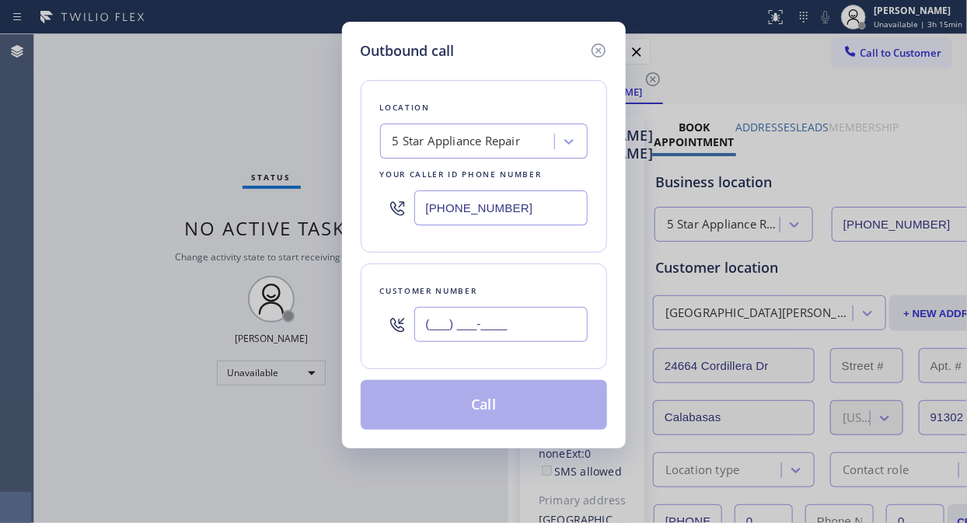
click at [422, 336] on input "(___) ___-____" at bounding box center [500, 324] width 173 height 35
paste input "818) 445-7217"
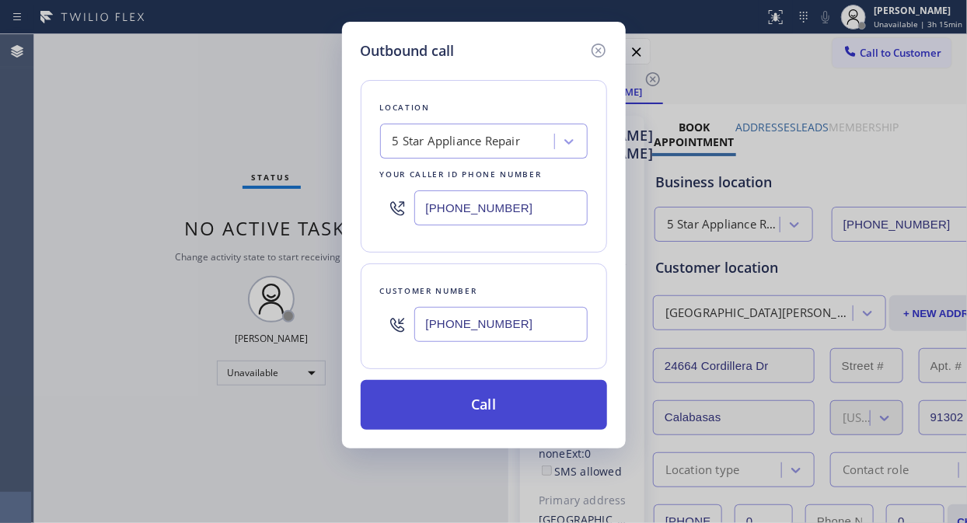
type input "[PHONE_NUMBER]"
click at [508, 406] on button "Call" at bounding box center [484, 405] width 246 height 50
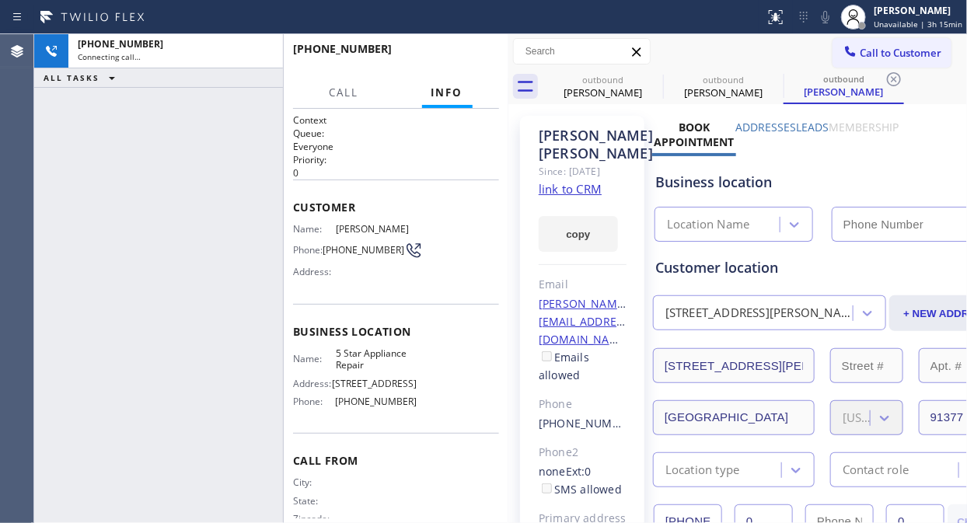
type input "[PHONE_NUMBER]"
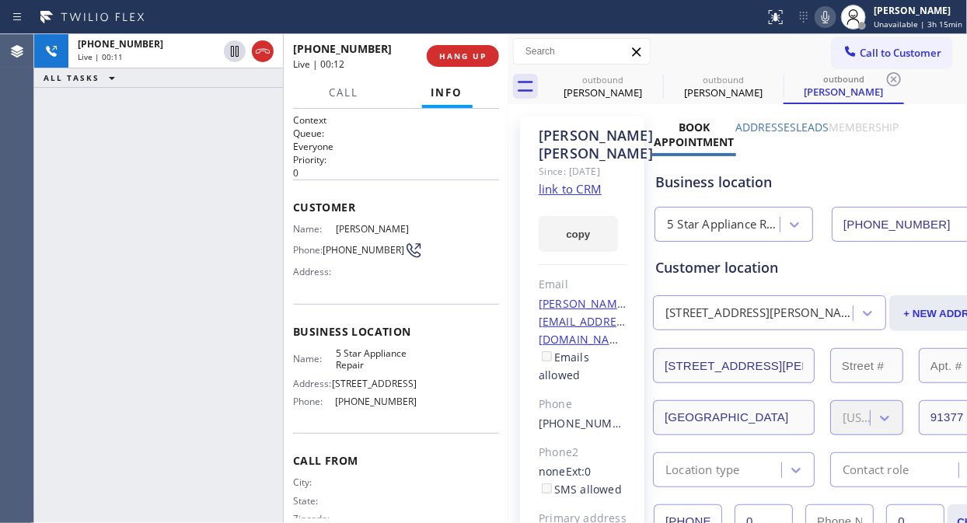
click at [153, 138] on div "[PHONE_NUMBER] Live | 00:11 ALL TASKS ALL TASKS ACTIVE TASKS TASKS IN WRAP UP" at bounding box center [158, 278] width 249 height 489
click at [460, 61] on span "HANG UP" at bounding box center [462, 56] width 47 height 11
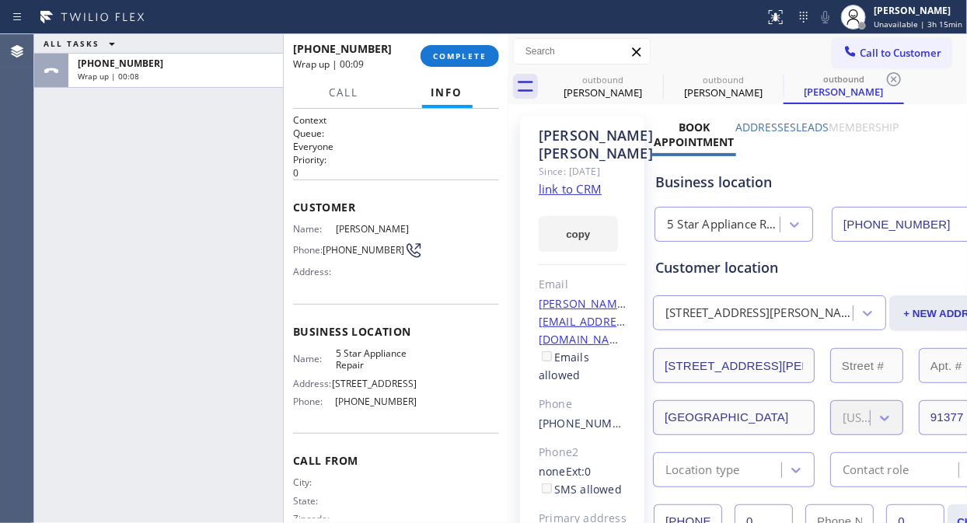
drag, startPoint x: 89, startPoint y: 161, endPoint x: 110, endPoint y: 158, distance: 21.2
click at [90, 161] on div "ALL TASKS ALL TASKS ACTIVE TASKS TASKS IN WRAP UP [PHONE_NUMBER] Wrap up | 00:08" at bounding box center [158, 278] width 249 height 489
click at [483, 44] on div "[PHONE_NUMBER] Wrap up | 00:09 COMPLETE" at bounding box center [396, 56] width 206 height 40
click at [484, 47] on button "COMPLETE" at bounding box center [459, 56] width 79 height 22
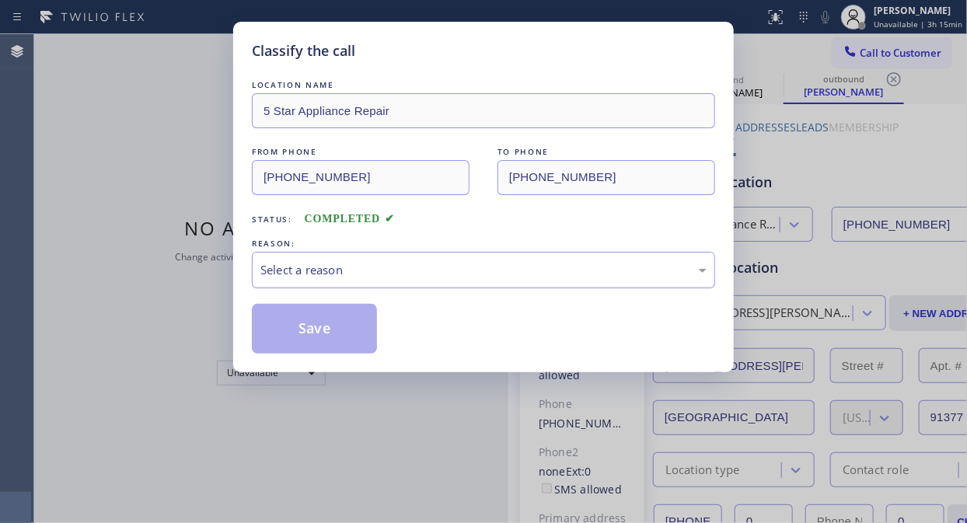
click at [456, 260] on div "Select a reason" at bounding box center [483, 270] width 463 height 37
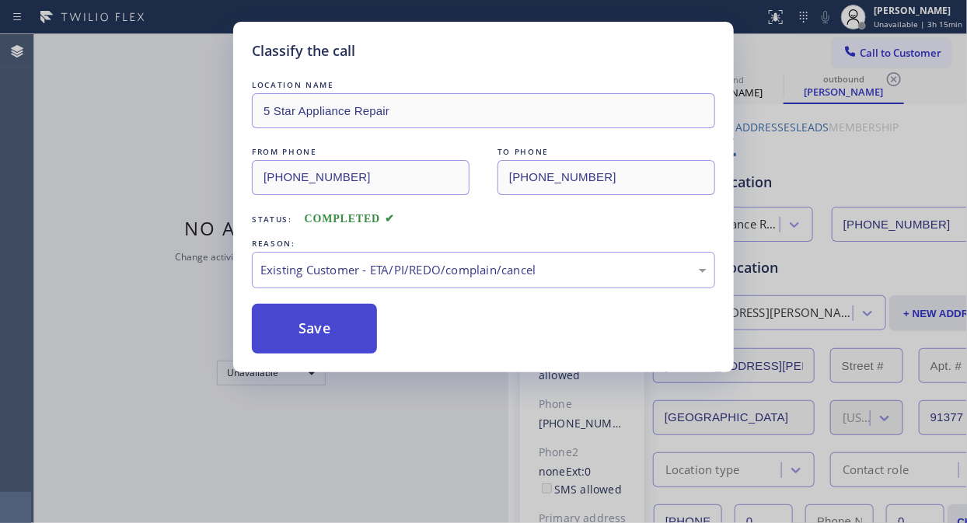
click at [362, 344] on button "Save" at bounding box center [314, 329] width 125 height 50
click at [312, 322] on button "Save" at bounding box center [314, 329] width 125 height 50
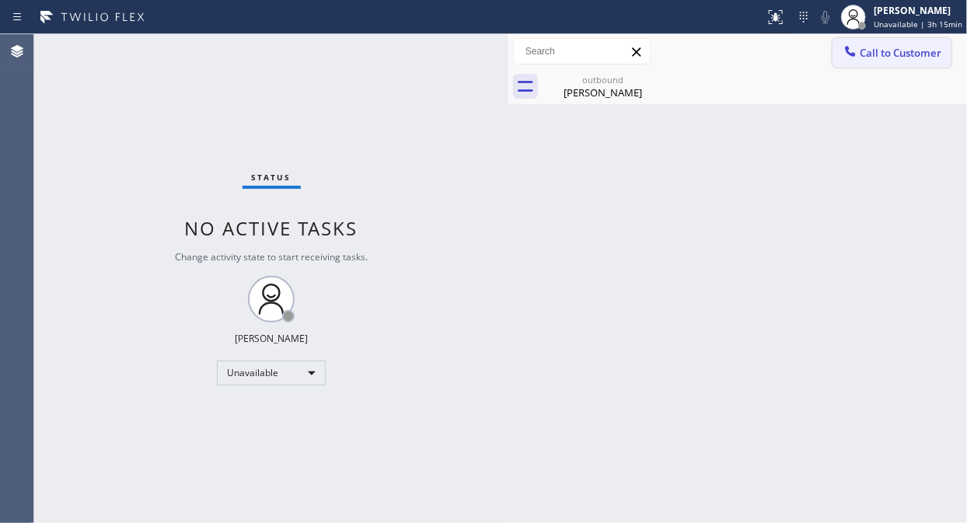
click at [870, 56] on span "Call to Customer" at bounding box center [901, 53] width 82 height 14
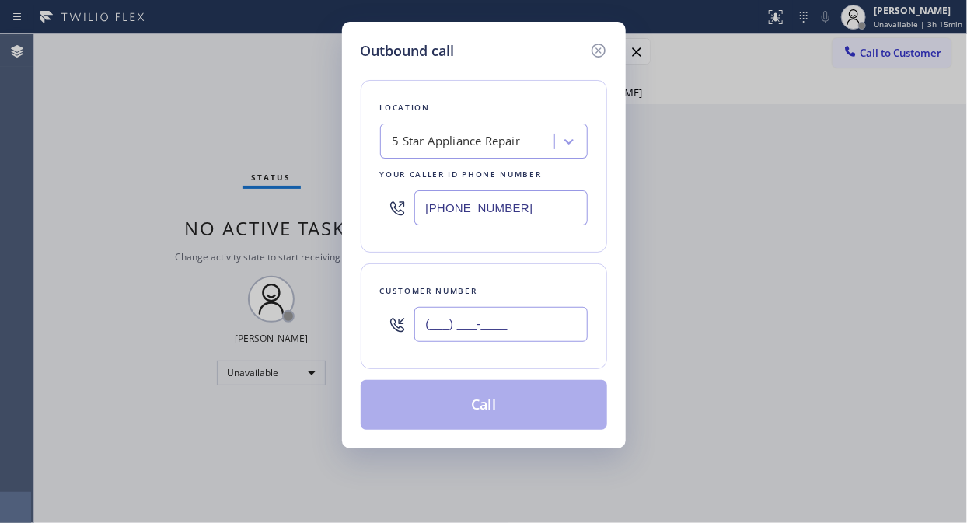
click at [503, 333] on input "(___) ___-____" at bounding box center [500, 324] width 173 height 35
paste input "818) 445-7217"
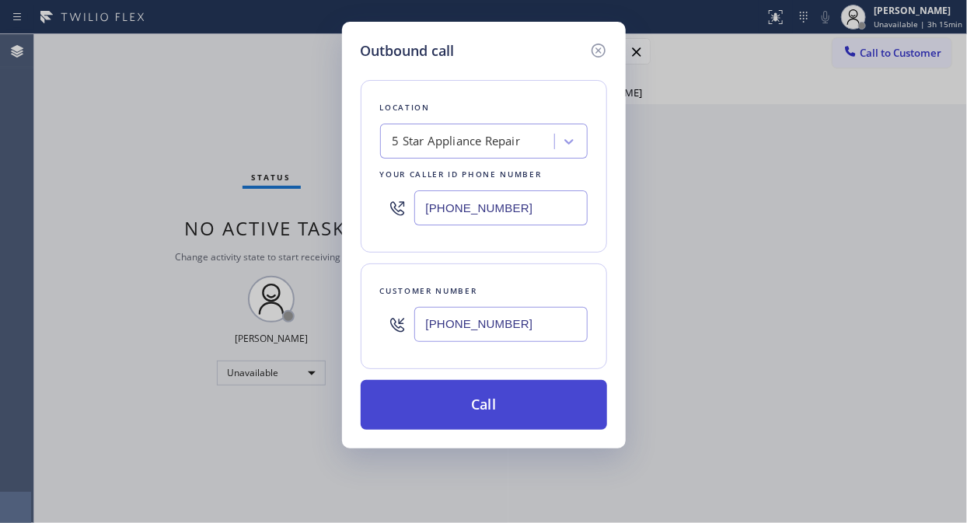
type input "[PHONE_NUMBER]"
click at [529, 410] on button "Call" at bounding box center [484, 405] width 246 height 50
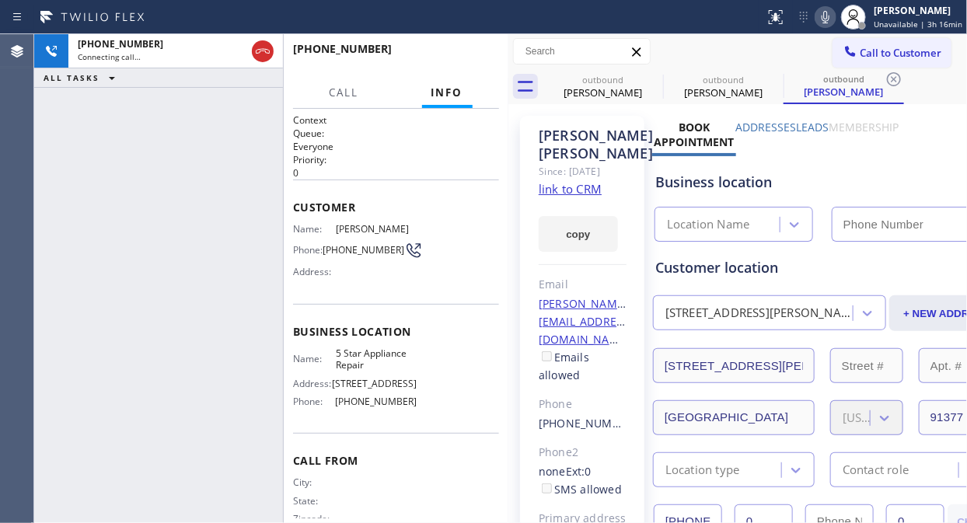
type input "[PHONE_NUMBER]"
click at [483, 63] on button "HANG UP" at bounding box center [463, 56] width 72 height 22
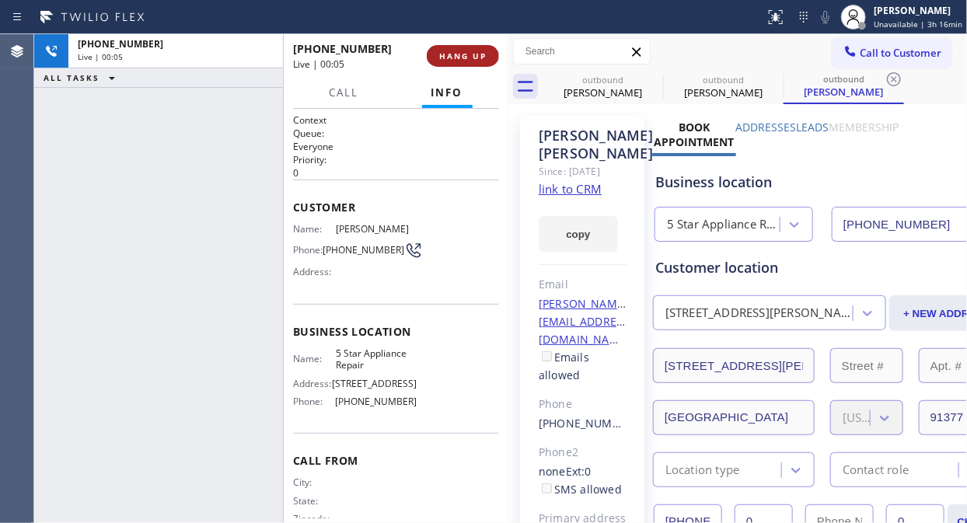
click at [470, 60] on span "HANG UP" at bounding box center [462, 56] width 47 height 11
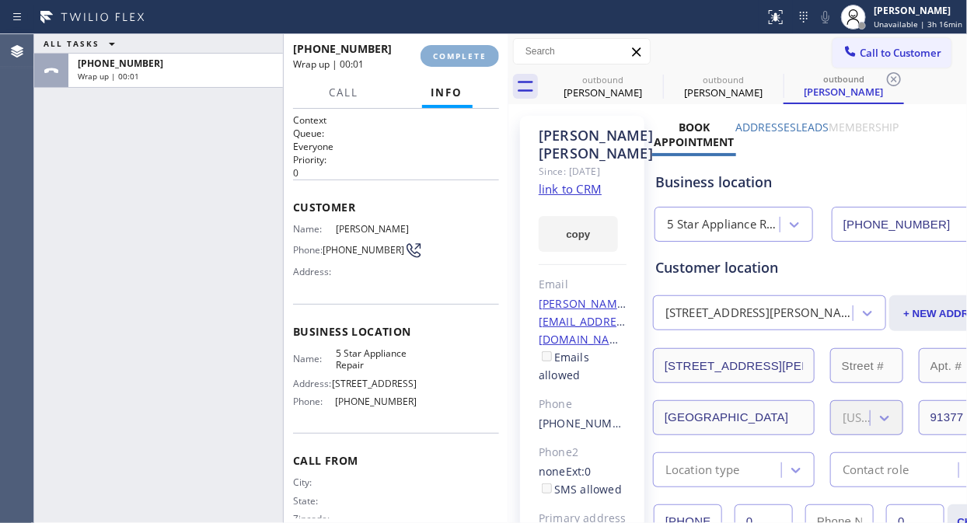
click at [470, 60] on span "COMPLETE" at bounding box center [460, 56] width 54 height 11
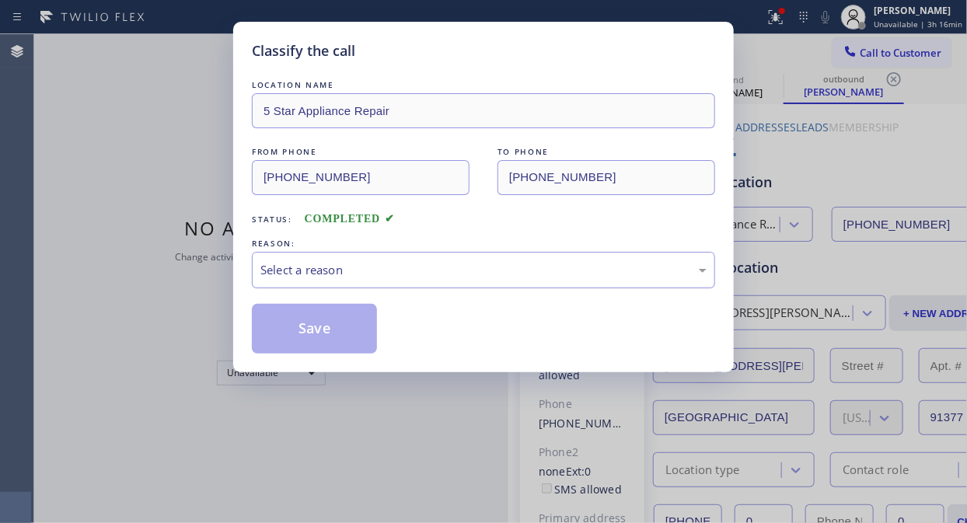
drag, startPoint x: 467, startPoint y: 268, endPoint x: 466, endPoint y: 284, distance: 16.3
click at [467, 269] on div "Select a reason" at bounding box center [483, 270] width 446 height 18
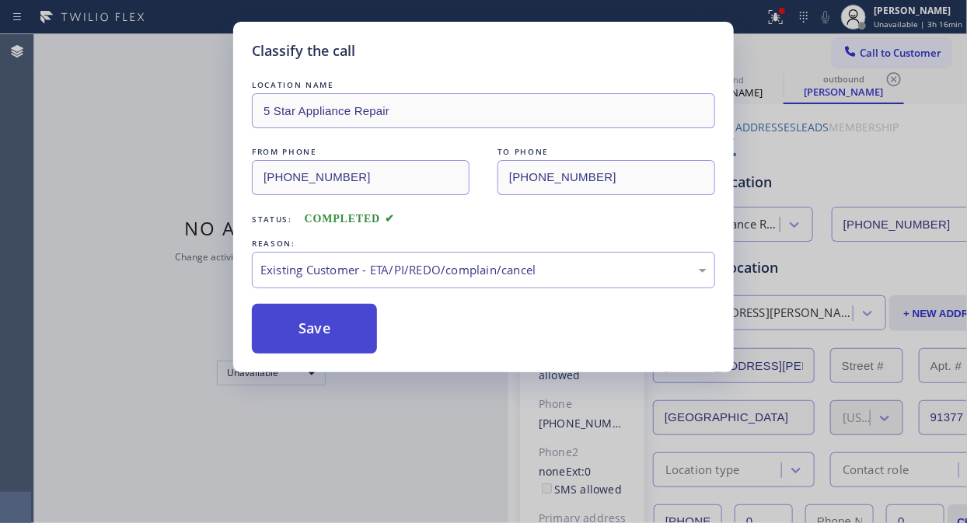
click at [322, 347] on button "Save" at bounding box center [314, 329] width 125 height 50
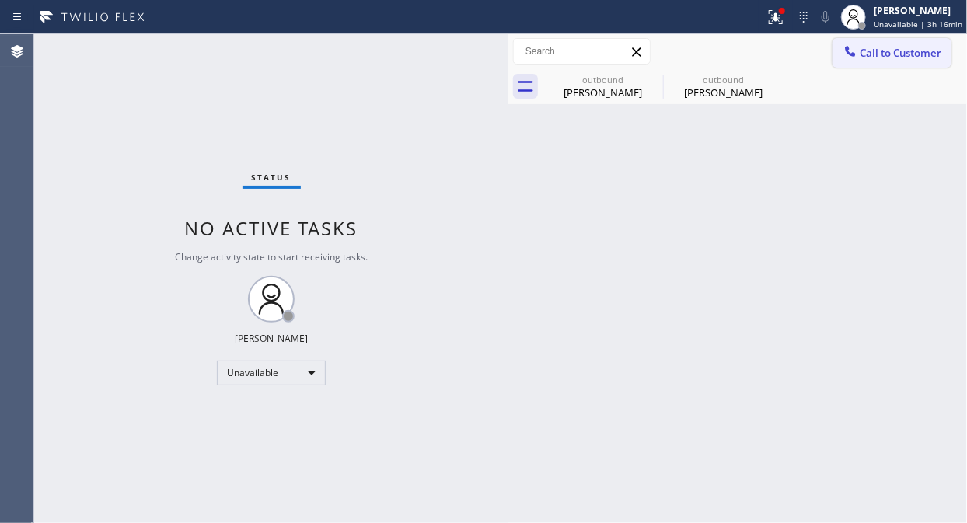
click at [870, 48] on span "Call to Customer" at bounding box center [901, 53] width 82 height 14
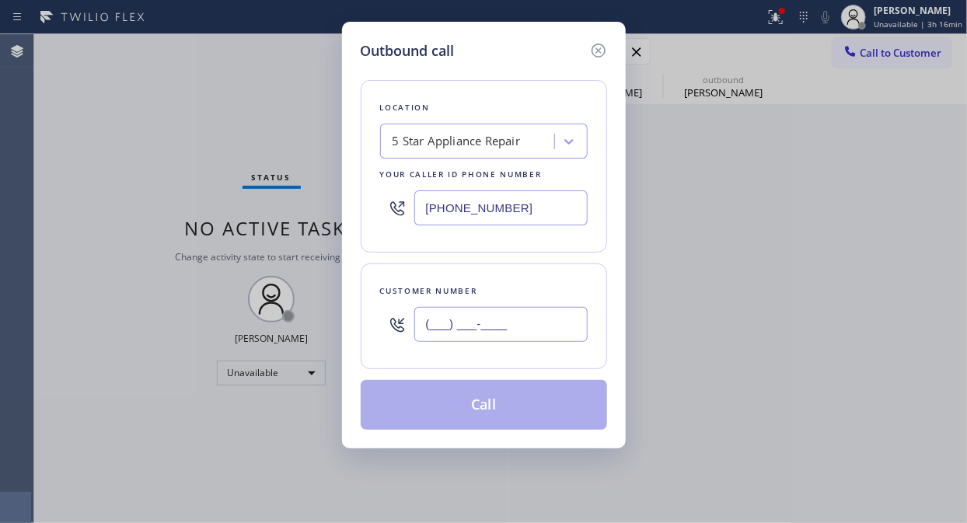
click at [469, 333] on input "(___) ___-____" at bounding box center [500, 324] width 173 height 35
paste input "714) 269-0895"
type input "[PHONE_NUMBER]"
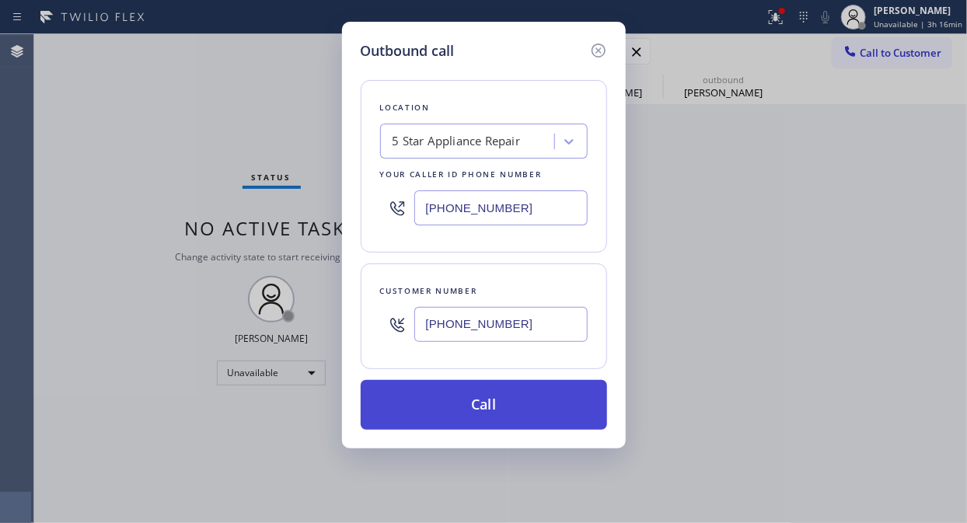
click at [494, 402] on button "Call" at bounding box center [484, 405] width 246 height 50
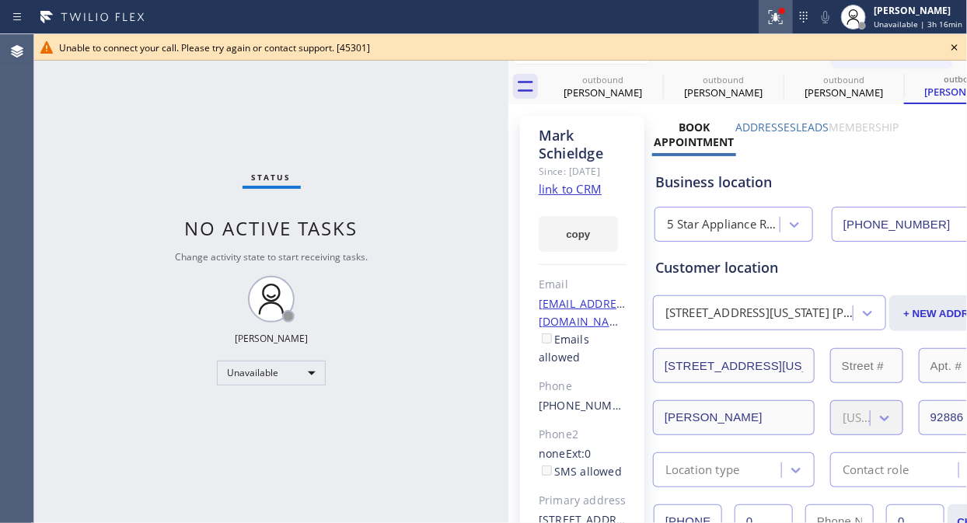
type input "[PHONE_NUMBER]"
click at [870, 45] on div "Unable to connect your call. Please try again or contact support. [45301]" at bounding box center [500, 47] width 933 height 26
drag, startPoint x: 950, startPoint y: 48, endPoint x: 889, endPoint y: 54, distance: 60.9
click at [870, 48] on icon at bounding box center [954, 47] width 19 height 19
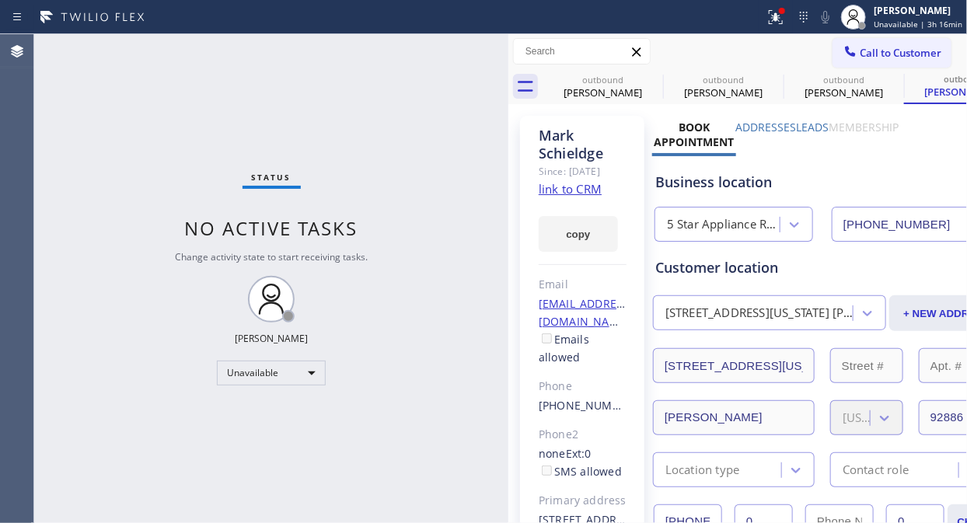
drag, startPoint x: 888, startPoint y: 56, endPoint x: 837, endPoint y: 75, distance: 54.1
click at [870, 56] on span "Call to Customer" at bounding box center [901, 53] width 82 height 14
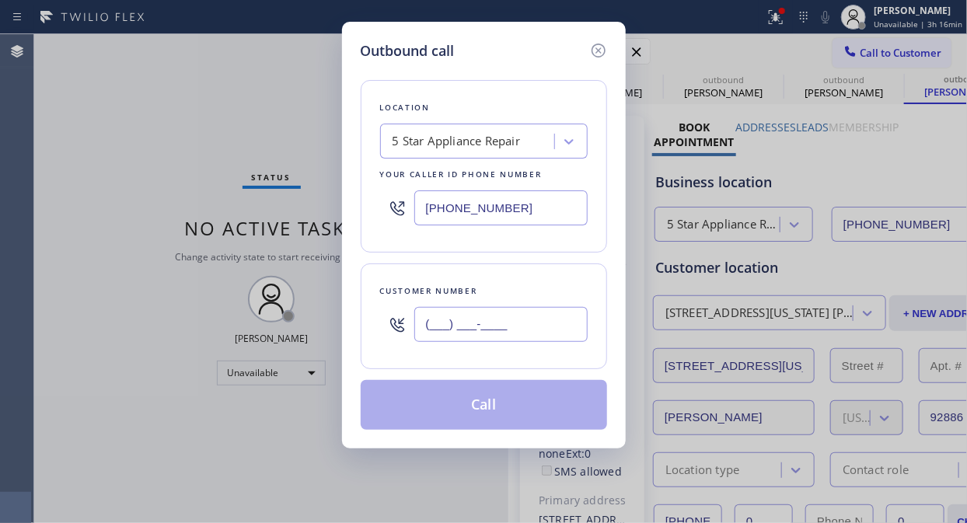
click at [470, 337] on input "(___) ___-____" at bounding box center [500, 324] width 173 height 35
paste input "310) 218-6484"
type input "[PHONE_NUMBER]"
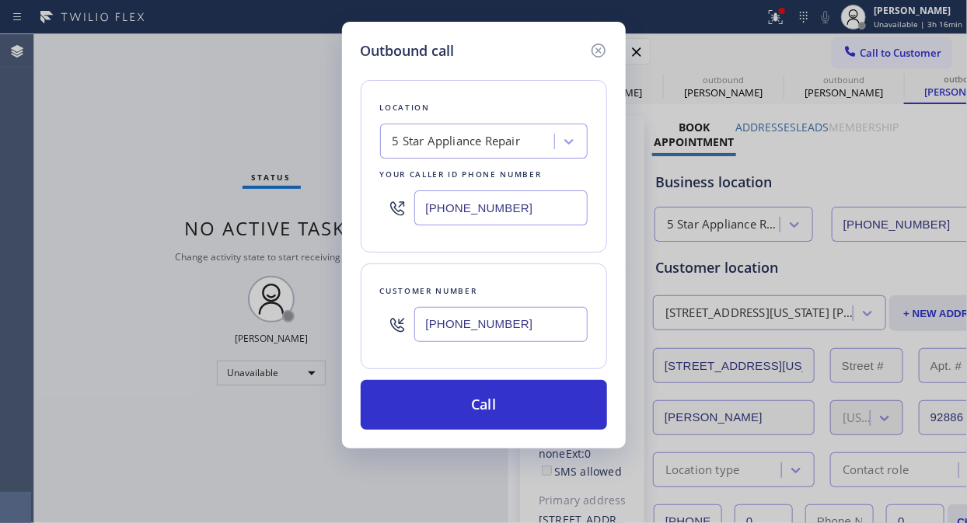
drag, startPoint x: 483, startPoint y: 408, endPoint x: 511, endPoint y: 364, distance: 52.4
click at [483, 408] on button "Call" at bounding box center [484, 405] width 246 height 50
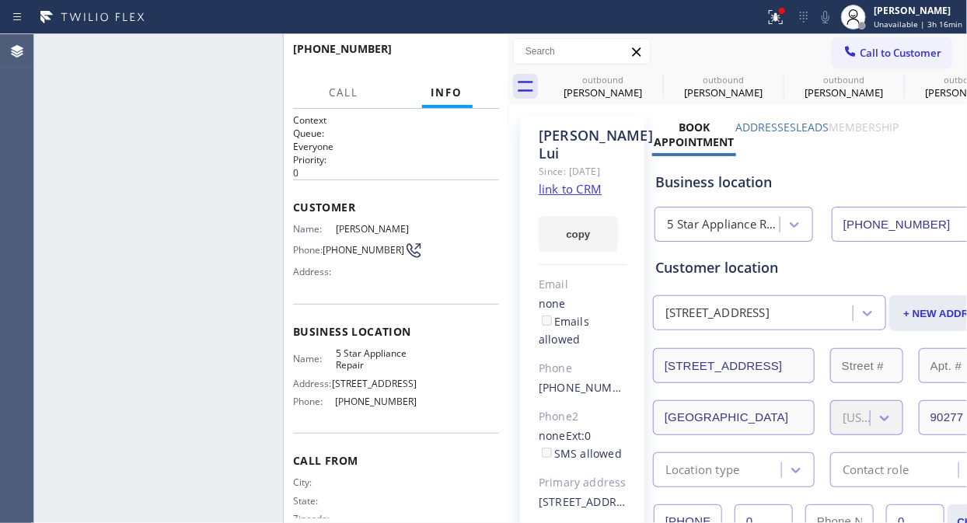
type input "[PHONE_NUMBER]"
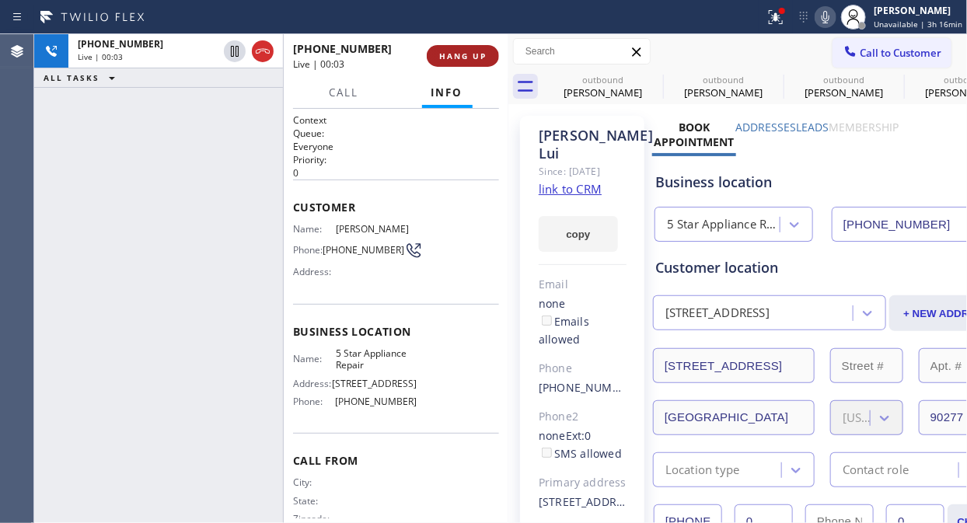
click at [452, 53] on span "HANG UP" at bounding box center [462, 56] width 47 height 11
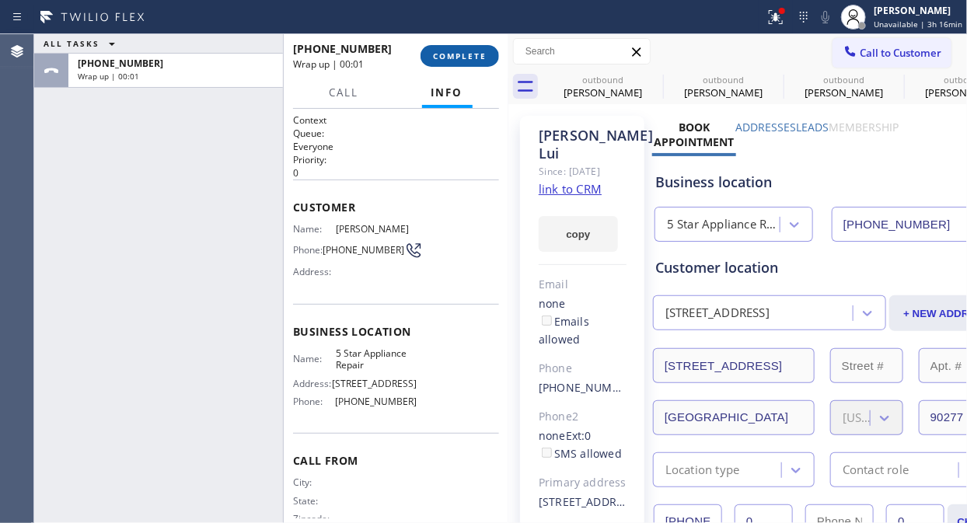
click at [452, 53] on span "COMPLETE" at bounding box center [460, 56] width 54 height 11
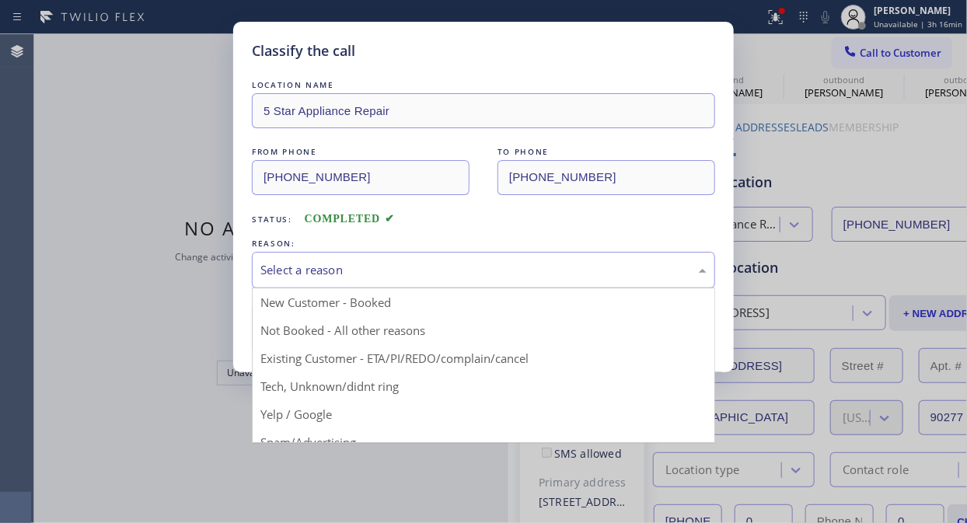
click at [478, 280] on div "Select a reason" at bounding box center [483, 270] width 463 height 37
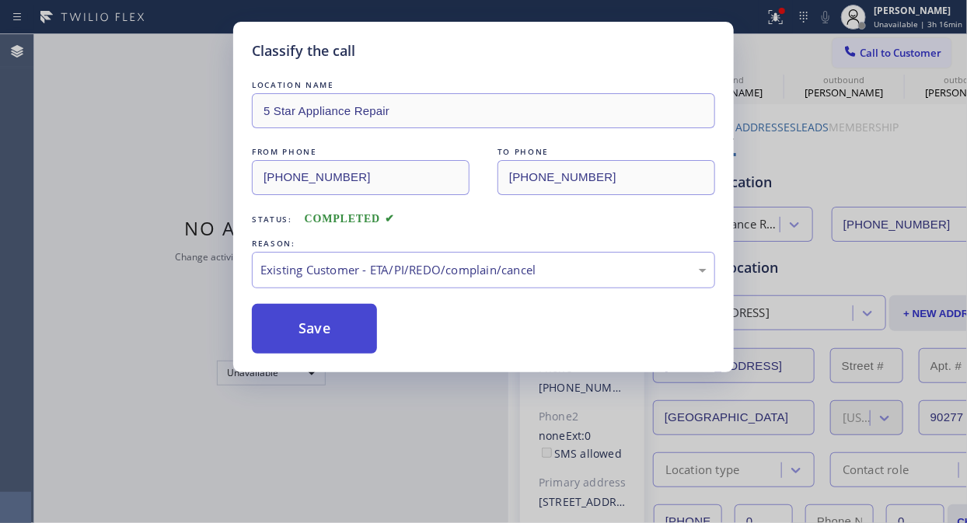
click at [335, 348] on button "Save" at bounding box center [314, 329] width 125 height 50
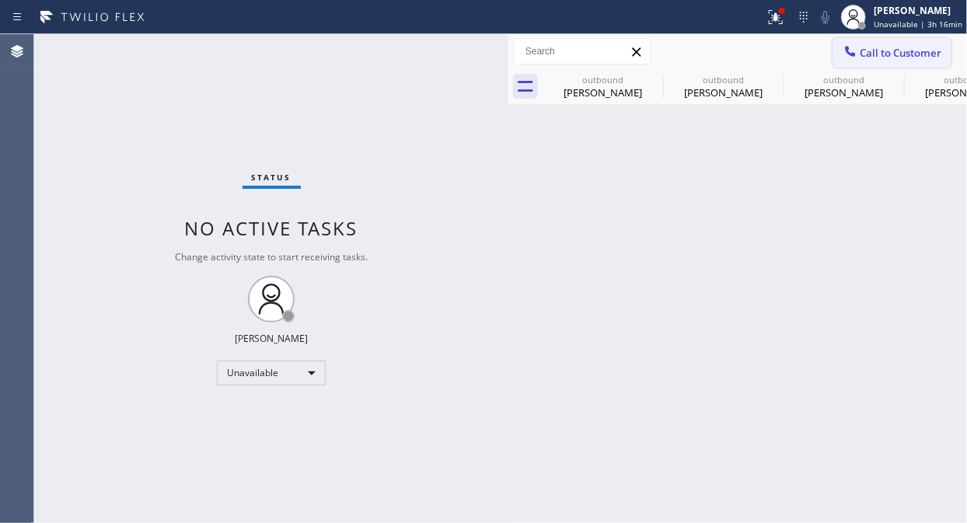
click at [870, 47] on span "Call to Customer" at bounding box center [901, 53] width 82 height 14
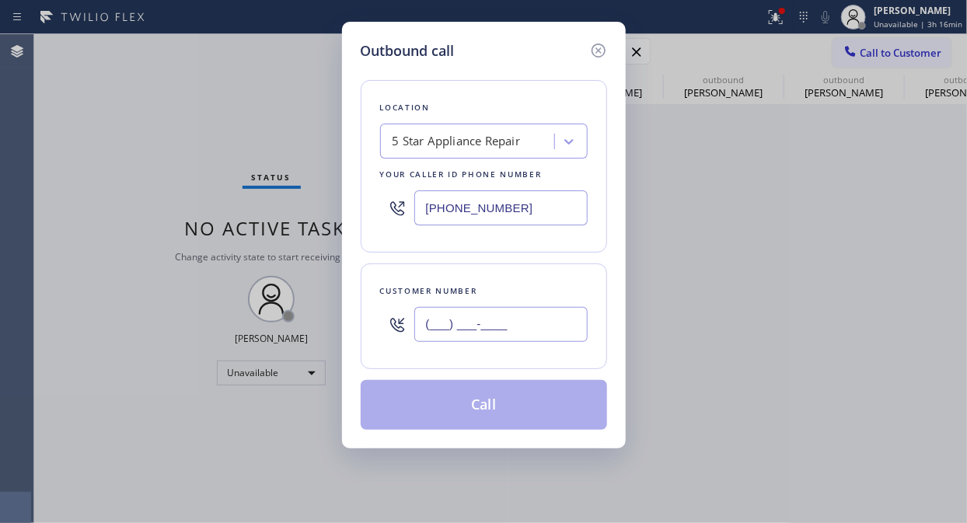
drag, startPoint x: 527, startPoint y: 313, endPoint x: 529, endPoint y: 322, distance: 8.9
click at [527, 314] on input "(___) ___-____" at bounding box center [500, 324] width 173 height 35
paste input "646) 734-2832"
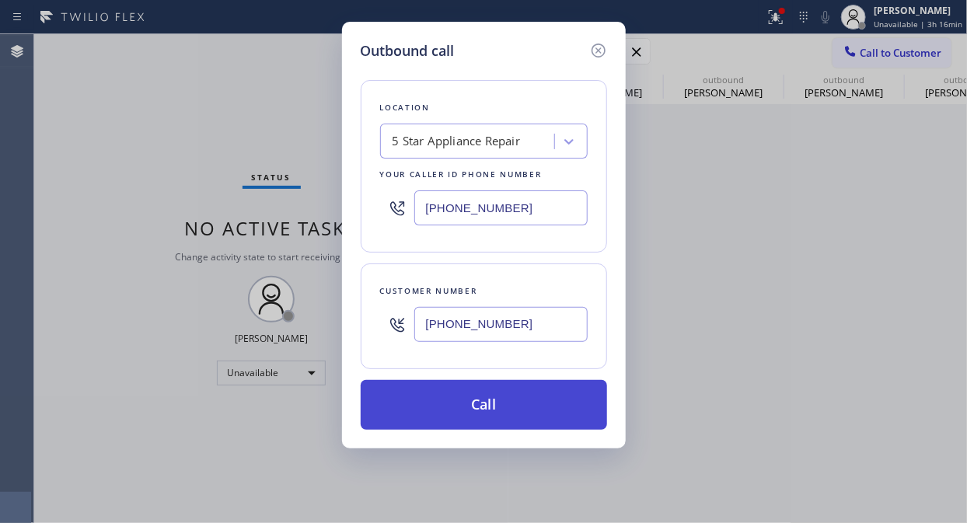
type input "[PHONE_NUMBER]"
click at [508, 415] on button "Call" at bounding box center [484, 405] width 246 height 50
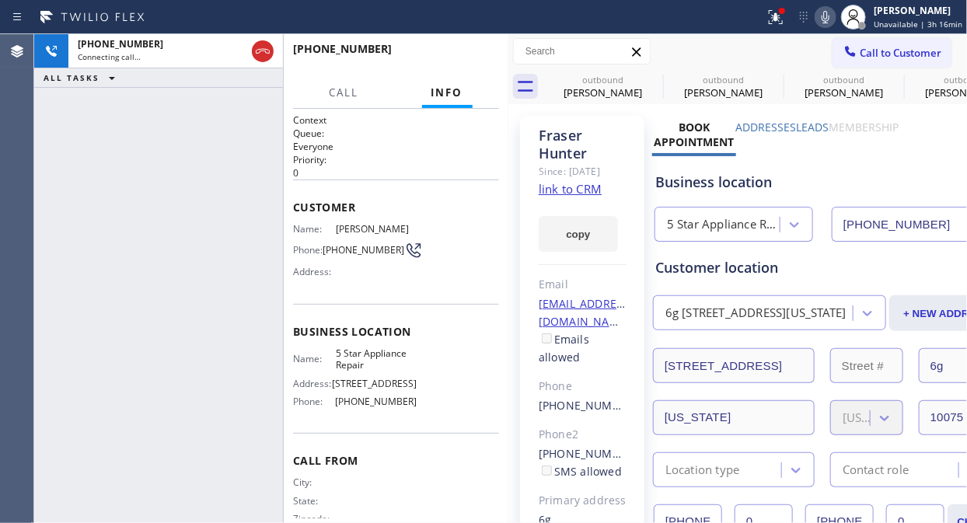
type input "[PHONE_NUMBER]"
click at [453, 58] on span "HANG UP" at bounding box center [462, 56] width 47 height 11
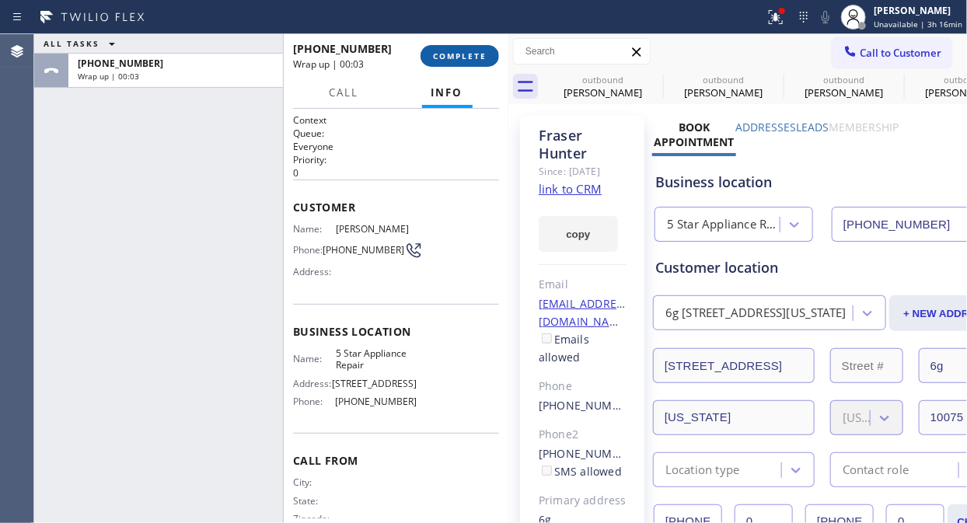
click at [445, 49] on button "COMPLETE" at bounding box center [459, 56] width 79 height 22
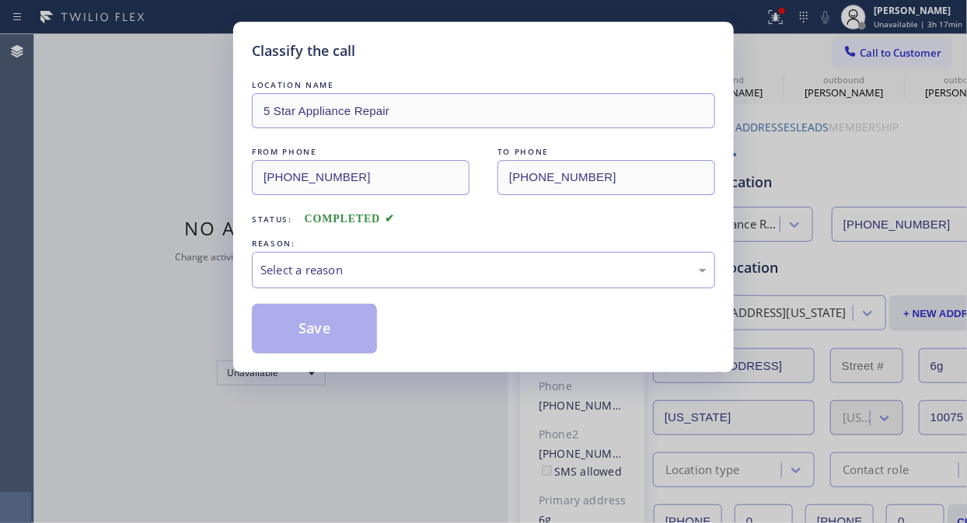
click at [453, 282] on div "Select a reason" at bounding box center [483, 270] width 463 height 37
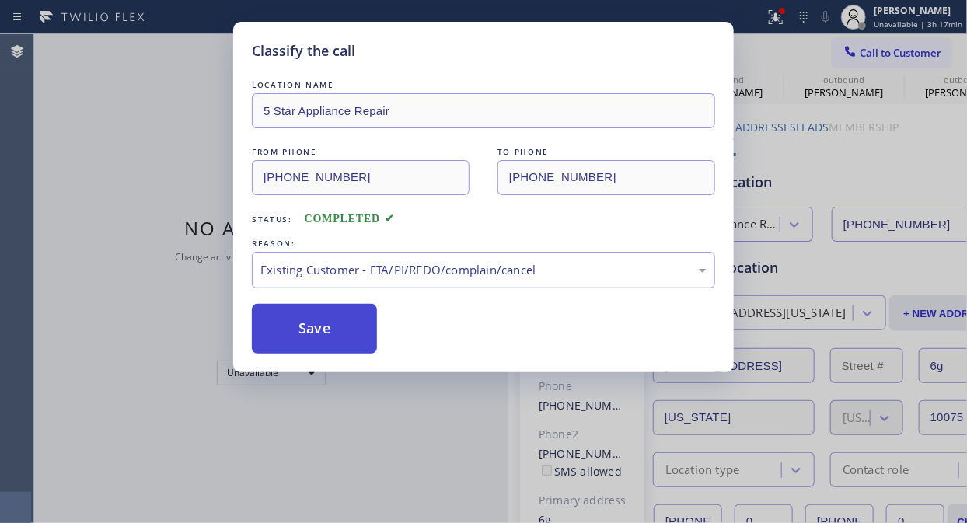
click at [354, 339] on button "Save" at bounding box center [314, 329] width 125 height 50
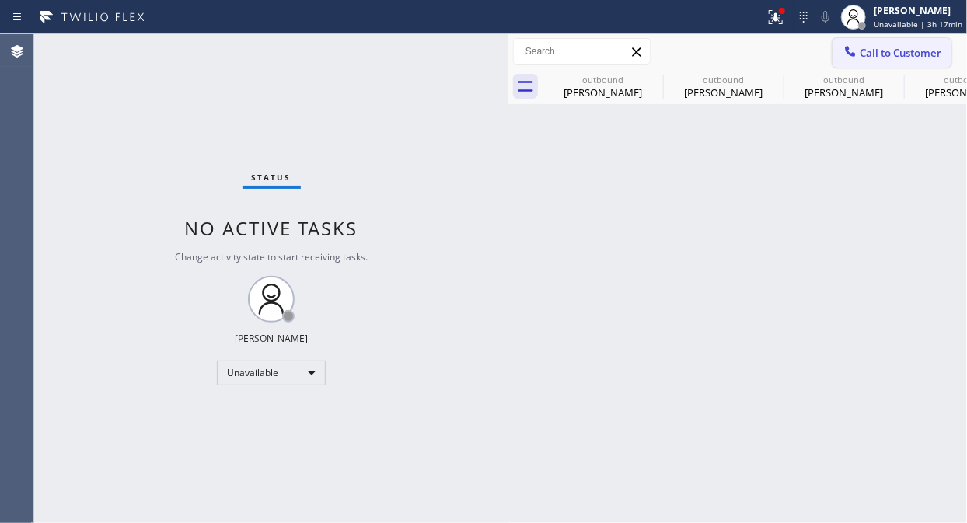
click at [870, 55] on span "Call to Customer" at bounding box center [901, 53] width 82 height 14
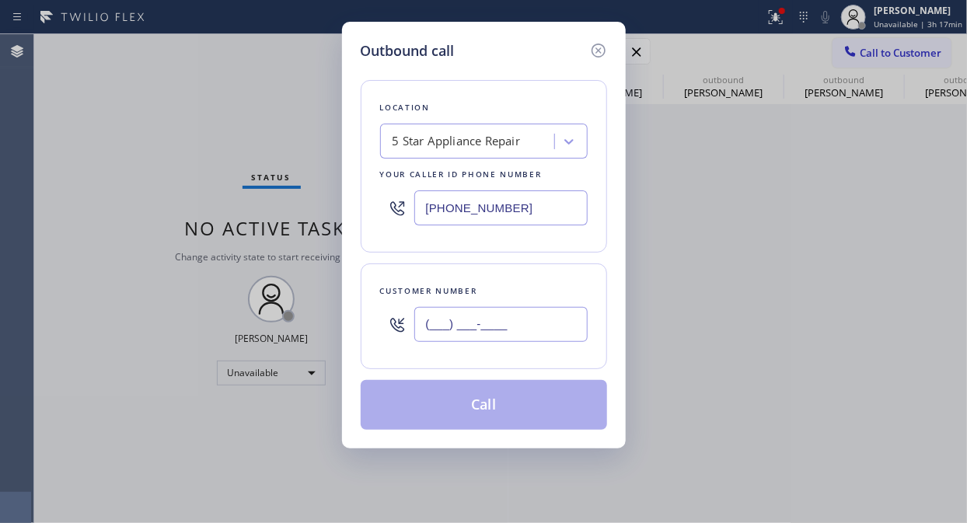
click at [532, 326] on input "(___) ___-____" at bounding box center [500, 324] width 173 height 35
paste input "425) 672-8349"
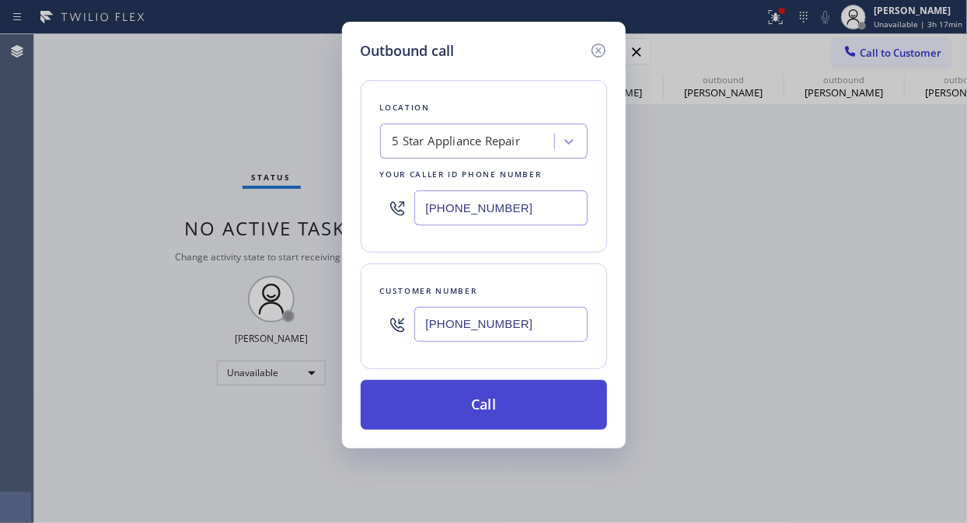
type input "[PHONE_NUMBER]"
click at [518, 413] on button "Call" at bounding box center [484, 405] width 246 height 50
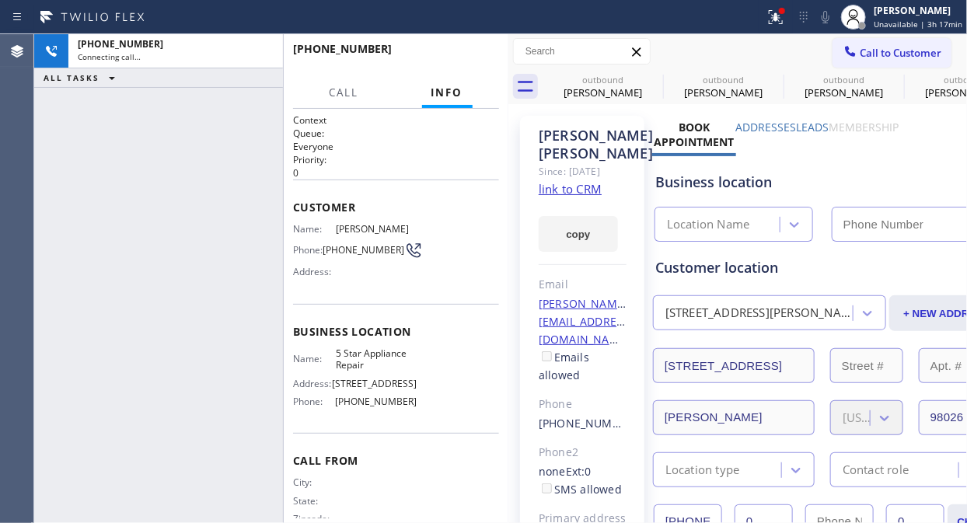
type input "[PHONE_NUMBER]"
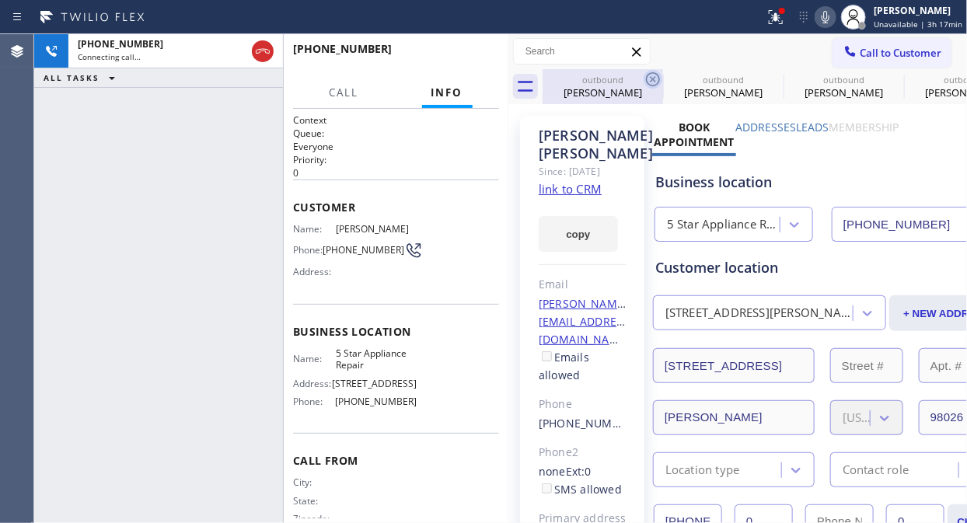
click at [654, 86] on icon at bounding box center [653, 79] width 19 height 19
click at [0, 0] on icon at bounding box center [0, 0] width 0 height 0
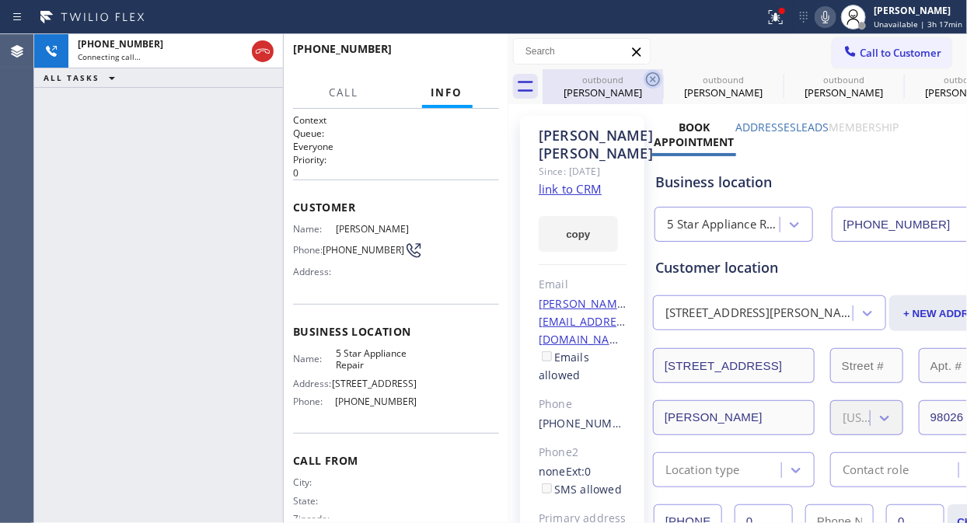
click at [0, 0] on icon at bounding box center [0, 0] width 0 height 0
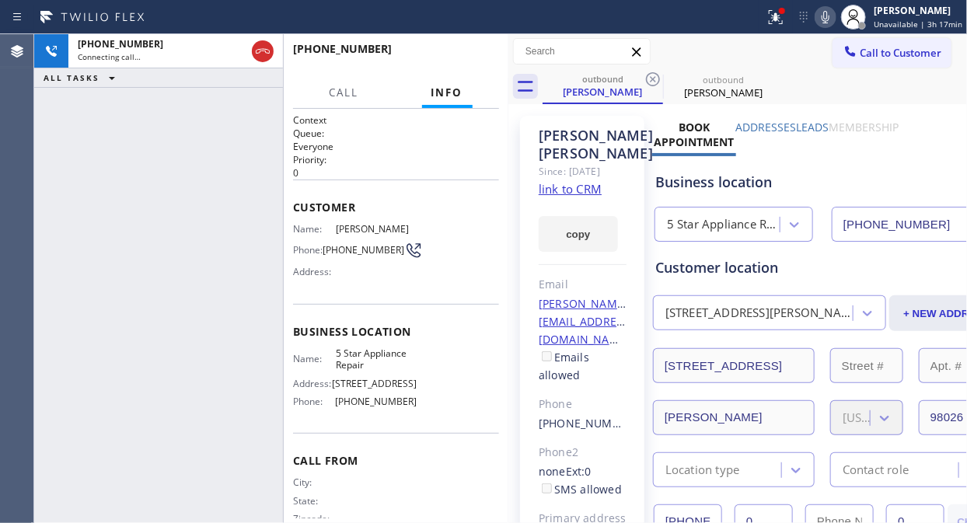
click at [654, 86] on icon at bounding box center [653, 79] width 19 height 19
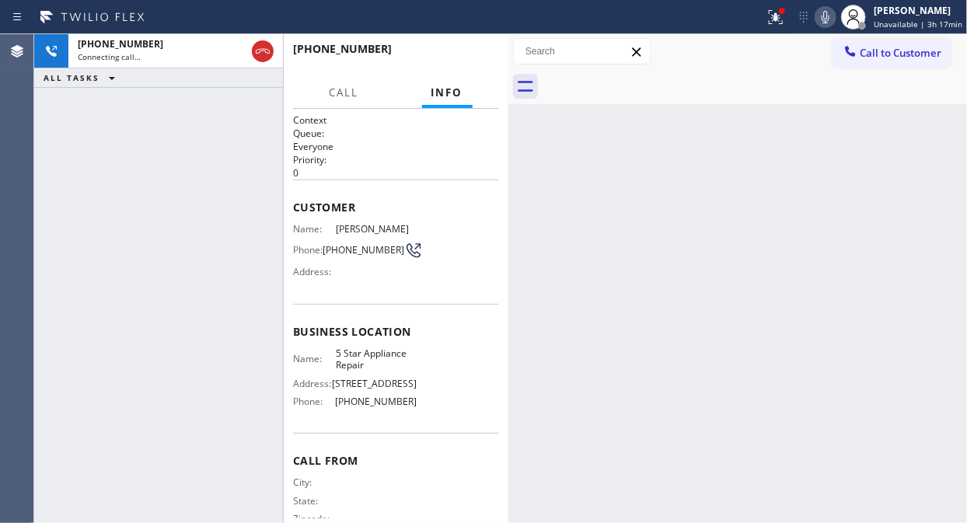
drag, startPoint x: 776, startPoint y: 11, endPoint x: 679, endPoint y: 153, distance: 172.2
click at [776, 12] on icon at bounding box center [775, 17] width 19 height 19
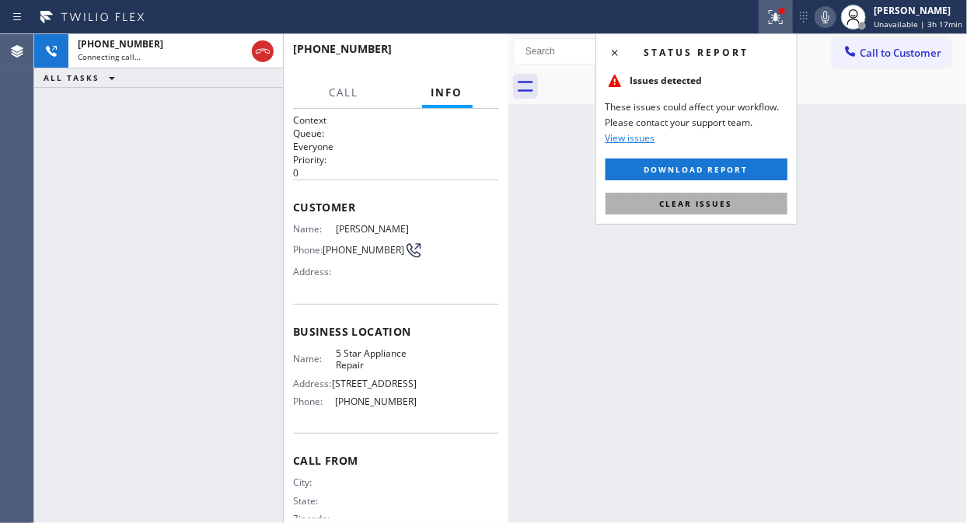
click at [666, 194] on button "Clear issues" at bounding box center [696, 204] width 182 height 22
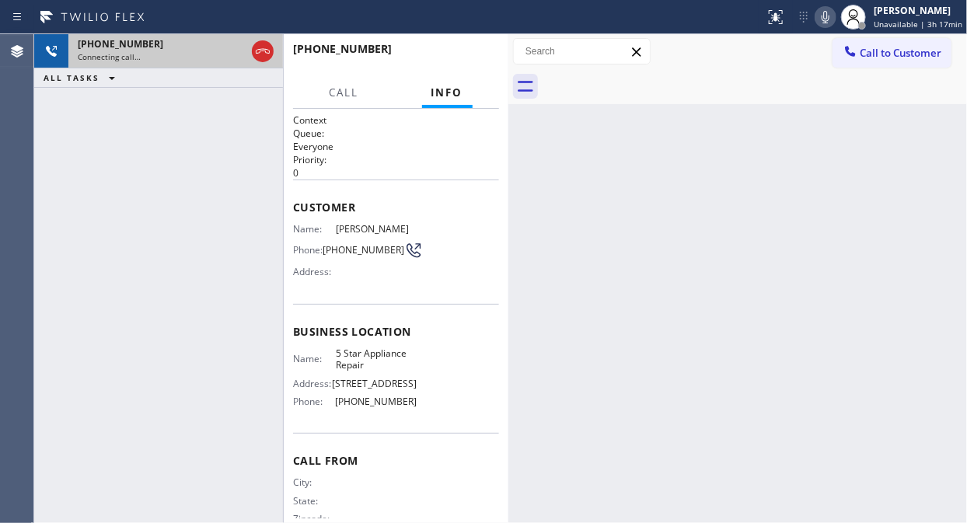
click at [200, 48] on div "[PHONE_NUMBER]" at bounding box center [162, 43] width 168 height 13
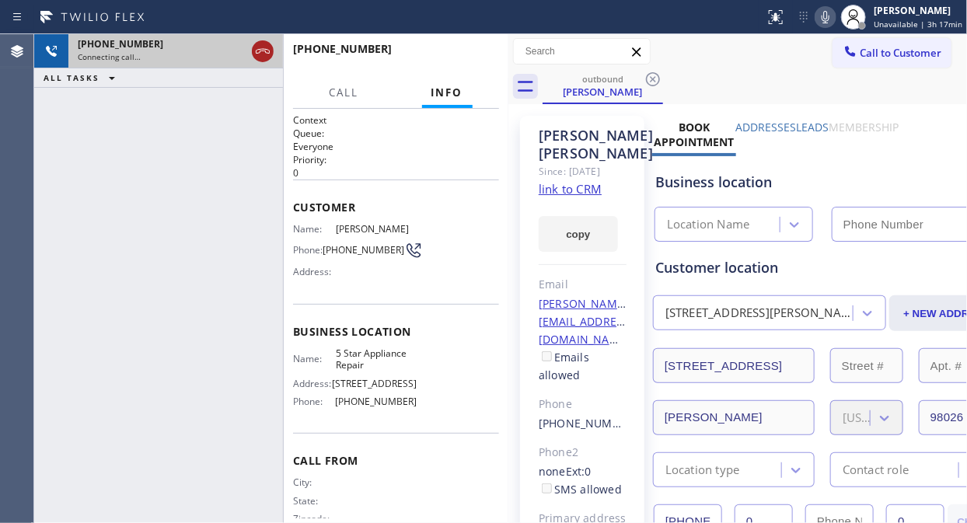
type input "[PHONE_NUMBER]"
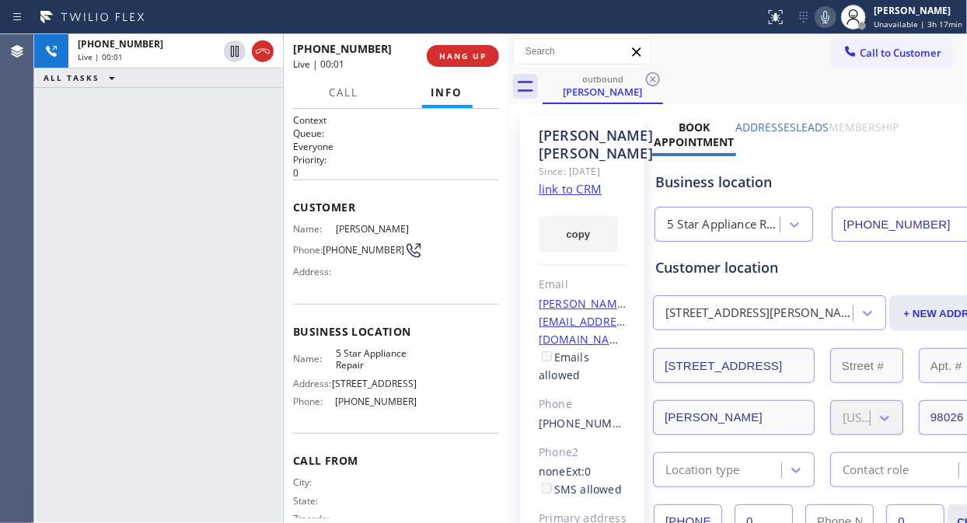
click at [96, 107] on div "[PHONE_NUMBER] Live | 00:01 ALL TASKS ALL TASKS ACTIVE TASKS TASKS IN WRAP UP" at bounding box center [158, 278] width 249 height 489
click at [454, 54] on span "HANG UP" at bounding box center [462, 56] width 47 height 11
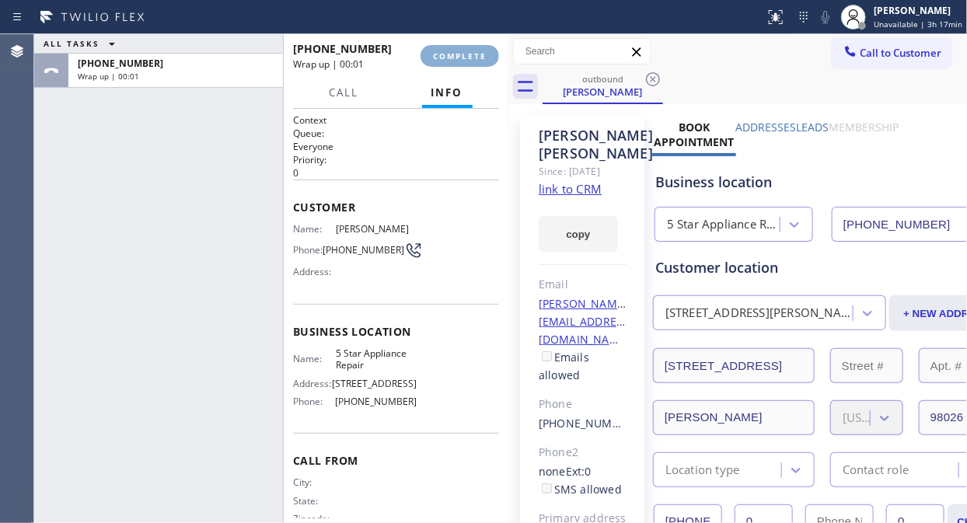
click at [455, 56] on span "COMPLETE" at bounding box center [460, 56] width 54 height 11
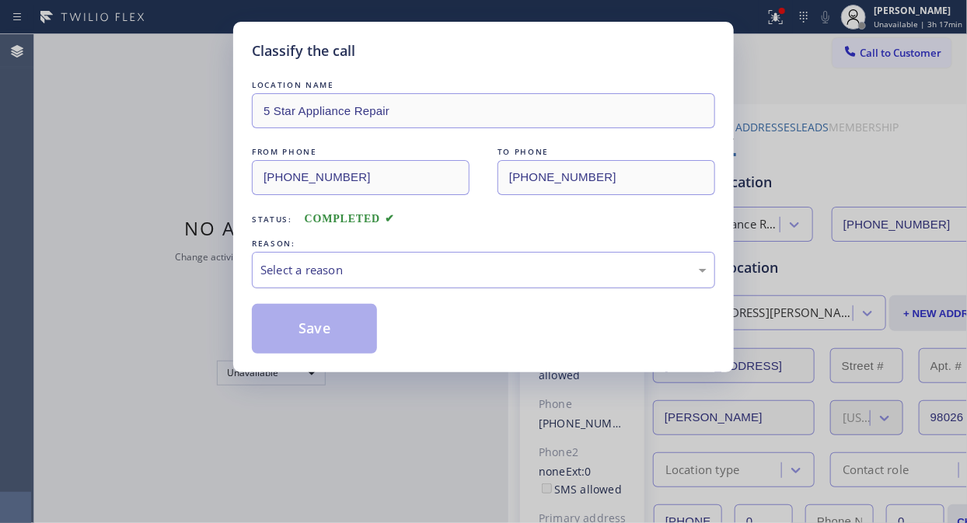
click at [476, 266] on div "Select a reason" at bounding box center [483, 270] width 446 height 18
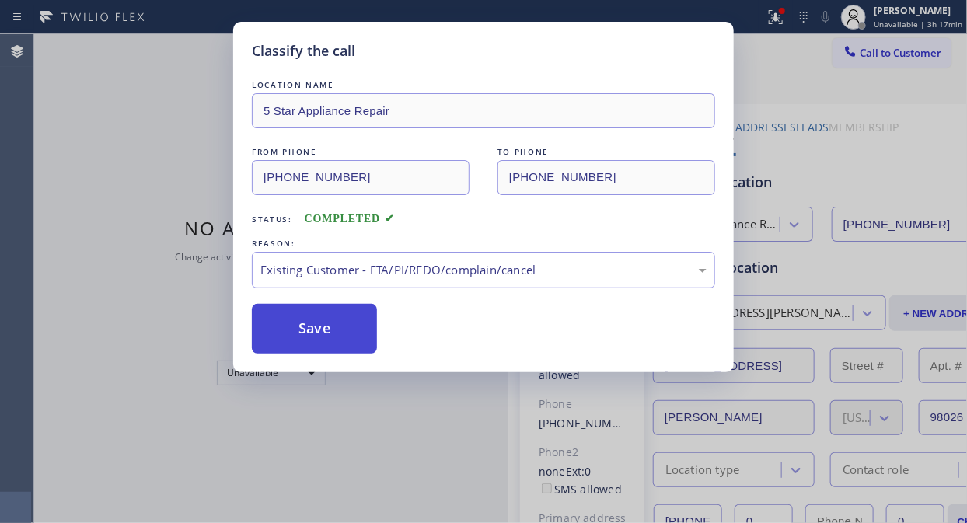
click at [329, 338] on button "Save" at bounding box center [314, 329] width 125 height 50
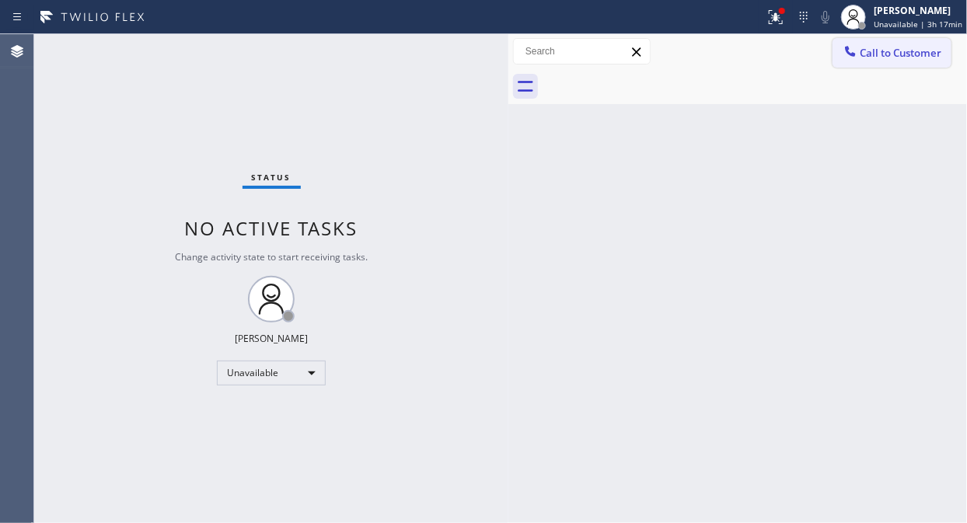
click at [870, 50] on span "Call to Customer" at bounding box center [901, 53] width 82 height 14
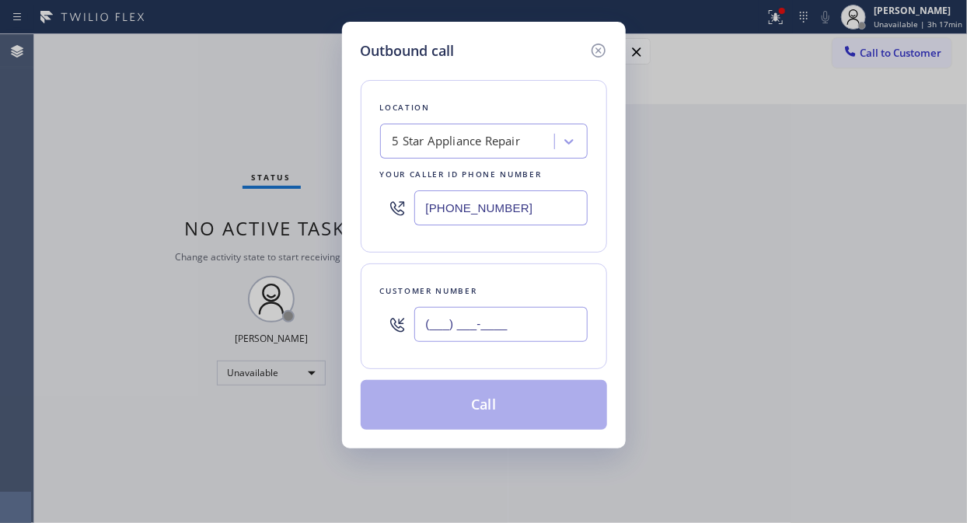
click at [424, 327] on input "(___) ___-____" at bounding box center [500, 324] width 173 height 35
paste input "818) 599-4678"
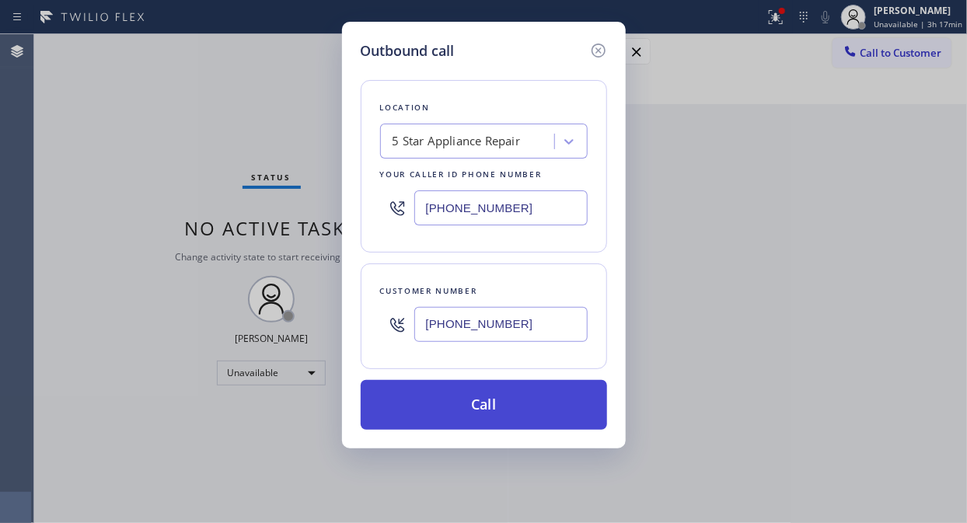
type input "[PHONE_NUMBER]"
click at [479, 420] on button "Call" at bounding box center [484, 405] width 246 height 50
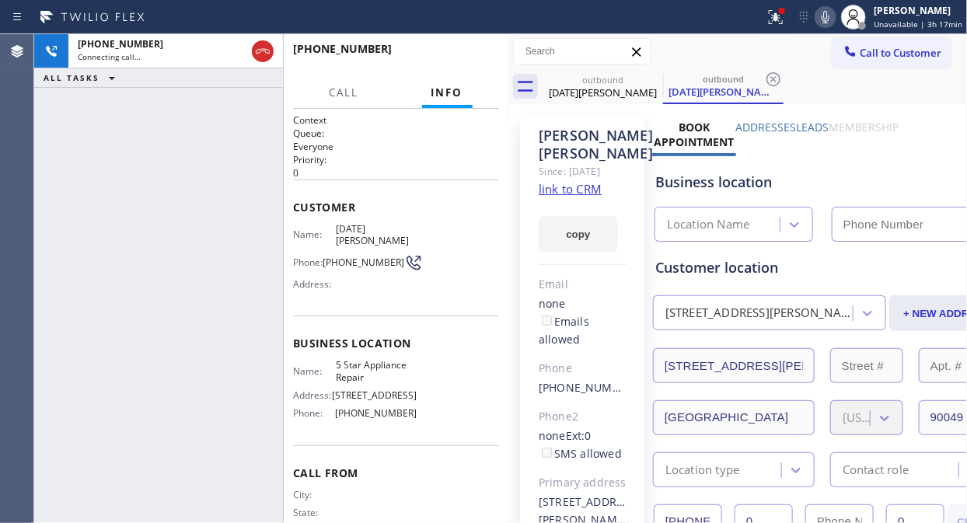
type input "[PHONE_NUMBER]"
drag, startPoint x: 649, startPoint y: 72, endPoint x: 739, endPoint y: 40, distance: 95.6
click at [0, 0] on icon at bounding box center [0, 0] width 0 height 0
click at [782, 9] on div at bounding box center [781, 10] width 9 height 9
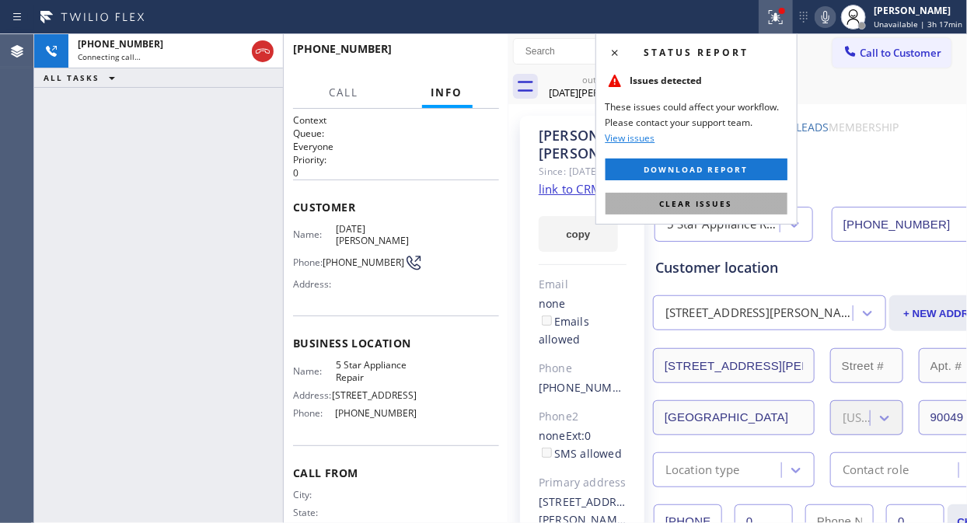
click at [710, 203] on span "Clear issues" at bounding box center [696, 203] width 73 height 11
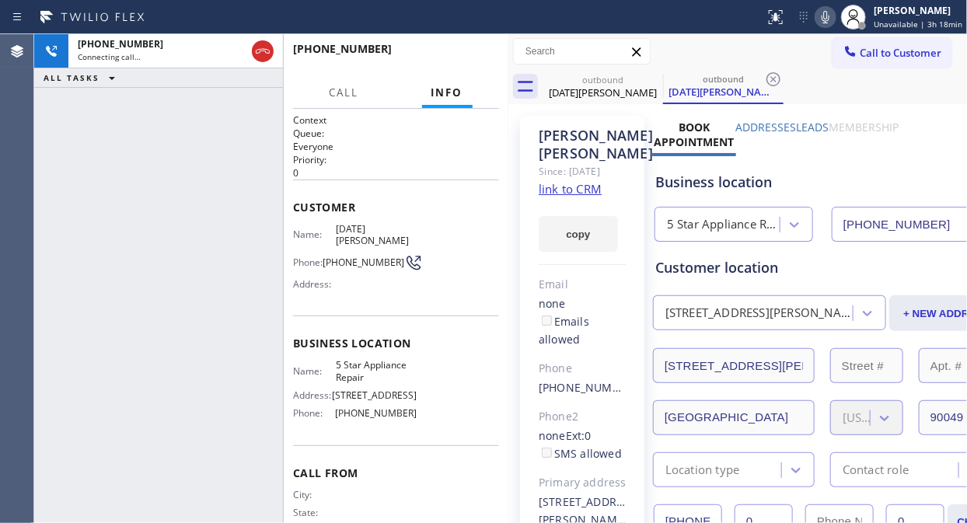
click at [832, 18] on icon at bounding box center [825, 17] width 19 height 19
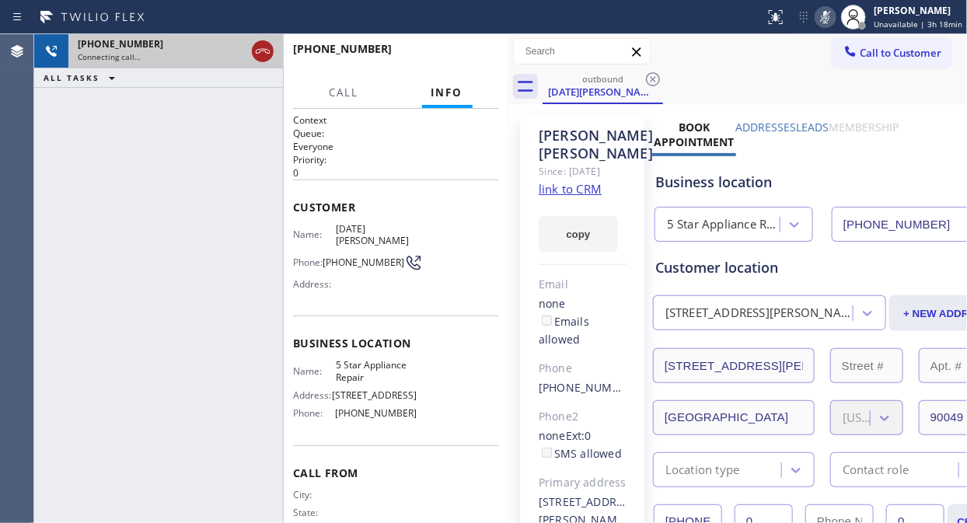
click at [253, 51] on icon at bounding box center [262, 51] width 19 height 19
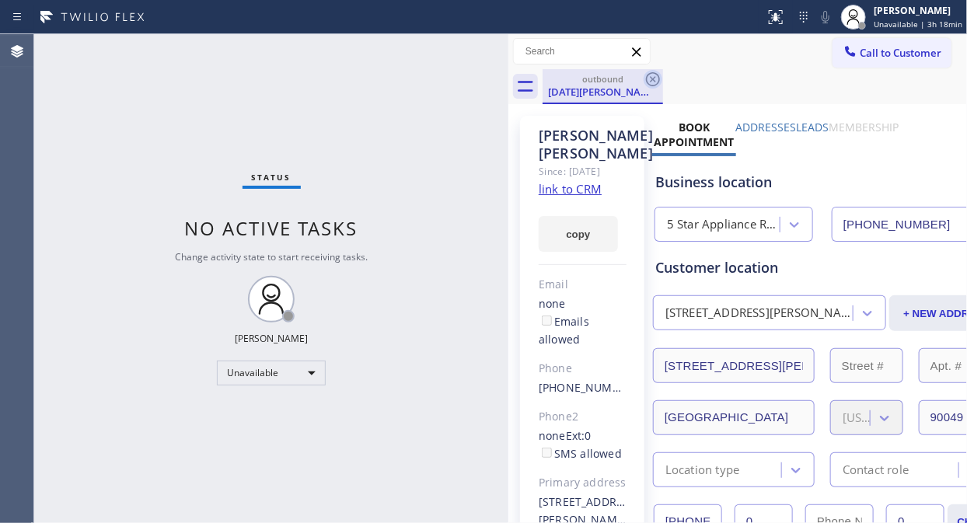
click at [648, 79] on icon at bounding box center [653, 79] width 19 height 19
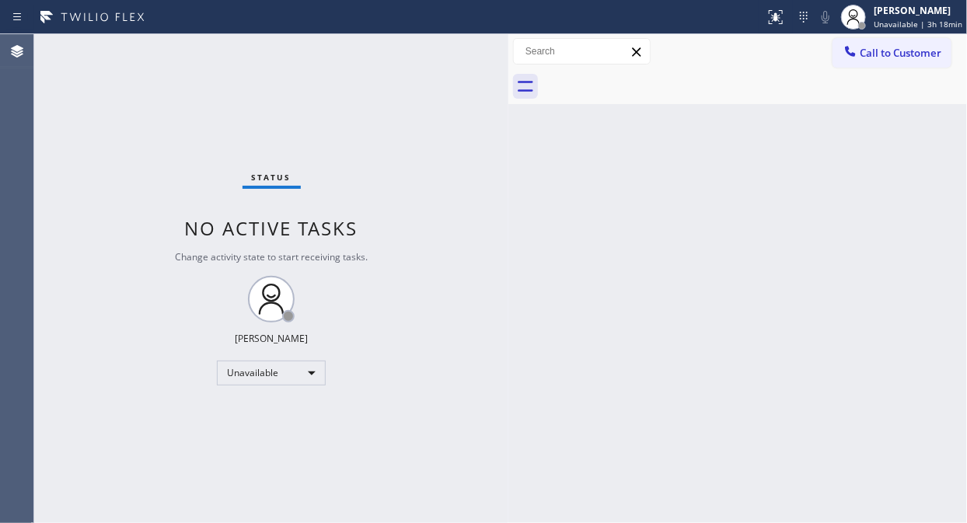
click at [845, 51] on icon at bounding box center [851, 52] width 16 height 16
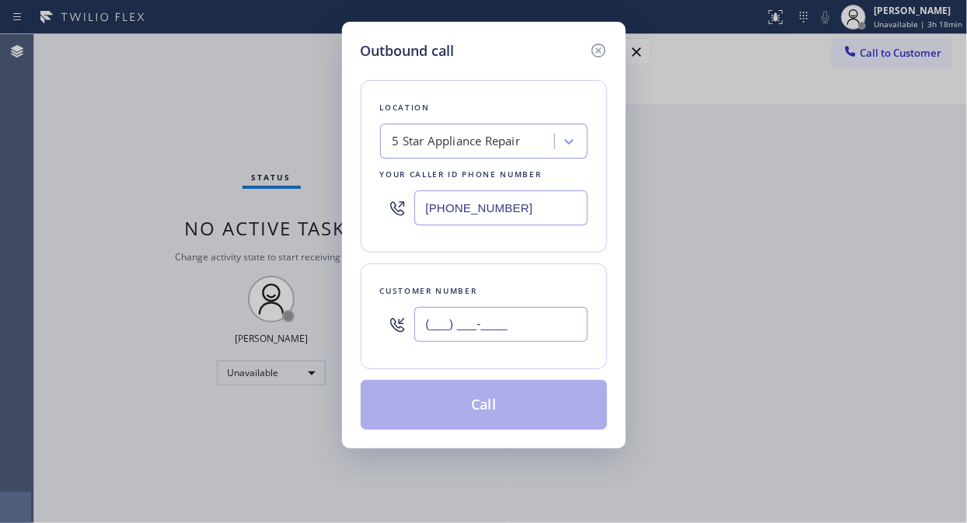
click at [441, 335] on input "(___) ___-____" at bounding box center [500, 324] width 173 height 35
paste input "804) 432-0731"
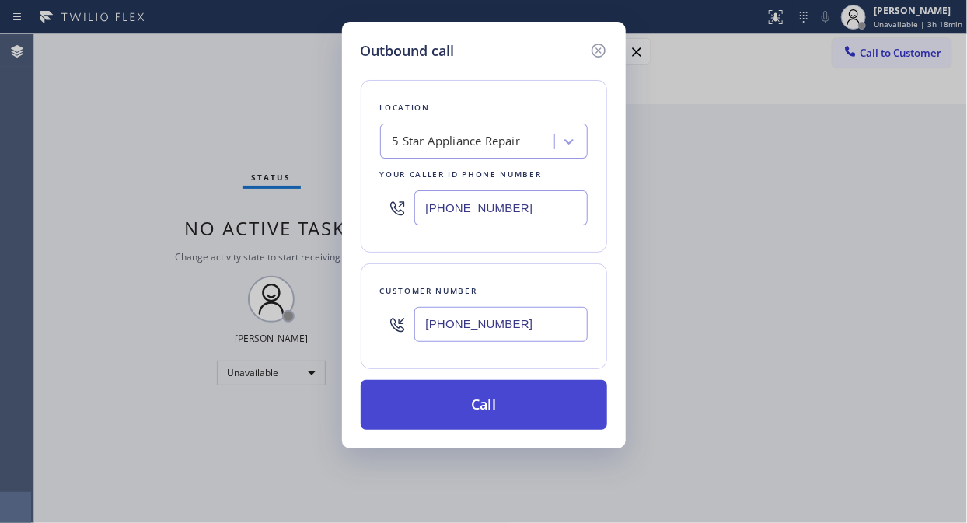
type input "[PHONE_NUMBER]"
click at [505, 403] on button "Call" at bounding box center [484, 405] width 246 height 50
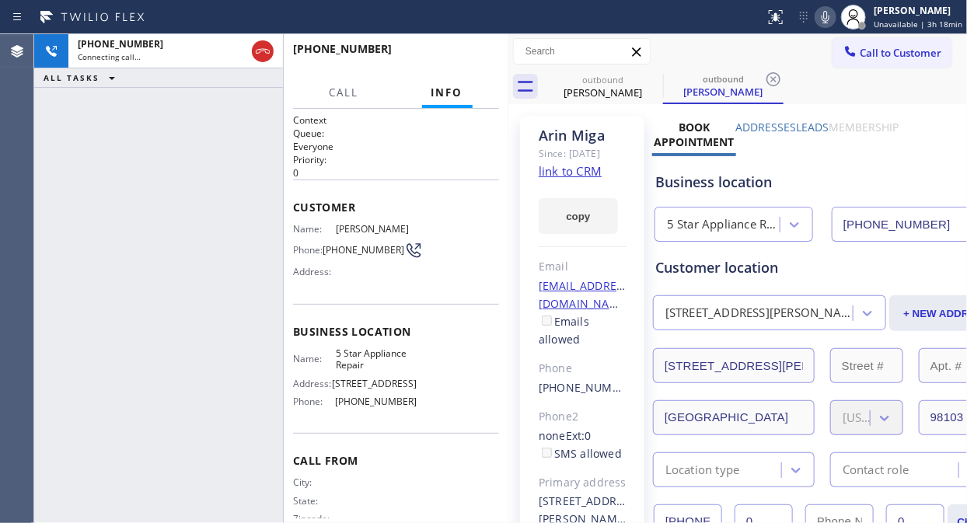
type input "[PHONE_NUMBER]"
click at [474, 54] on span "HANG UP" at bounding box center [462, 56] width 47 height 11
click at [475, 54] on span "HANG UP" at bounding box center [462, 56] width 47 height 11
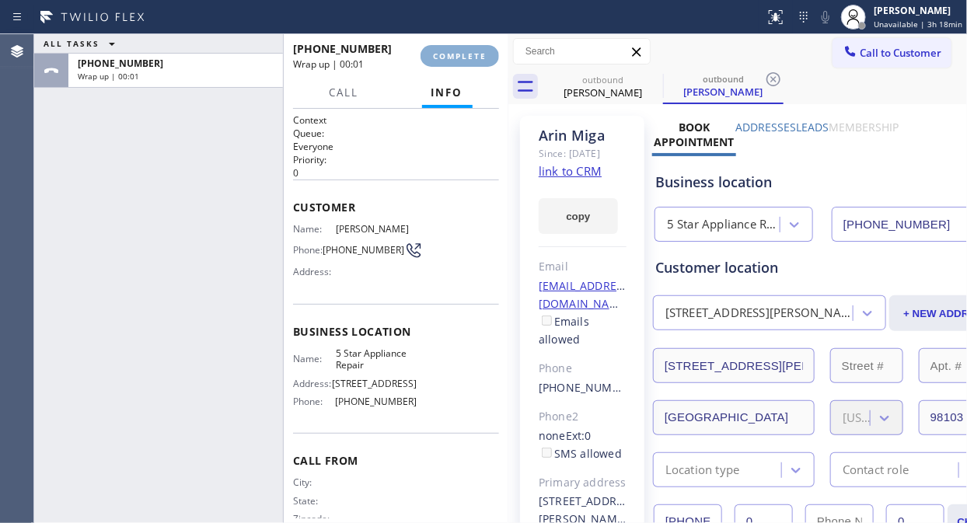
click at [476, 56] on span "COMPLETE" at bounding box center [460, 56] width 54 height 11
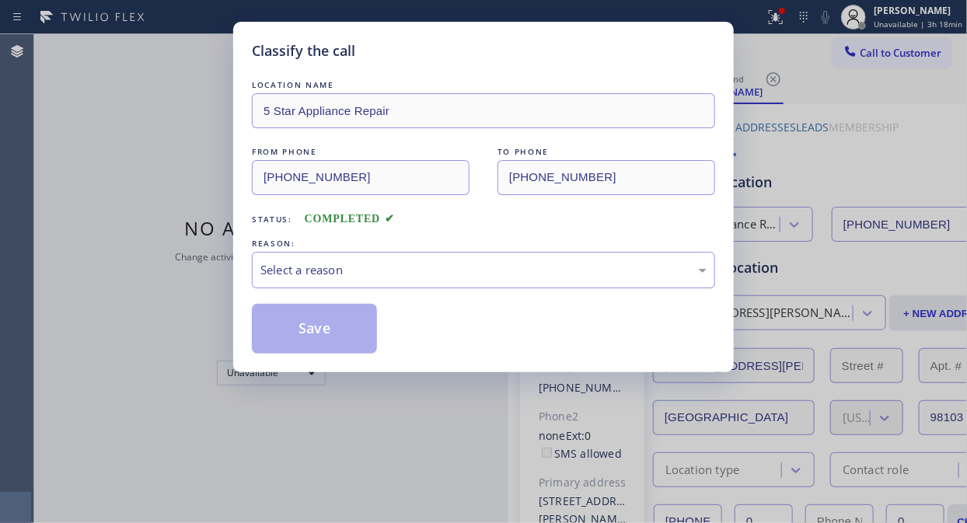
click at [457, 276] on div "Select a reason" at bounding box center [483, 270] width 446 height 18
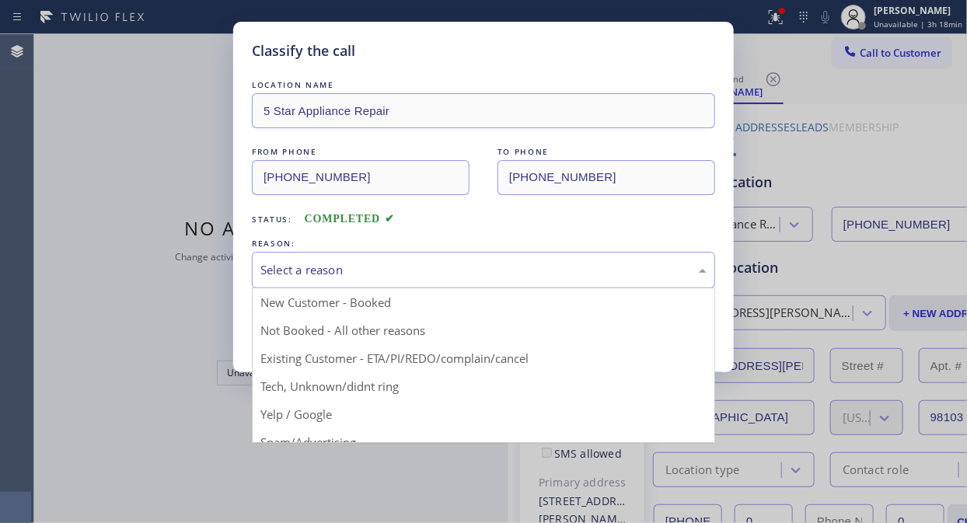
click at [440, 267] on div "Select a reason" at bounding box center [483, 270] width 446 height 18
click at [440, 273] on div "Select a reason" at bounding box center [483, 270] width 446 height 18
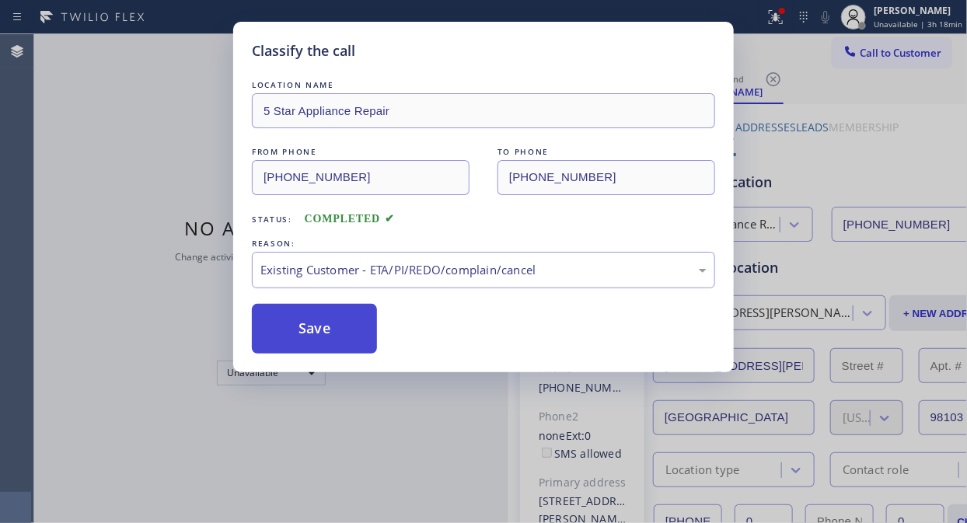
drag, startPoint x: 372, startPoint y: 338, endPoint x: 358, endPoint y: 338, distance: 14.0
click at [369, 338] on button "Save" at bounding box center [314, 329] width 125 height 50
click at [348, 338] on button "Save" at bounding box center [314, 329] width 125 height 50
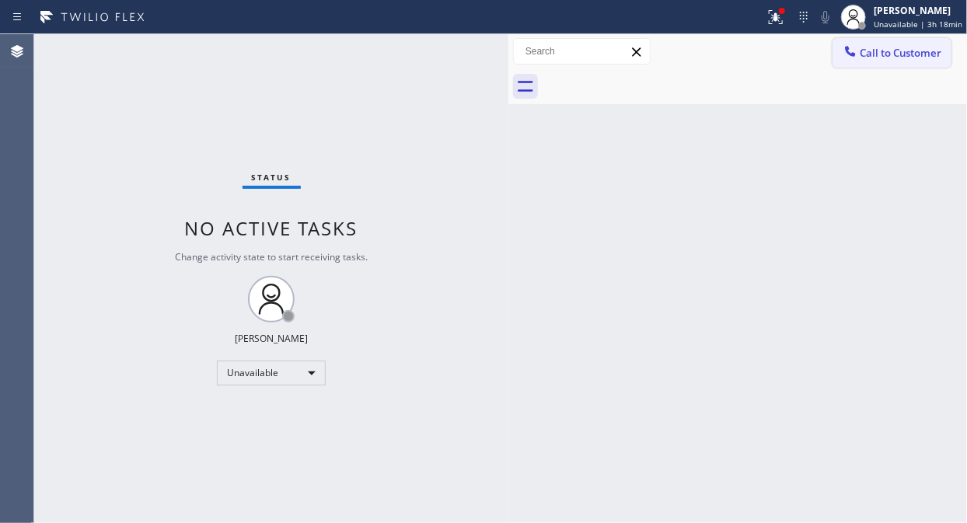
click at [870, 49] on span "Call to Customer" at bounding box center [901, 53] width 82 height 14
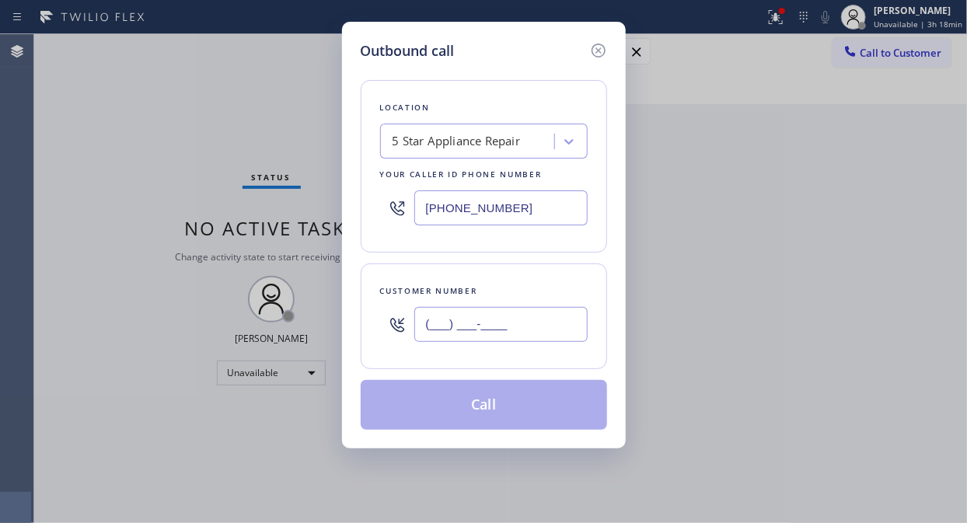
click at [441, 326] on input "(___) ___-____" at bounding box center [500, 324] width 173 height 35
paste input "818) 843-8057"
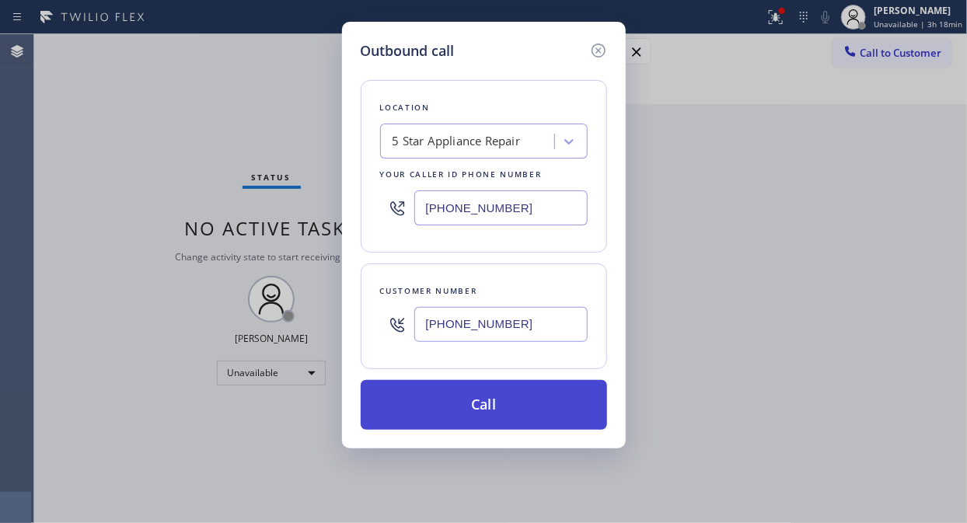
type input "[PHONE_NUMBER]"
click at [474, 404] on button "Call" at bounding box center [484, 405] width 246 height 50
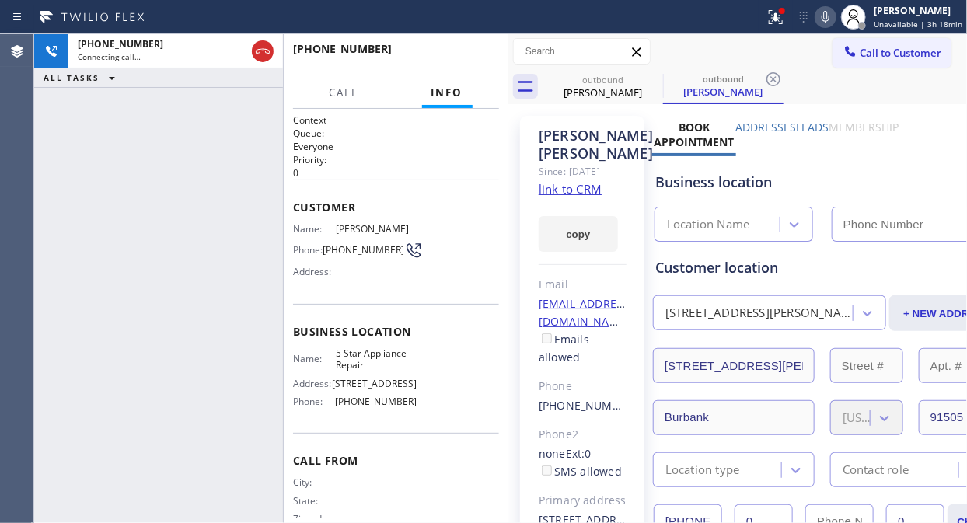
type input "[PHONE_NUMBER]"
click at [473, 52] on span "HANG UP" at bounding box center [462, 56] width 47 height 11
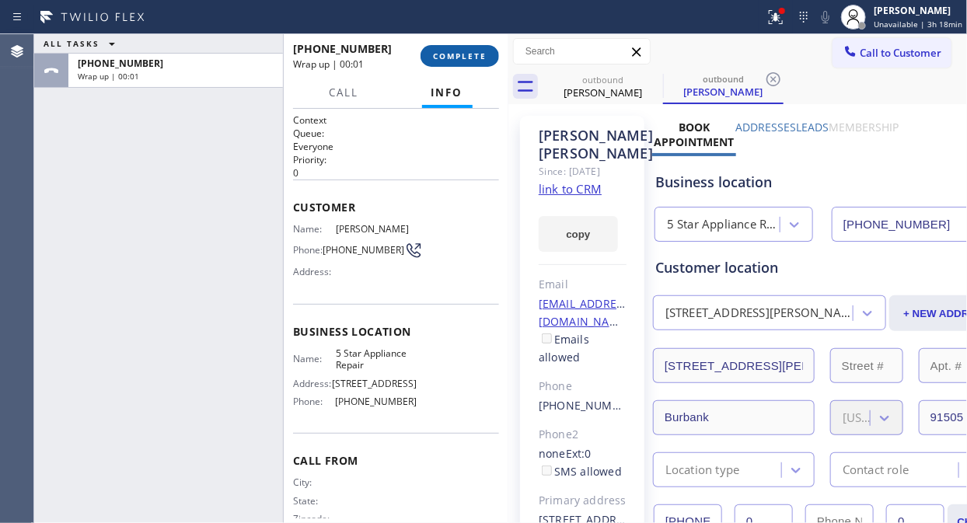
click at [473, 52] on span "COMPLETE" at bounding box center [460, 56] width 54 height 11
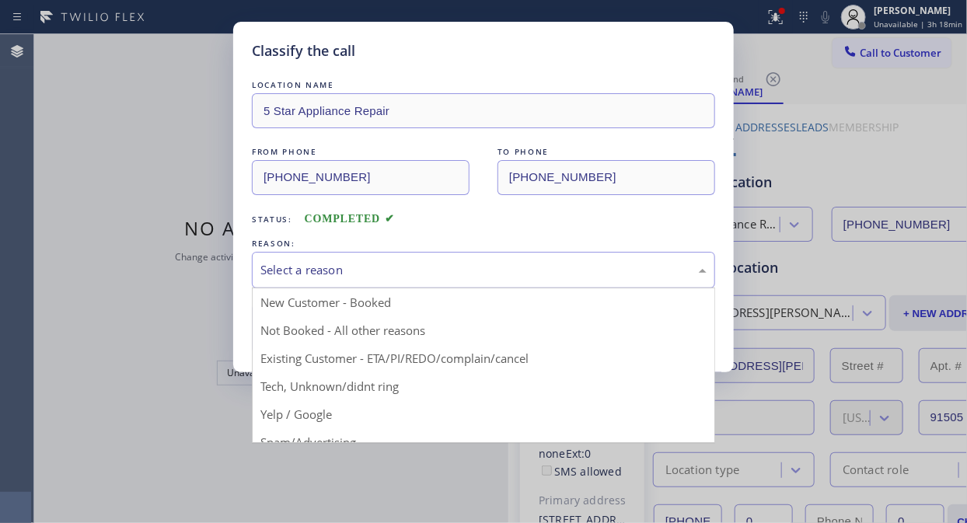
click at [463, 267] on div "Select a reason" at bounding box center [483, 270] width 446 height 18
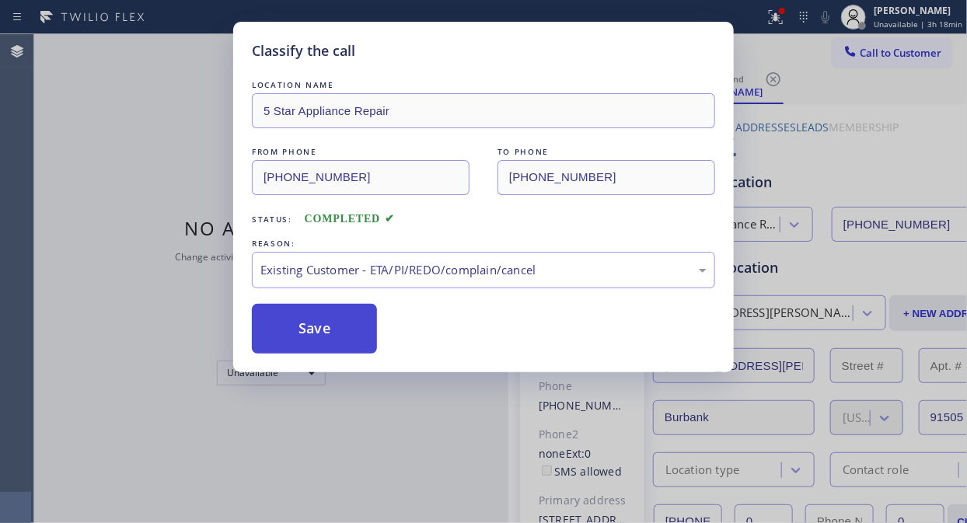
click at [340, 340] on button "Save" at bounding box center [314, 329] width 125 height 50
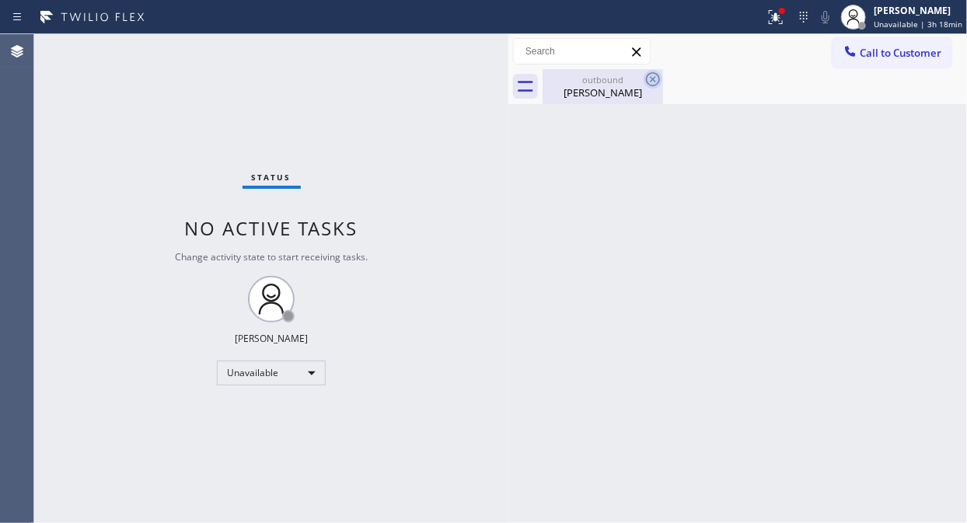
click at [651, 76] on icon at bounding box center [653, 79] width 14 height 14
click at [775, 11] on icon at bounding box center [775, 17] width 19 height 19
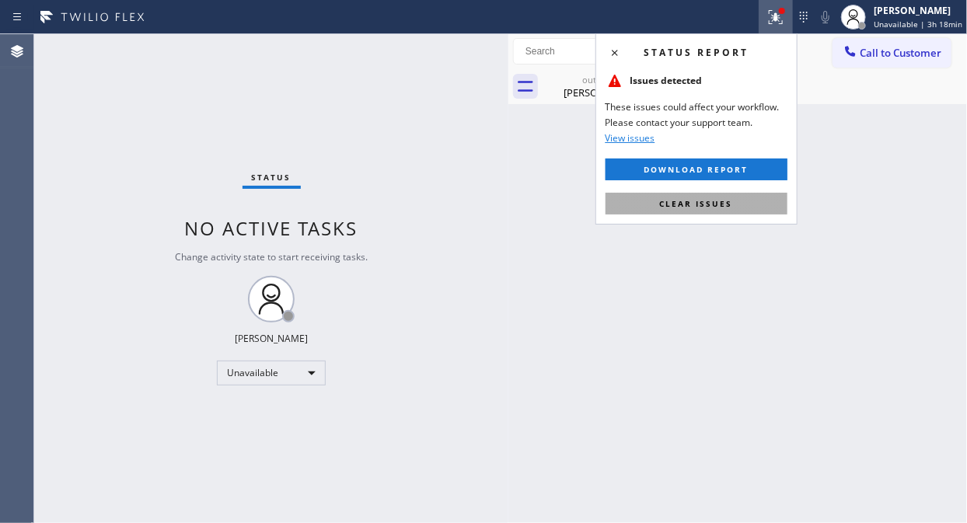
click at [726, 201] on span "Clear issues" at bounding box center [696, 203] width 73 height 11
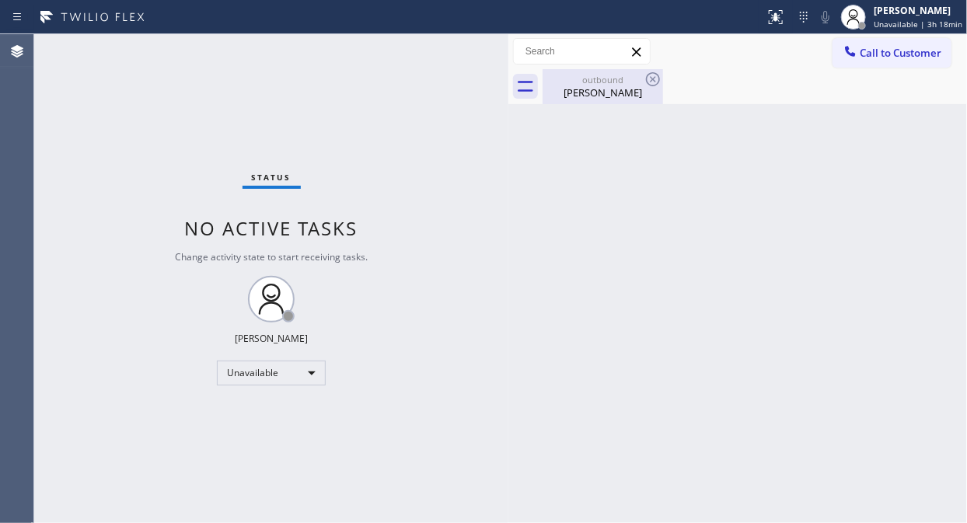
click at [640, 88] on div "[PERSON_NAME]" at bounding box center [602, 92] width 117 height 14
click at [654, 73] on div at bounding box center [755, 86] width 424 height 35
click at [864, 49] on span "Call to Customer" at bounding box center [901, 53] width 82 height 14
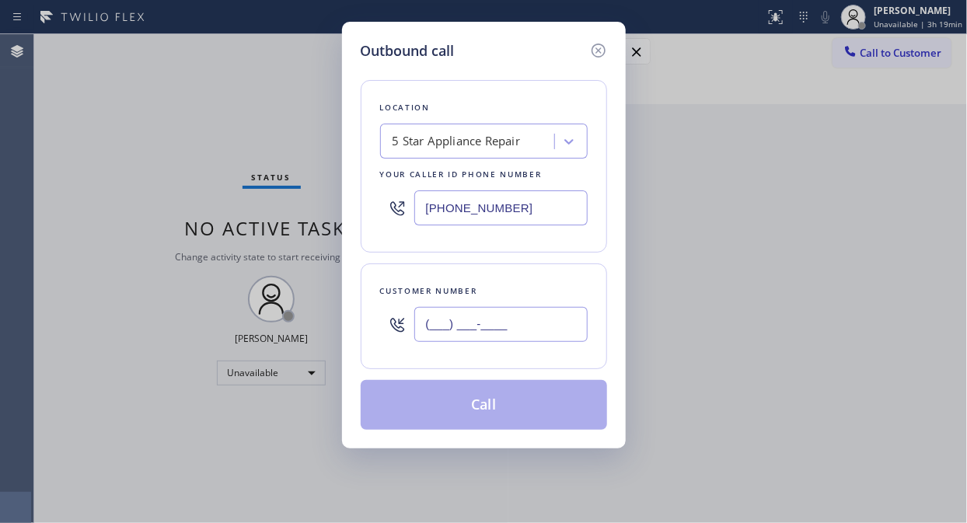
click at [499, 317] on input "(___) ___-____" at bounding box center [500, 324] width 173 height 35
paste input "408) 981-9982"
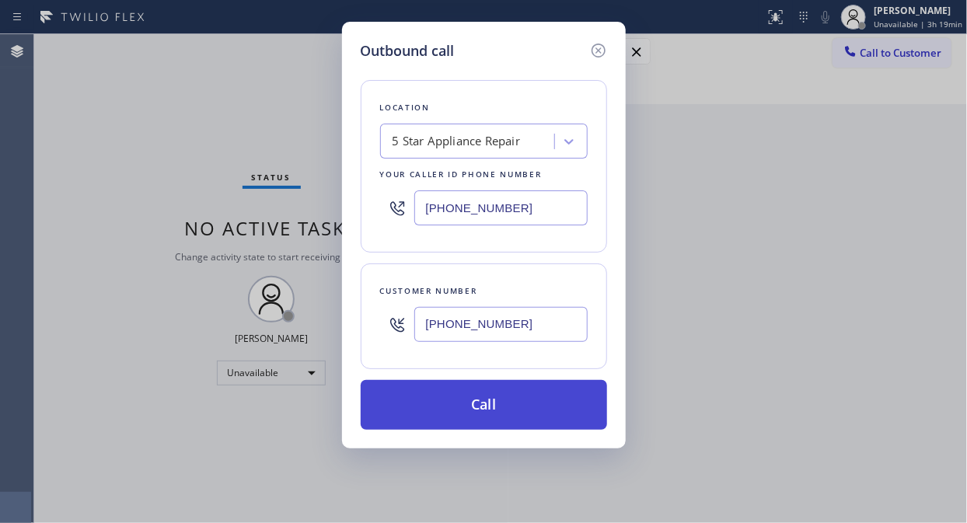
type input "[PHONE_NUMBER]"
click at [502, 409] on button "Call" at bounding box center [484, 405] width 246 height 50
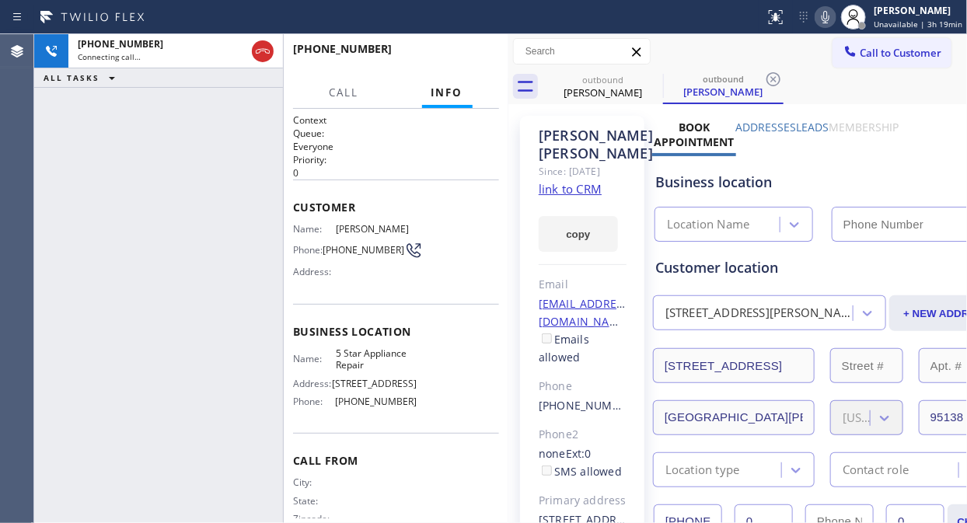
type input "[PHONE_NUMBER]"
click at [119, 127] on div "[PHONE_NUMBER] Connecting call… ALL TASKS ALL TASKS ACTIVE TASKS TASKS IN WRAP …" at bounding box center [158, 278] width 249 height 489
click at [441, 61] on span "HANG UP" at bounding box center [462, 56] width 47 height 11
click at [459, 56] on span "HANG UP" at bounding box center [462, 56] width 47 height 11
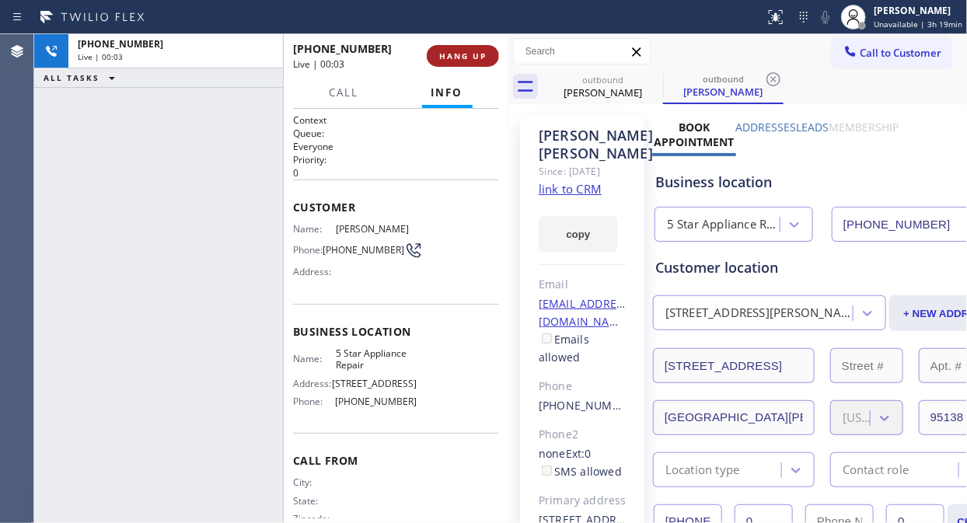
click at [459, 56] on span "HANG UP" at bounding box center [462, 56] width 47 height 11
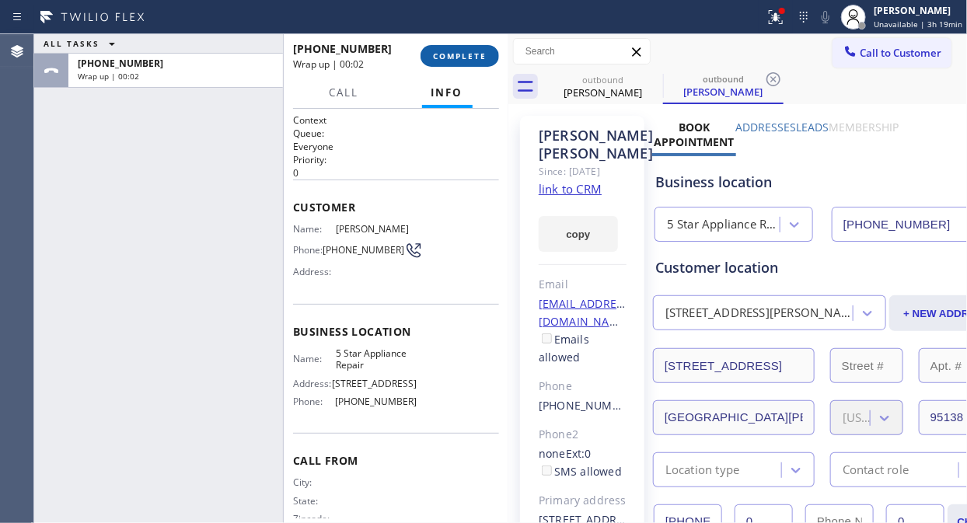
click at [459, 56] on span "COMPLETE" at bounding box center [460, 56] width 54 height 11
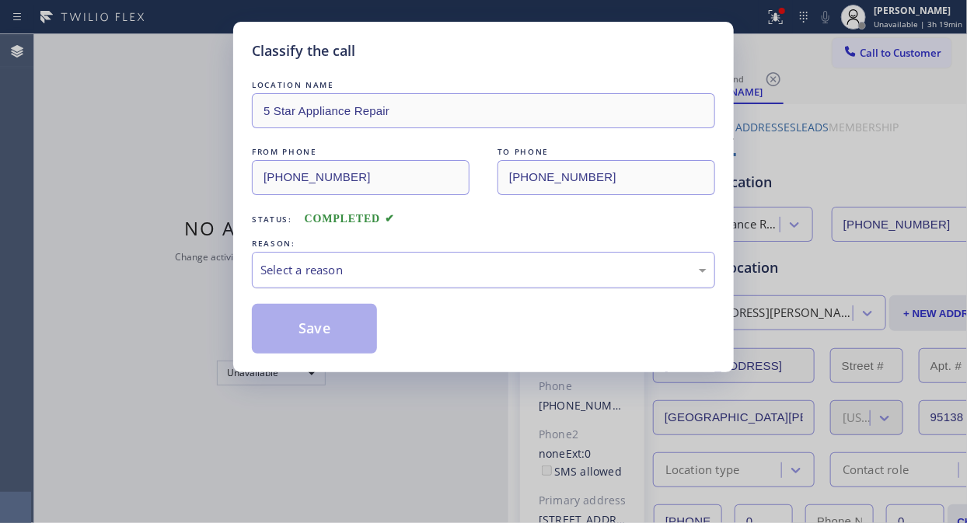
click at [461, 276] on div "Select a reason" at bounding box center [483, 270] width 446 height 18
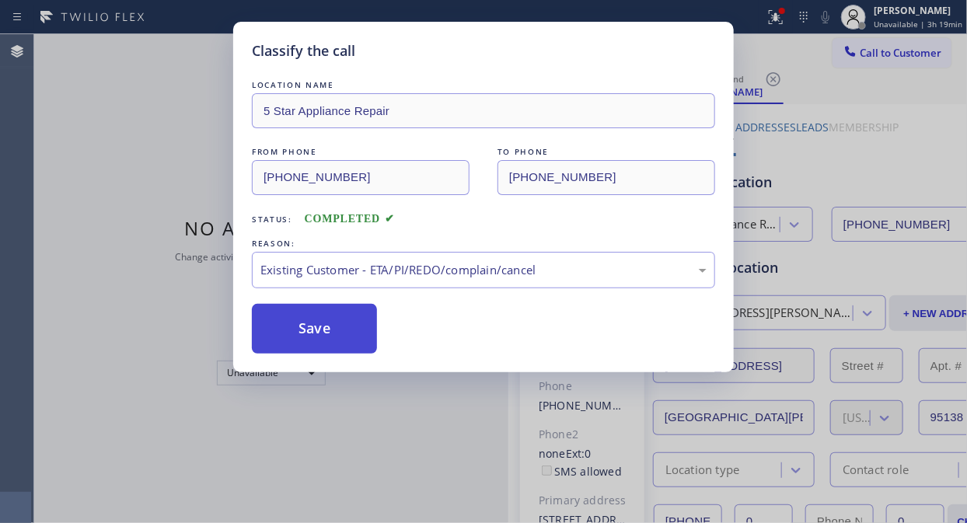
click at [323, 332] on button "Save" at bounding box center [314, 329] width 125 height 50
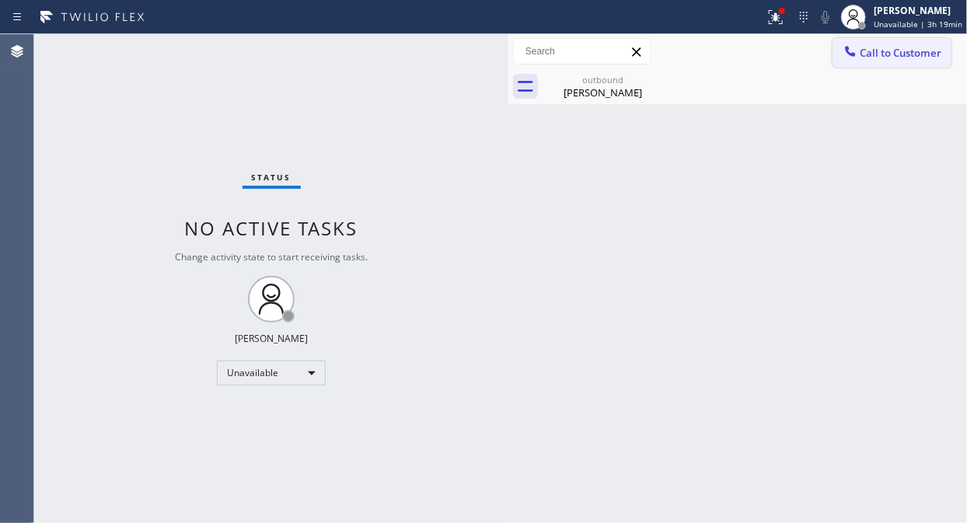
click at [870, 47] on span "Call to Customer" at bounding box center [901, 53] width 82 height 14
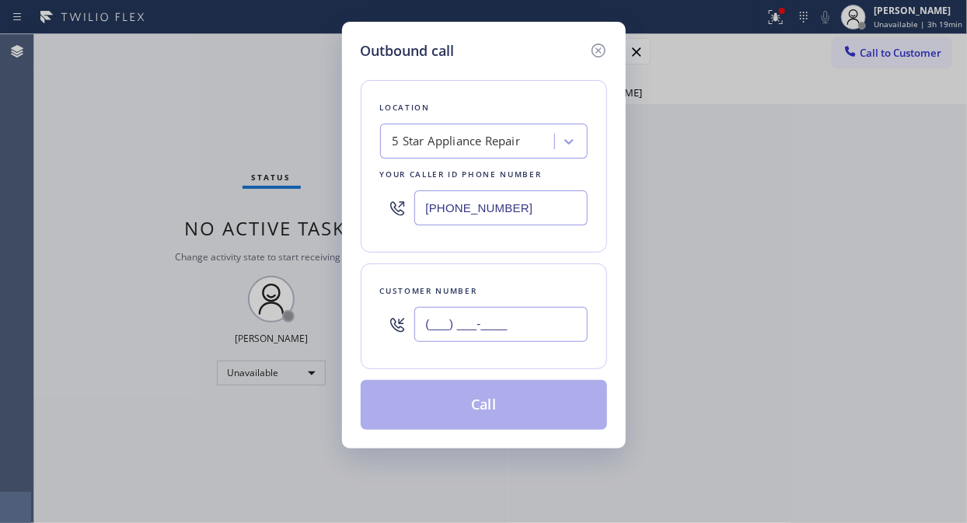
click at [526, 325] on input "(___) ___-____" at bounding box center [500, 324] width 173 height 35
paste input "425) 444-3800"
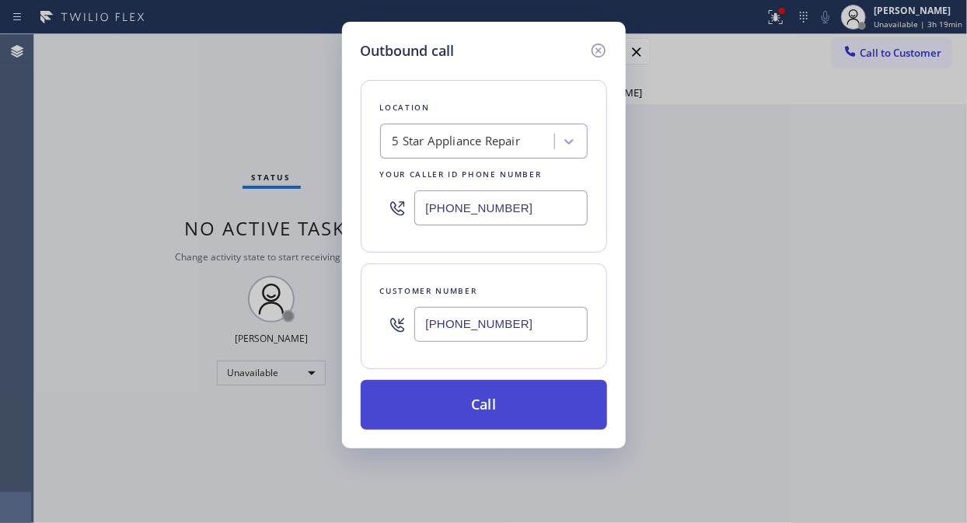
type input "[PHONE_NUMBER]"
click at [518, 402] on button "Call" at bounding box center [484, 405] width 246 height 50
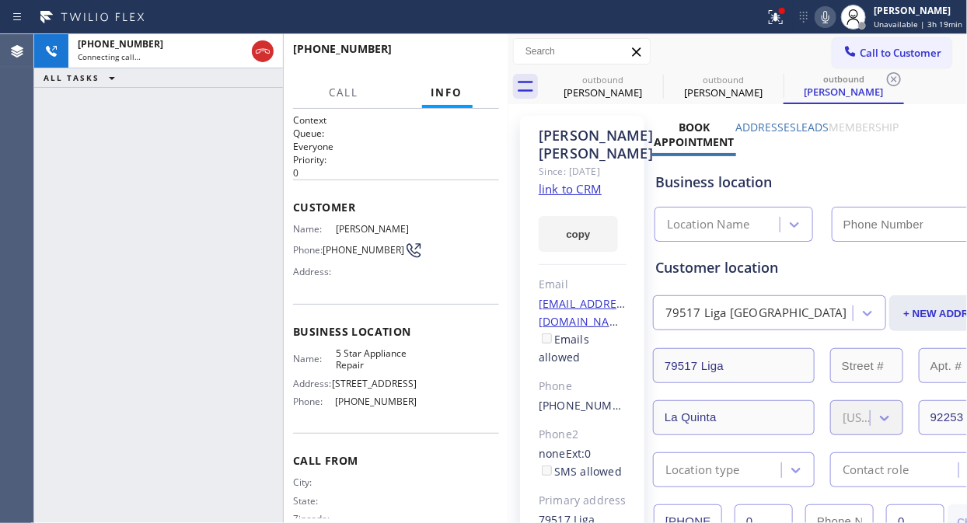
type input "[PHONE_NUMBER]"
drag, startPoint x: 429, startPoint y: 49, endPoint x: 460, endPoint y: 61, distance: 33.2
click at [433, 52] on button "HANG UP" at bounding box center [463, 56] width 72 height 22
click at [460, 61] on span "HANG UP" at bounding box center [462, 56] width 47 height 11
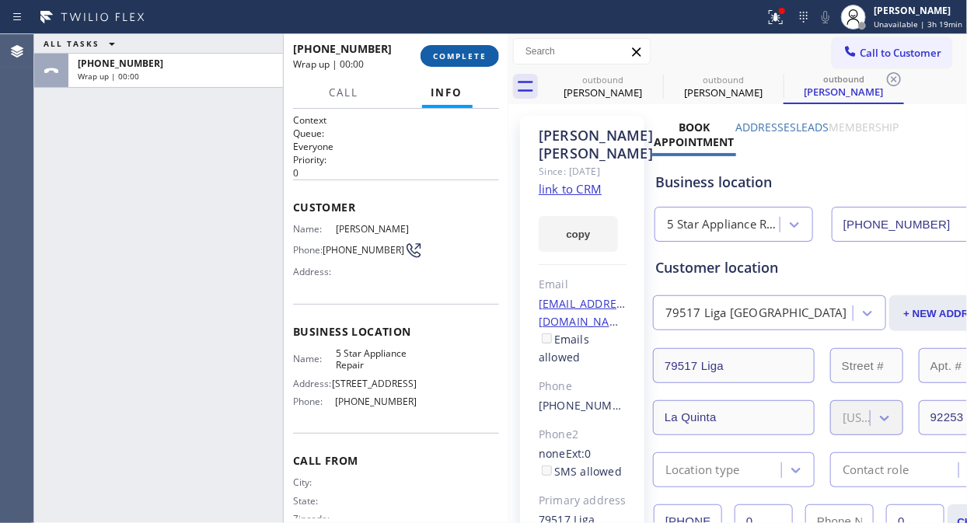
click at [460, 61] on span "COMPLETE" at bounding box center [460, 56] width 54 height 11
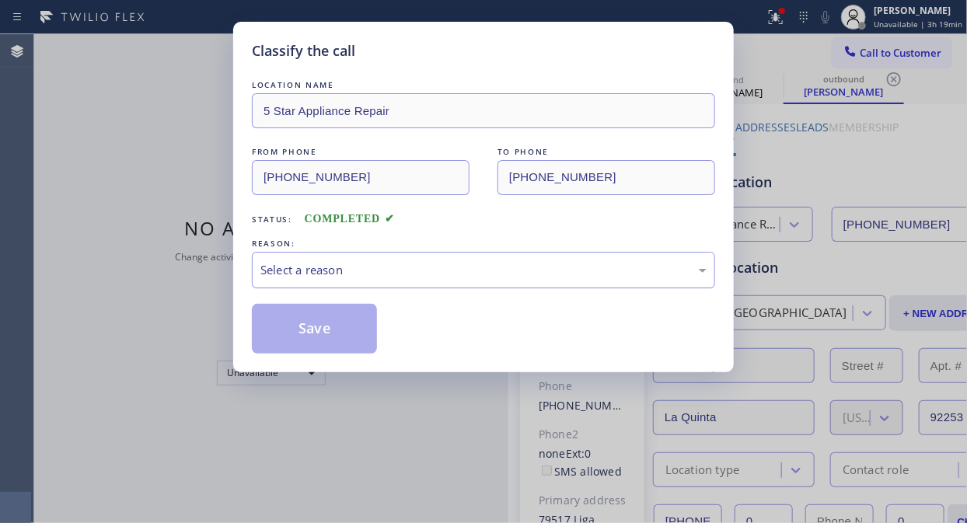
drag, startPoint x: 455, startPoint y: 268, endPoint x: 455, endPoint y: 284, distance: 15.6
click at [456, 274] on div "Select a reason" at bounding box center [483, 270] width 446 height 18
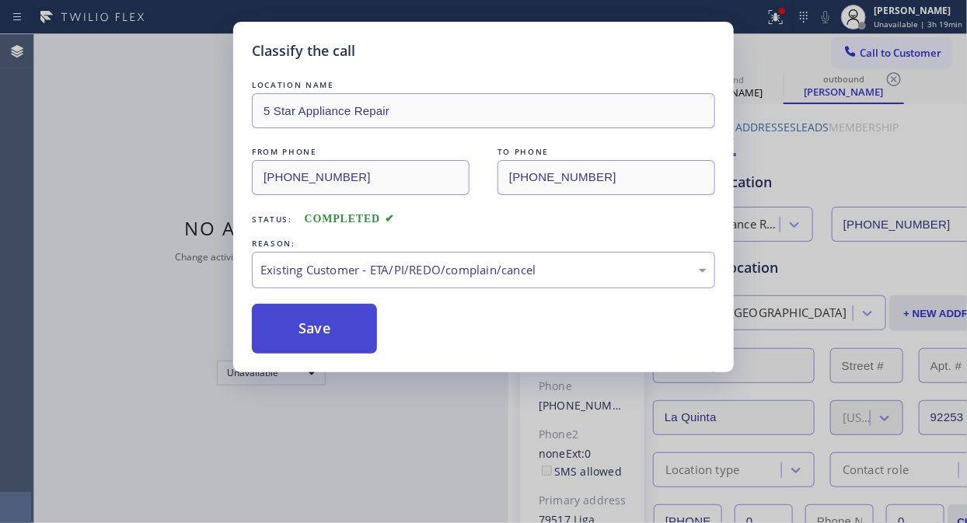
click at [345, 334] on button "Save" at bounding box center [314, 329] width 125 height 50
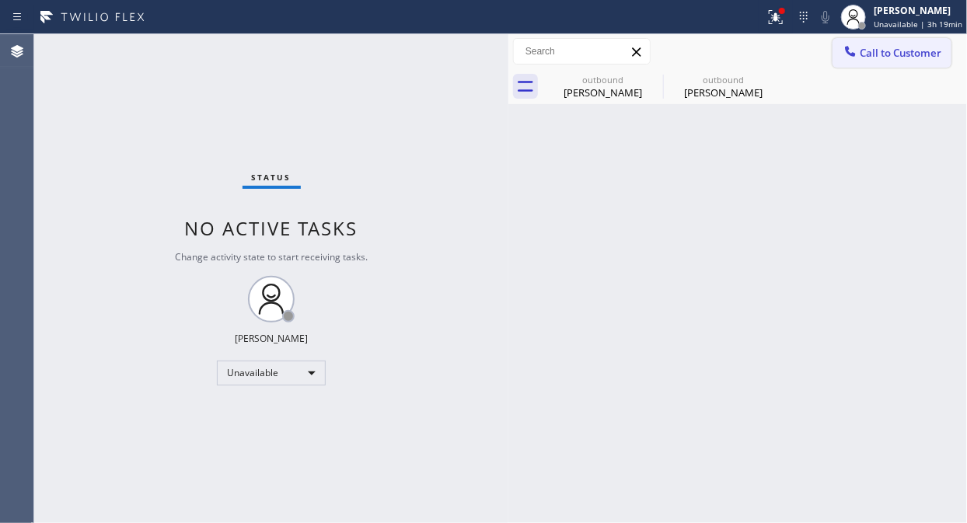
click at [865, 54] on span "Call to Customer" at bounding box center [901, 53] width 82 height 14
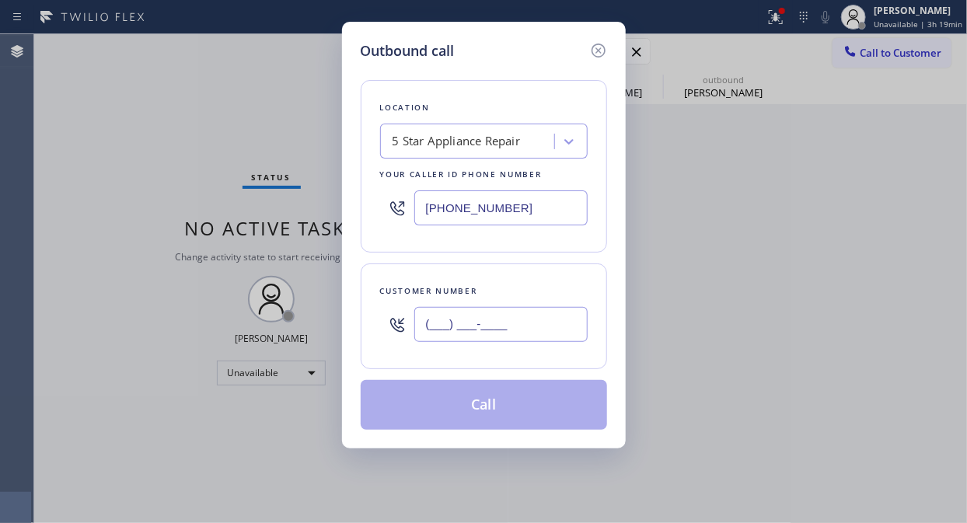
click at [530, 321] on input "(___) ___-____" at bounding box center [500, 324] width 173 height 35
paste input "917) 838-9827"
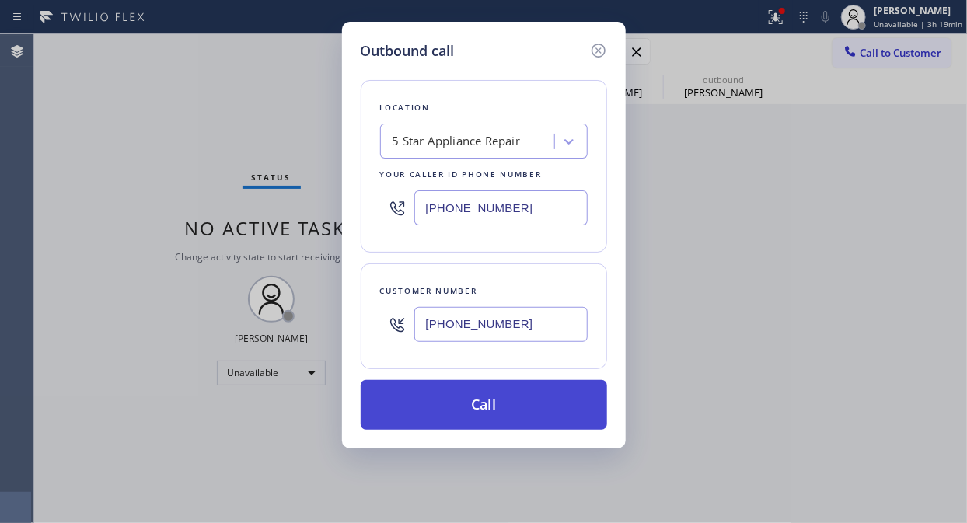
type input "[PHONE_NUMBER]"
click at [511, 407] on button "Call" at bounding box center [484, 405] width 246 height 50
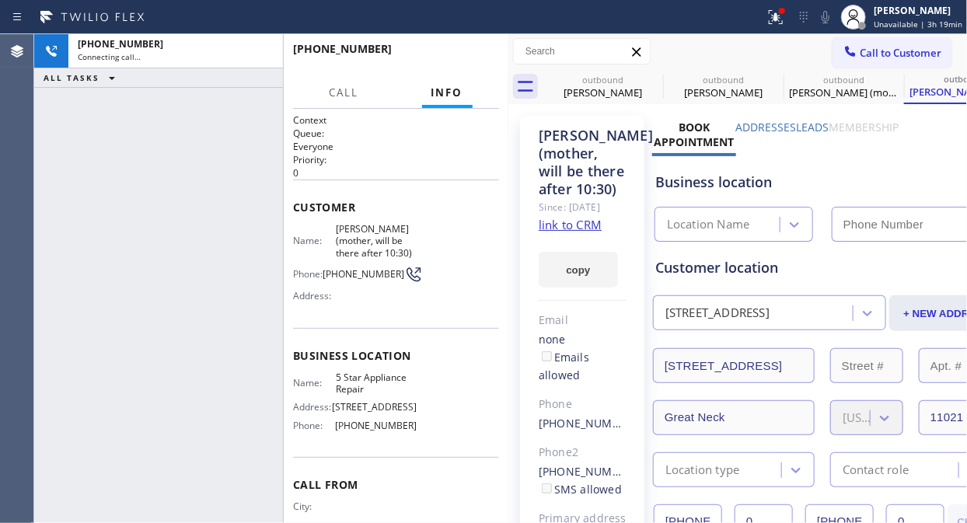
type input "[PHONE_NUMBER]"
drag, startPoint x: 787, startPoint y: 16, endPoint x: 672, endPoint y: 207, distance: 222.5
click at [785, 16] on icon at bounding box center [775, 17] width 19 height 19
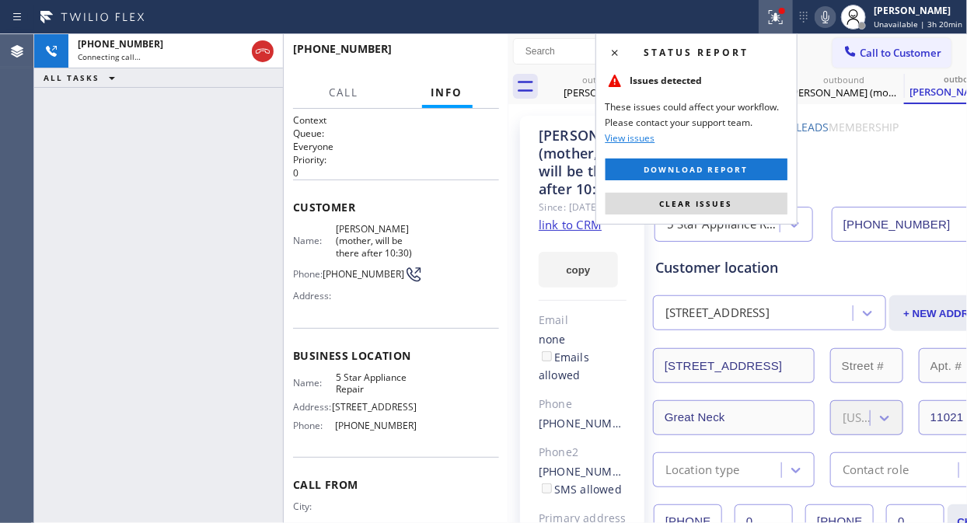
click at [689, 201] on span "Clear issues" at bounding box center [696, 203] width 73 height 11
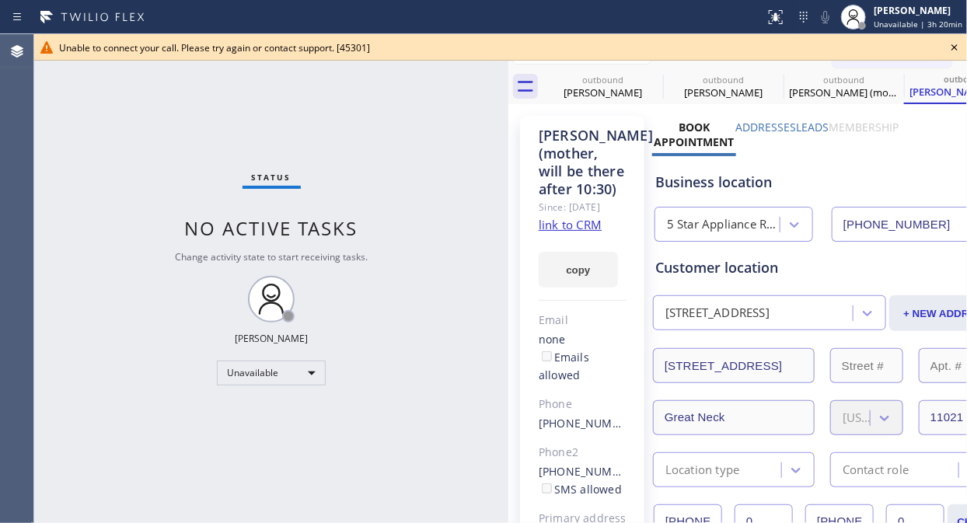
click at [870, 47] on icon at bounding box center [954, 47] width 19 height 19
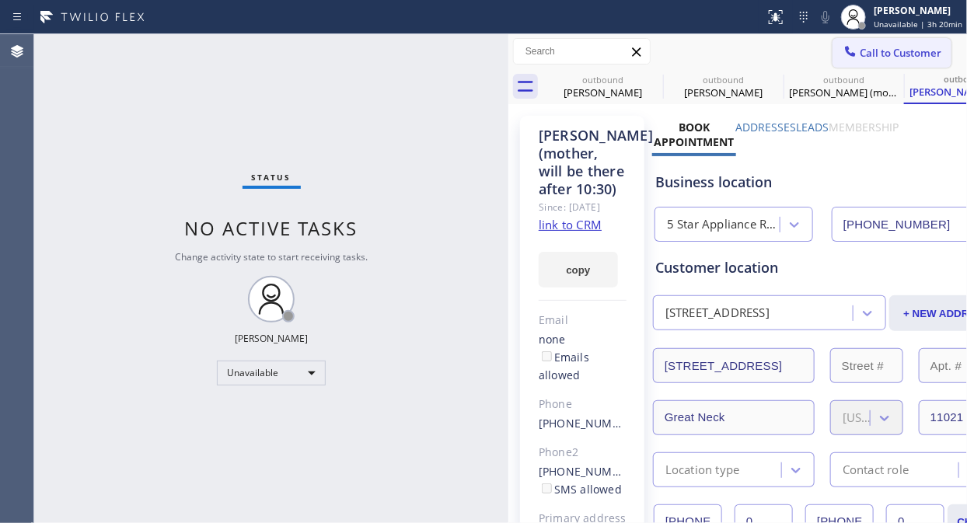
click at [870, 53] on span "Call to Customer" at bounding box center [901, 53] width 82 height 14
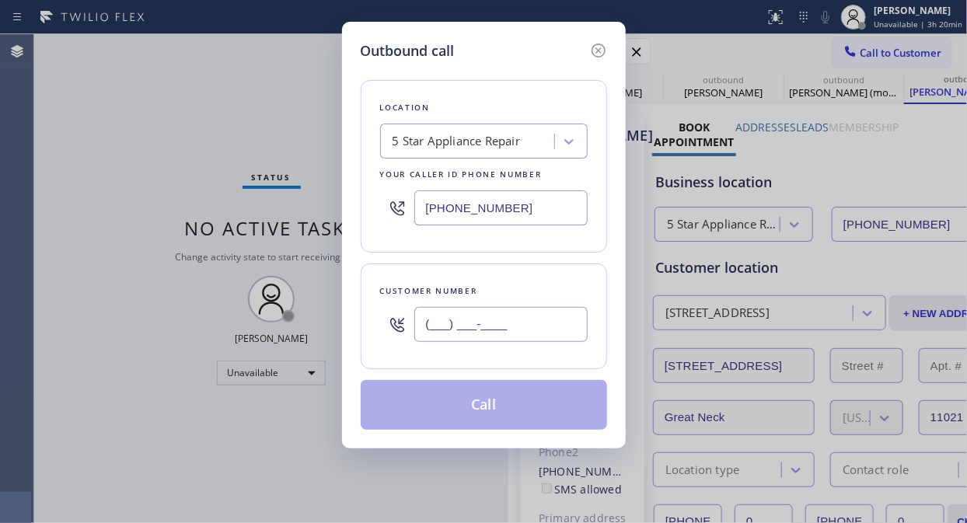
click at [496, 314] on input "(___) ___-____" at bounding box center [500, 324] width 173 height 35
paste input "714) 906-8501"
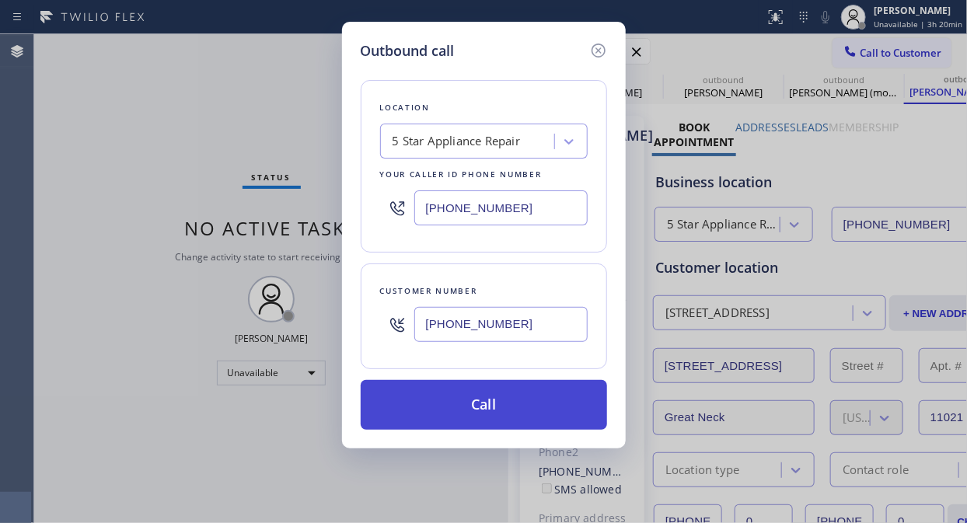
type input "[PHONE_NUMBER]"
click at [480, 413] on button "Call" at bounding box center [484, 405] width 246 height 50
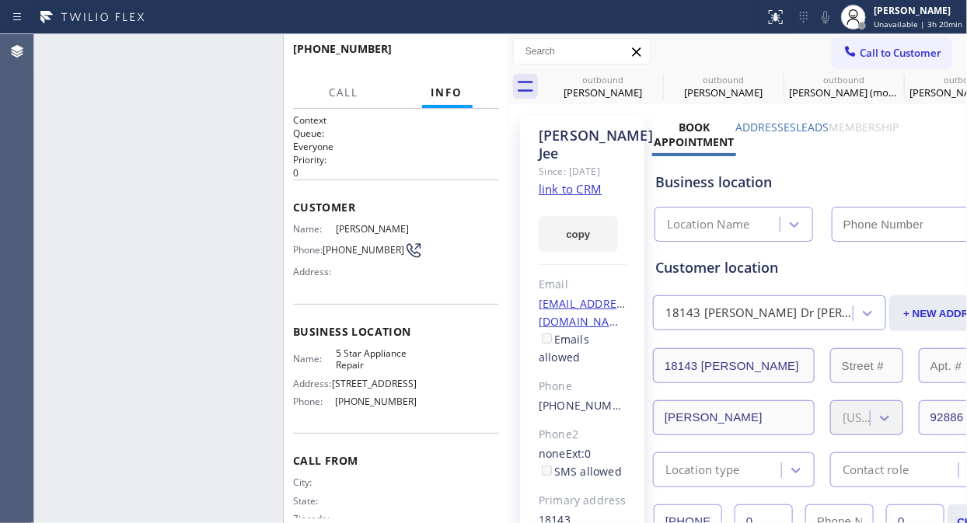
type input "[PHONE_NUMBER]"
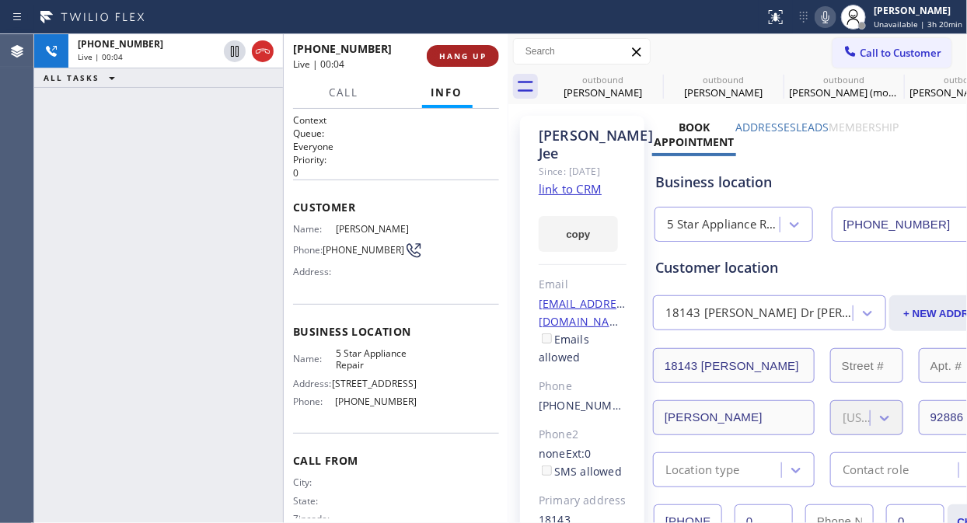
click at [464, 64] on button "HANG UP" at bounding box center [463, 56] width 72 height 22
click at [464, 59] on span "HANG UP" at bounding box center [462, 56] width 47 height 11
click at [464, 58] on span "HANG UP" at bounding box center [462, 56] width 47 height 11
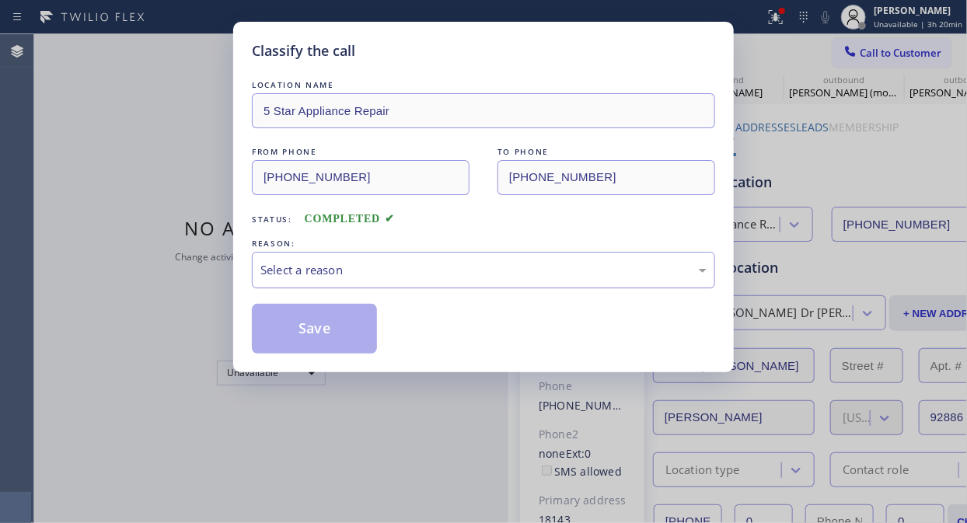
drag, startPoint x: 494, startPoint y: 251, endPoint x: 480, endPoint y: 273, distance: 26.3
click at [494, 252] on div "Select a reason" at bounding box center [483, 270] width 463 height 37
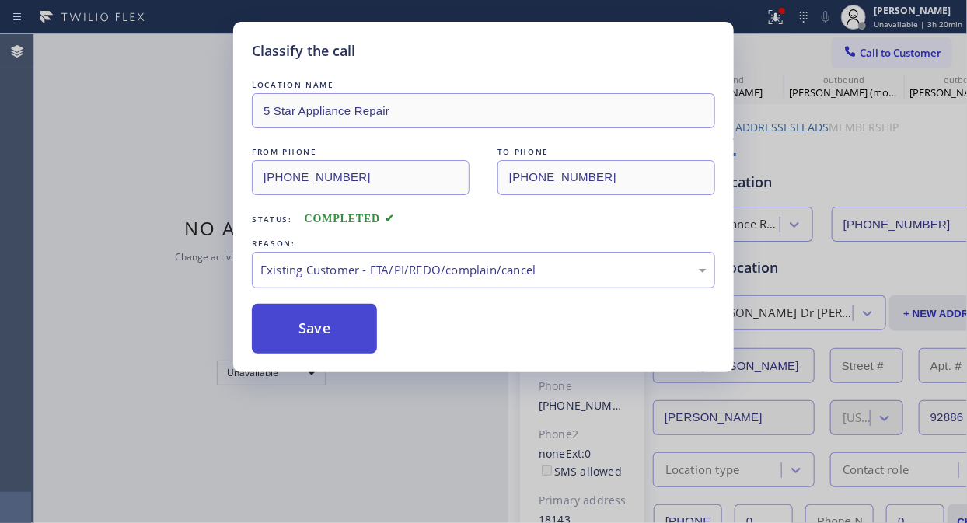
click at [375, 344] on button "Save" at bounding box center [314, 329] width 125 height 50
click at [348, 334] on button "Save" at bounding box center [314, 329] width 125 height 50
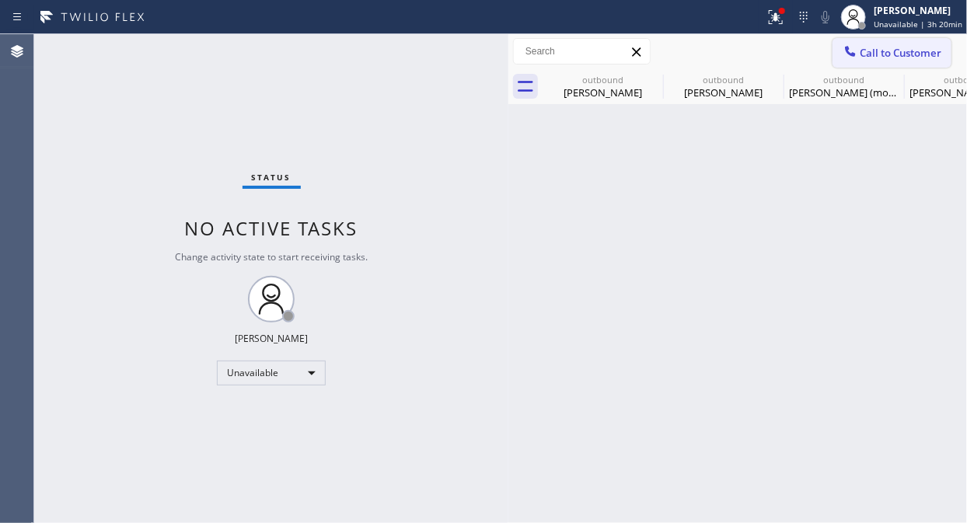
click at [870, 43] on button "Call to Customer" at bounding box center [891, 53] width 119 height 30
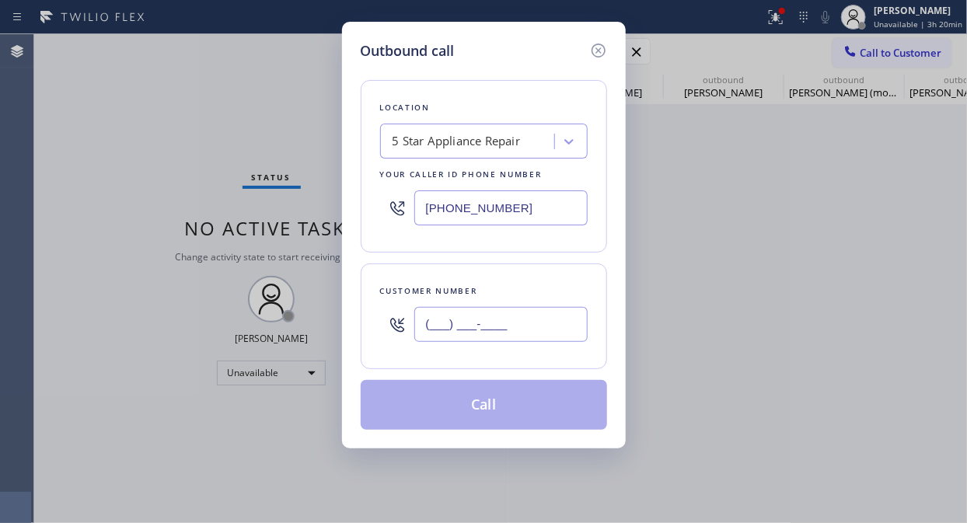
click at [507, 337] on input "(___) ___-____" at bounding box center [500, 324] width 173 height 35
paste input "714) 906-8501"
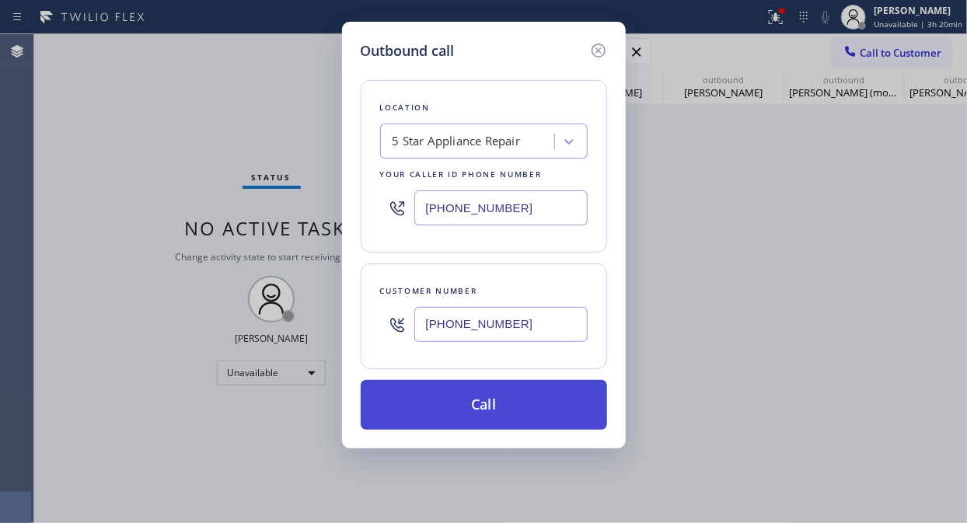
type input "[PHONE_NUMBER]"
click at [500, 402] on button "Call" at bounding box center [484, 405] width 246 height 50
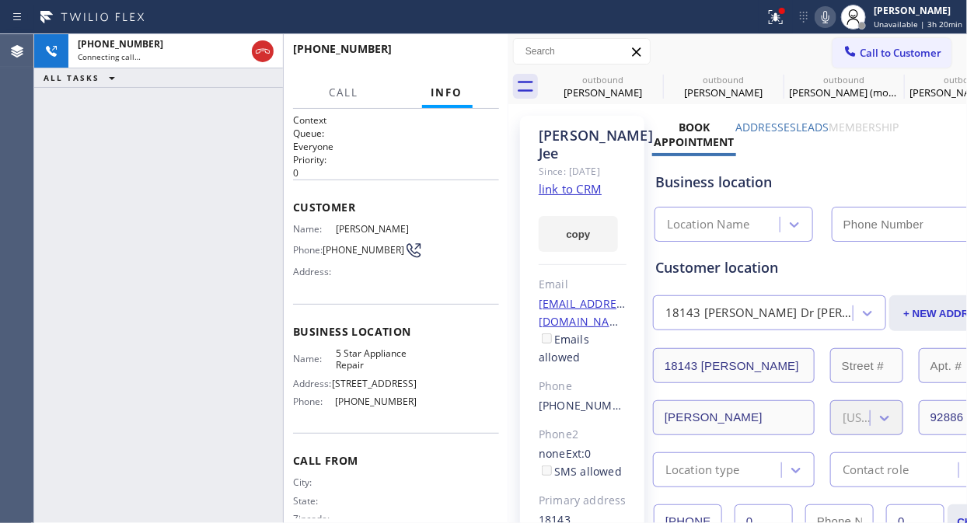
type input "[PHONE_NUMBER]"
click at [476, 45] on button "HANG UP" at bounding box center [463, 56] width 72 height 22
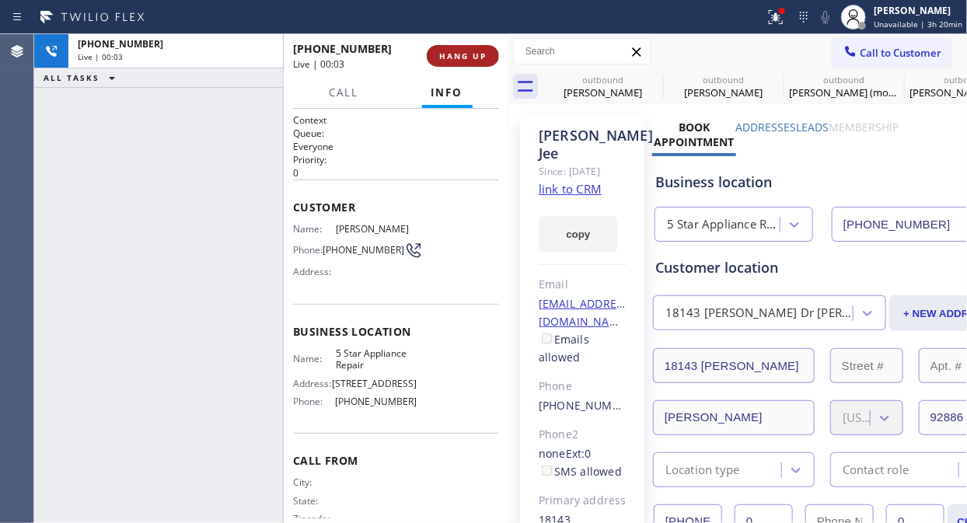
click at [476, 50] on button "HANG UP" at bounding box center [463, 56] width 72 height 22
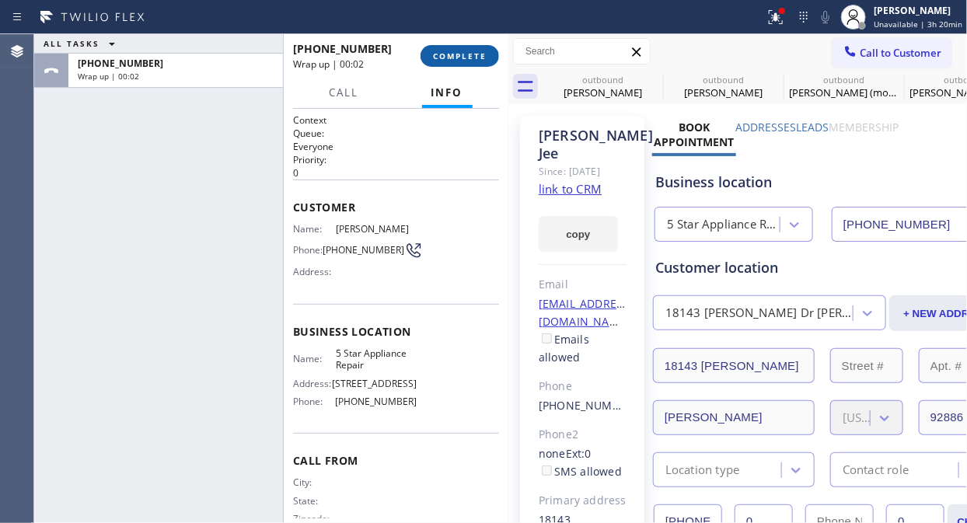
click at [476, 51] on span "COMPLETE" at bounding box center [460, 56] width 54 height 11
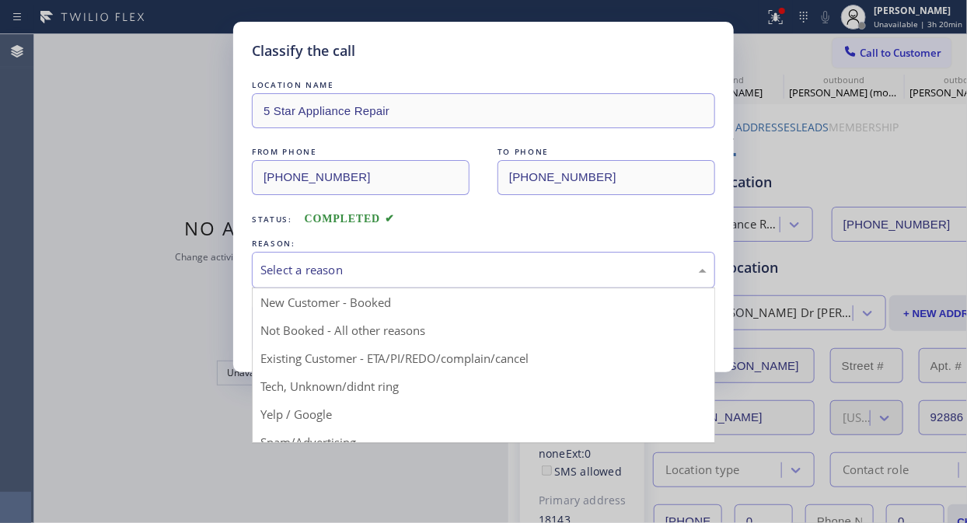
click at [469, 269] on div "Select a reason" at bounding box center [483, 270] width 446 height 18
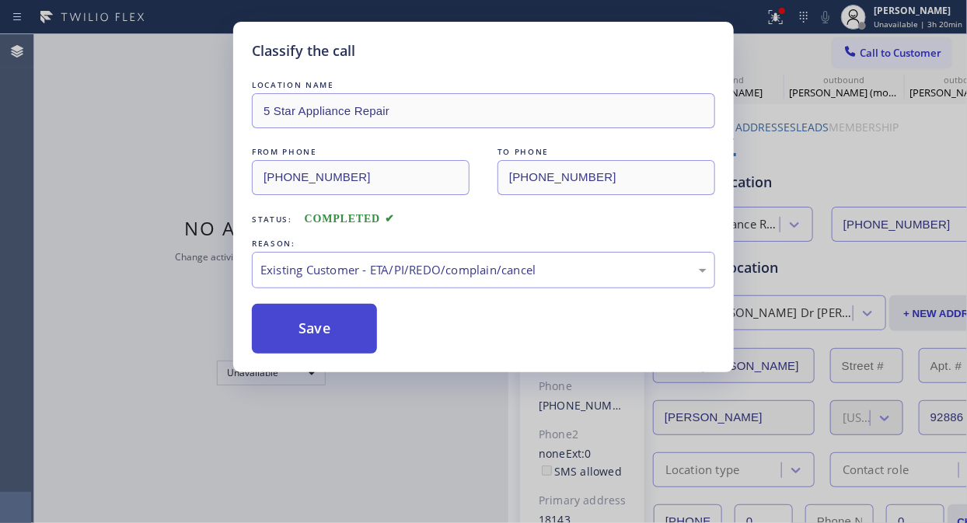
click at [338, 339] on button "Save" at bounding box center [314, 329] width 125 height 50
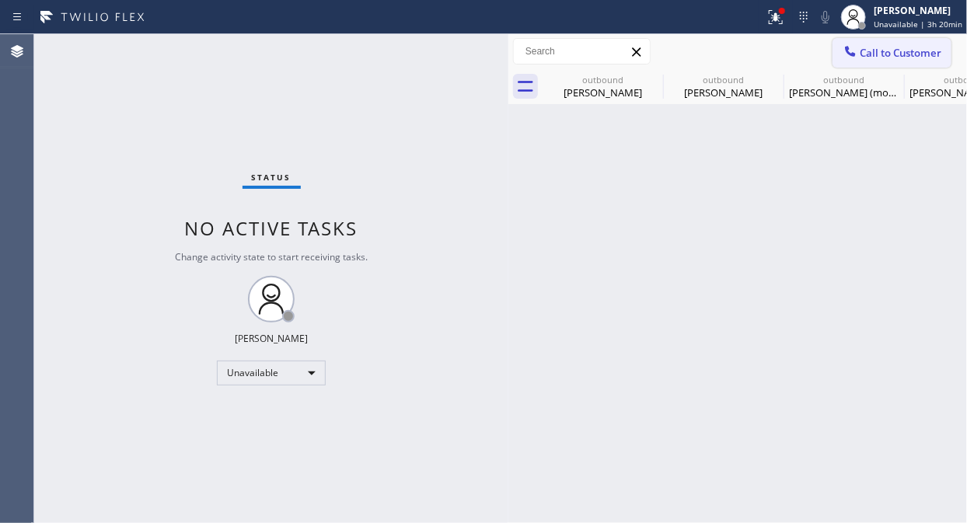
click at [870, 49] on span "Call to Customer" at bounding box center [901, 53] width 82 height 14
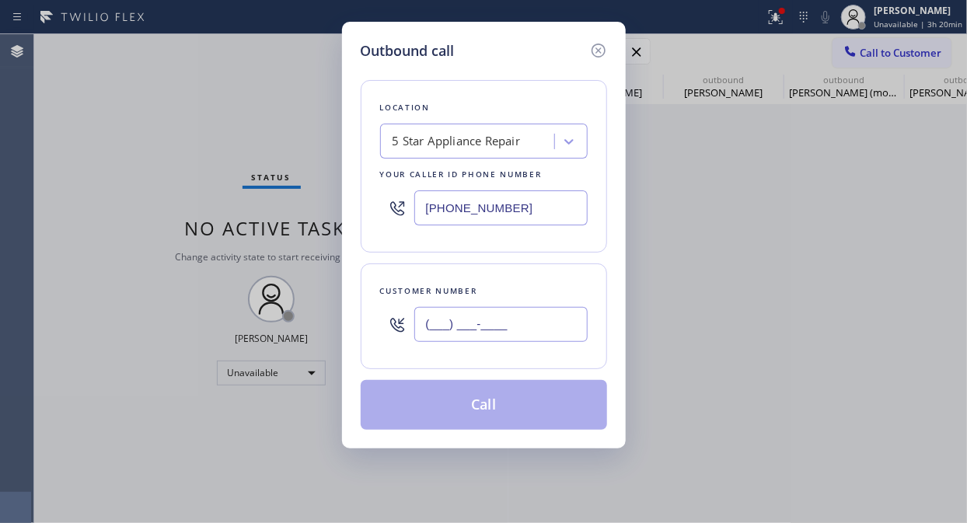
click at [426, 332] on input "(___) ___-____" at bounding box center [500, 324] width 173 height 35
paste input "562) 216-0888"
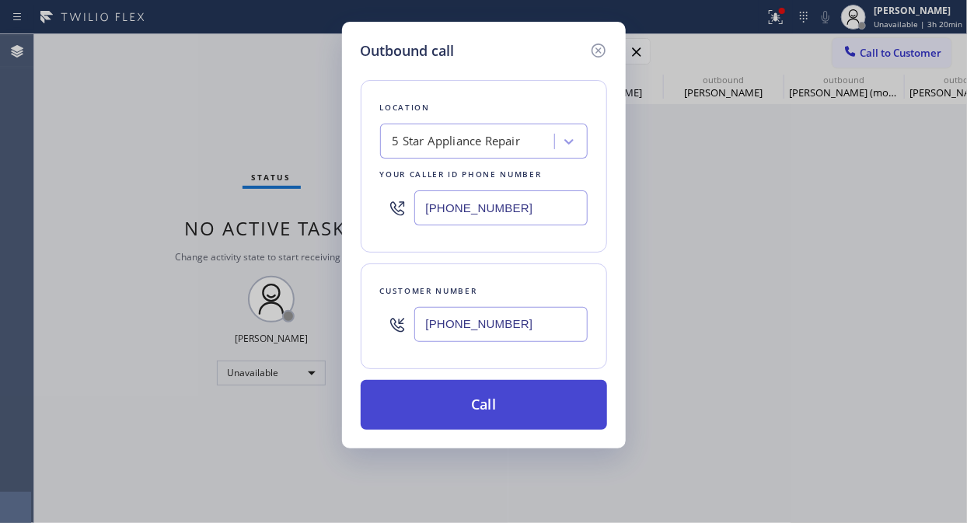
type input "[PHONE_NUMBER]"
click at [480, 398] on button "Call" at bounding box center [484, 405] width 246 height 50
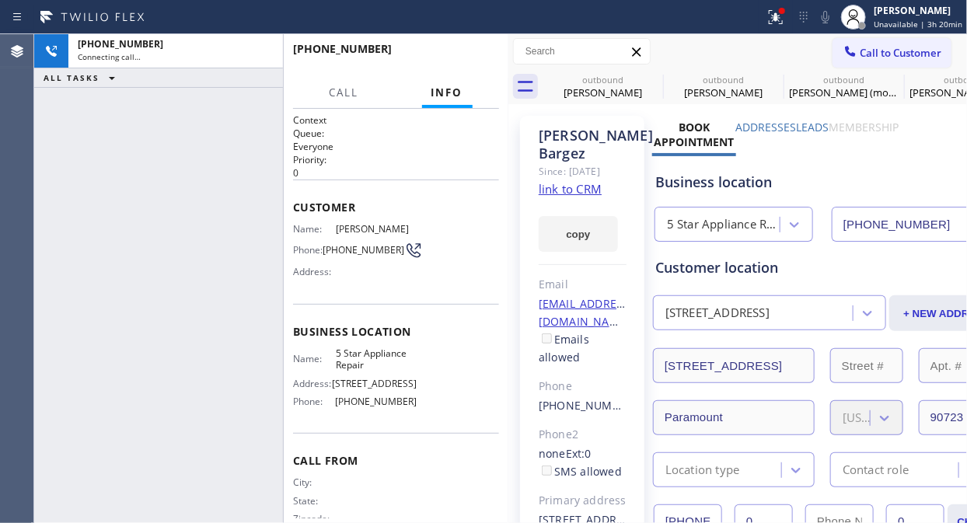
type input "[PHONE_NUMBER]"
click at [654, 75] on icon at bounding box center [653, 79] width 19 height 19
click at [764, 75] on icon at bounding box center [773, 79] width 19 height 19
click at [0, 0] on icon at bounding box center [0, 0] width 0 height 0
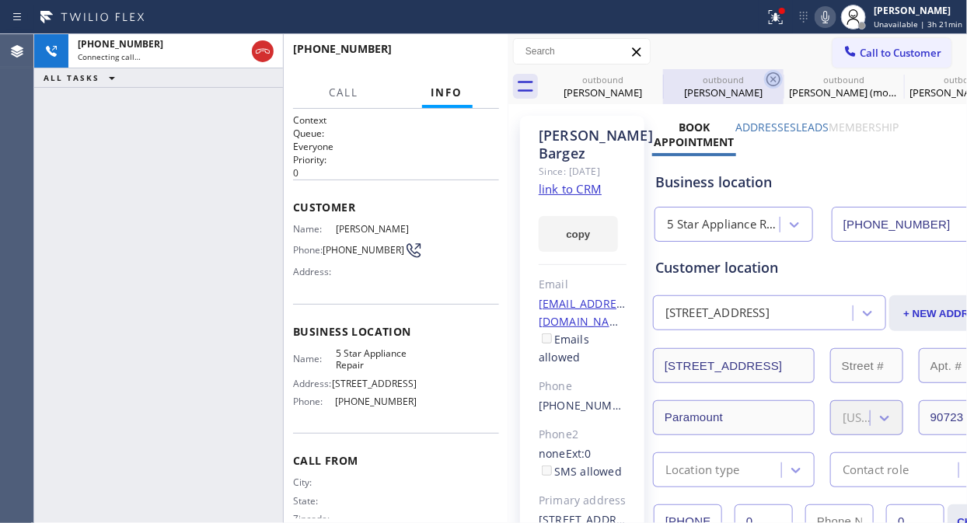
click at [0, 0] on icon at bounding box center [0, 0] width 0 height 0
click at [654, 75] on div "outbound [PERSON_NAME] outbound [PERSON_NAME] outbound [PERSON_NAME] (mother, w…" at bounding box center [755, 86] width 424 height 35
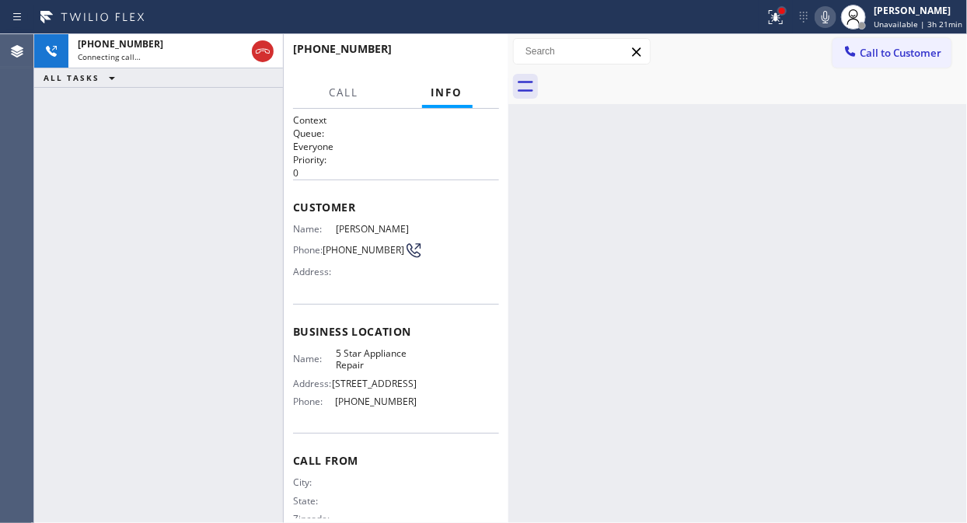
click at [781, 12] on div at bounding box center [781, 10] width 9 height 9
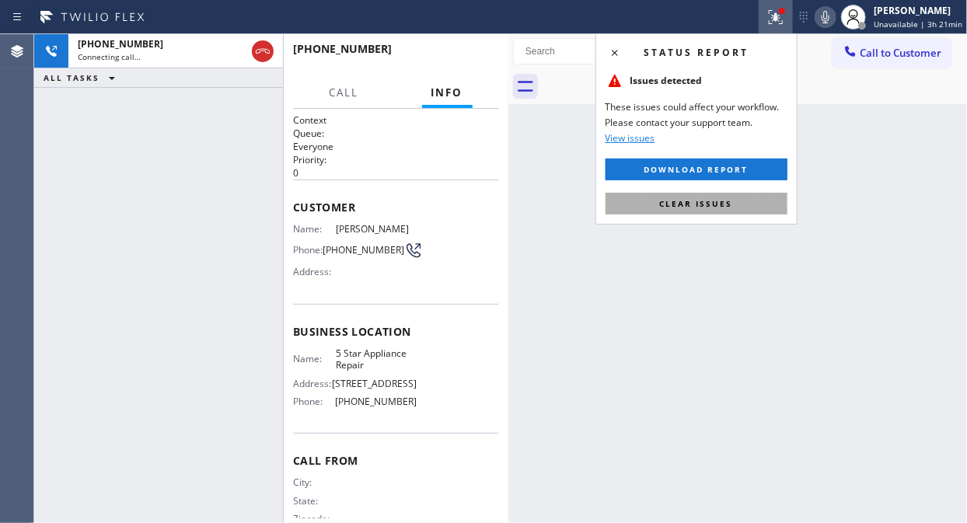
click at [686, 202] on span "Clear issues" at bounding box center [696, 203] width 73 height 11
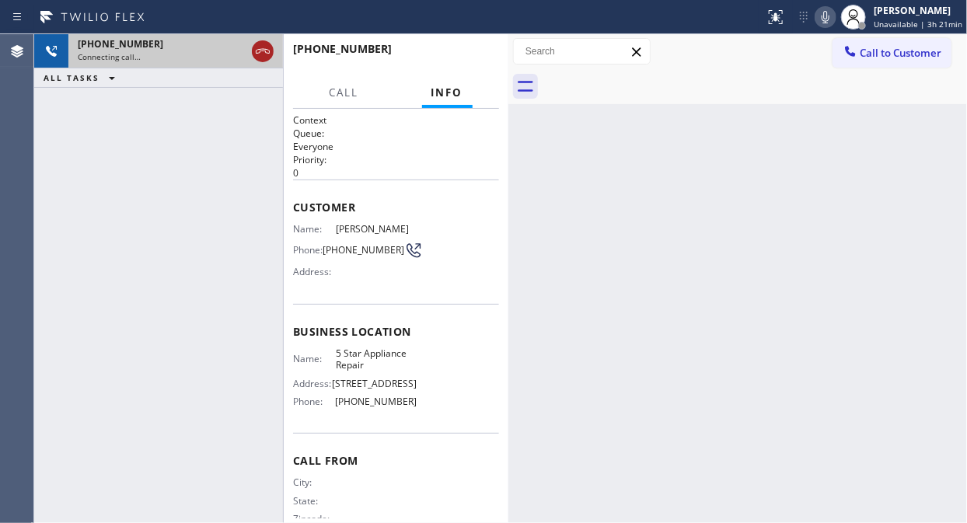
click at [259, 57] on icon at bounding box center [262, 51] width 19 height 19
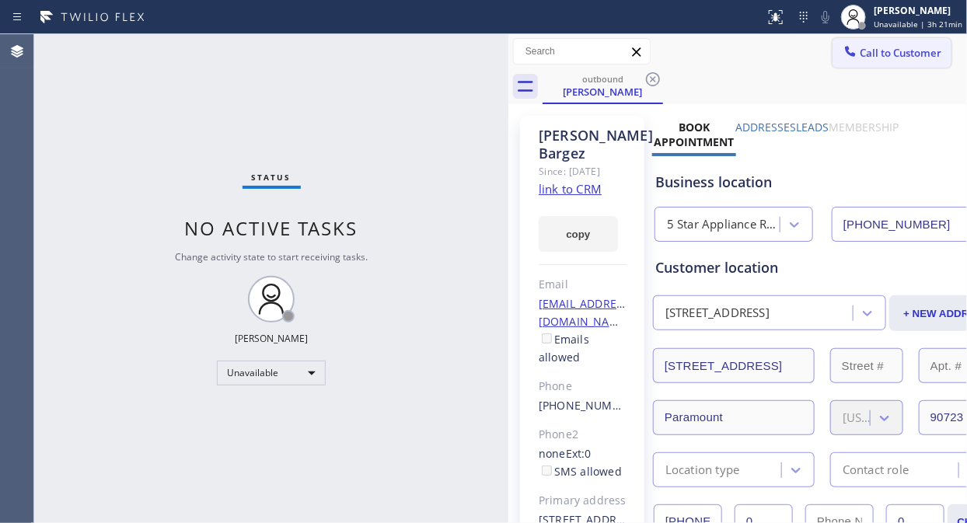
type input "[PHONE_NUMBER]"
click at [870, 51] on span "Call to Customer" at bounding box center [901, 53] width 82 height 14
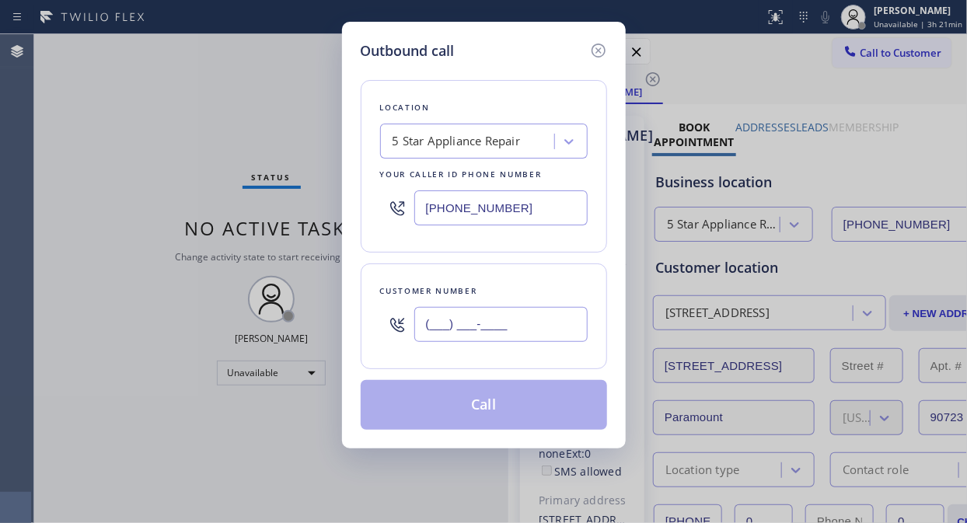
click at [421, 328] on input "(___) ___-____" at bounding box center [500, 324] width 173 height 35
paste input "818) 318-1025"
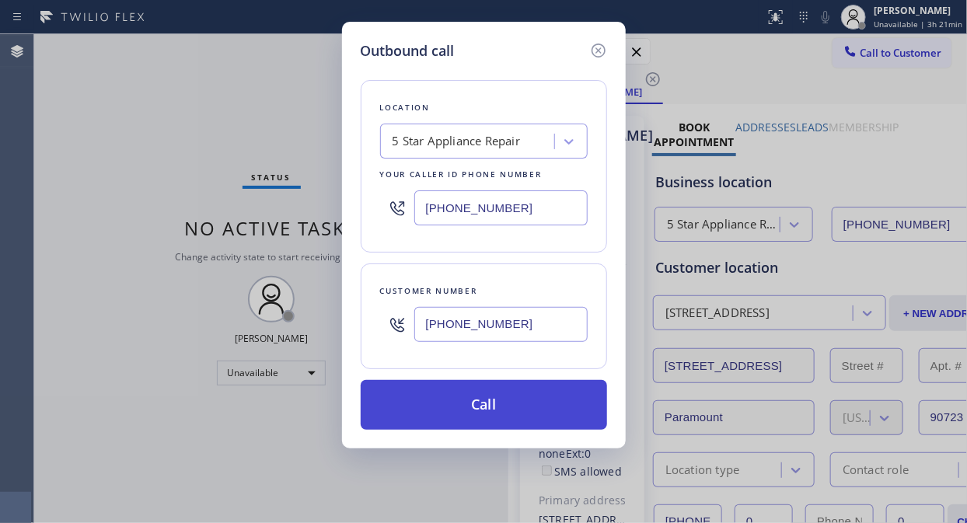
type input "[PHONE_NUMBER]"
click at [477, 396] on button "Call" at bounding box center [484, 405] width 246 height 50
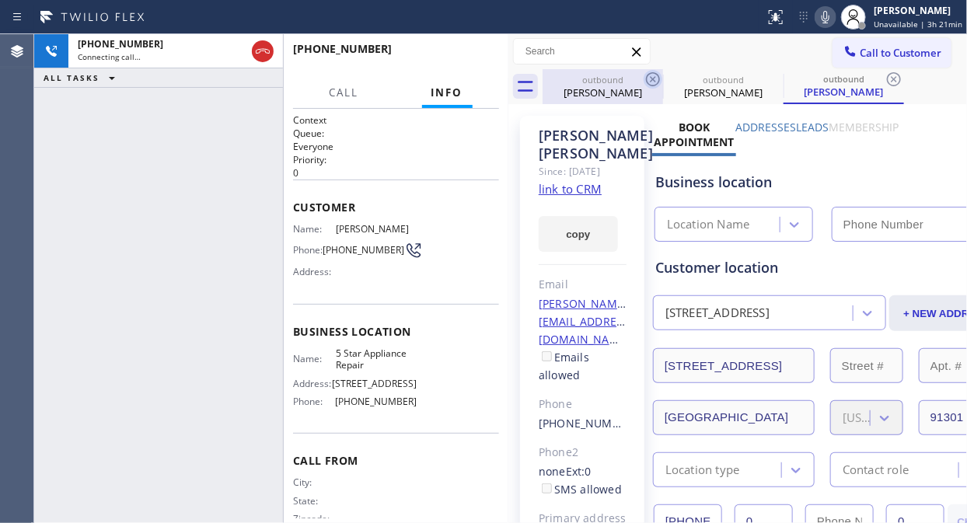
click at [651, 75] on icon at bounding box center [653, 79] width 19 height 19
click at [0, 0] on icon at bounding box center [0, 0] width 0 height 0
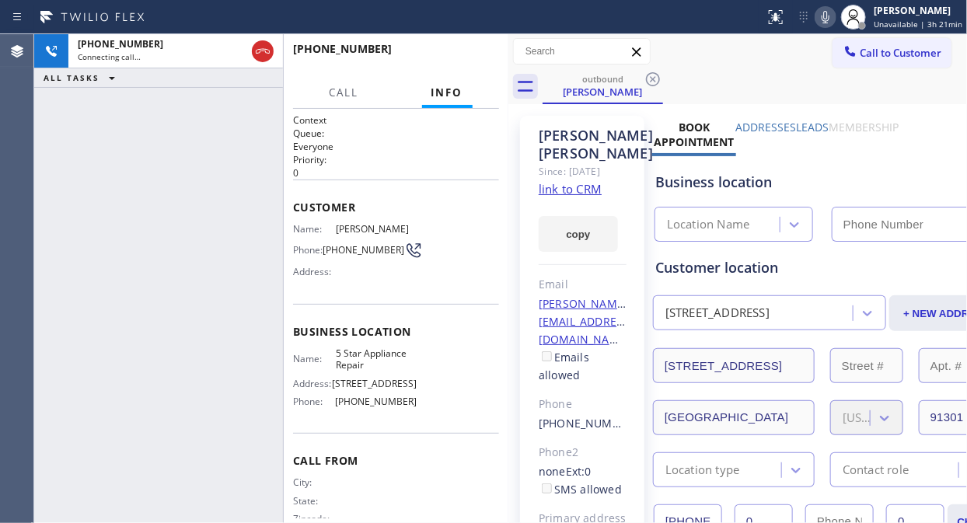
type input "[PHONE_NUMBER]"
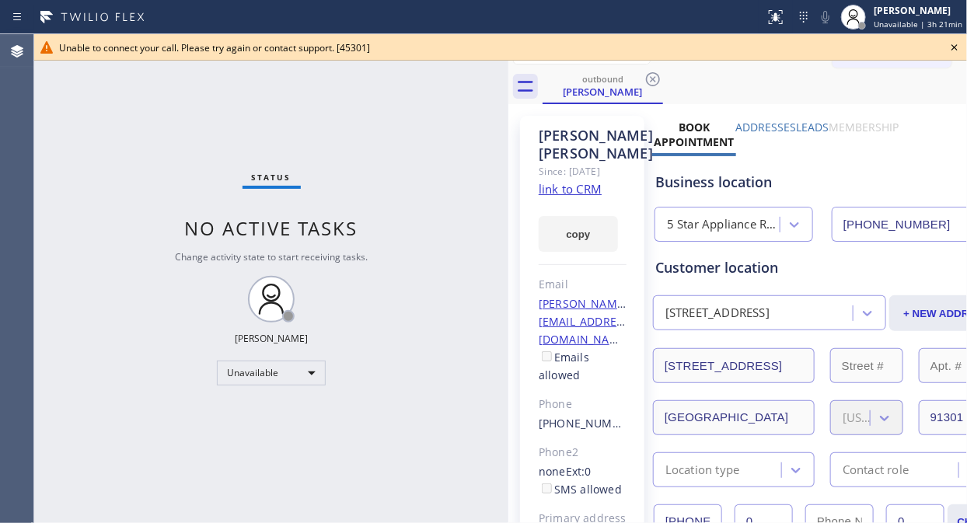
click at [870, 45] on icon at bounding box center [954, 47] width 6 height 6
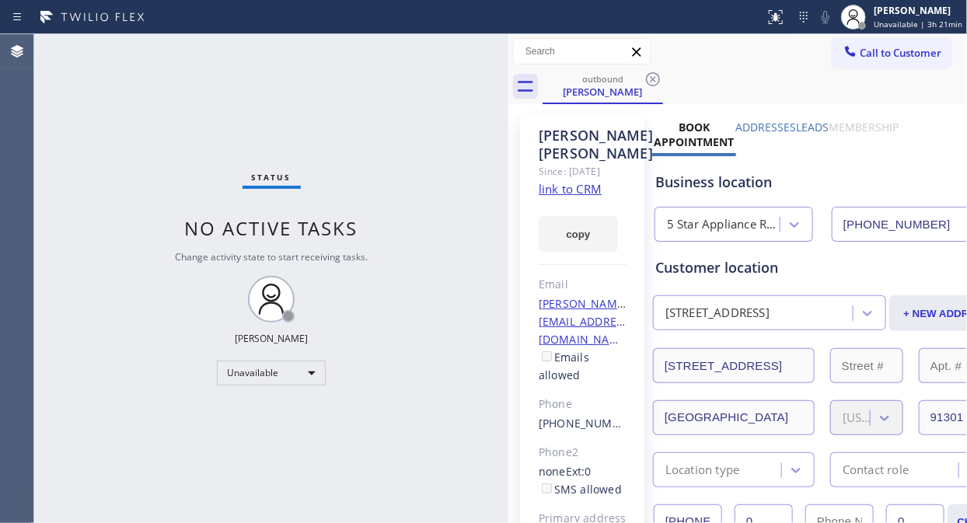
click at [870, 63] on button "Call to Customer" at bounding box center [891, 53] width 119 height 30
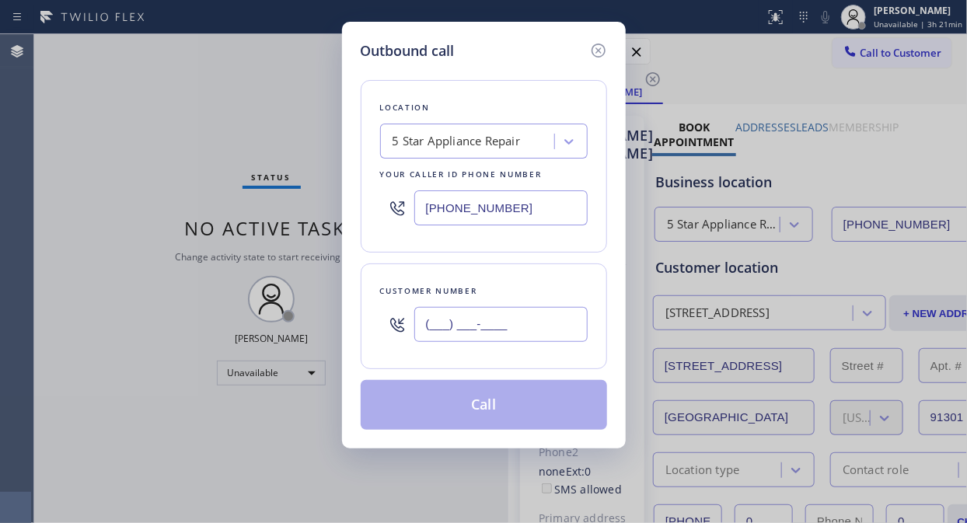
click at [433, 330] on input "(___) ___-____" at bounding box center [500, 324] width 173 height 35
paste input "408) 313-1412"
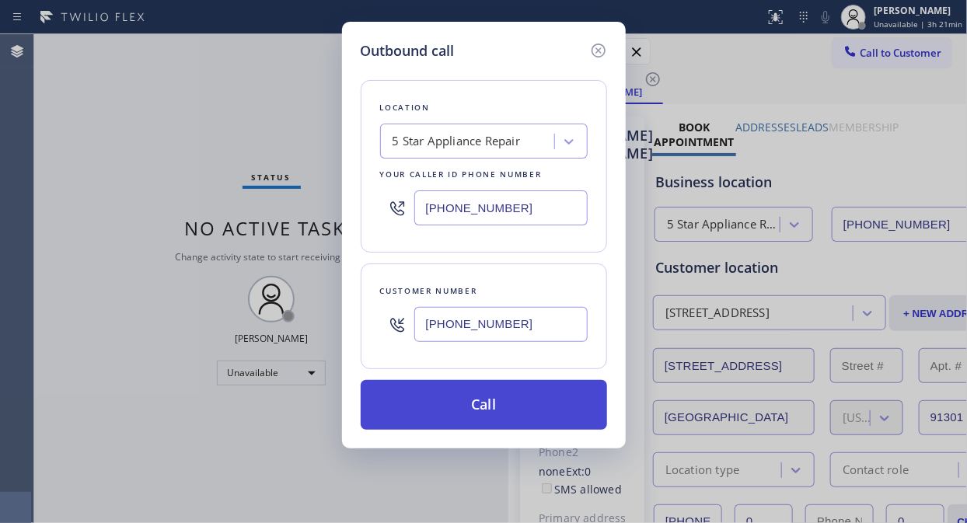
type input "[PHONE_NUMBER]"
click at [494, 396] on button "Call" at bounding box center [484, 405] width 246 height 50
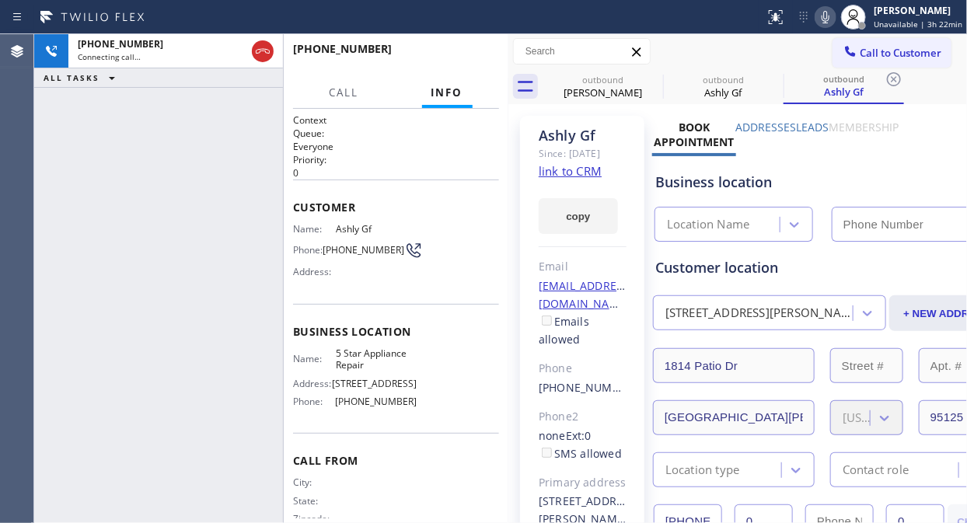
type input "[PHONE_NUMBER]"
click at [478, 52] on span "HANG UP" at bounding box center [462, 56] width 47 height 11
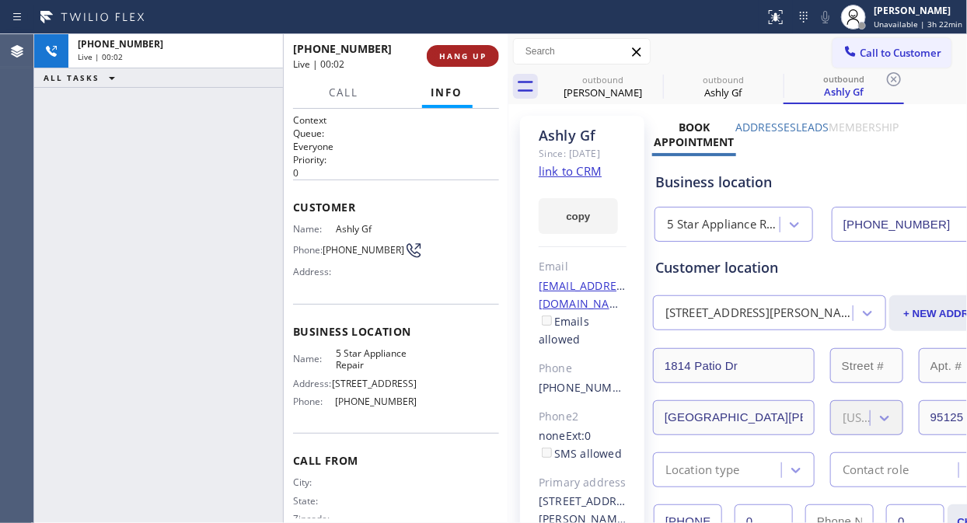
click at [478, 52] on span "HANG UP" at bounding box center [462, 56] width 47 height 11
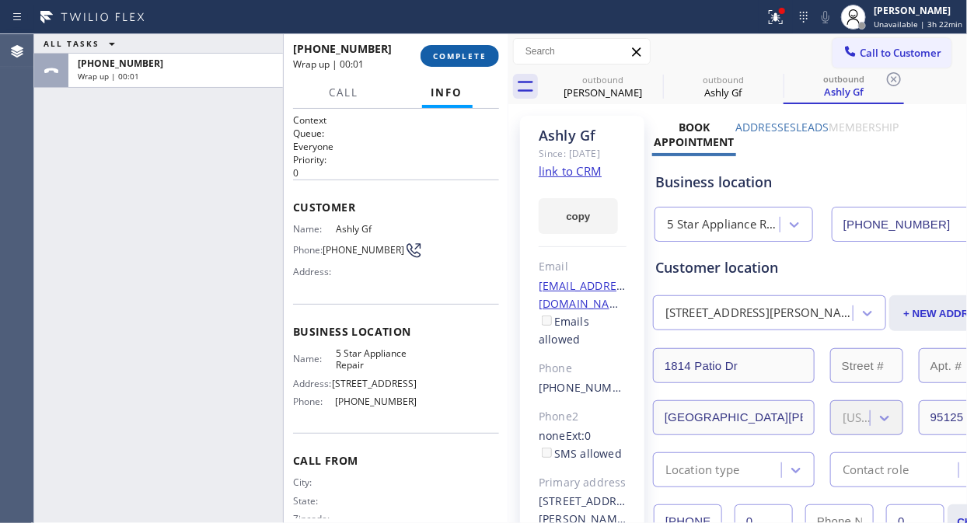
click at [478, 52] on span "COMPLETE" at bounding box center [460, 56] width 54 height 11
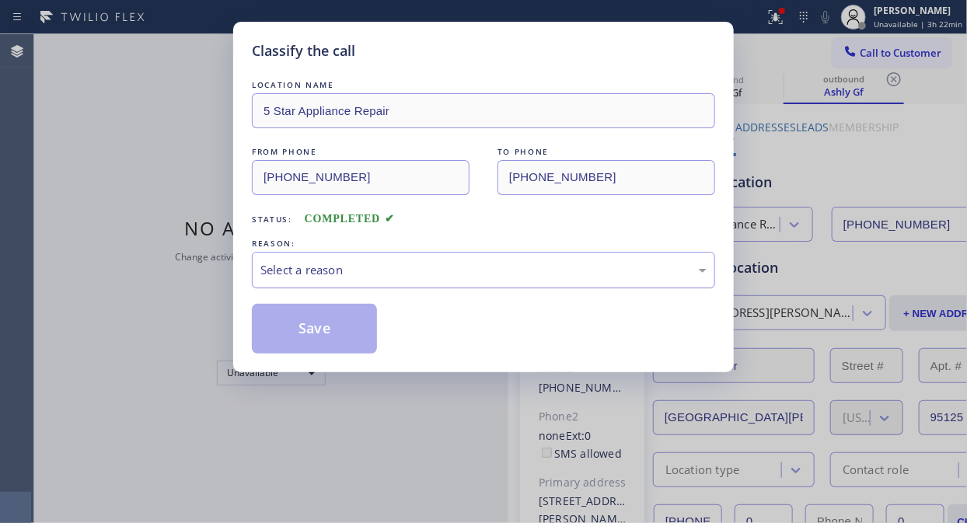
click at [470, 277] on div "Select a reason" at bounding box center [483, 270] width 446 height 18
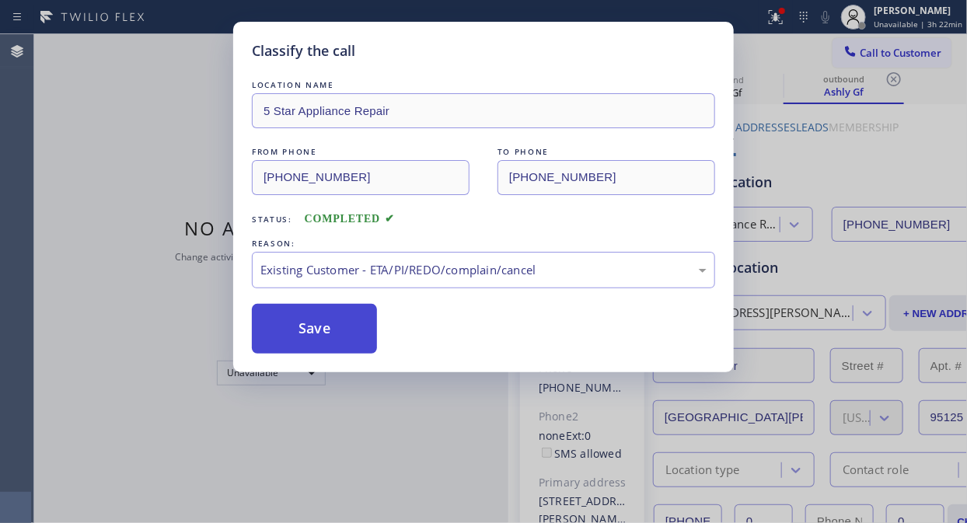
click at [309, 337] on button "Save" at bounding box center [314, 329] width 125 height 50
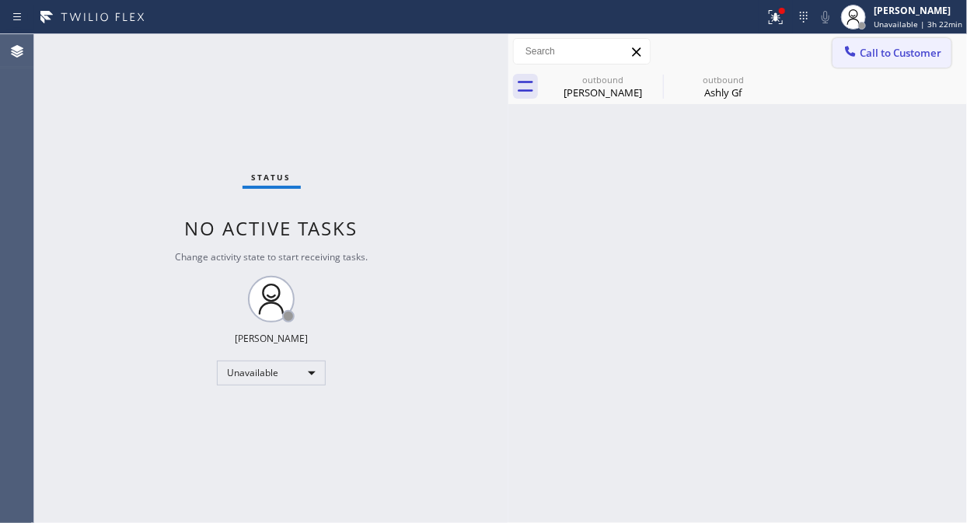
click at [863, 46] on span "Call to Customer" at bounding box center [901, 53] width 82 height 14
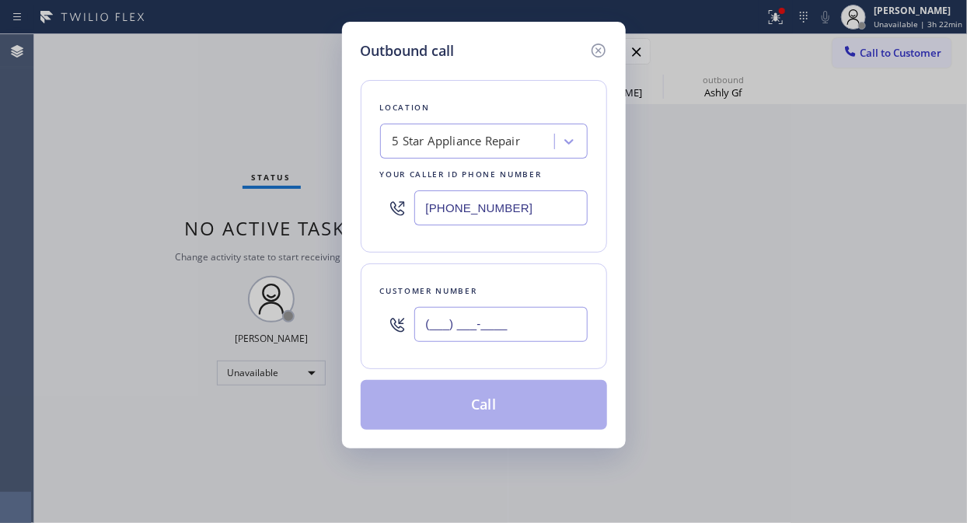
click at [532, 315] on input "(___) ___-____" at bounding box center [500, 324] width 173 height 35
paste input "818) 398-5706"
type input "[PHONE_NUMBER]"
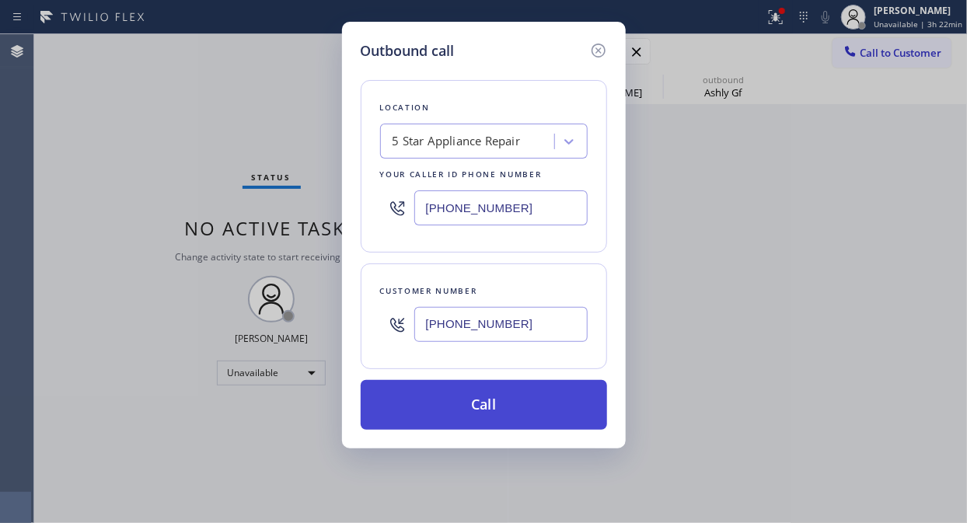
click at [508, 408] on button "Call" at bounding box center [484, 405] width 246 height 50
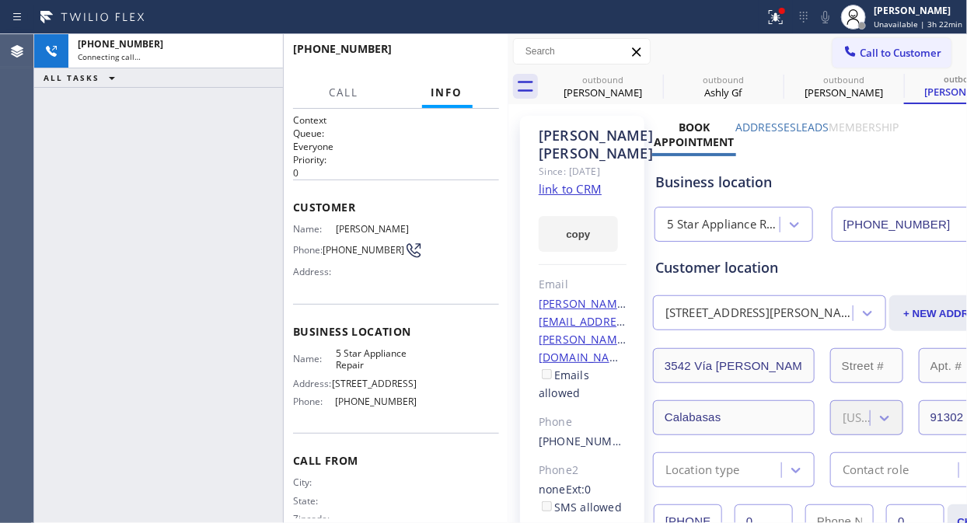
type input "[PHONE_NUMBER]"
click at [0, 0] on icon at bounding box center [0, 0] width 0 height 0
click at [460, 49] on button "HANG UP" at bounding box center [463, 56] width 72 height 22
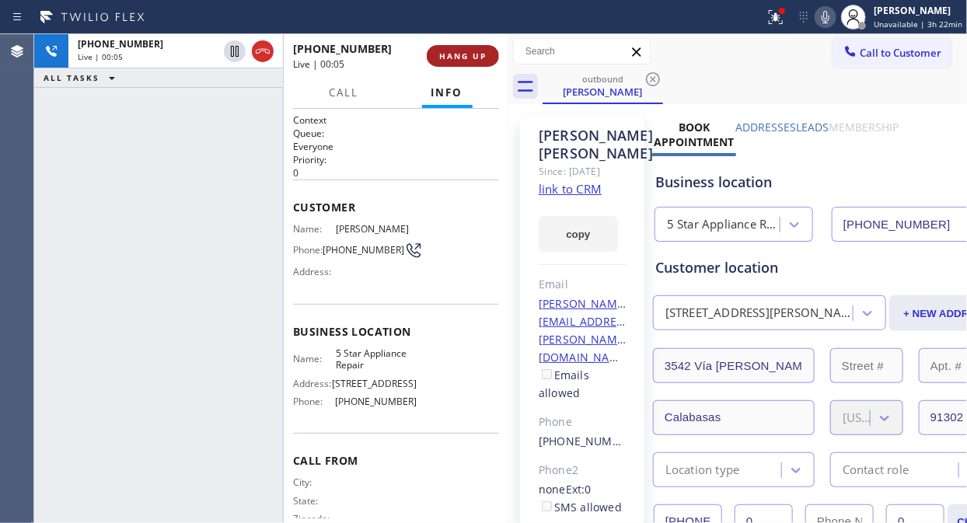
click at [460, 49] on button "HANG UP" at bounding box center [463, 56] width 72 height 22
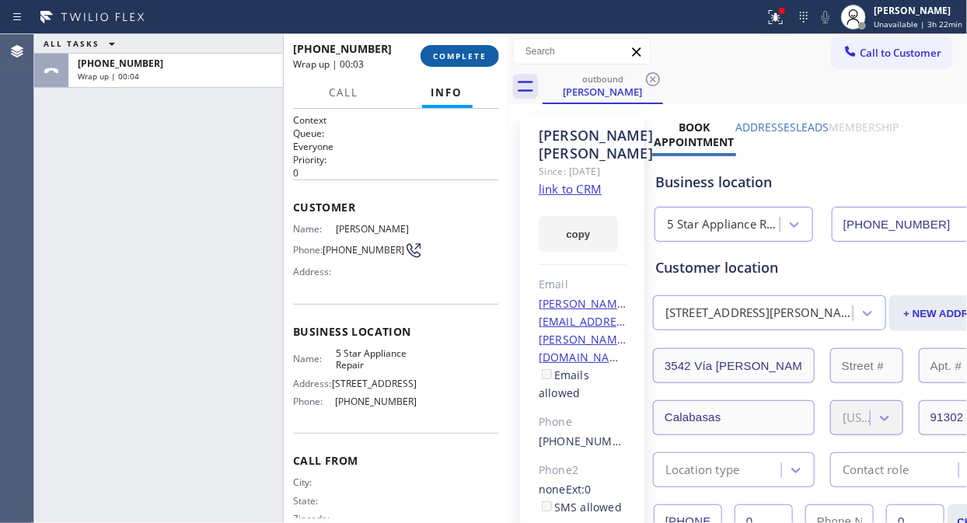
click at [464, 49] on button "COMPLETE" at bounding box center [459, 56] width 79 height 22
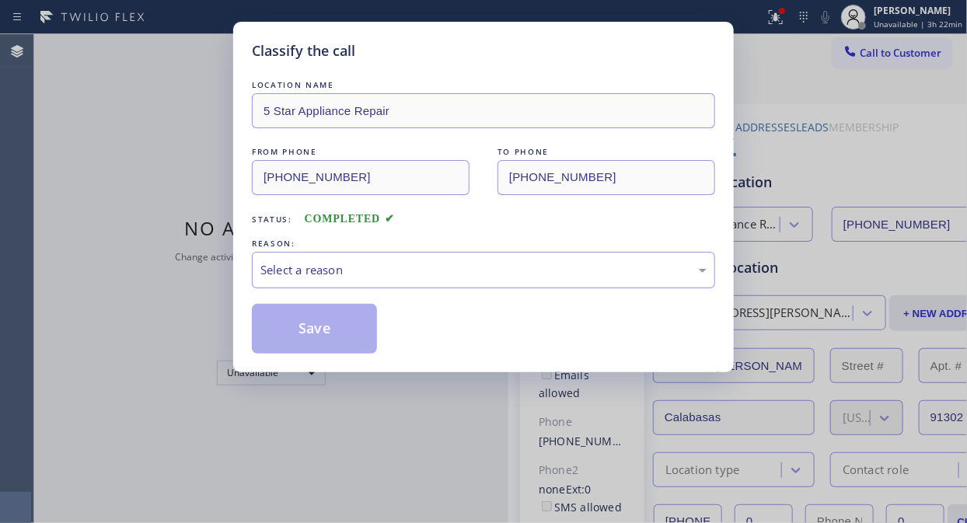
click at [451, 259] on div "Select a reason" at bounding box center [483, 270] width 463 height 37
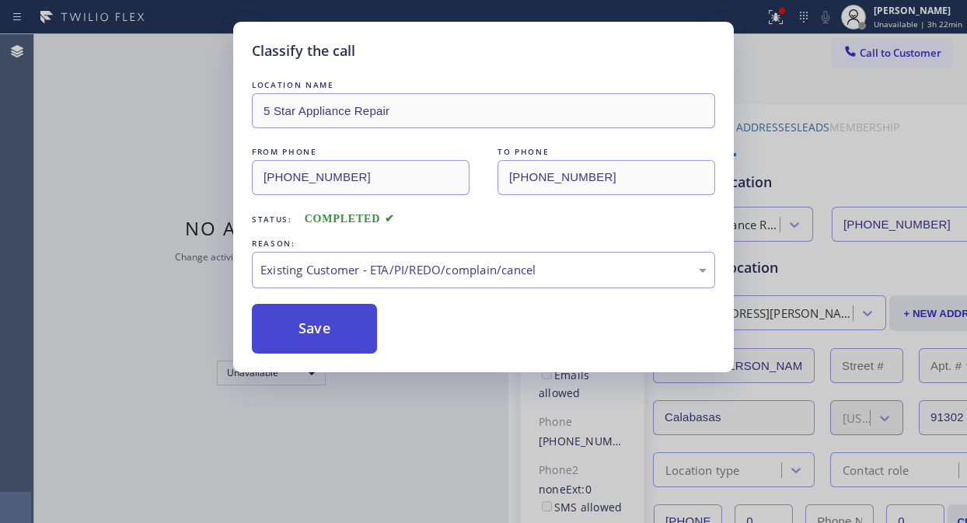
click at [346, 347] on button "Save" at bounding box center [314, 329] width 125 height 50
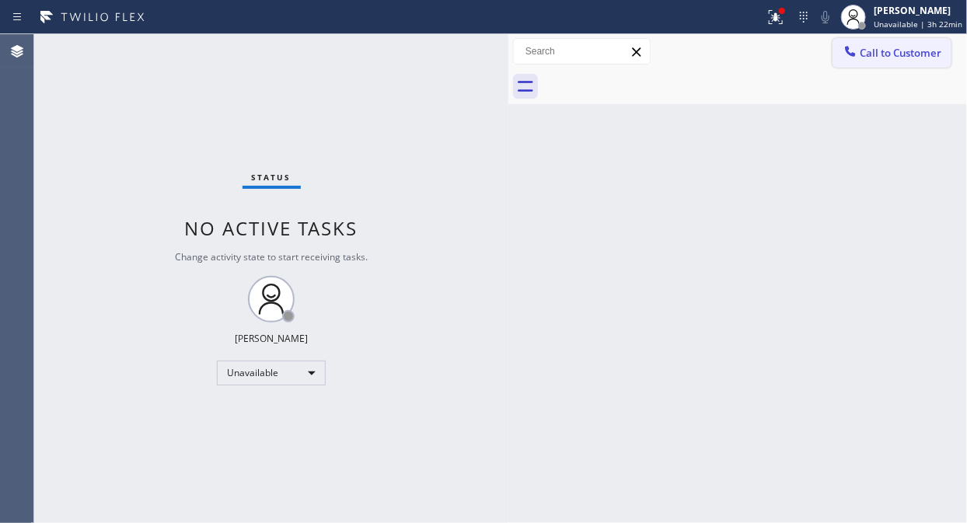
click at [888, 55] on span "Call to Customer" at bounding box center [901, 53] width 82 height 14
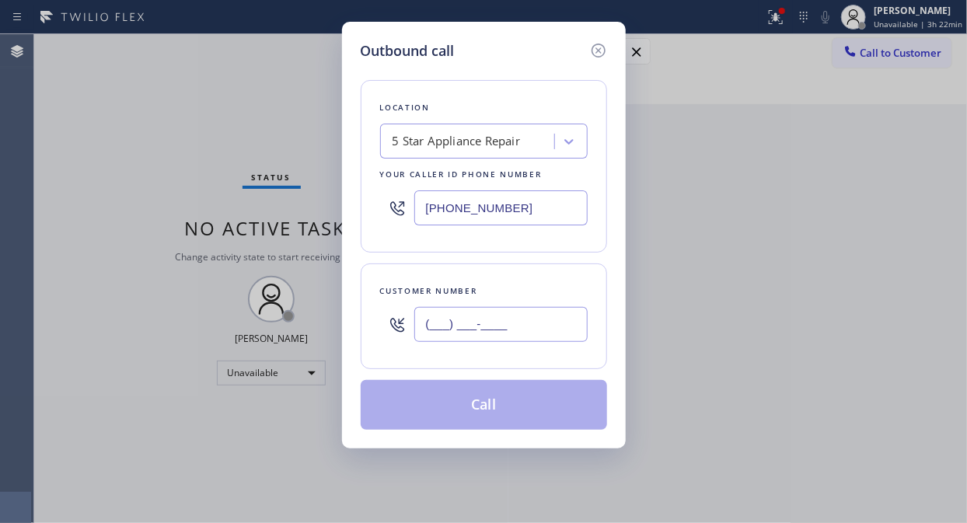
click at [484, 319] on input "(___) ___-____" at bounding box center [500, 324] width 173 height 35
paste input "206) 363-1061"
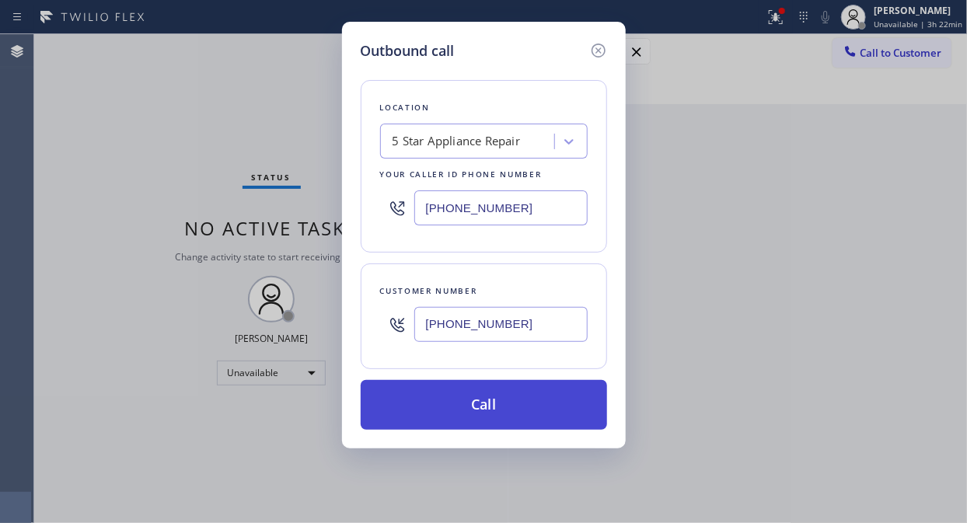
type input "(206) 363-1061"
click at [503, 406] on button "Call" at bounding box center [484, 405] width 246 height 50
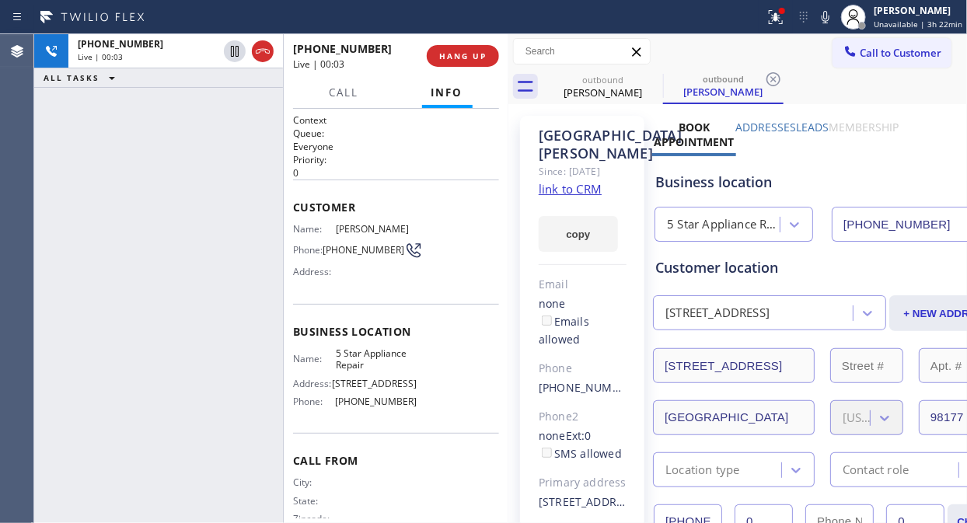
type input "[PHONE_NUMBER]"
drag, startPoint x: 138, startPoint y: 127, endPoint x: 182, endPoint y: 105, distance: 49.4
click at [138, 127] on div "+12063631061 Live | 00:05 ALL TASKS ALL TASKS ACTIVE TASKS TASKS IN WRAP UP" at bounding box center [158, 278] width 249 height 489
drag, startPoint x: 467, startPoint y: 57, endPoint x: 604, endPoint y: 293, distance: 273.0
click at [468, 57] on span "HANG UP" at bounding box center [462, 56] width 47 height 11
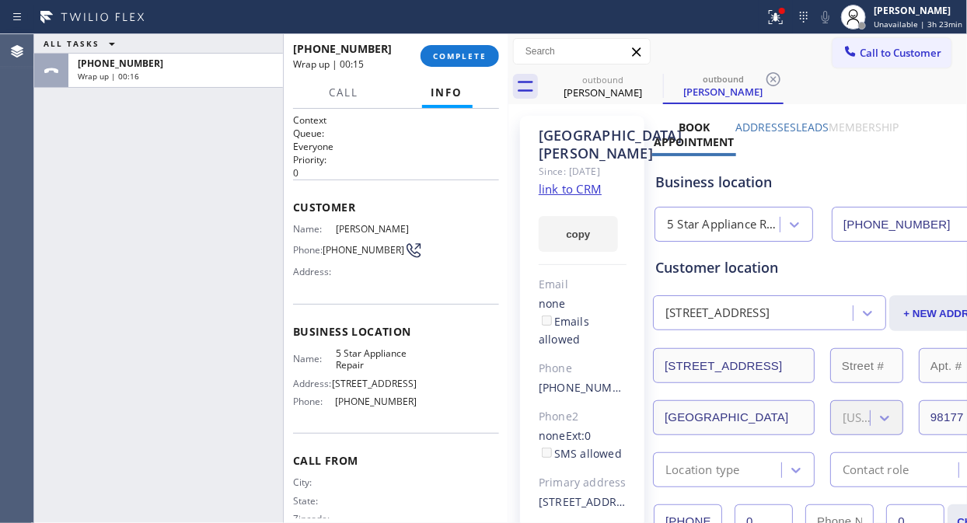
drag, startPoint x: 159, startPoint y: 184, endPoint x: 168, endPoint y: 166, distance: 20.9
click at [159, 184] on div "ALL TASKS ALL TASKS ACTIVE TASKS TASKS IN WRAP UP +12063631061 Wrap up | 00:16" at bounding box center [158, 278] width 249 height 489
click at [448, 58] on span "COMPLETE" at bounding box center [460, 56] width 54 height 11
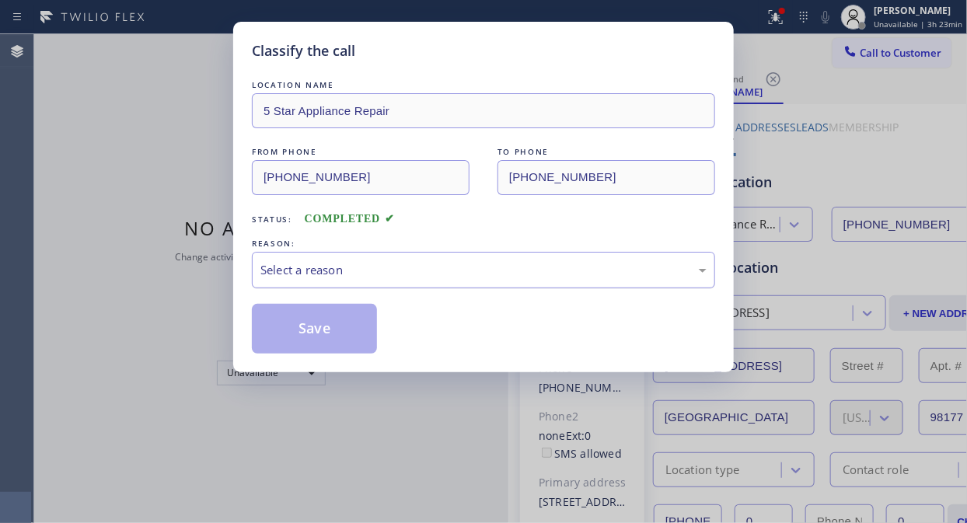
click at [448, 264] on div "Select a reason" at bounding box center [483, 270] width 446 height 18
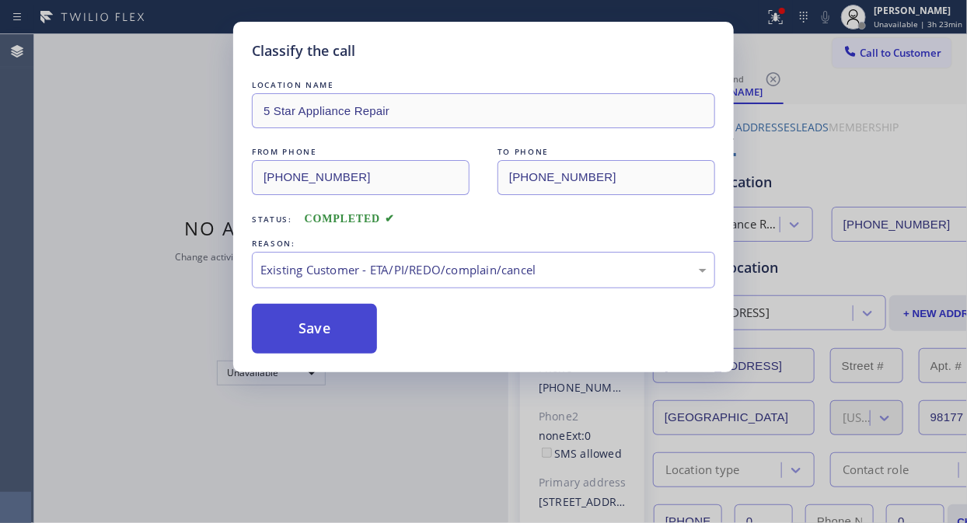
click at [321, 327] on button "Save" at bounding box center [314, 329] width 125 height 50
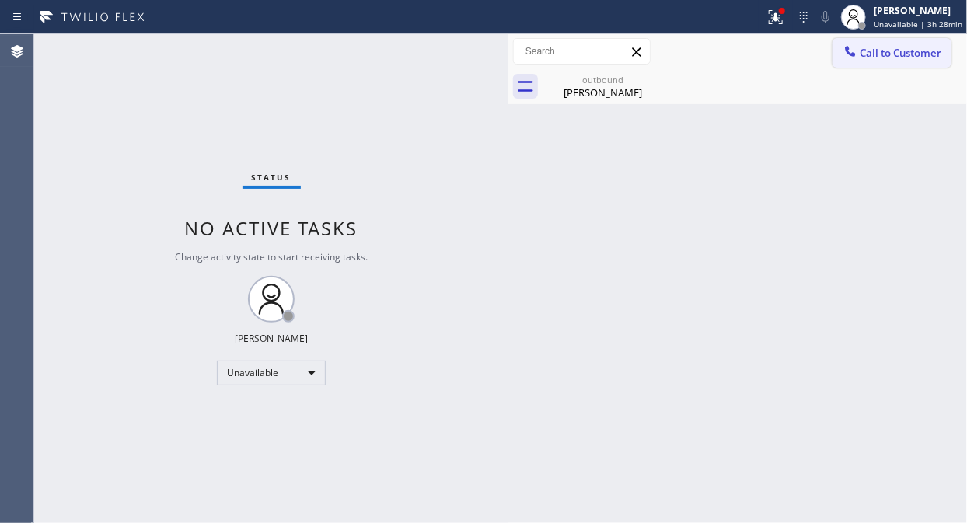
click at [875, 55] on span "Call to Customer" at bounding box center [901, 53] width 82 height 14
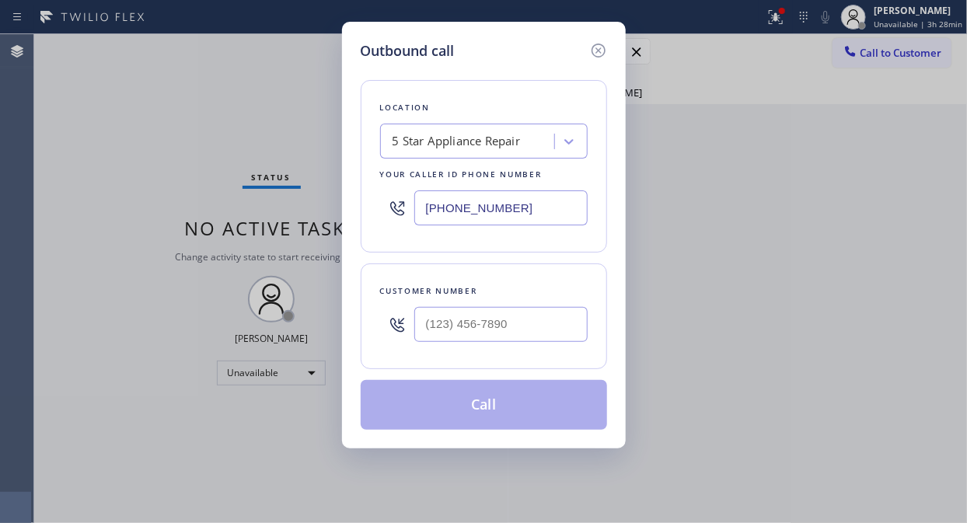
click at [425, 206] on input "[PHONE_NUMBER]" at bounding box center [500, 207] width 173 height 35
paste input "00) 568-8664"
type input "(800) 568-8664"
click at [141, 157] on div "Outbound call Location Electricians Service Team Your caller id phone number (8…" at bounding box center [483, 261] width 967 height 523
click at [431, 323] on input "(___) ___-____" at bounding box center [500, 324] width 173 height 35
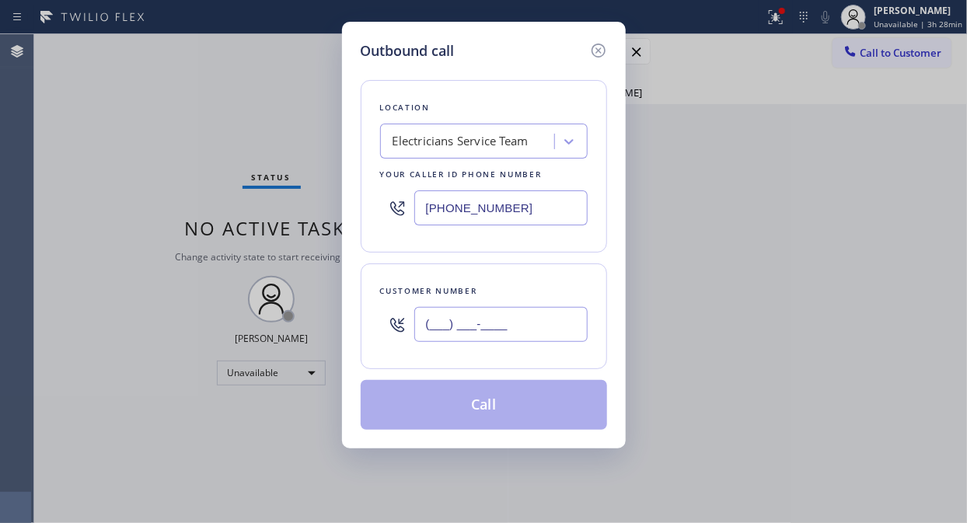
paste input "877) 535-4216"
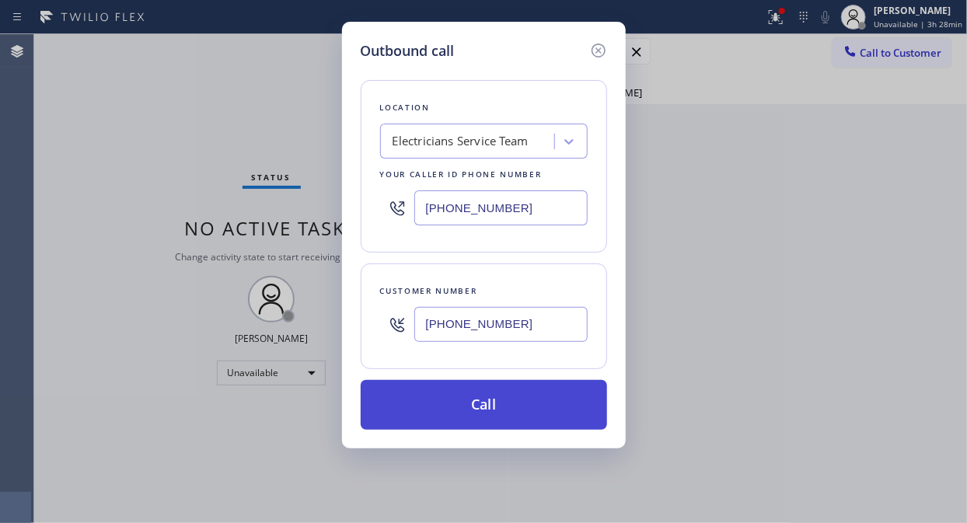
type input "(877) 535-4216"
click at [502, 408] on button "Call" at bounding box center [484, 405] width 246 height 50
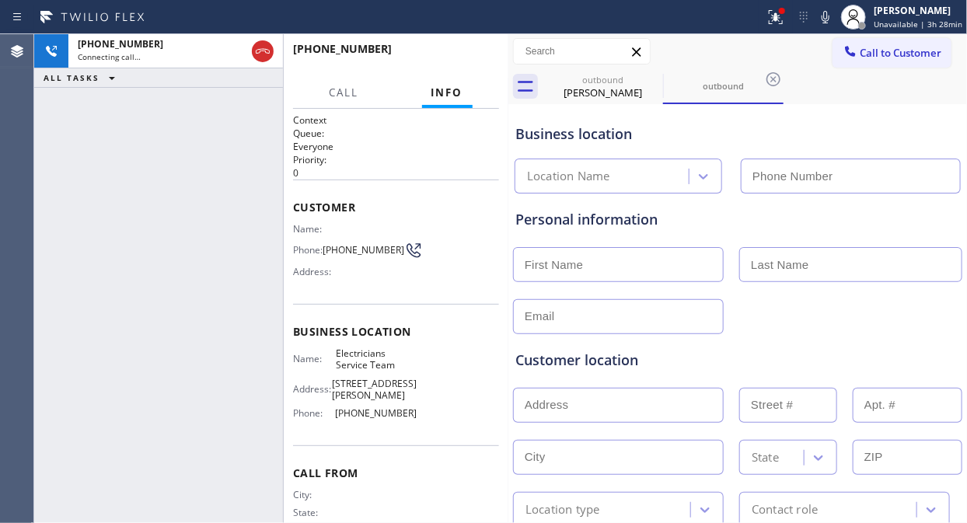
type input "(800) 568-8664"
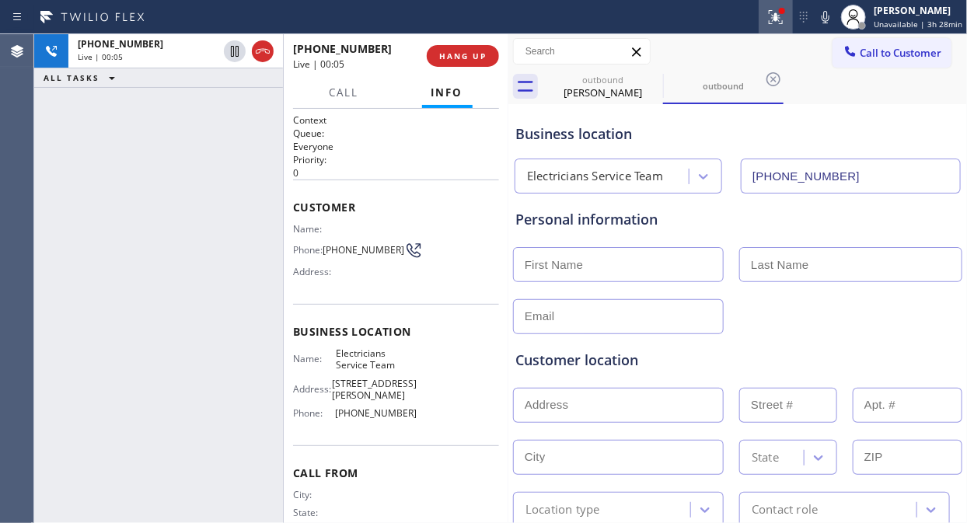
click at [773, 17] on icon at bounding box center [775, 17] width 19 height 19
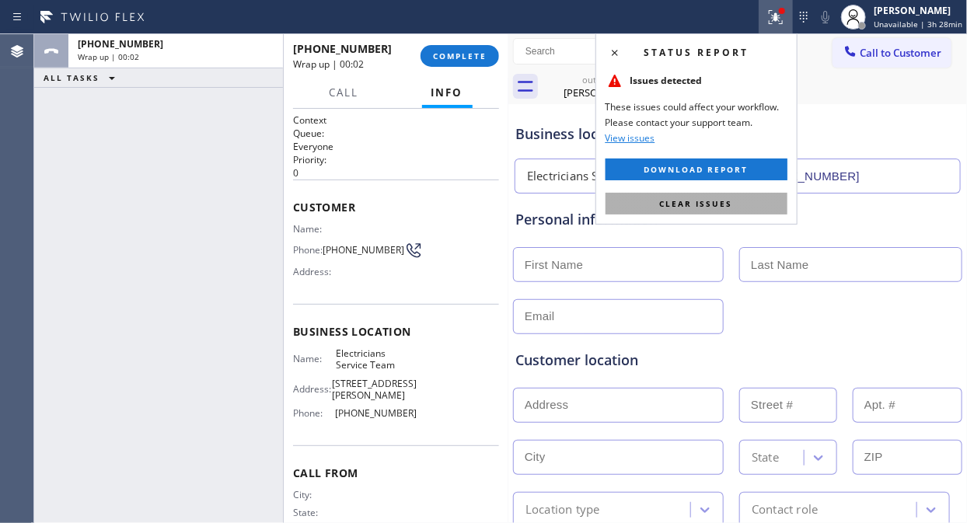
click at [700, 198] on span "Clear issues" at bounding box center [696, 203] width 73 height 11
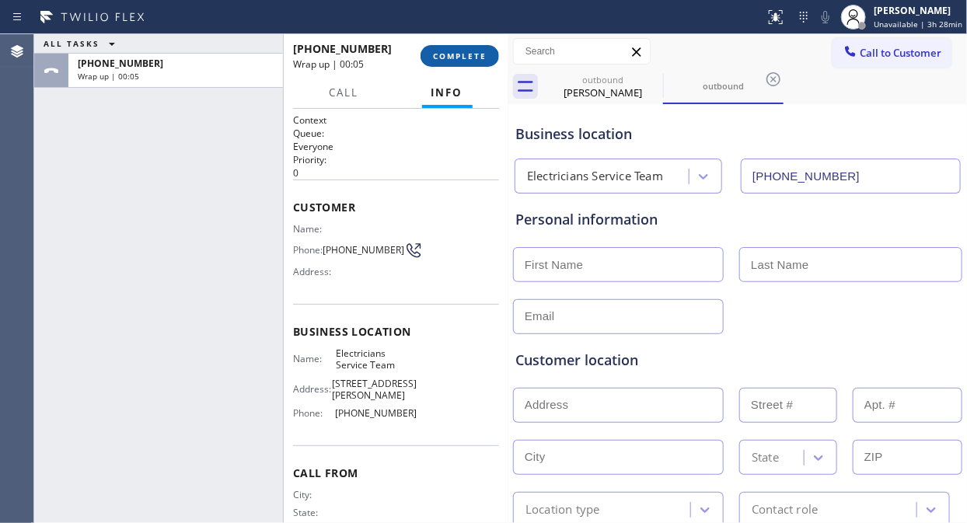
click at [449, 47] on button "COMPLETE" at bounding box center [459, 56] width 79 height 22
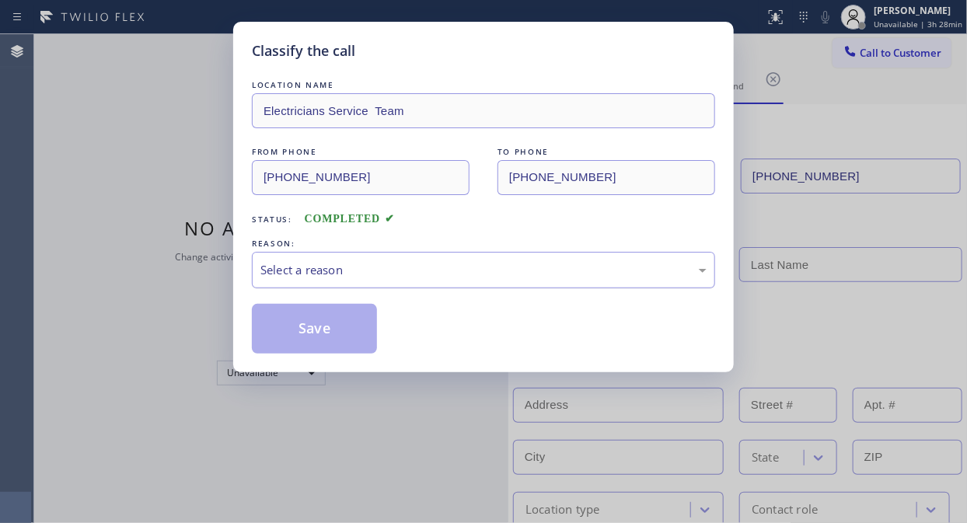
click at [476, 264] on div "Select a reason" at bounding box center [483, 270] width 446 height 18
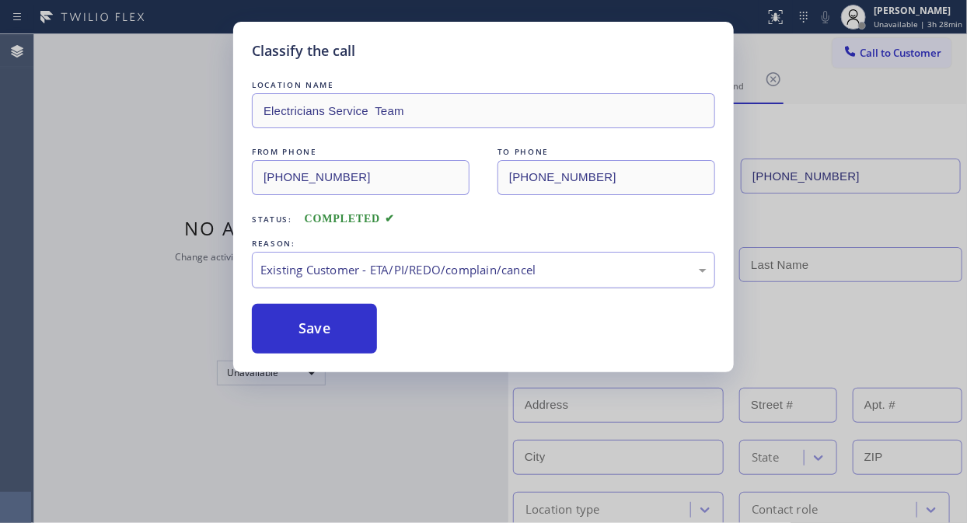
click at [438, 273] on div "Existing Customer - ETA/PI/REDO/complain/cancel" at bounding box center [483, 270] width 446 height 18
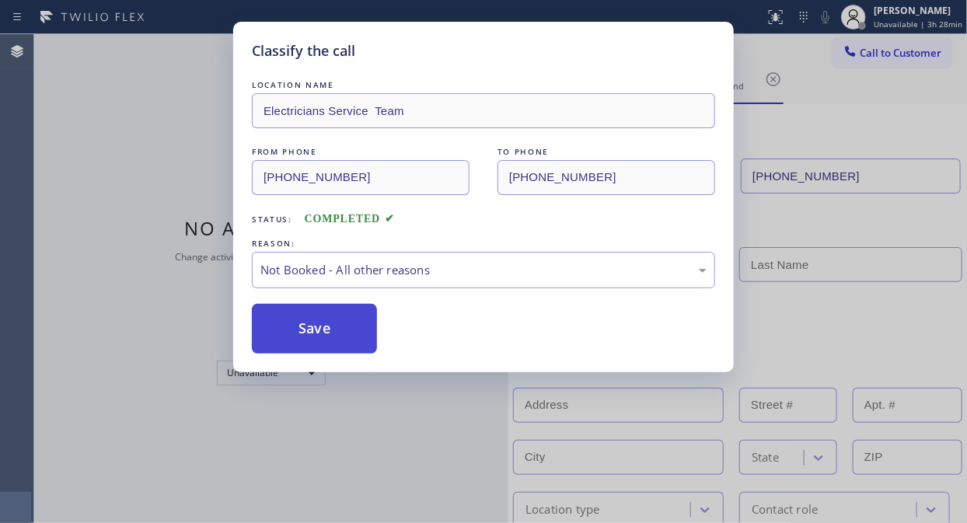
click at [333, 339] on button "Save" at bounding box center [314, 329] width 125 height 50
type input "[PHONE_NUMBER]"
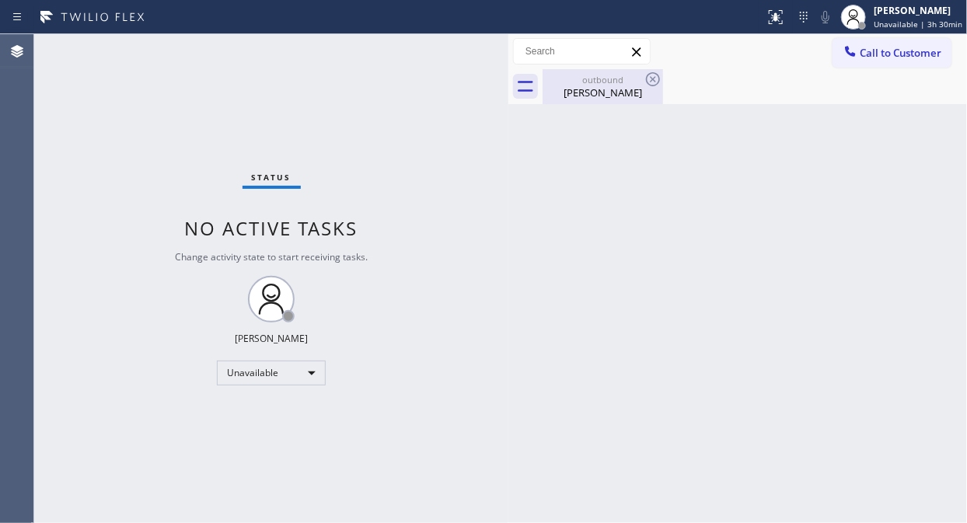
click at [618, 89] on div "Jena Pintar" at bounding box center [602, 92] width 117 height 14
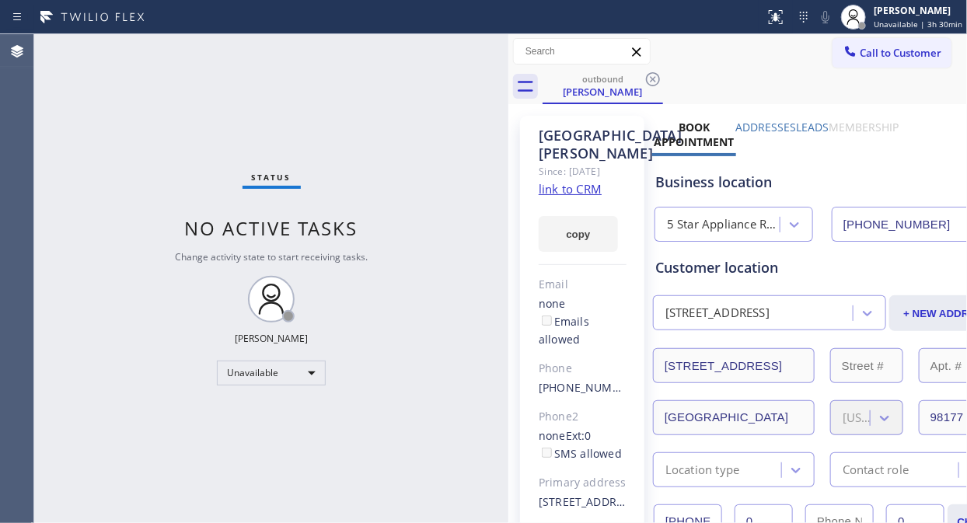
drag, startPoint x: 648, startPoint y: 82, endPoint x: 758, endPoint y: 436, distance: 370.2
click at [649, 82] on icon at bounding box center [653, 79] width 19 height 19
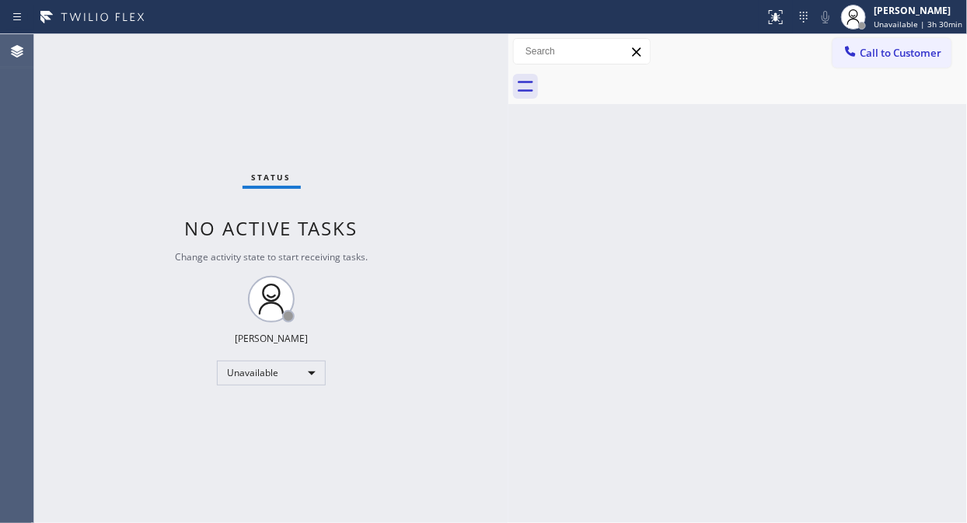
click at [933, 159] on div "Back to Dashboard Change Sender ID Customers Technicians Select a contact Outbo…" at bounding box center [737, 278] width 459 height 489
click at [855, 60] on div at bounding box center [850, 53] width 19 height 19
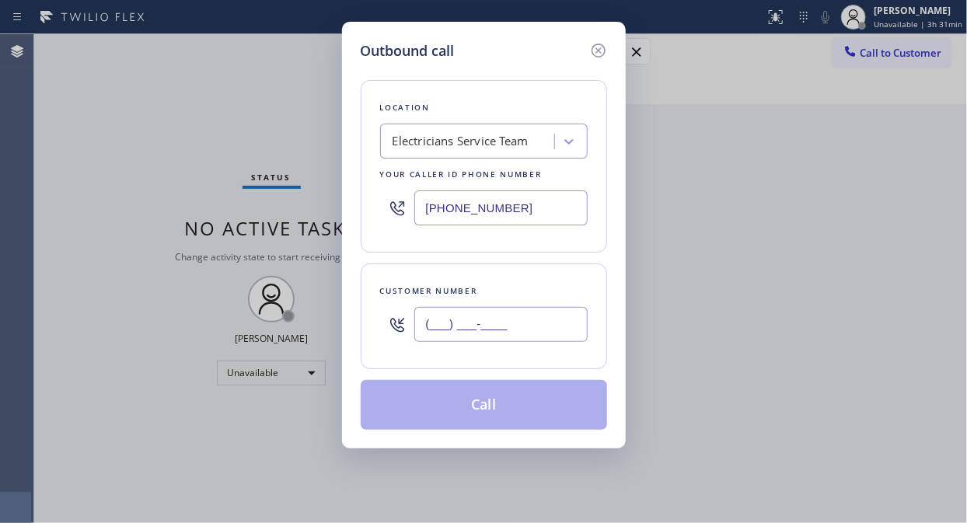
click at [470, 319] on input "(___) ___-____" at bounding box center [500, 324] width 173 height 35
paste input "818) 389-1000"
type input "(818) 389-1000"
click at [492, 133] on div "Electricians Service Team" at bounding box center [461, 142] width 136 height 18
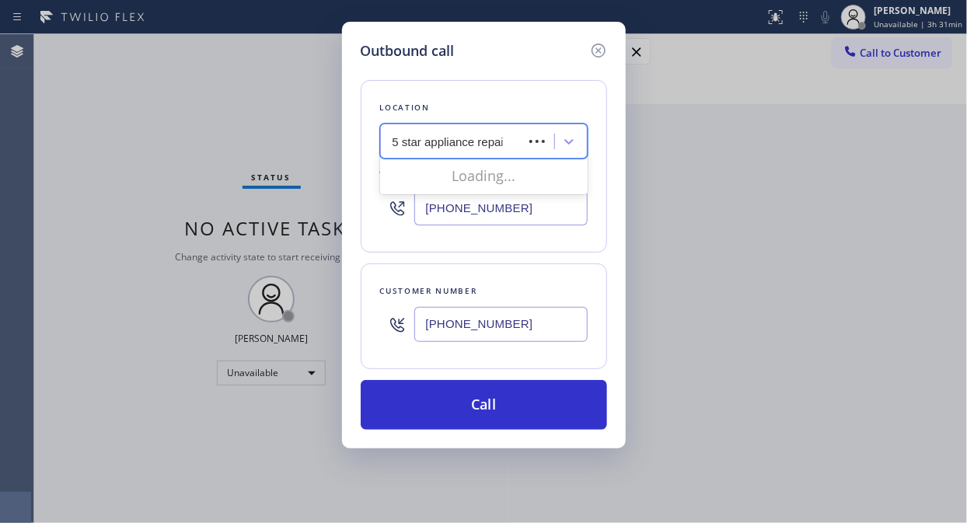
type input "5 star appliance repair"
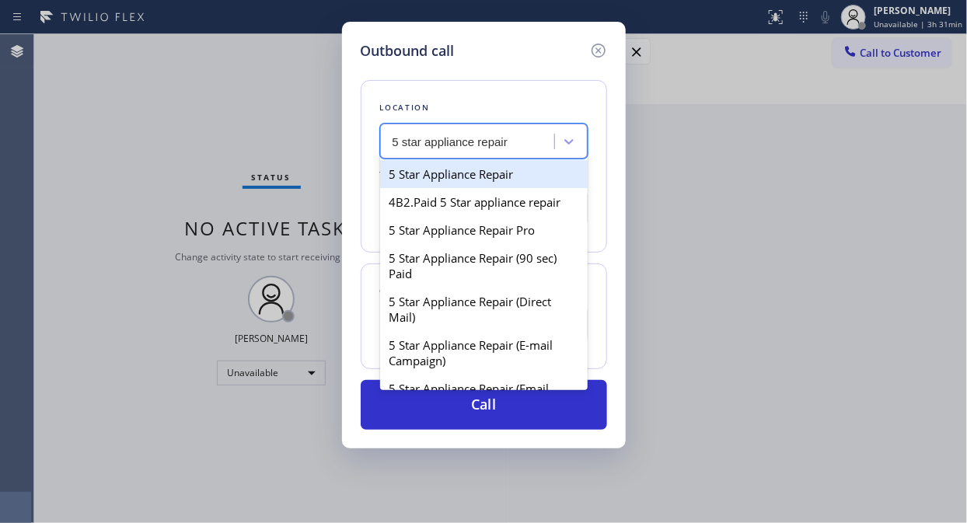
click at [485, 172] on div "5 Star Appliance Repair" at bounding box center [484, 174] width 208 height 28
type input "[PHONE_NUMBER]"
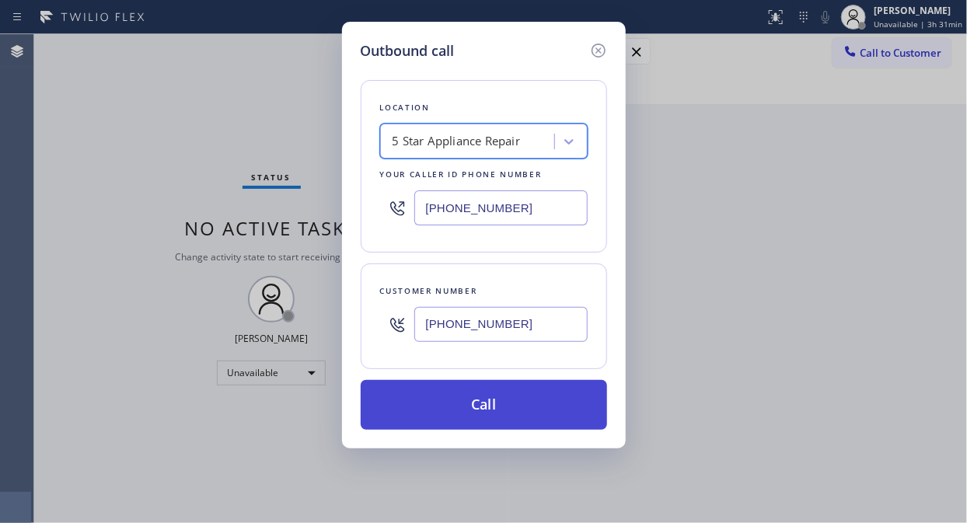
click at [508, 405] on button "Call" at bounding box center [484, 405] width 246 height 50
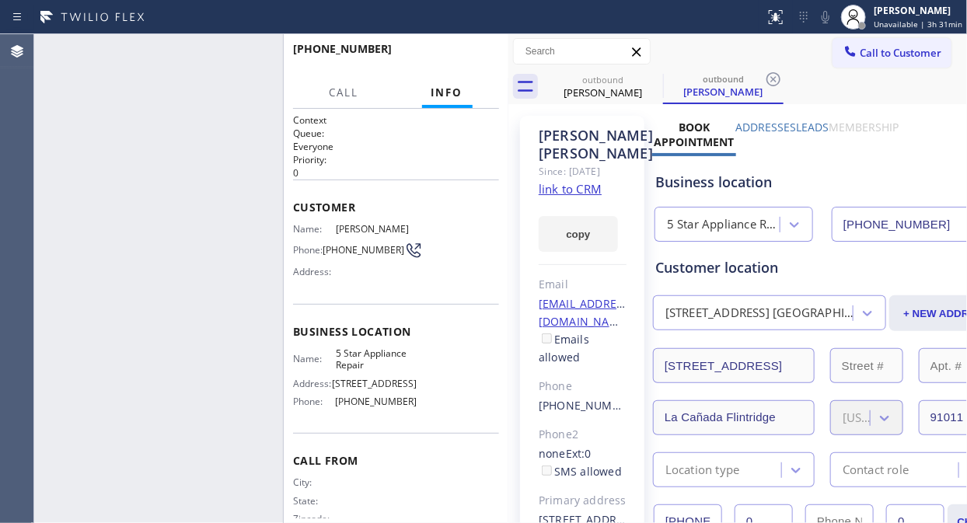
type input "[PHONE_NUMBER]"
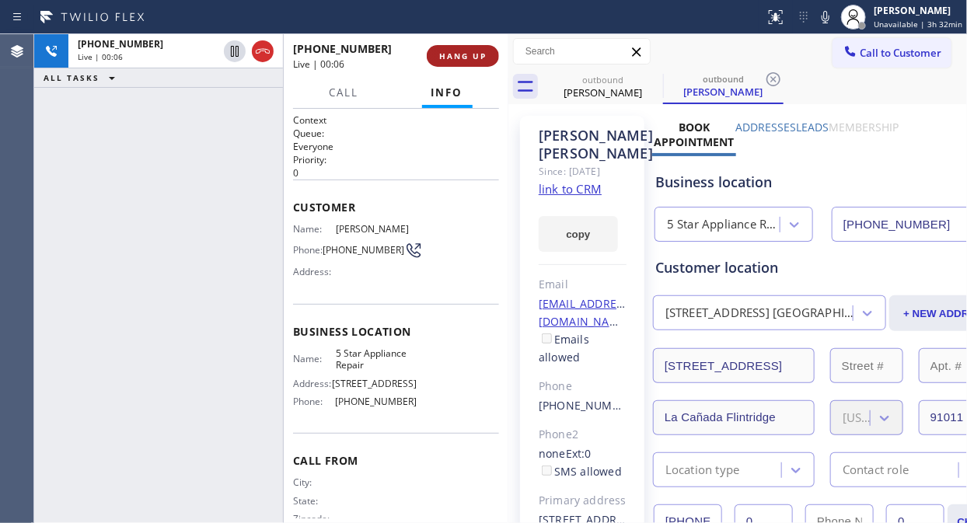
click at [441, 51] on span "HANG UP" at bounding box center [462, 56] width 47 height 11
click at [447, 51] on span "HANG UP" at bounding box center [462, 56] width 47 height 11
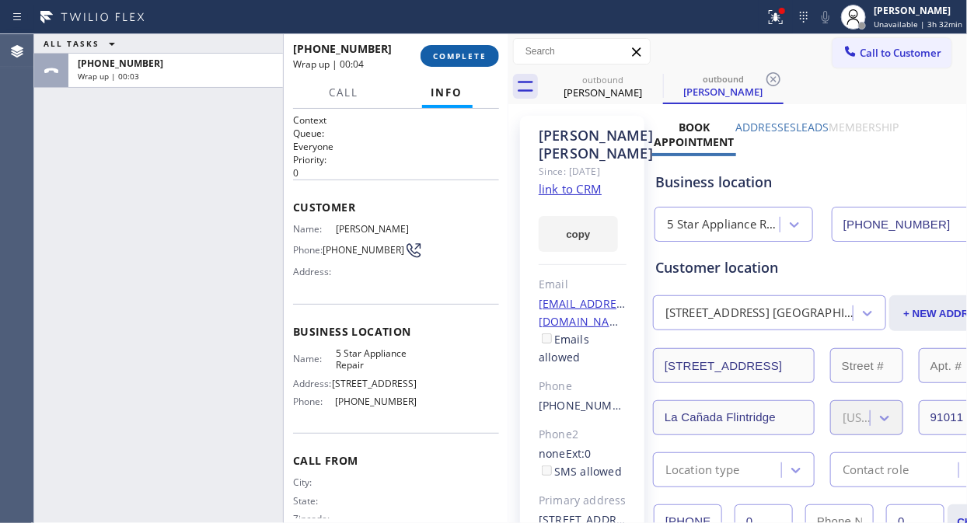
click at [459, 55] on span "COMPLETE" at bounding box center [460, 56] width 54 height 11
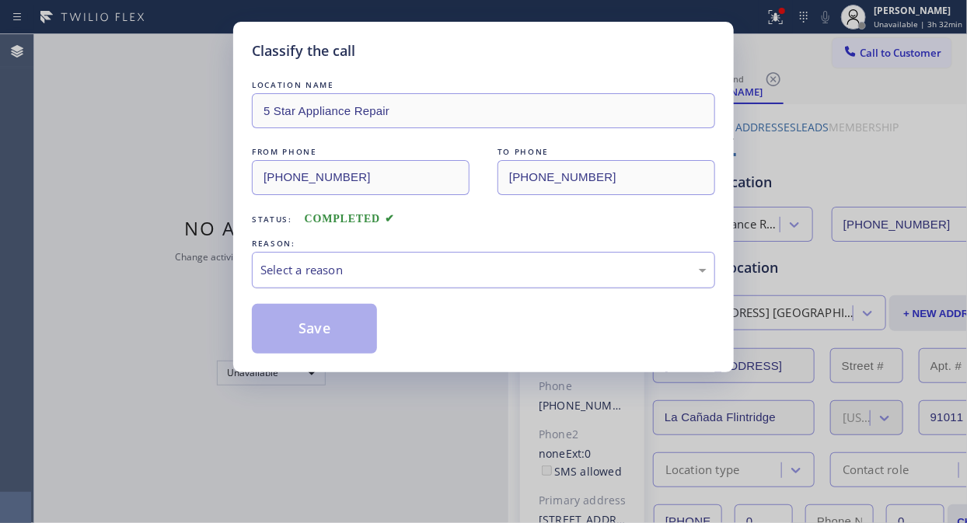
drag, startPoint x: 448, startPoint y: 270, endPoint x: 448, endPoint y: 286, distance: 16.3
click at [448, 270] on div "Select a reason" at bounding box center [483, 270] width 446 height 18
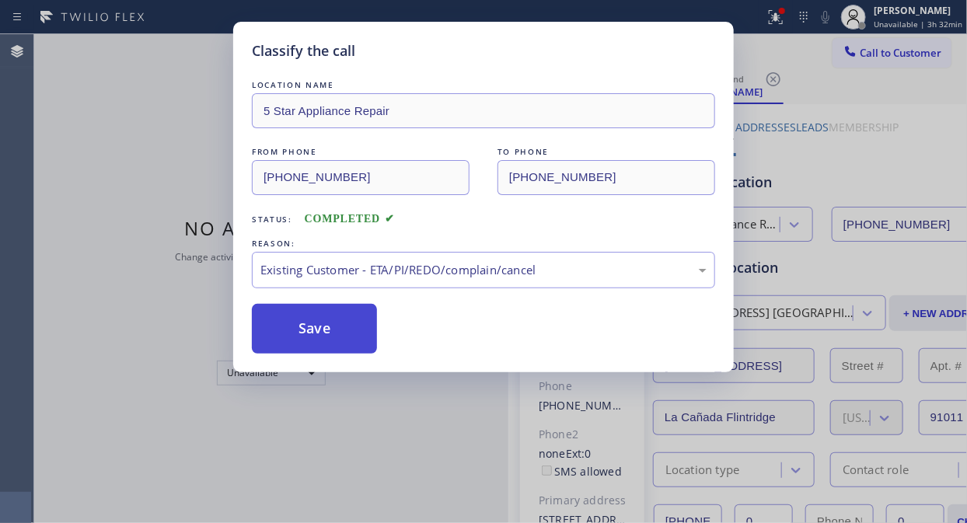
click at [323, 337] on button "Save" at bounding box center [314, 329] width 125 height 50
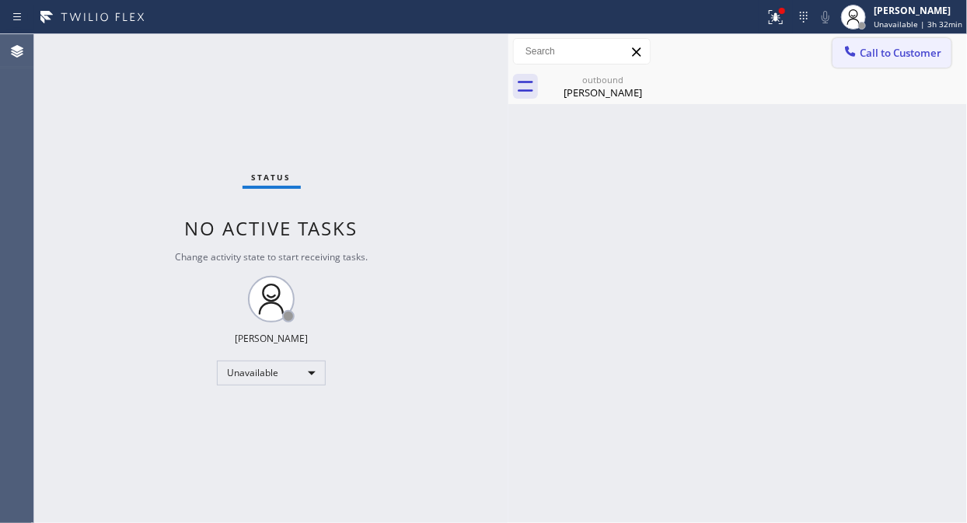
click at [872, 65] on button "Call to Customer" at bounding box center [891, 53] width 119 height 30
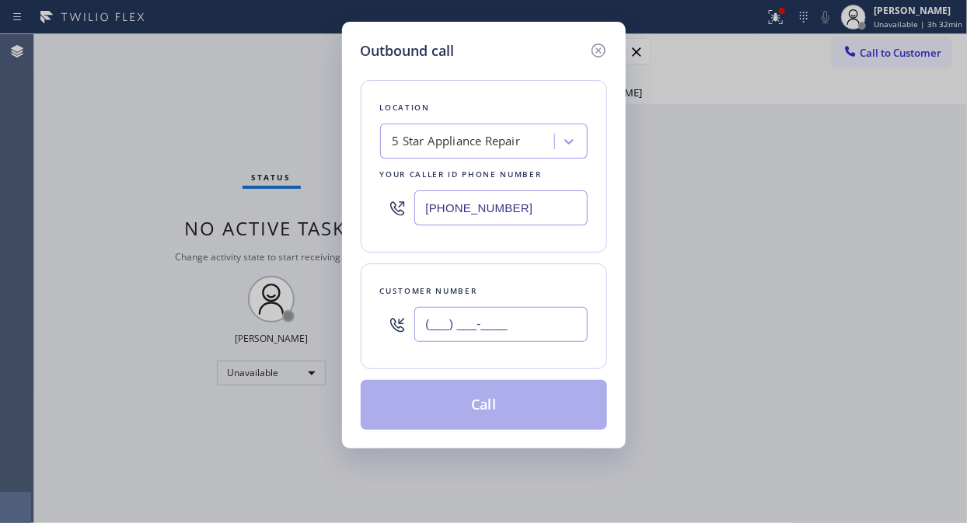
click at [525, 334] on input "(___) ___-____" at bounding box center [500, 324] width 173 height 35
paste input "602) 885-7579"
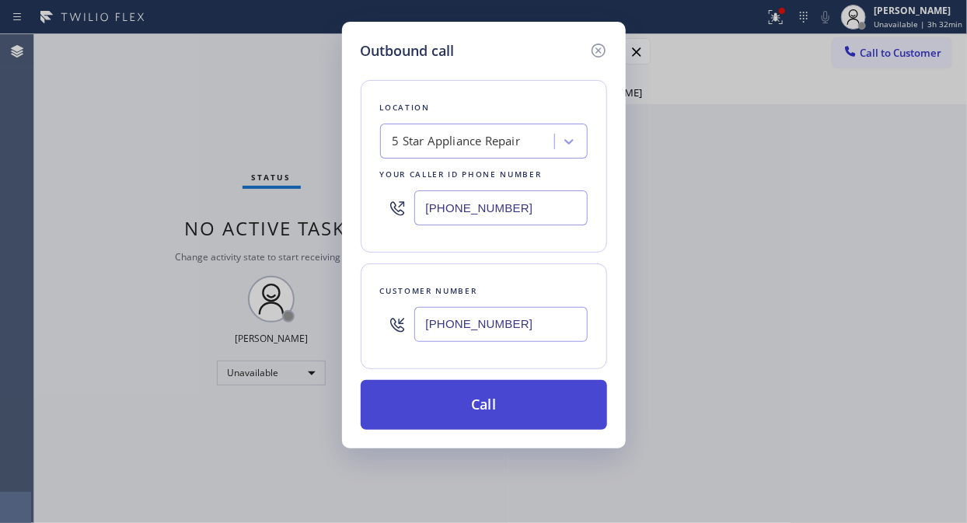
type input "(602) 885-7579"
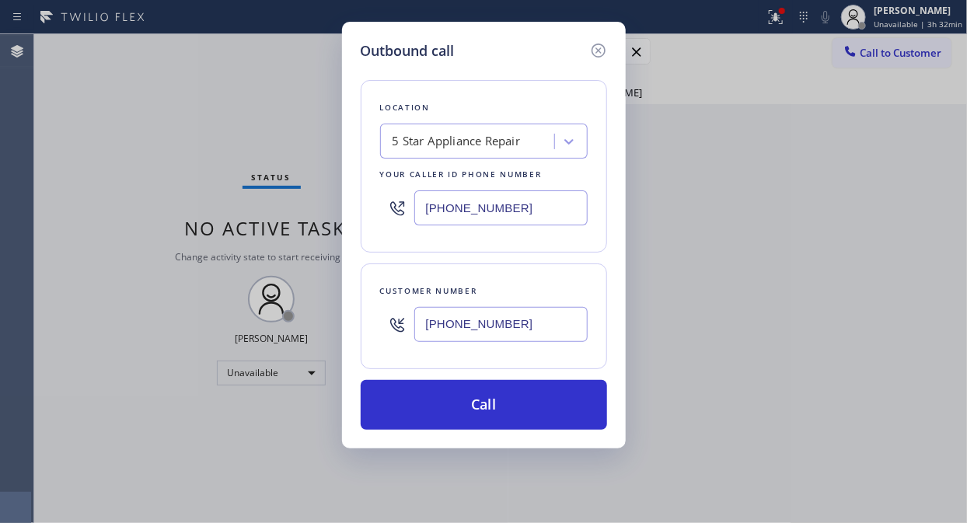
drag, startPoint x: 522, startPoint y: 402, endPoint x: 696, endPoint y: 34, distance: 406.8
click at [529, 396] on button "Call" at bounding box center [484, 405] width 246 height 50
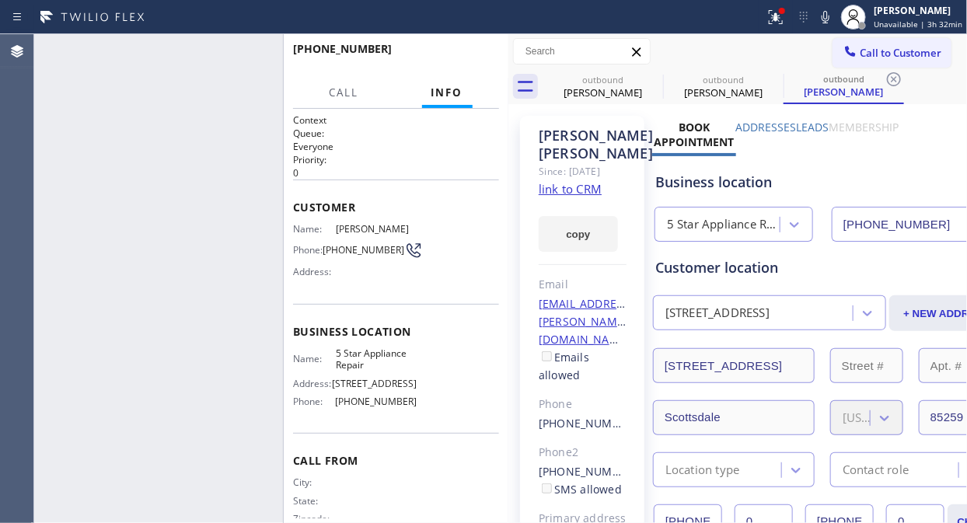
type input "[PHONE_NUMBER]"
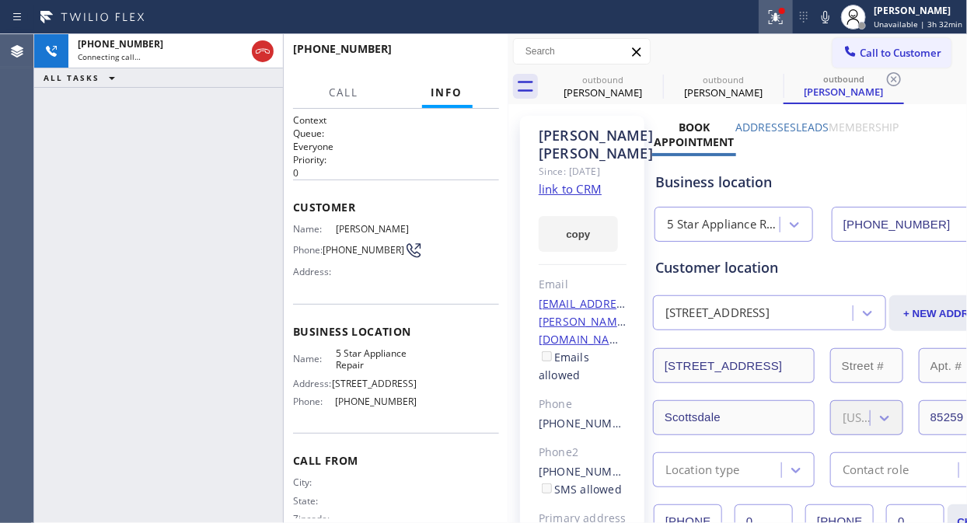
click at [778, 18] on icon at bounding box center [773, 15] width 9 height 11
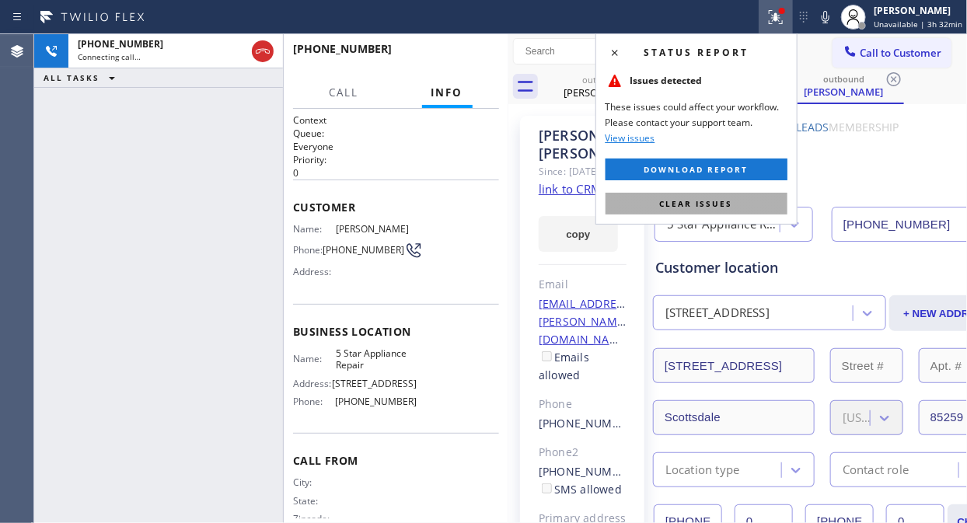
click at [698, 204] on span "Clear issues" at bounding box center [696, 203] width 73 height 11
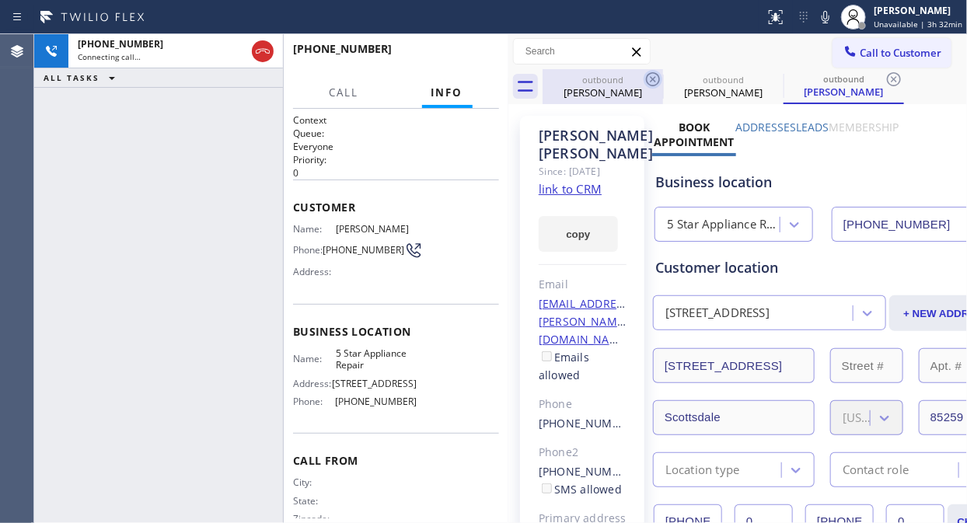
click at [648, 75] on icon at bounding box center [653, 79] width 19 height 19
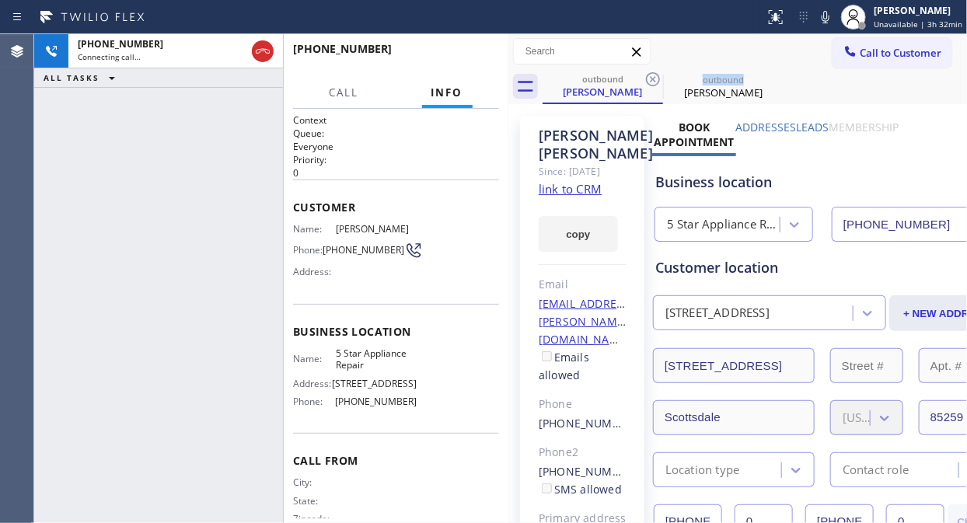
click at [648, 75] on icon at bounding box center [653, 79] width 19 height 19
click at [0, 0] on icon at bounding box center [0, 0] width 0 height 0
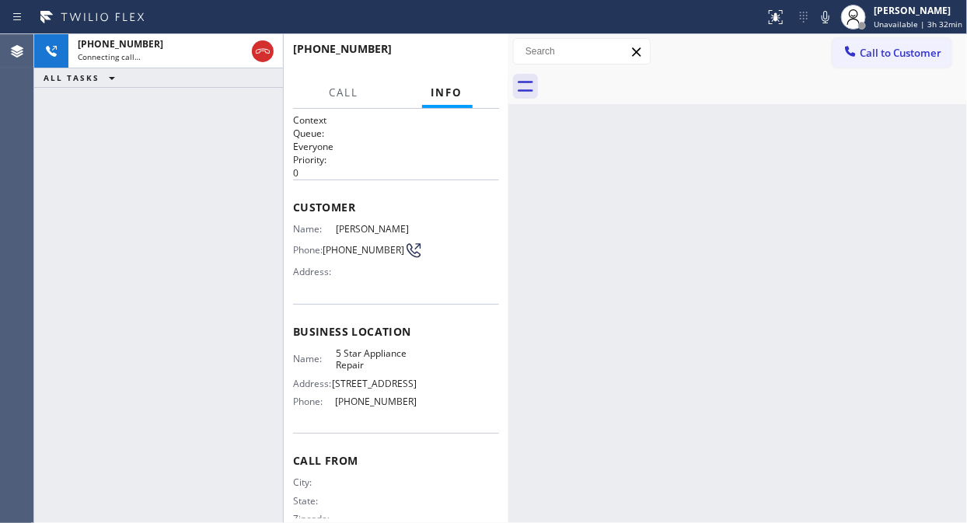
click at [648, 75] on div at bounding box center [755, 86] width 424 height 35
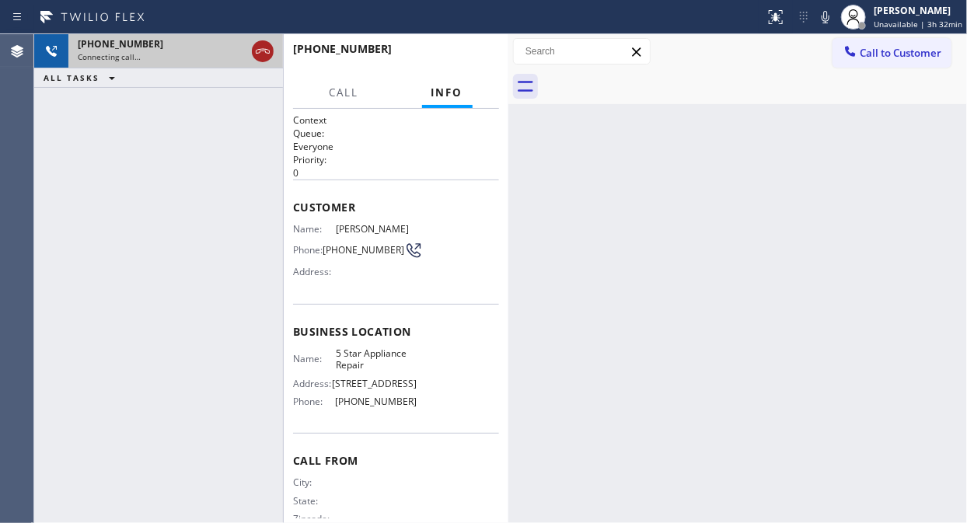
click at [261, 47] on icon at bounding box center [262, 51] width 19 height 19
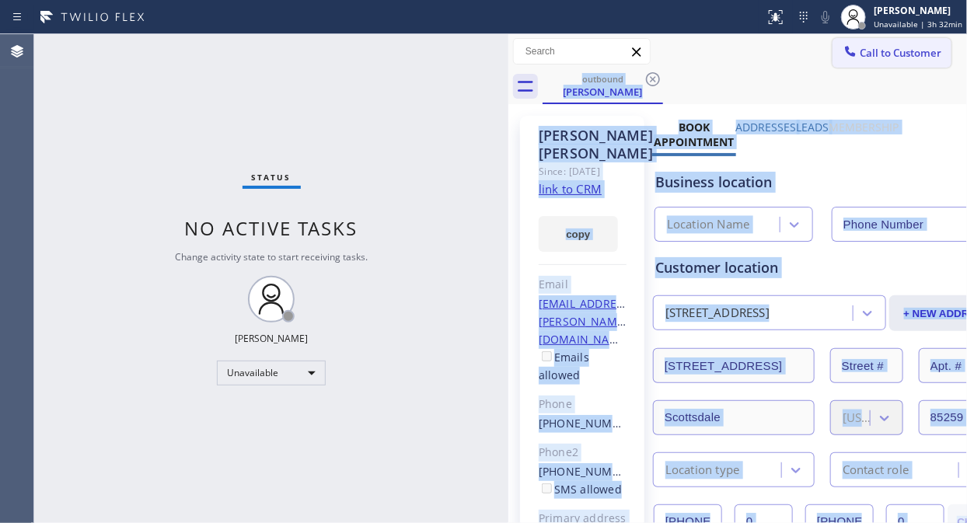
type input "[PHONE_NUMBER]"
click at [846, 53] on icon at bounding box center [851, 51] width 10 height 10
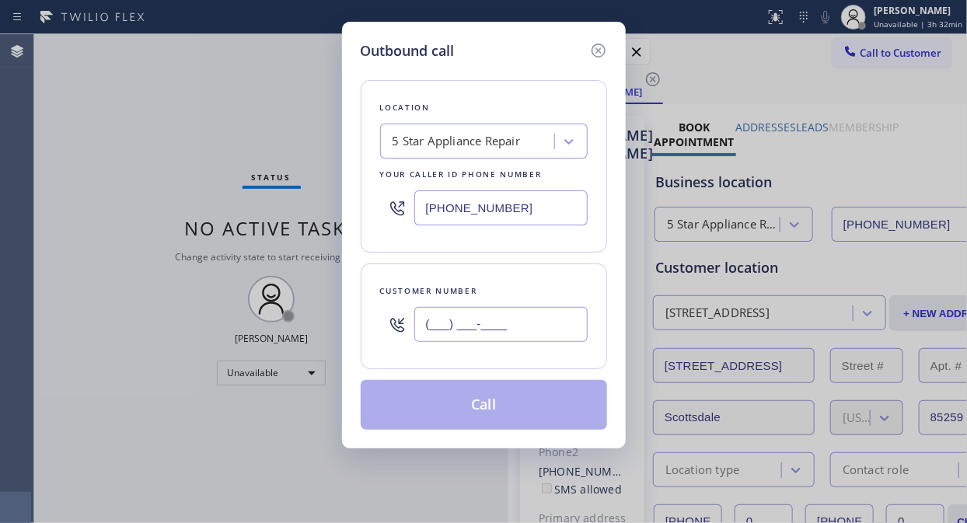
click at [448, 329] on input "(___) ___-____" at bounding box center [500, 324] width 173 height 35
paste input "805) 341-1465"
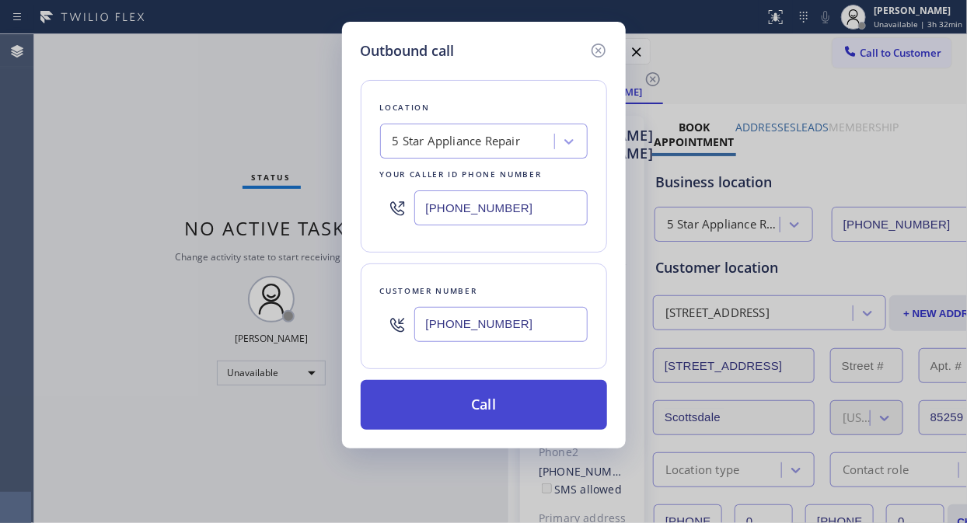
type input "(805) 341-1465"
click at [493, 414] on button "Call" at bounding box center [484, 405] width 246 height 50
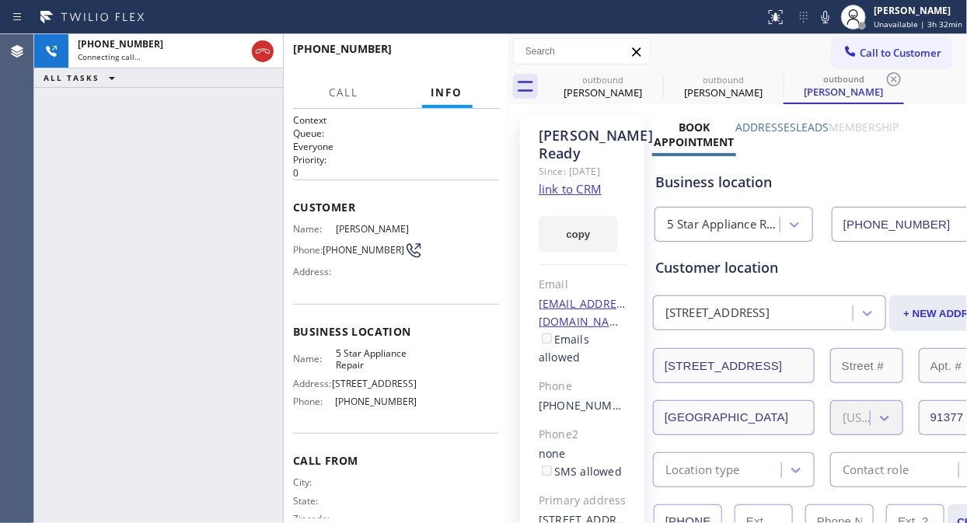
type input "[PHONE_NUMBER]"
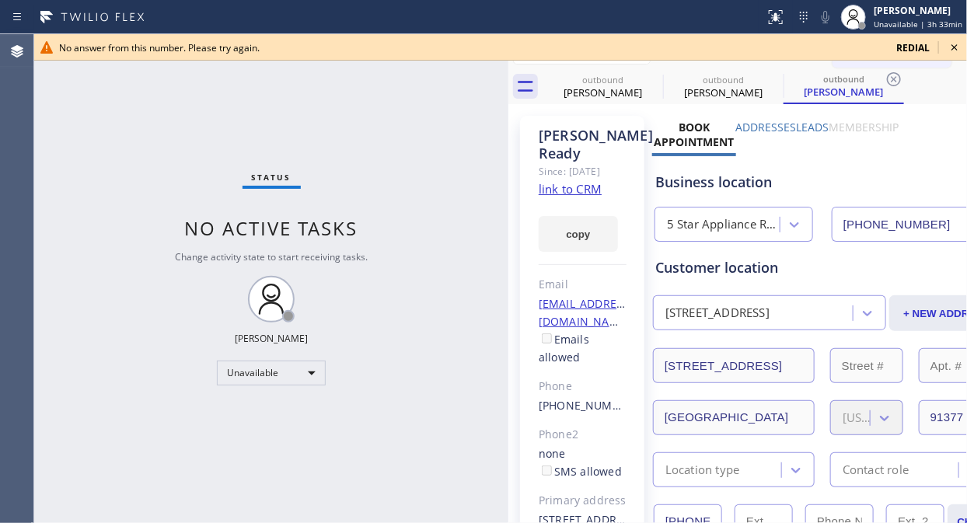
click at [952, 45] on icon at bounding box center [954, 47] width 6 height 6
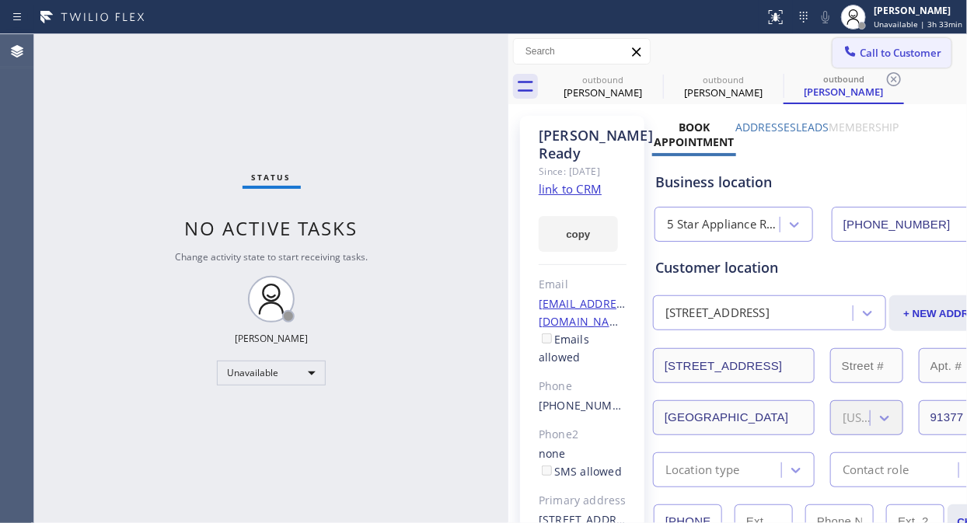
click at [872, 49] on span "Call to Customer" at bounding box center [901, 53] width 82 height 14
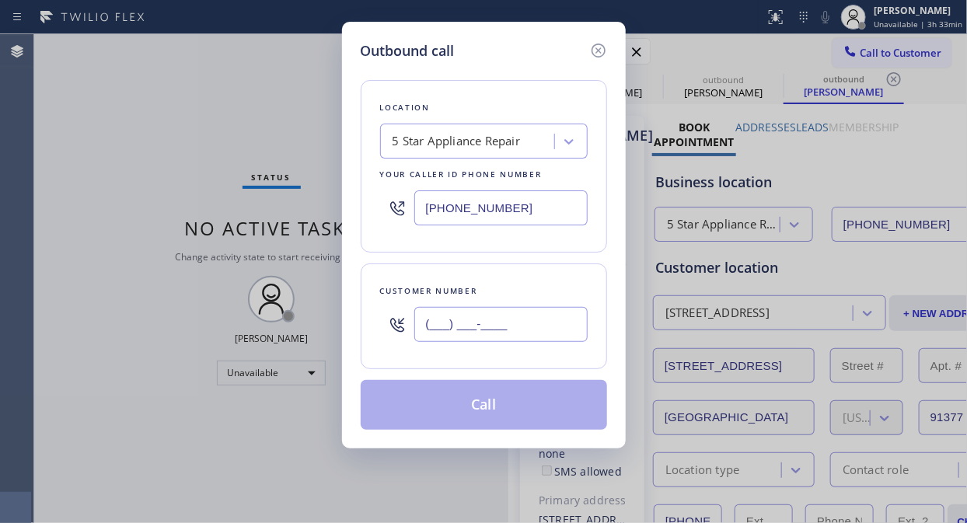
click at [518, 327] on input "(___) ___-____" at bounding box center [500, 324] width 173 height 35
paste input "253) 732-8888"
type input "(253) 732-8888"
click at [523, 410] on button "Call" at bounding box center [484, 405] width 246 height 50
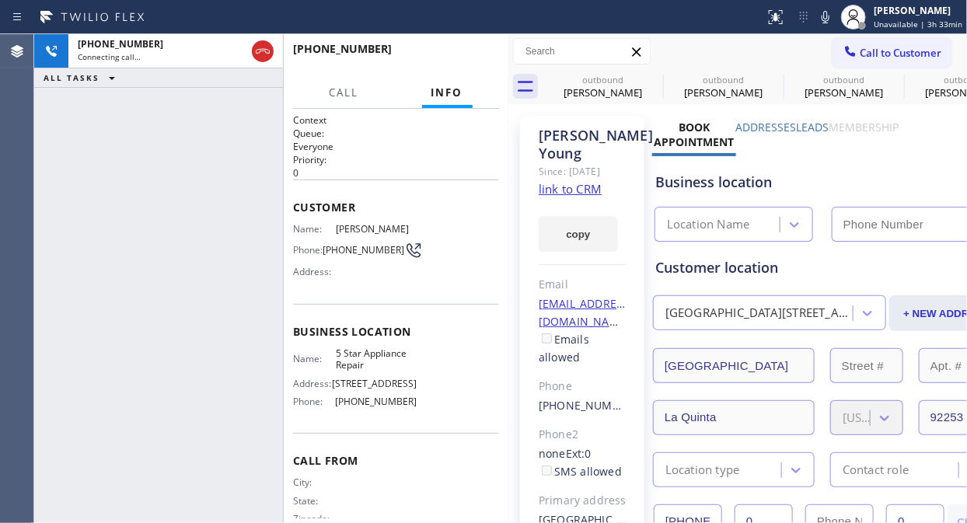
type input "[PHONE_NUMBER]"
click at [654, 80] on icon at bounding box center [653, 79] width 19 height 19
click at [766, 80] on icon at bounding box center [773, 79] width 14 height 14
click at [0, 0] on icon at bounding box center [0, 0] width 0 height 0
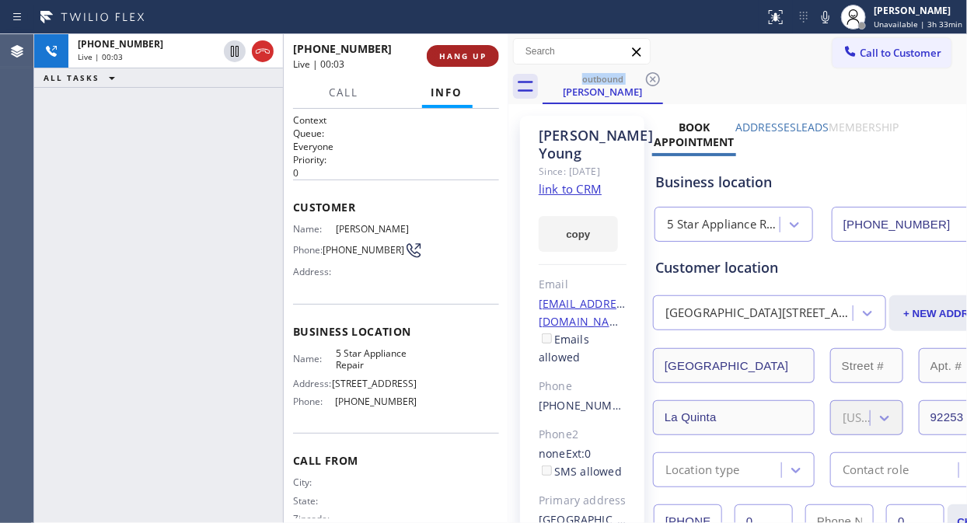
click at [455, 60] on span "HANG UP" at bounding box center [462, 56] width 47 height 11
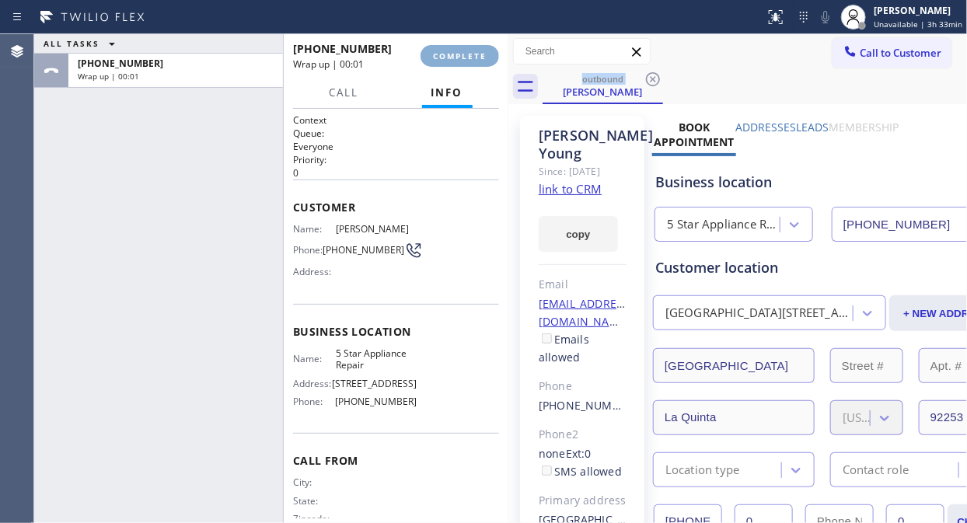
click at [455, 60] on span "COMPLETE" at bounding box center [460, 56] width 54 height 11
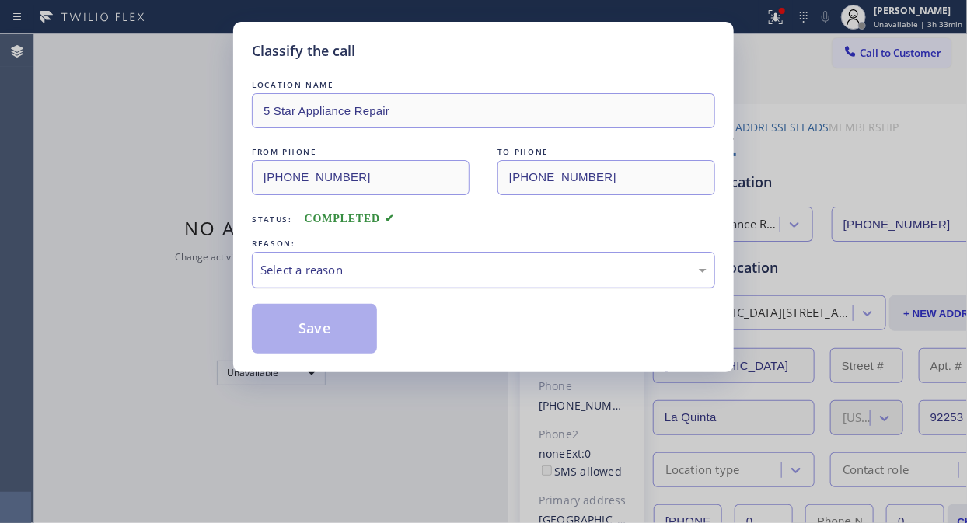
click at [455, 253] on div "Select a reason" at bounding box center [483, 270] width 463 height 37
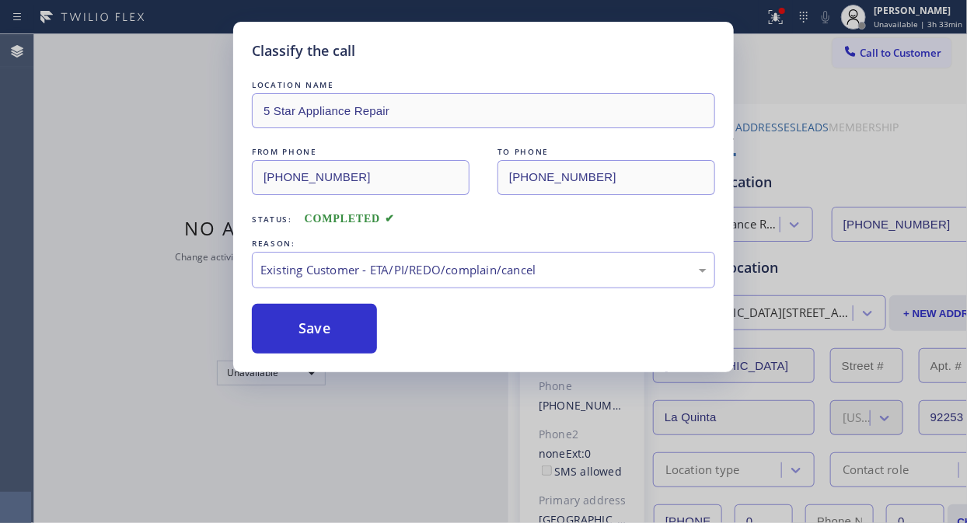
drag, startPoint x: 316, startPoint y: 340, endPoint x: 577, endPoint y: 106, distance: 351.2
click at [317, 339] on button "Save" at bounding box center [314, 329] width 125 height 50
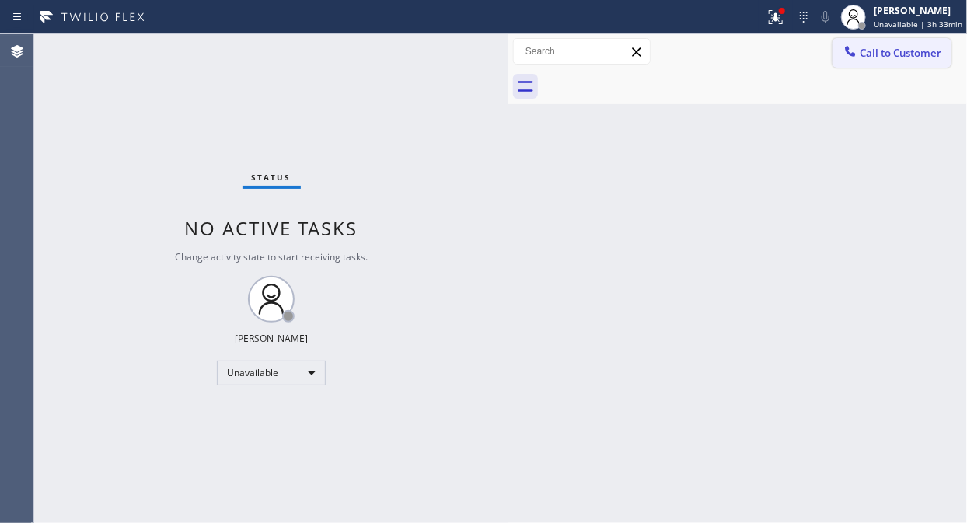
click at [850, 42] on button "Call to Customer" at bounding box center [891, 53] width 119 height 30
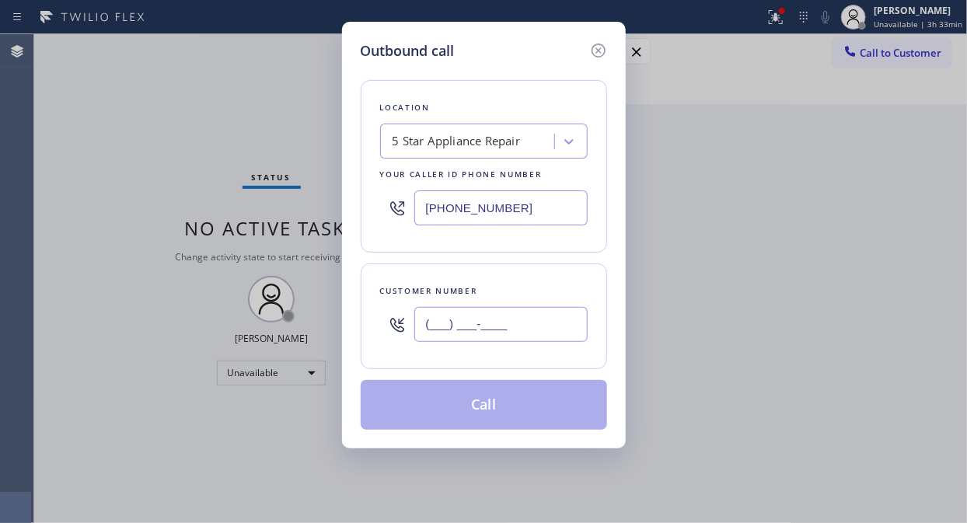
click at [497, 316] on input "(___) ___-____" at bounding box center [500, 324] width 173 height 35
paste input "310) 503-9613"
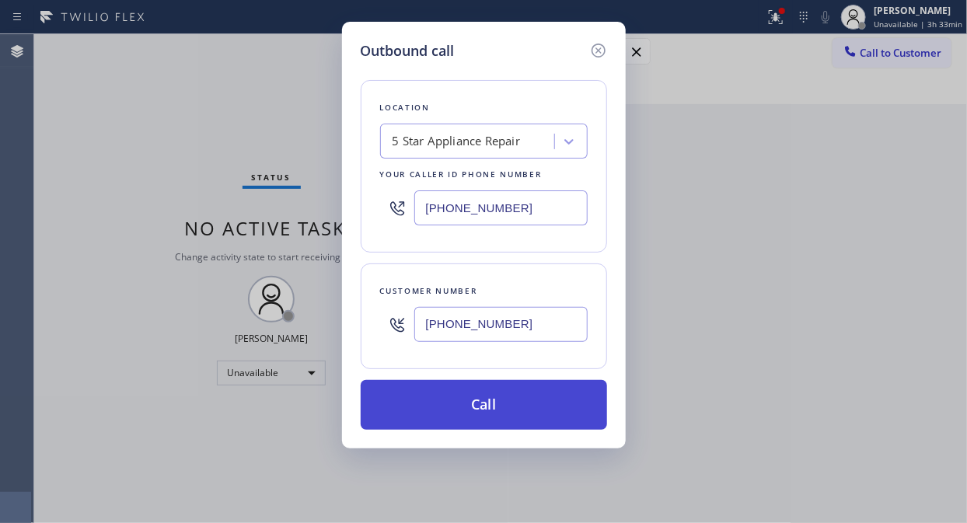
type input "(310) 503-9613"
click at [522, 410] on button "Call" at bounding box center [484, 405] width 246 height 50
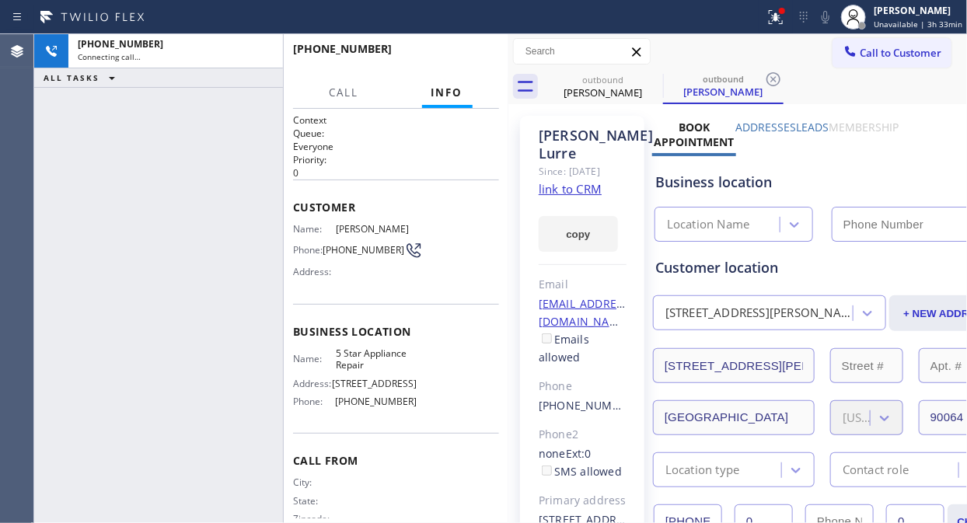
type input "[PHONE_NUMBER]"
click at [771, 16] on icon at bounding box center [775, 17] width 19 height 19
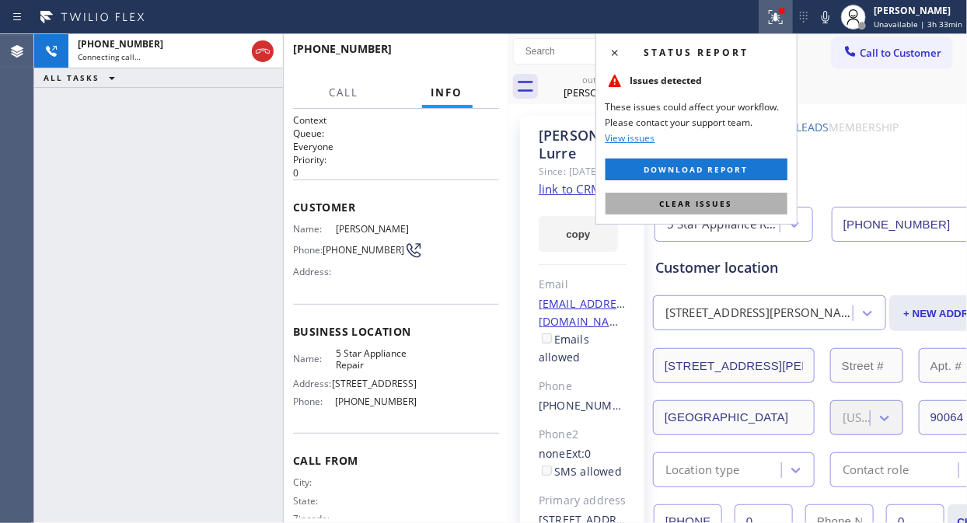
click at [661, 206] on span "Clear issues" at bounding box center [696, 203] width 73 height 11
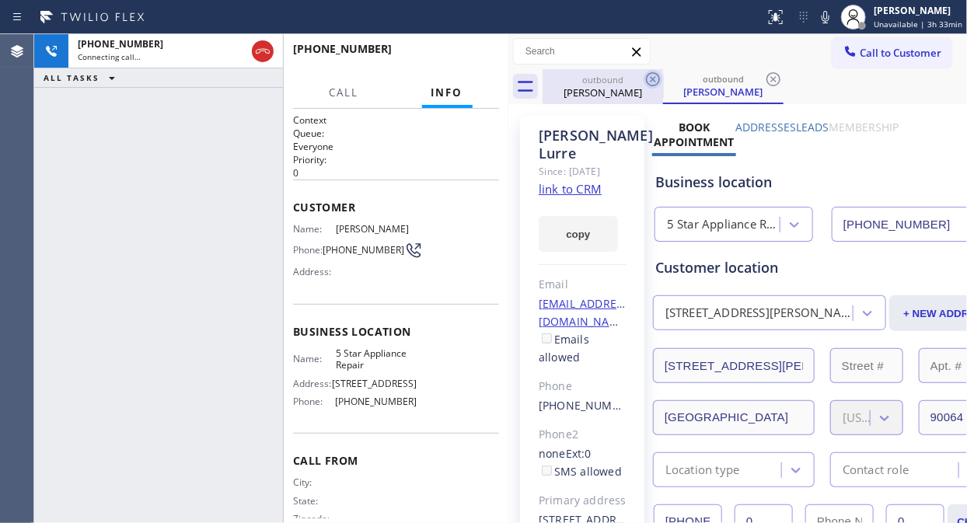
click at [658, 75] on icon at bounding box center [653, 79] width 19 height 19
click at [118, 169] on div "+13105039613 Connecting call… ALL TASKS ALL TASKS ACTIVE TASKS TASKS IN WRAP UP" at bounding box center [158, 278] width 249 height 489
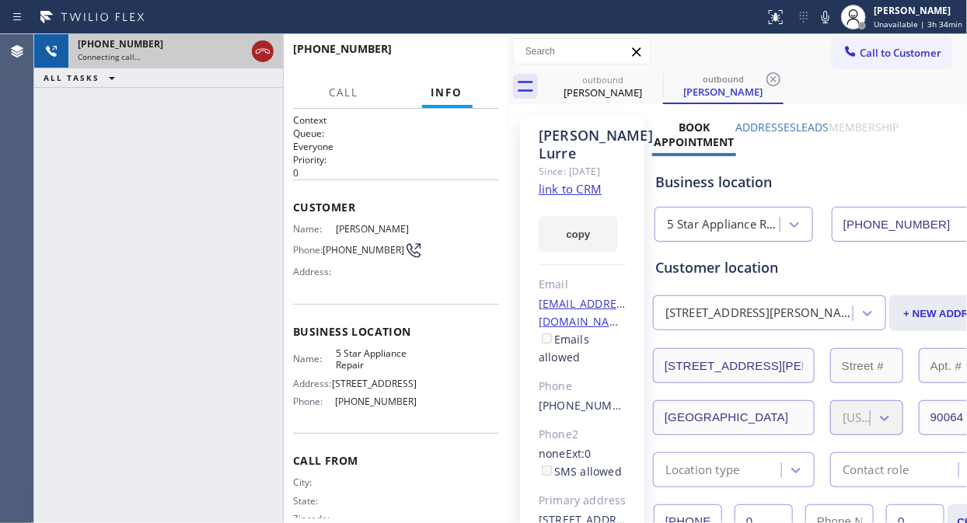
click at [268, 56] on icon at bounding box center [262, 51] width 19 height 19
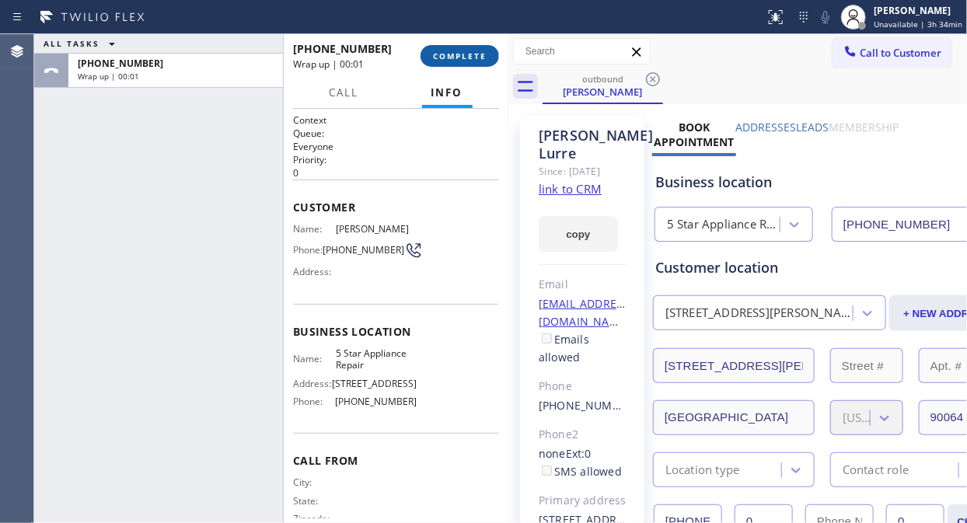
click at [463, 56] on span "COMPLETE" at bounding box center [460, 56] width 54 height 11
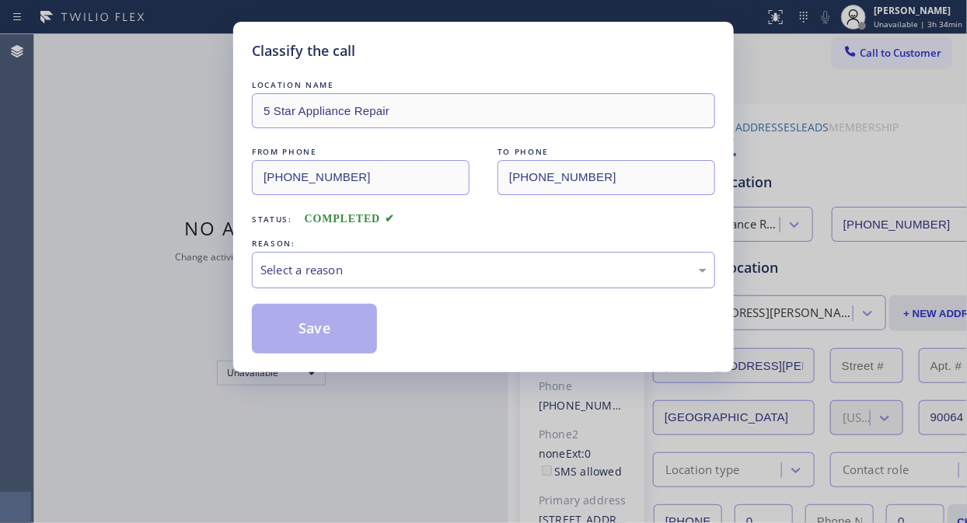
click at [455, 283] on div "Select a reason" at bounding box center [483, 270] width 463 height 37
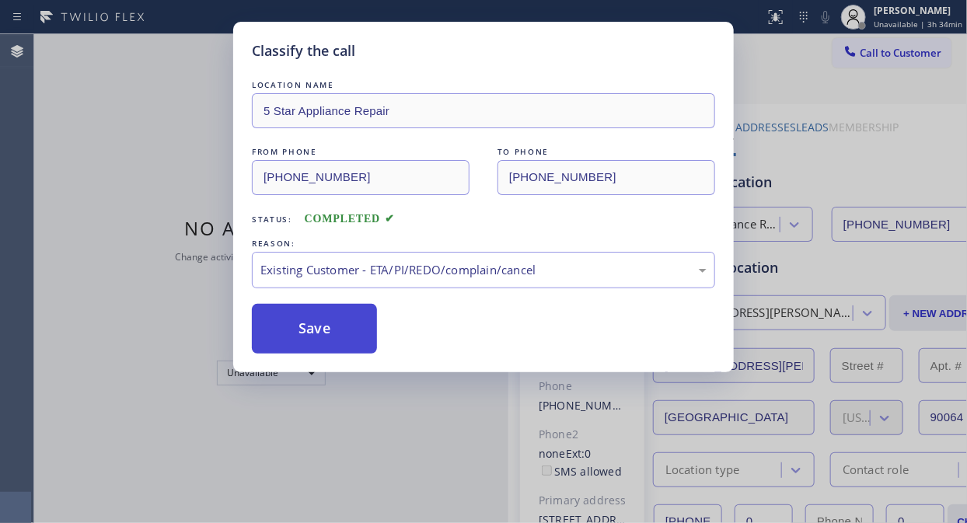
click at [289, 330] on button "Save" at bounding box center [314, 329] width 125 height 50
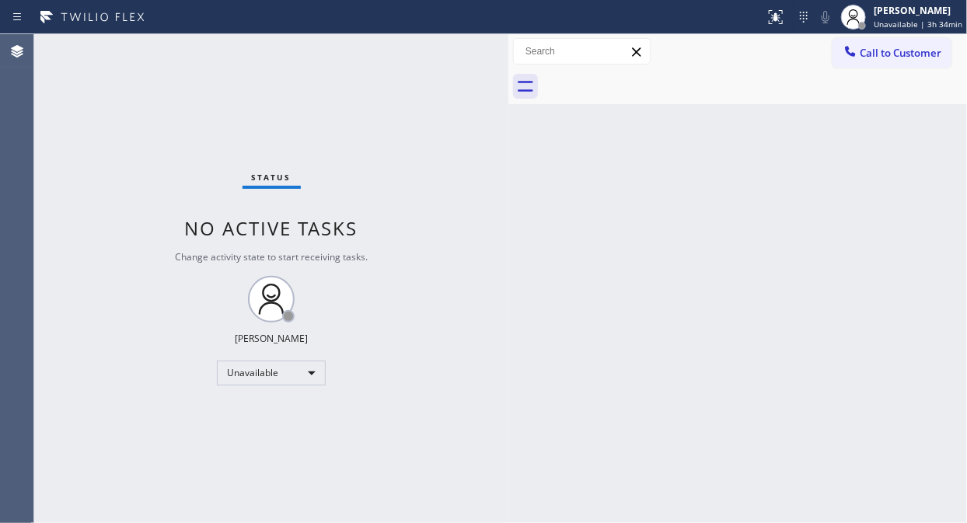
click at [929, 51] on span "Call to Customer" at bounding box center [901, 53] width 82 height 14
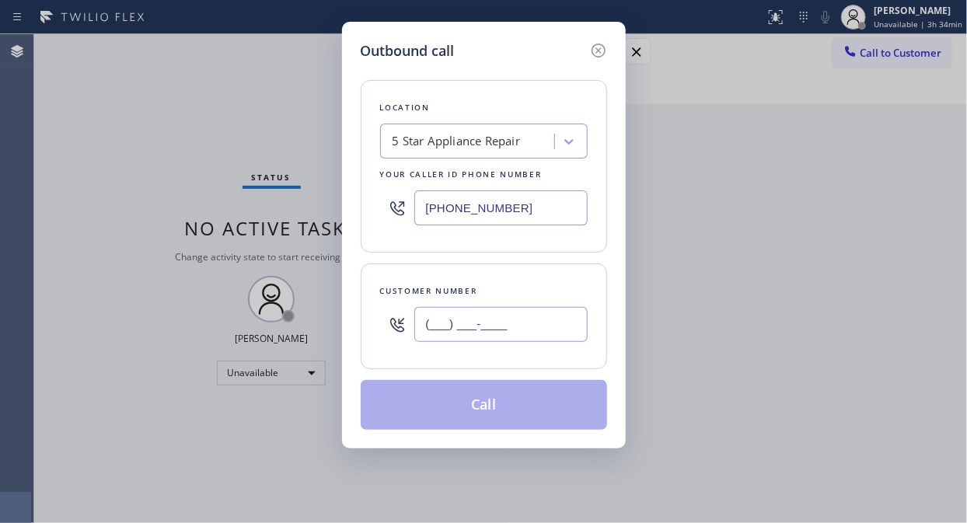
click at [485, 323] on input "(___) ___-____" at bounding box center [500, 324] width 173 height 35
paste input "408) 476-9019"
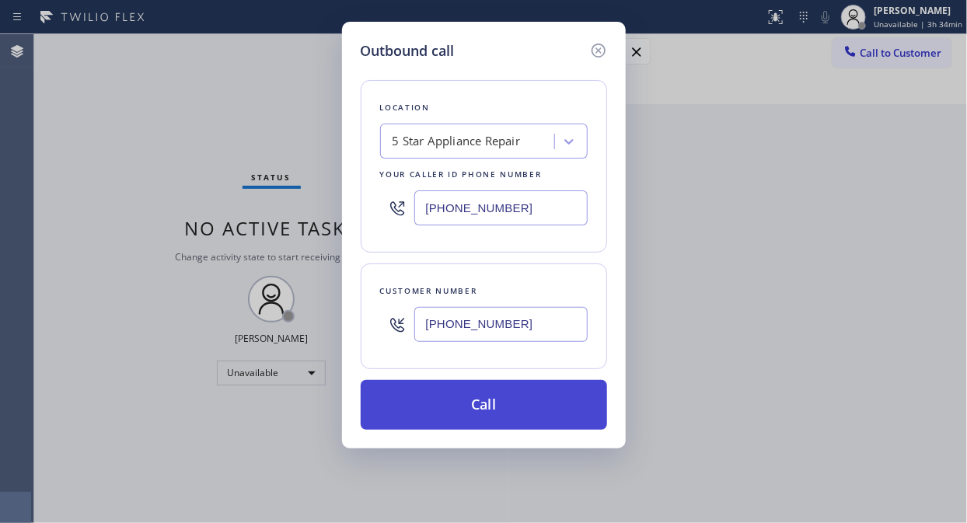
type input "(408) 476-9019"
click at [500, 406] on button "Call" at bounding box center [484, 405] width 246 height 50
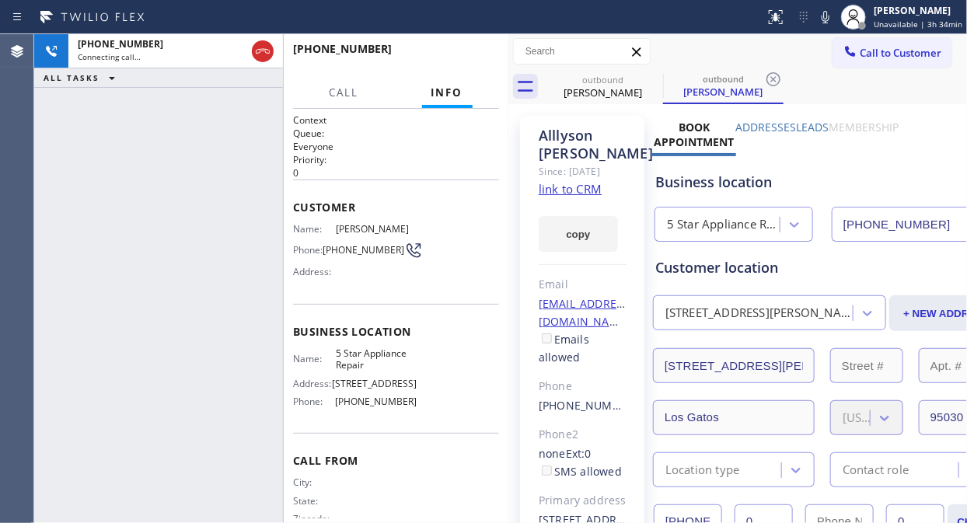
type input "[PHONE_NUMBER]"
click at [453, 48] on button "HANG UP" at bounding box center [463, 56] width 72 height 22
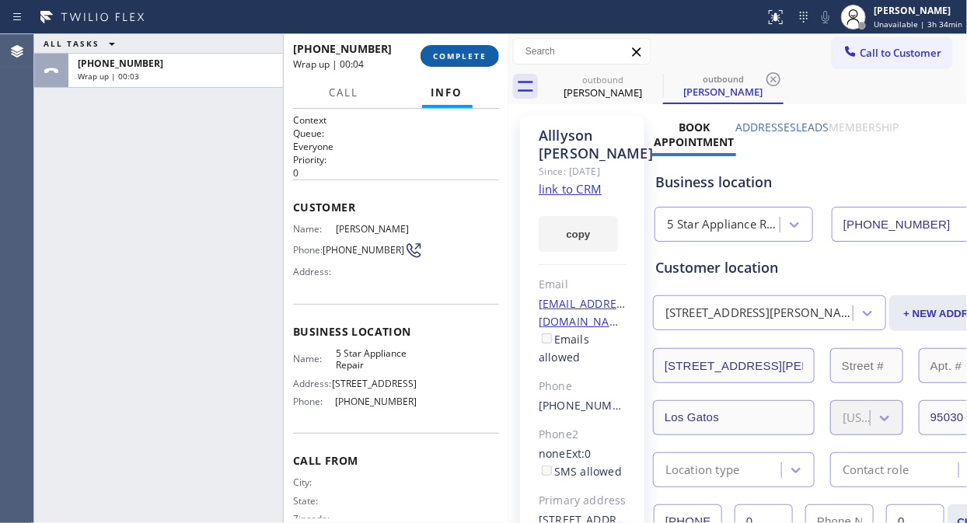
click at [463, 53] on span "COMPLETE" at bounding box center [460, 56] width 54 height 11
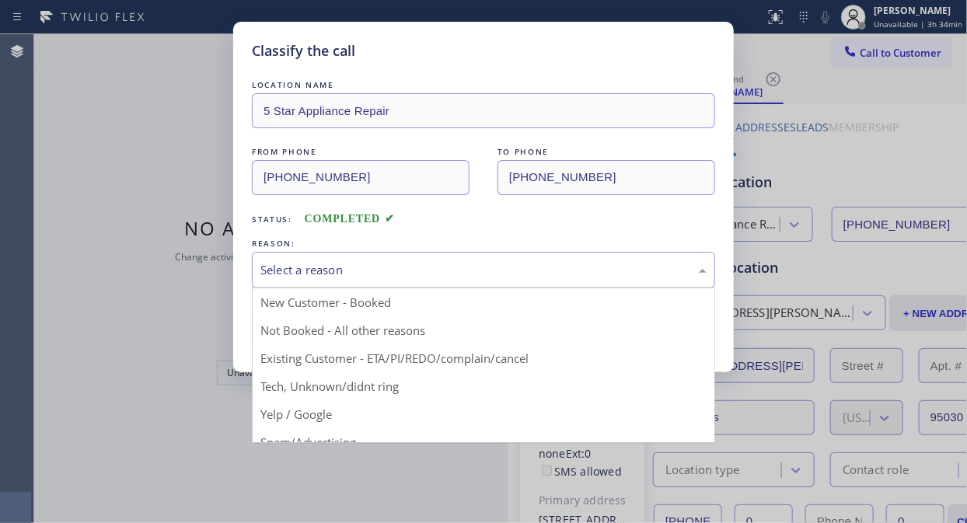
click at [490, 284] on div "Select a reason" at bounding box center [483, 270] width 463 height 37
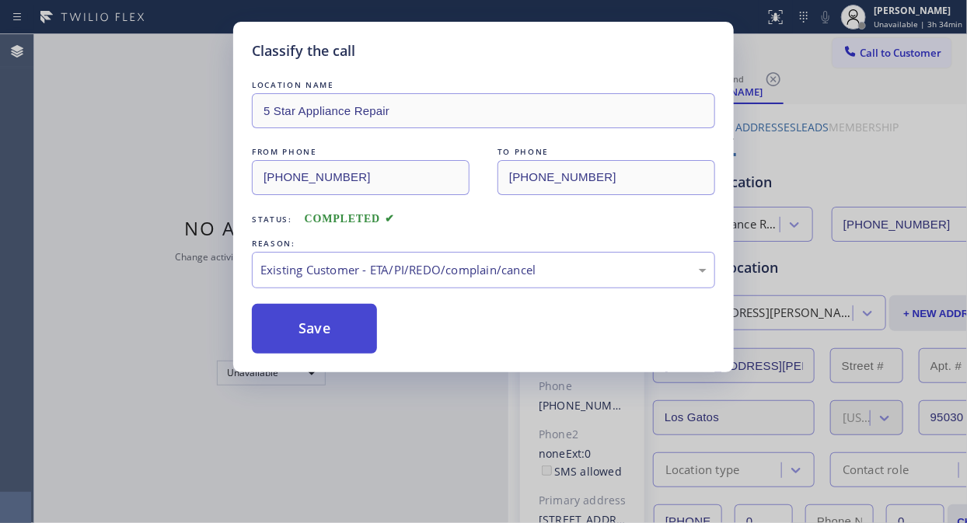
click at [305, 330] on button "Save" at bounding box center [314, 329] width 125 height 50
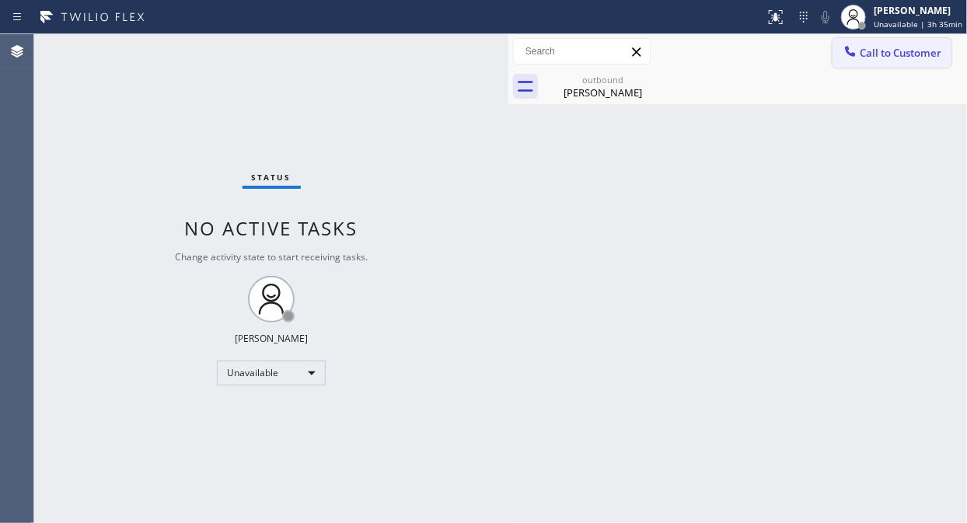
click at [883, 57] on span "Call to Customer" at bounding box center [901, 53] width 82 height 14
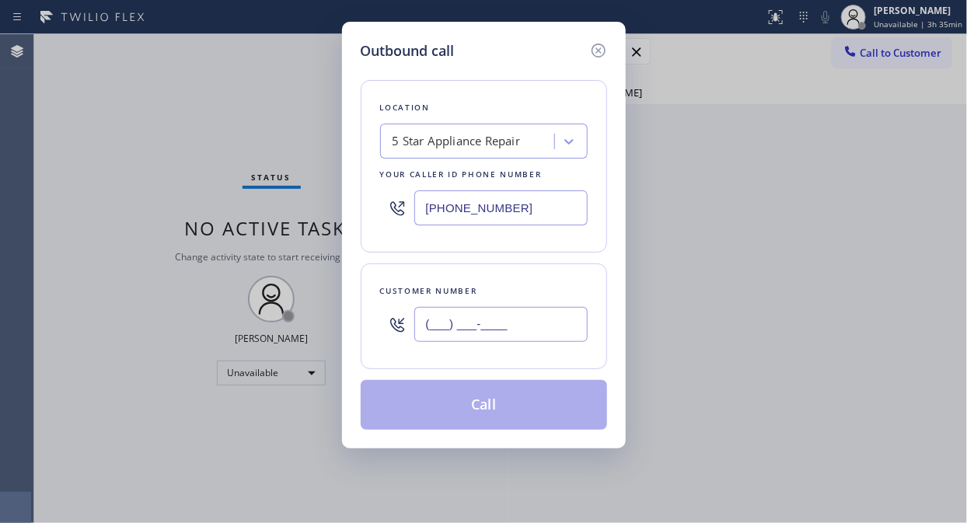
click at [505, 333] on input "(___) ___-____" at bounding box center [500, 324] width 173 height 35
paste input "646) 382-8408"
type input "(646) 382-8408"
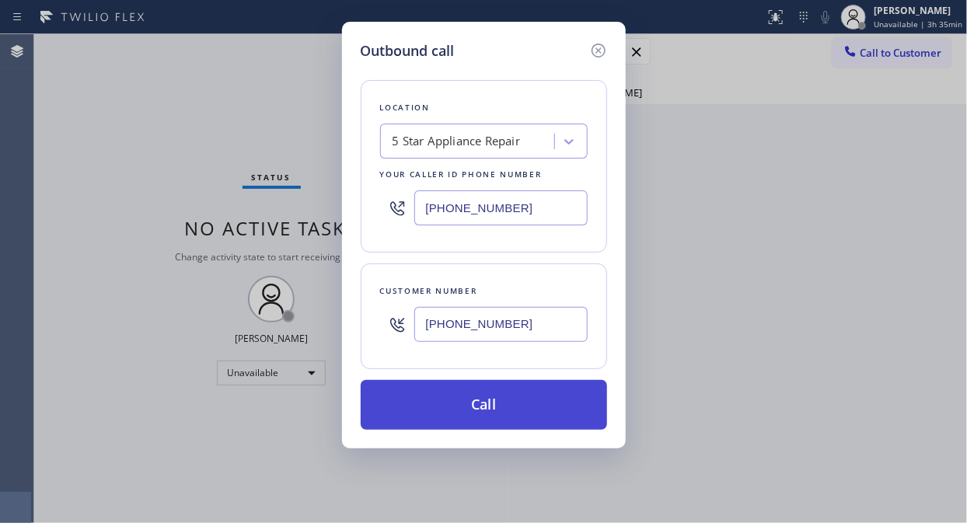
drag, startPoint x: 519, startPoint y: 408, endPoint x: 651, endPoint y: 260, distance: 198.7
click at [521, 408] on button "Call" at bounding box center [484, 405] width 246 height 50
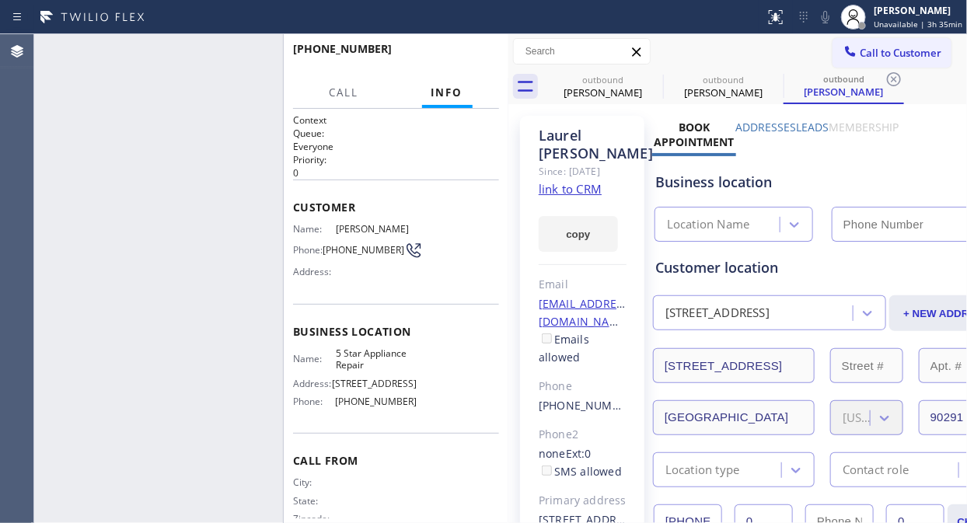
type input "[PHONE_NUMBER]"
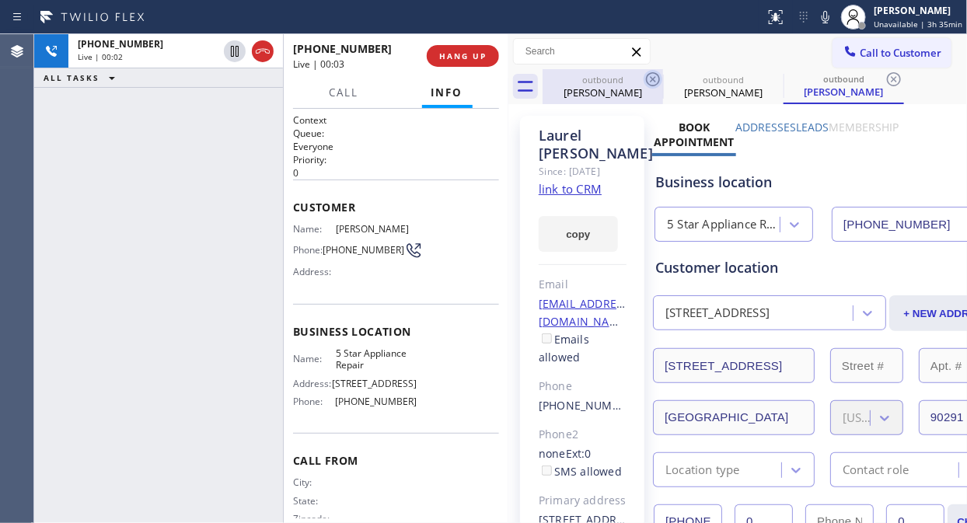
click at [654, 82] on icon at bounding box center [653, 79] width 19 height 19
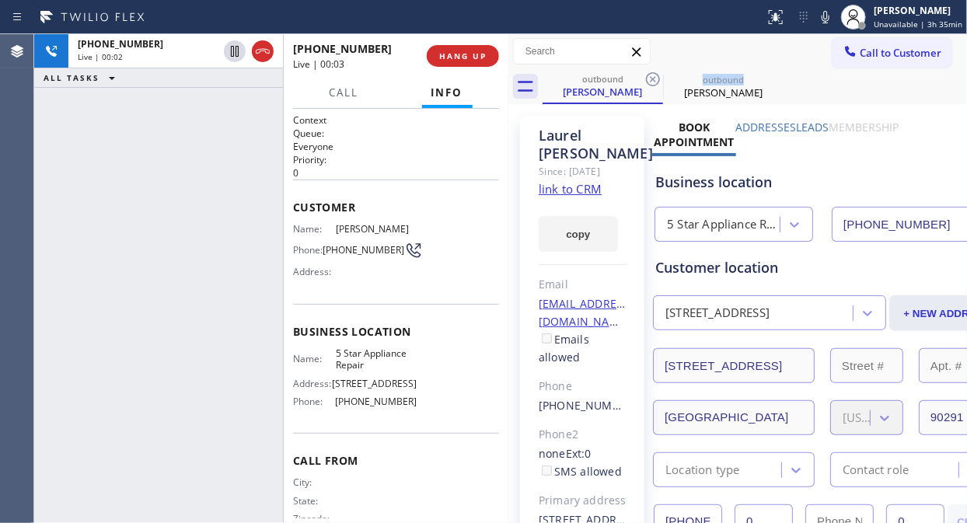
click at [654, 82] on icon at bounding box center [653, 79] width 19 height 19
click at [0, 0] on icon at bounding box center [0, 0] width 0 height 0
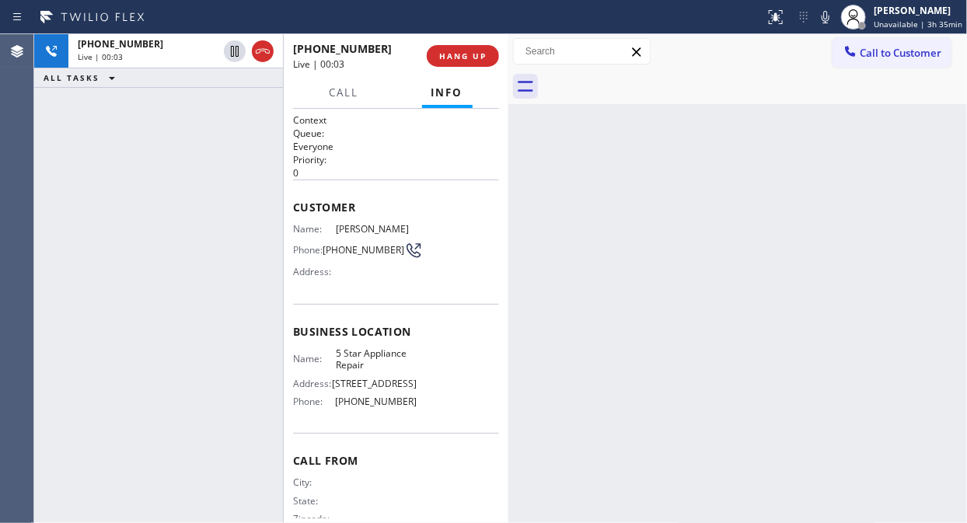
click at [654, 82] on div at bounding box center [755, 86] width 424 height 35
drag, startPoint x: 491, startPoint y: 65, endPoint x: 480, endPoint y: 60, distance: 12.6
click at [491, 65] on button "HANG UP" at bounding box center [463, 56] width 72 height 22
click at [480, 60] on span "HANG UP" at bounding box center [462, 56] width 47 height 11
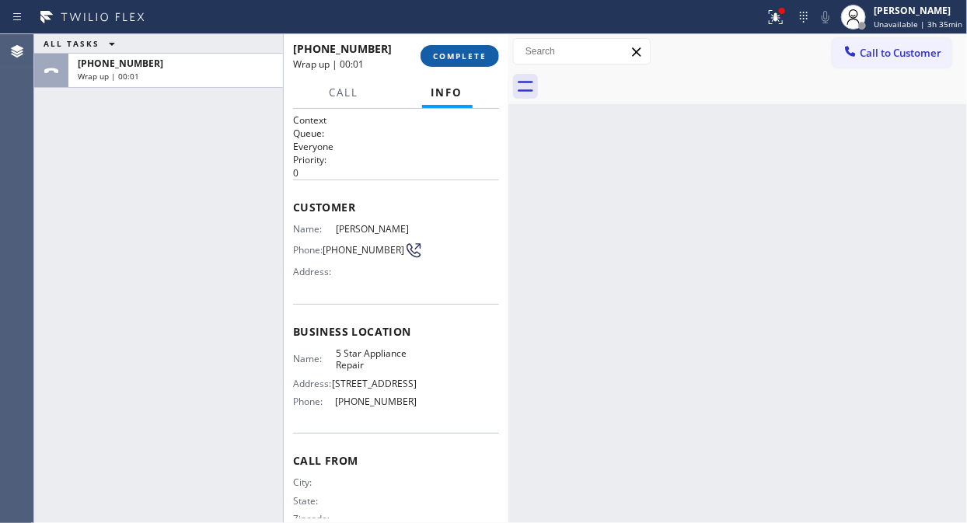
click at [485, 59] on span "COMPLETE" at bounding box center [460, 56] width 54 height 11
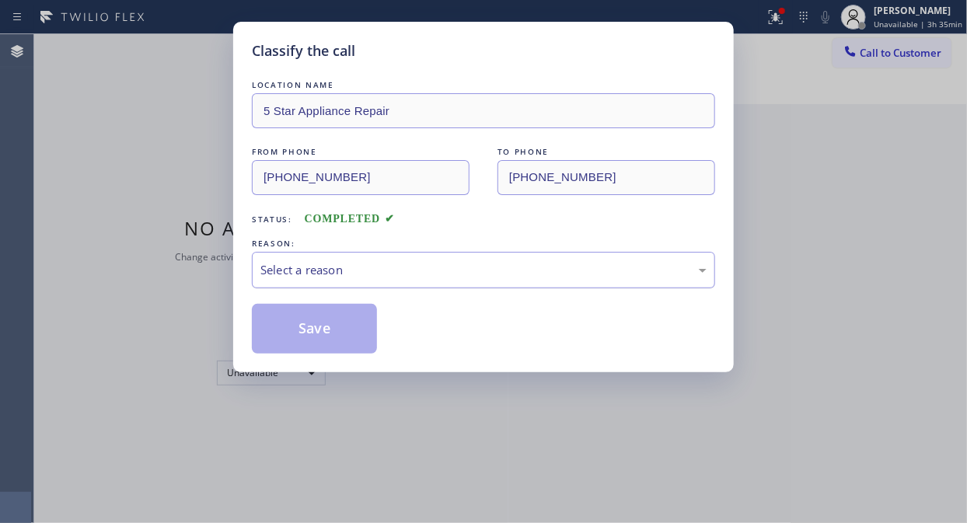
click at [497, 270] on div "Select a reason" at bounding box center [483, 270] width 446 height 18
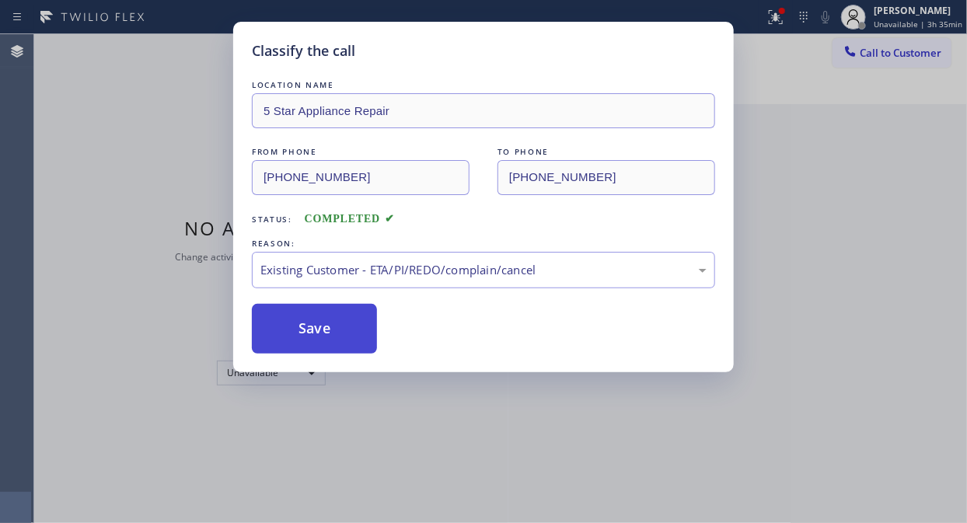
click at [315, 331] on button "Save" at bounding box center [314, 329] width 125 height 50
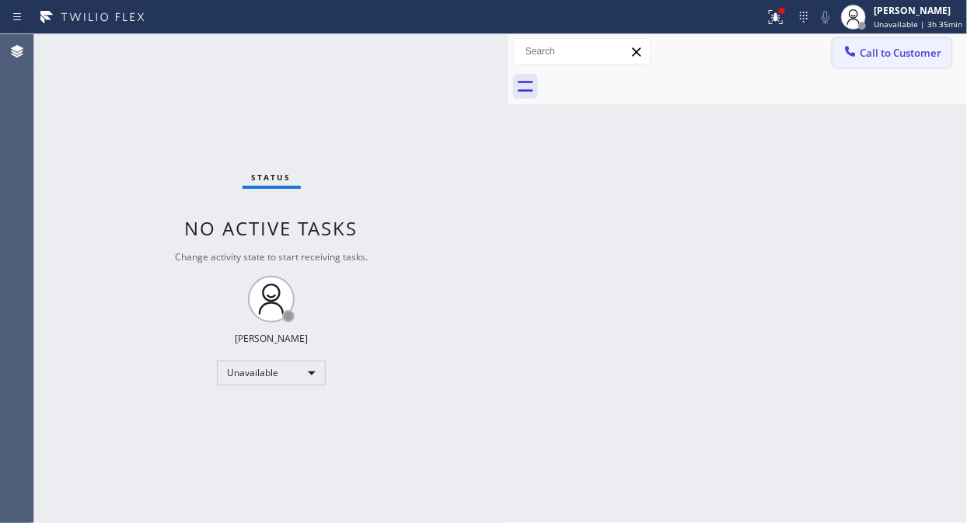
click at [868, 55] on span "Call to Customer" at bounding box center [901, 53] width 82 height 14
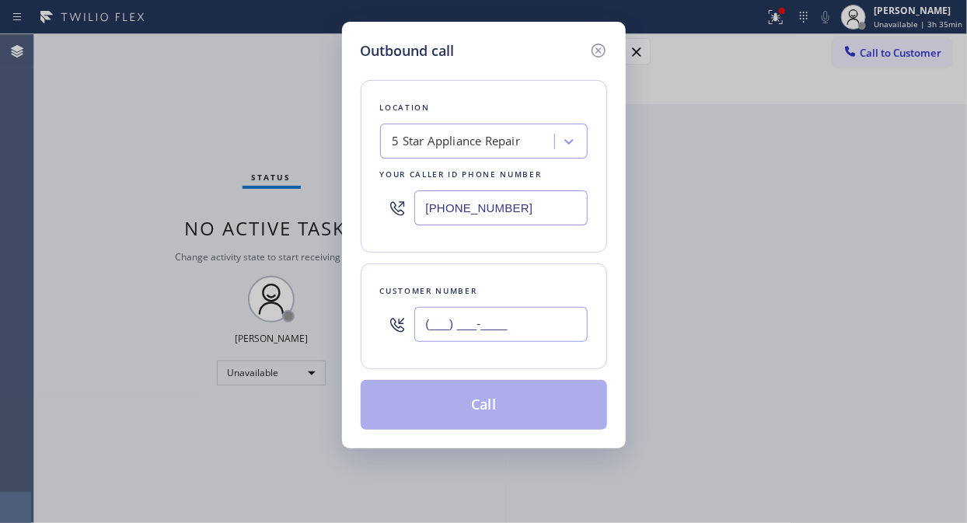
click at [452, 325] on input "(___) ___-____" at bounding box center [500, 324] width 173 height 35
paste input "818) 681-1185"
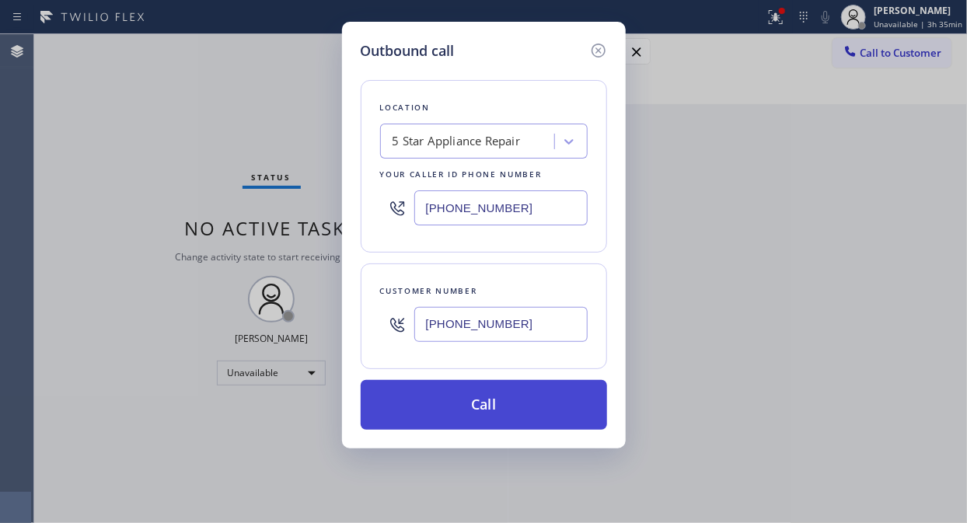
type input "(818) 681-1185"
click at [452, 413] on button "Call" at bounding box center [484, 405] width 246 height 50
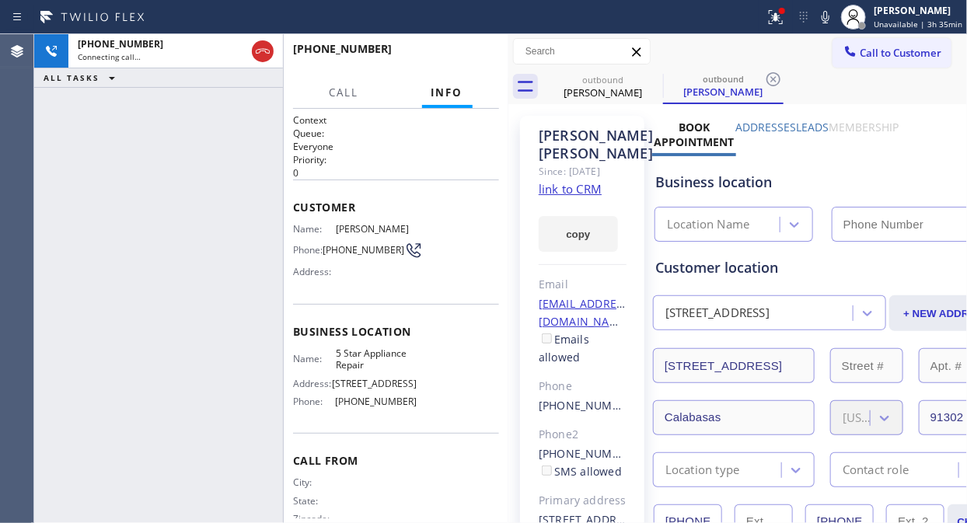
type input "[PHONE_NUMBER]"
drag, startPoint x: 774, startPoint y: 20, endPoint x: 751, endPoint y: 75, distance: 59.9
click at [775, 19] on icon at bounding box center [775, 17] width 19 height 19
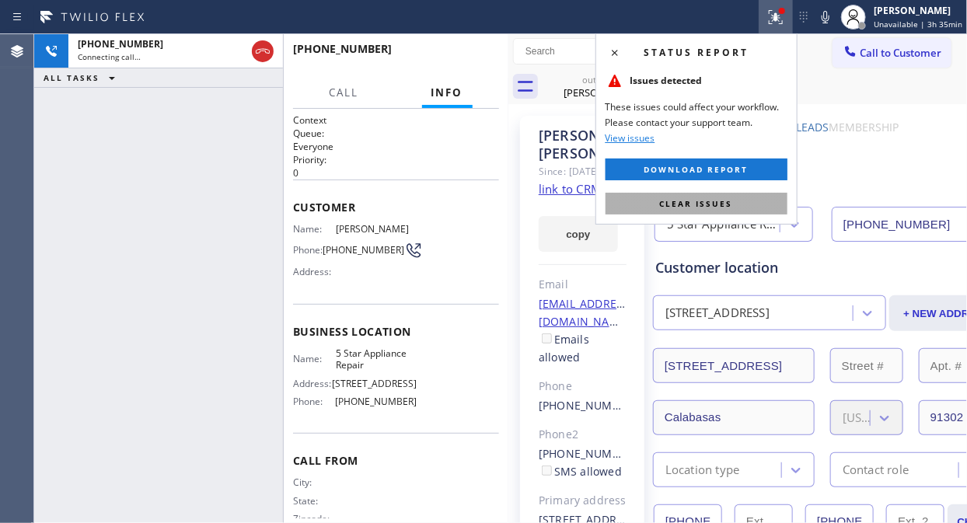
click at [680, 204] on span "Clear issues" at bounding box center [696, 203] width 73 height 11
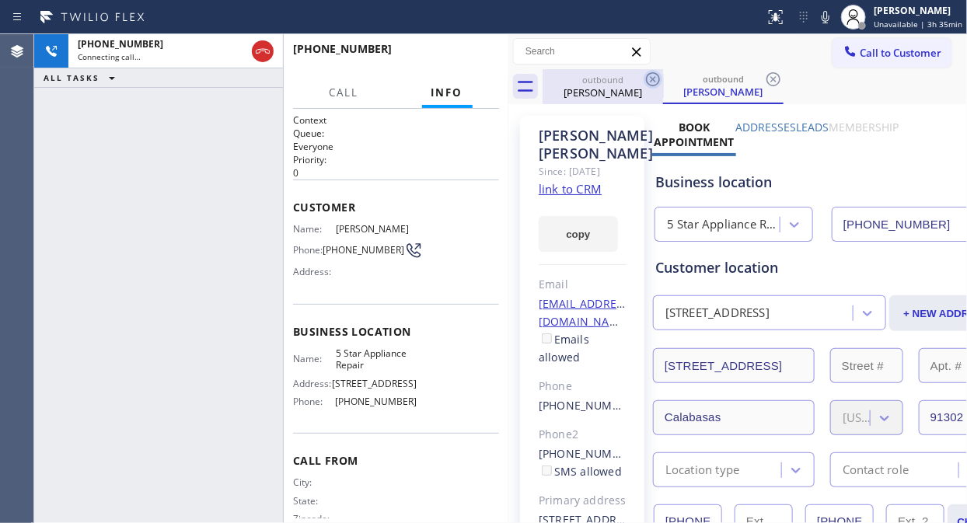
click at [661, 79] on icon at bounding box center [653, 79] width 19 height 19
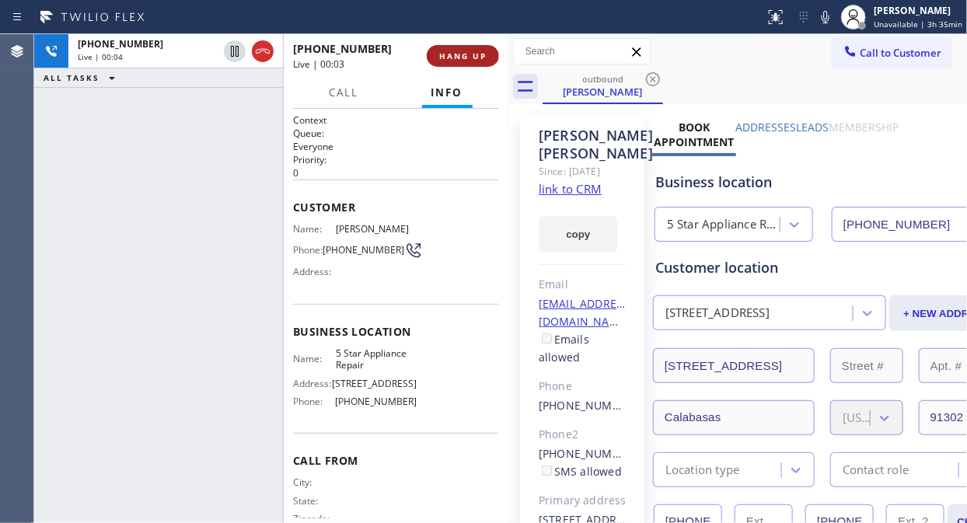
click at [462, 53] on span "HANG UP" at bounding box center [462, 56] width 47 height 11
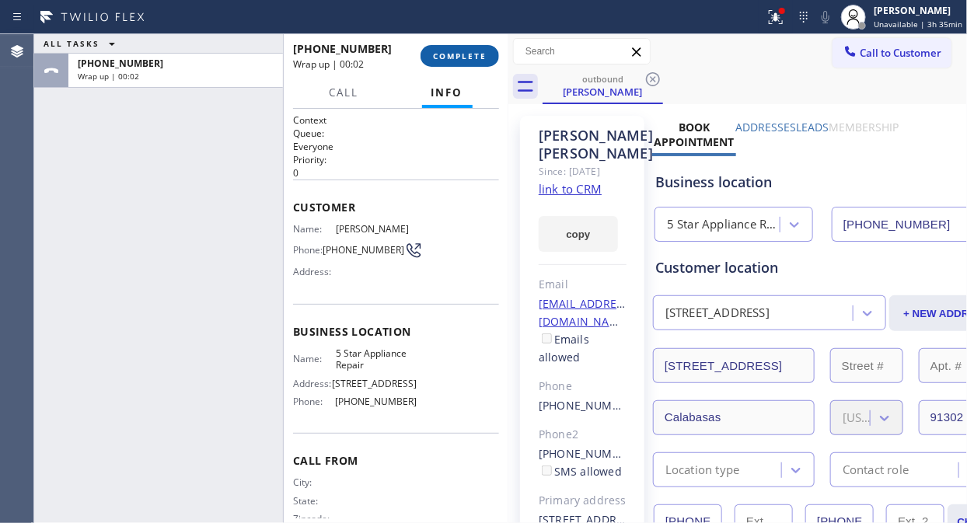
click at [473, 60] on span "COMPLETE" at bounding box center [460, 56] width 54 height 11
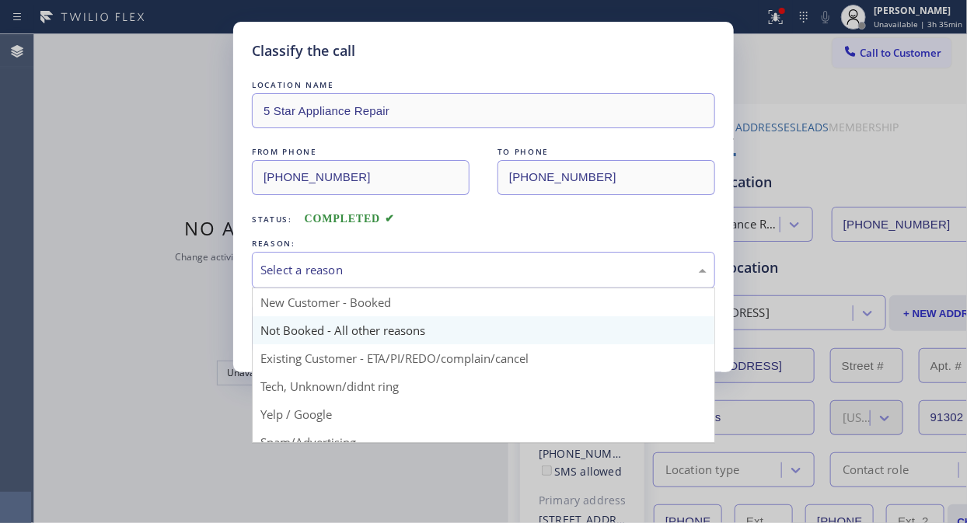
drag, startPoint x: 441, startPoint y: 276, endPoint x: 432, endPoint y: 336, distance: 60.6
click at [441, 277] on div "Select a reason" at bounding box center [483, 270] width 446 height 18
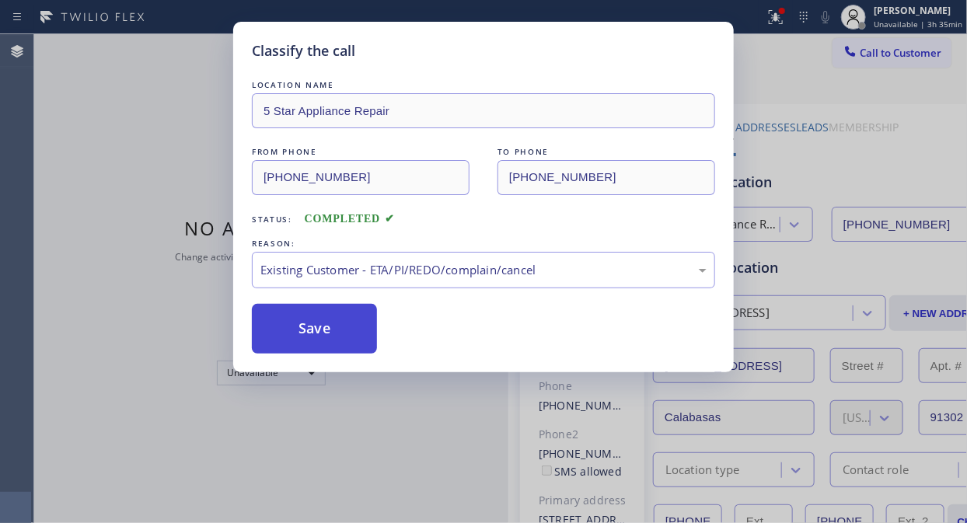
click at [325, 329] on button "Save" at bounding box center [314, 329] width 125 height 50
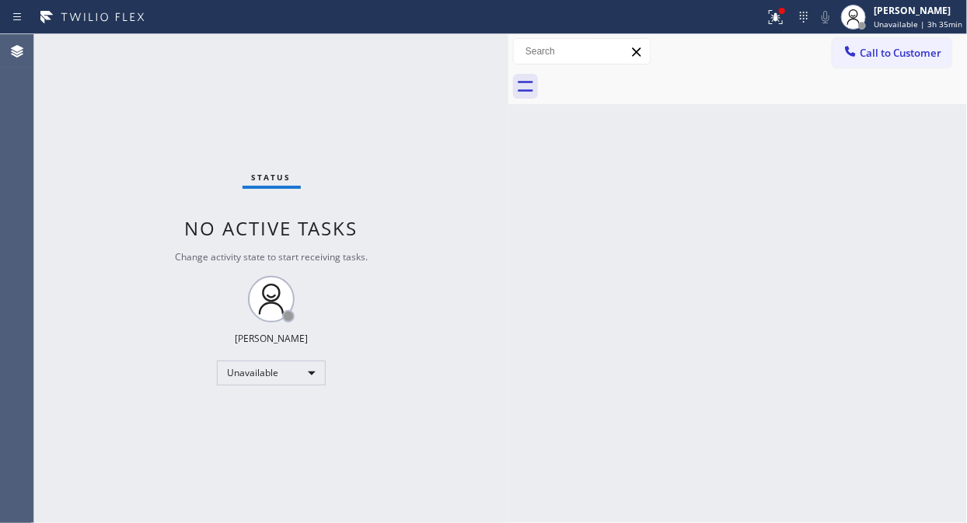
drag, startPoint x: 860, startPoint y: 62, endPoint x: 851, endPoint y: 75, distance: 16.2
click at [860, 61] on button "Call to Customer" at bounding box center [891, 53] width 119 height 30
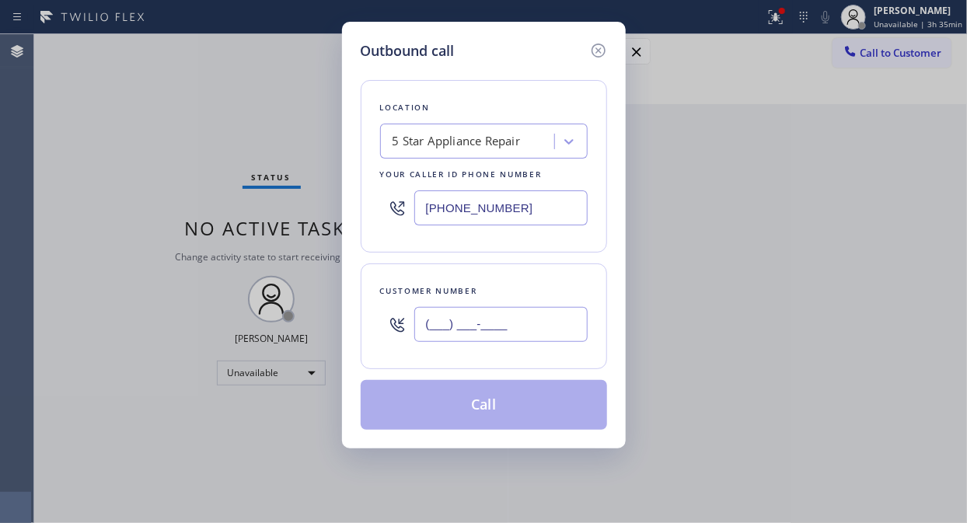
click at [540, 314] on input "(___) ___-____" at bounding box center [500, 324] width 173 height 35
paste input "949) 854-9245"
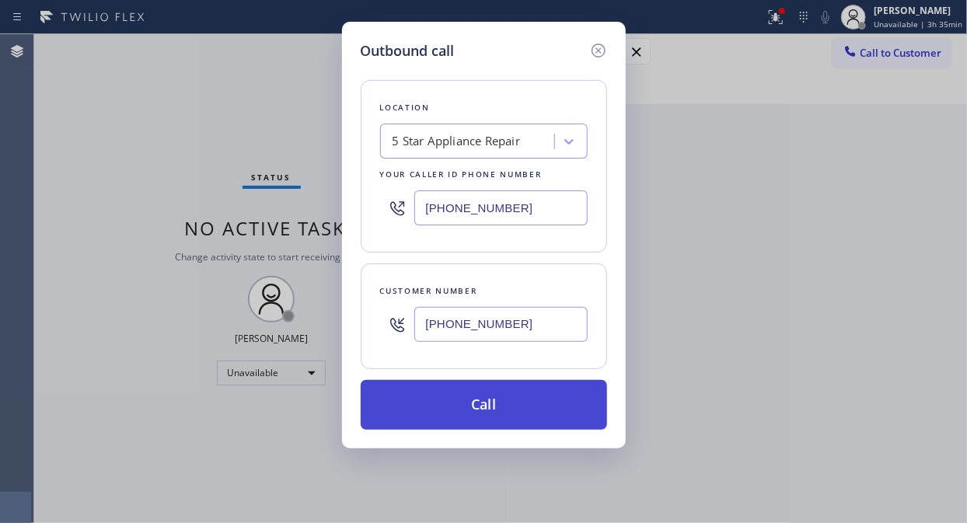
type input "(949) 854-9245"
click at [500, 417] on button "Call" at bounding box center [484, 405] width 246 height 50
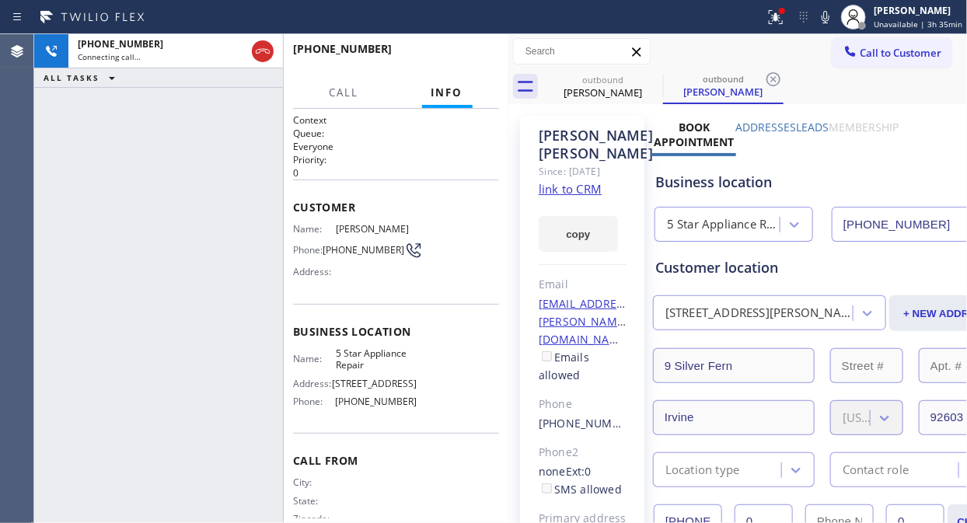
type input "[PHONE_NUMBER]"
click at [462, 59] on span "HANG UP" at bounding box center [462, 56] width 47 height 11
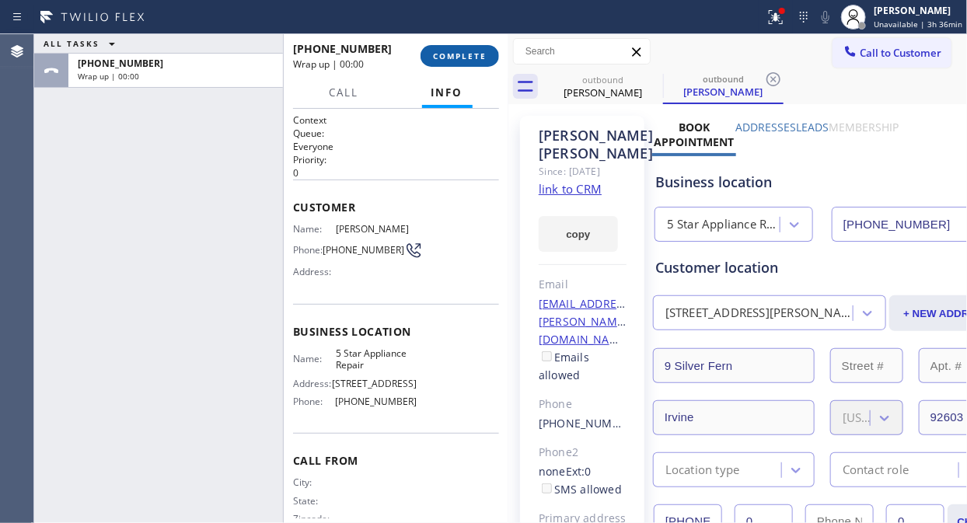
click at [462, 59] on span "COMPLETE" at bounding box center [460, 56] width 54 height 11
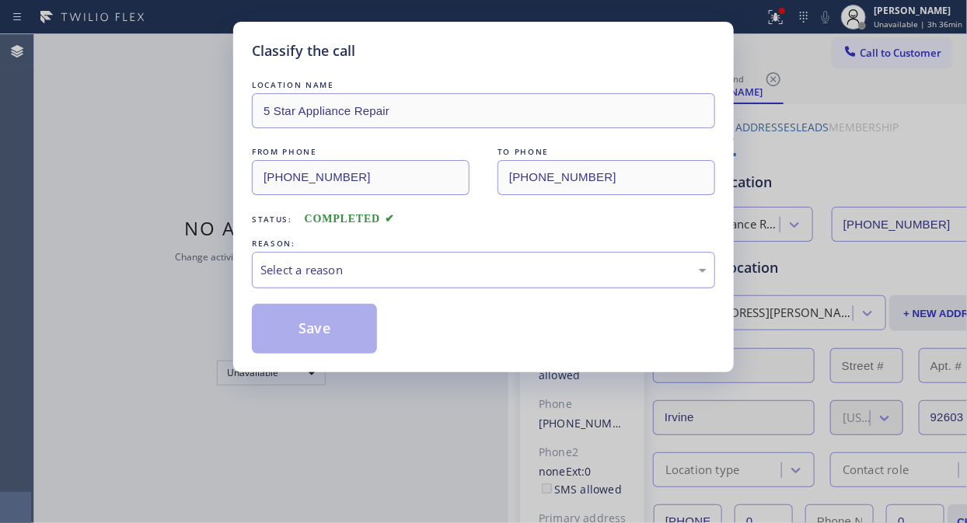
click at [453, 274] on div "Select a reason" at bounding box center [483, 270] width 446 height 18
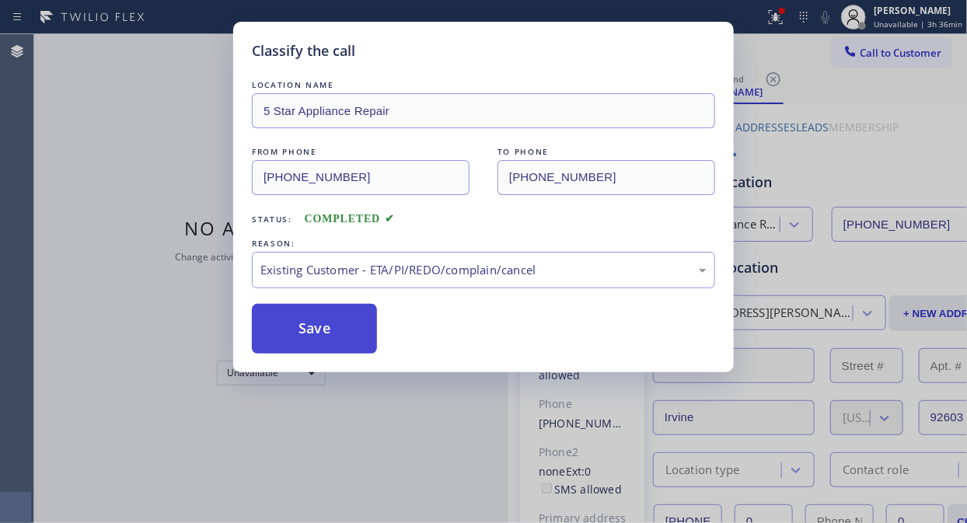
click at [327, 330] on button "Save" at bounding box center [314, 329] width 125 height 50
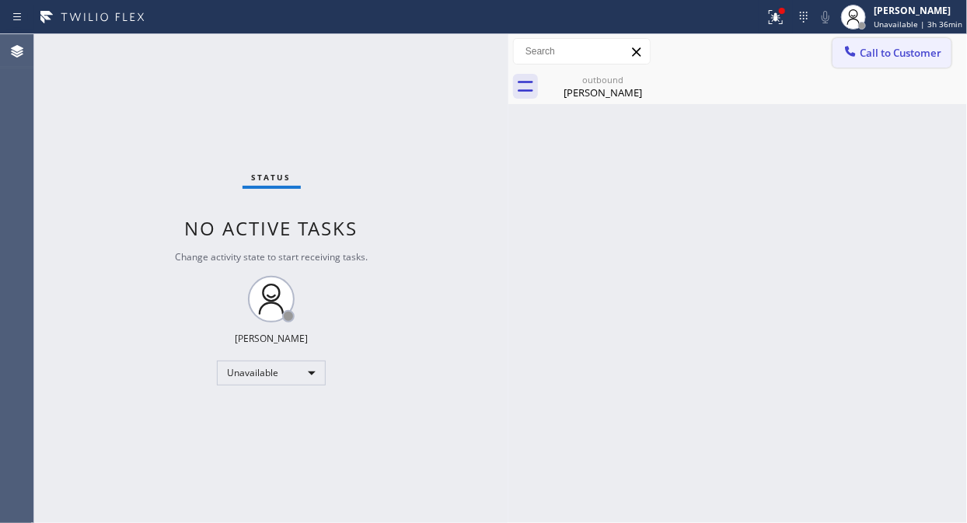
click at [890, 59] on span "Call to Customer" at bounding box center [901, 53] width 82 height 14
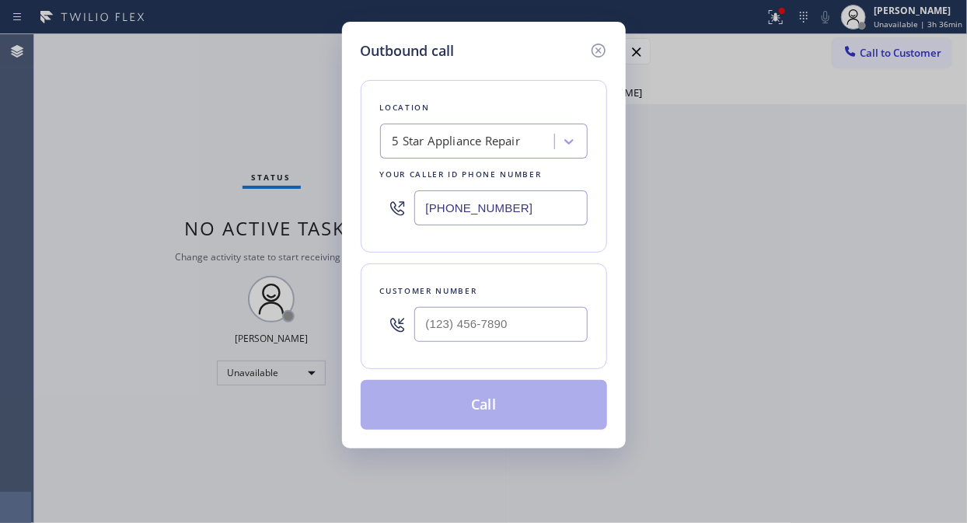
click at [455, 350] on div at bounding box center [500, 324] width 173 height 51
click at [453, 330] on input "(___) ___-____" at bounding box center [500, 324] width 173 height 35
paste input "949) 677-0083"
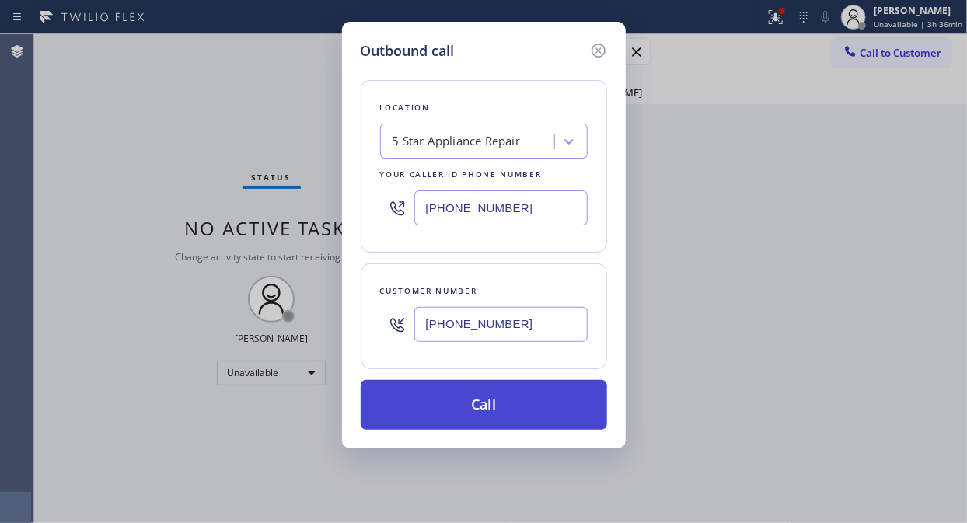
type input "(949) 677-0083"
click at [518, 410] on button "Call" at bounding box center [484, 405] width 246 height 50
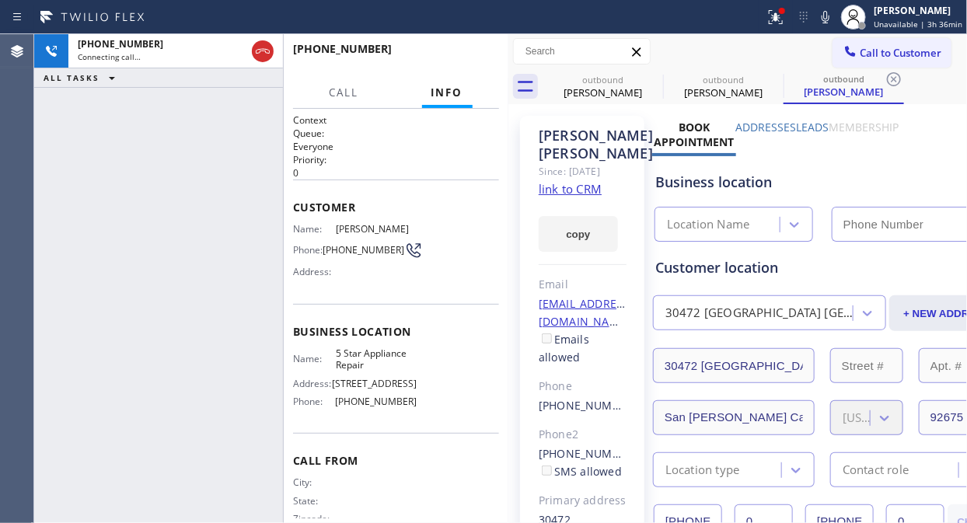
click at [773, 29] on button at bounding box center [776, 17] width 34 height 34
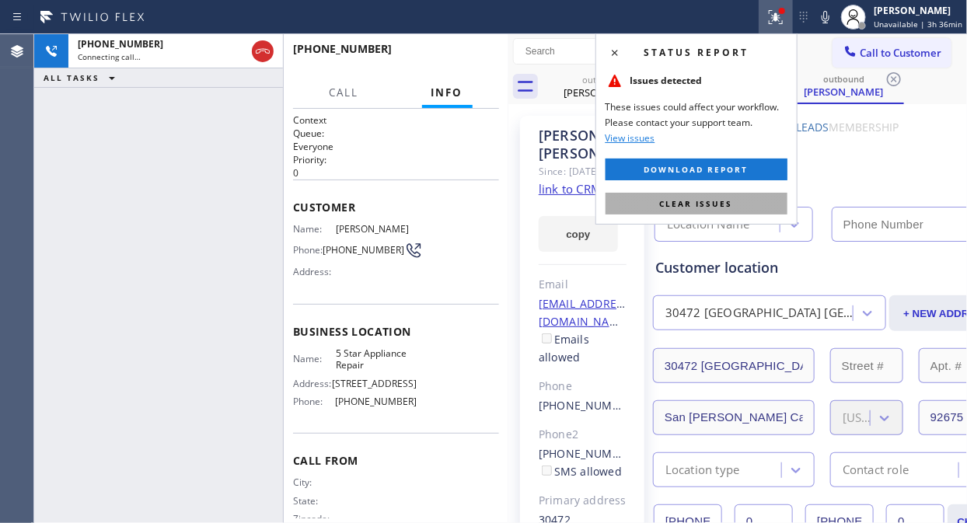
click at [698, 204] on span "Clear issues" at bounding box center [696, 203] width 73 height 11
type input "[PHONE_NUMBER]"
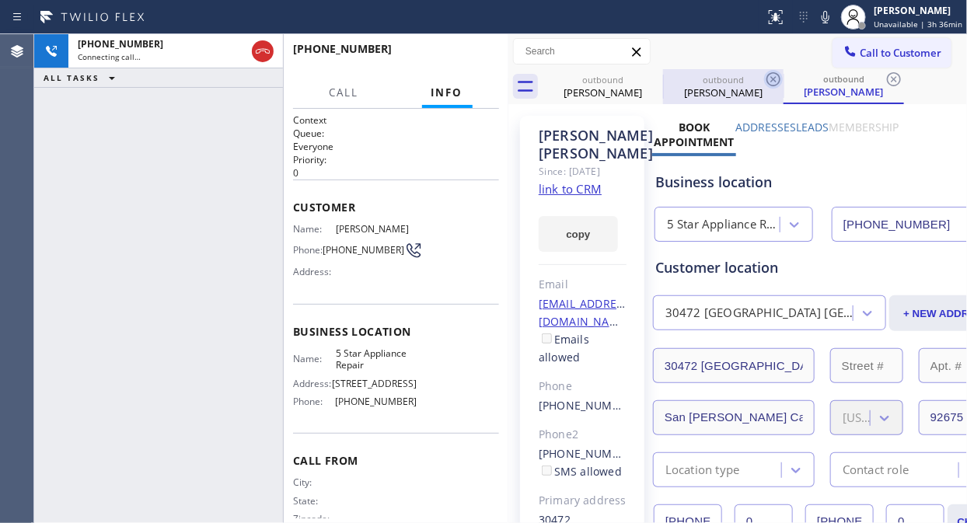
click at [0, 0] on icon at bounding box center [0, 0] width 0 height 0
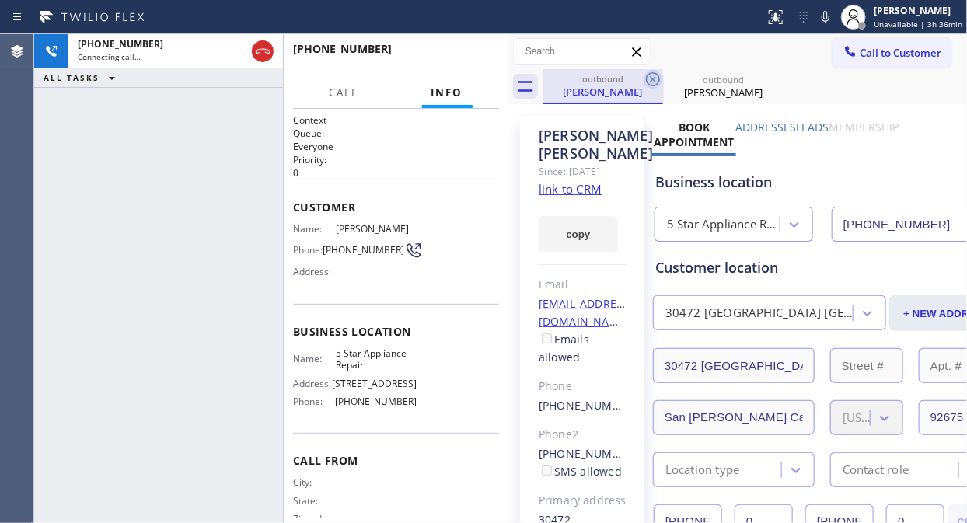
click at [653, 73] on icon at bounding box center [653, 79] width 14 height 14
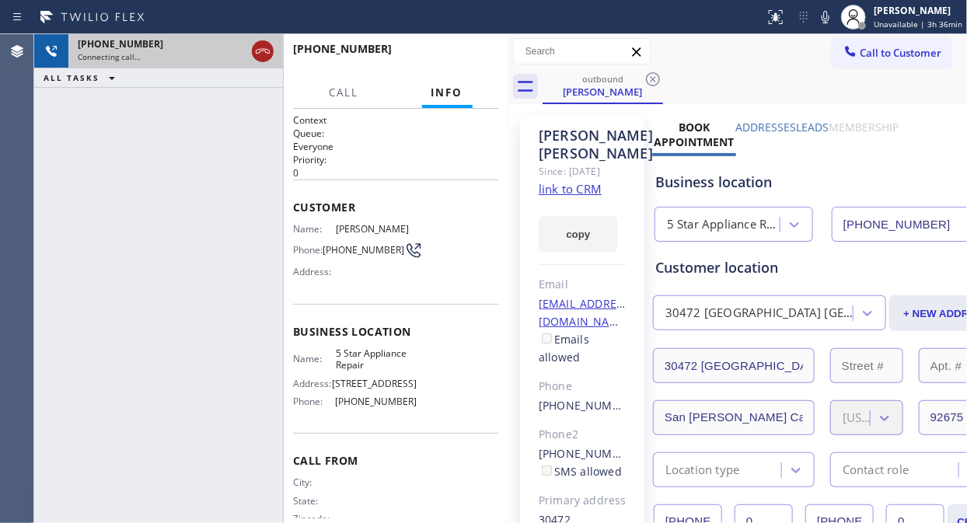
click at [263, 53] on icon at bounding box center [262, 51] width 19 height 19
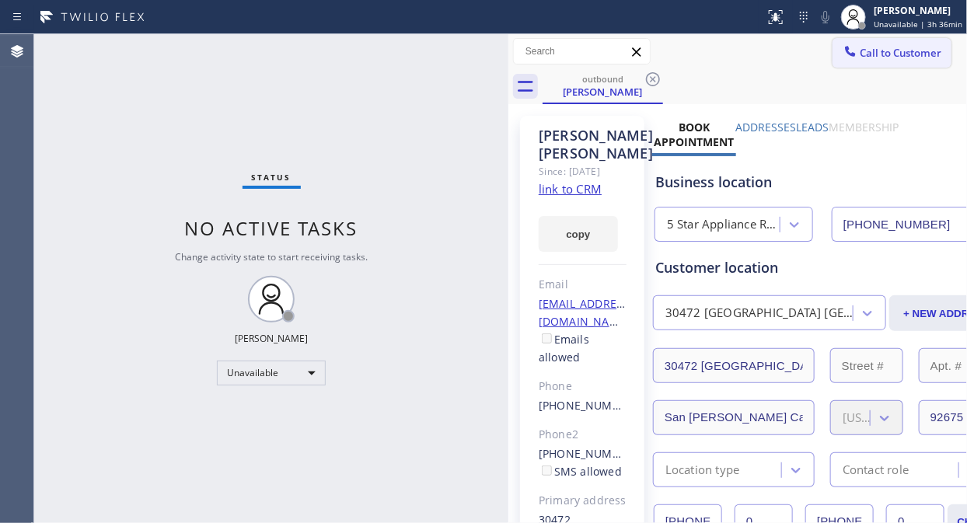
click at [883, 57] on span "Call to Customer" at bounding box center [901, 53] width 82 height 14
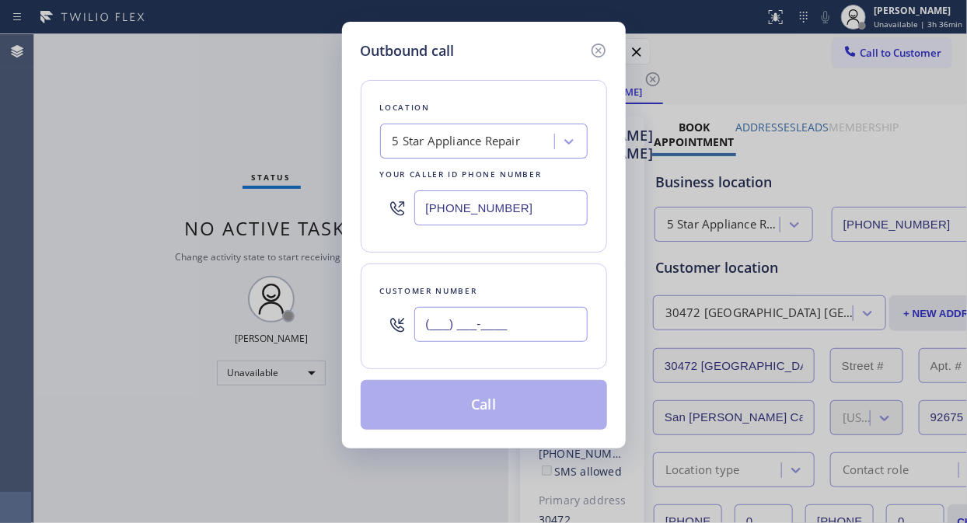
click at [443, 331] on input "(___) ___-____" at bounding box center [500, 324] width 173 height 35
paste input "818) 404-0310"
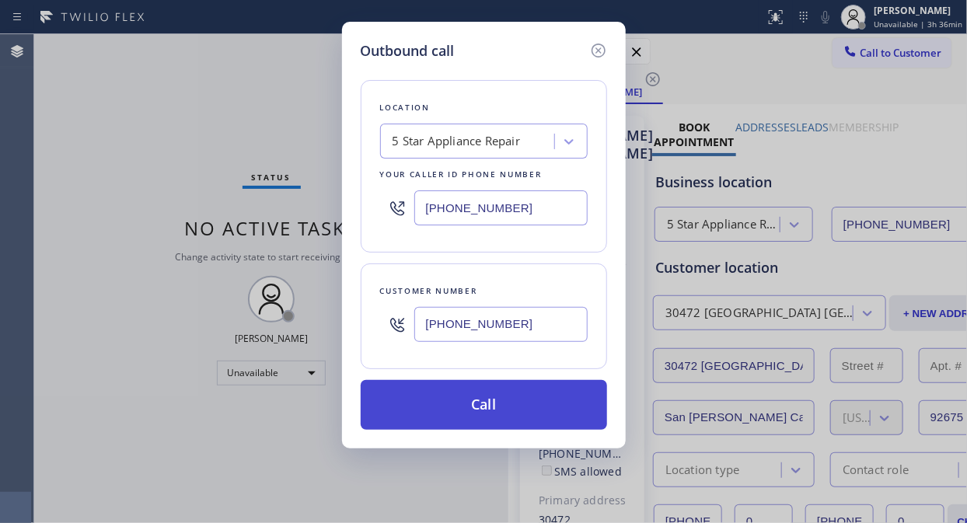
type input "(818) 404-0310"
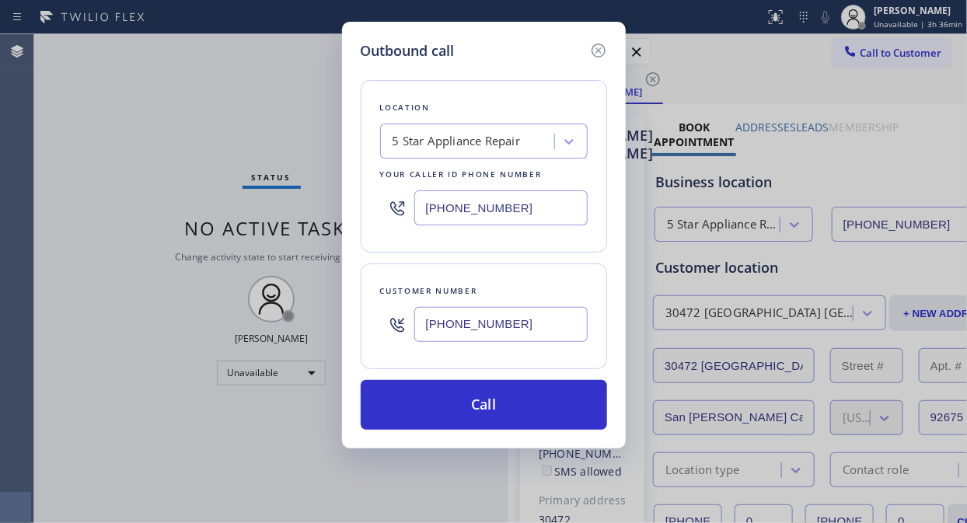
drag, startPoint x: 462, startPoint y: 396, endPoint x: 692, endPoint y: 68, distance: 401.3
click at [464, 396] on button "Call" at bounding box center [484, 405] width 246 height 50
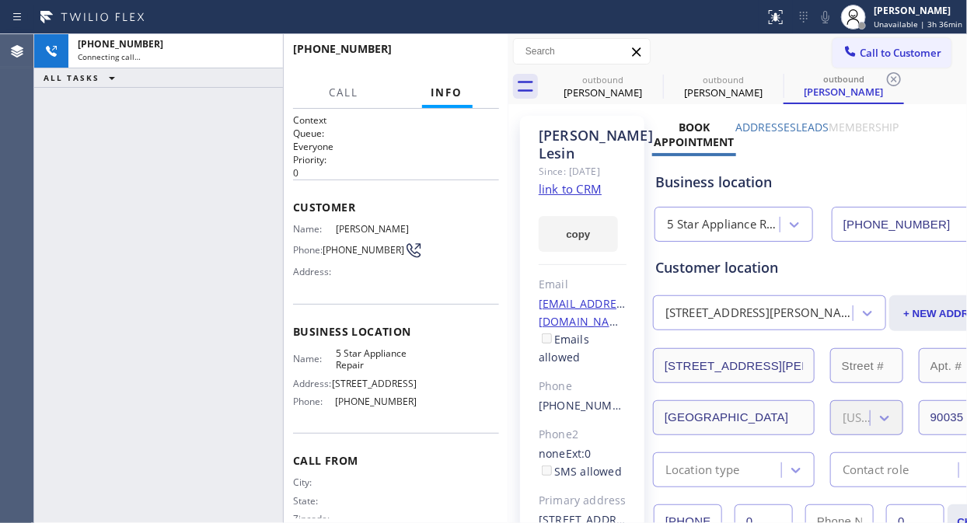
type input "[PHONE_NUMBER]"
click at [471, 51] on span "HANG UP" at bounding box center [462, 56] width 47 height 11
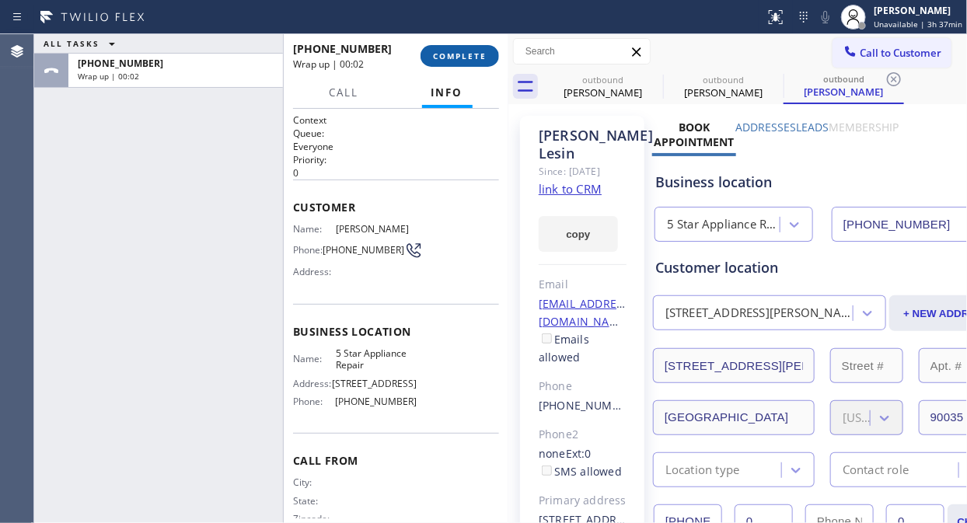
click at [471, 51] on span "COMPLETE" at bounding box center [460, 56] width 54 height 11
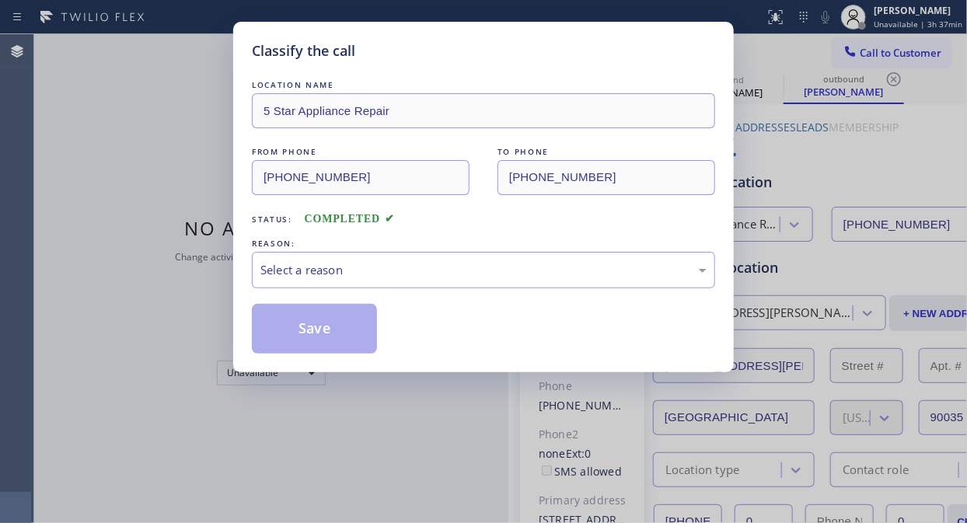
click at [457, 293] on div "LOCATION NAME 5 Star Appliance Repair FROM PHONE (855) 731-4952 TO PHONE (818) …" at bounding box center [483, 215] width 463 height 277
click at [469, 274] on div "Select a reason" at bounding box center [483, 270] width 446 height 18
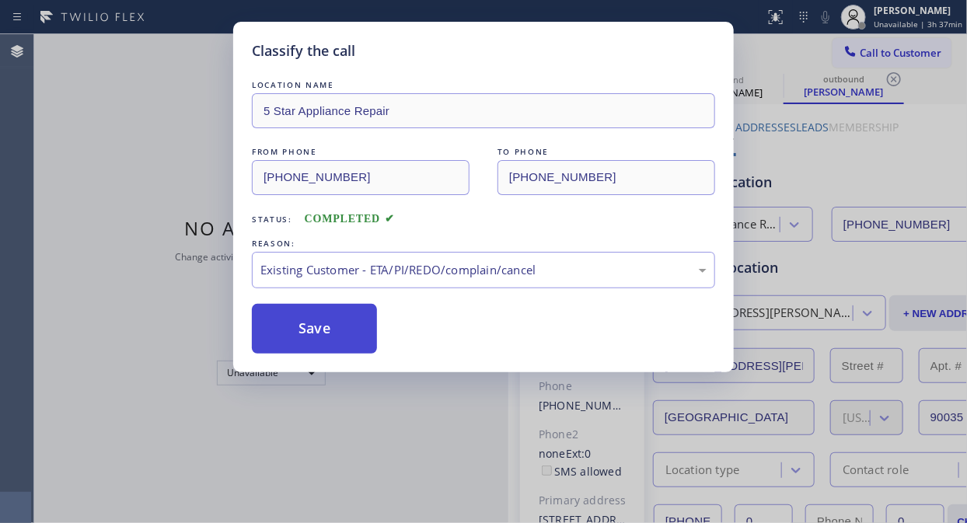
click at [347, 323] on button "Save" at bounding box center [314, 329] width 125 height 50
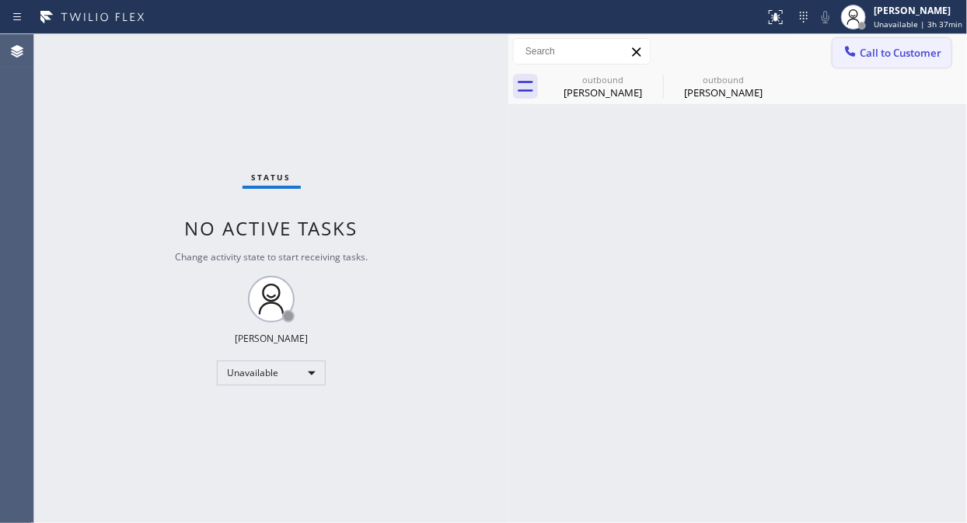
click at [860, 56] on span "Call to Customer" at bounding box center [901, 53] width 82 height 14
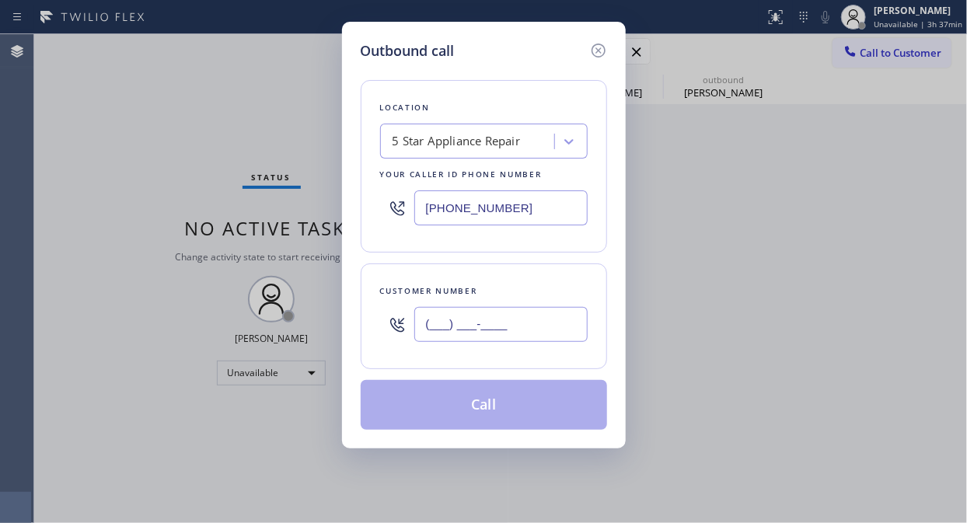
click at [446, 332] on input "(___) ___-____" at bounding box center [500, 324] width 173 height 35
paste input "917) 952-3229"
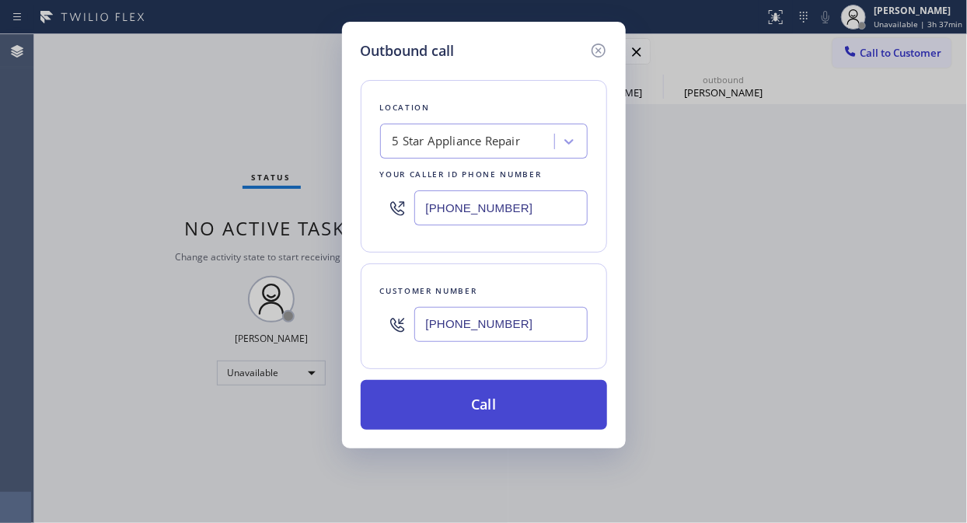
type input "(917) 952-3229"
click at [475, 398] on button "Call" at bounding box center [484, 405] width 246 height 50
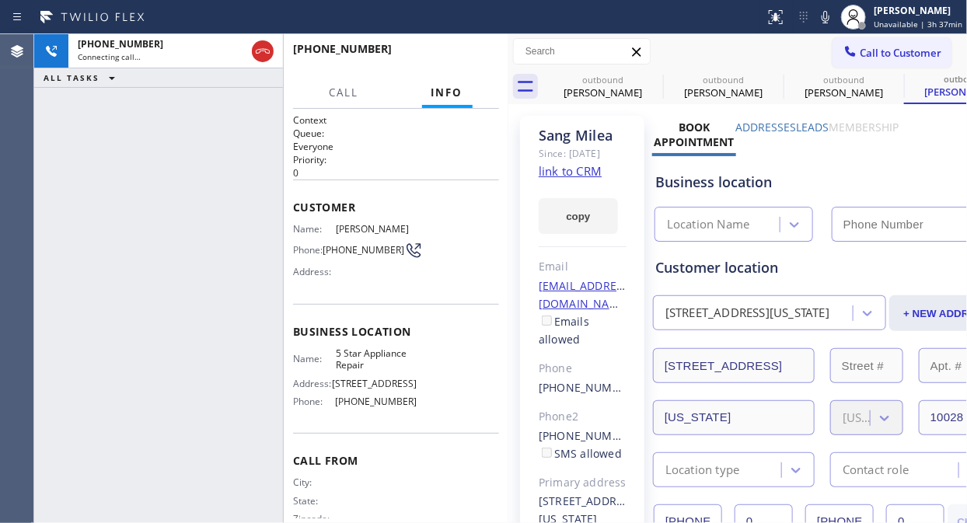
type input "[PHONE_NUMBER]"
click at [473, 57] on span "HANG UP" at bounding box center [462, 56] width 47 height 11
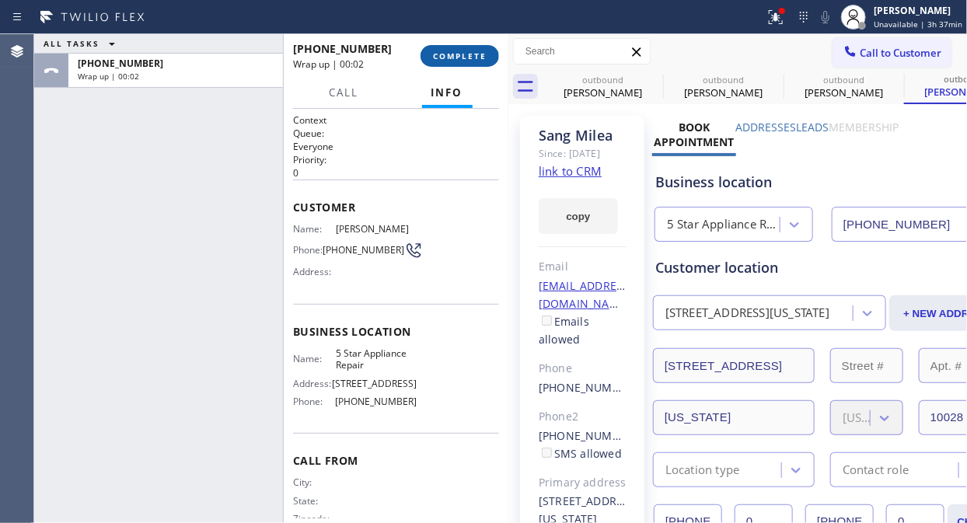
click at [473, 56] on span "COMPLETE" at bounding box center [460, 56] width 54 height 11
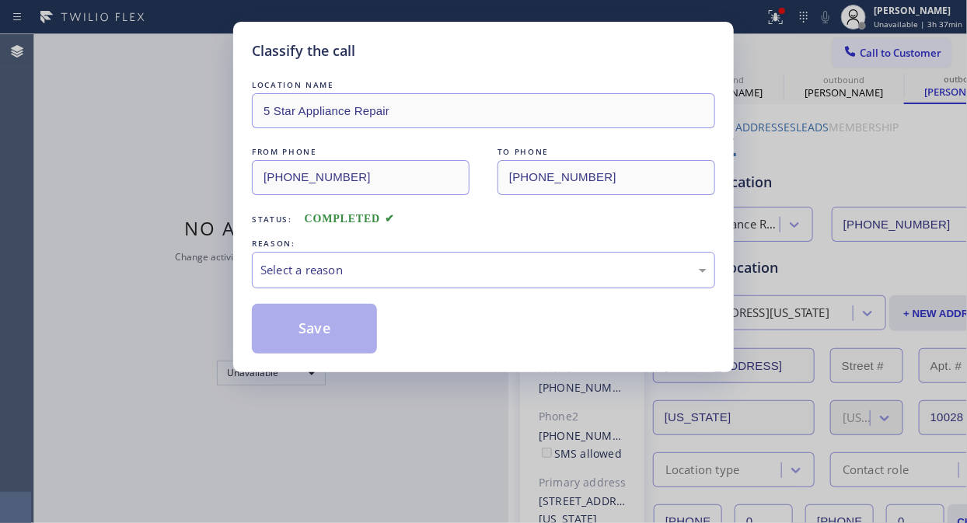
drag, startPoint x: 443, startPoint y: 264, endPoint x: 443, endPoint y: 281, distance: 16.3
click at [443, 265] on div "Select a reason" at bounding box center [483, 270] width 446 height 18
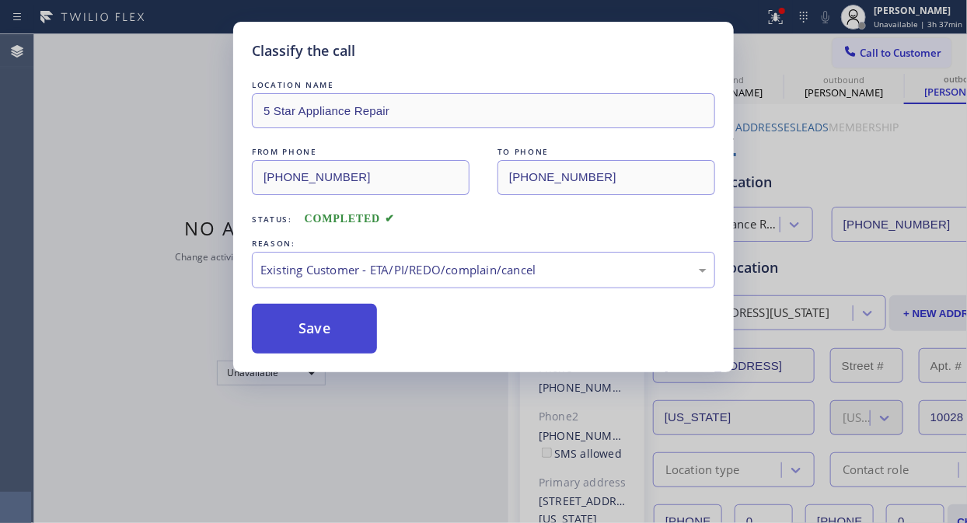
click at [301, 323] on button "Save" at bounding box center [314, 329] width 125 height 50
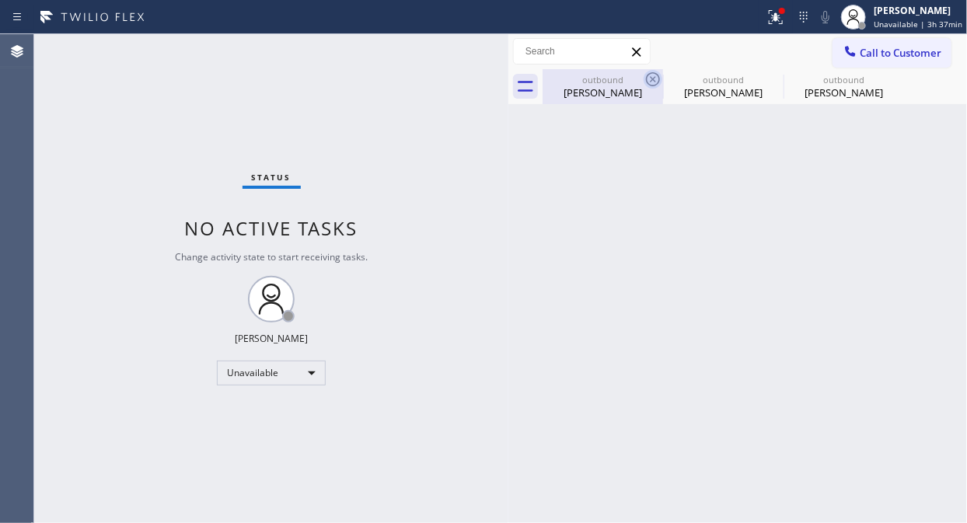
click at [647, 82] on icon at bounding box center [653, 79] width 14 height 14
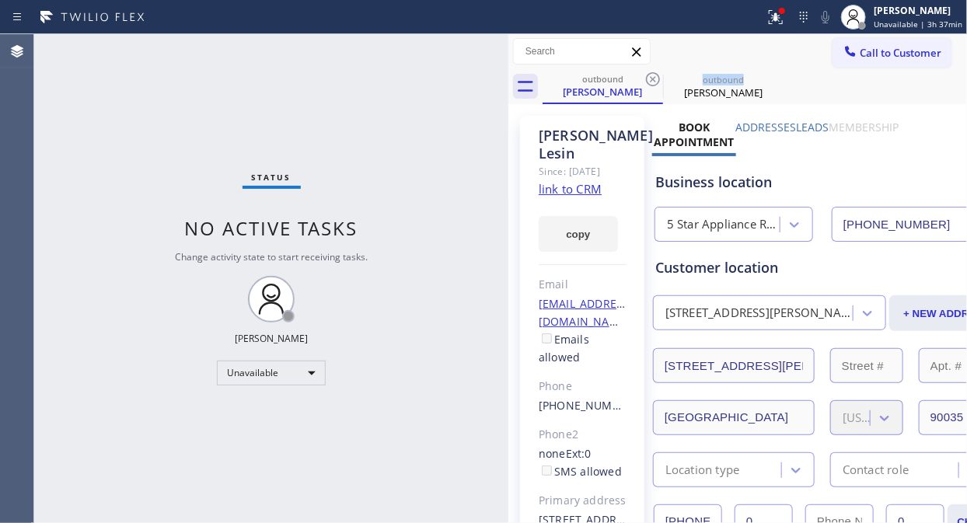
click at [647, 82] on icon at bounding box center [653, 79] width 14 height 14
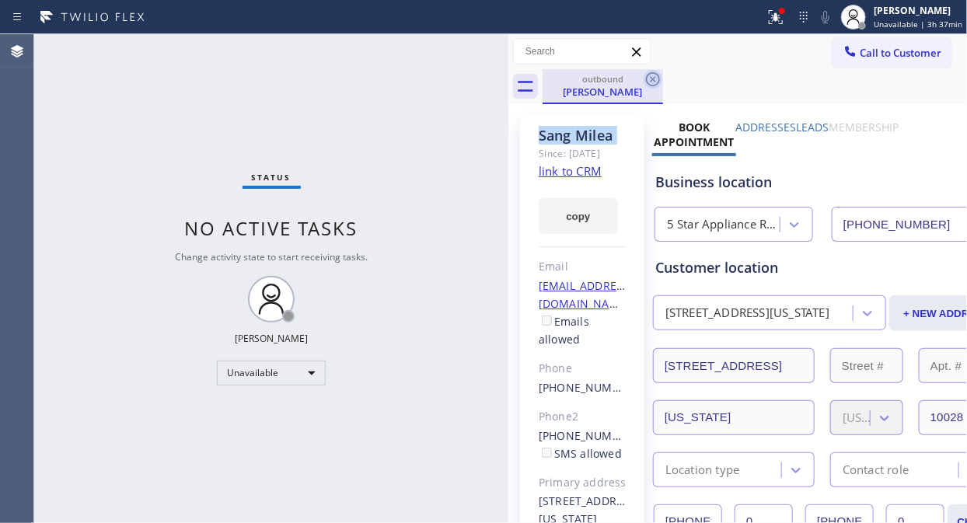
click at [648, 82] on icon at bounding box center [653, 79] width 19 height 19
click at [650, 82] on div "outbound Sang Milea" at bounding box center [755, 86] width 424 height 35
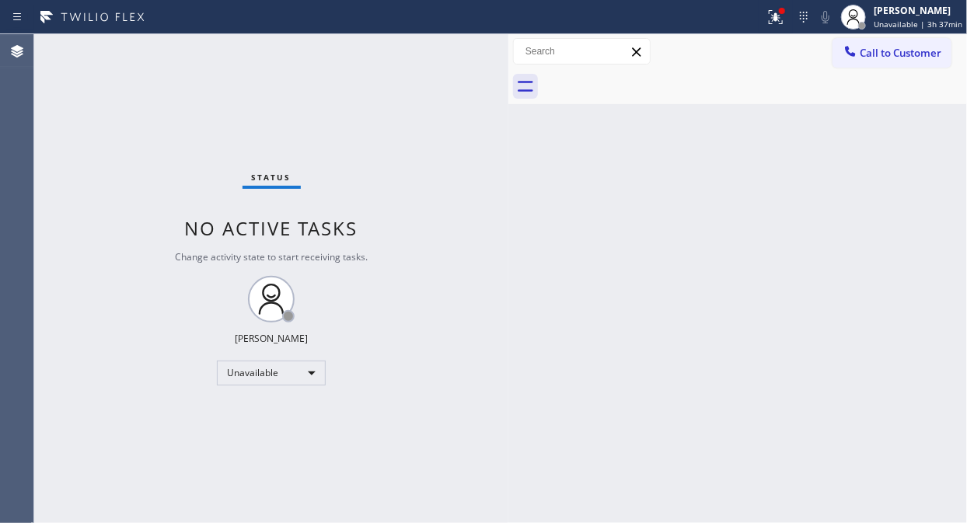
click at [650, 82] on div at bounding box center [755, 86] width 424 height 35
click at [777, 16] on icon at bounding box center [775, 17] width 19 height 19
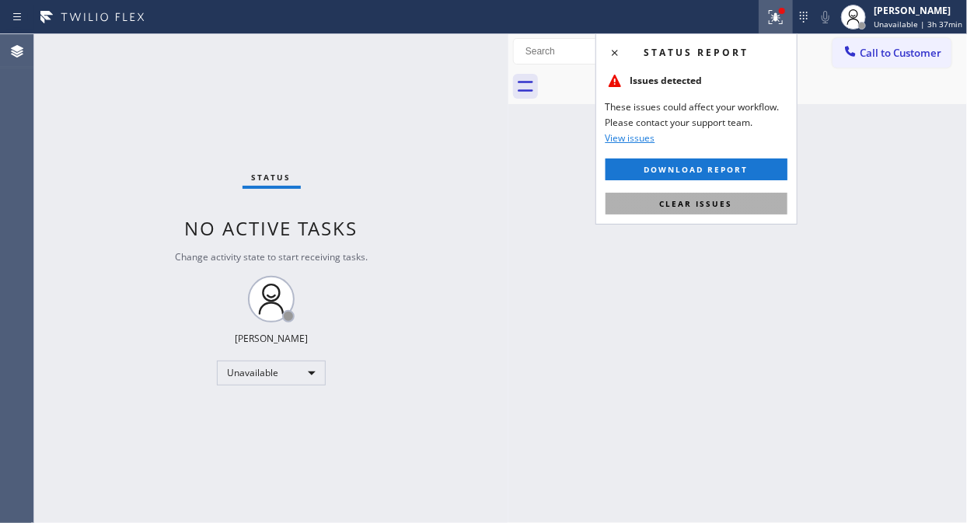
click at [715, 200] on span "Clear issues" at bounding box center [696, 203] width 73 height 11
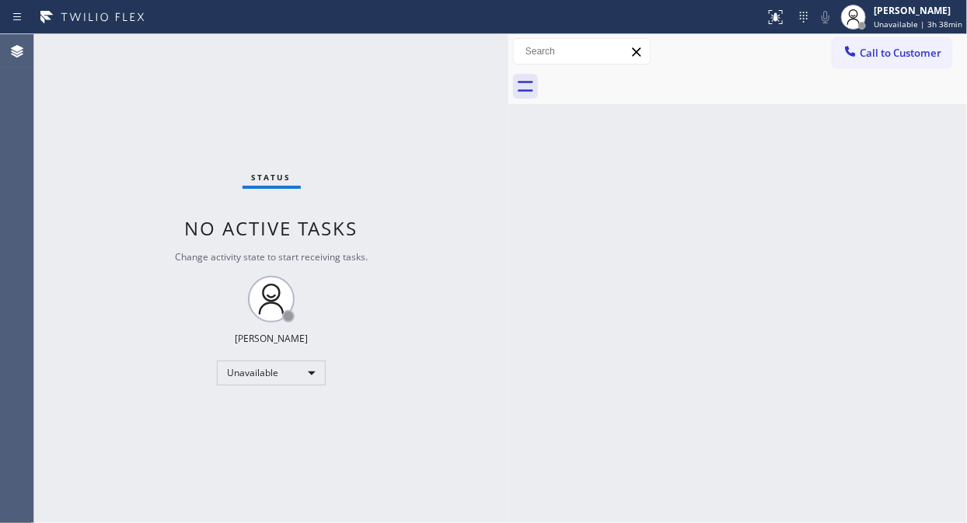
drag, startPoint x: 103, startPoint y: 169, endPoint x: 102, endPoint y: 162, distance: 7.9
click at [103, 169] on div "Status No active tasks Change activity state to start receiving tasks. [PERSON_…" at bounding box center [271, 278] width 474 height 489
click at [874, 63] on button "Call to Customer" at bounding box center [891, 53] width 119 height 30
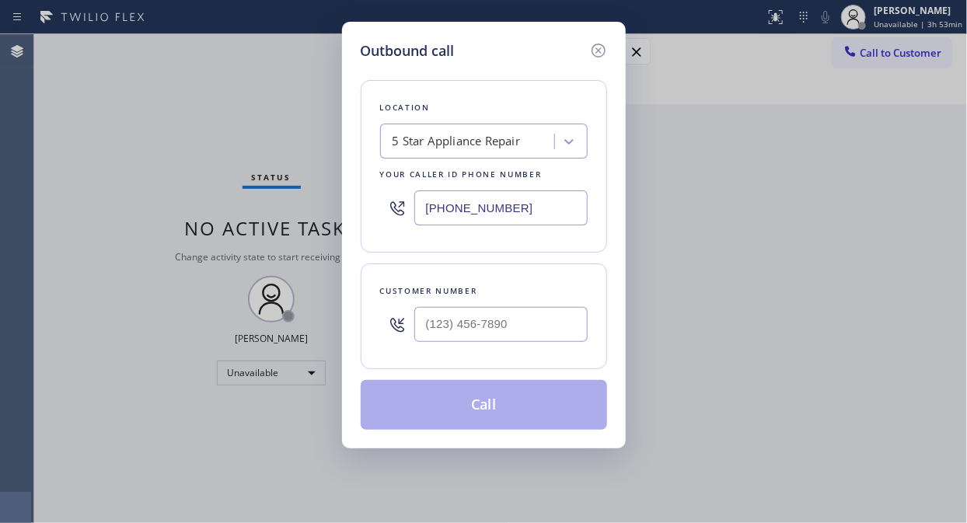
click at [420, 206] on input "[PHONE_NUMBER]" at bounding box center [500, 207] width 173 height 35
paste input "203) 693-9269"
type input "(203) 693-9269"
click at [128, 190] on div "Outbound call Location Red Apple Appliance Repair Branford Your caller id phone…" at bounding box center [483, 261] width 967 height 523
drag, startPoint x: 434, startPoint y: 330, endPoint x: 443, endPoint y: 332, distance: 9.5
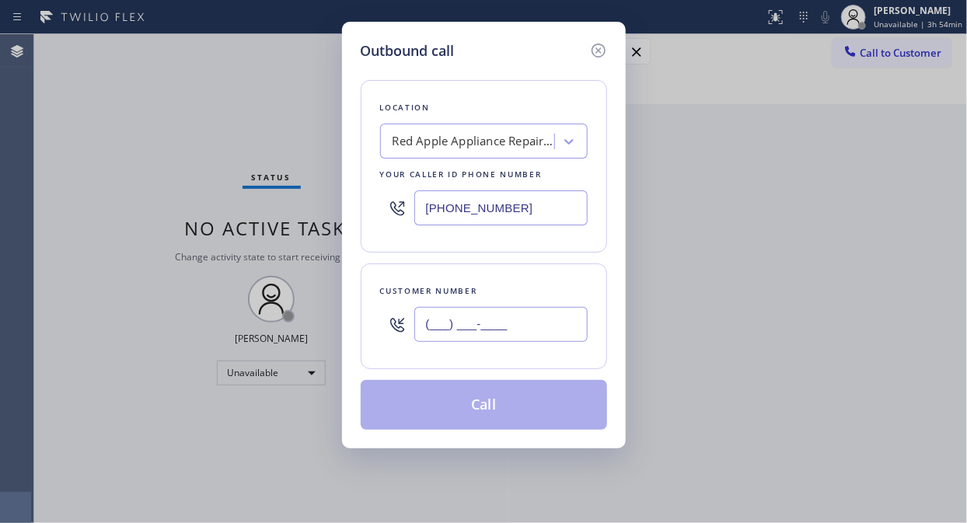
click at [434, 330] on input "(___) ___-____" at bounding box center [500, 324] width 173 height 35
paste input "781) 864-9790"
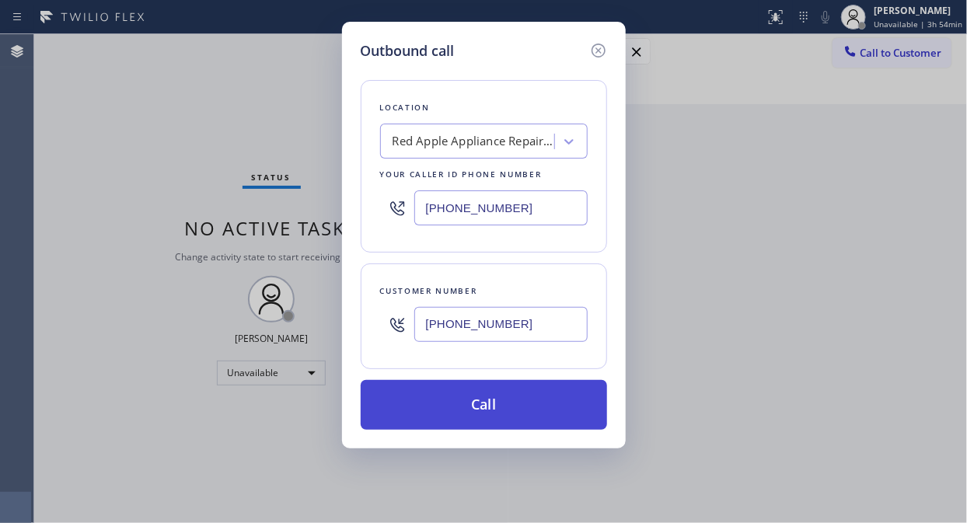
type input "(781) 864-9790"
click at [553, 414] on button "Call" at bounding box center [484, 405] width 246 height 50
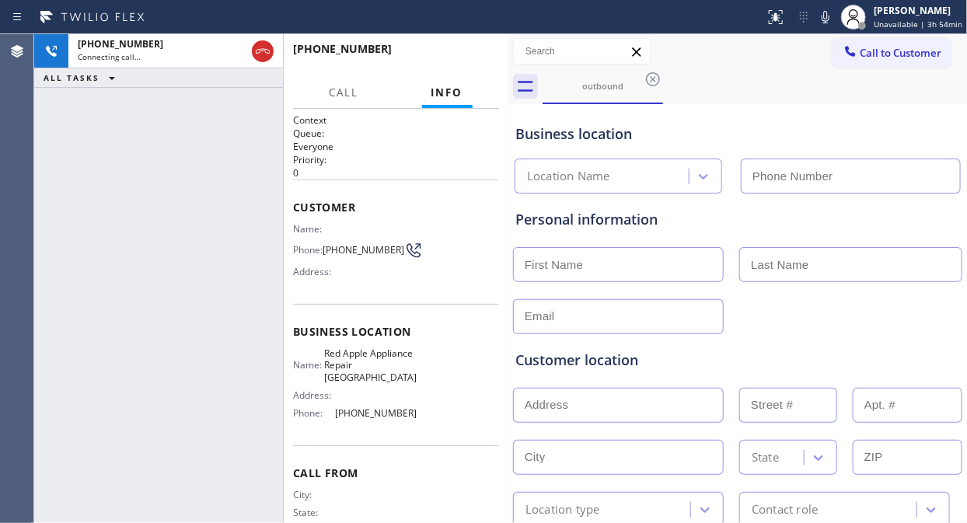
type input "(203) 693-9269"
click at [93, 138] on div "+17818649790 Live | 00:07 ALL TASKS ALL TASKS ACTIVE TASKS TASKS IN WRAP UP" at bounding box center [158, 278] width 249 height 489
click at [441, 58] on span "HANG UP" at bounding box center [462, 56] width 47 height 11
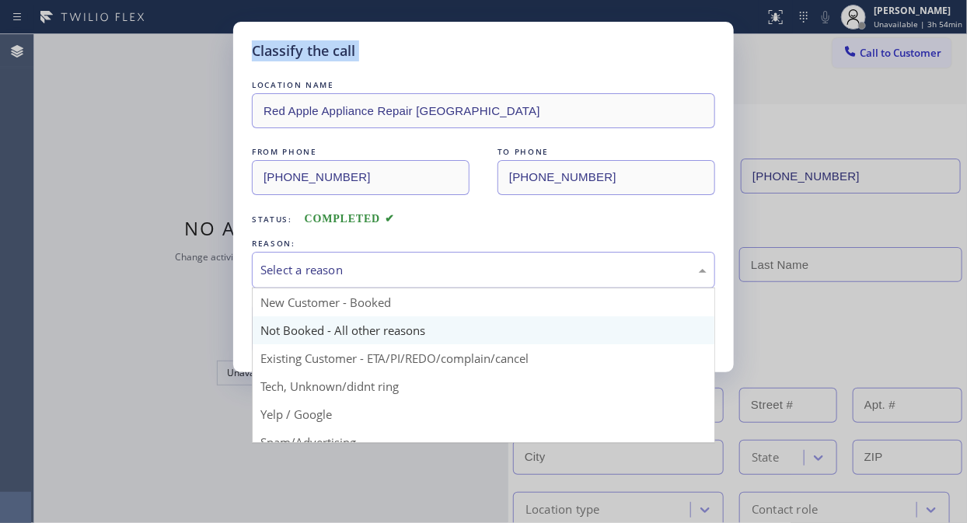
drag, startPoint x: 494, startPoint y: 269, endPoint x: 490, endPoint y: 328, distance: 59.3
click at [494, 274] on div "Select a reason" at bounding box center [483, 270] width 446 height 18
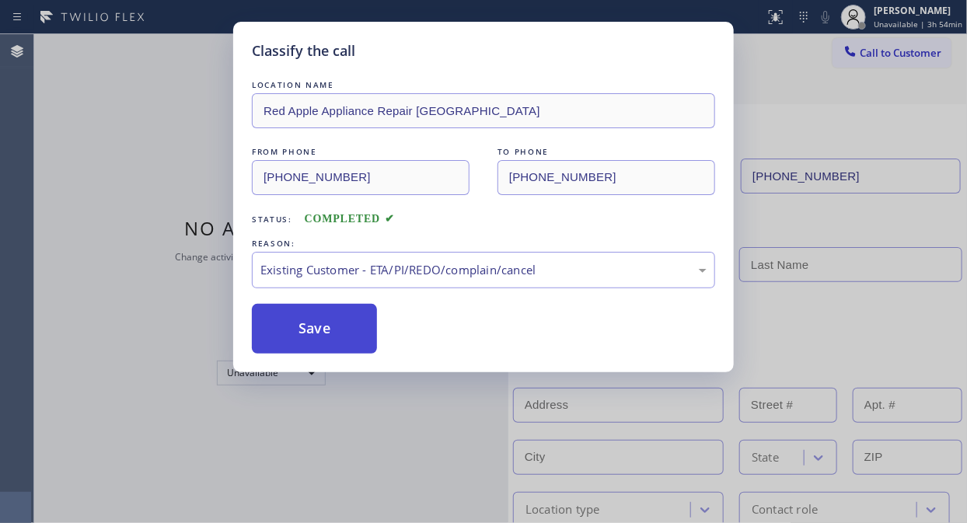
drag, startPoint x: 348, startPoint y: 313, endPoint x: 358, endPoint y: 327, distance: 16.8
click at [347, 314] on button "Save" at bounding box center [314, 329] width 125 height 50
